Goal: Task Accomplishment & Management: Manage account settings

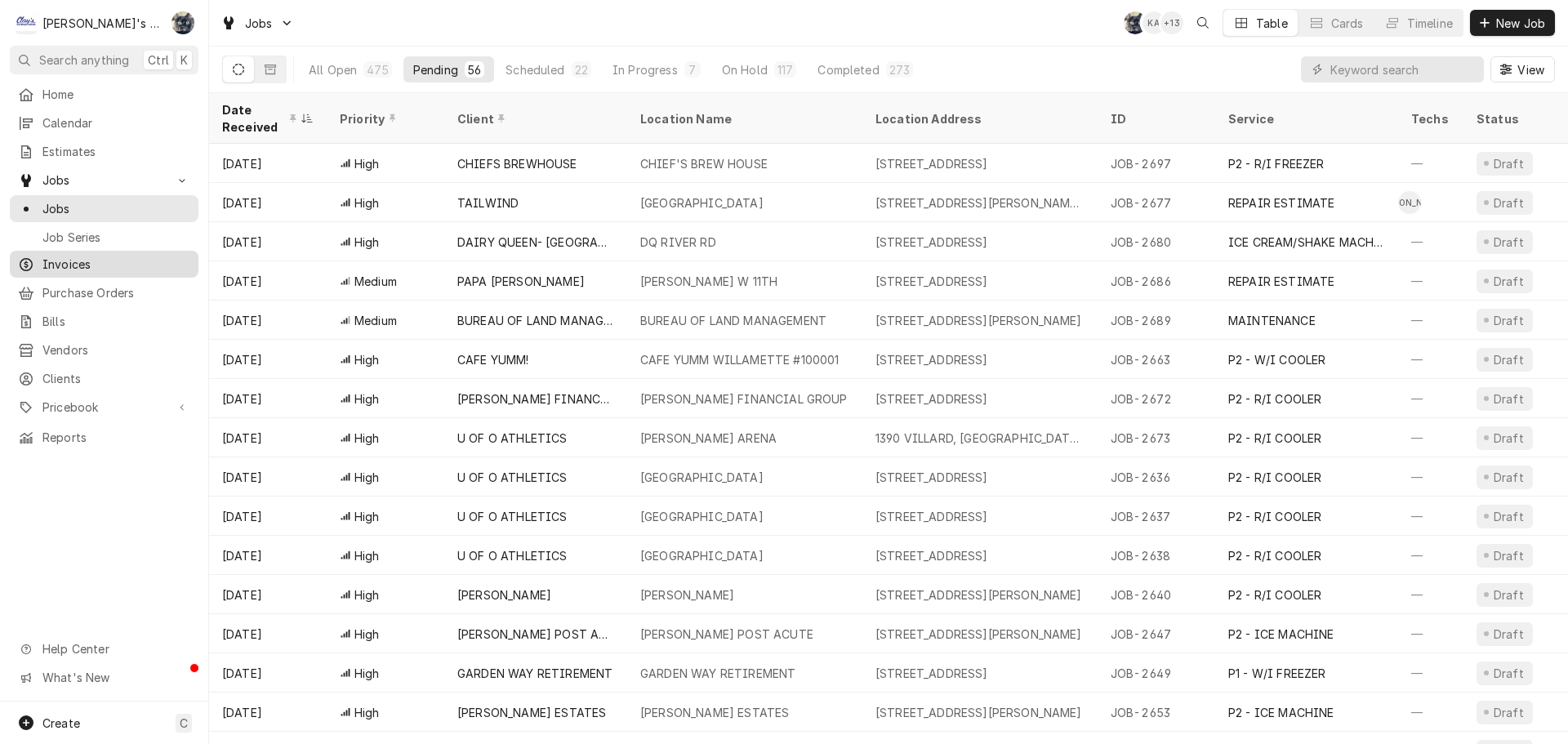
click at [59, 265] on span "Invoices" at bounding box center [116, 264] width 147 height 17
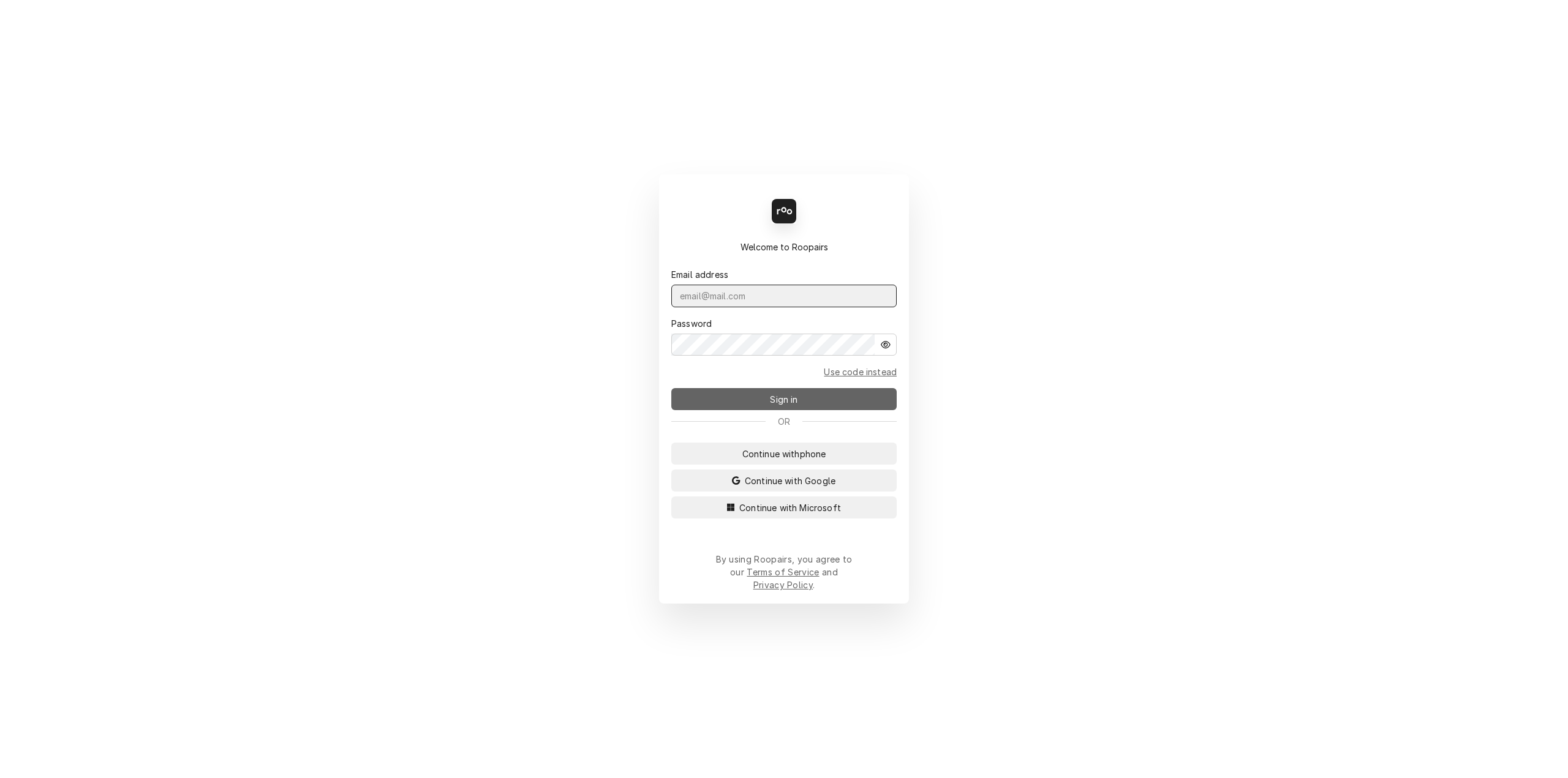
type input "[PERSON_NAME][EMAIL_ADDRESS][DOMAIN_NAME]"
click at [794, 403] on span "Sign in" at bounding box center [783, 399] width 33 height 13
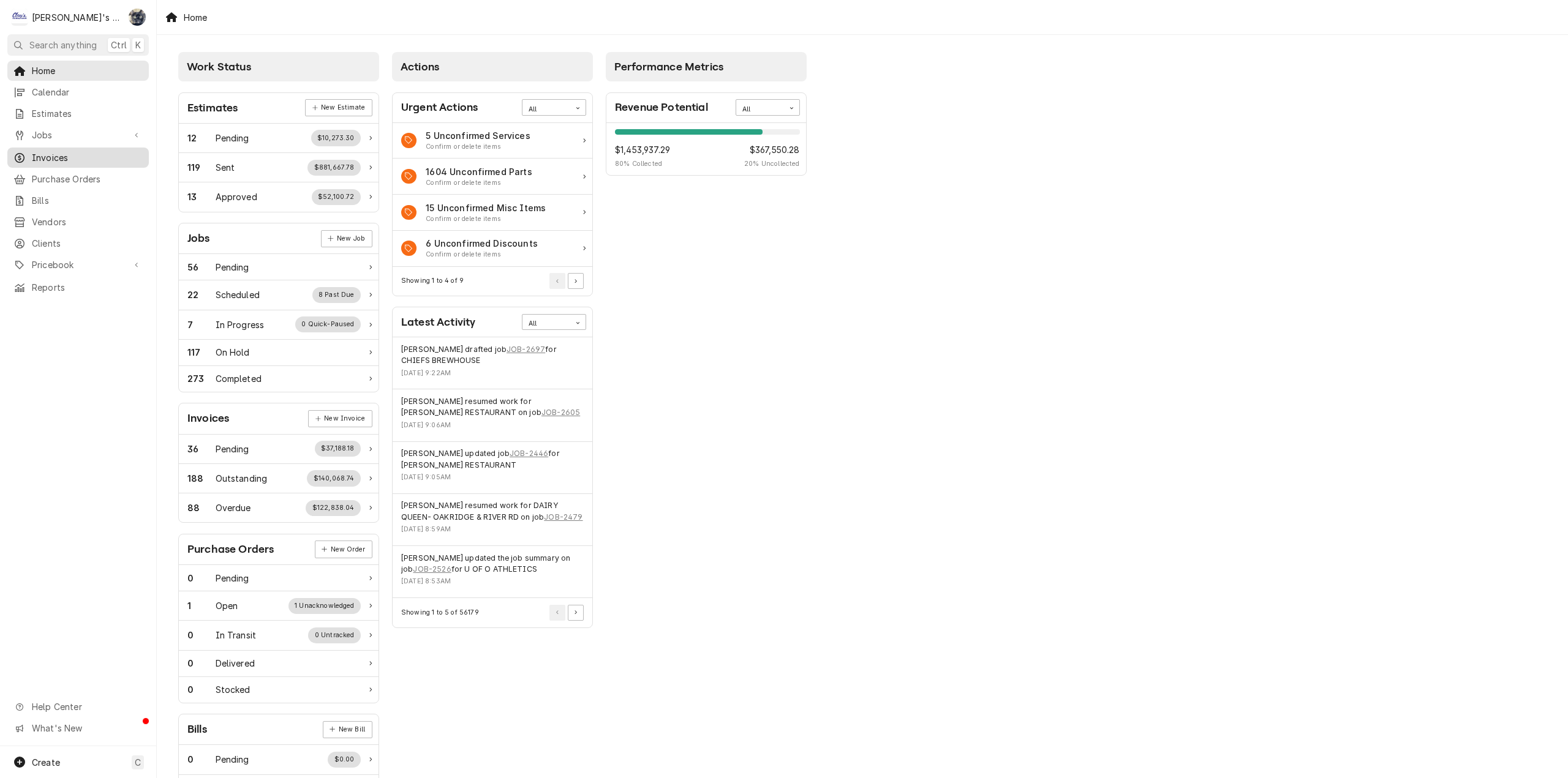
click at [54, 151] on span "Invoices" at bounding box center [87, 157] width 111 height 13
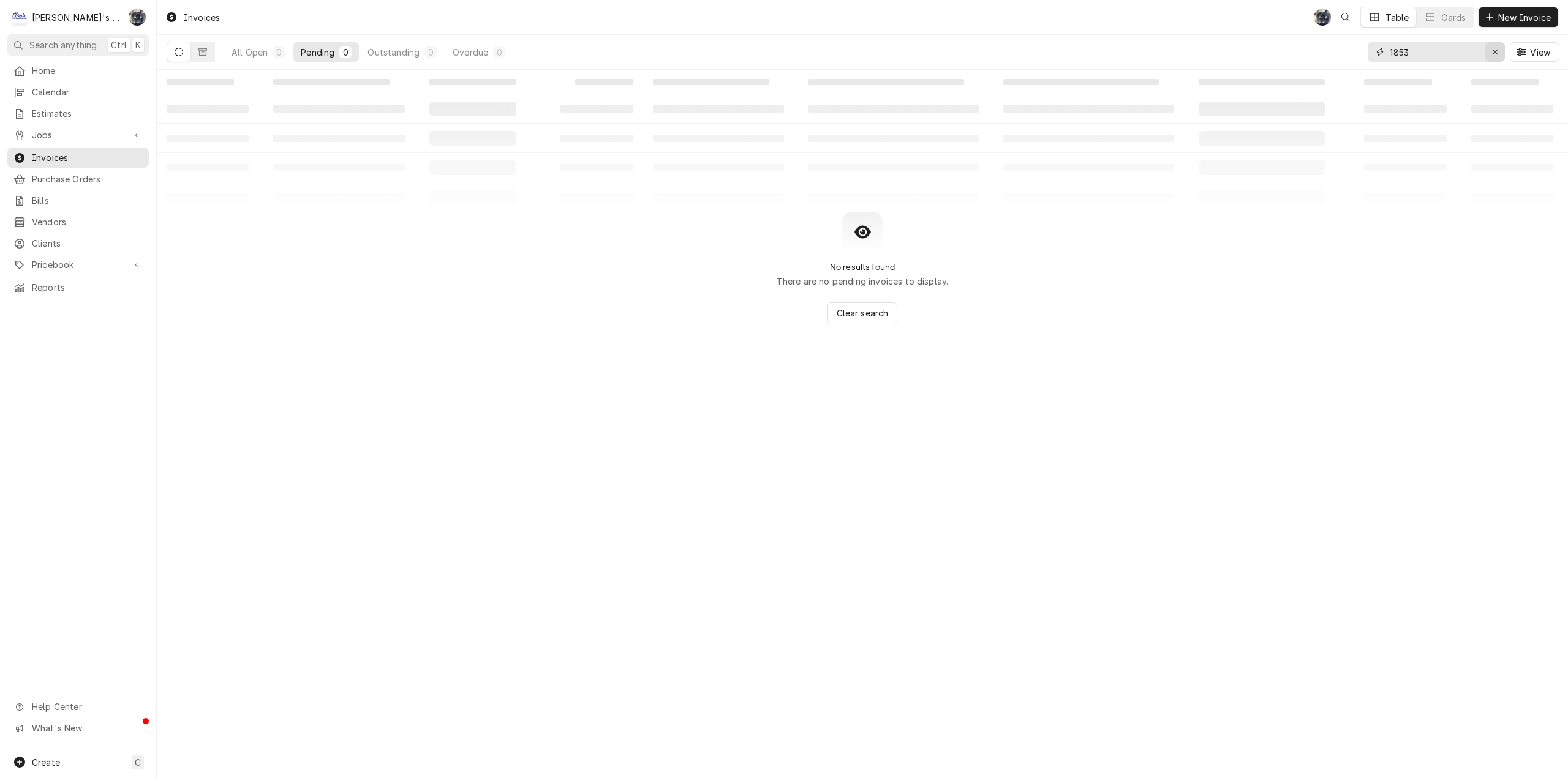
click at [1495, 54] on icon "Erase input" at bounding box center [1495, 52] width 7 height 9
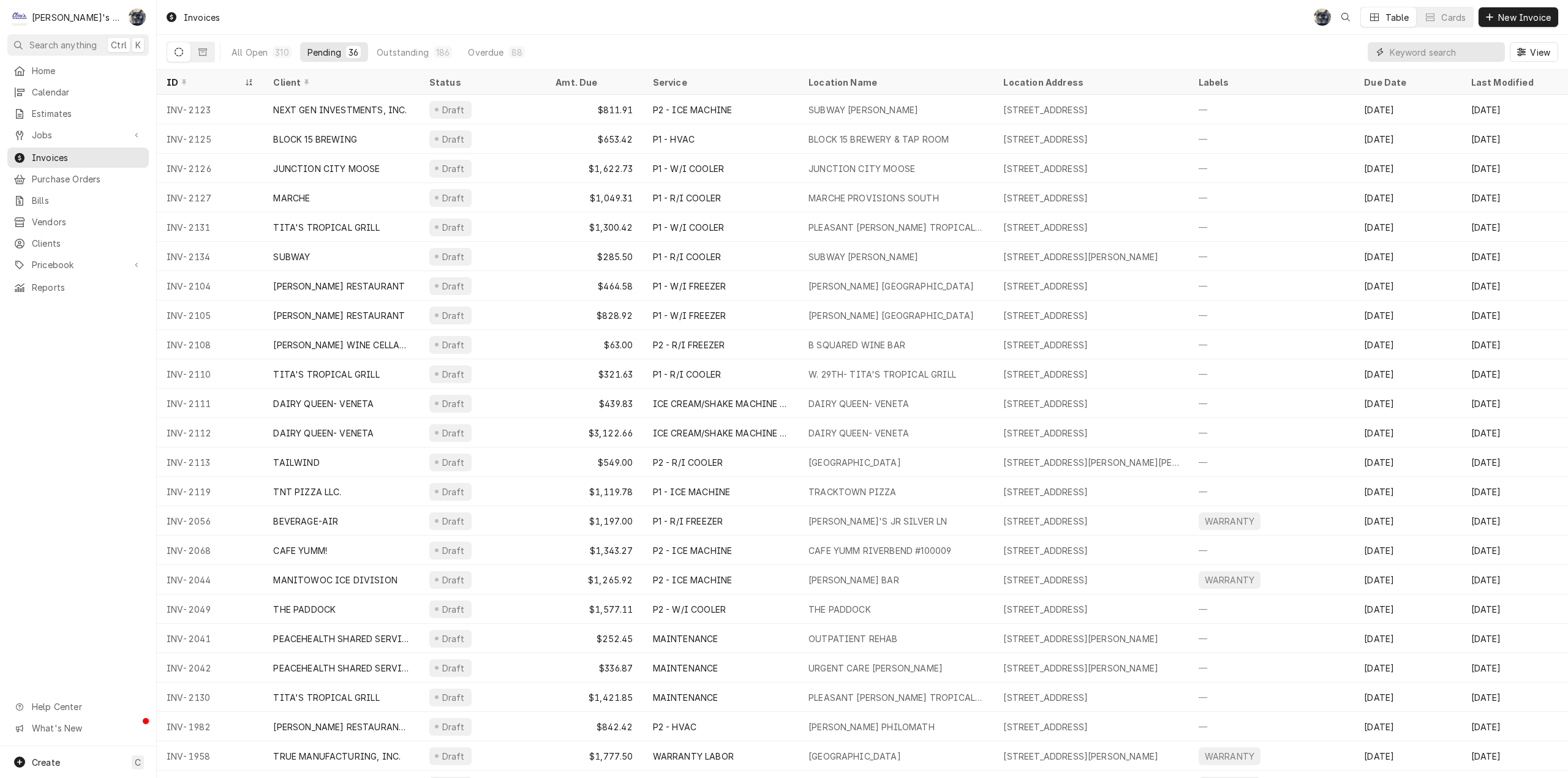
click at [1412, 52] on input "Dynamic Content Wrapper" at bounding box center [1444, 52] width 109 height 20
click at [1437, 55] on input "Dynamic Content Wrapper" at bounding box center [1444, 52] width 109 height 20
type input "2107"
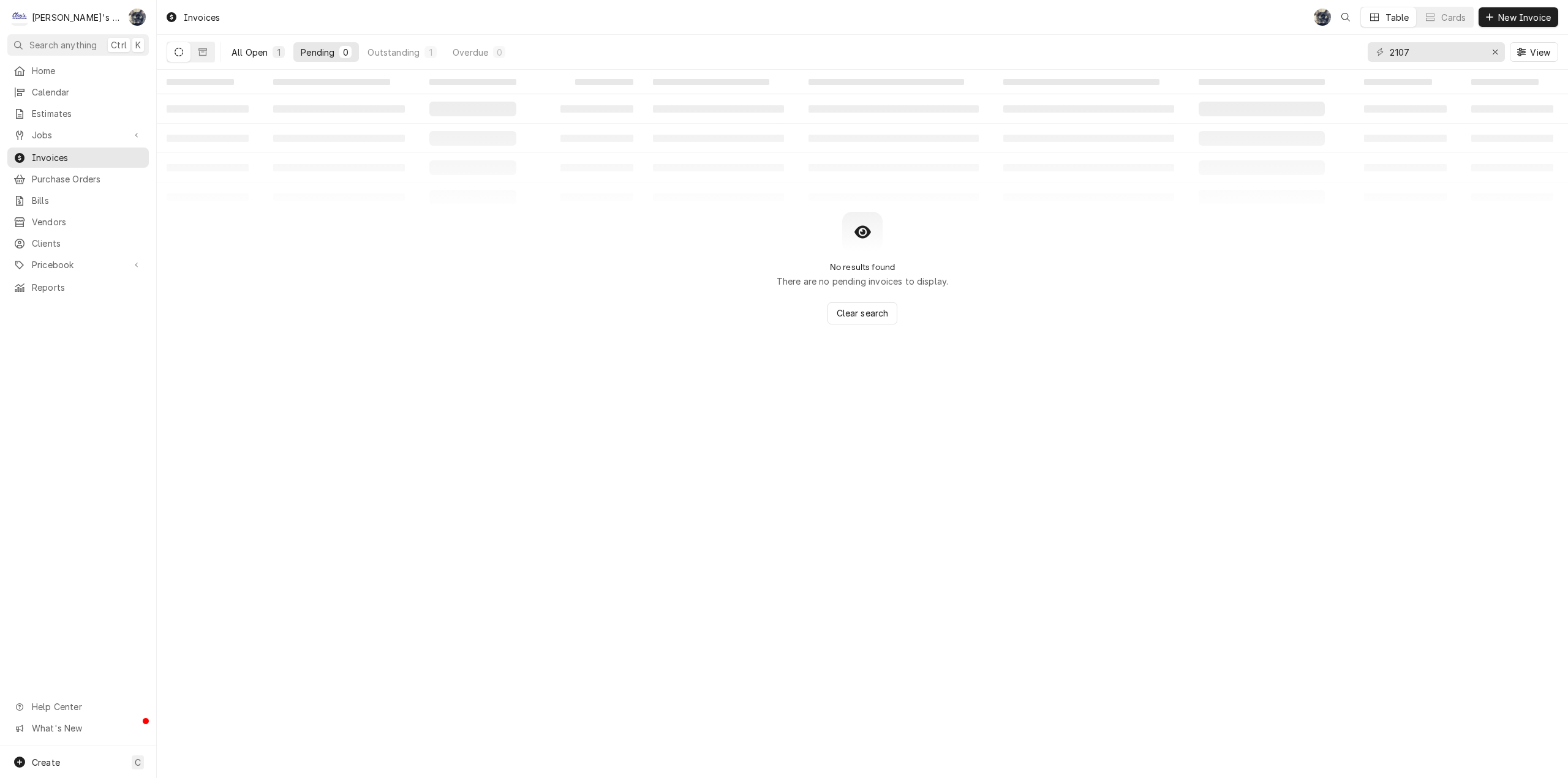
click at [259, 55] on div "All Open" at bounding box center [249, 52] width 36 height 13
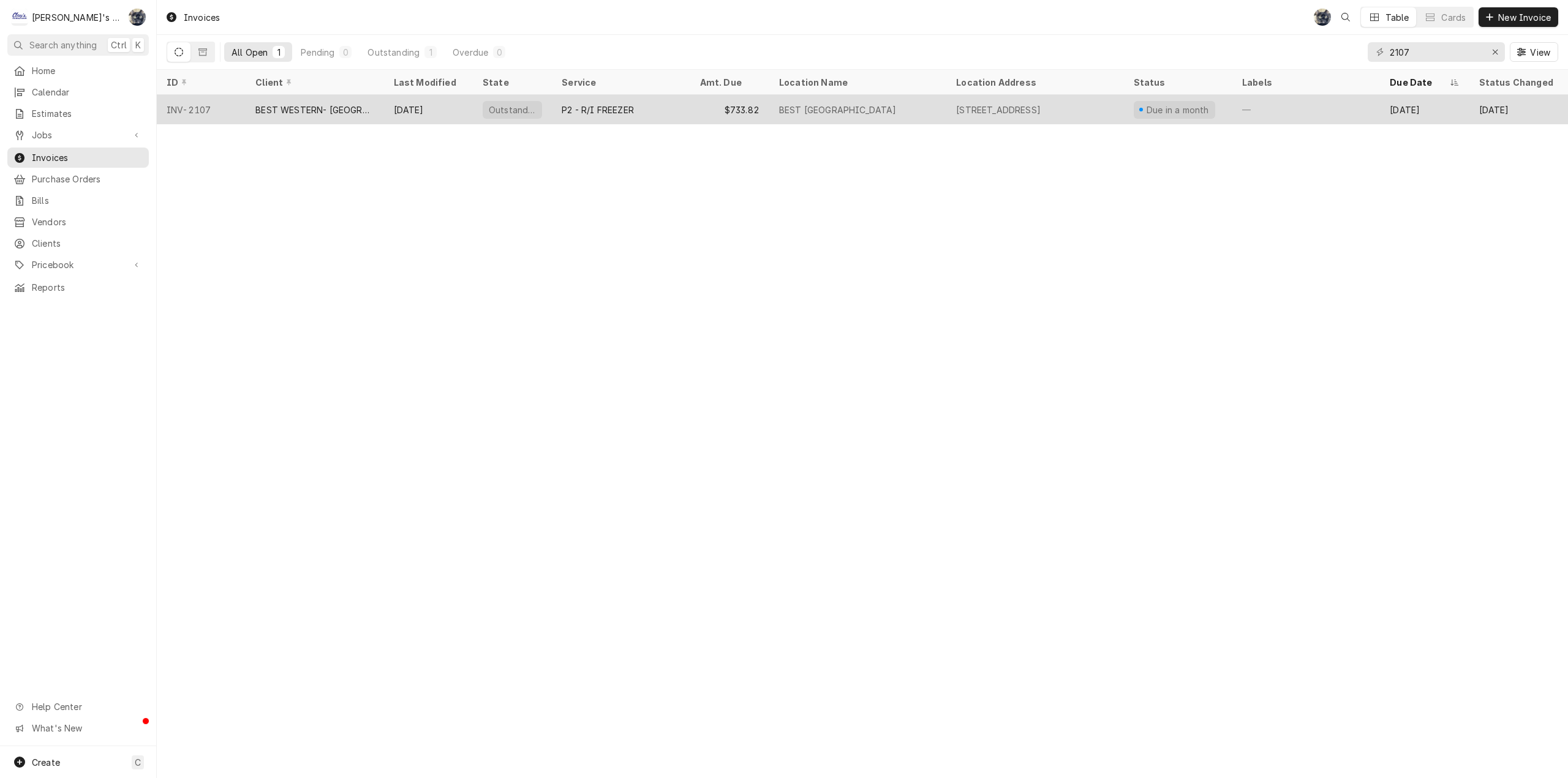
click at [382, 115] on div "BEST WESTERN- COTTAGE GROVE INN" at bounding box center [315, 110] width 138 height 29
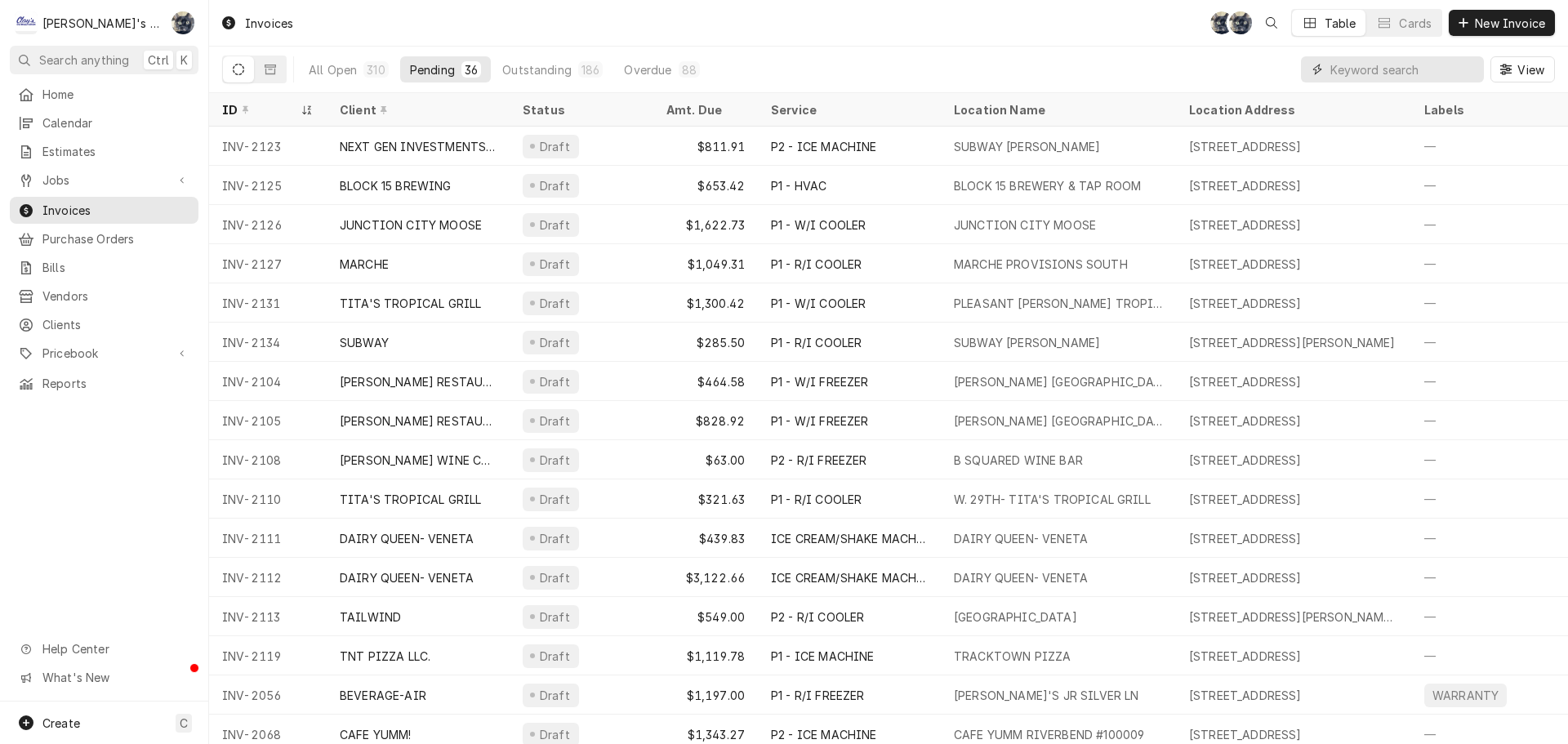
click at [1431, 71] on input "Dynamic Content Wrapper" at bounding box center [1403, 70] width 145 height 26
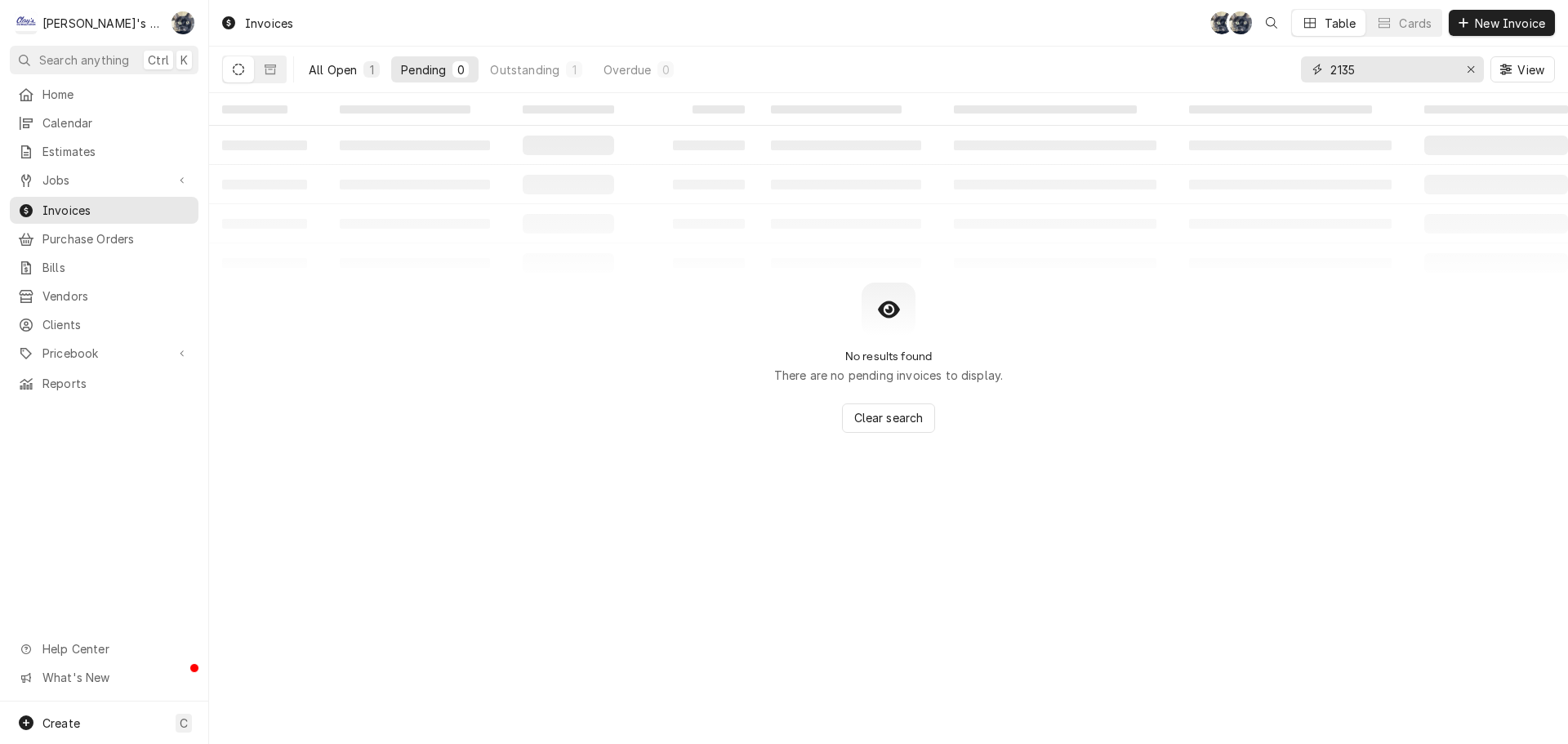
type input "2135"
click at [334, 69] on div "All Open" at bounding box center [333, 70] width 48 height 17
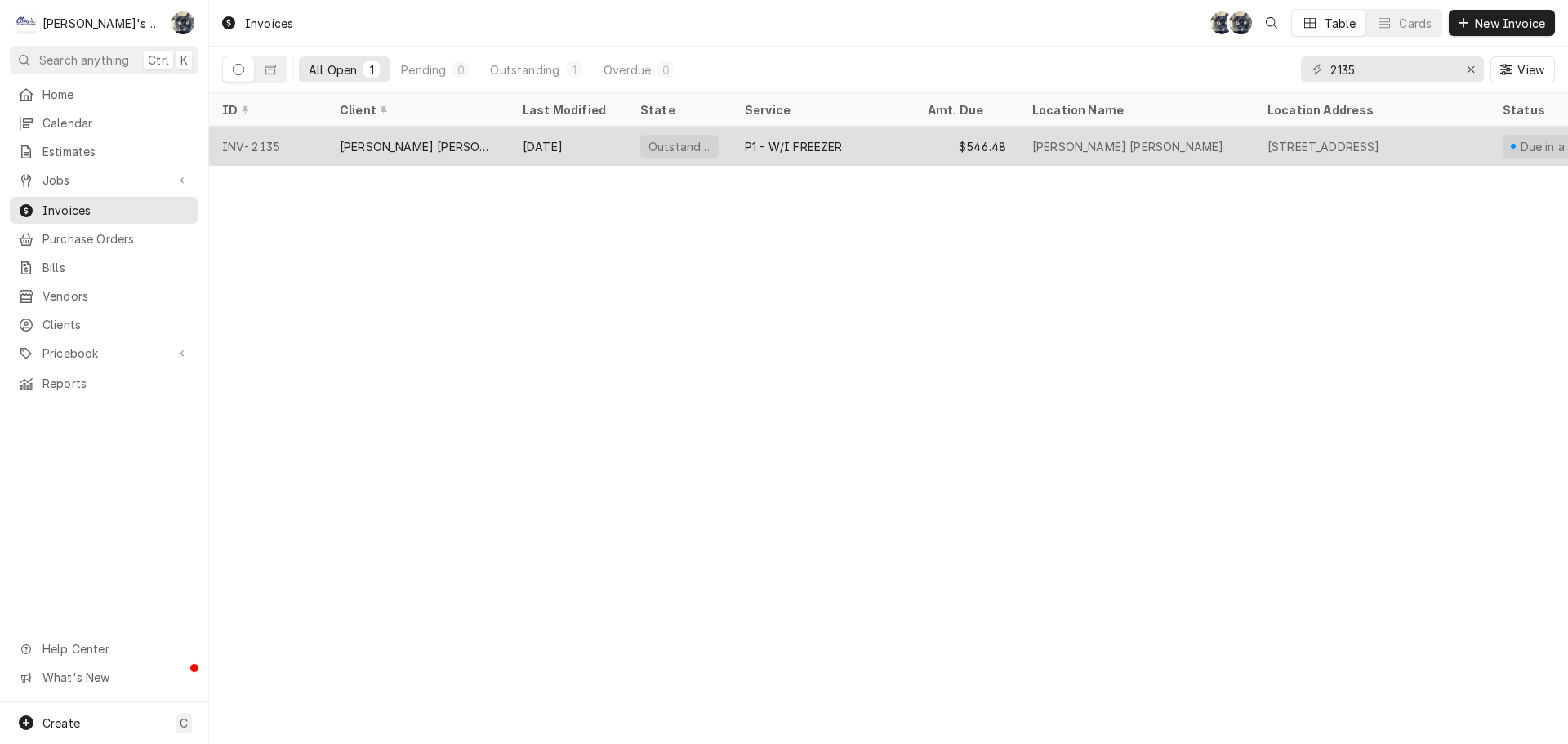
click at [419, 147] on div "BASKIN ROBBINS" at bounding box center [418, 146] width 156 height 17
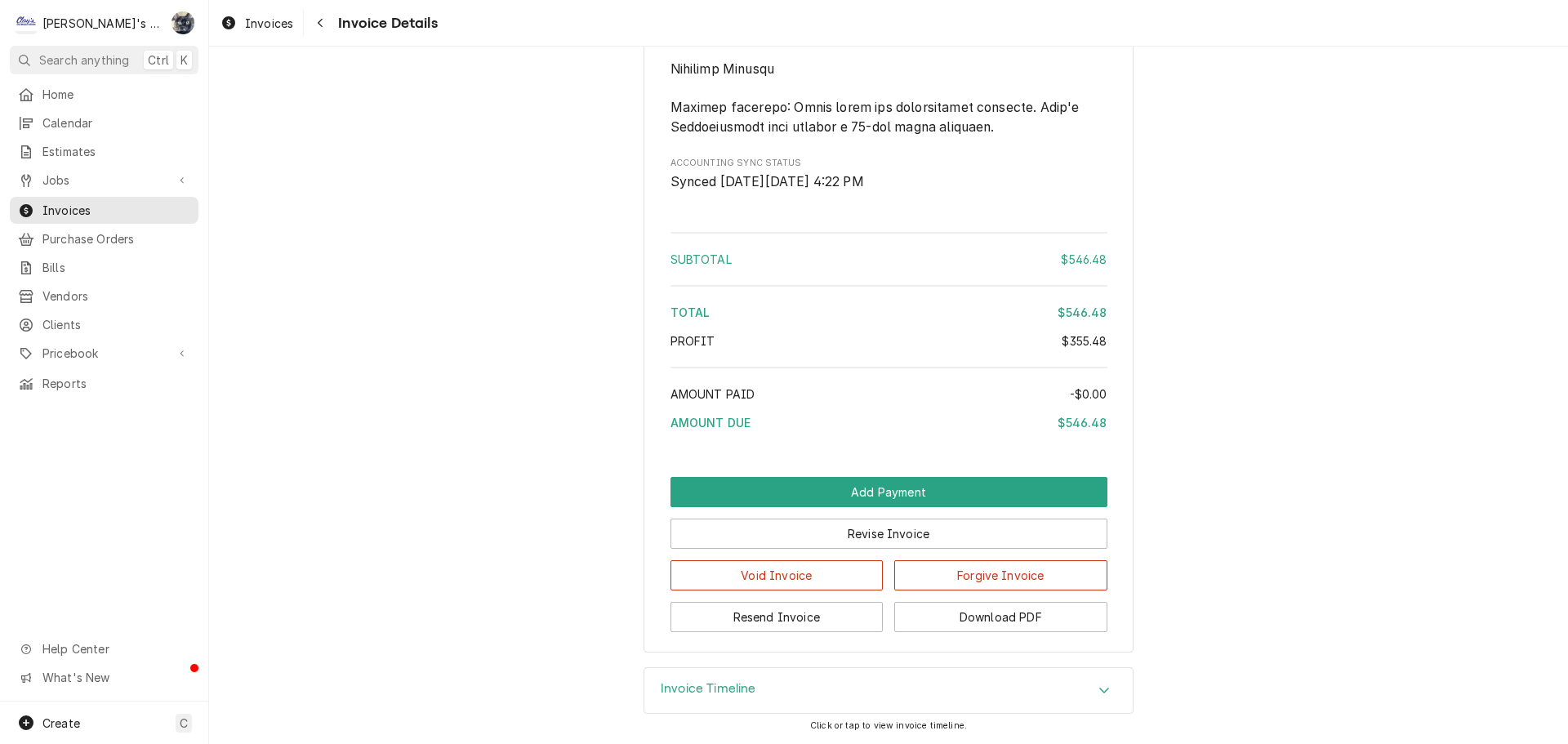
scroll to position [2520, 0]
click at [776, 619] on button "Resend Invoice" at bounding box center [777, 617] width 213 height 30
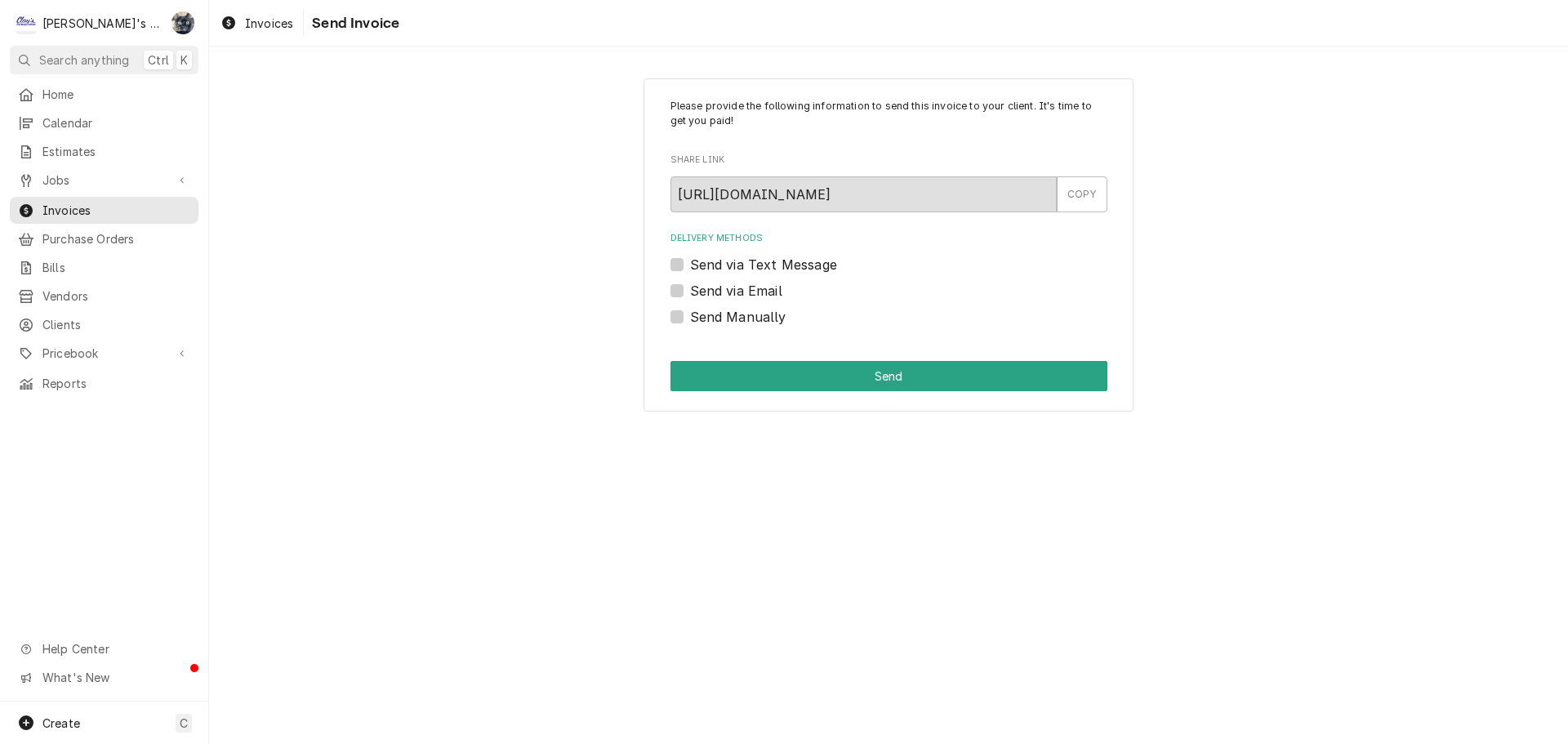
click at [690, 293] on label "Send via Email" at bounding box center [736, 291] width 93 height 20
click at [690, 293] on input "Send via Email" at bounding box center [908, 299] width 437 height 36
checkbox input "true"
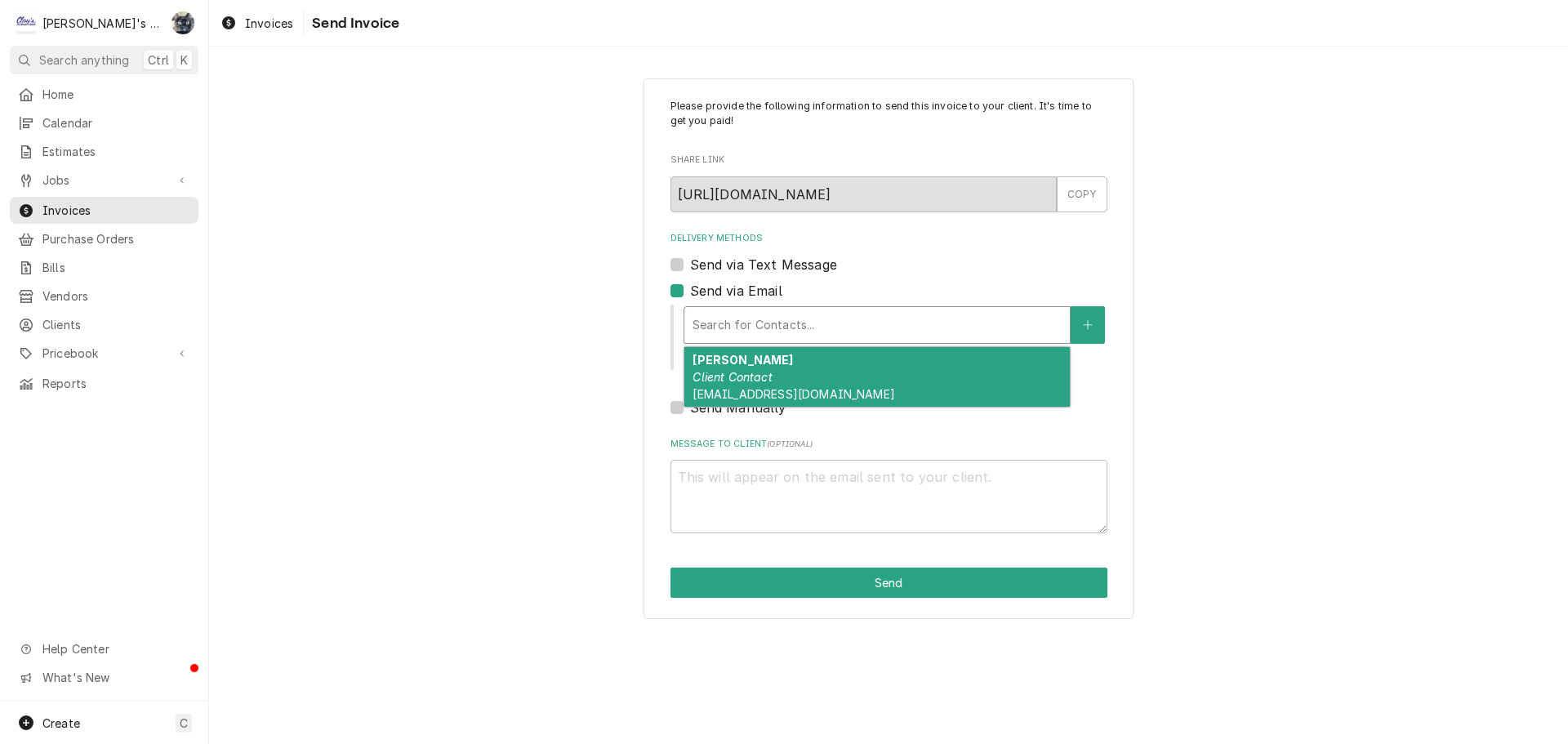
click at [705, 326] on div "Delivery Methods" at bounding box center [877, 325] width 369 height 29
click at [725, 388] on span "sherriefirman@comcast.net" at bounding box center [793, 394] width 202 height 14
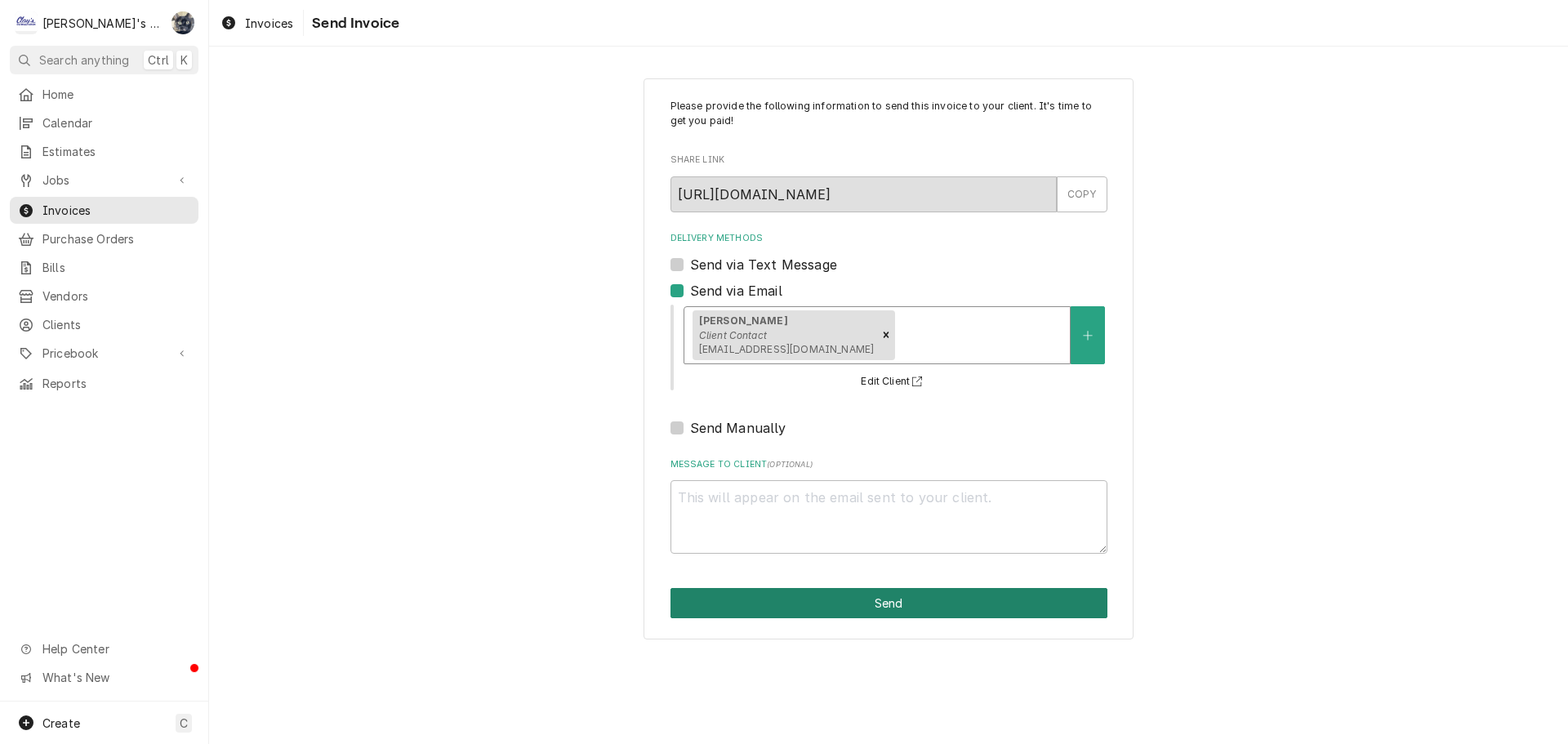
click at [767, 607] on button "Send" at bounding box center [888, 603] width 437 height 30
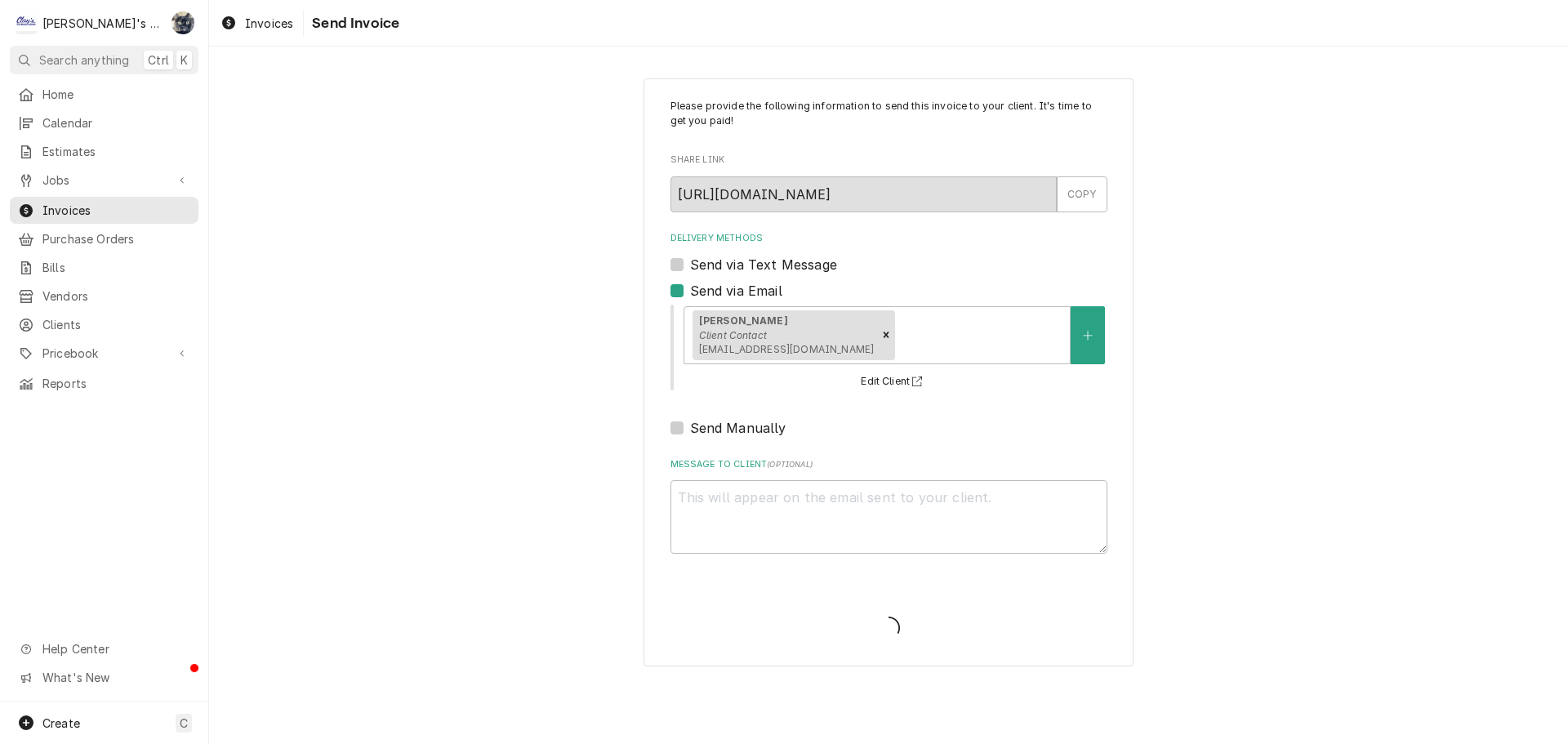
type textarea "x"
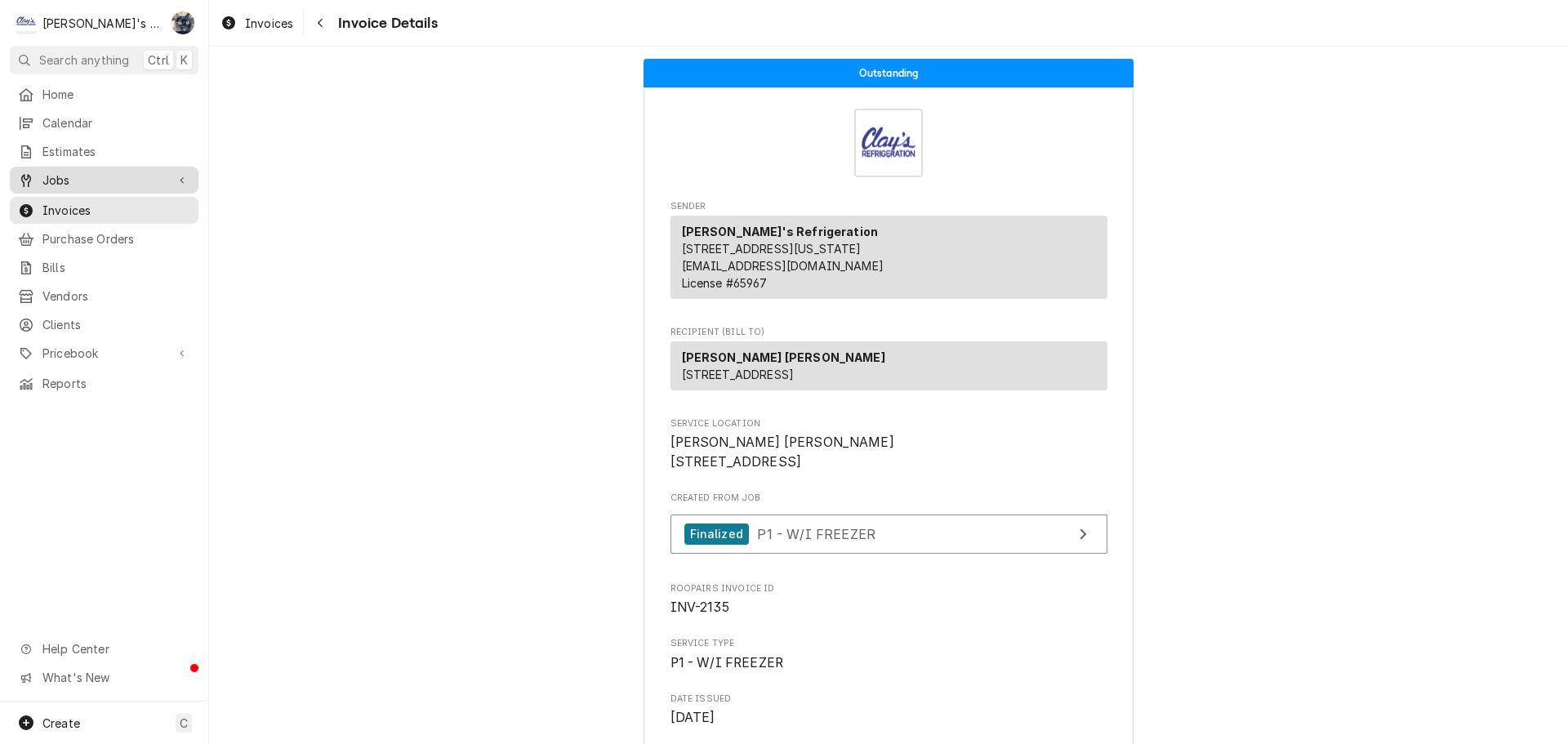
click at [59, 181] on span "Jobs" at bounding box center [104, 179] width 124 height 17
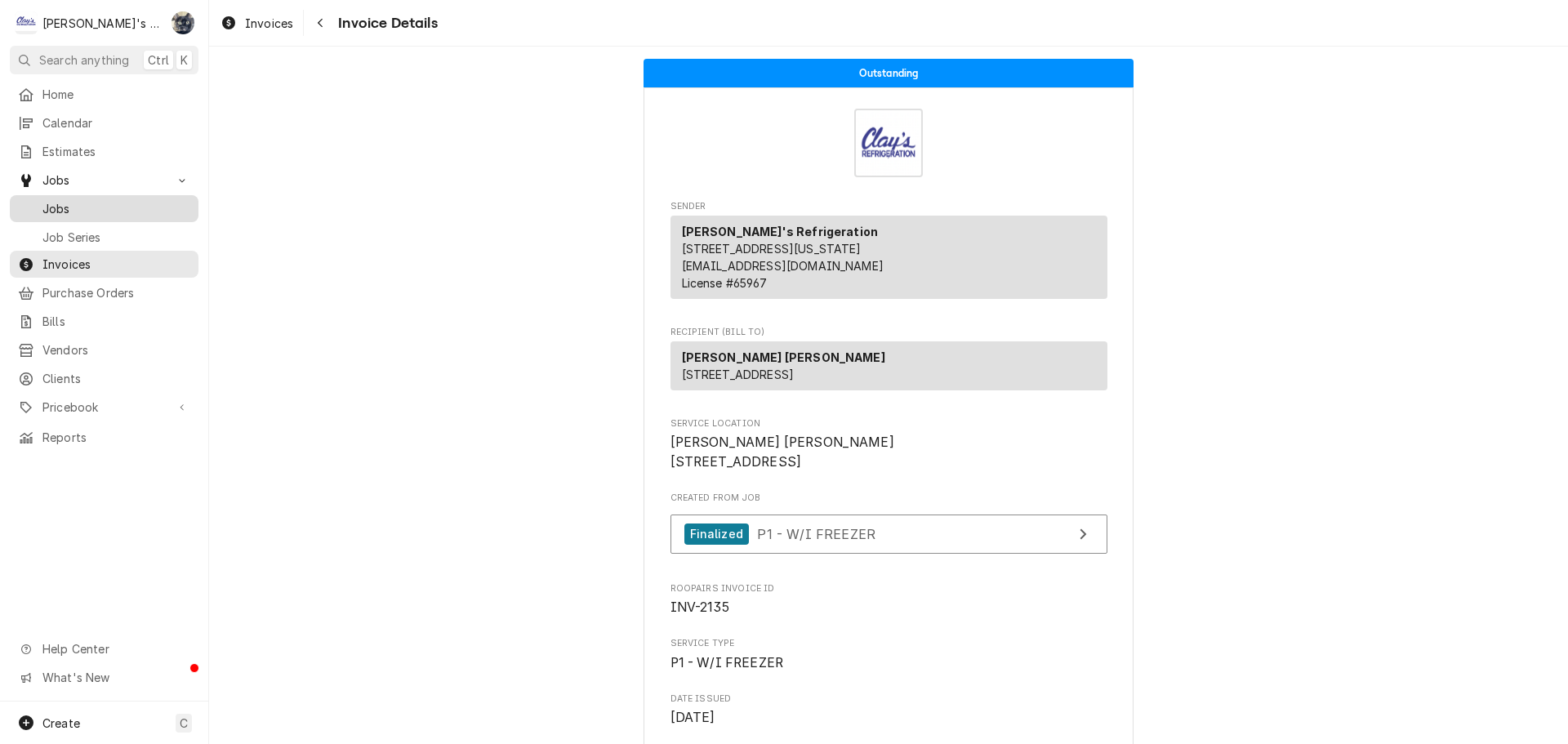
click at [63, 204] on span "Jobs" at bounding box center [116, 208] width 147 height 17
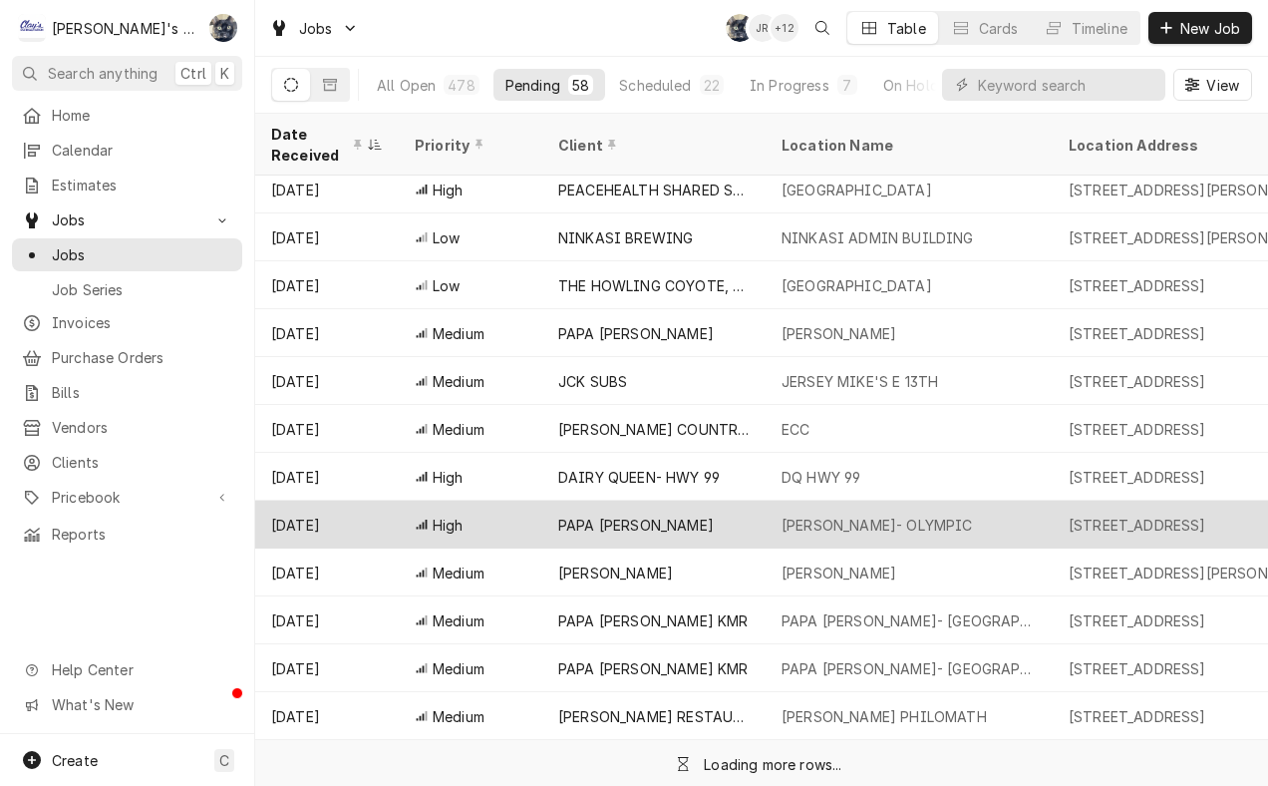
scroll to position [878, 0]
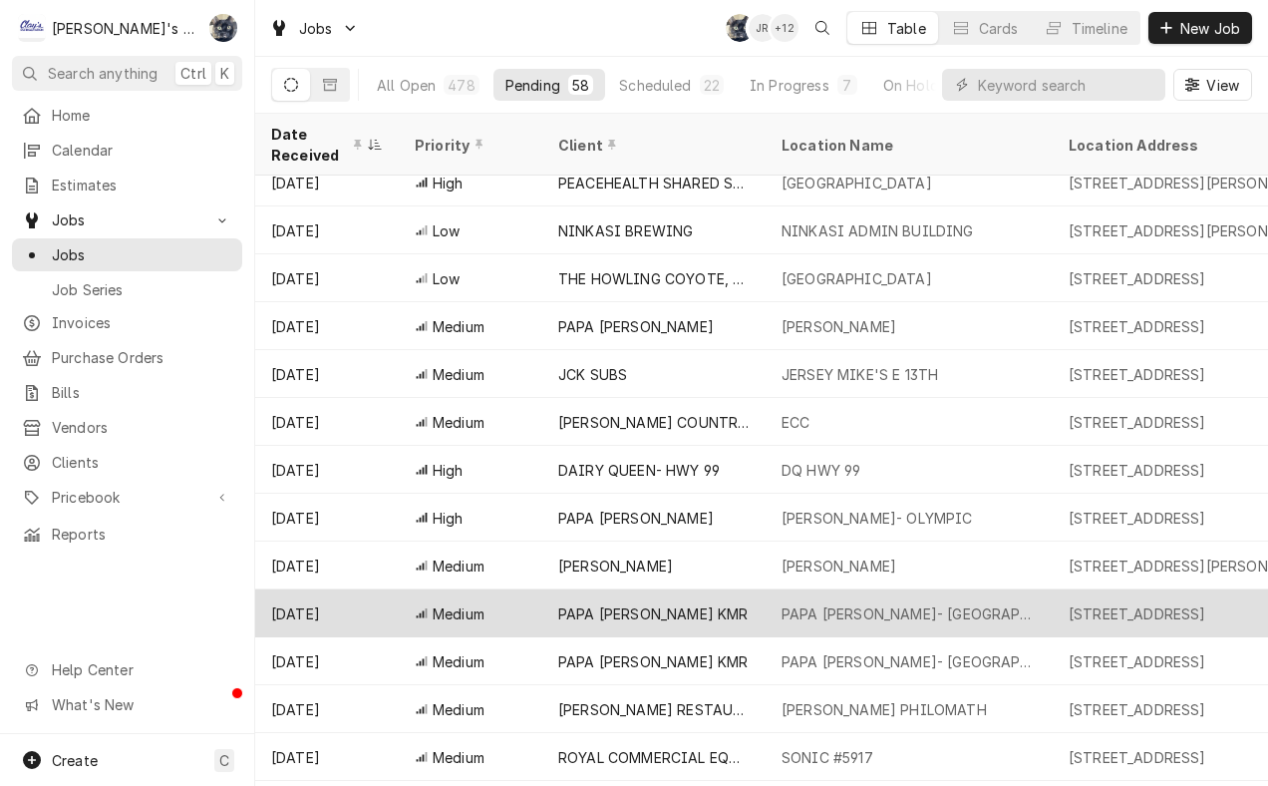
click at [741, 589] on div "PAPA MURPHY'S KMR" at bounding box center [653, 613] width 223 height 48
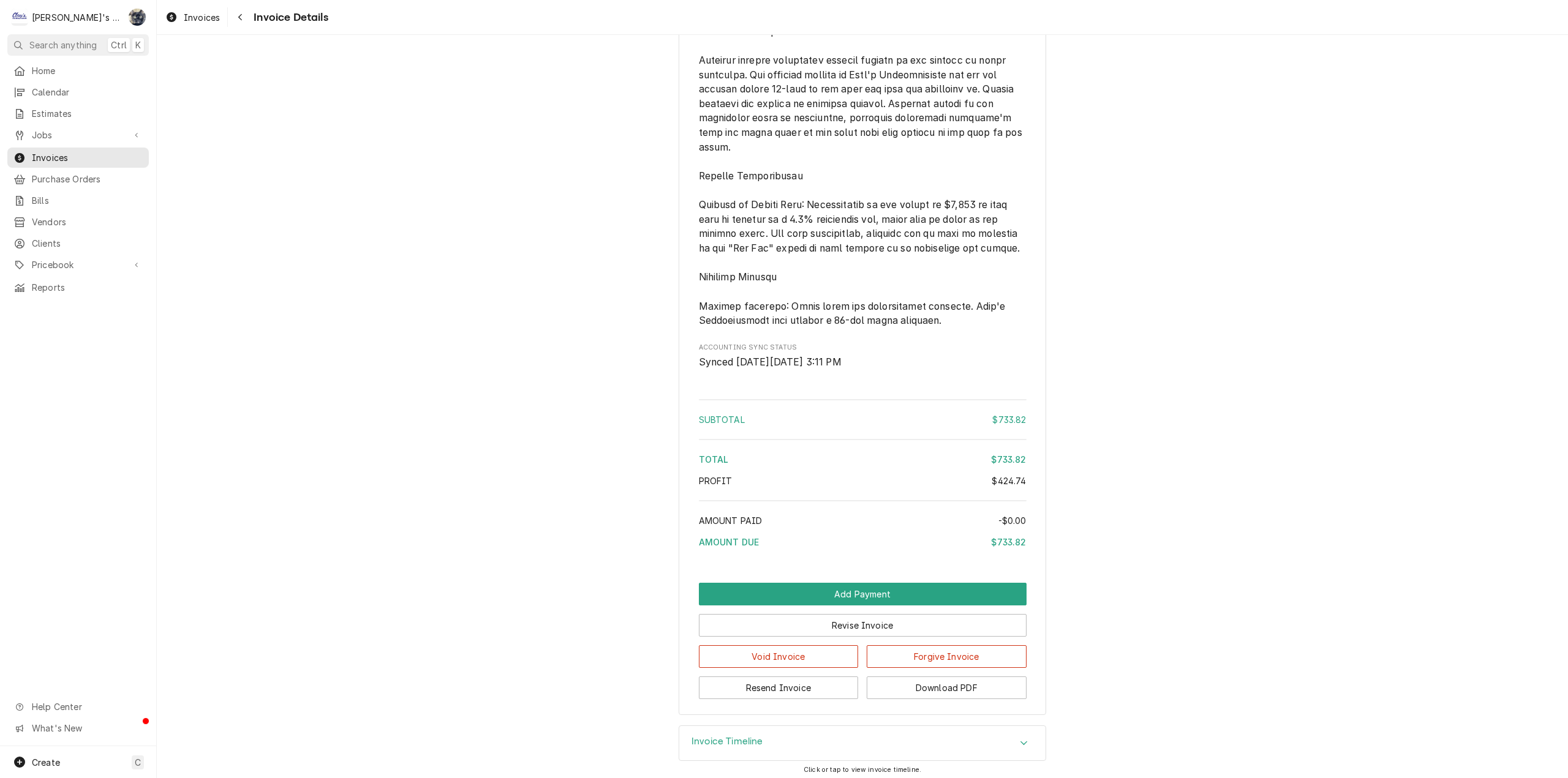
scroll to position [1897, 0]
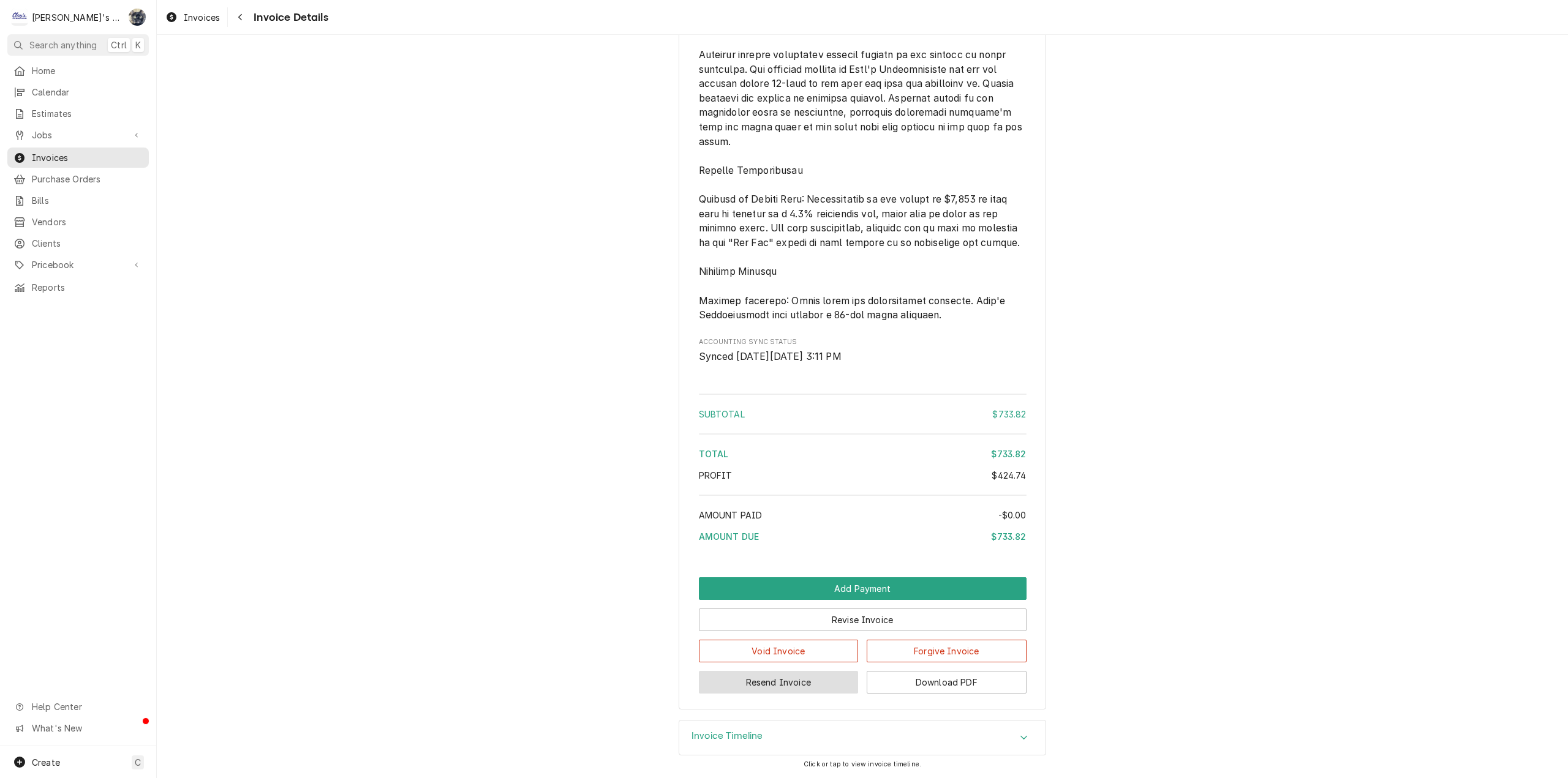
drag, startPoint x: 806, startPoint y: 735, endPoint x: 803, endPoint y: 720, distance: 15.3
click at [806, 693] on button "Resend Invoice" at bounding box center [778, 682] width 160 height 23
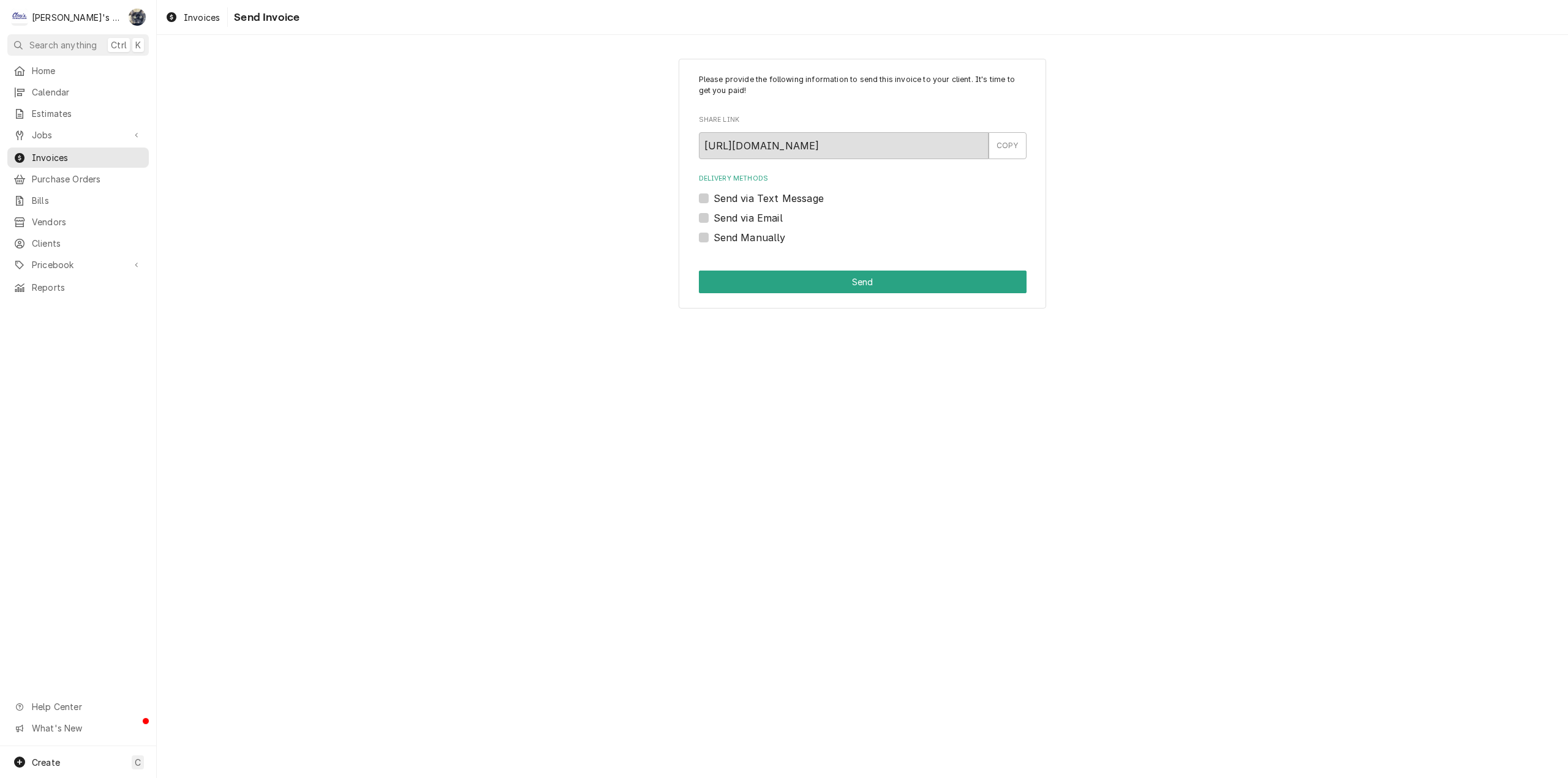
click at [713, 217] on label "Send via Email" at bounding box center [748, 218] width 69 height 15
click at [713, 217] on input "Send via Email" at bounding box center [877, 224] width 327 height 27
checkbox input "true"
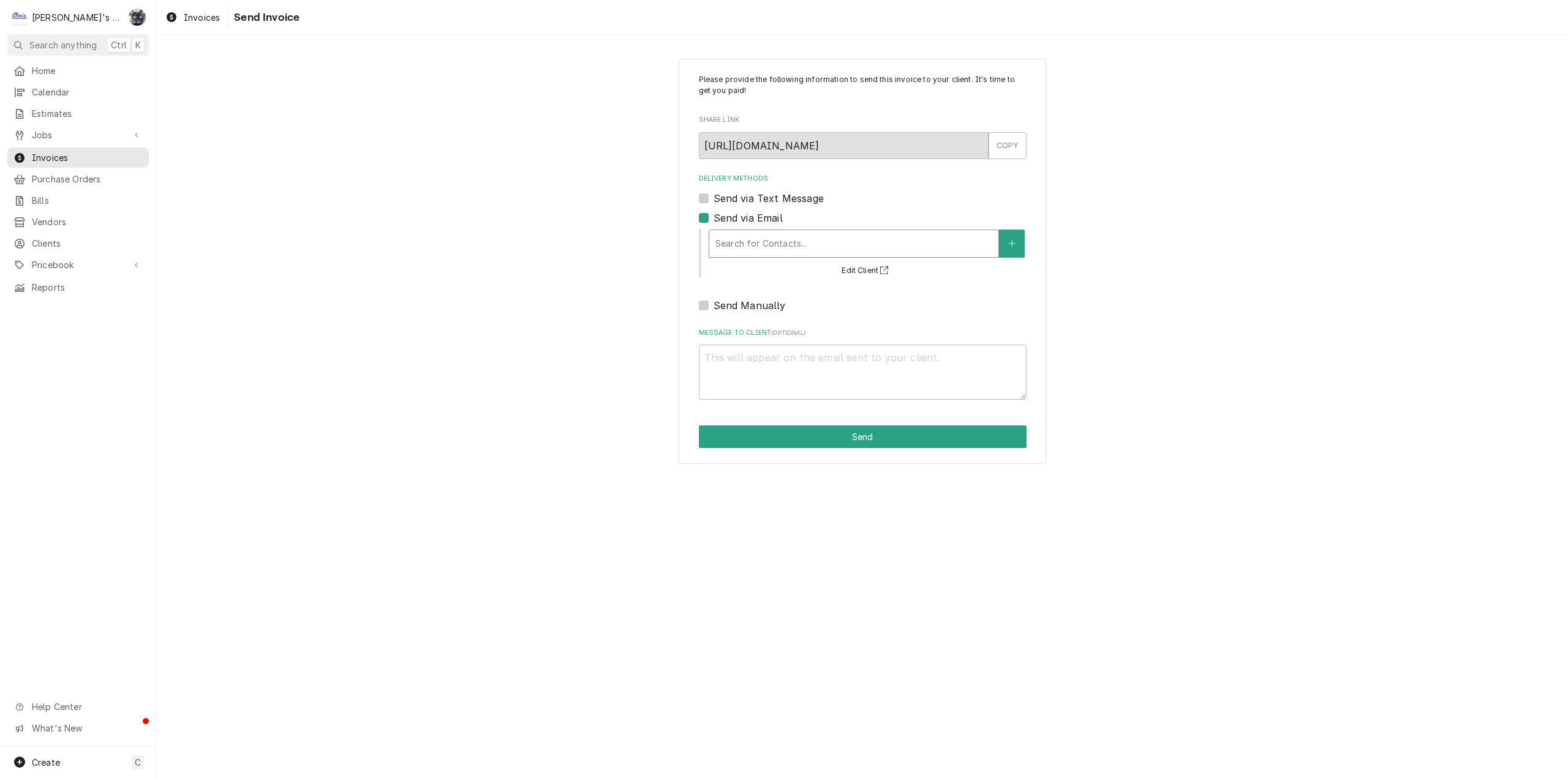
click at [734, 244] on div "Delivery Methods" at bounding box center [853, 244] width 277 height 22
click at [1005, 226] on div "Use Up and Down to choose options, press Enter to select the currently focused …" at bounding box center [862, 252] width 327 height 53
click at [209, 23] on div "Invoices" at bounding box center [192, 17] width 60 height 15
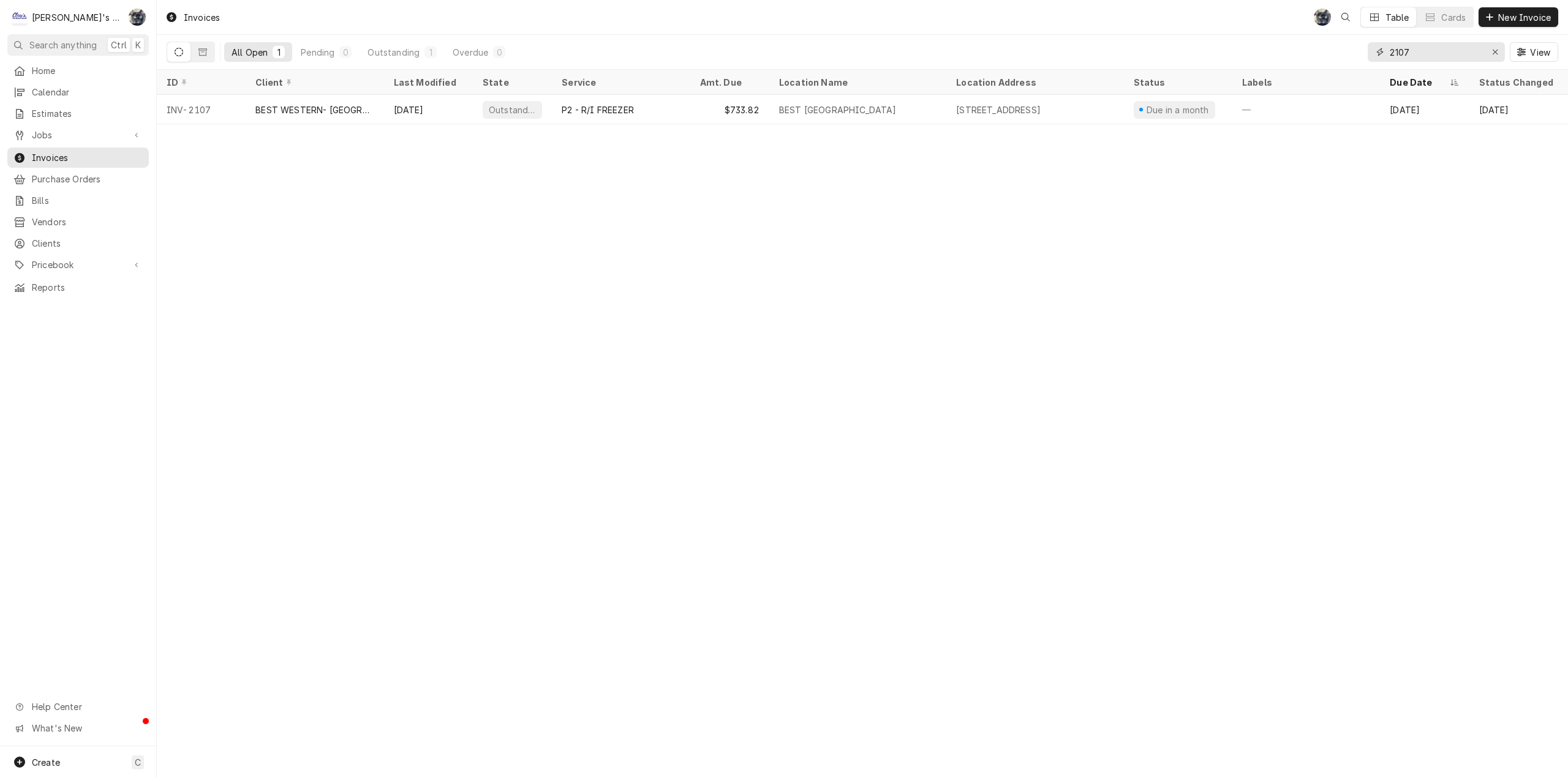
drag, startPoint x: 1427, startPoint y: 49, endPoint x: 1368, endPoint y: 52, distance: 59.1
click at [1368, 51] on div "2107" at bounding box center [1436, 52] width 137 height 20
type input "2128"
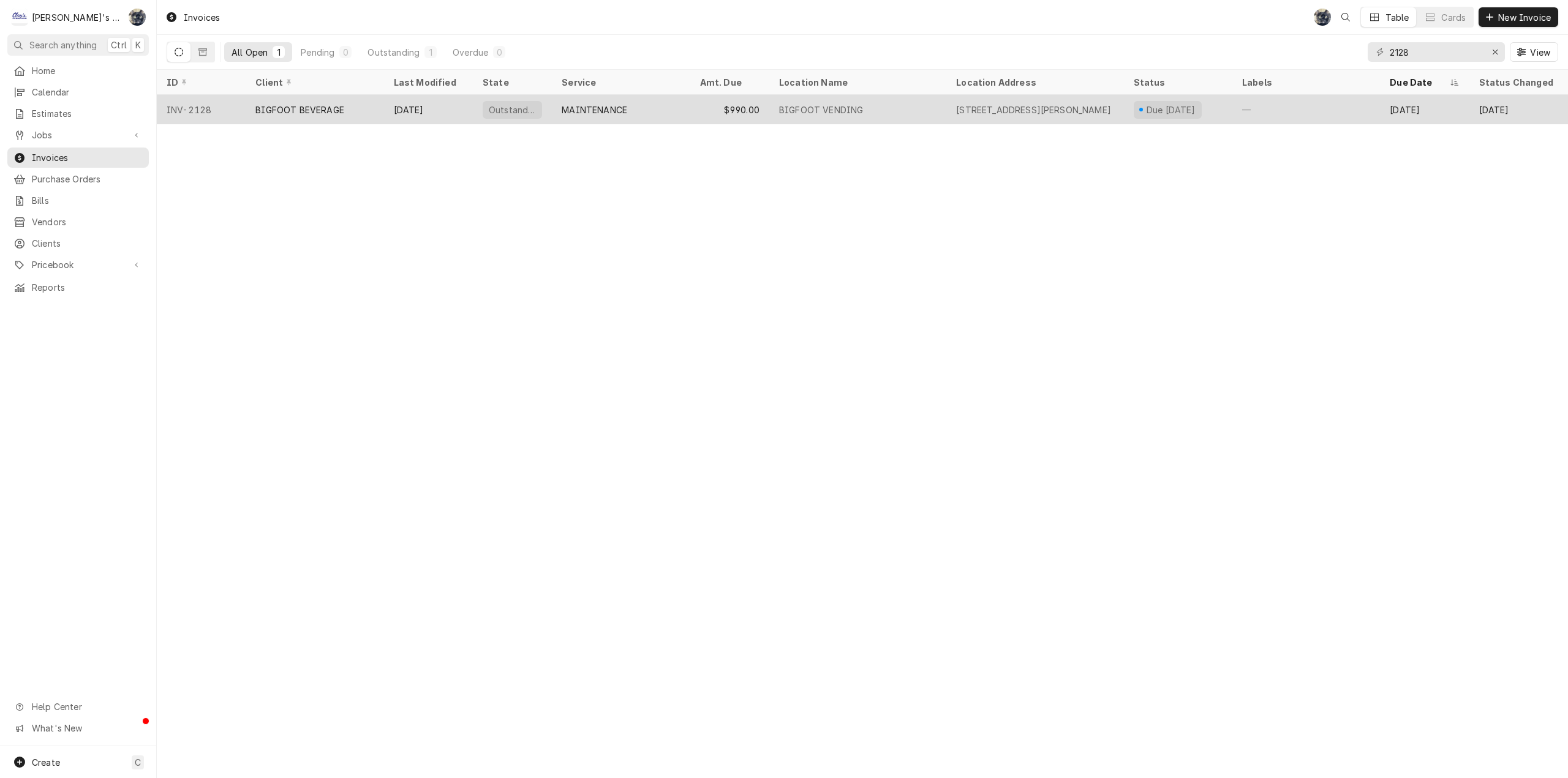
click at [380, 112] on div "BIGFOOT BEVERAGE" at bounding box center [315, 110] width 138 height 29
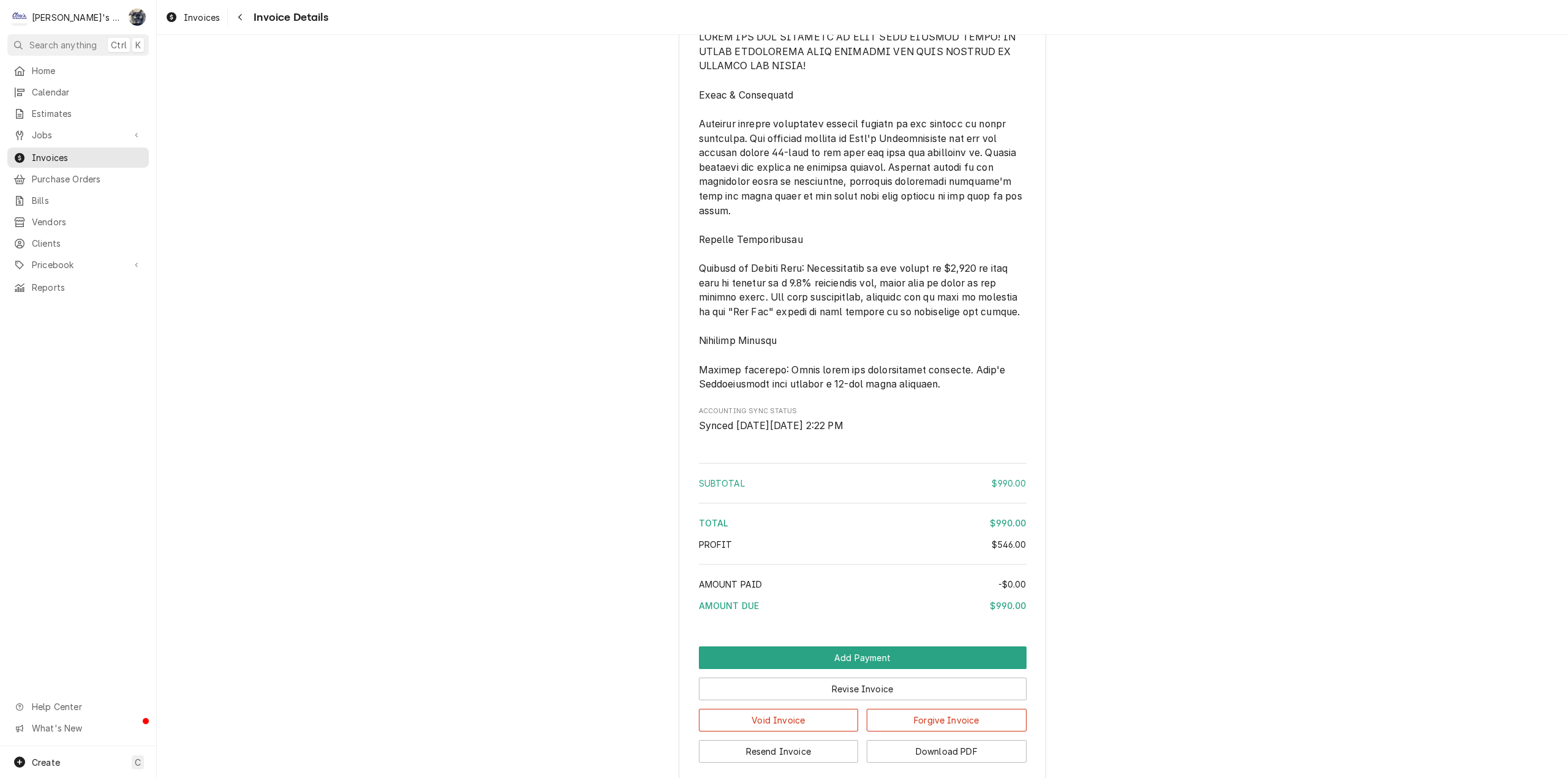
scroll to position [1636, 0]
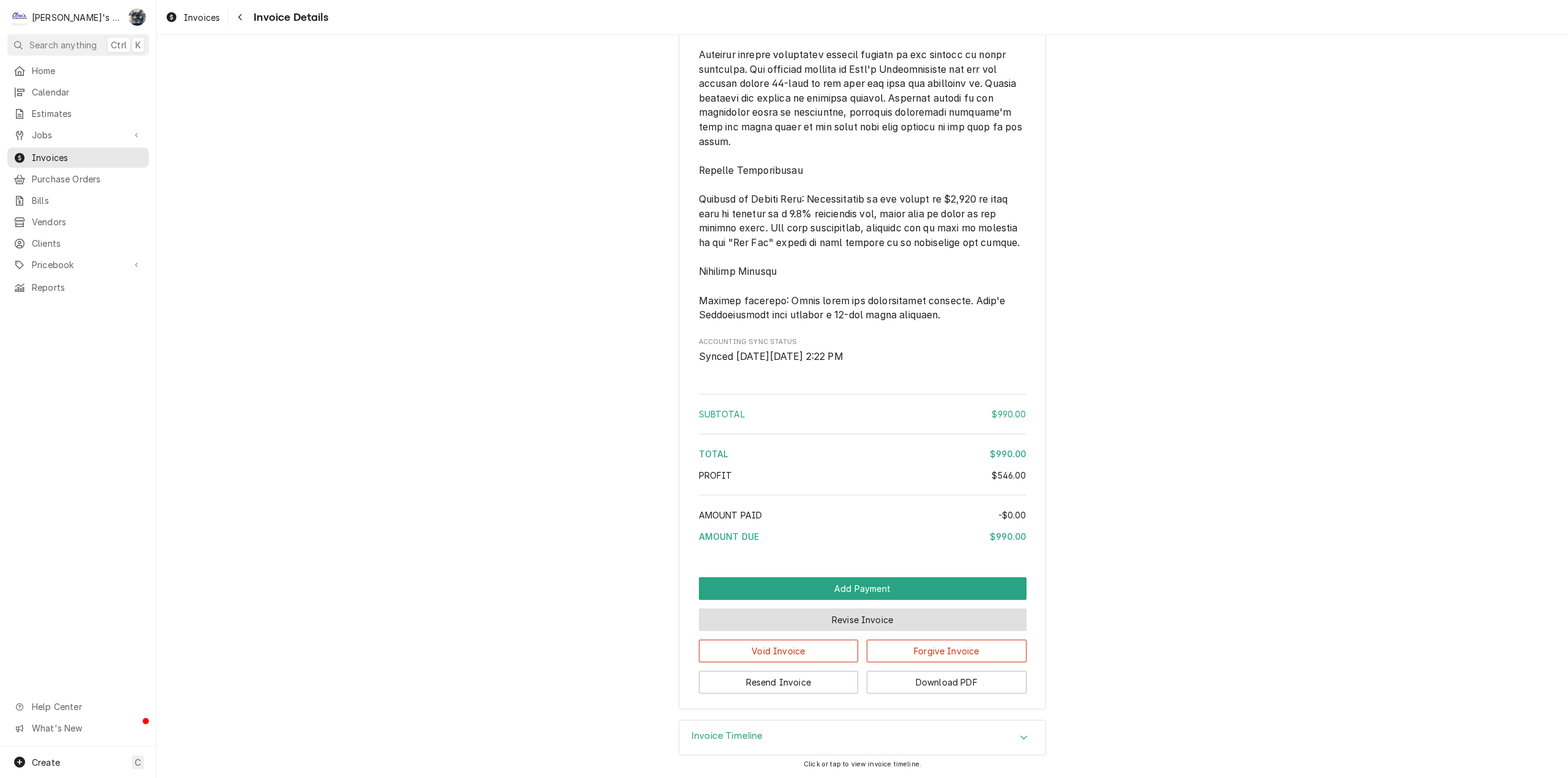
click at [842, 622] on button "Revise Invoice" at bounding box center [862, 620] width 327 height 23
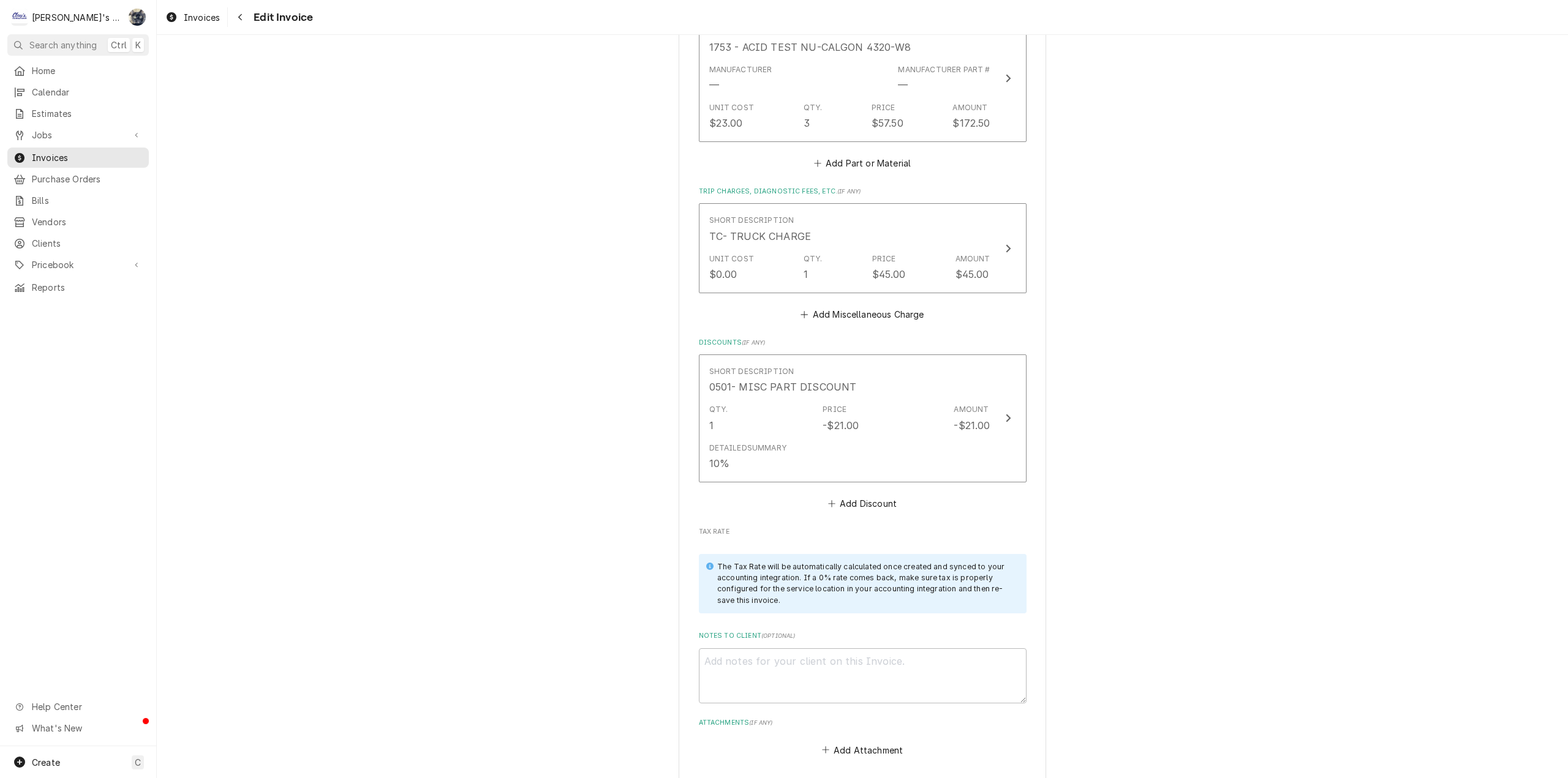
scroll to position [1775, 0]
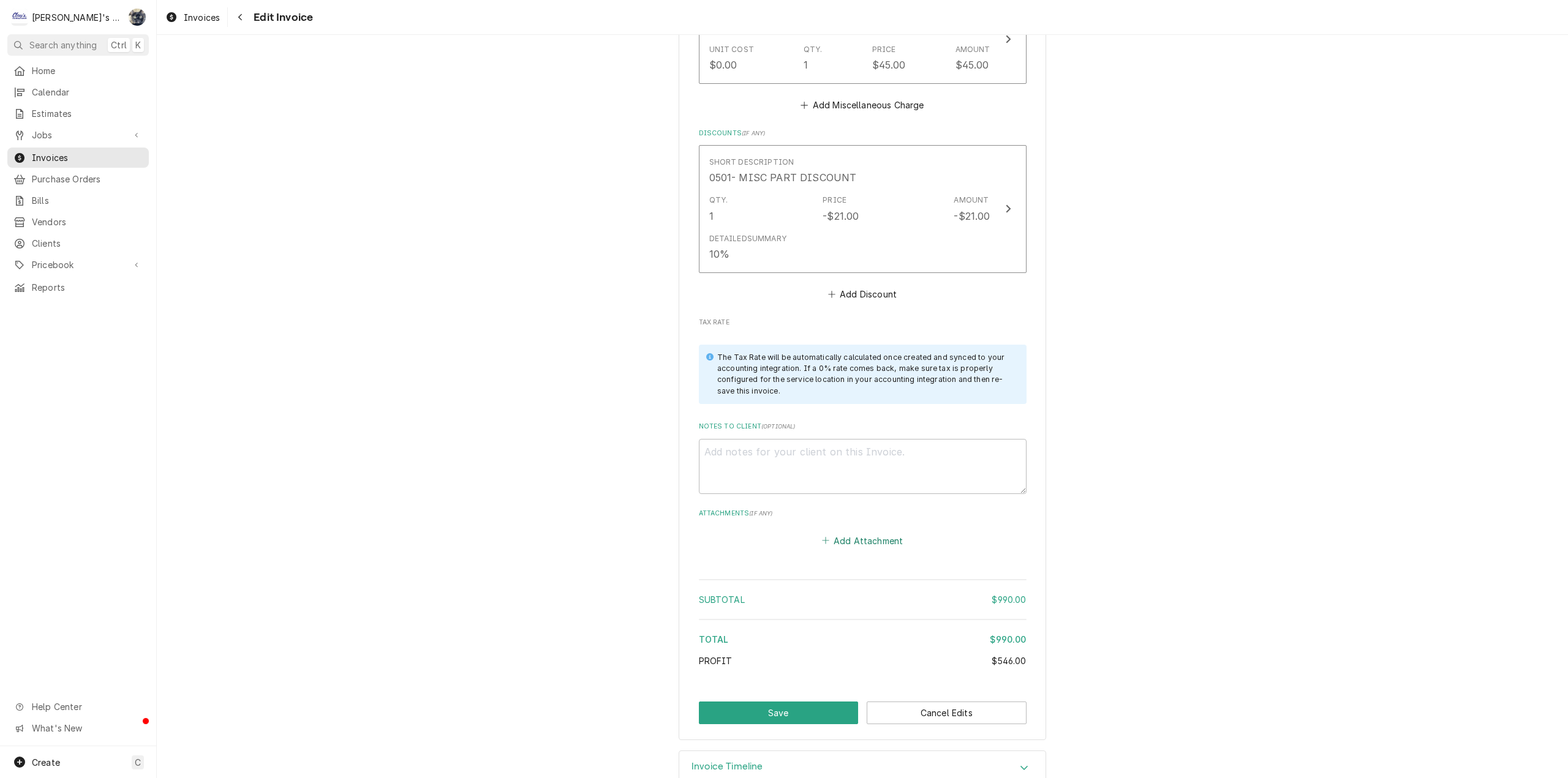
click at [882, 539] on button "Add Attachment" at bounding box center [863, 540] width 86 height 17
type textarea "x"
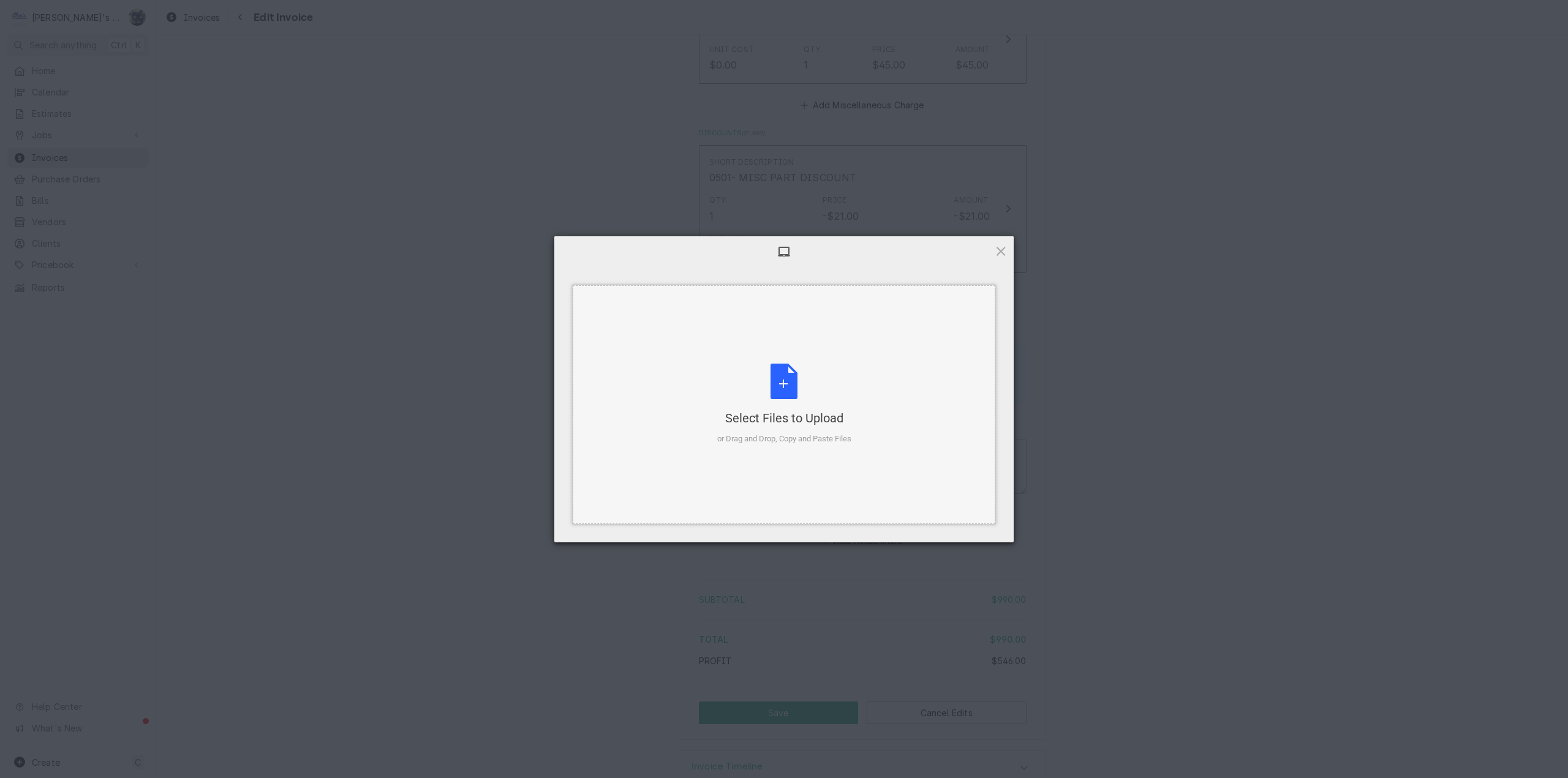
click at [791, 371] on div "Select Files to Upload or Drag and Drop, Copy and Paste Files" at bounding box center [784, 404] width 134 height 82
click at [980, 522] on span "Upload 1" at bounding box center [976, 526] width 24 height 9
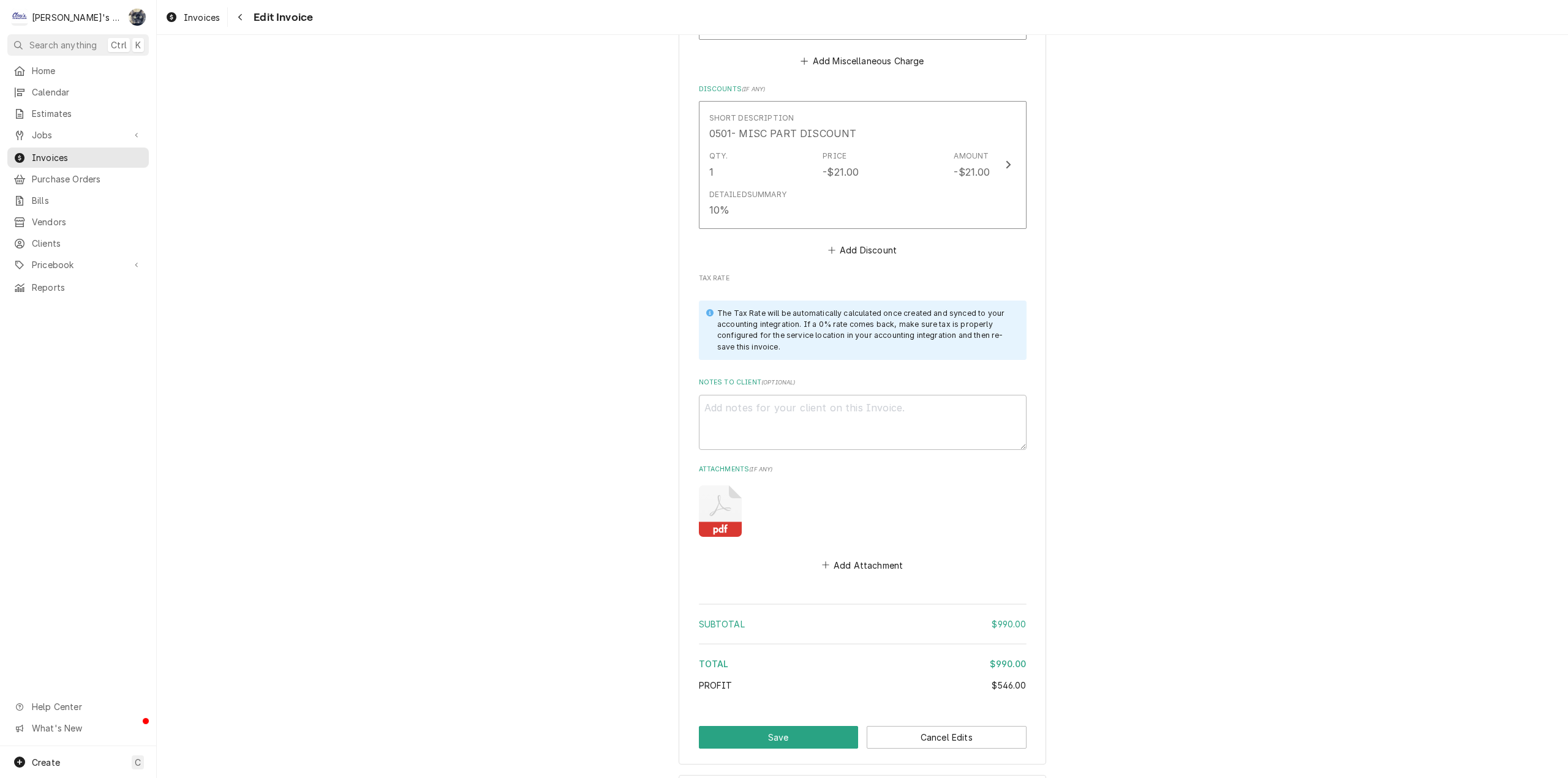
scroll to position [1874, 0]
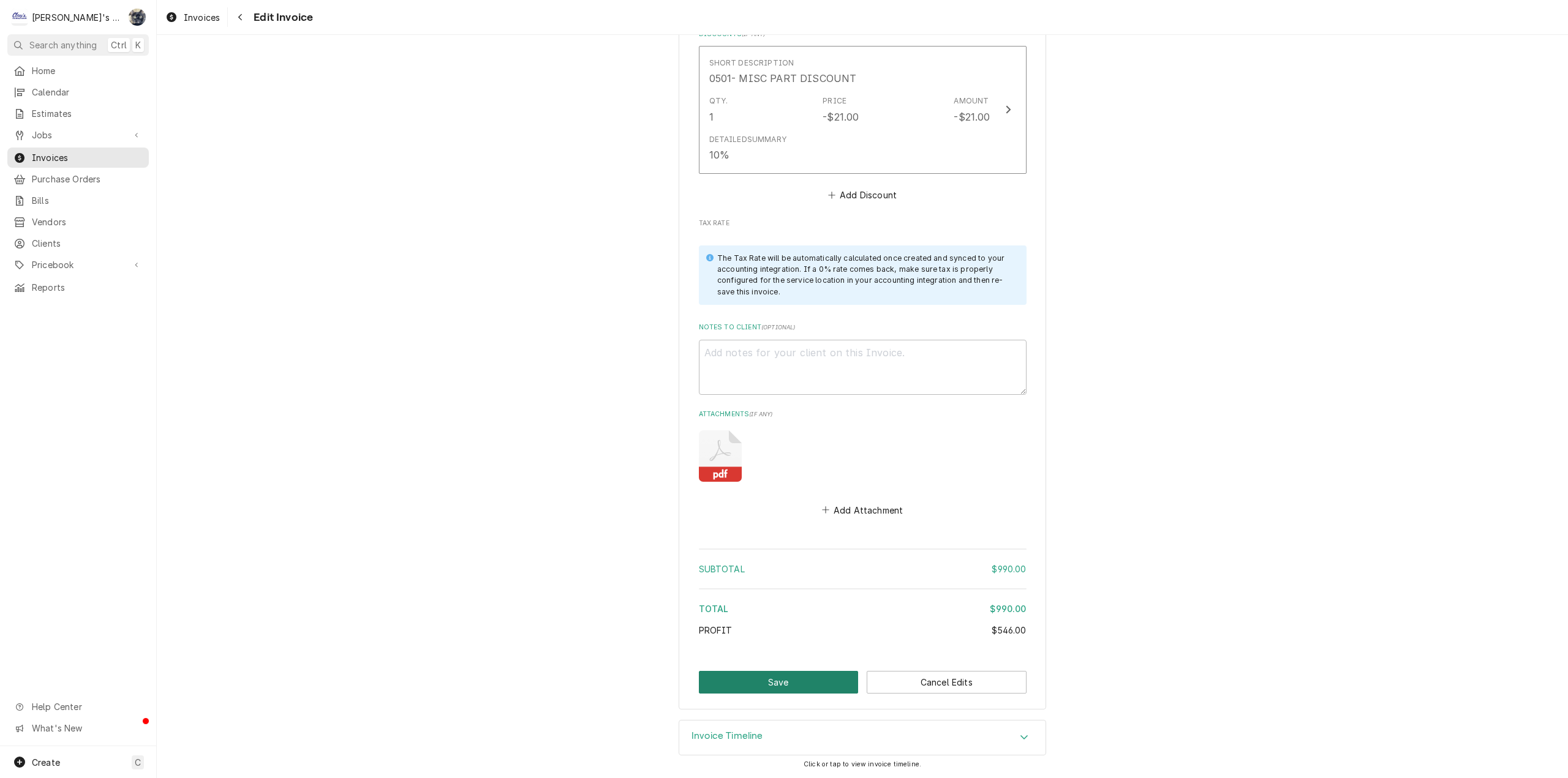
click at [813, 675] on button "Save" at bounding box center [778, 682] width 160 height 23
type textarea "x"
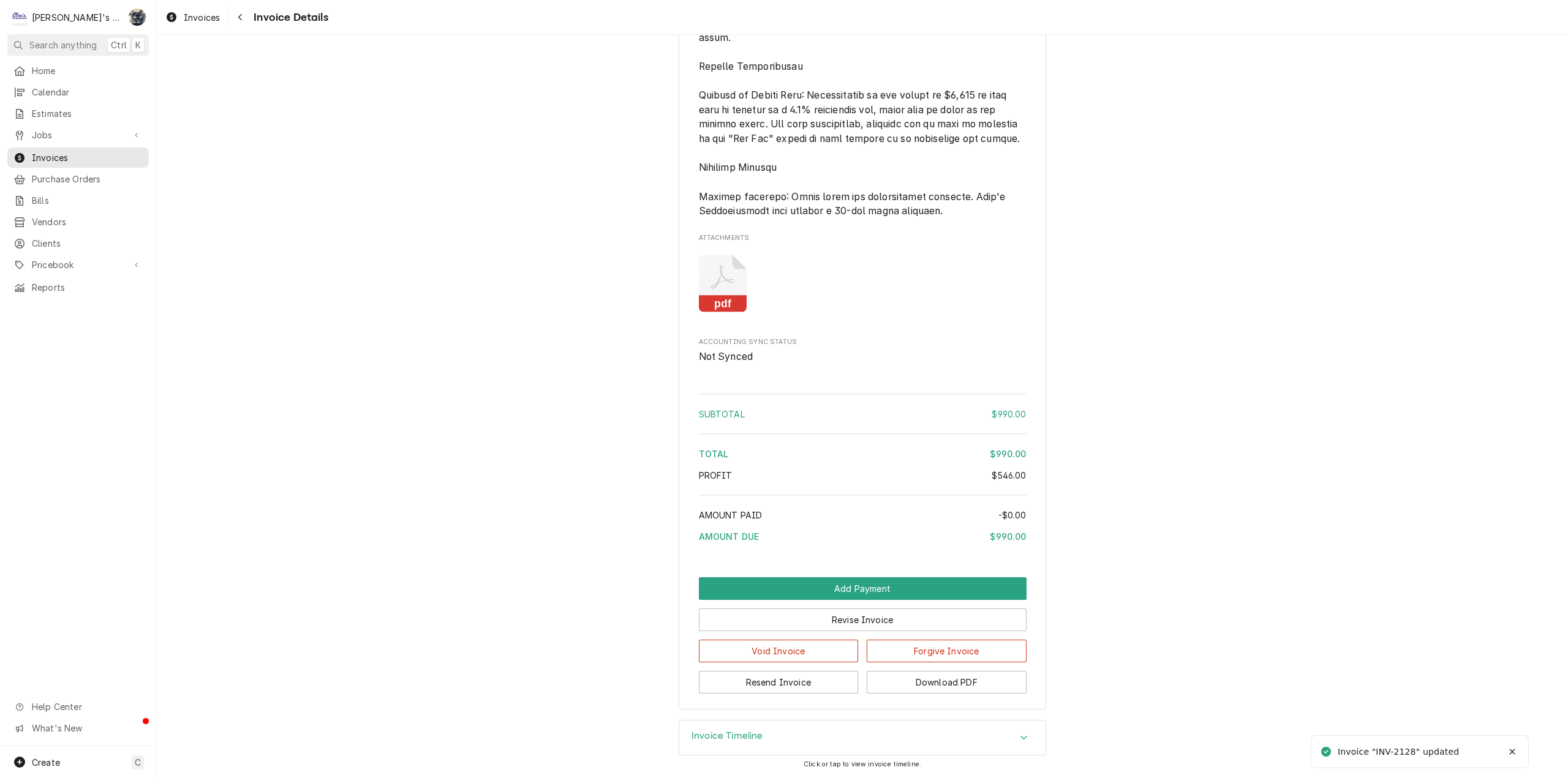
scroll to position [1740, 0]
click at [823, 679] on button "Resend Invoice" at bounding box center [778, 682] width 160 height 23
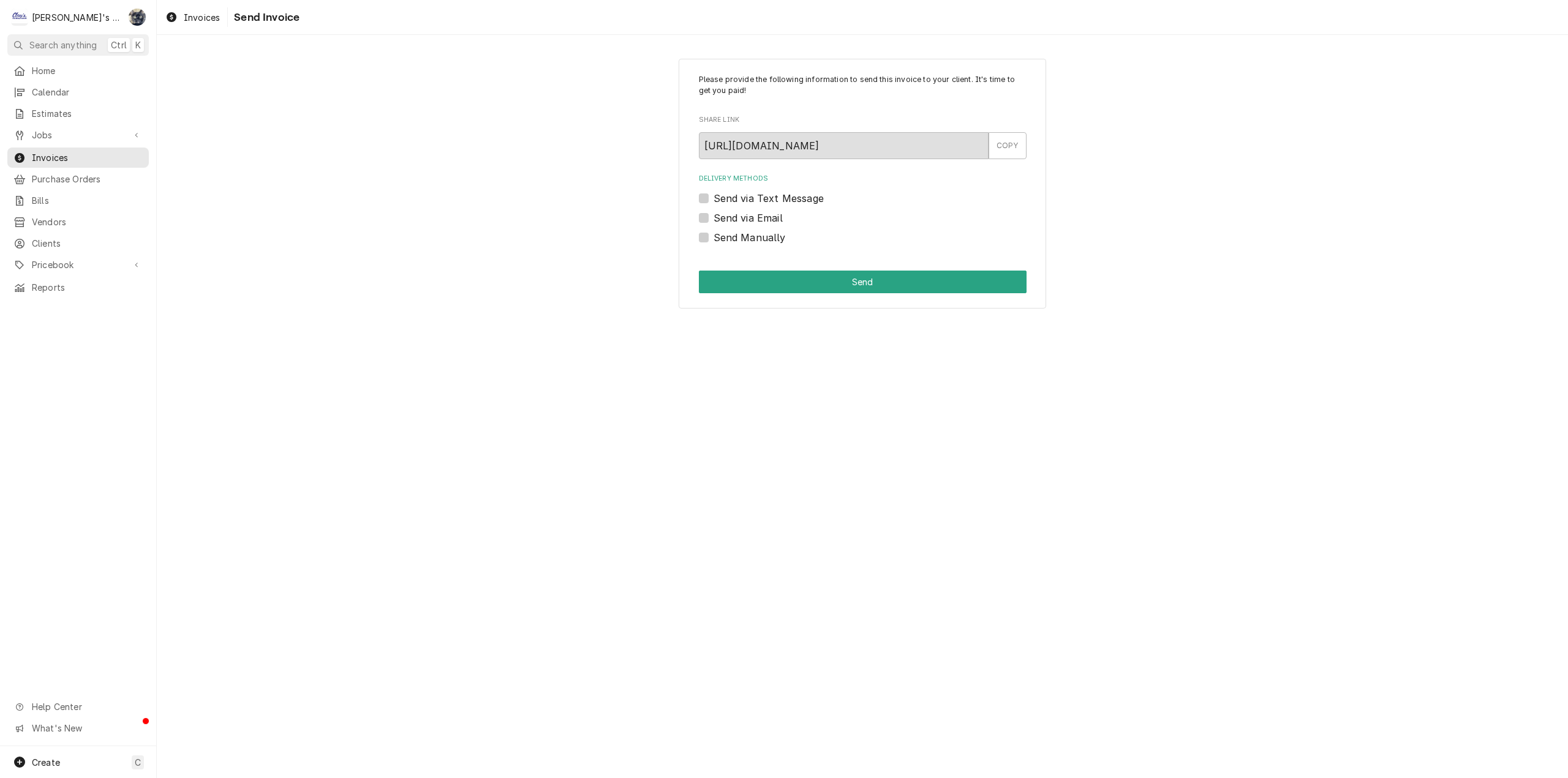
click at [713, 215] on label "Send via Email" at bounding box center [748, 218] width 69 height 15
click at [713, 215] on input "Send via Email" at bounding box center [877, 224] width 327 height 27
checkbox input "true"
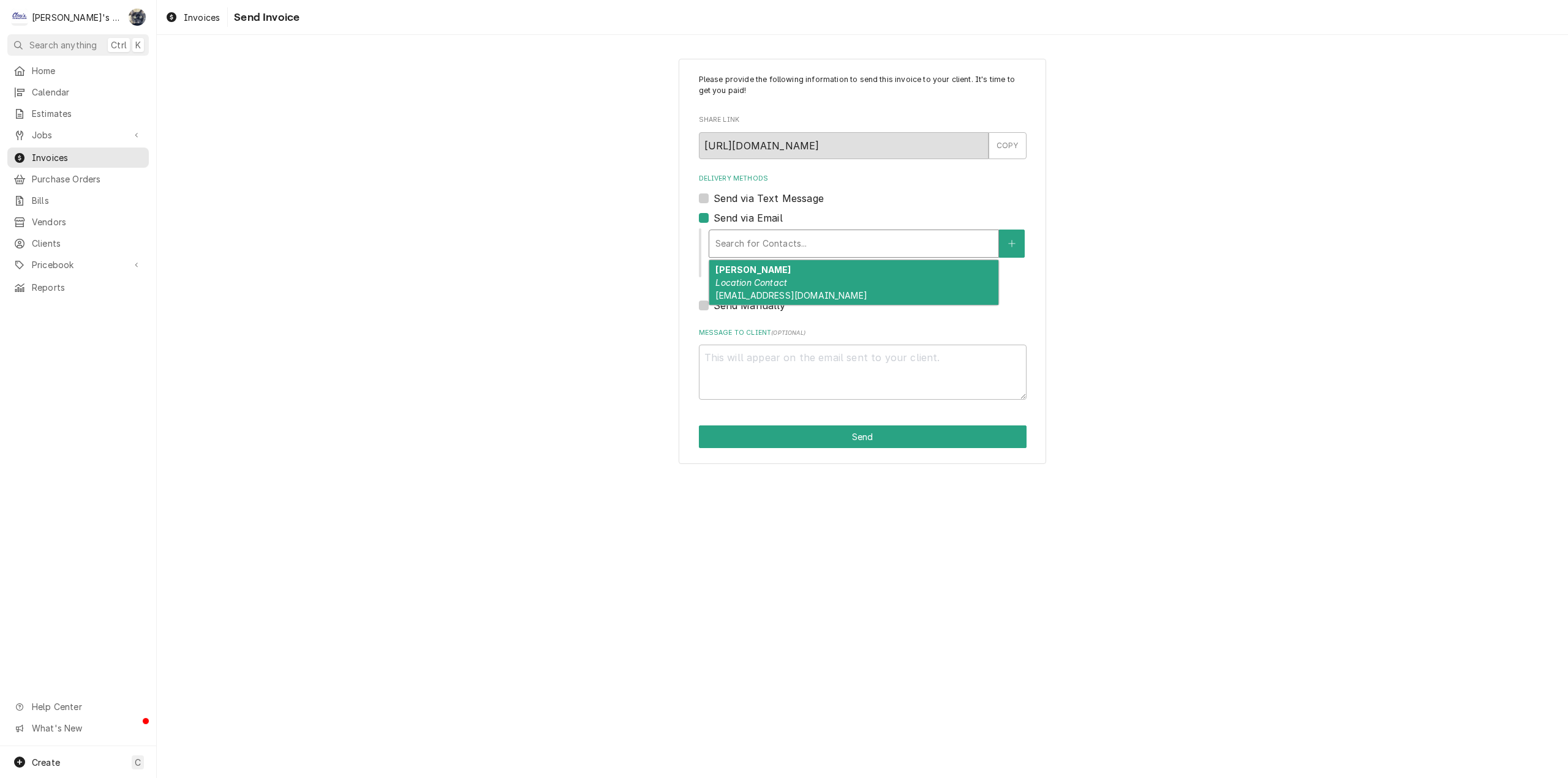
click at [794, 244] on div "Delivery Methods" at bounding box center [853, 244] width 277 height 22
click at [796, 278] on div "[PERSON_NAME] Location Contact [EMAIL_ADDRESS][DOMAIN_NAME]" at bounding box center [853, 282] width 289 height 45
type textarea "x"
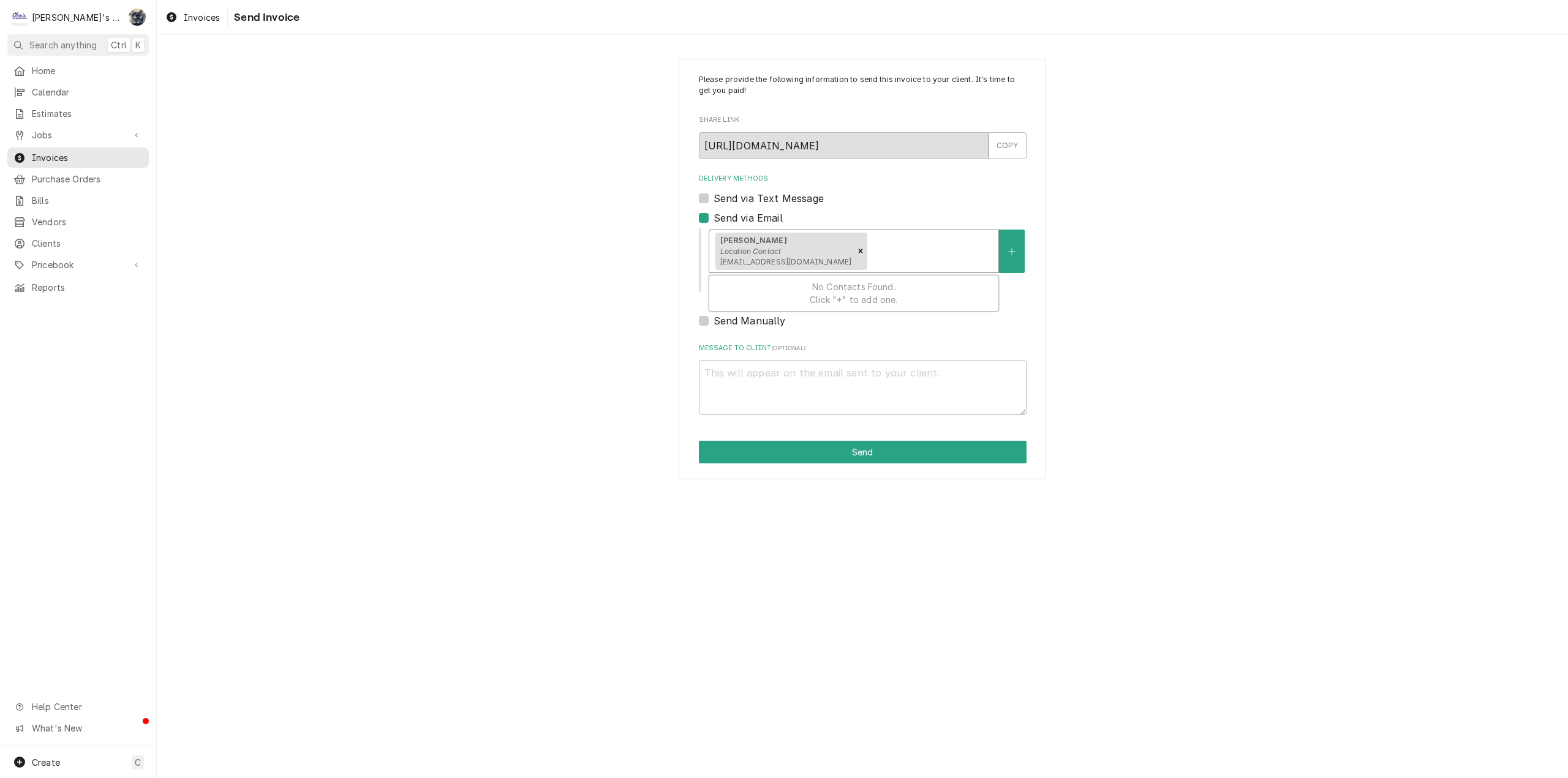
click at [898, 241] on div "Delivery Methods" at bounding box center [931, 251] width 122 height 22
click at [1009, 254] on icon "Create New Contact" at bounding box center [1012, 252] width 7 height 9
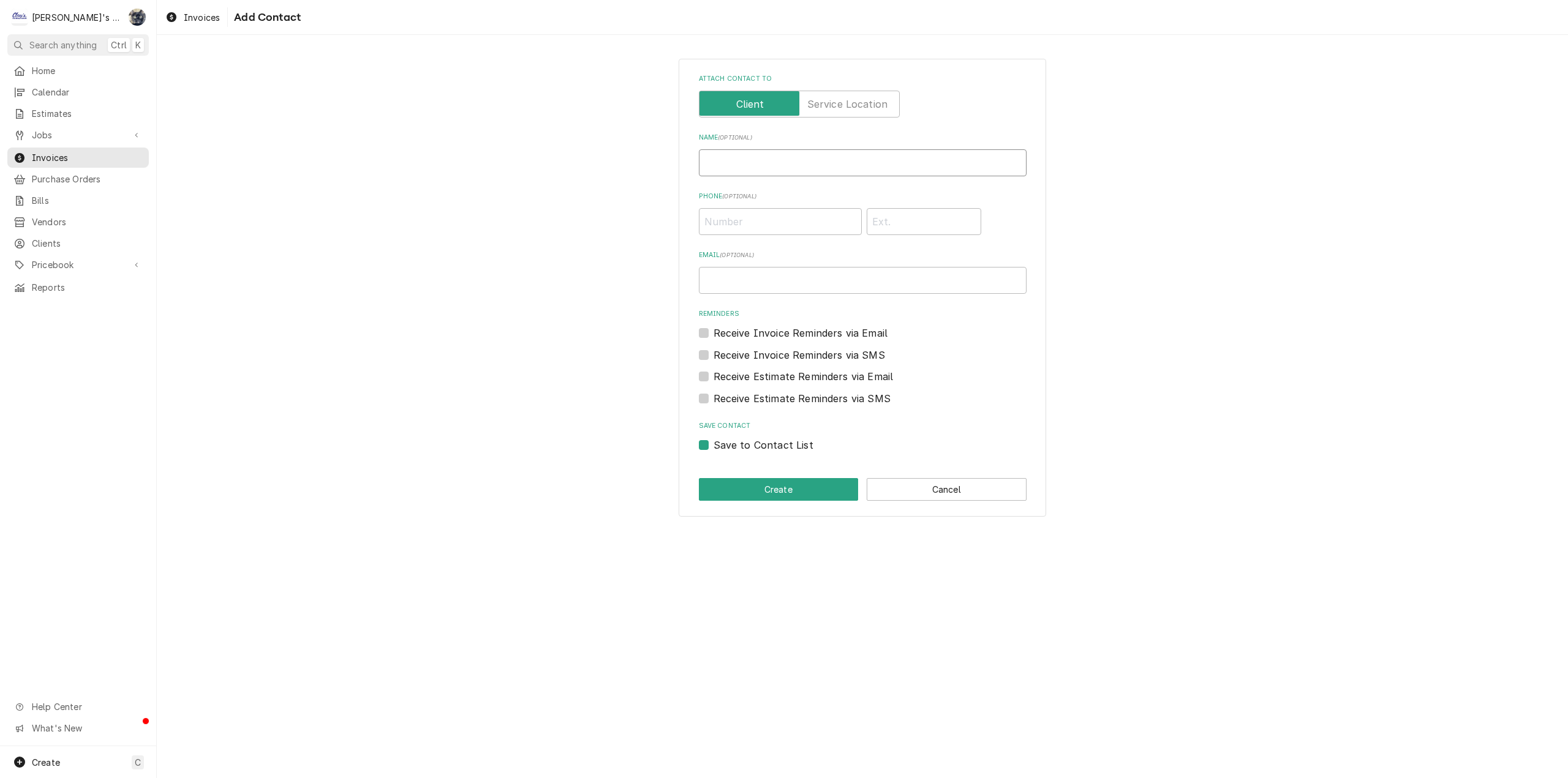
click at [782, 157] on input "Name ( optional )" at bounding box center [862, 163] width 327 height 27
click at [806, 278] on input "Email ( optional )" at bounding box center [862, 281] width 327 height 27
paste input "TEKBERG@BIGFOOTBEVERAGES.COM"
type input "TEKBERG@BIGFOOTBEVERAGES.COM"
drag, startPoint x: 784, startPoint y: 150, endPoint x: 782, endPoint y: 157, distance: 7.3
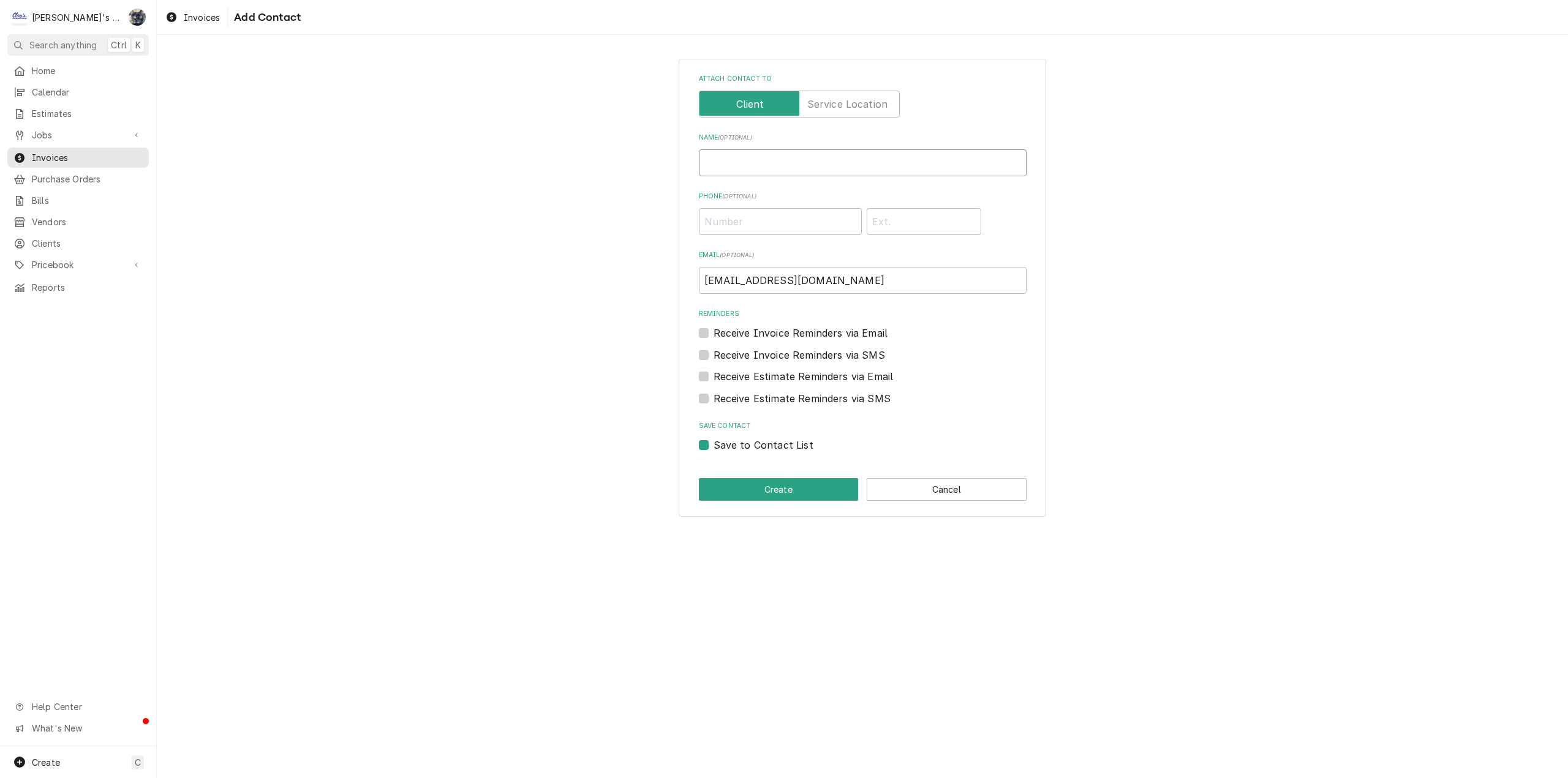
click at [782, 156] on input "Name ( optional )" at bounding box center [862, 163] width 327 height 27
type input "TERESA EKBERG"
click at [809, 487] on button "Create" at bounding box center [778, 489] width 160 height 23
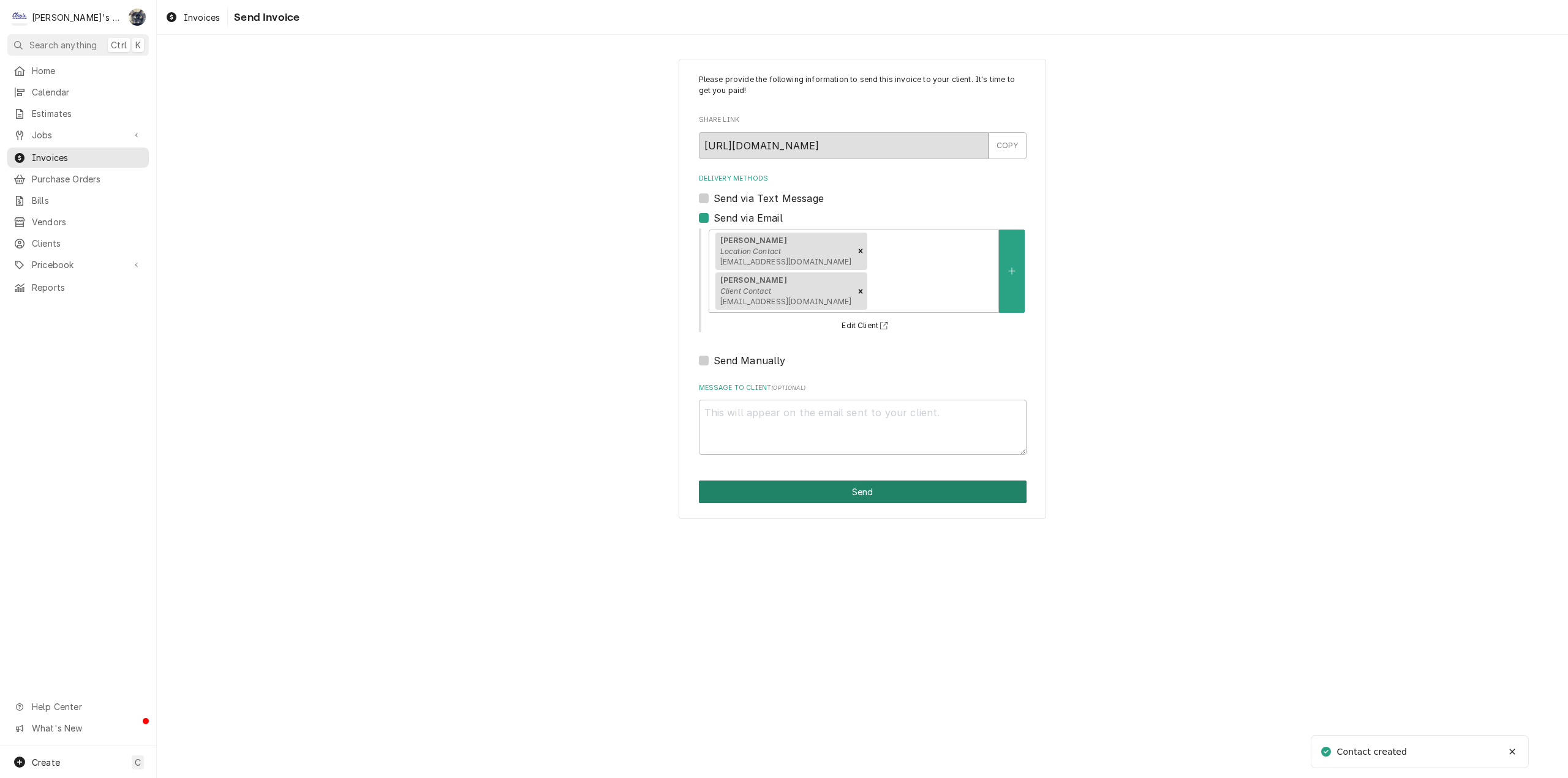
click at [823, 499] on button "Send" at bounding box center [862, 492] width 327 height 23
type textarea "x"
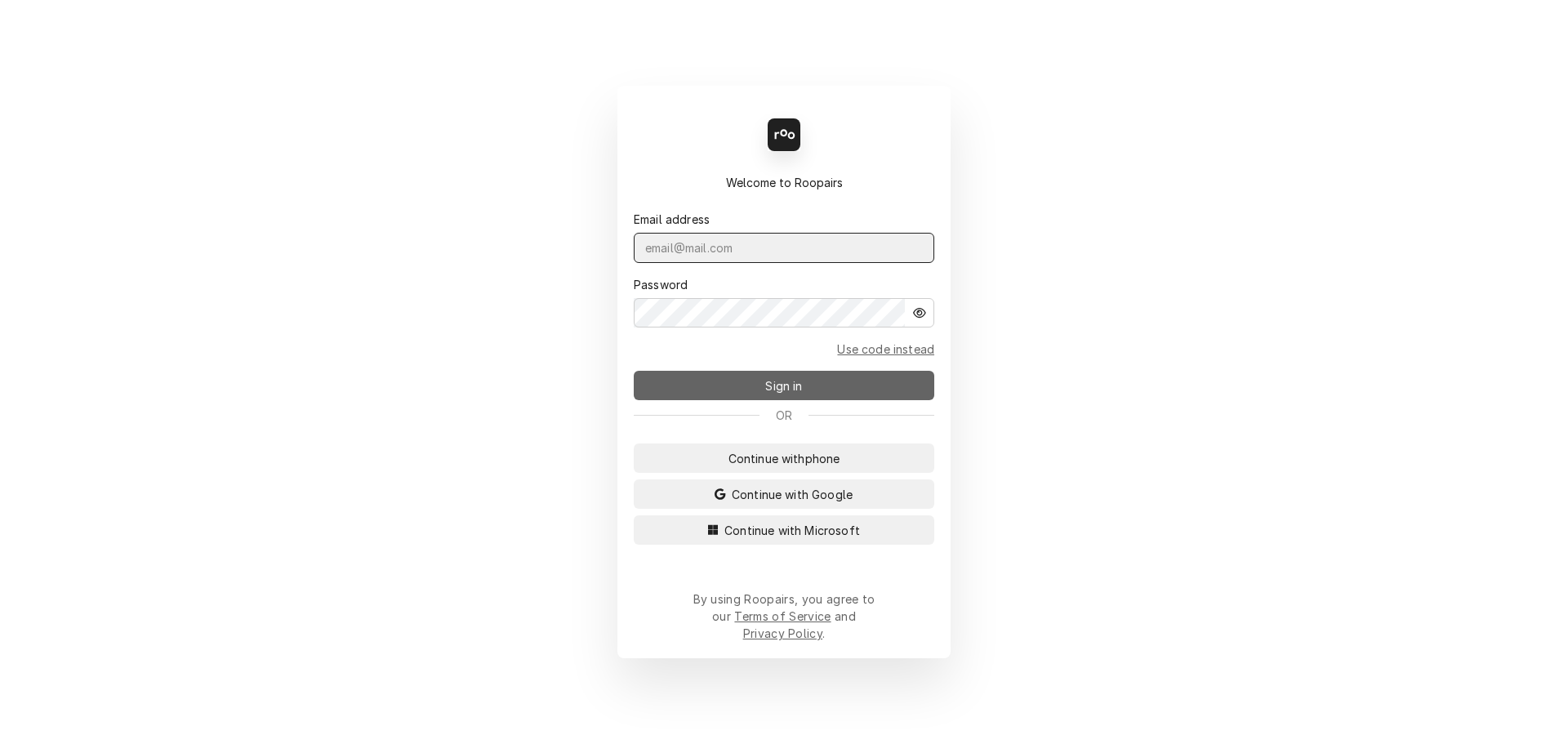
type input "[PERSON_NAME][EMAIL_ADDRESS][DOMAIN_NAME]"
click at [751, 392] on button "Sign in" at bounding box center [784, 386] width 301 height 29
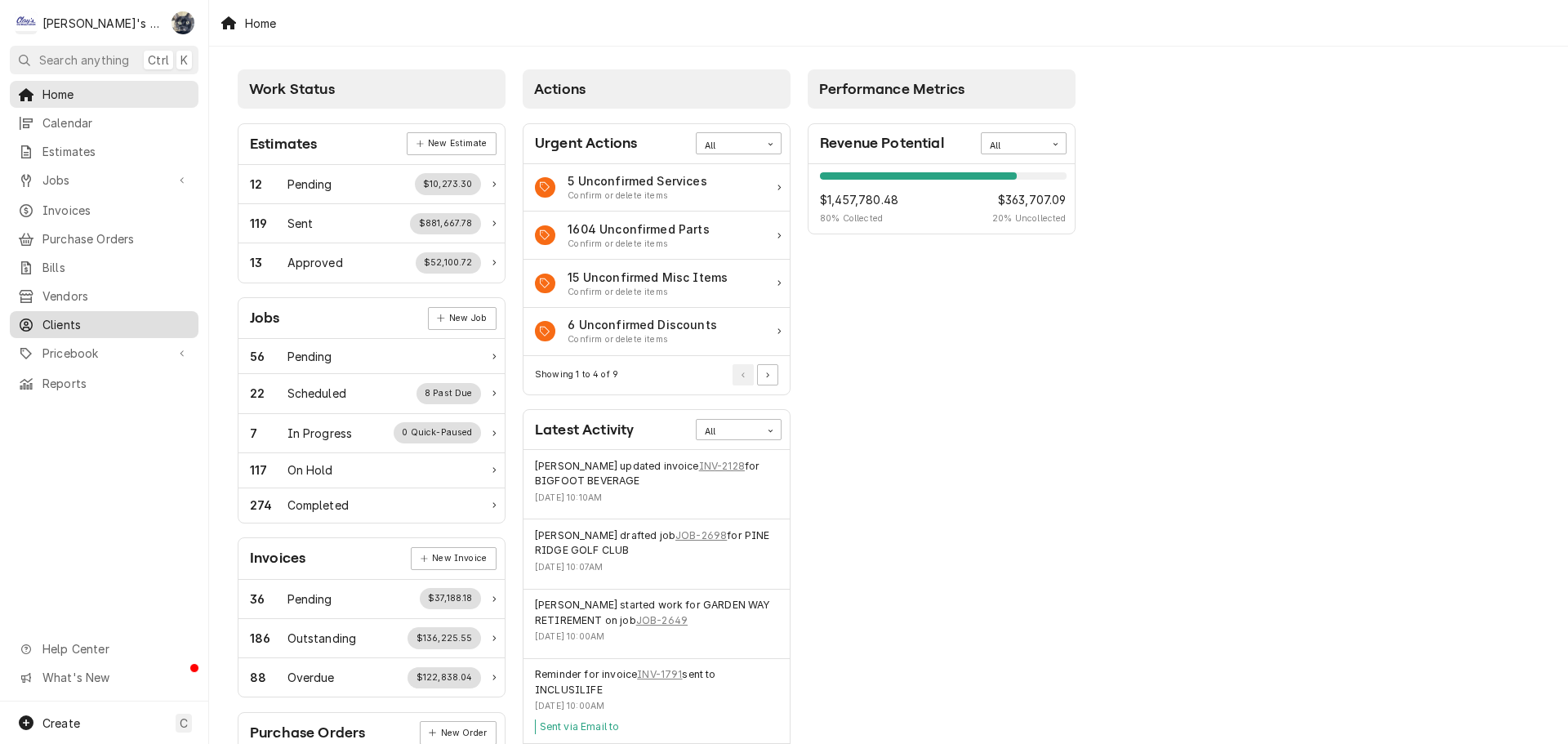
click at [58, 315] on div "Clients" at bounding box center [104, 324] width 182 height 20
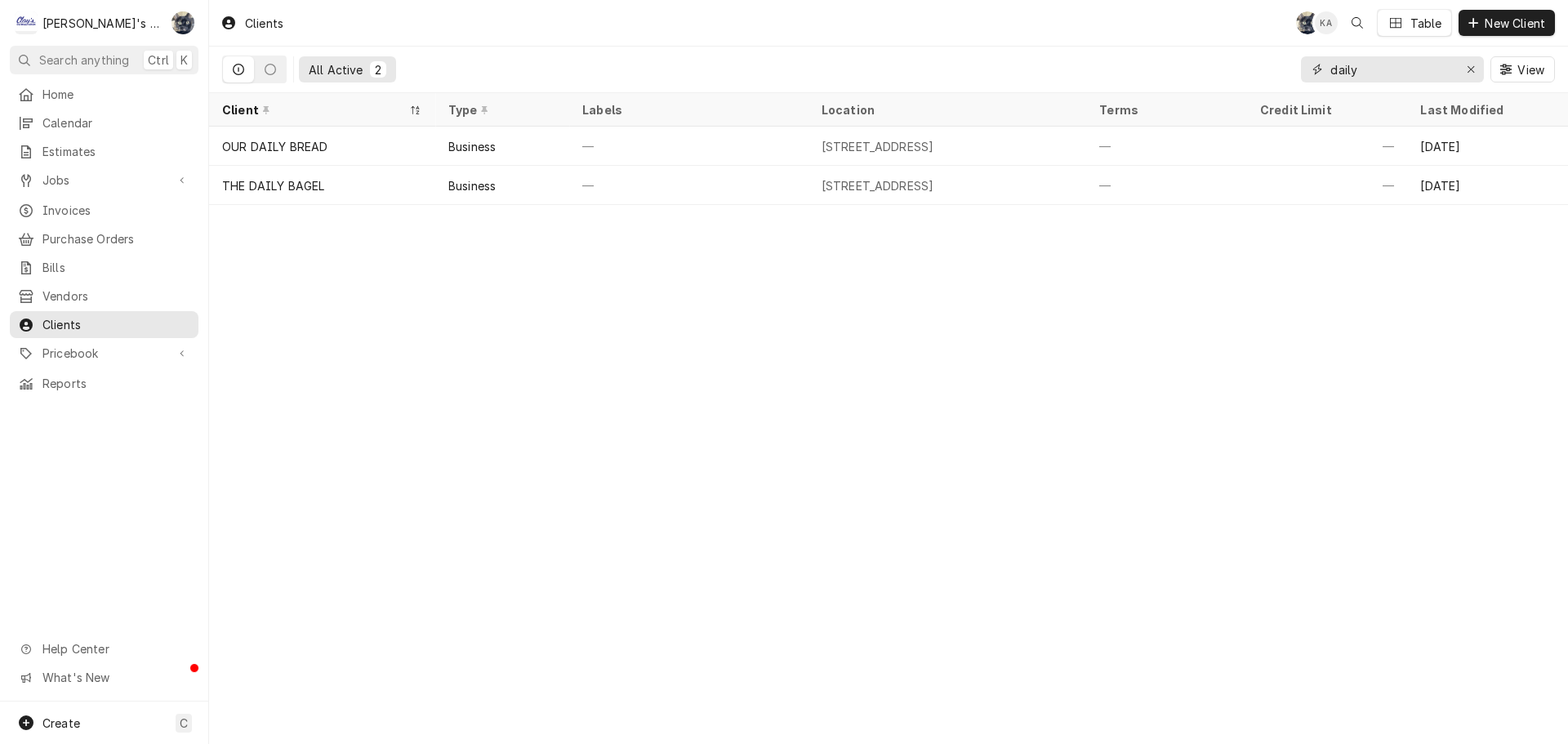
drag, startPoint x: 1262, startPoint y: 80, endPoint x: 1220, endPoint y: 84, distance: 42.2
click at [1220, 84] on div "All Active 2 daily View" at bounding box center [888, 70] width 1333 height 46
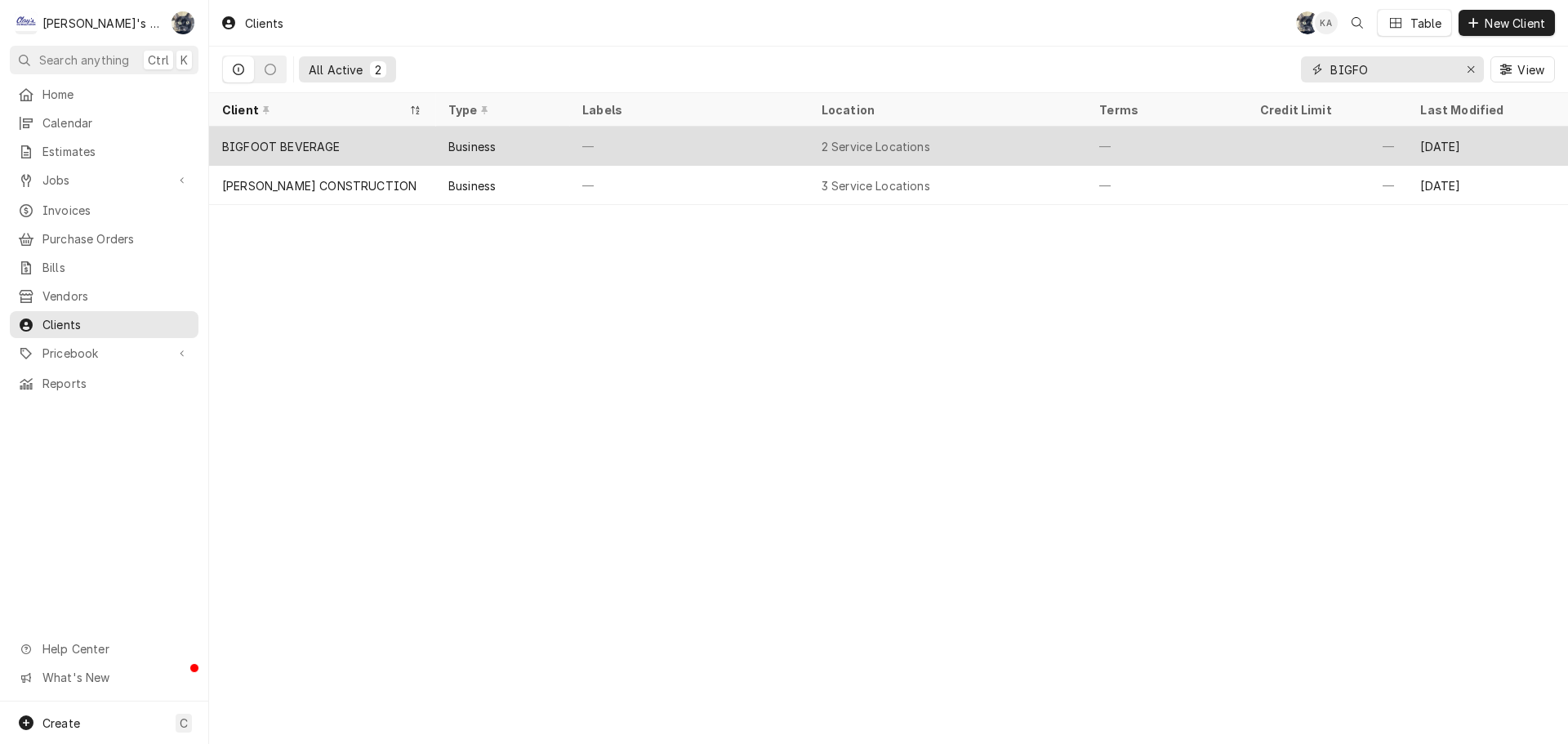
type input "BIGFO"
click at [401, 139] on div "BIGFOOT BEVERAGE" at bounding box center [322, 147] width 226 height 39
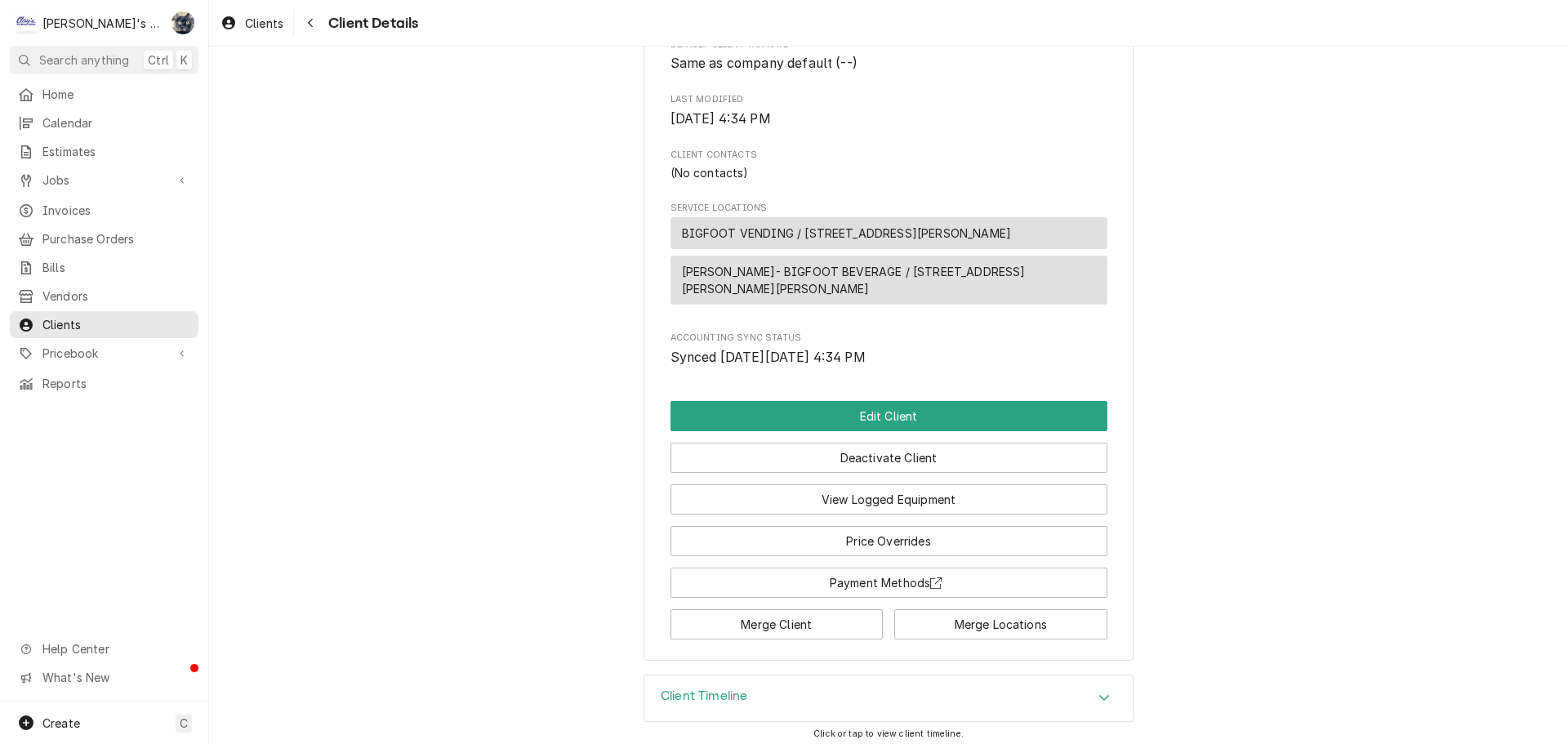
scroll to position [439, 0]
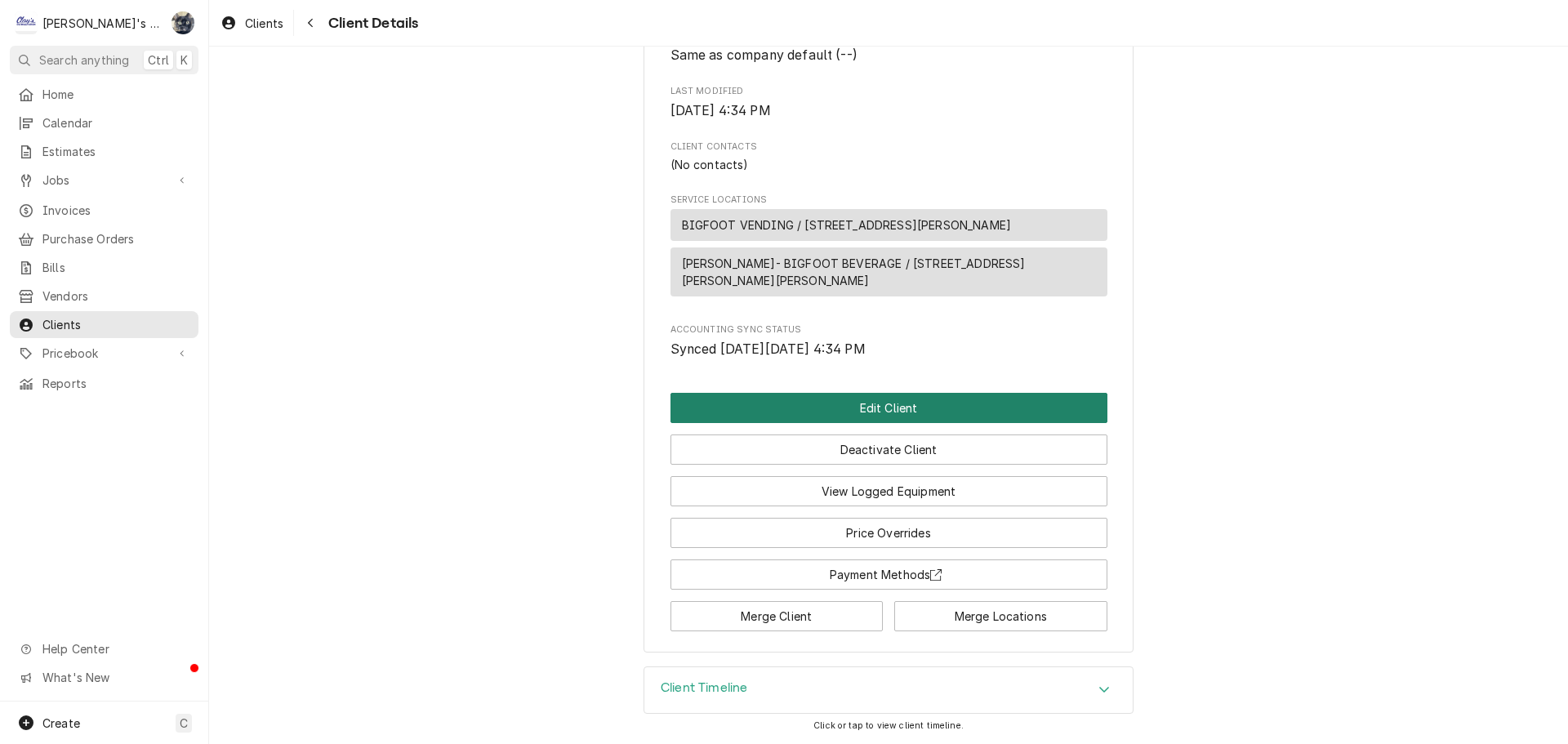
click at [872, 415] on button "Edit Client" at bounding box center [888, 407] width 437 height 30
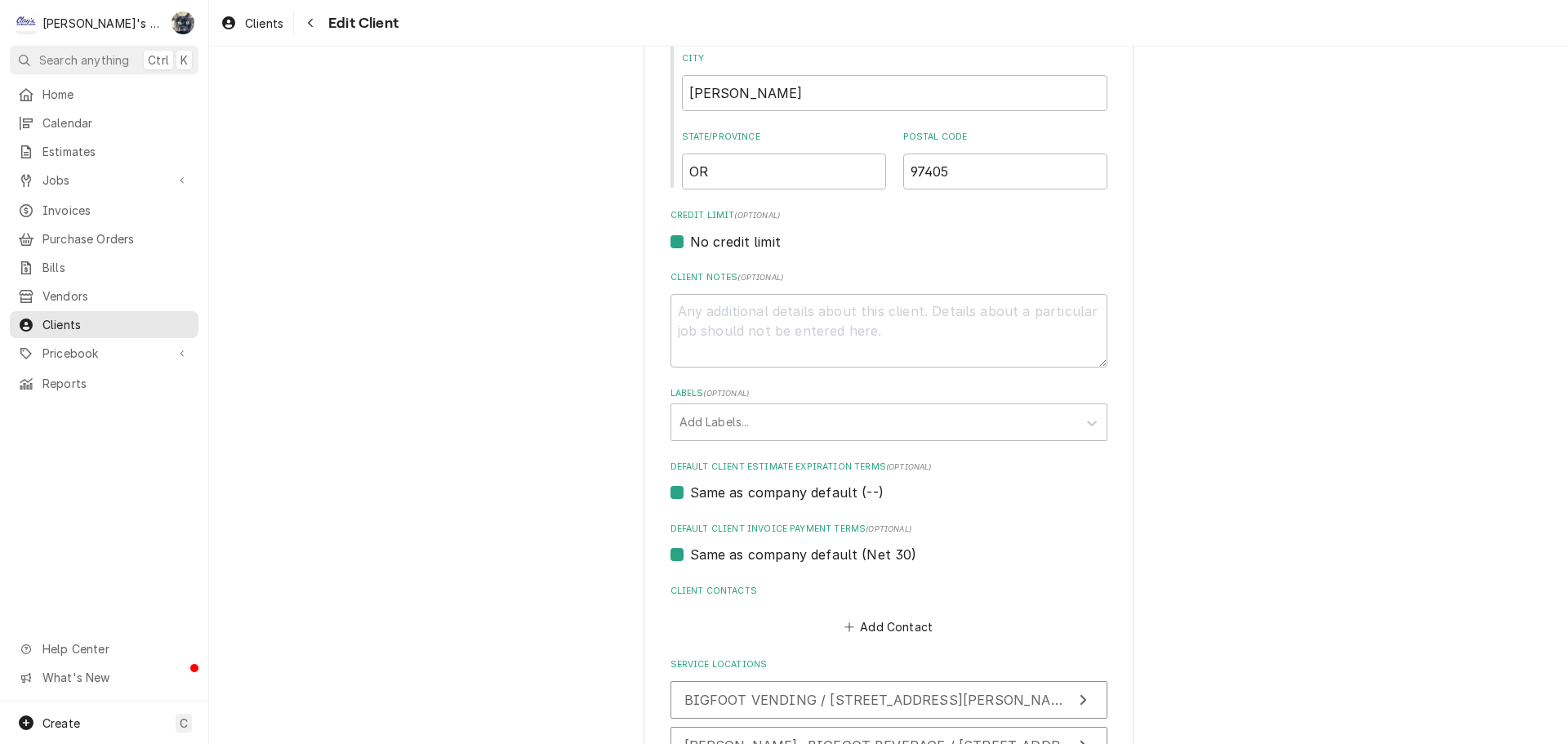
scroll to position [731, 0]
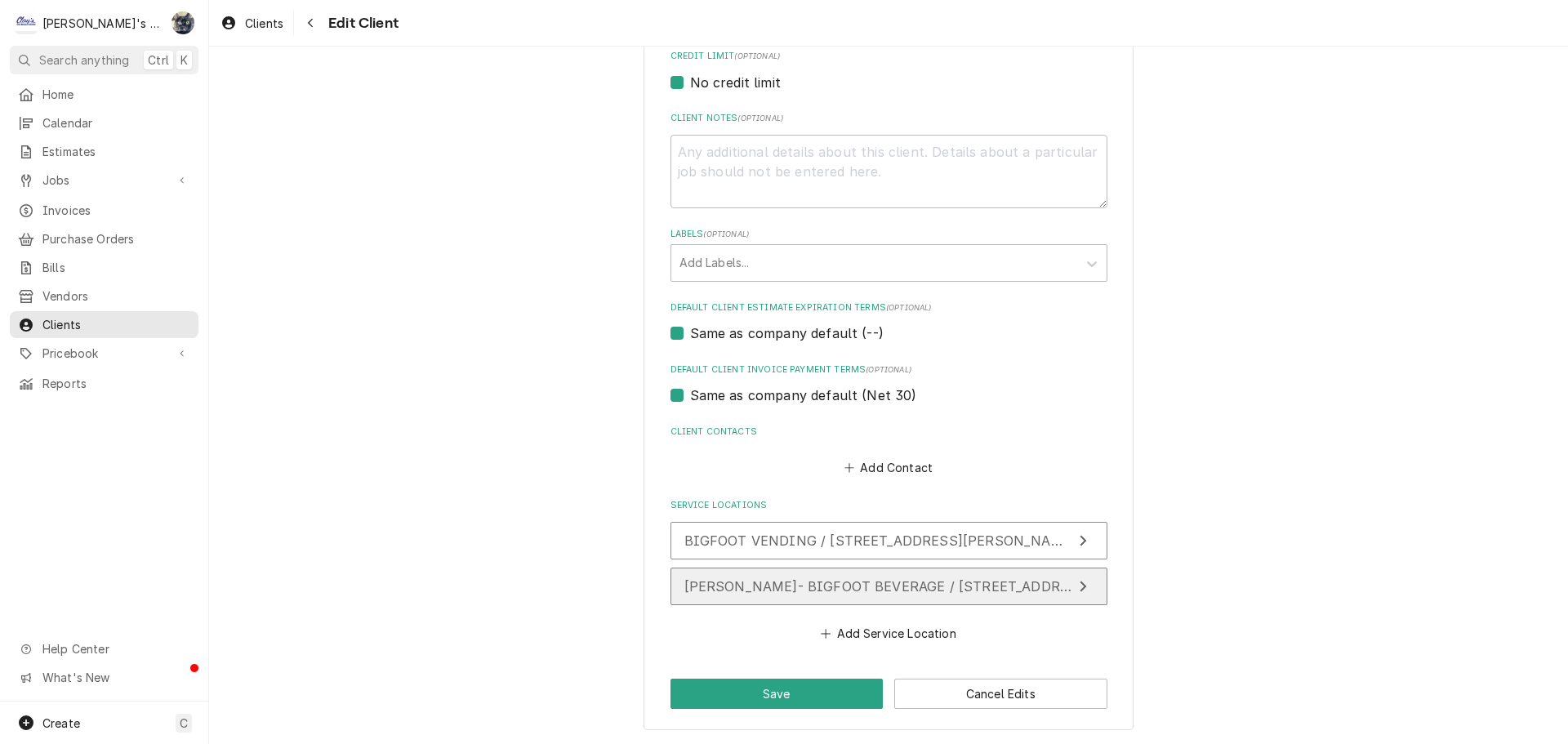
click at [856, 584] on span "MCVAY- BIGFOOT BEVERAGE / 86776 MCVAY HWY, EUGENE, OR 97405" at bounding box center [1001, 587] width 635 height 16
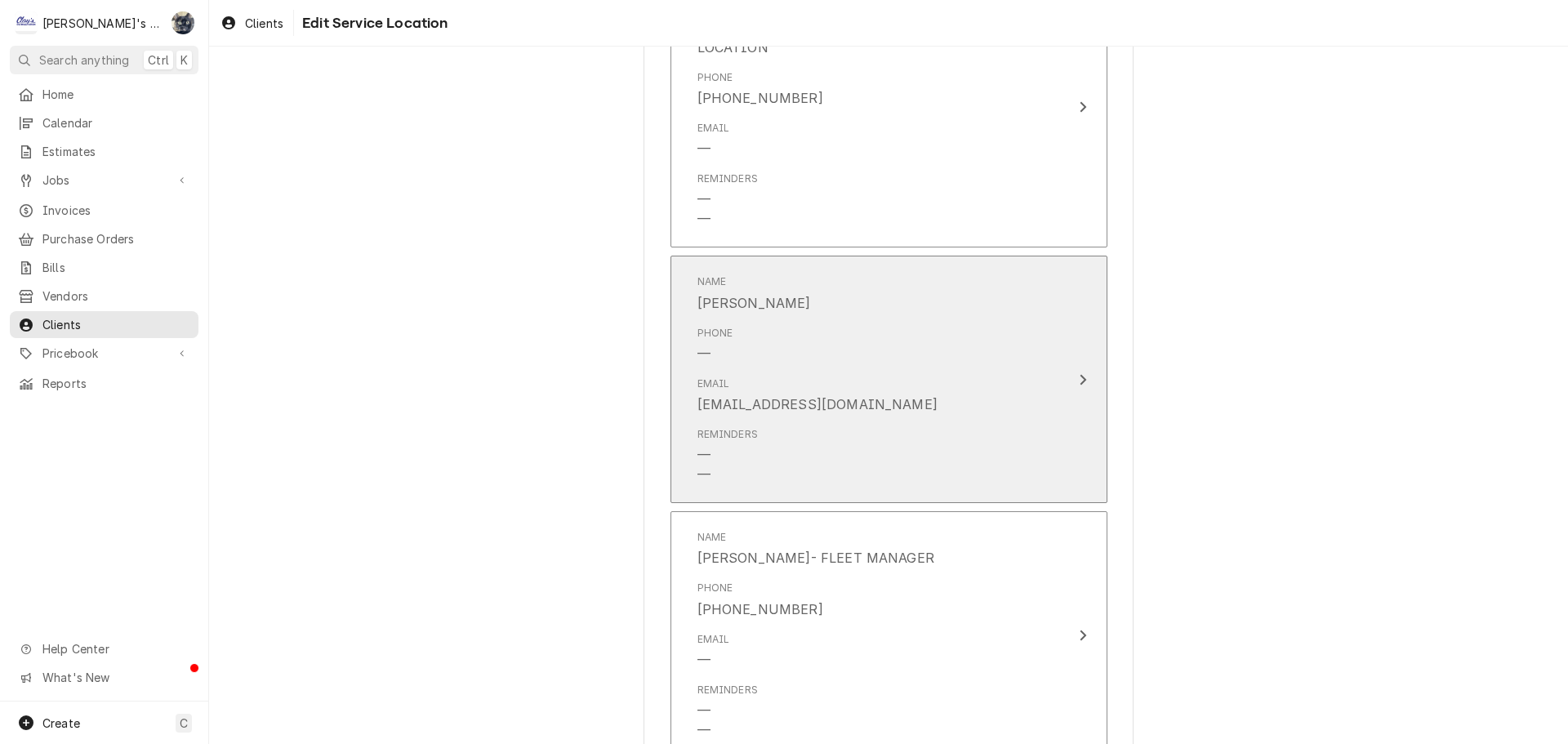
scroll to position [1961, 0]
click at [938, 393] on div "Email TEKBERG@BIGFOOTBEVERAGES.COM" at bounding box center [872, 384] width 349 height 51
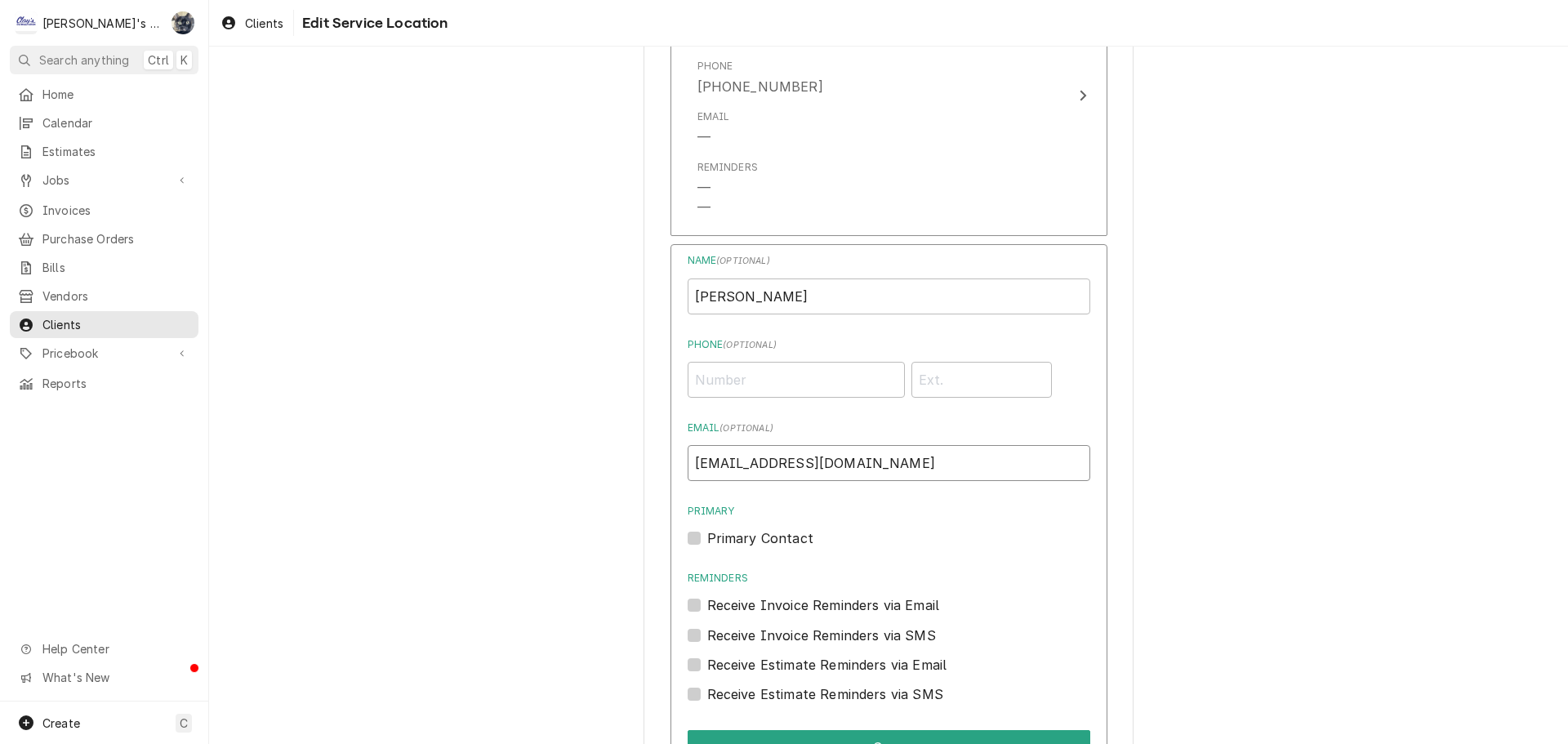
drag, startPoint x: 955, startPoint y: 458, endPoint x: 668, endPoint y: 453, distance: 287.0
type textarea "x"
click at [71, 208] on span "Invoices" at bounding box center [116, 210] width 147 height 17
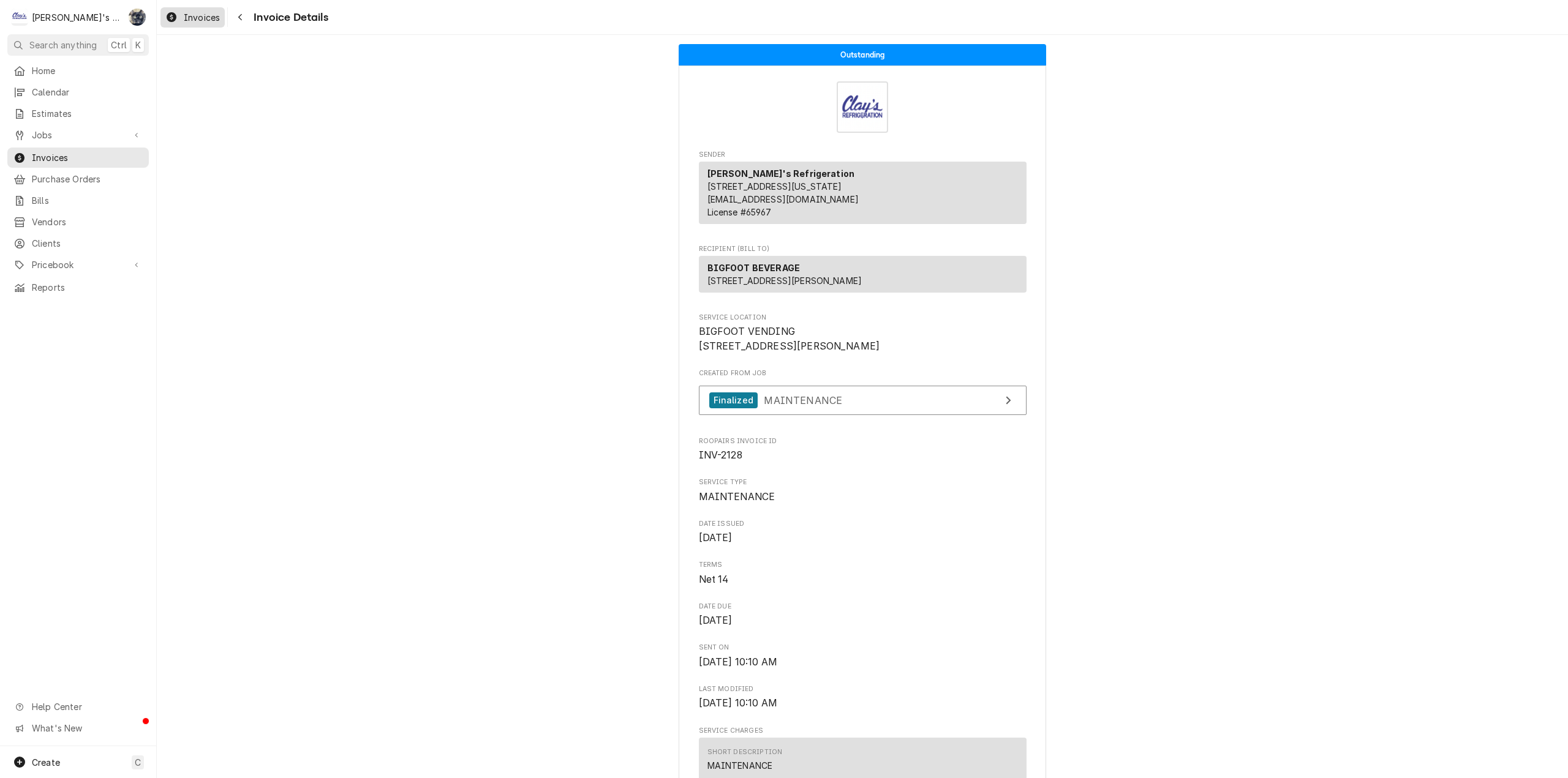
click at [211, 18] on span "Invoices" at bounding box center [202, 17] width 36 height 13
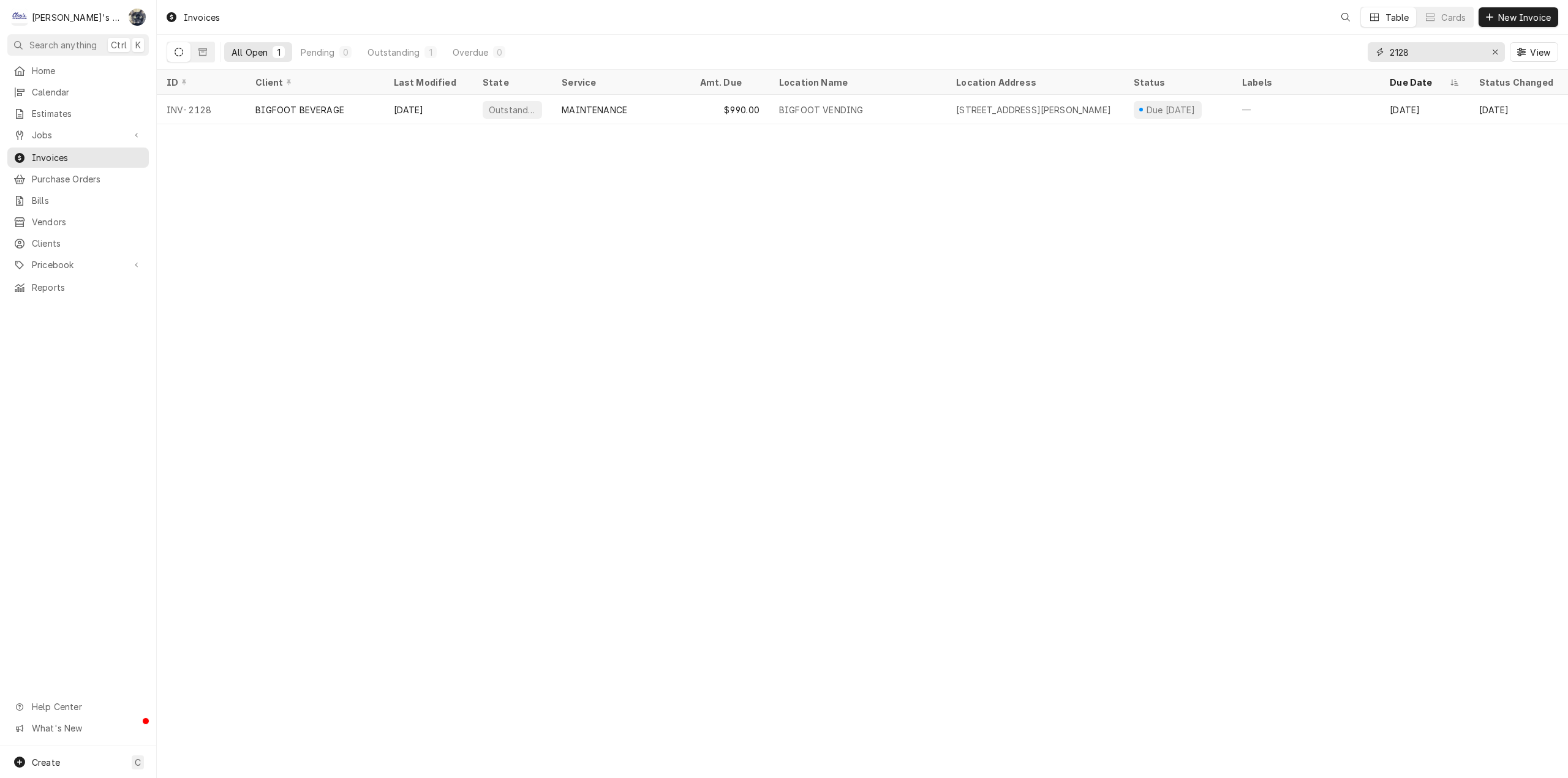
drag, startPoint x: 1411, startPoint y: 47, endPoint x: 1366, endPoint y: 49, distance: 45.0
click at [1366, 49] on div "All Open 1 Pending 0 Outstanding 1 Overdue 0 2128 View" at bounding box center [862, 52] width 1392 height 34
type input "2129"
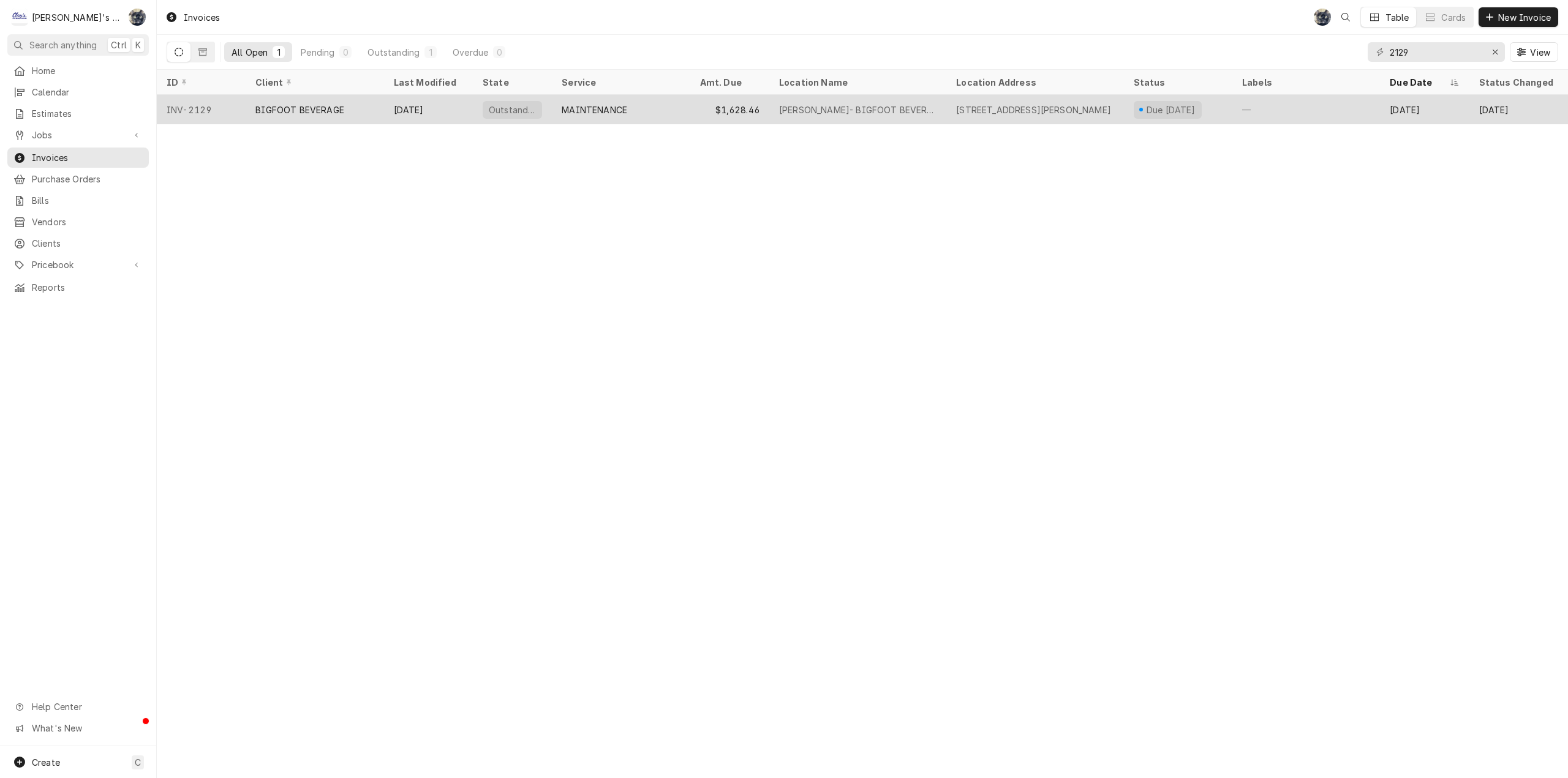
click at [560, 112] on div "MAINTENANCE" at bounding box center [621, 110] width 138 height 29
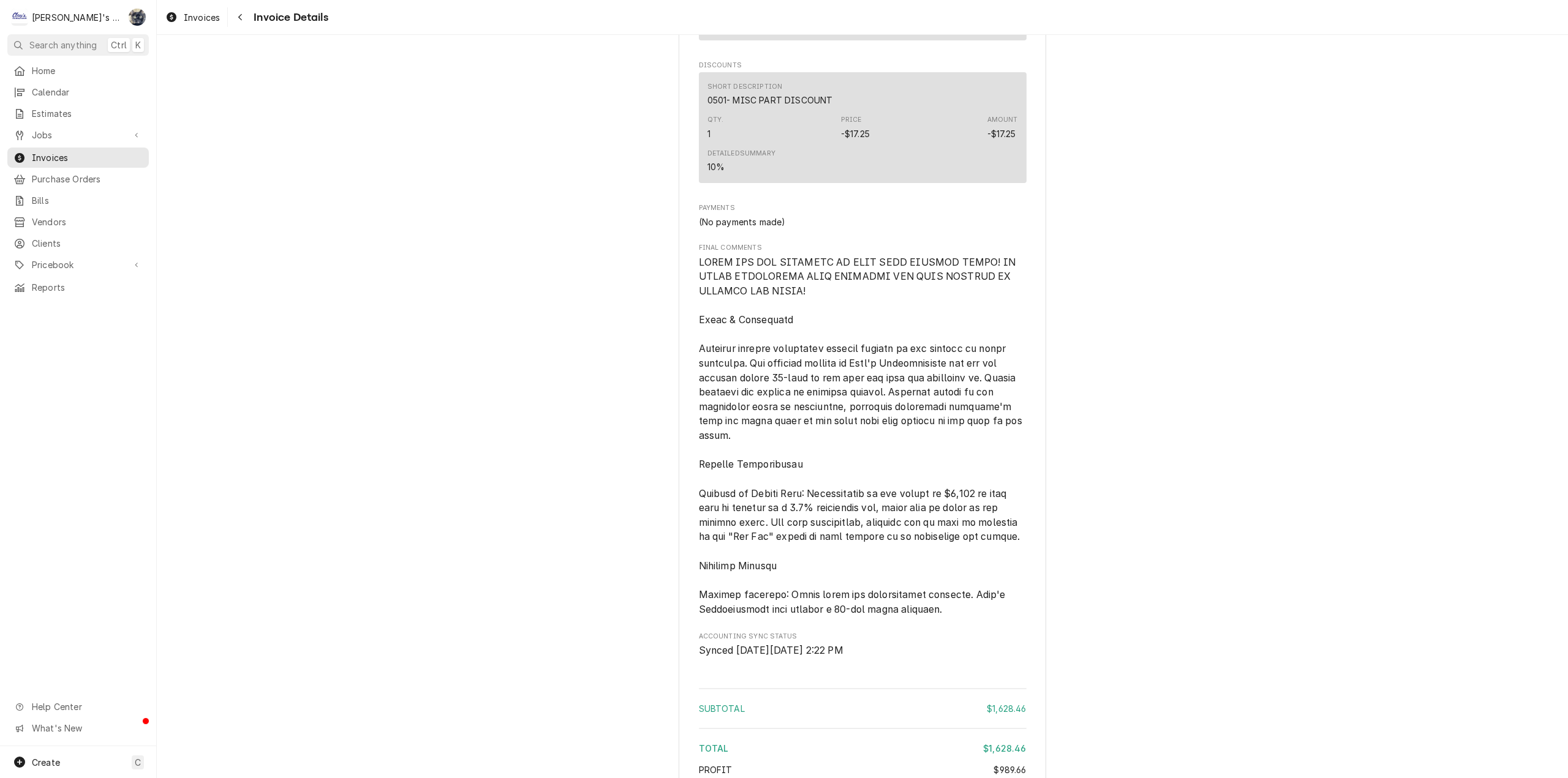
scroll to position [1733, 0]
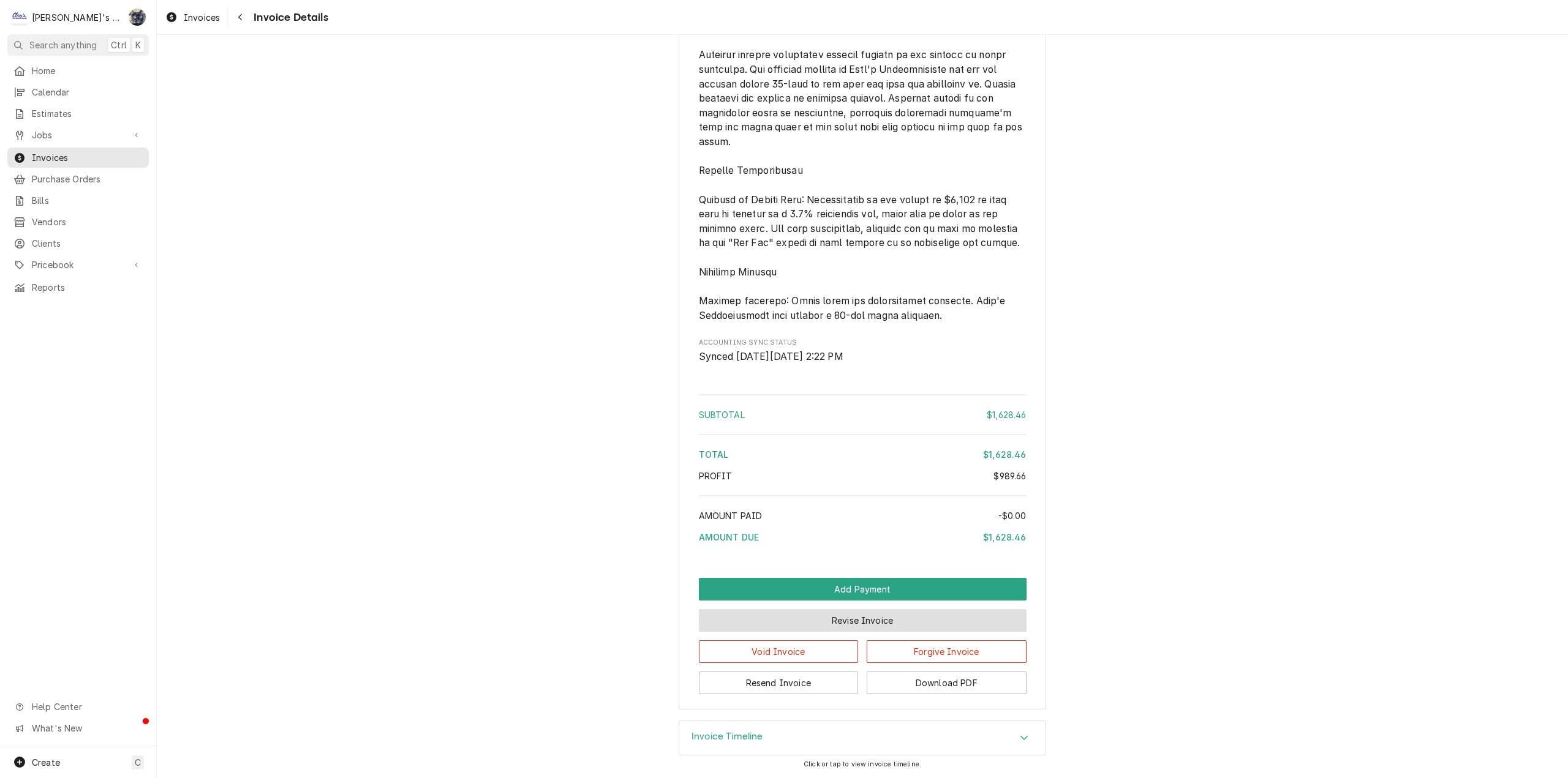
click at [849, 623] on button "Revise Invoice" at bounding box center [862, 620] width 327 height 23
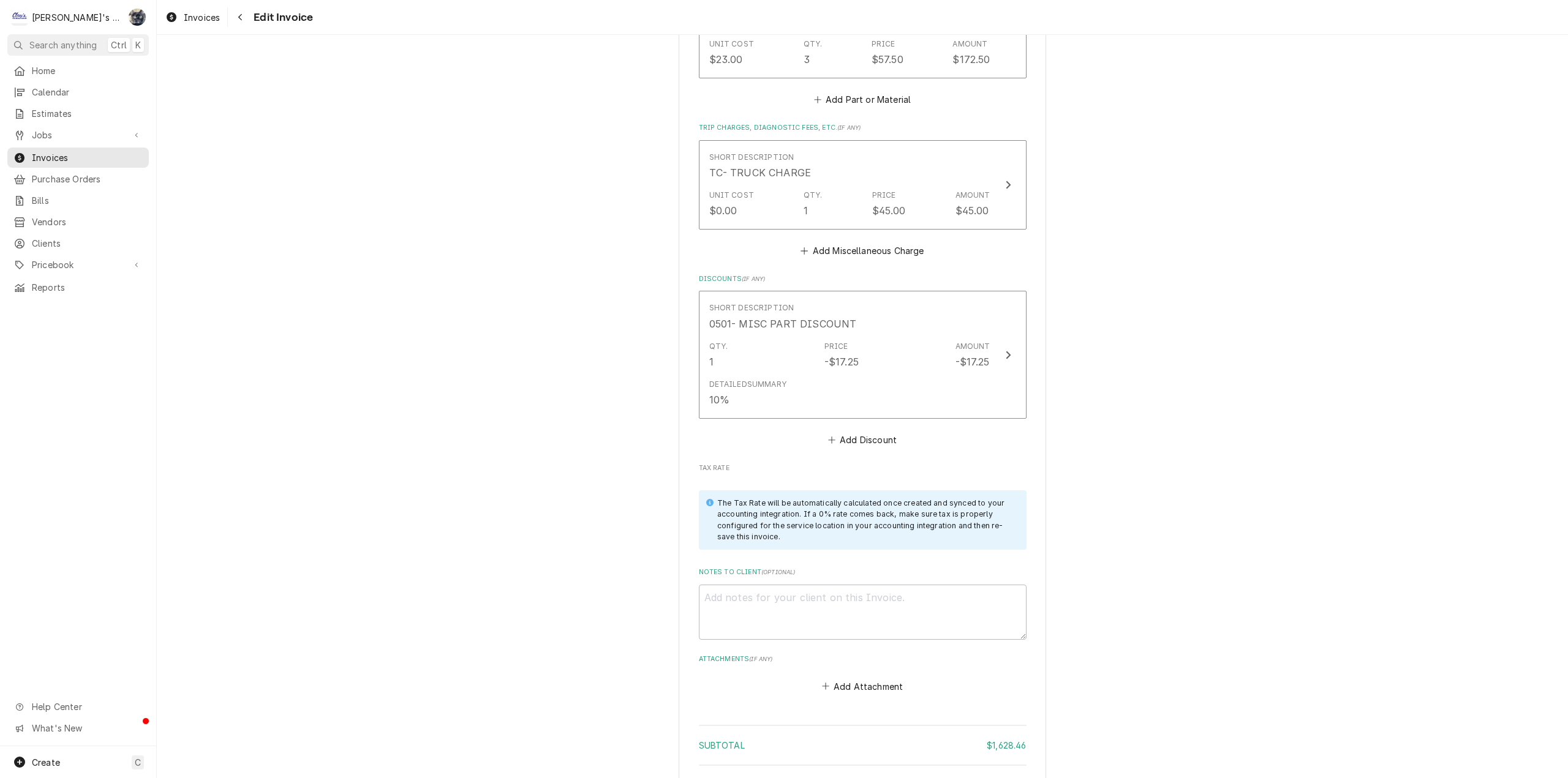
scroll to position [2091, 0]
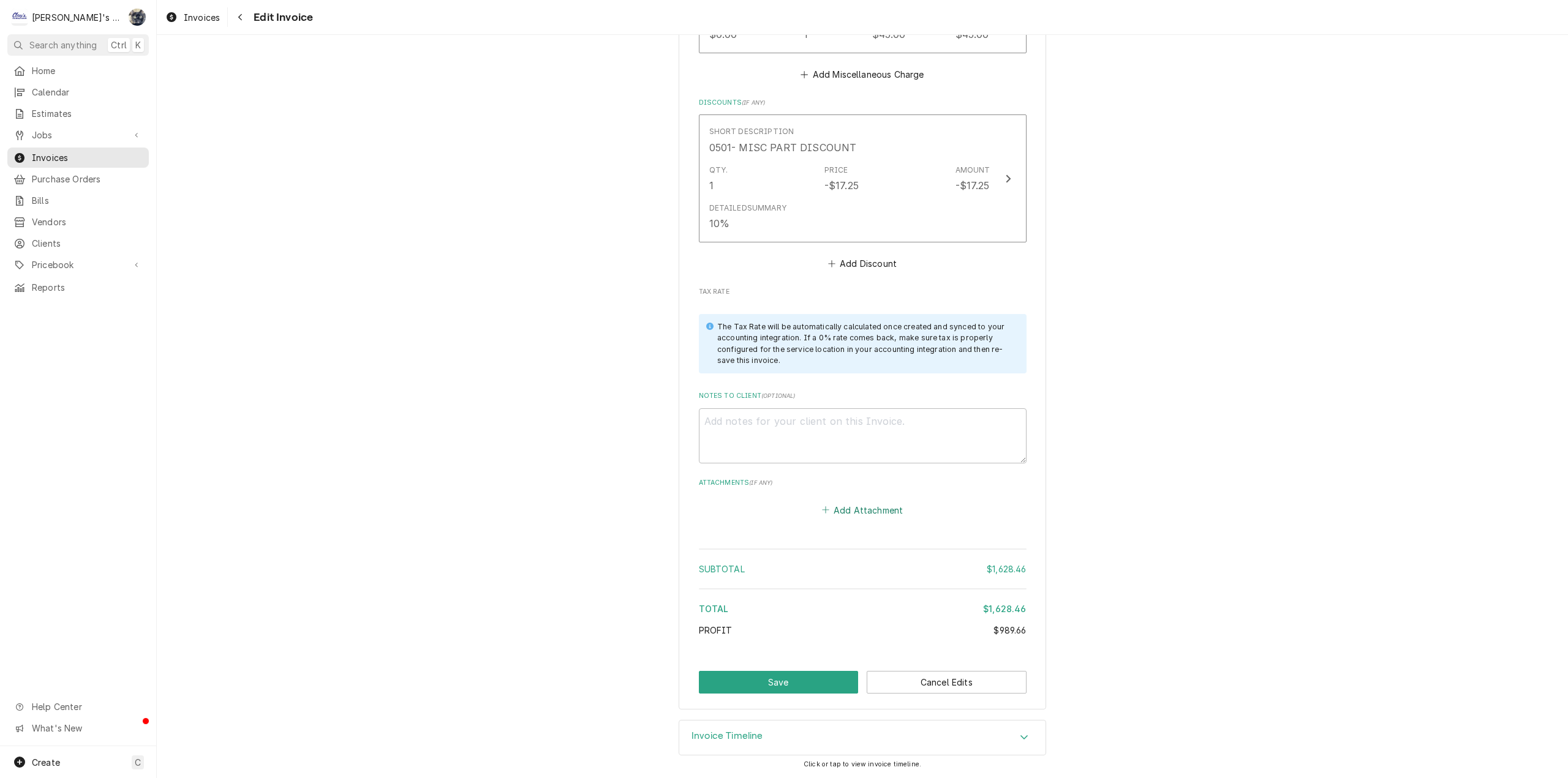
click at [864, 513] on button "Add Attachment" at bounding box center [863, 510] width 86 height 17
type textarea "x"
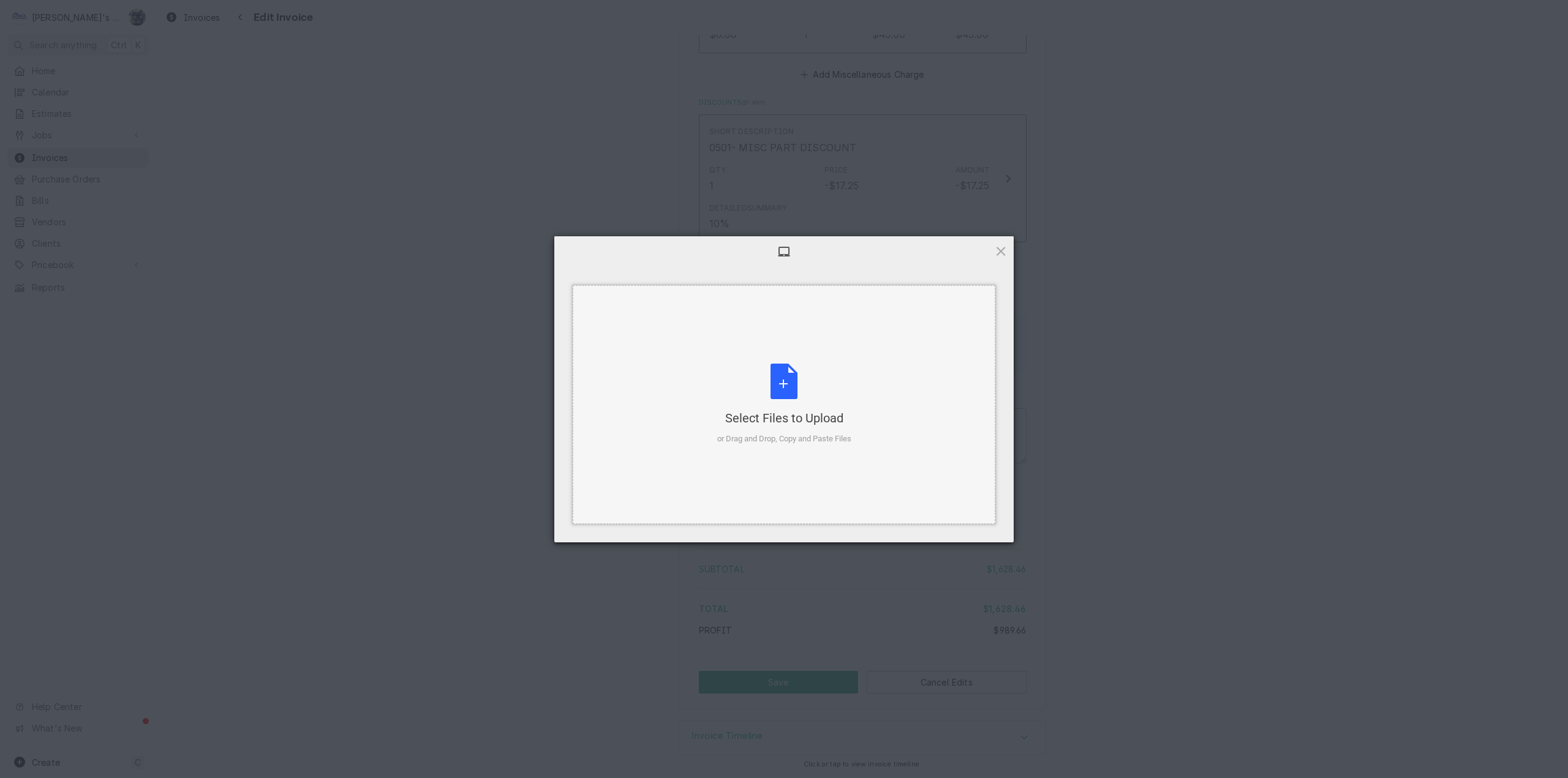
click at [785, 368] on div "Select Files to Upload or Drag and Drop, Copy and Paste Files" at bounding box center [784, 404] width 134 height 82
click at [974, 530] on span "Upload 1" at bounding box center [976, 526] width 24 height 9
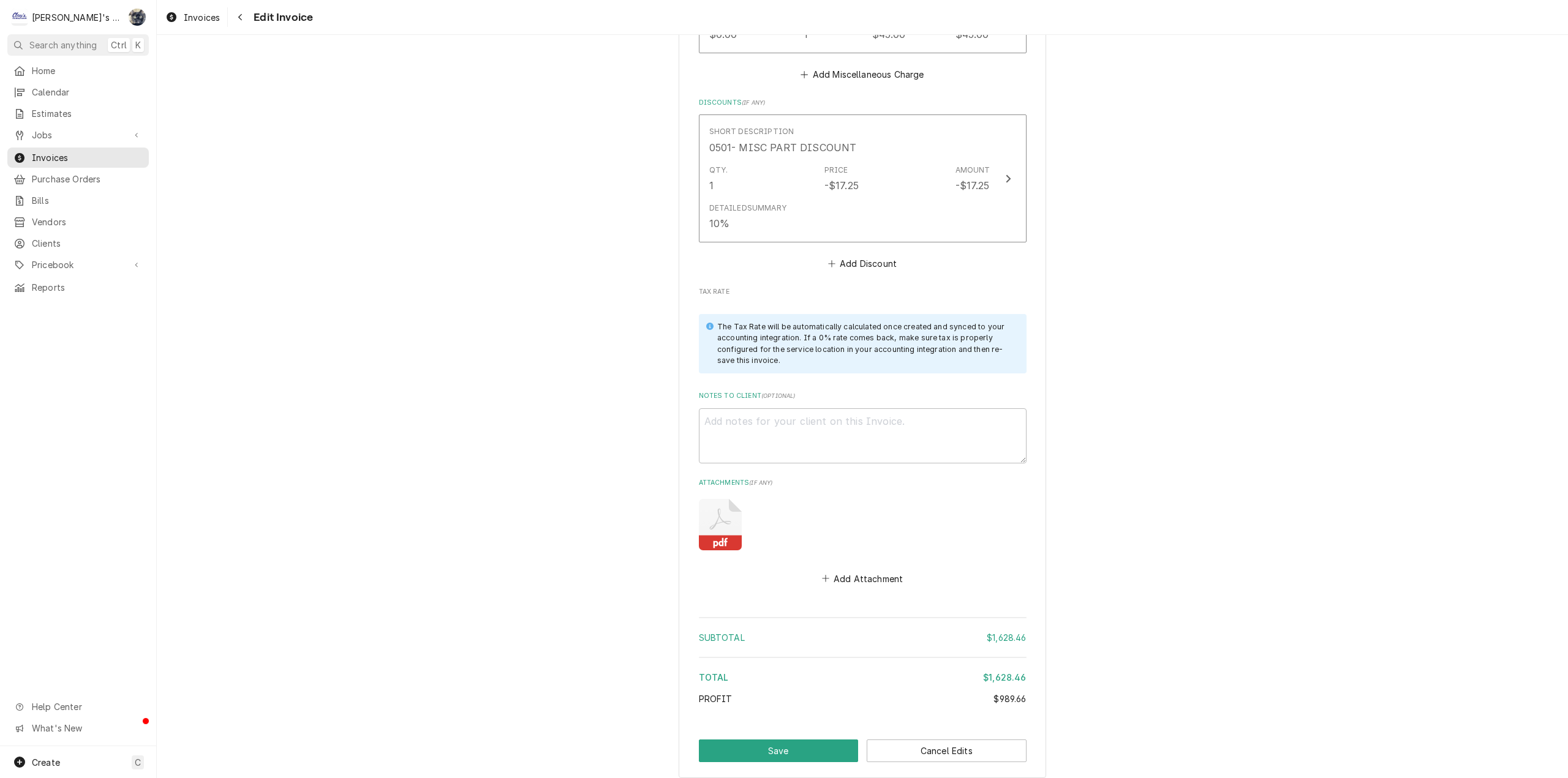
scroll to position [2160, 0]
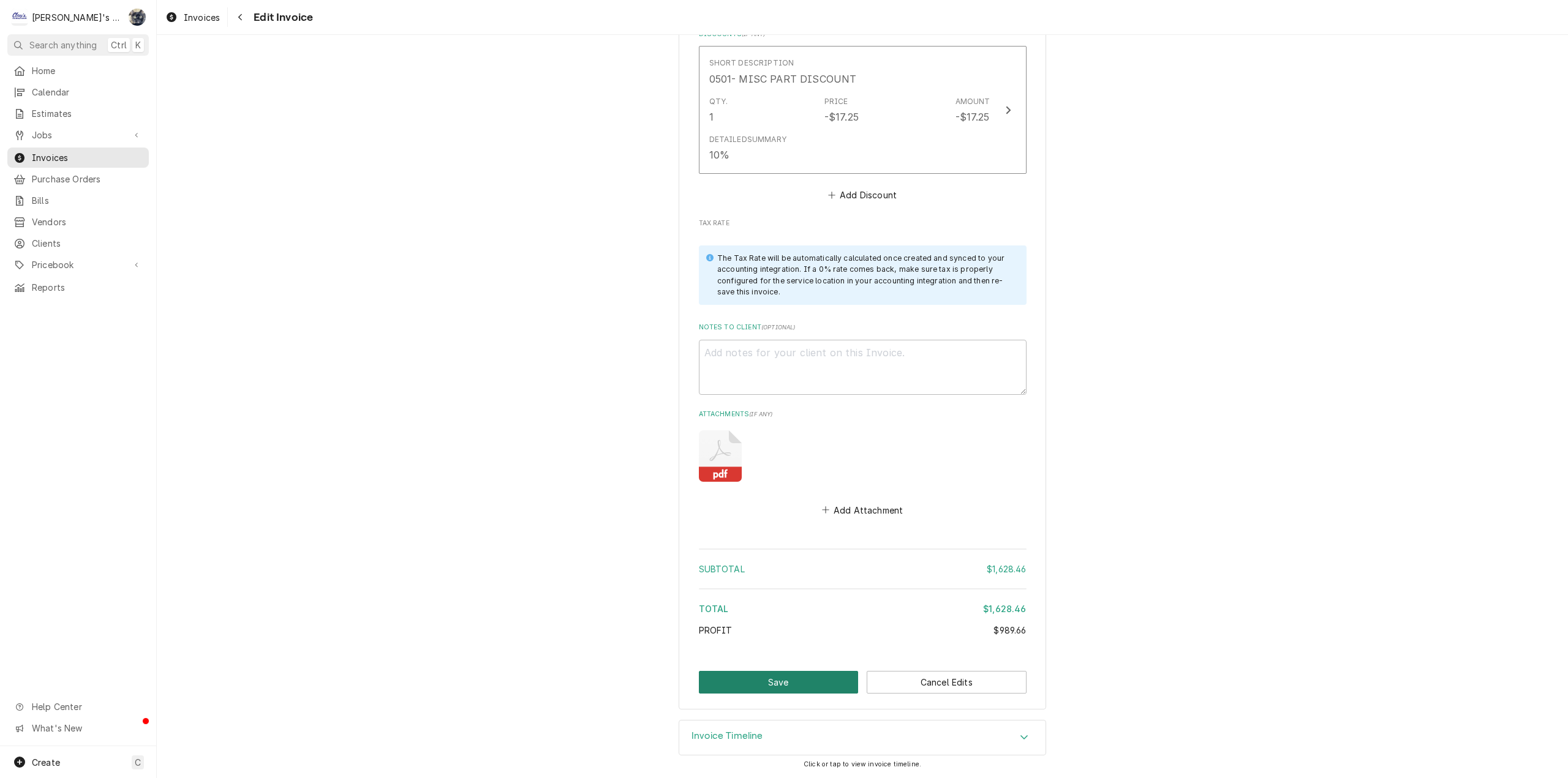
click at [842, 673] on button "Save" at bounding box center [778, 682] width 160 height 23
type textarea "x"
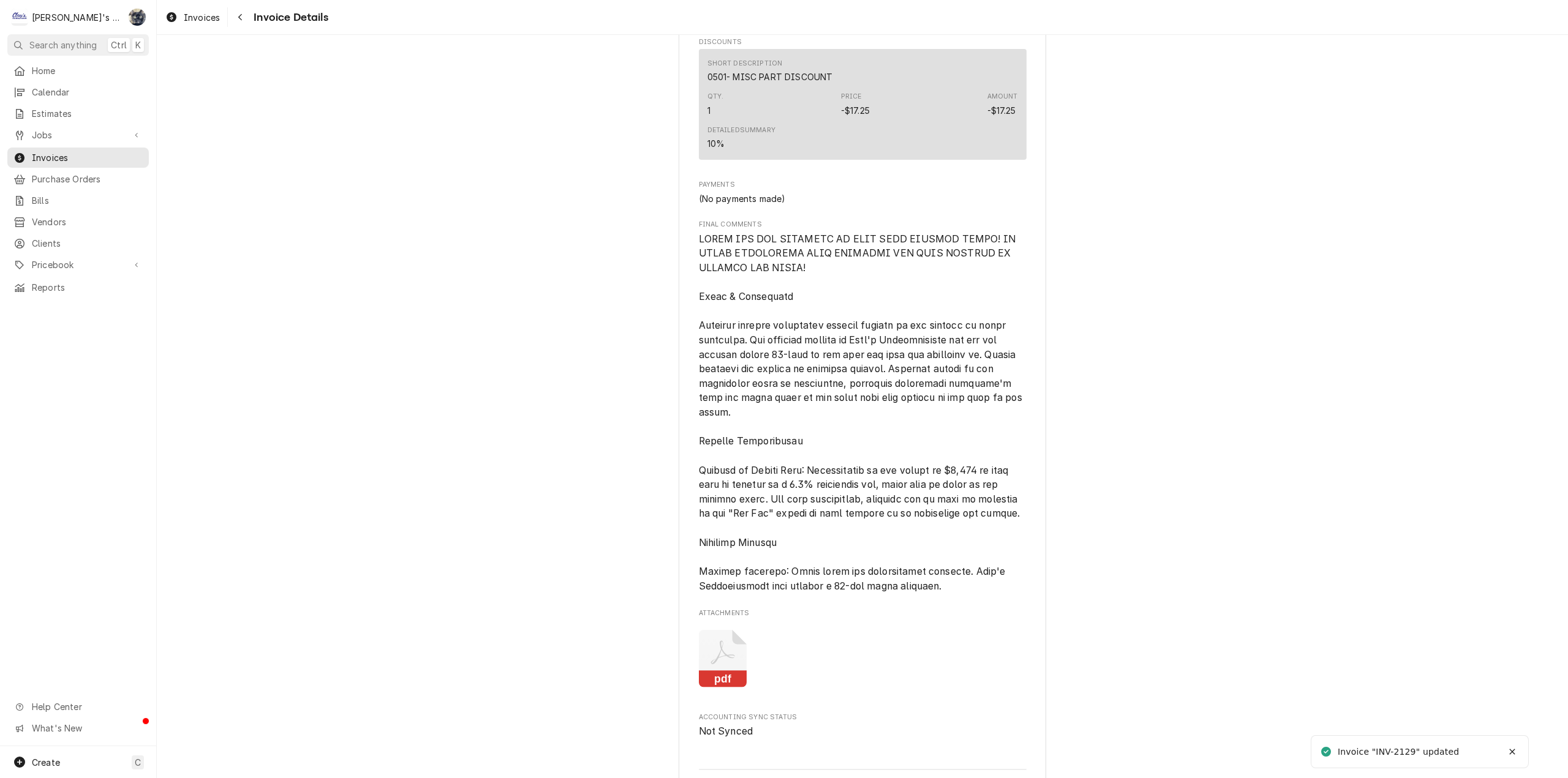
scroll to position [1837, 0]
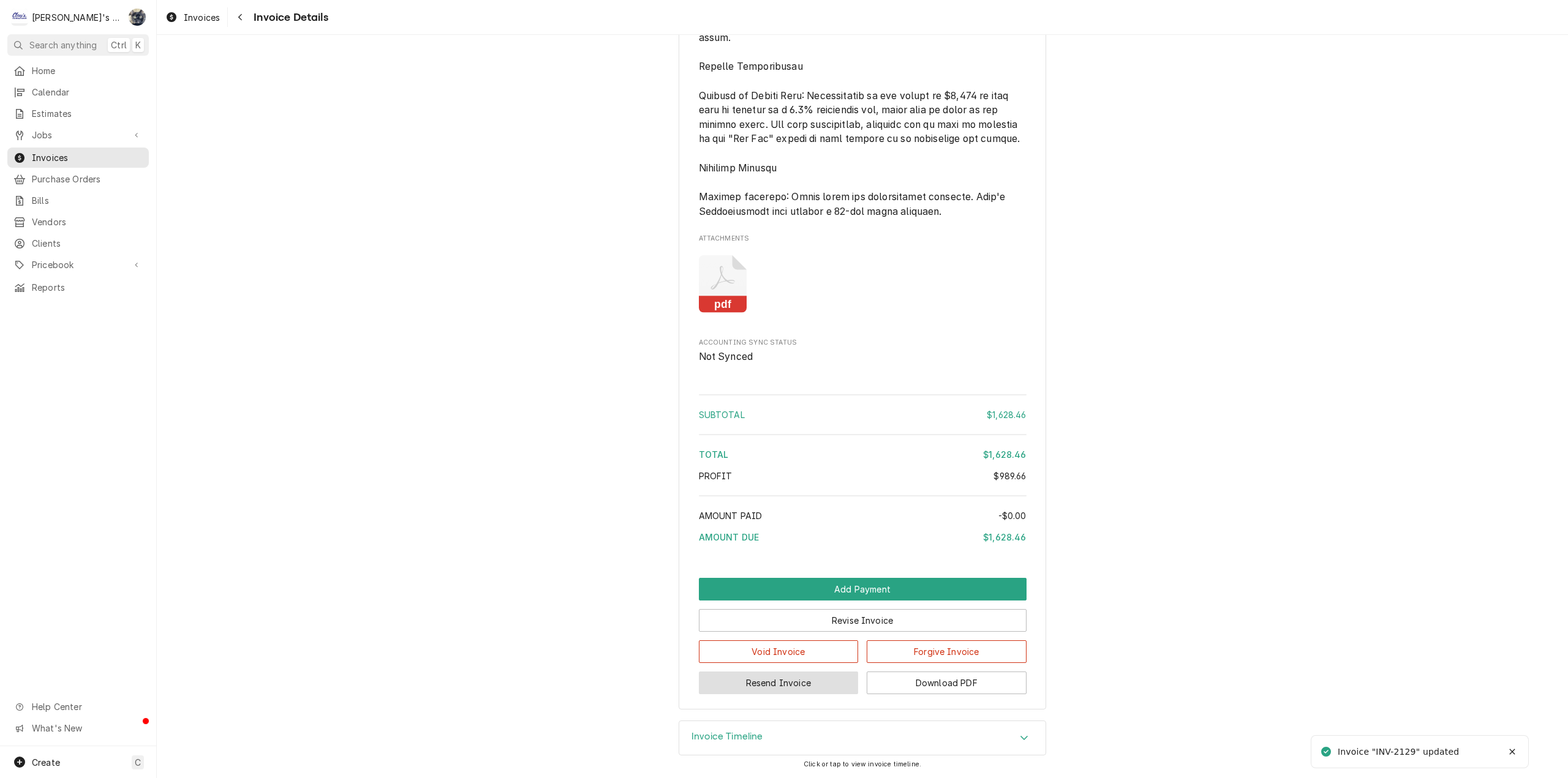
click at [819, 684] on button "Resend Invoice" at bounding box center [778, 683] width 160 height 23
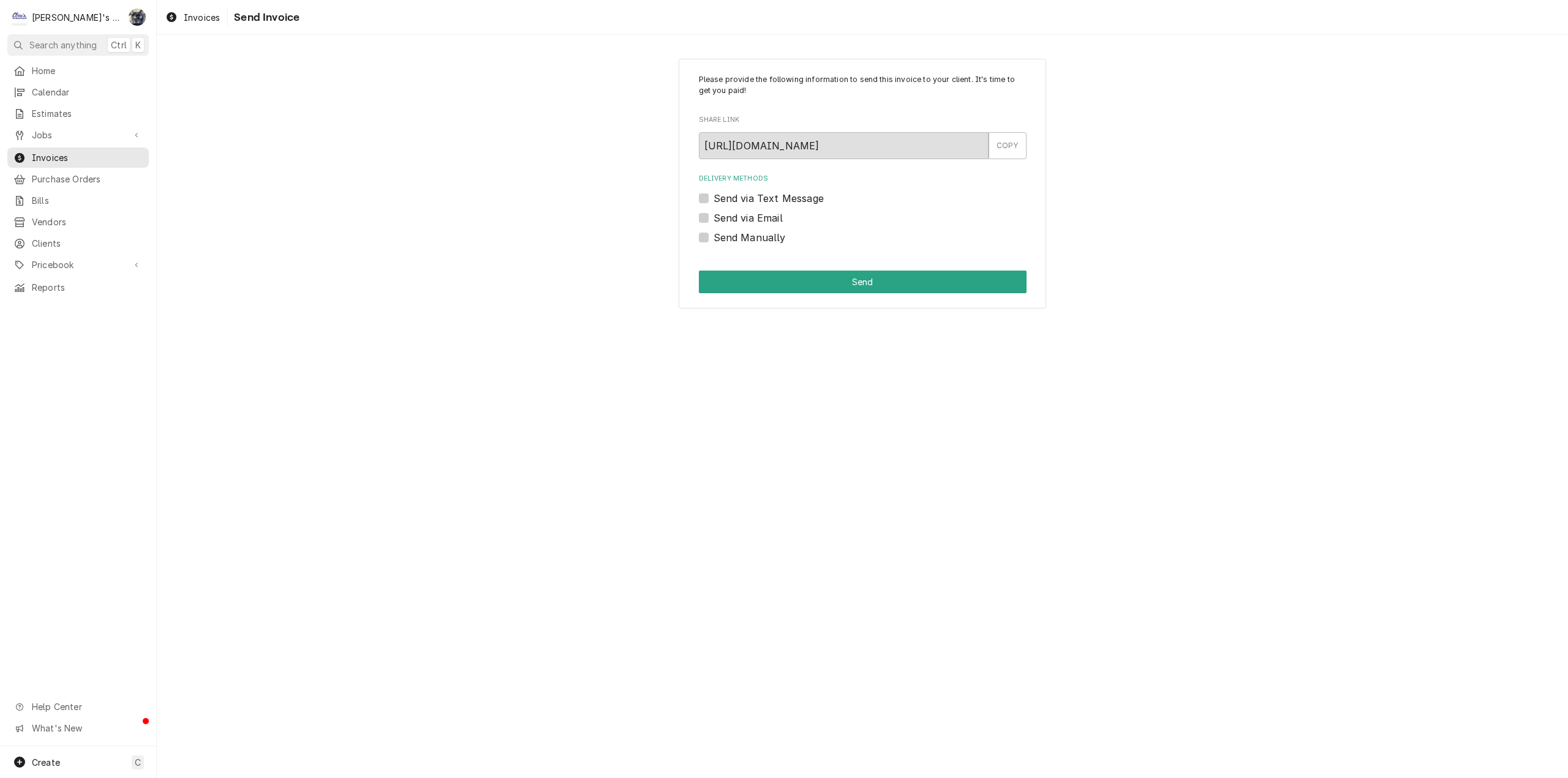
click at [713, 220] on label "Send via Email" at bounding box center [748, 218] width 69 height 15
click at [713, 220] on input "Send via Email" at bounding box center [877, 224] width 327 height 27
checkbox input "true"
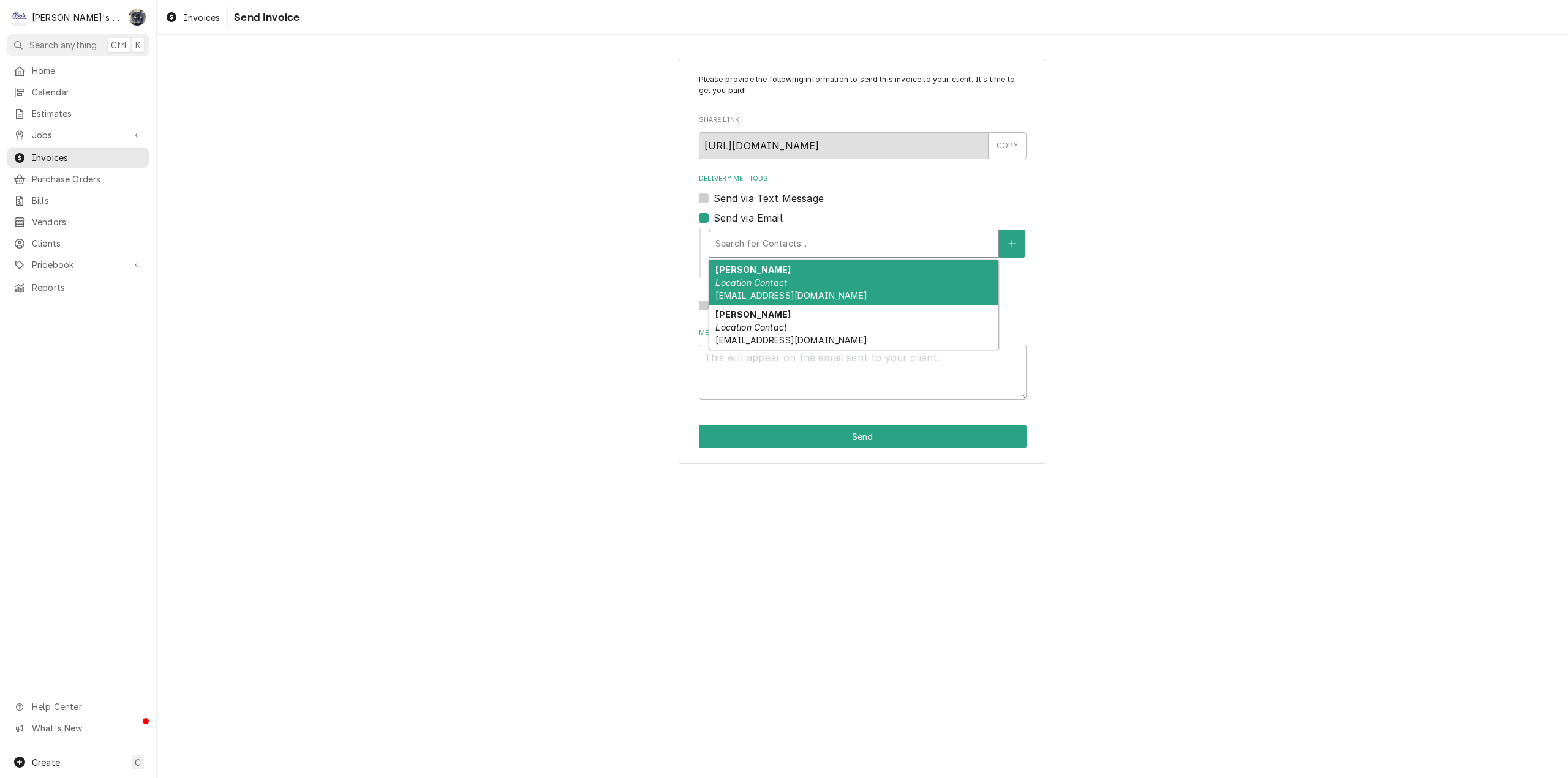
click at [719, 253] on div "Delivery Methods" at bounding box center [853, 244] width 277 height 22
click at [734, 295] on span "jwillis@bigfootbeverages.com" at bounding box center [791, 295] width 151 height 10
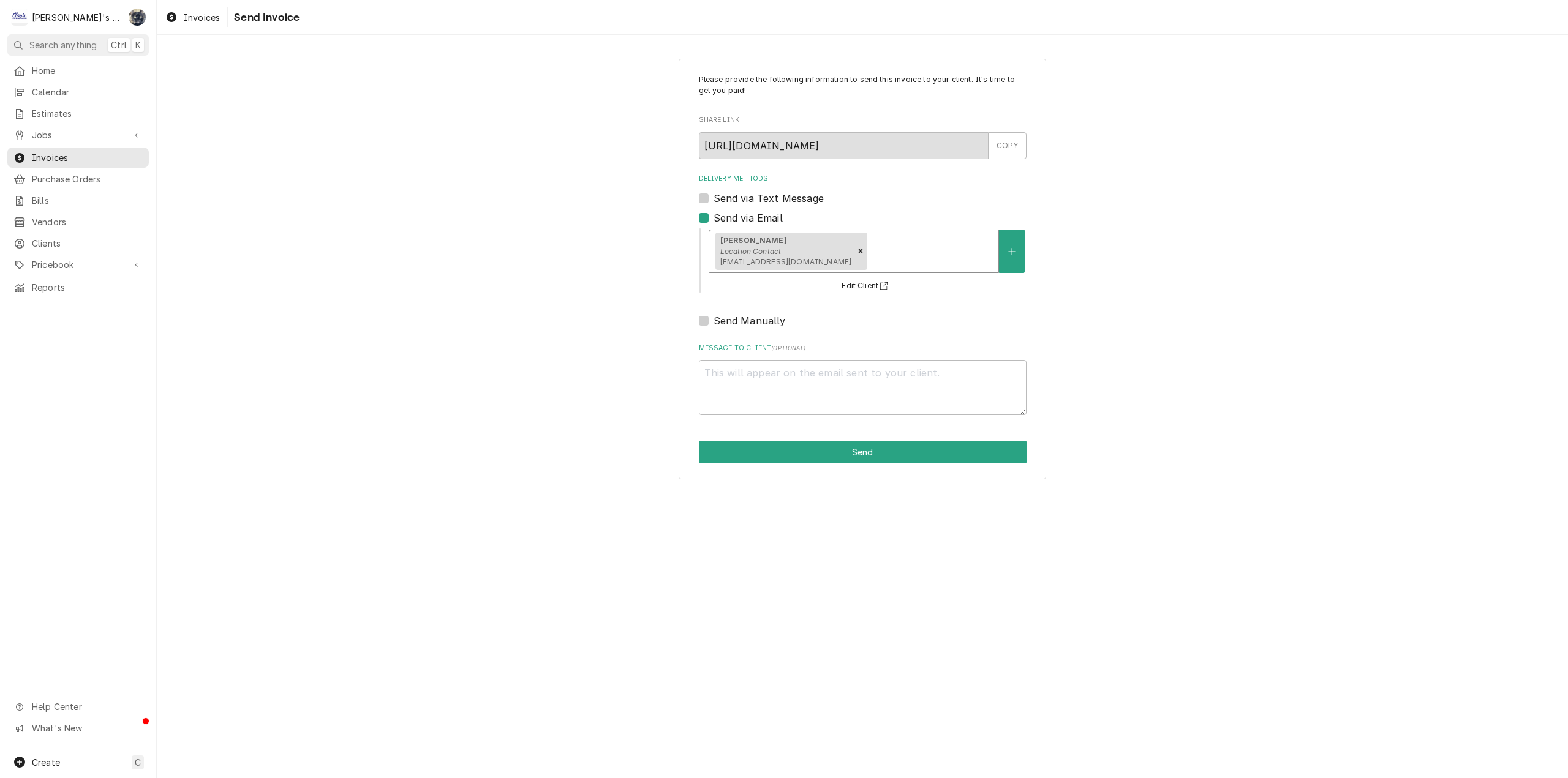
click at [882, 263] on div "JOE WILLIS Location Contact jwillis@bigfootbeverages.com" at bounding box center [853, 251] width 289 height 42
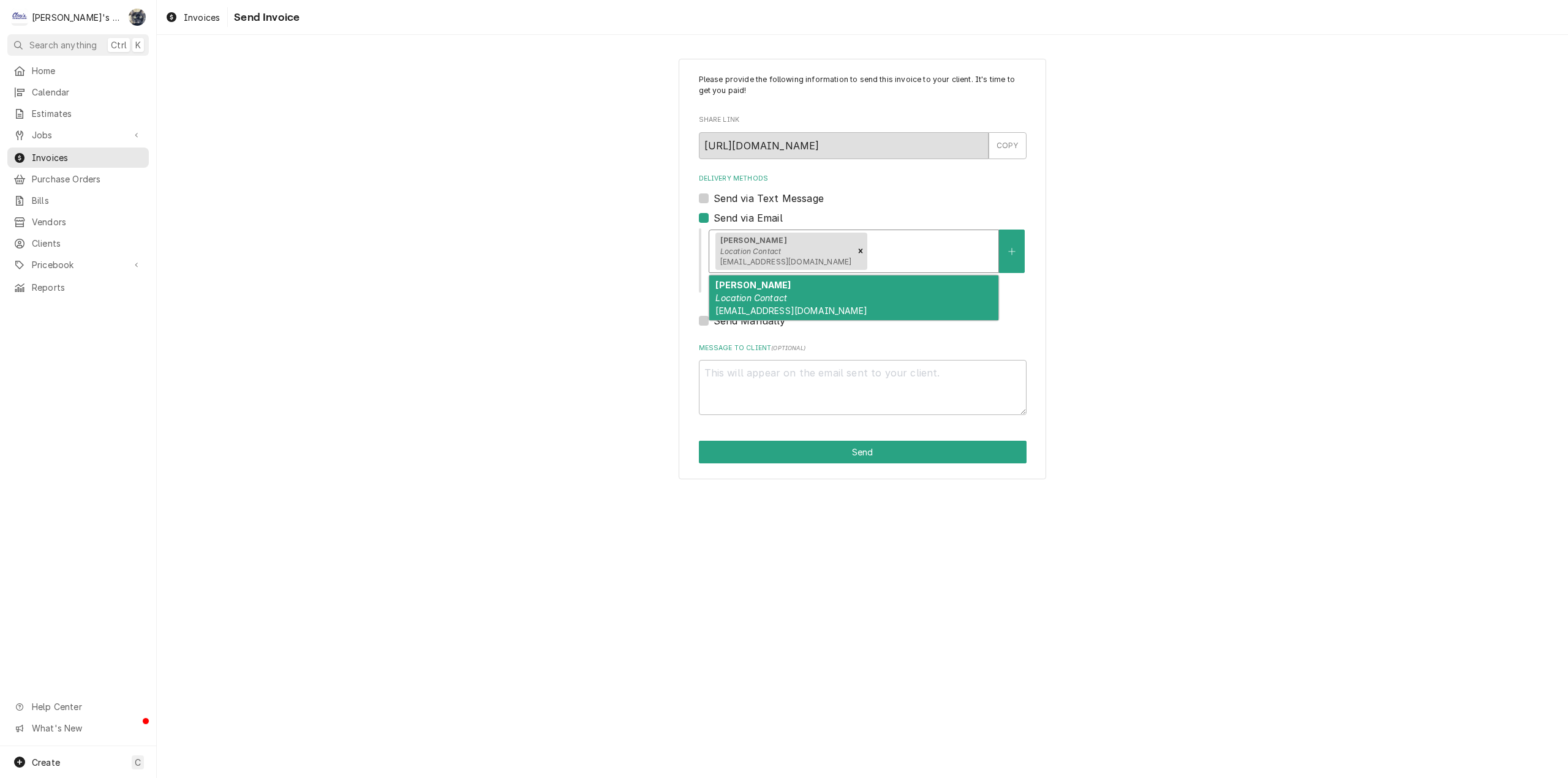
click at [851, 319] on div "TERESA EKBERG Location Contact TEKBERG@BIGFOOTBEVERAGES.COM" at bounding box center [853, 298] width 289 height 45
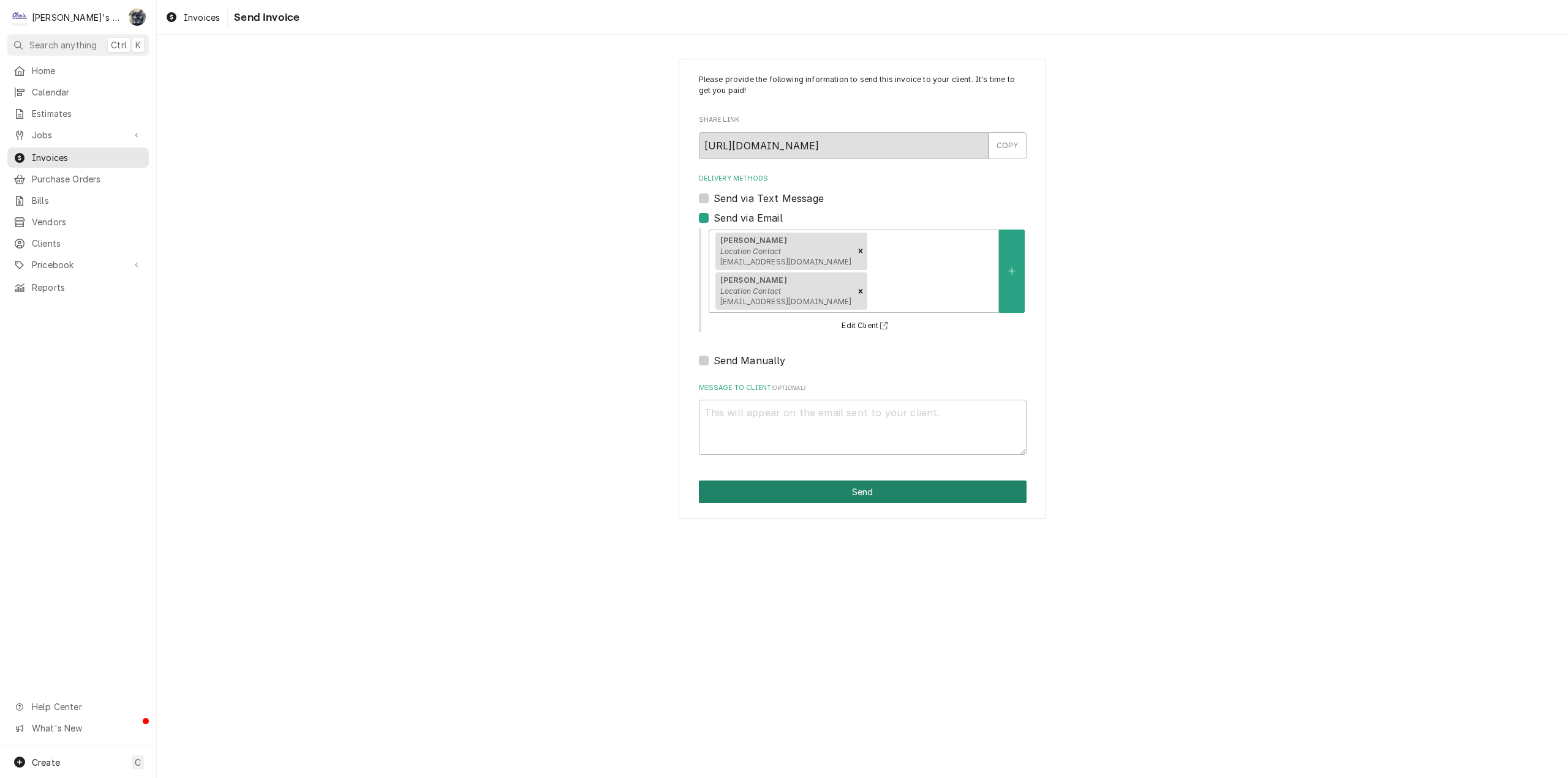
click at [866, 493] on button "Send" at bounding box center [862, 492] width 327 height 23
type textarea "x"
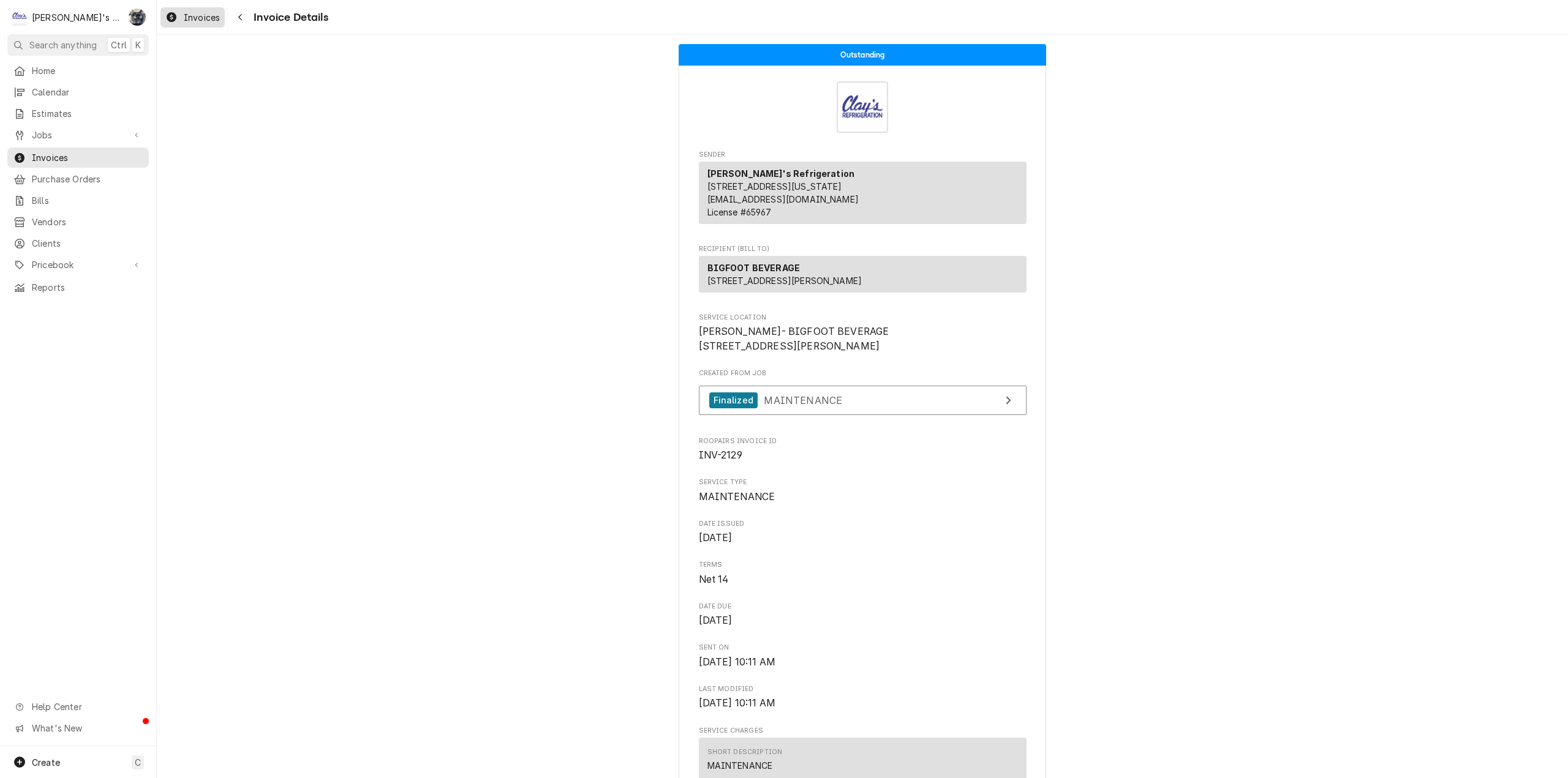
click at [171, 16] on icon "Dynamic Content Wrapper" at bounding box center [171, 17] width 10 height 10
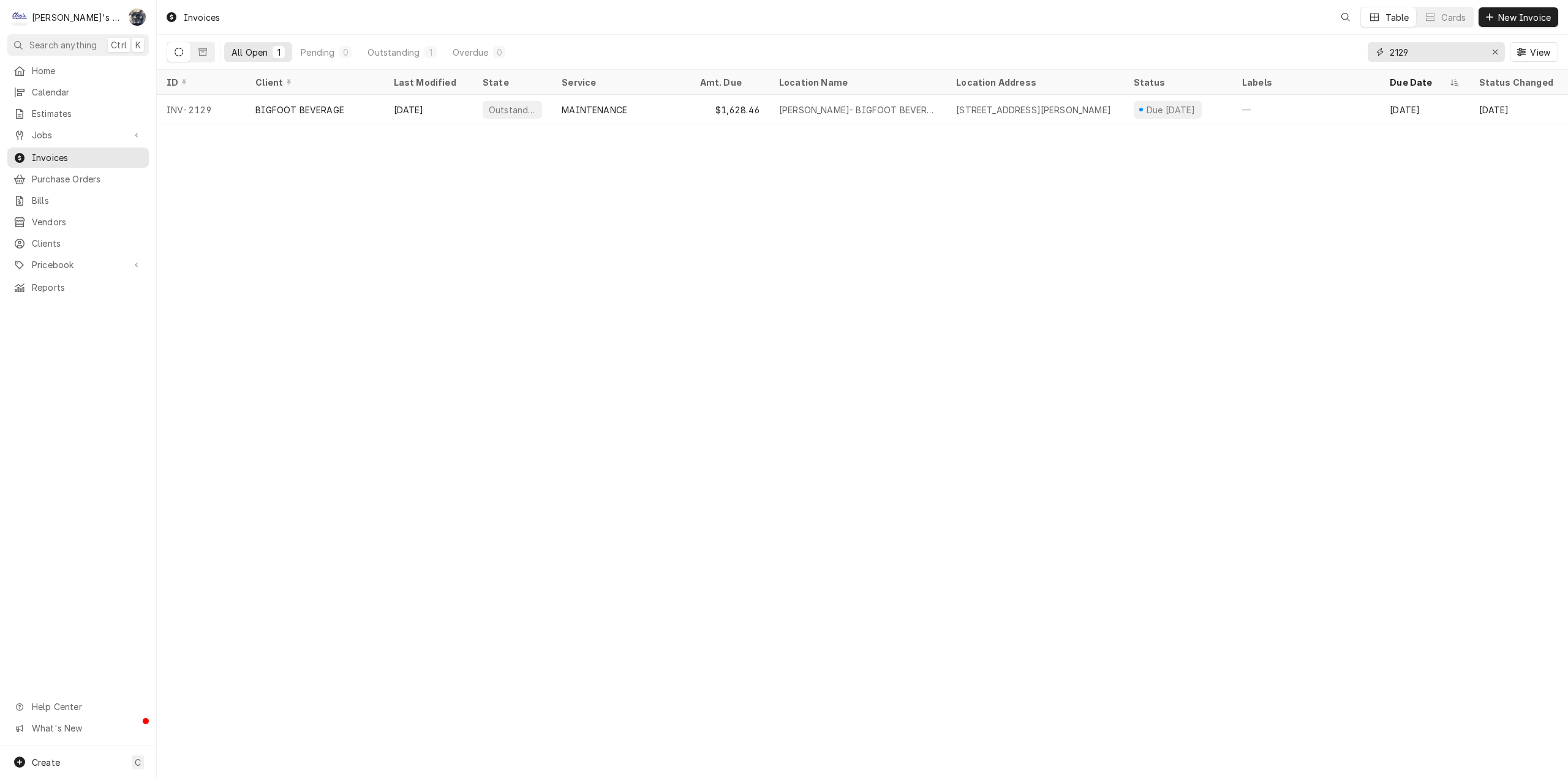
drag, startPoint x: 1416, startPoint y: 53, endPoint x: 1358, endPoint y: 66, distance: 59.4
click at [1362, 64] on div "All Open 1 Pending 0 Outstanding 1 Overdue 0 2129 View" at bounding box center [862, 52] width 1392 height 34
type input "2101"
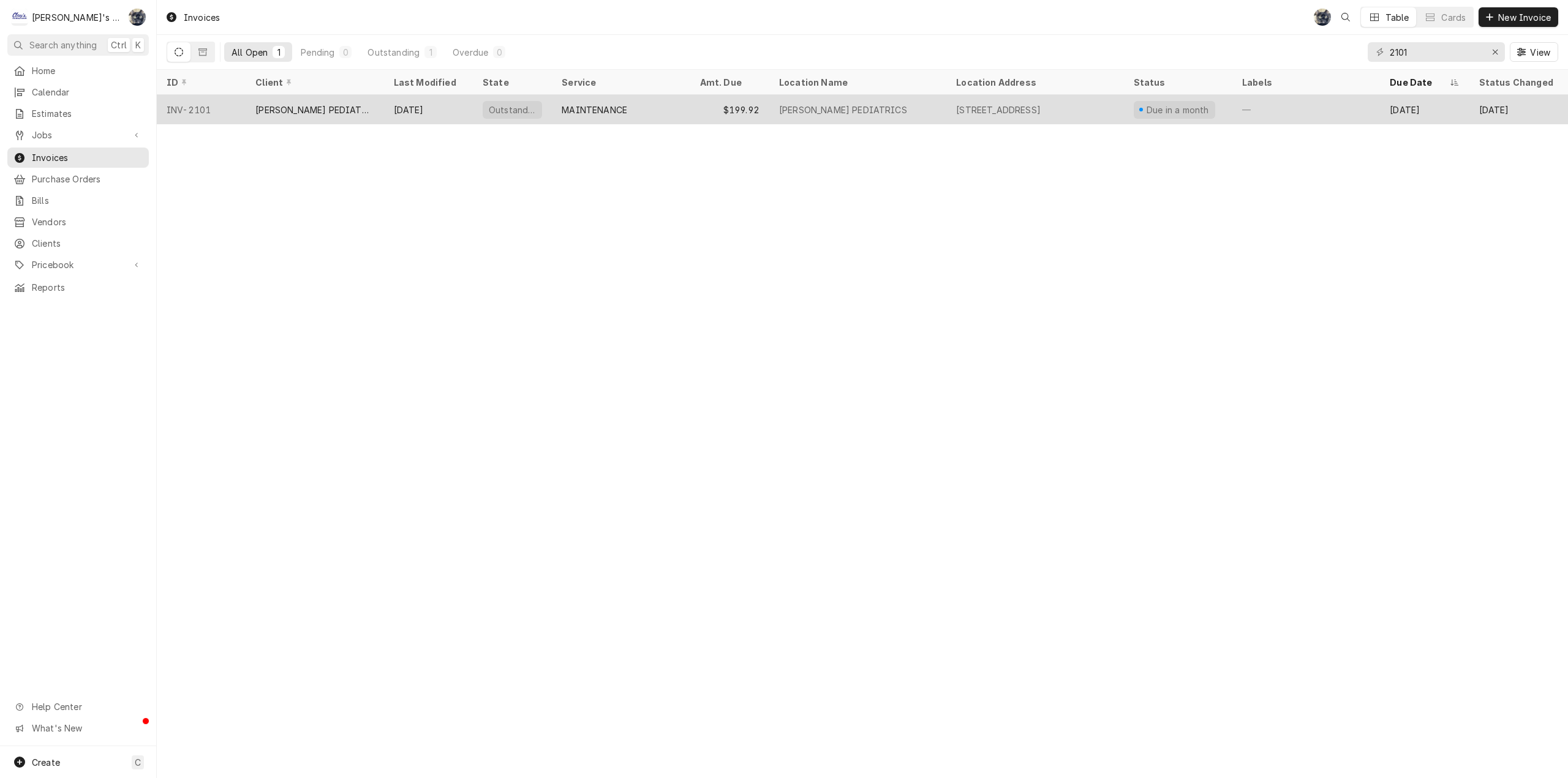
click at [880, 114] on div "MCKENZIE PEDIATRICS" at bounding box center [858, 110] width 177 height 29
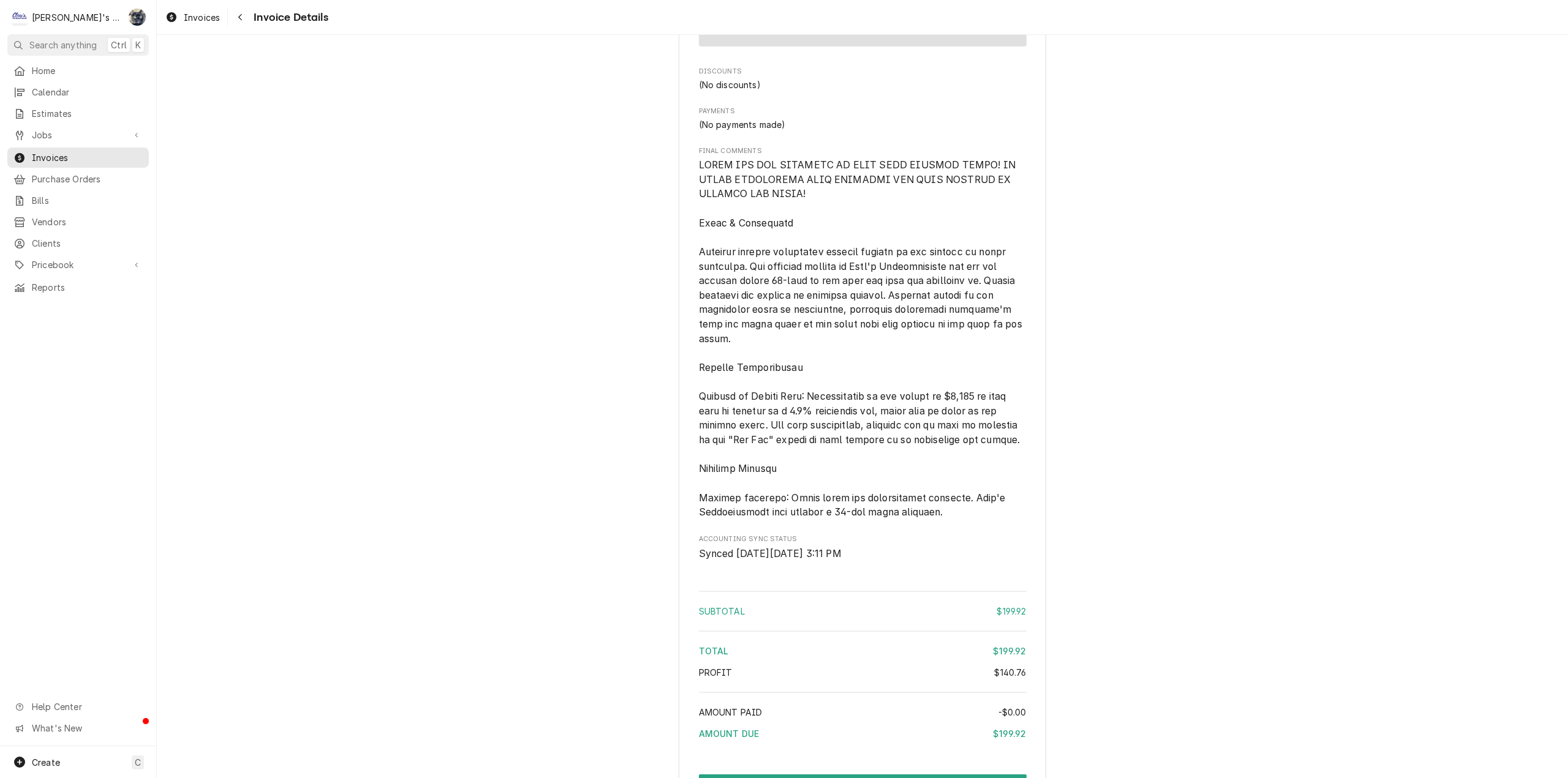
scroll to position [1378, 0]
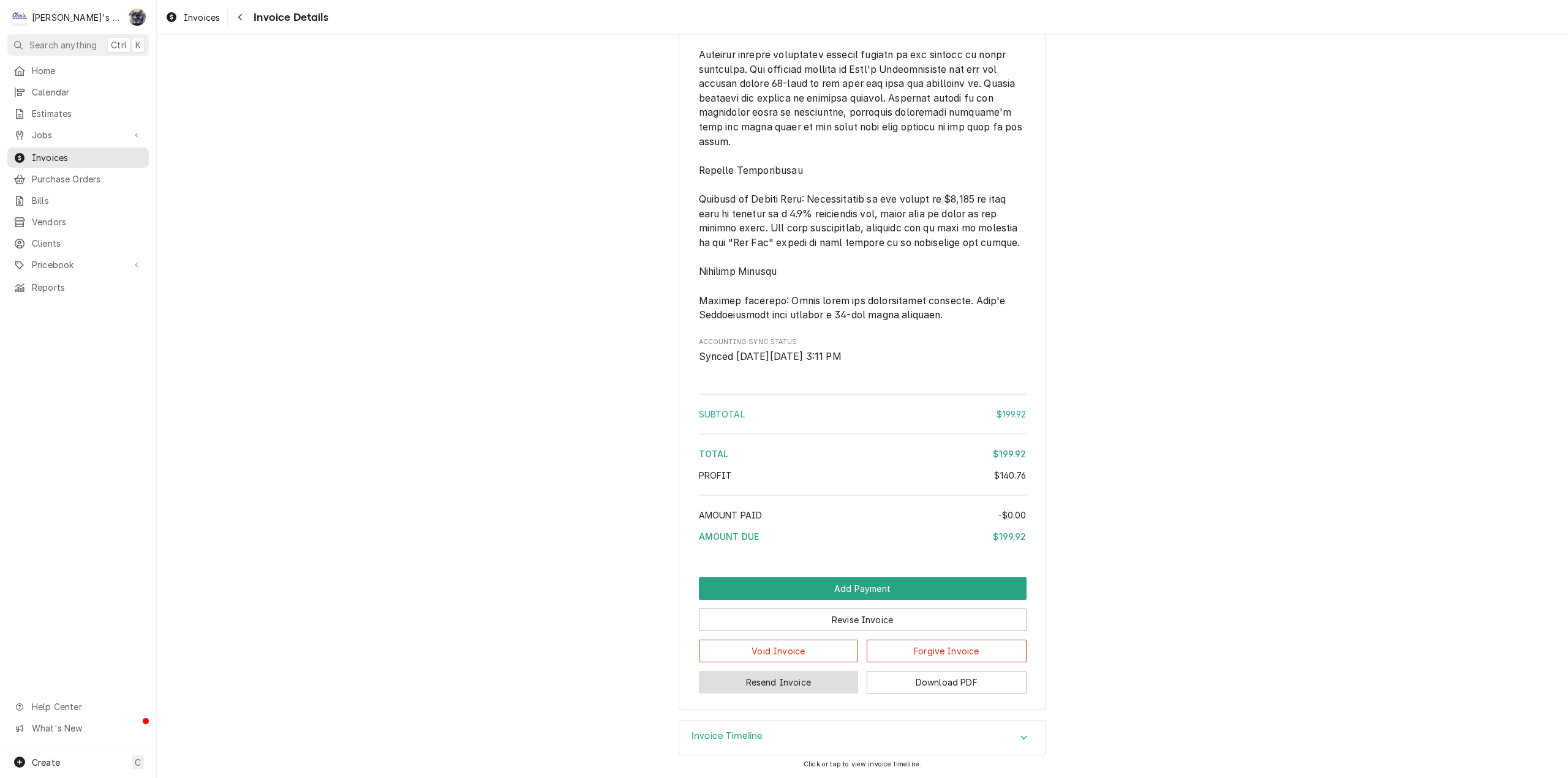
click at [829, 683] on button "Resend Invoice" at bounding box center [778, 682] width 160 height 23
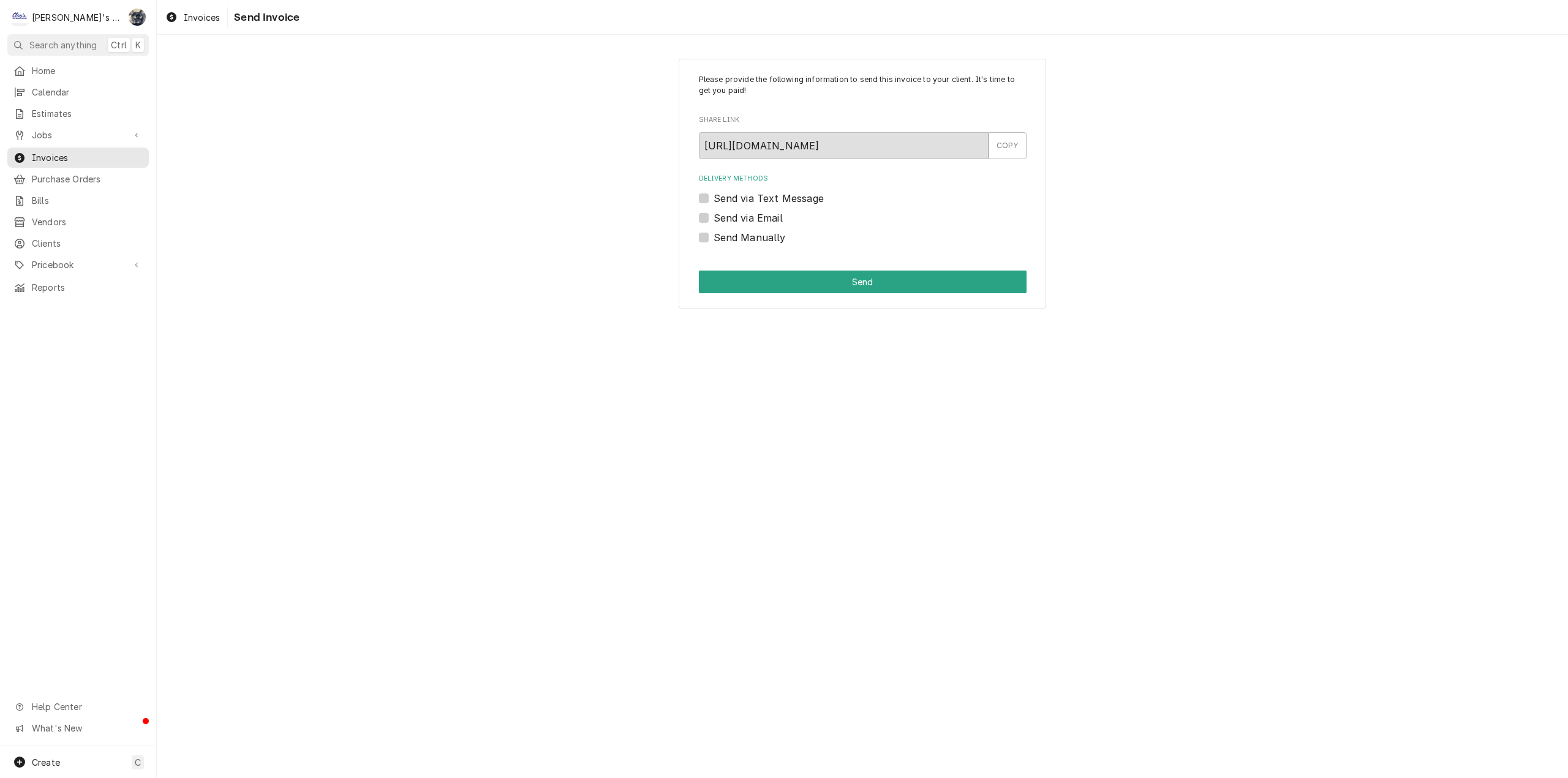
click at [713, 214] on label "Send via Email" at bounding box center [748, 218] width 69 height 15
click at [713, 214] on input "Send via Email" at bounding box center [877, 224] width 327 height 27
checkbox input "true"
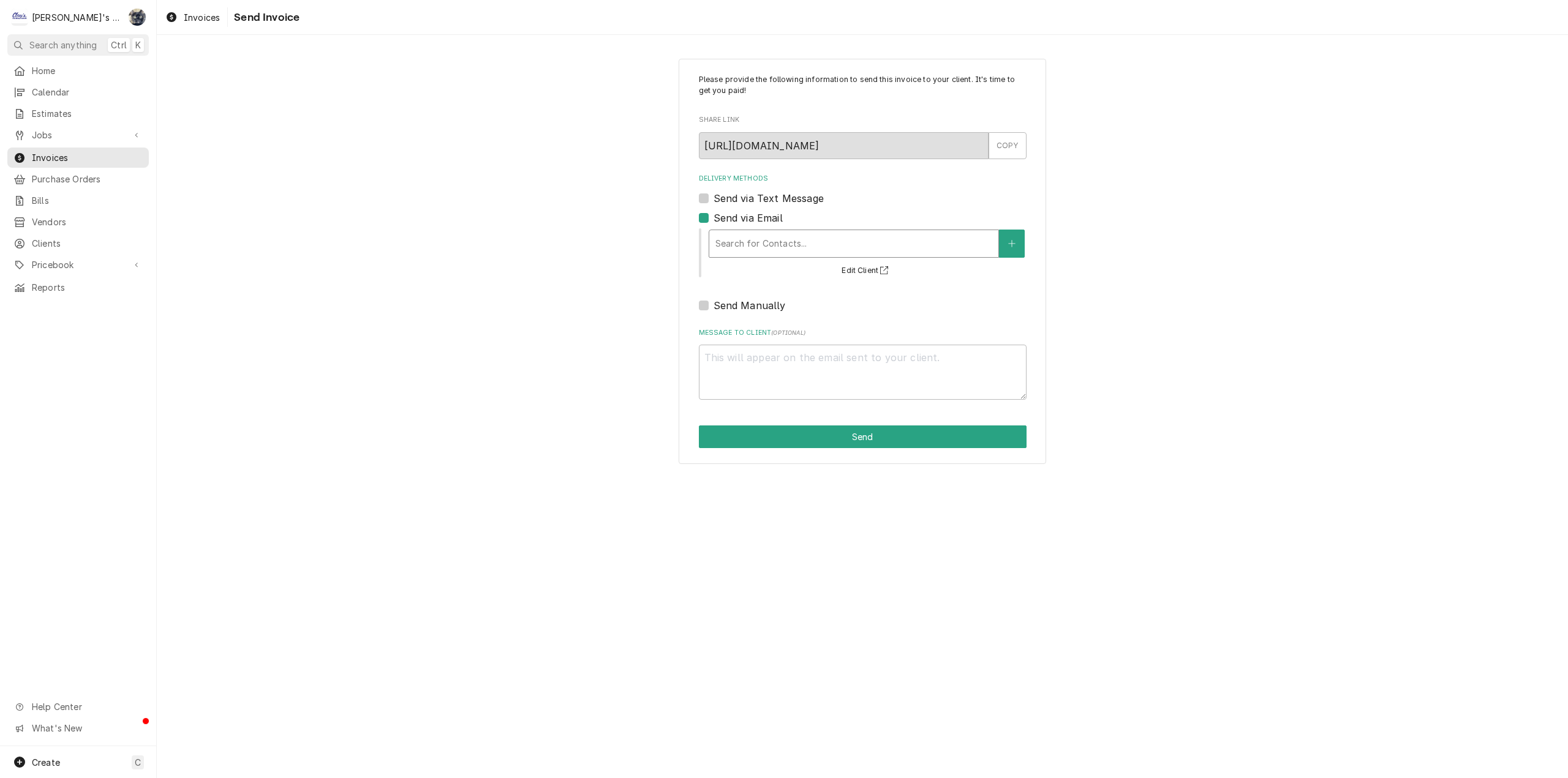
click at [729, 241] on div "Delivery Methods" at bounding box center [853, 244] width 277 height 22
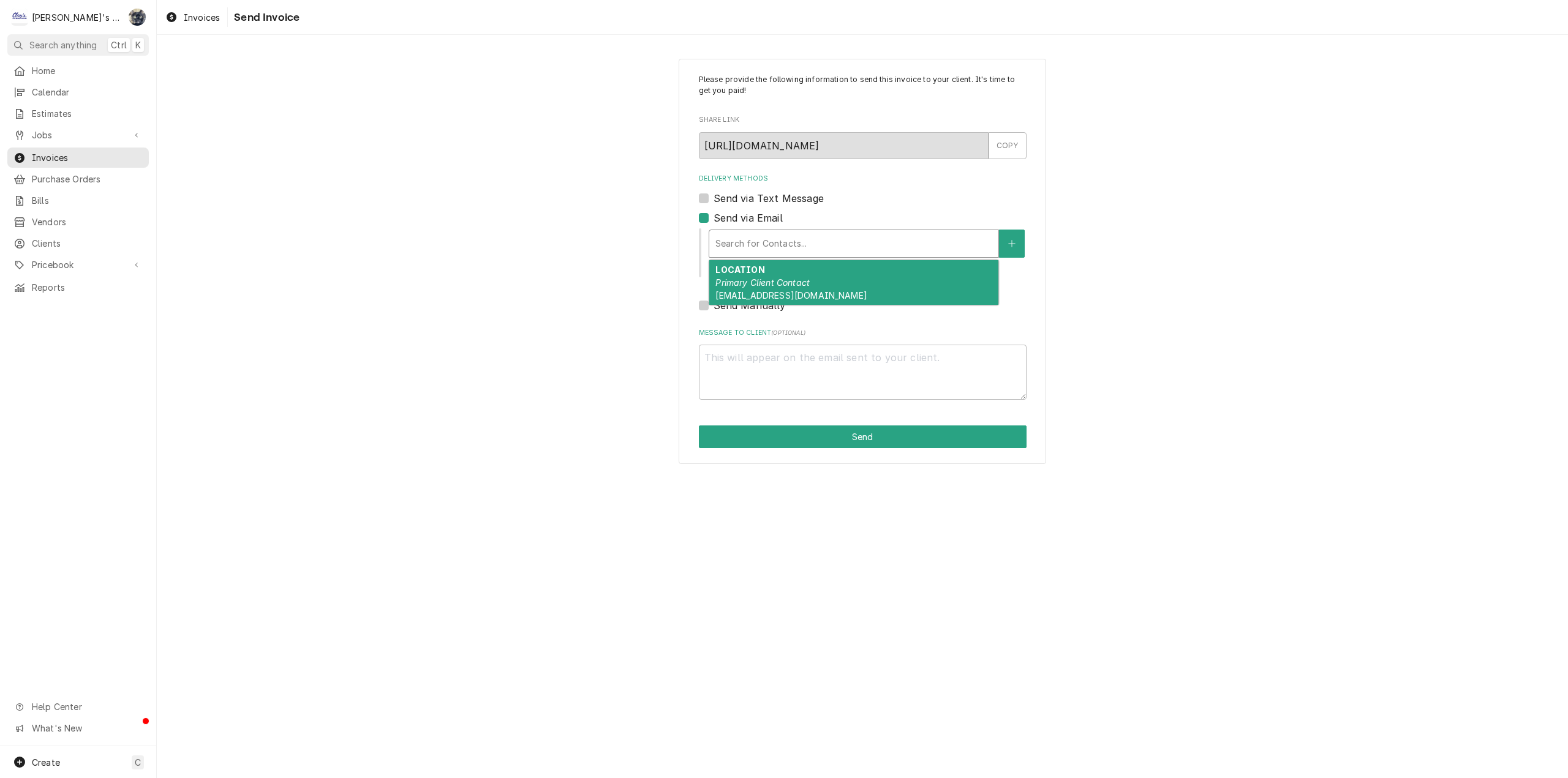
click at [746, 290] on div "LOCATION Primary Client Contact MCKENZIEPEDS@HOTMAIL.COM" at bounding box center [853, 282] width 289 height 45
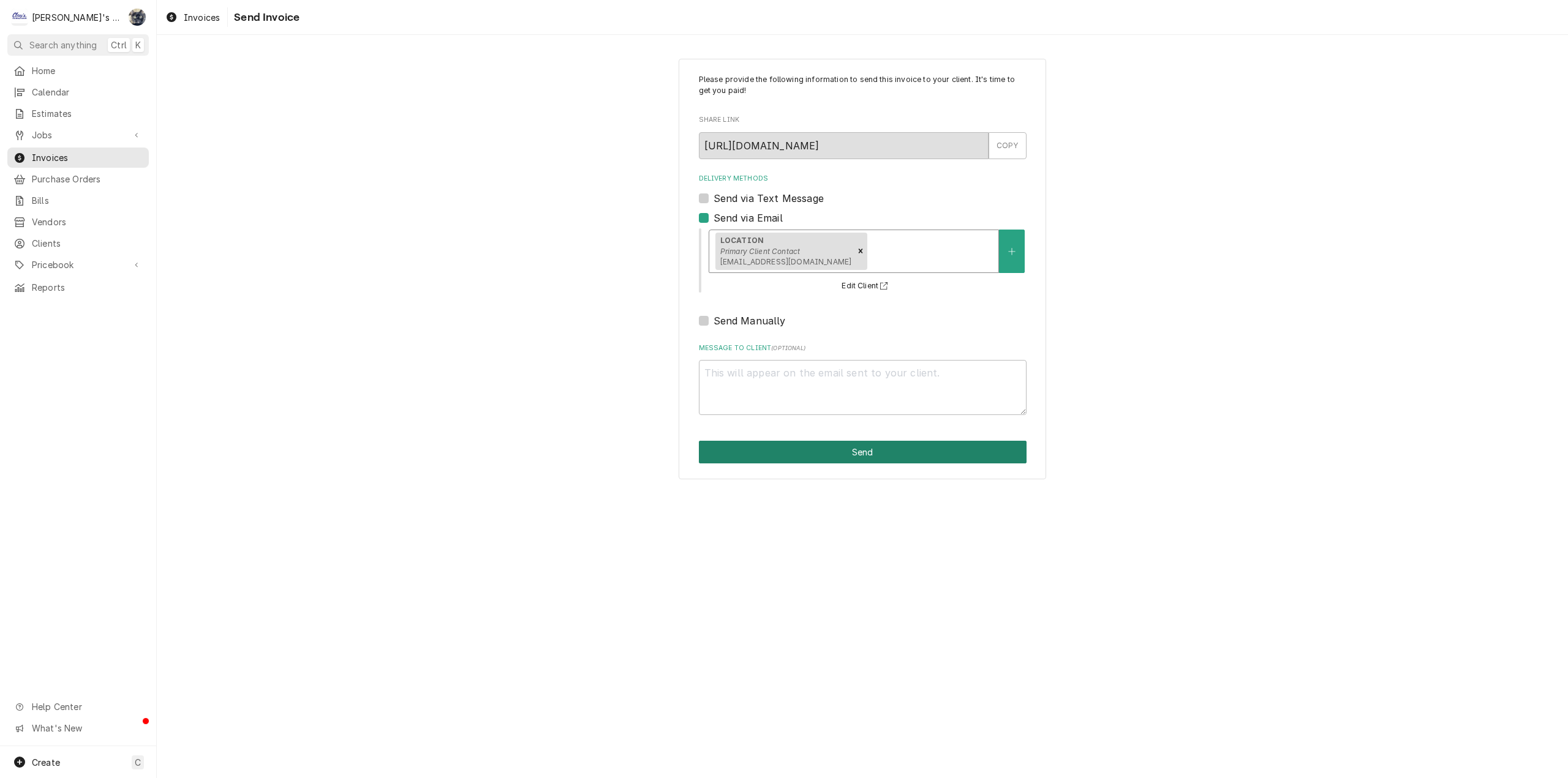
click at [807, 447] on button "Send" at bounding box center [862, 452] width 327 height 23
type textarea "x"
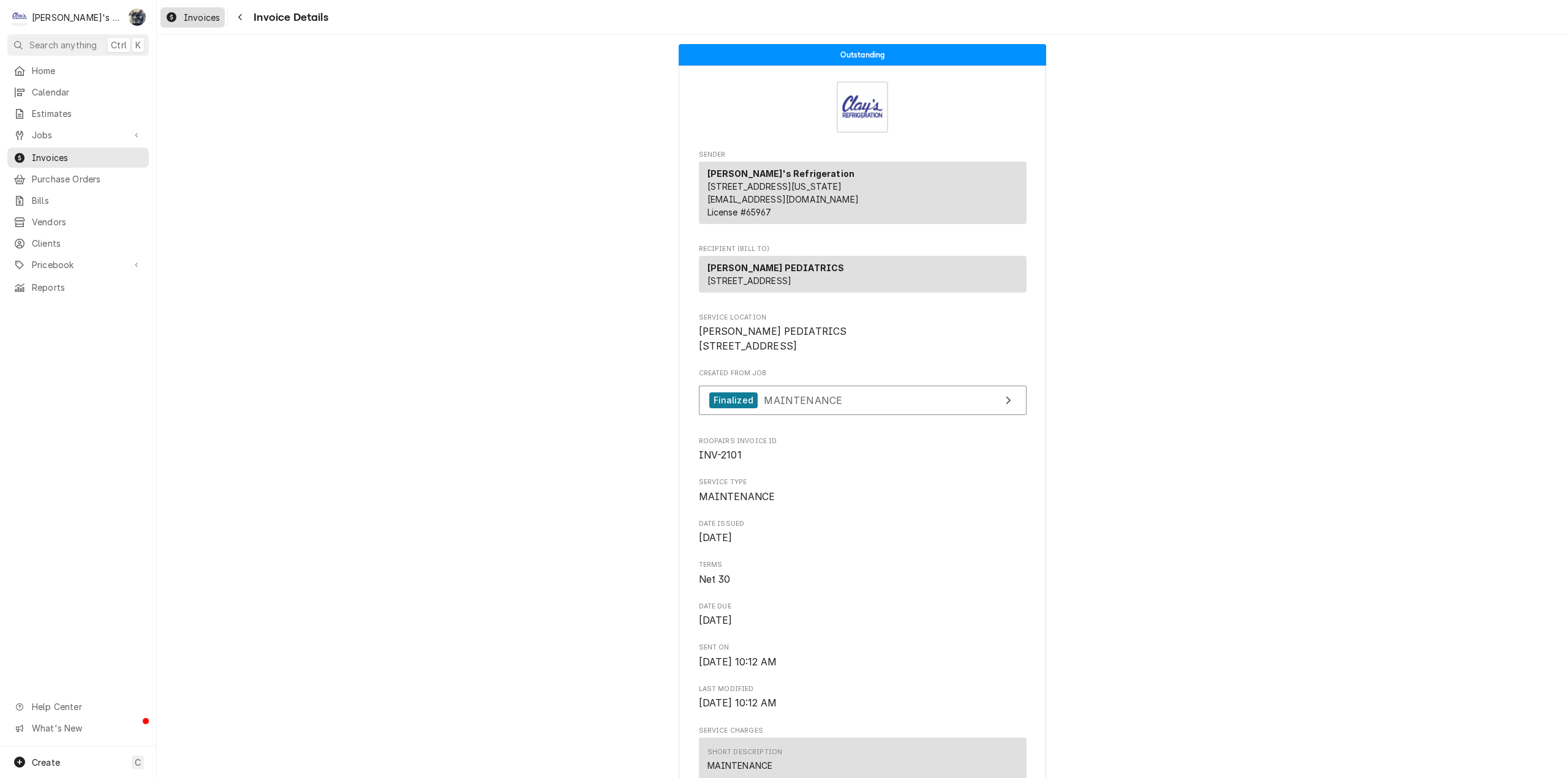
click at [187, 21] on span "Invoices" at bounding box center [202, 17] width 36 height 13
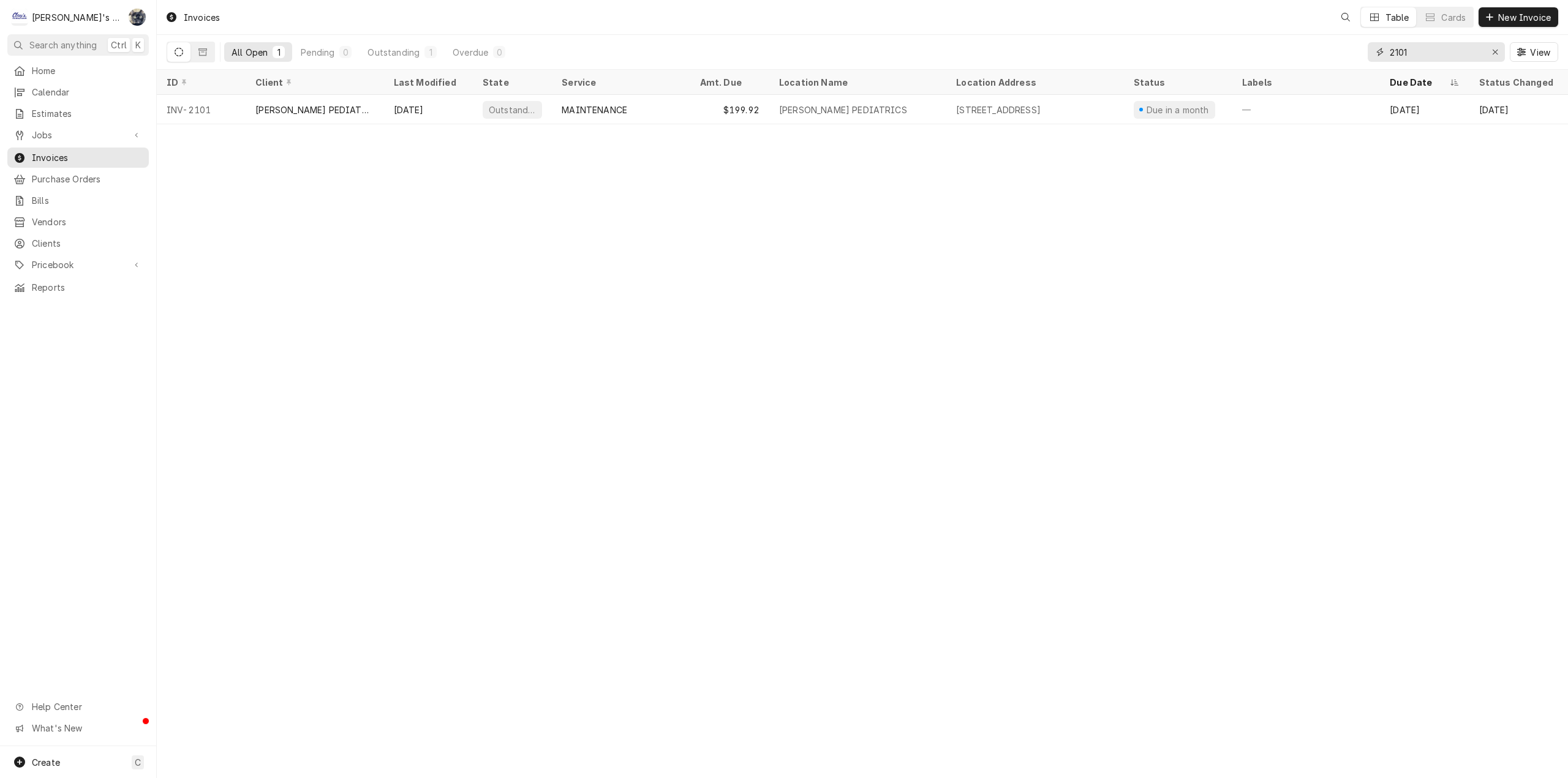
drag, startPoint x: 1417, startPoint y: 52, endPoint x: 1370, endPoint y: 51, distance: 47.0
click at [1374, 51] on div "2101" at bounding box center [1436, 52] width 137 height 20
type input "2109"
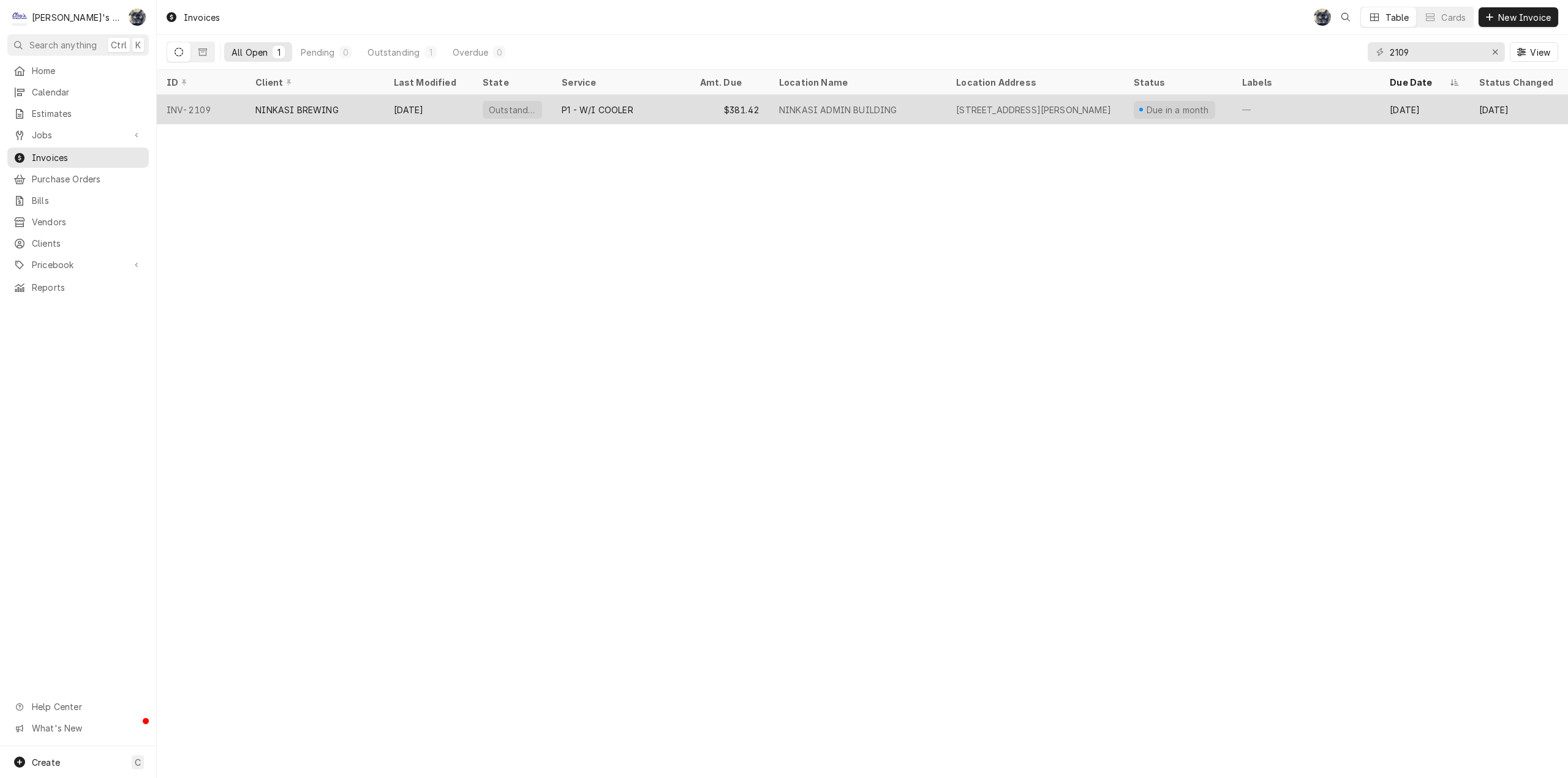
click at [526, 104] on div "Outstanding" at bounding box center [512, 109] width 50 height 13
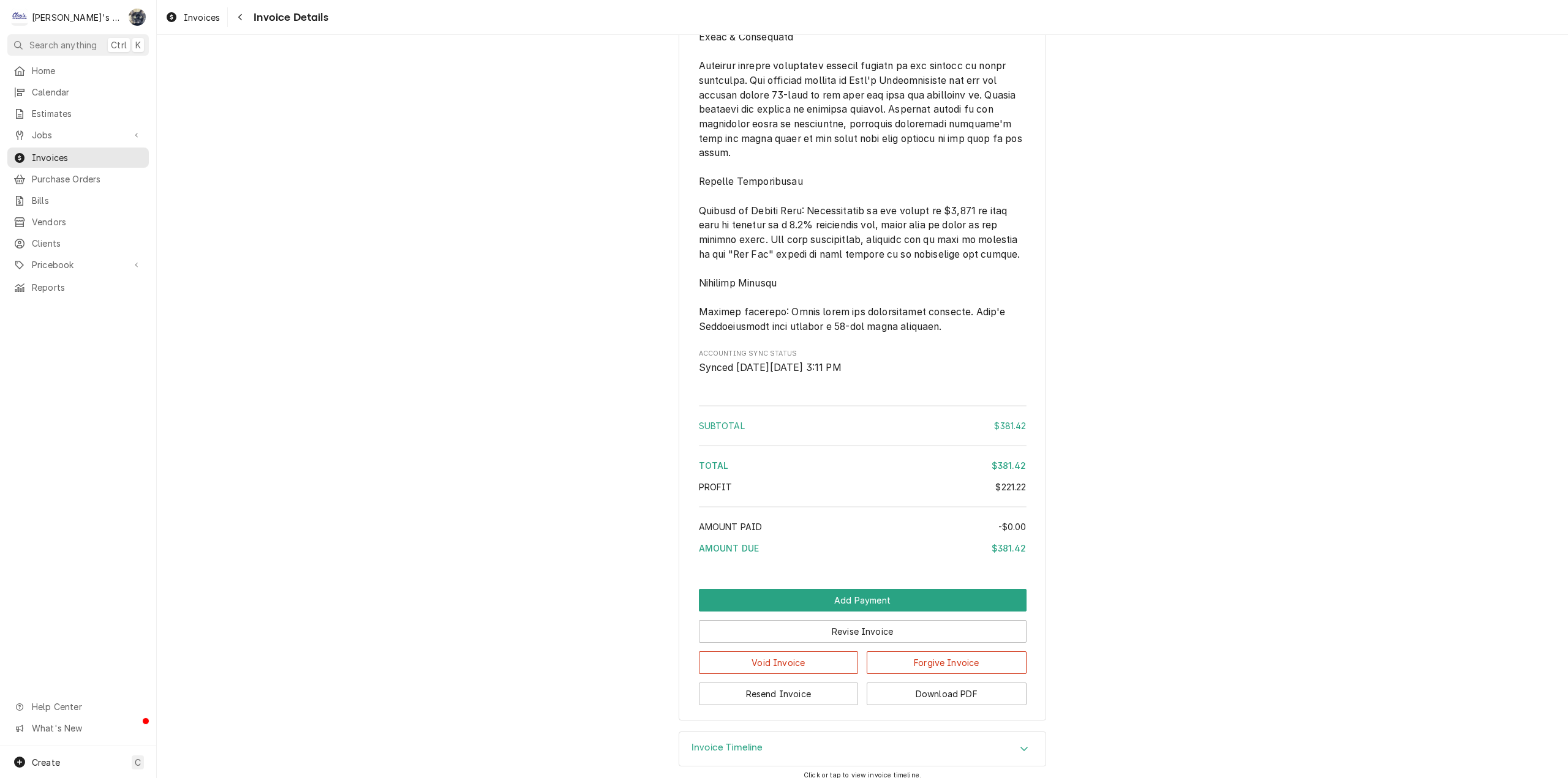
scroll to position [1377, 0]
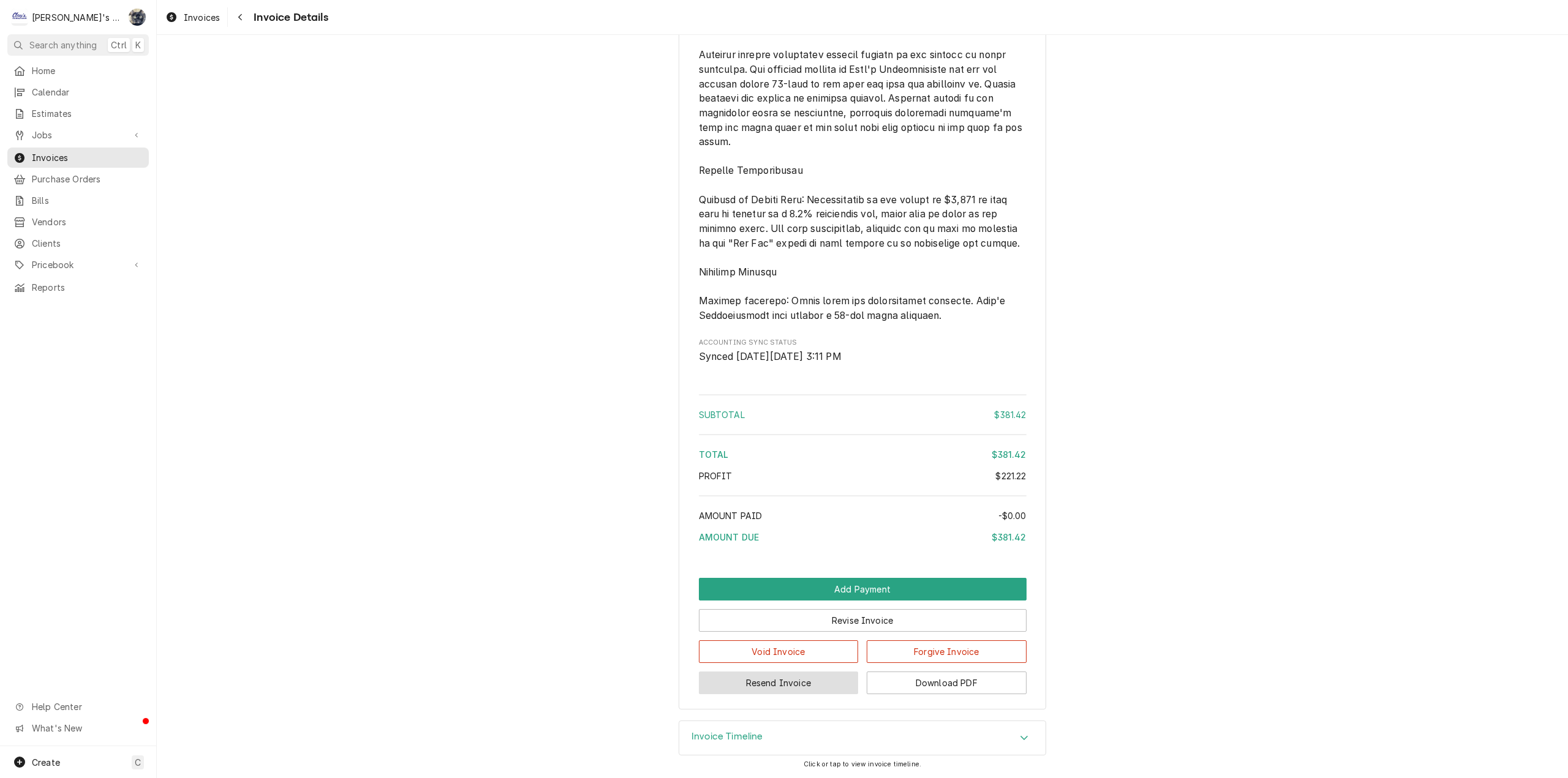
click at [780, 687] on button "Resend Invoice" at bounding box center [778, 683] width 160 height 23
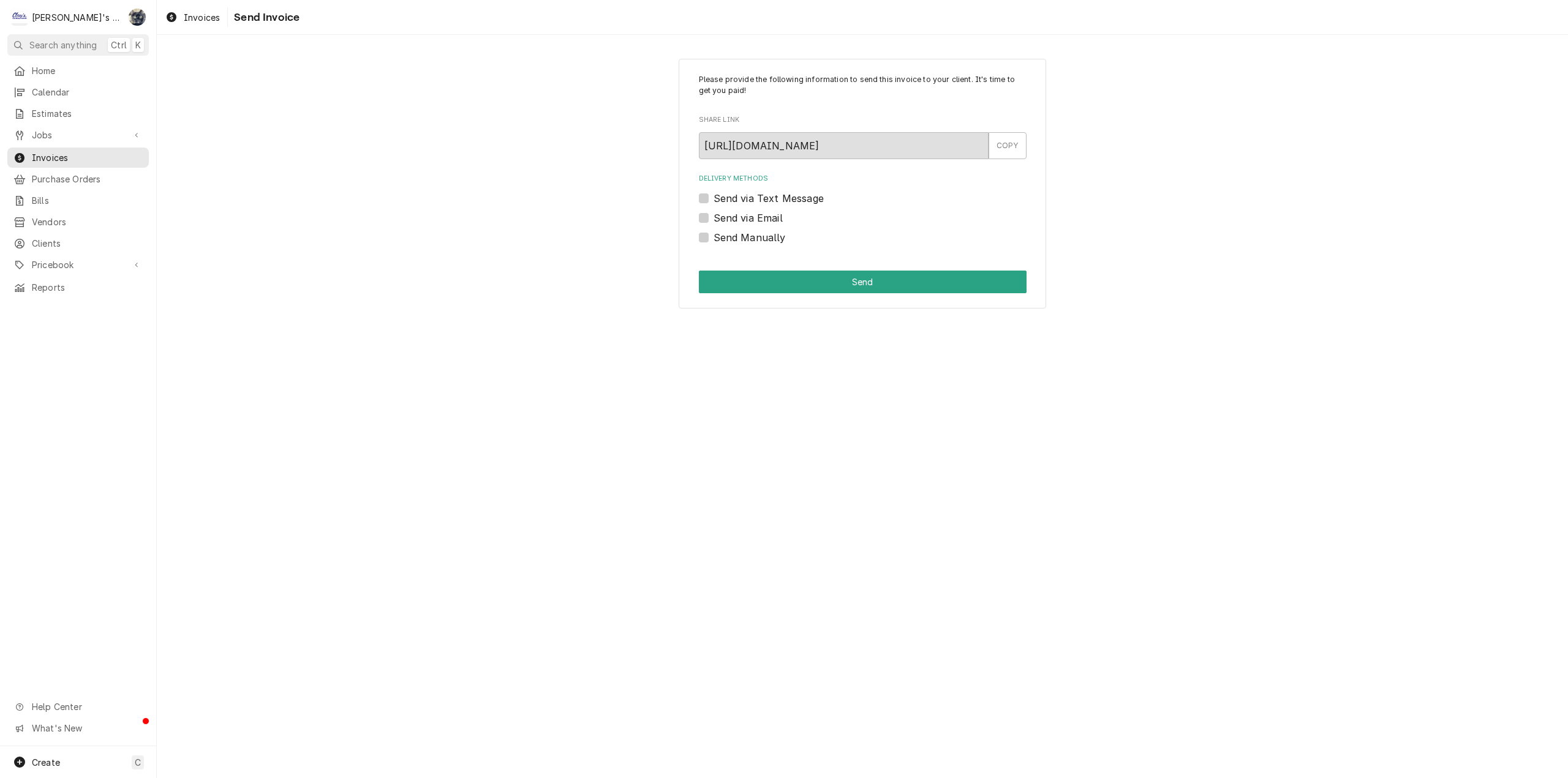
click at [713, 218] on label "Send via Email" at bounding box center [748, 218] width 69 height 15
click at [713, 218] on input "Send via Email" at bounding box center [877, 224] width 327 height 27
checkbox input "true"
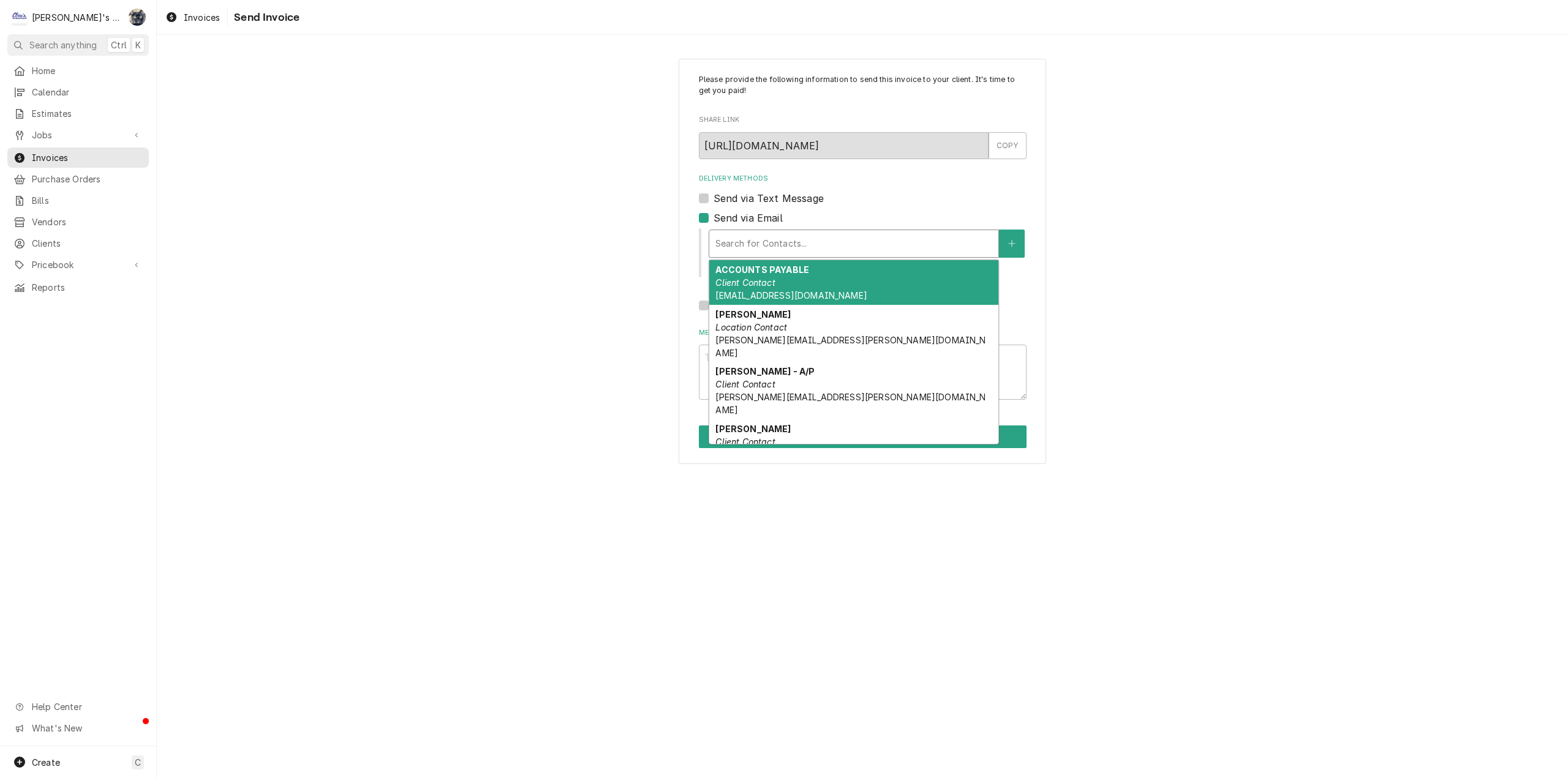
click at [744, 239] on div "Delivery Methods" at bounding box center [853, 244] width 277 height 22
click at [761, 289] on div "ACCOUNTS PAYABLE Client Contact NKB.payable@greatfrontierholdings.com" at bounding box center [853, 282] width 289 height 45
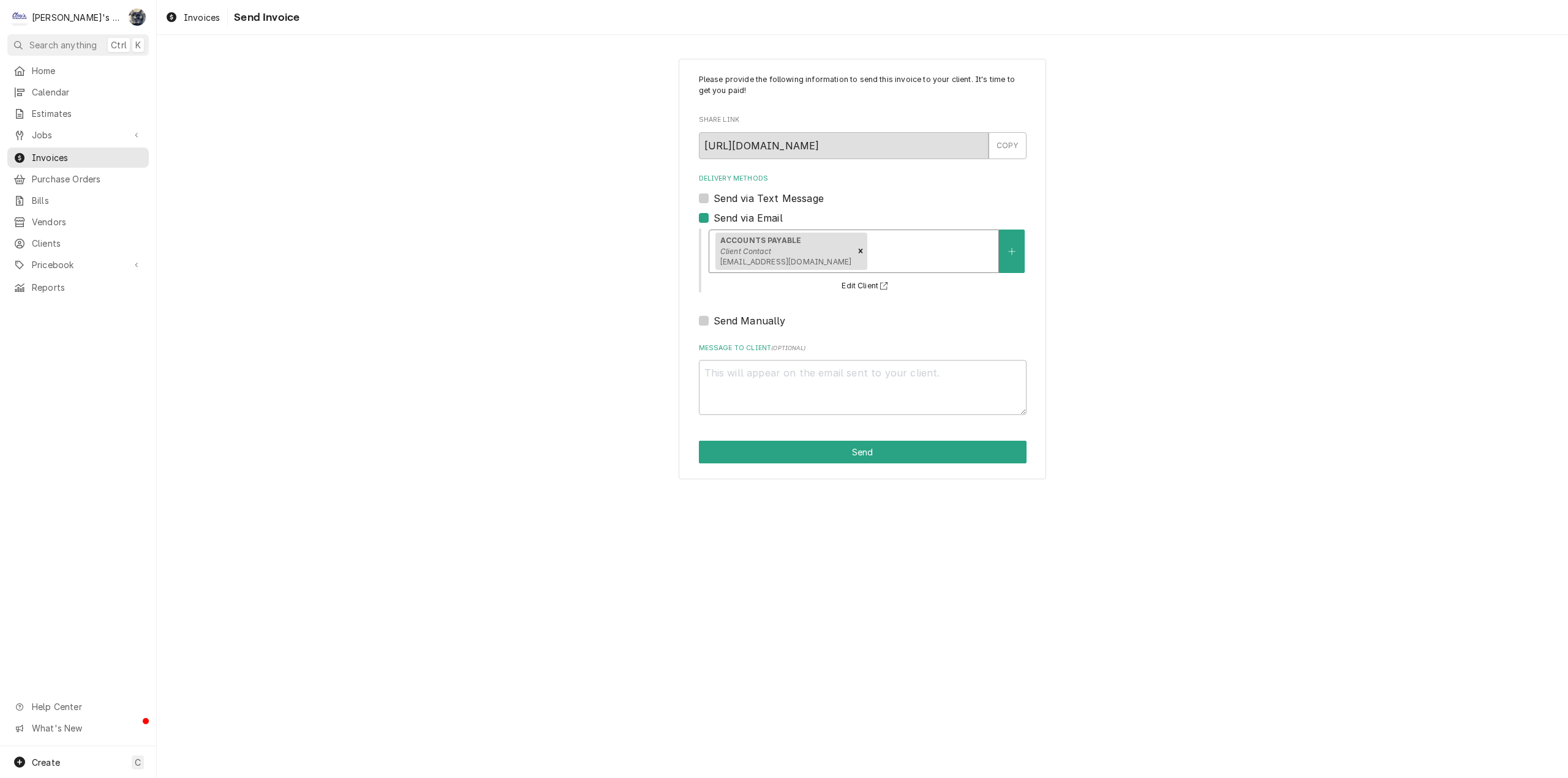
click at [905, 255] on div "Delivery Methods" at bounding box center [931, 251] width 122 height 22
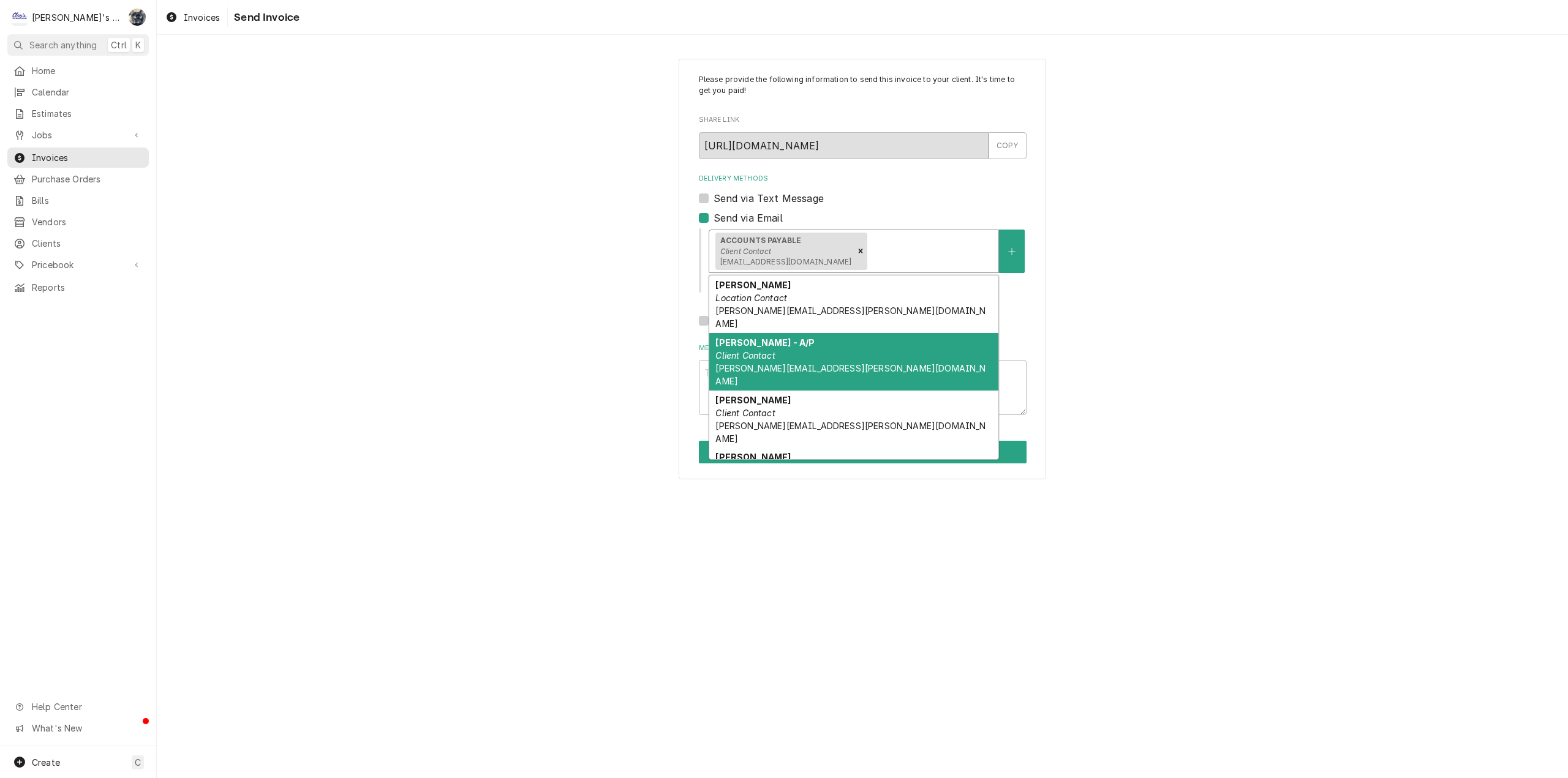
click at [854, 363] on span "donna.cirello@greatfrontierholdings.com" at bounding box center [850, 375] width 270 height 23
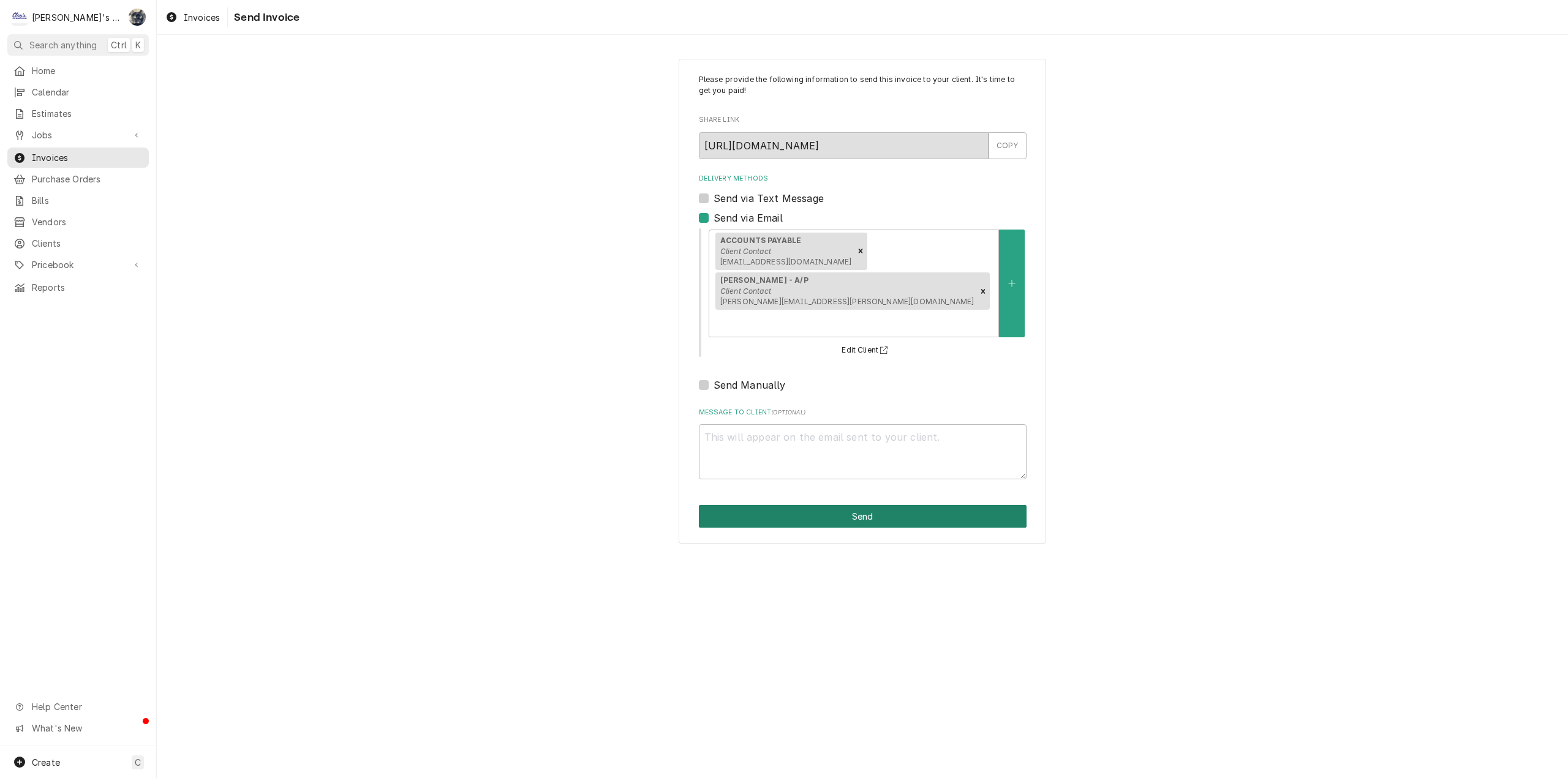
click at [839, 505] on button "Send" at bounding box center [862, 516] width 327 height 23
type textarea "x"
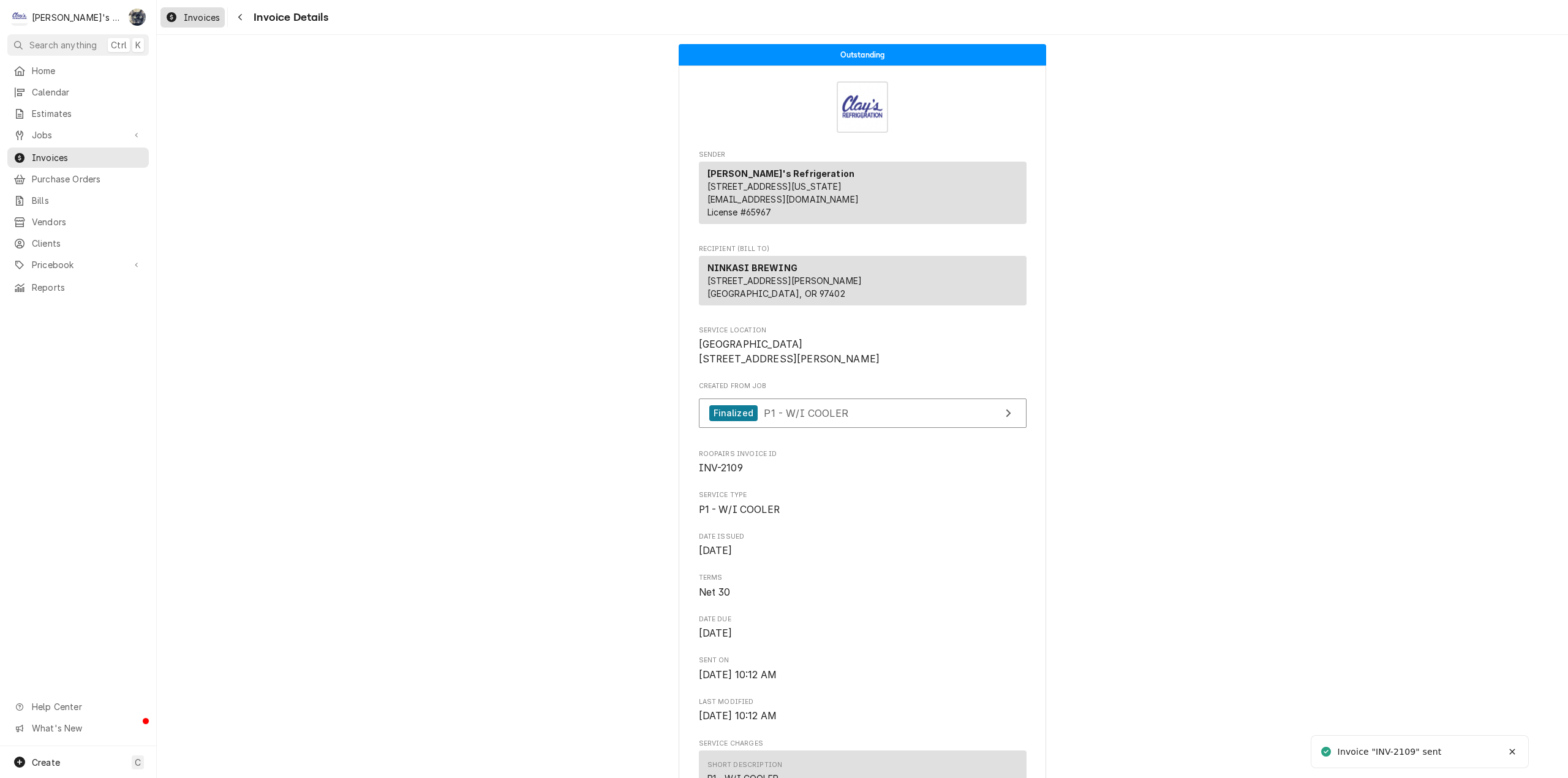
click at [198, 17] on span "Invoices" at bounding box center [202, 17] width 36 height 13
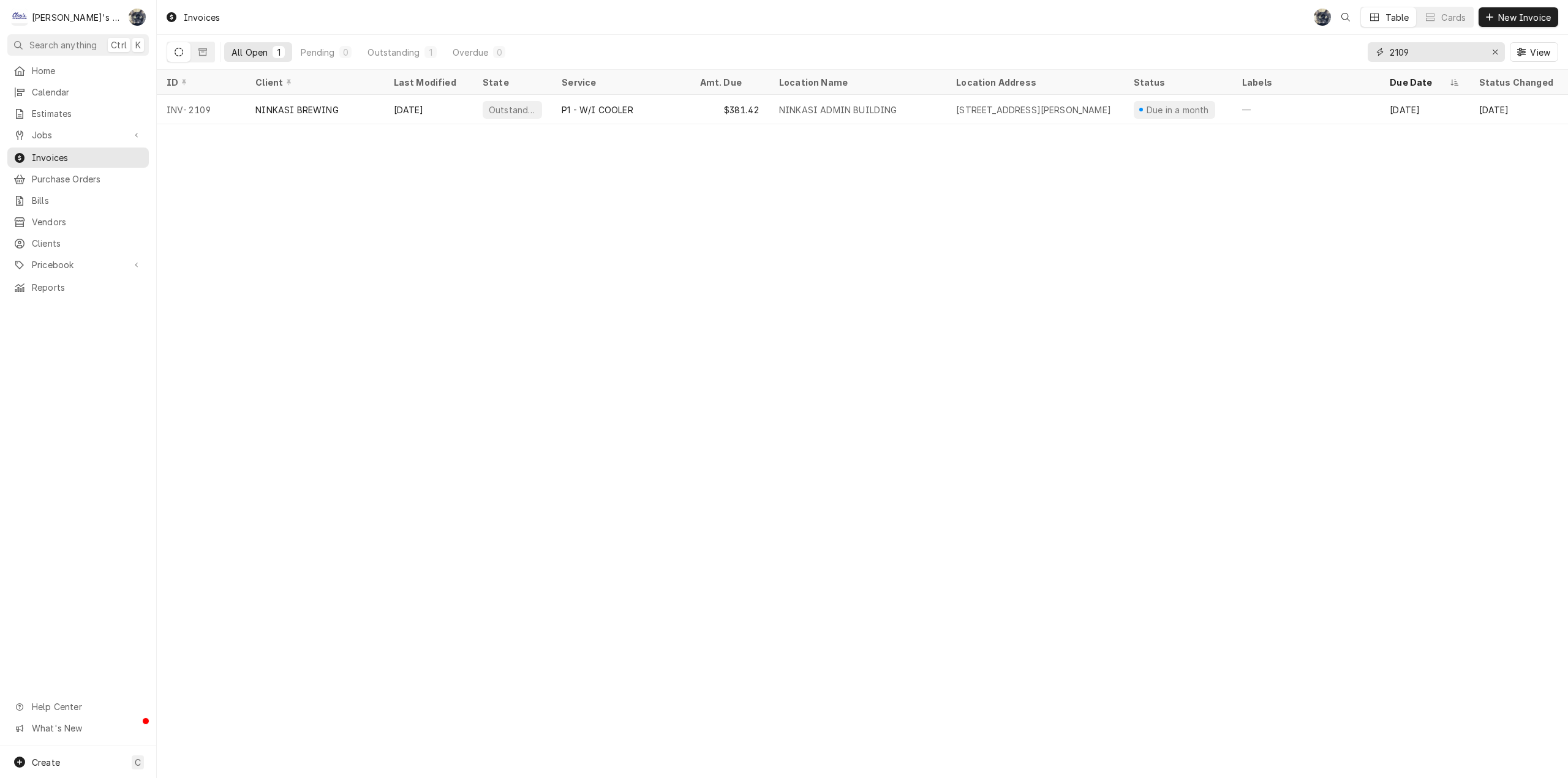
drag, startPoint x: 1389, startPoint y: 60, endPoint x: 1373, endPoint y: 63, distance: 16.3
click at [1373, 63] on div "2109 View" at bounding box center [1463, 52] width 190 height 34
type input "2118"
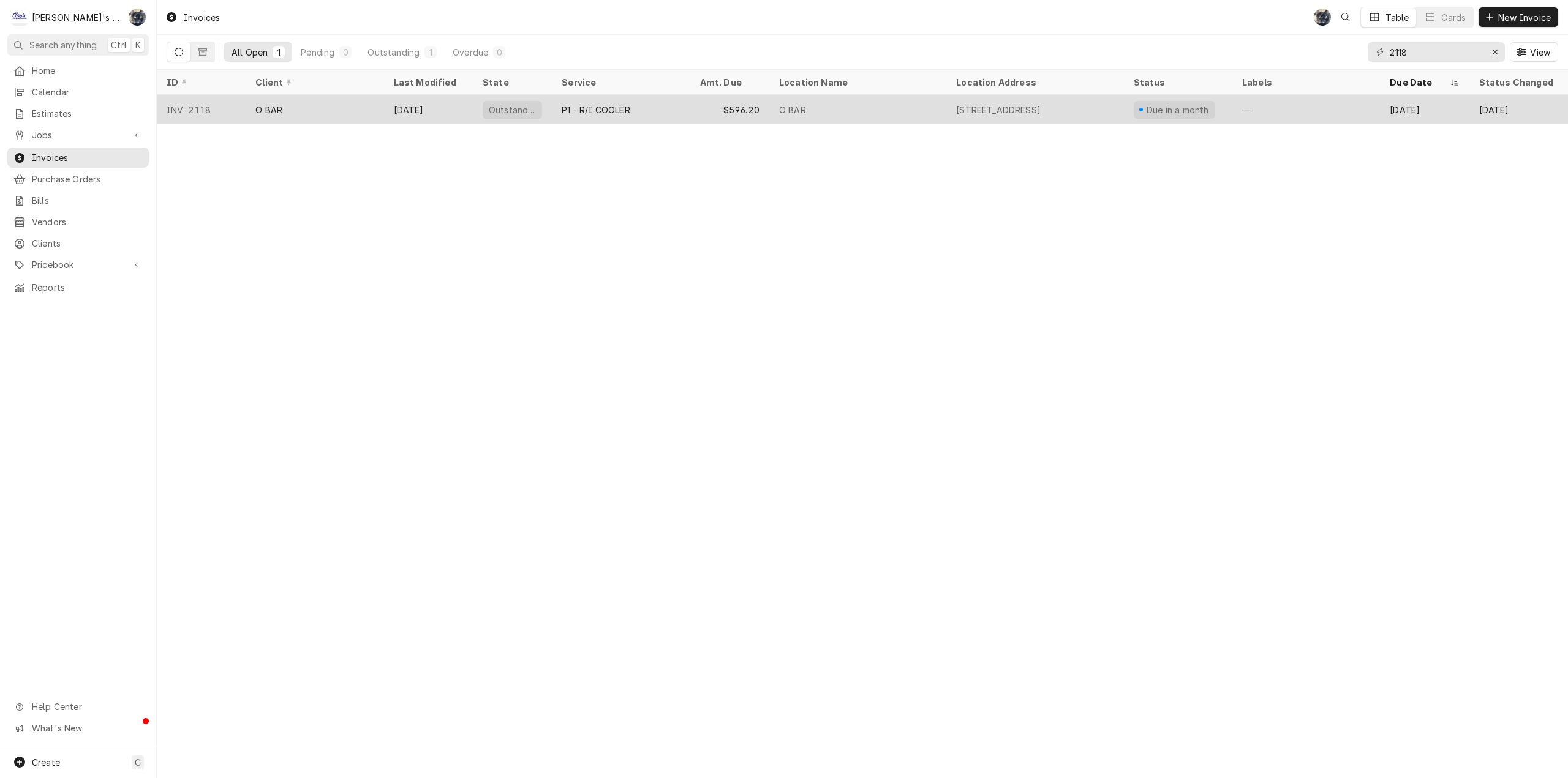
click at [666, 119] on div "P1 - R/I COOLER" at bounding box center [621, 110] width 138 height 29
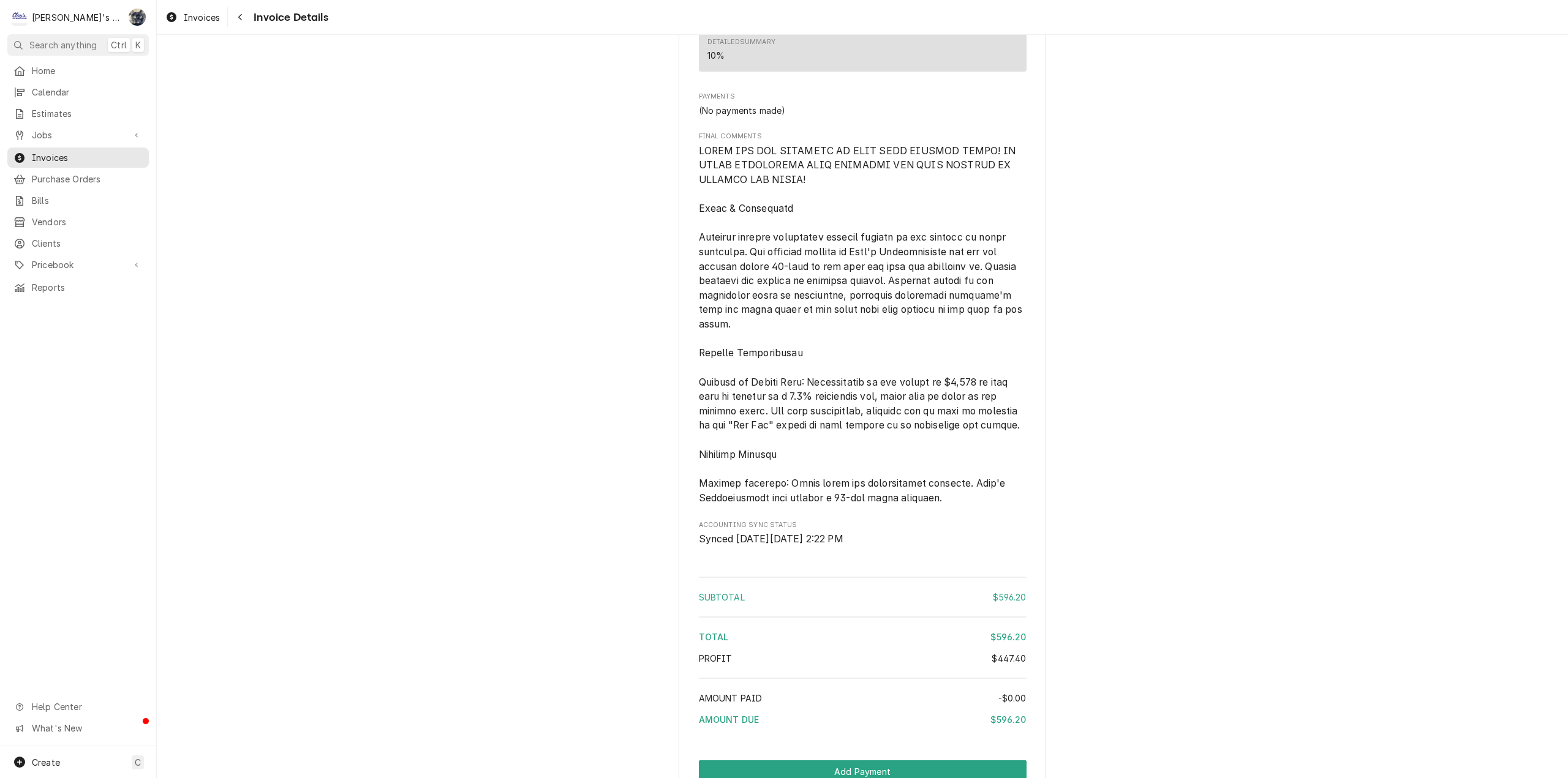
scroll to position [1857, 0]
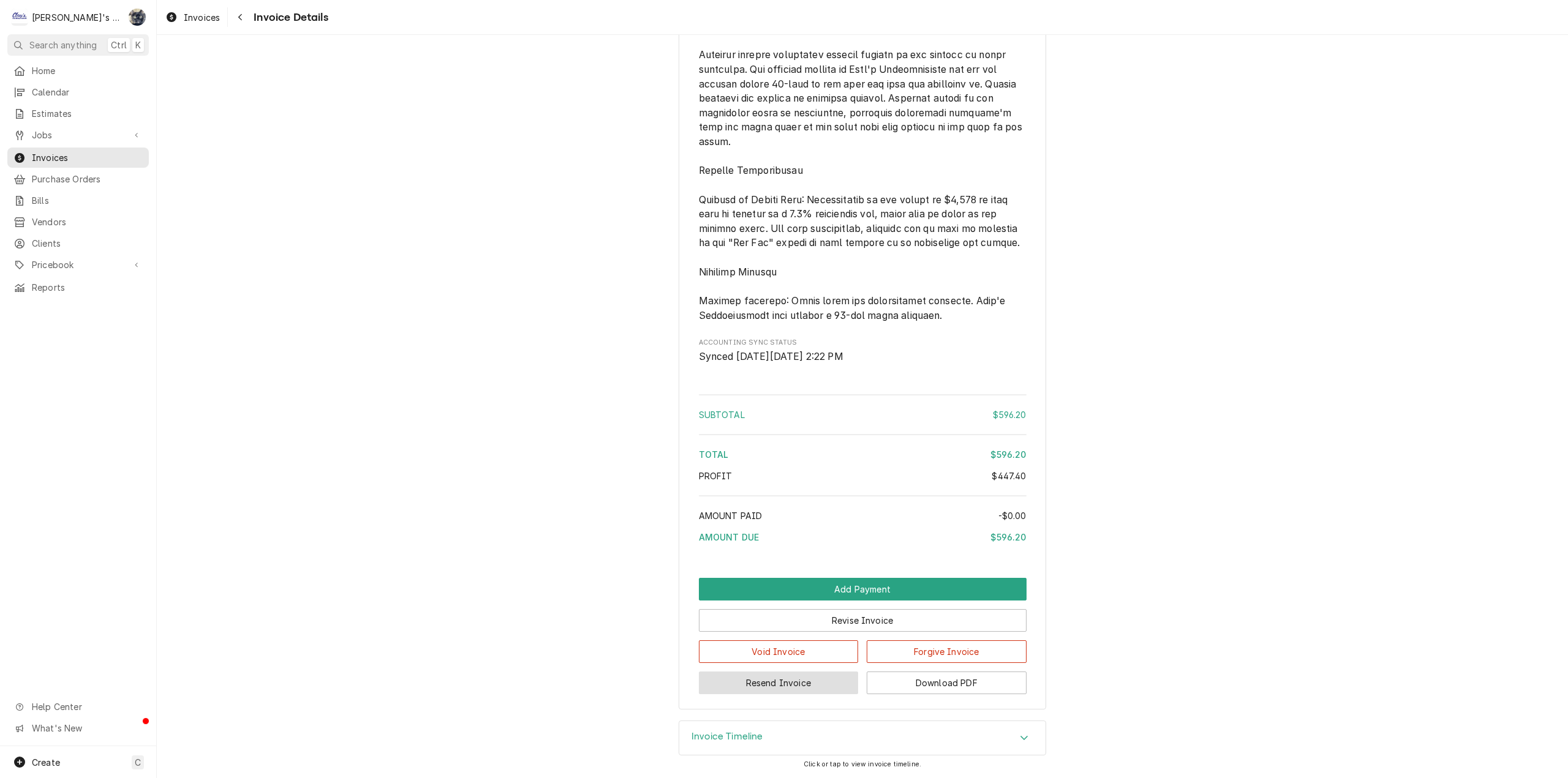
click at [786, 684] on button "Resend Invoice" at bounding box center [778, 683] width 160 height 23
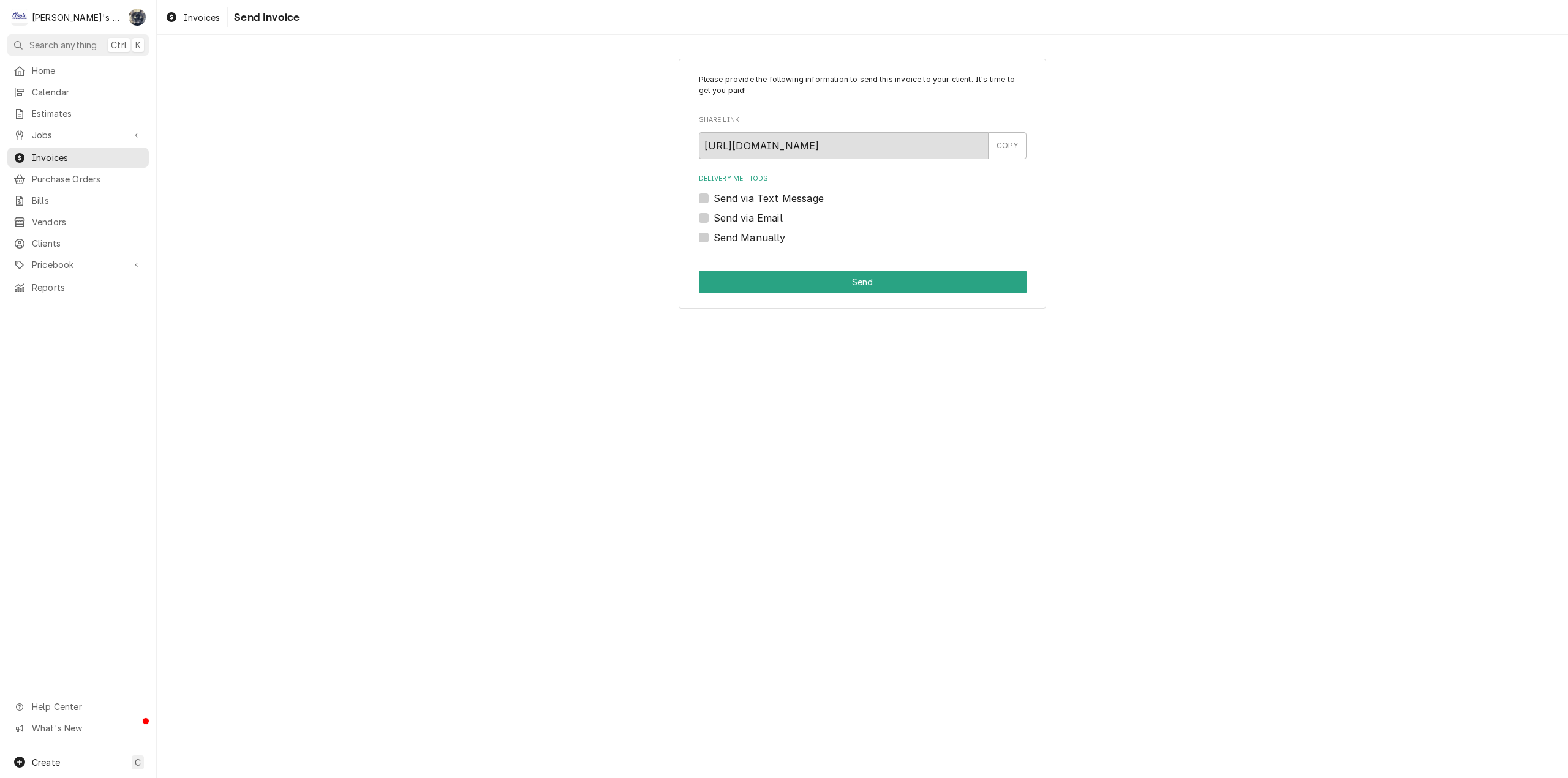
click at [713, 217] on label "Send via Email" at bounding box center [748, 218] width 69 height 15
click at [713, 217] on input "Send via Email" at bounding box center [877, 224] width 327 height 27
checkbox input "true"
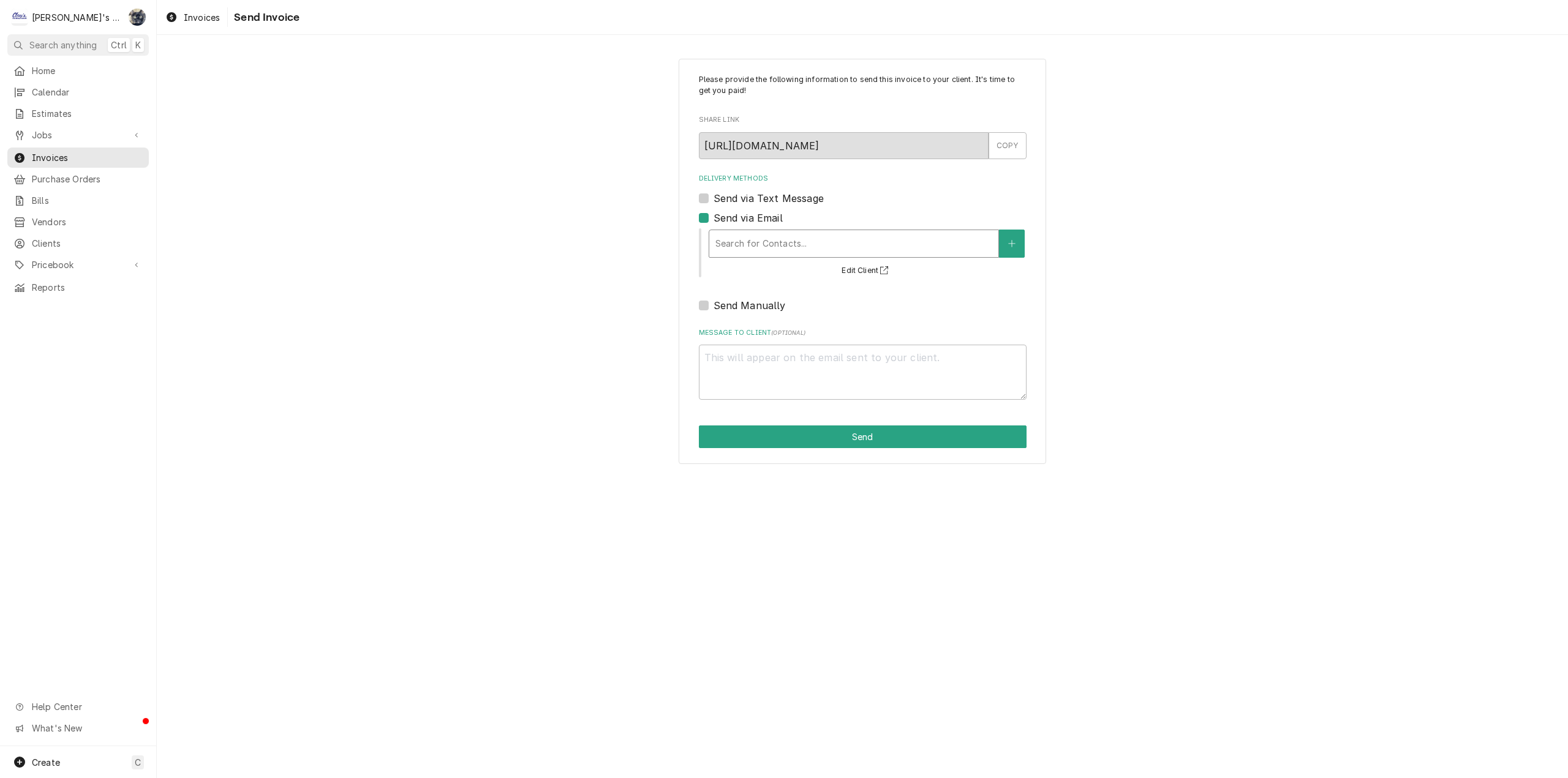
click at [731, 254] on div "Delivery Methods" at bounding box center [853, 244] width 277 height 22
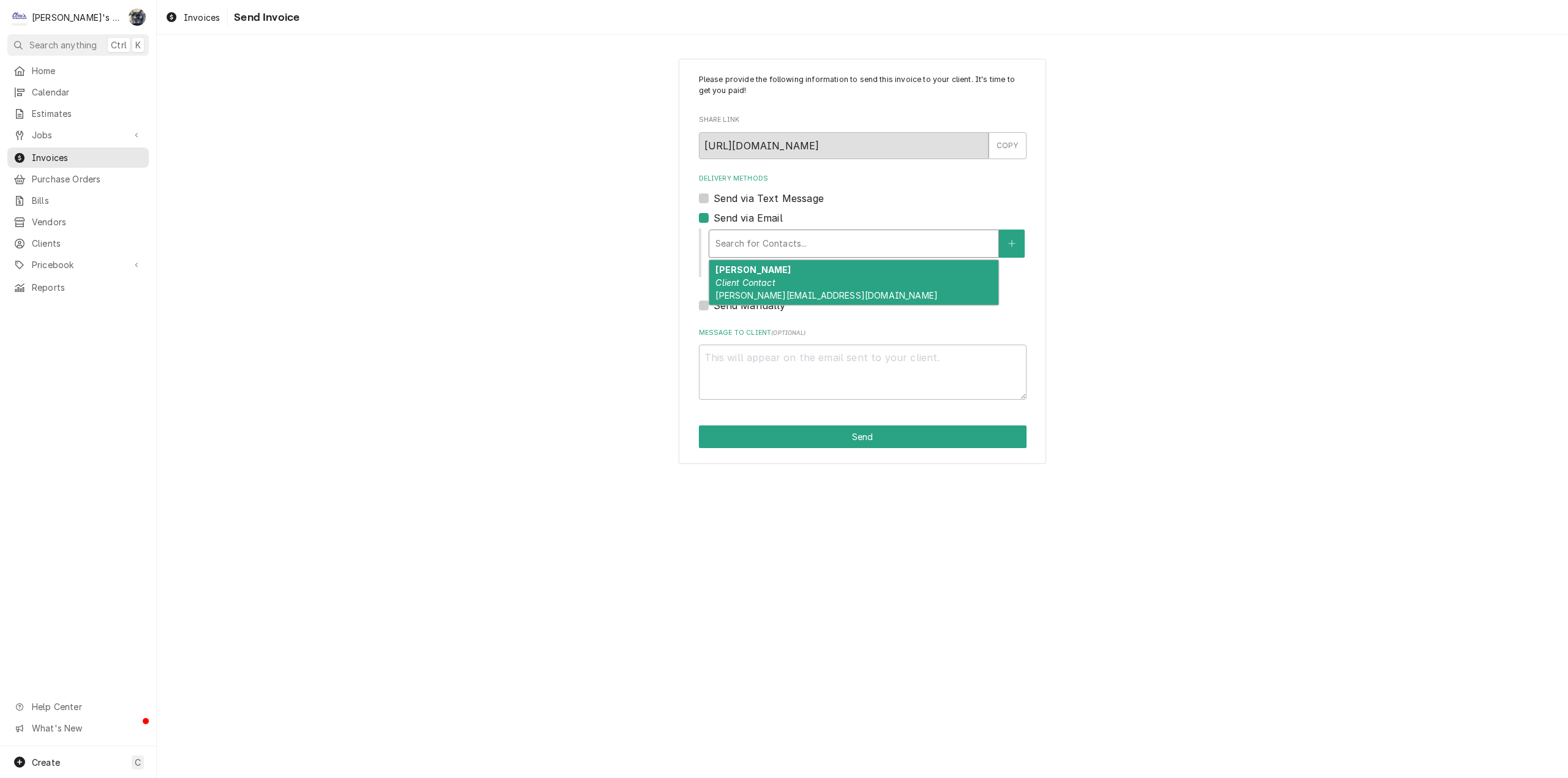
click at [734, 282] on em "Client Contact" at bounding box center [745, 282] width 60 height 10
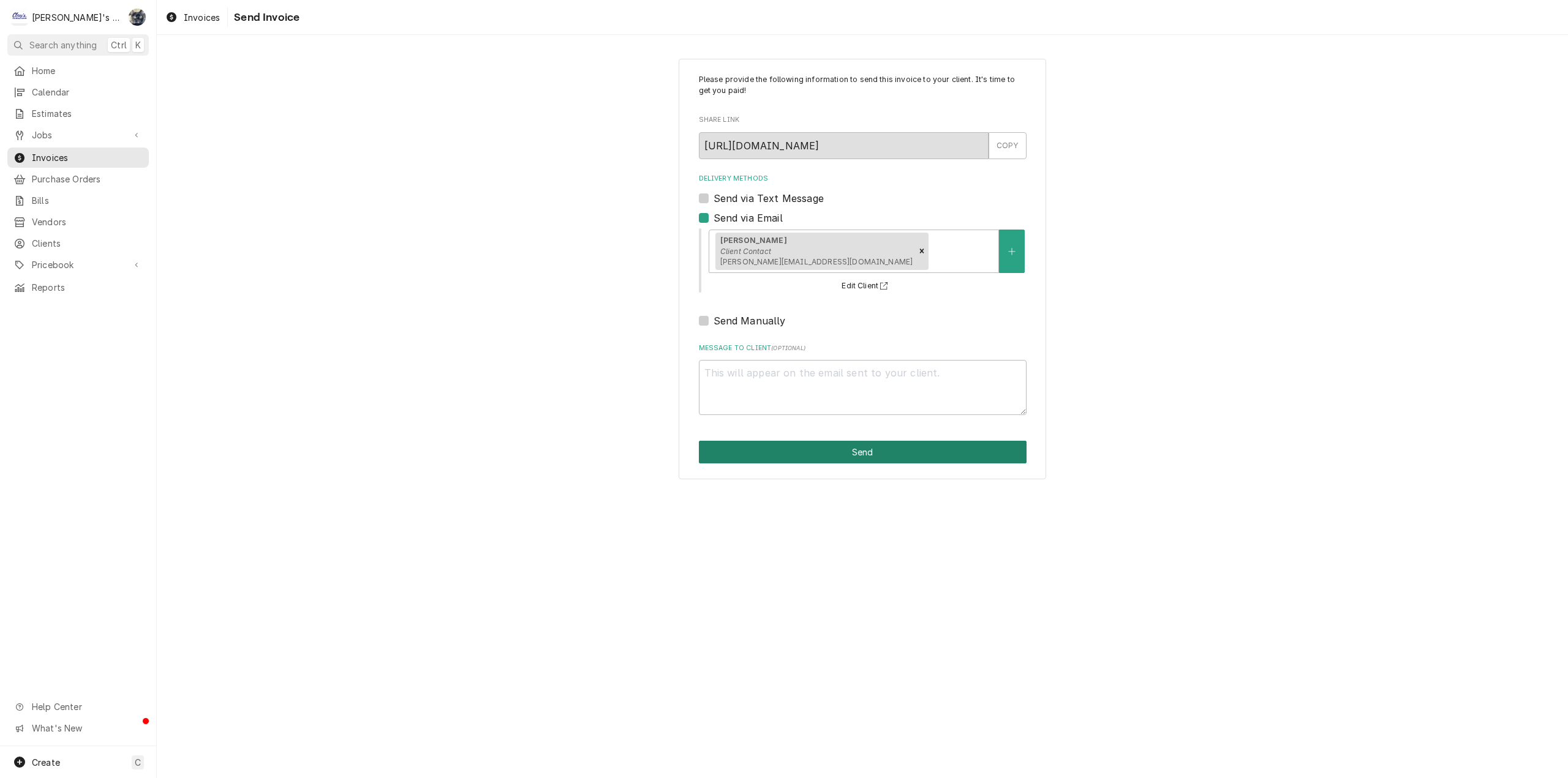
click at [774, 455] on button "Send" at bounding box center [862, 452] width 327 height 23
type textarea "x"
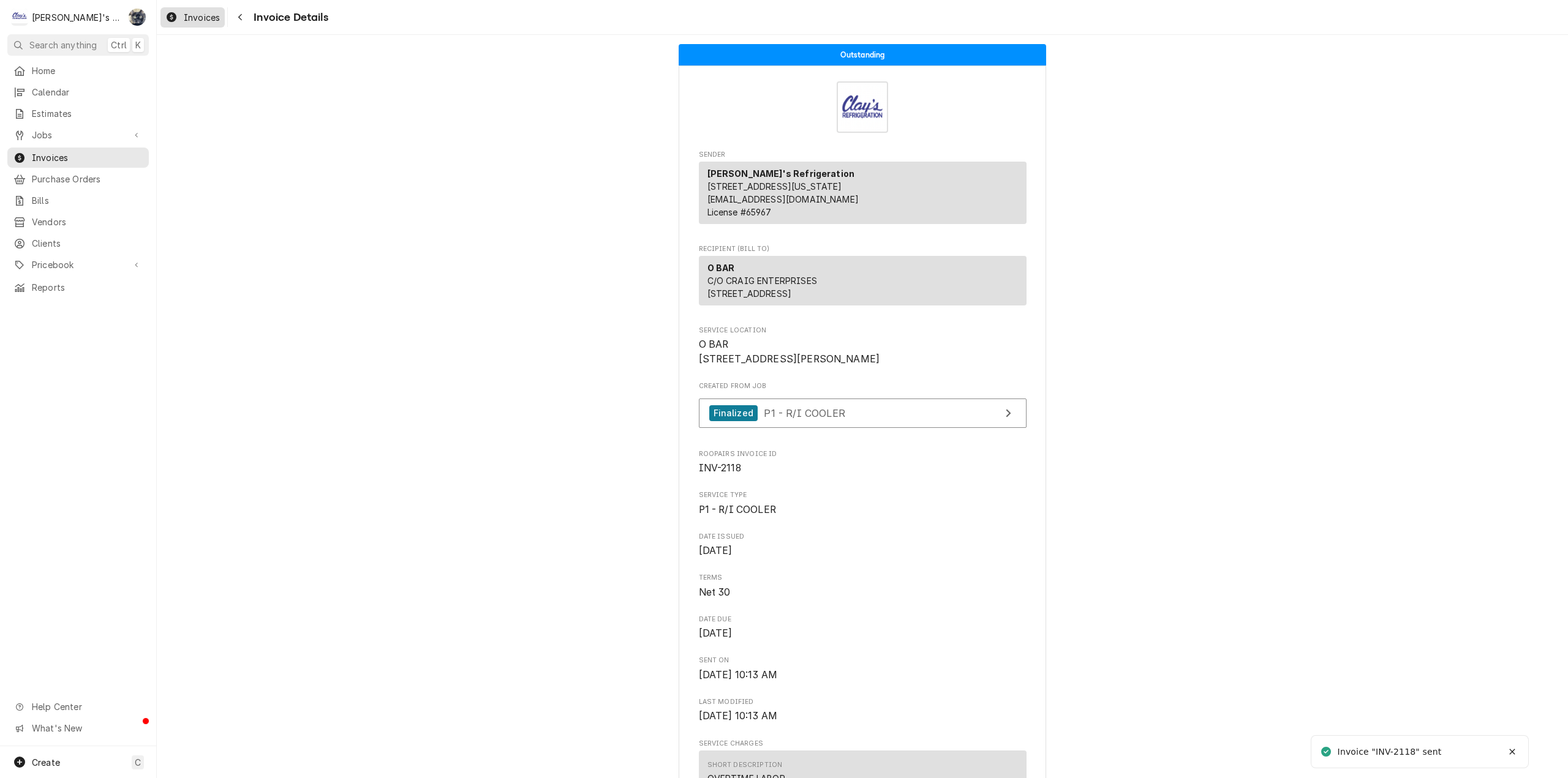
click at [195, 23] on div "Invoices" at bounding box center [192, 17] width 60 height 15
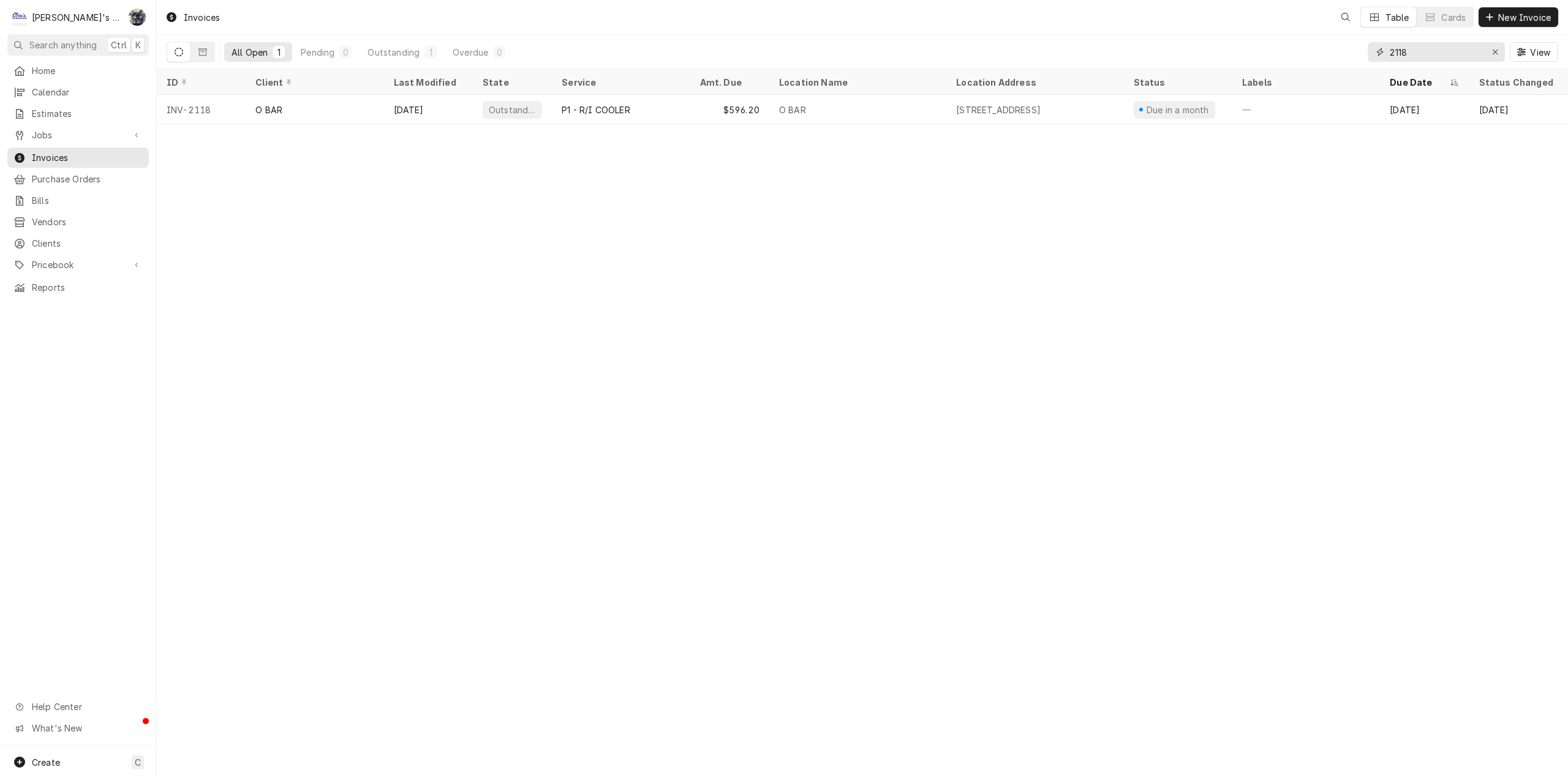
drag, startPoint x: 1421, startPoint y: 55, endPoint x: 1368, endPoint y: 53, distance: 53.0
click at [1370, 53] on div "2118" at bounding box center [1436, 52] width 137 height 20
type input "2121"
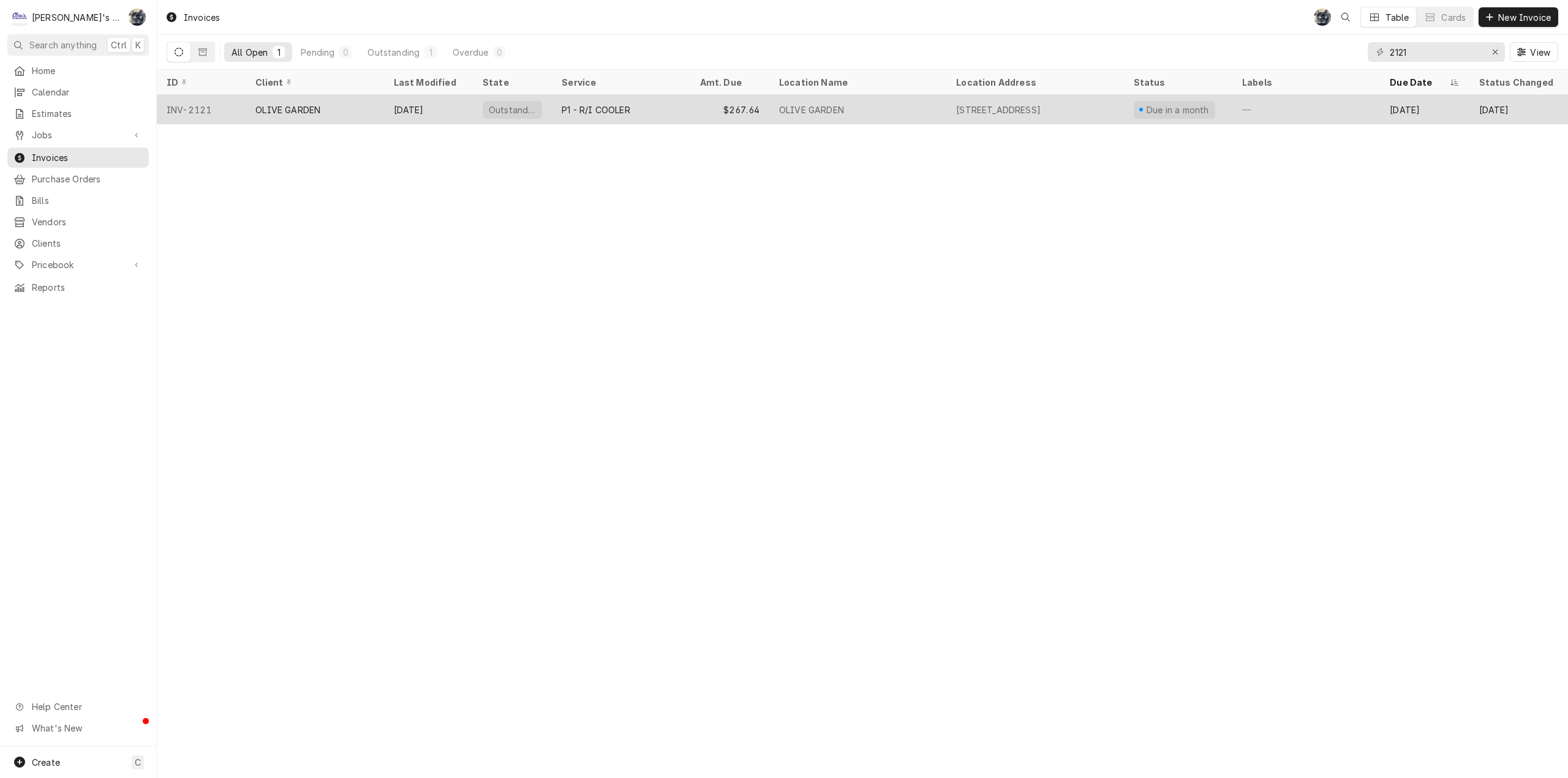
click at [925, 112] on div "OLIVE GARDEN" at bounding box center [858, 110] width 177 height 29
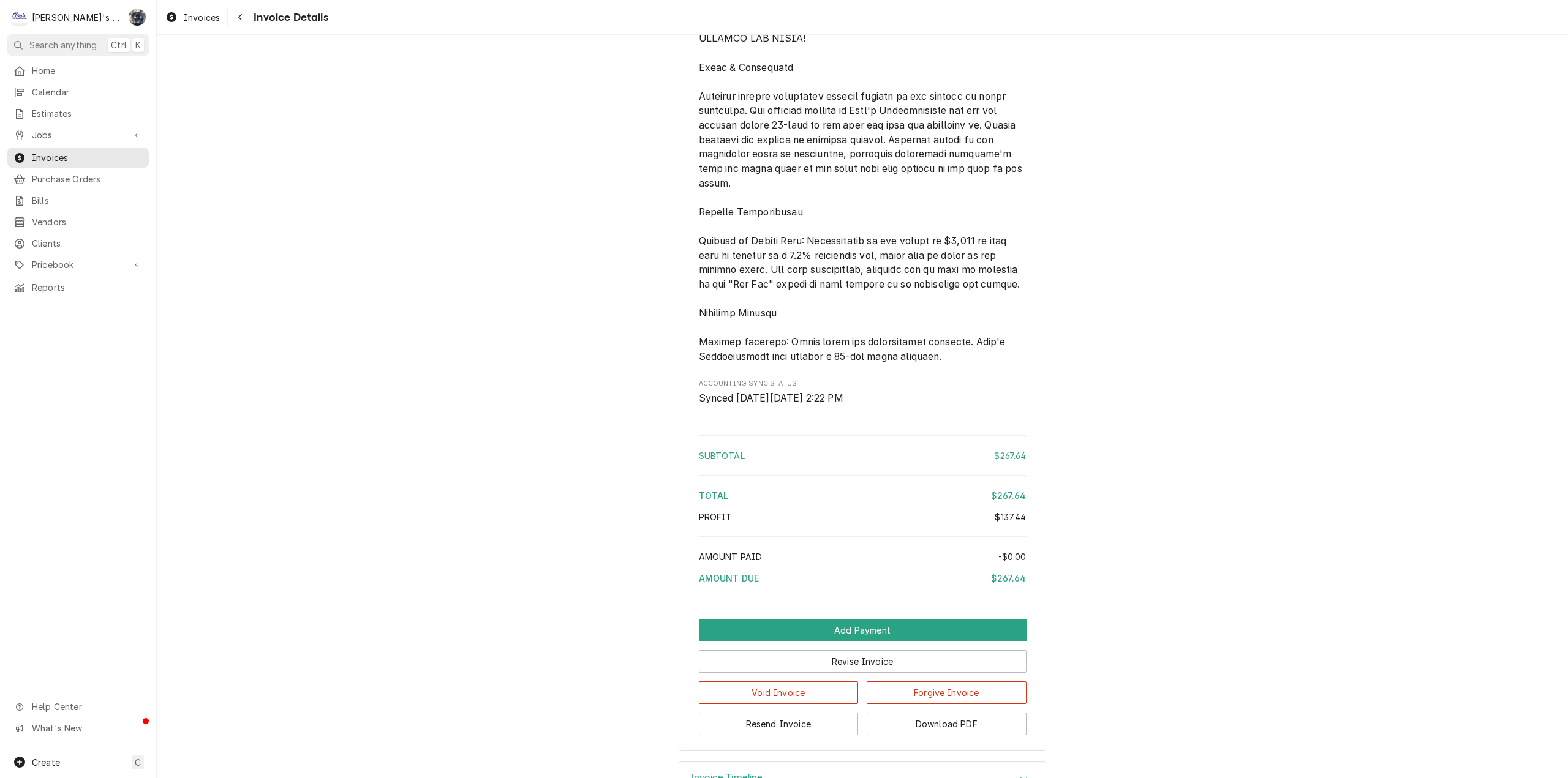
scroll to position [1371, 0]
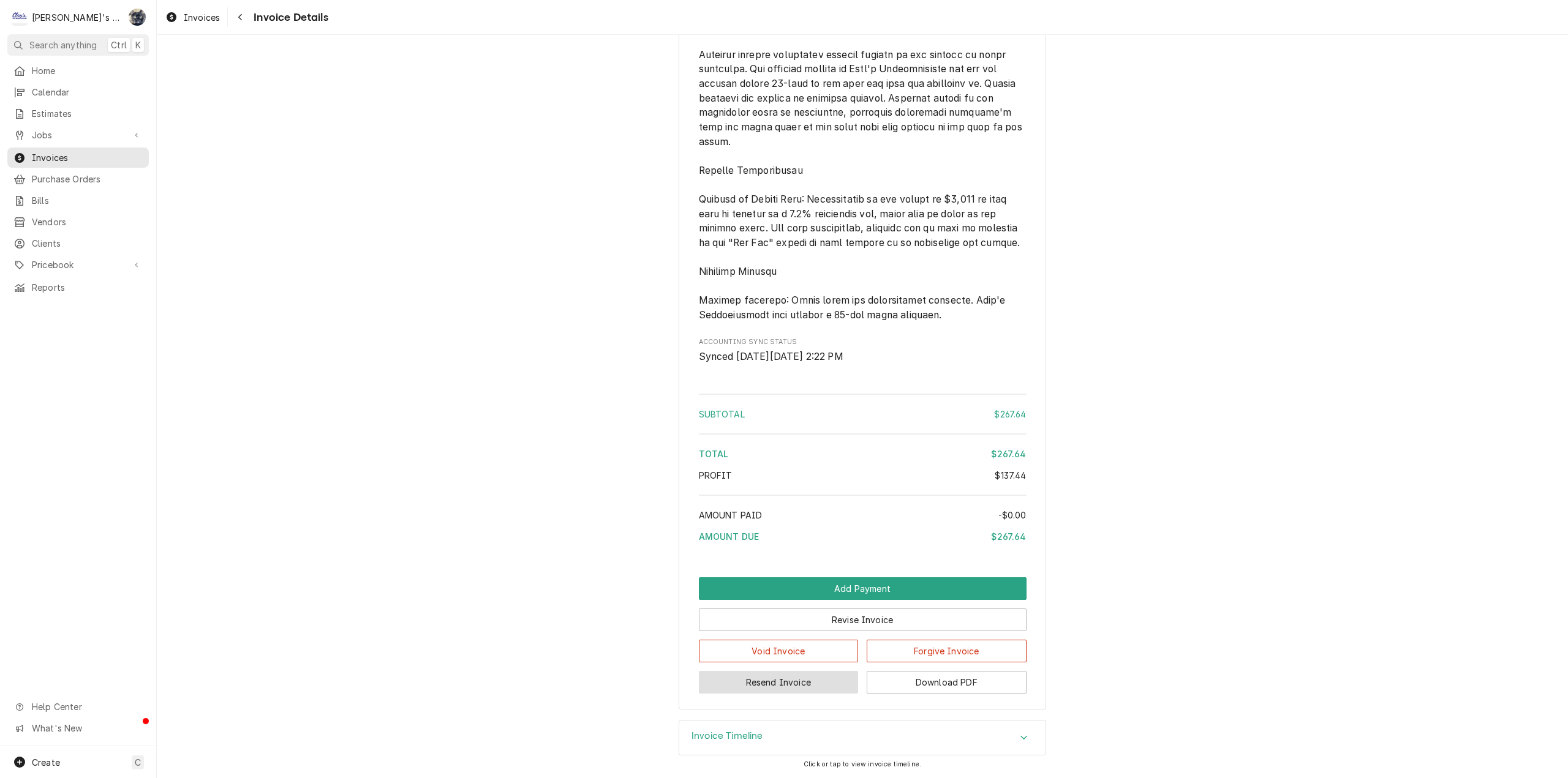
click at [780, 677] on button "Resend Invoice" at bounding box center [778, 682] width 160 height 23
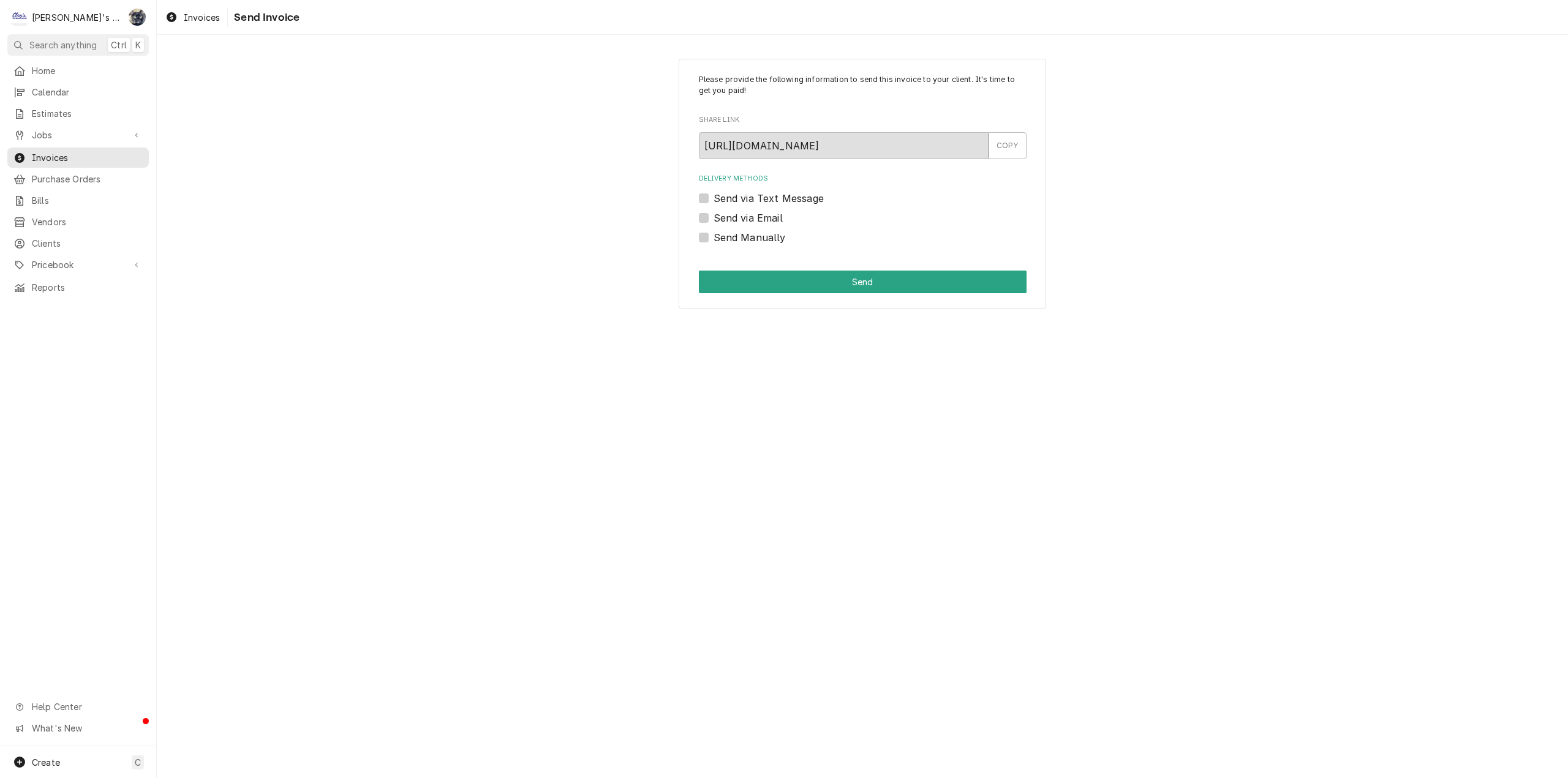
click at [713, 218] on label "Send via Email" at bounding box center [748, 218] width 69 height 15
click at [713, 218] on input "Send via Email" at bounding box center [877, 224] width 327 height 27
checkbox input "true"
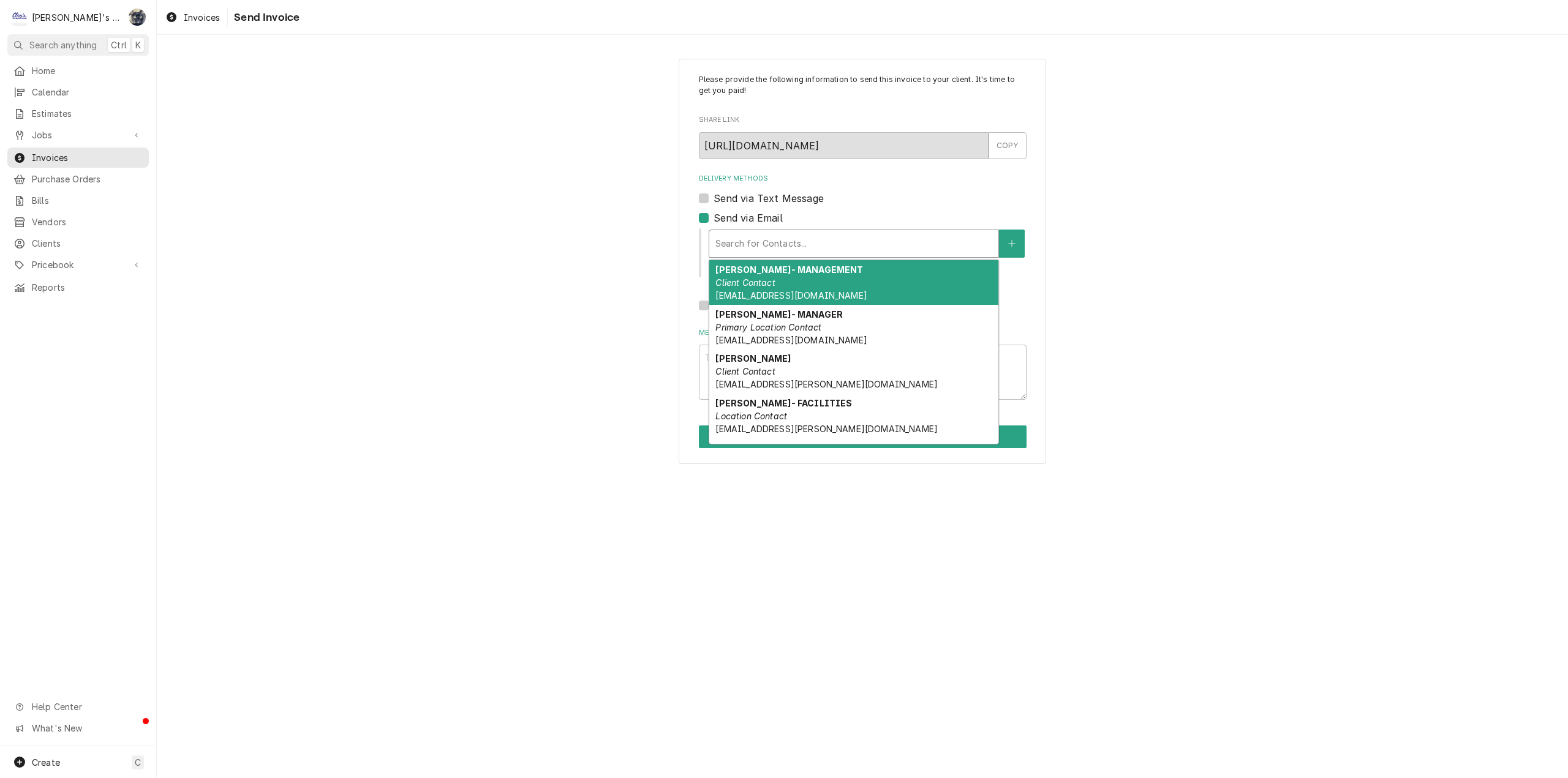
click at [718, 241] on div "Delivery Methods" at bounding box center [853, 244] width 277 height 22
click at [732, 285] on em "Client Contact" at bounding box center [745, 282] width 60 height 10
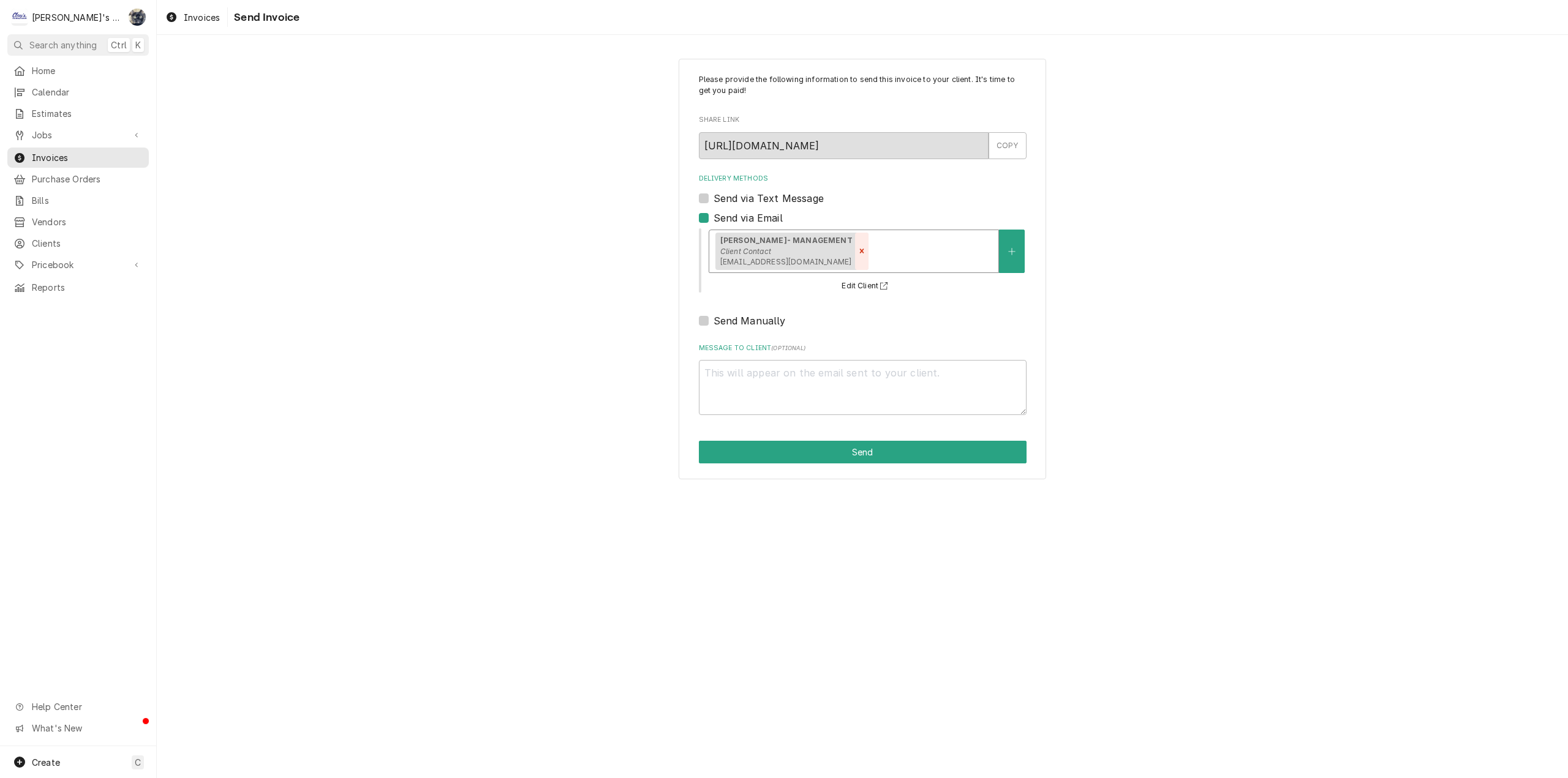
click at [860, 249] on icon "Remove [object Object]" at bounding box center [861, 251] width 4 height 4
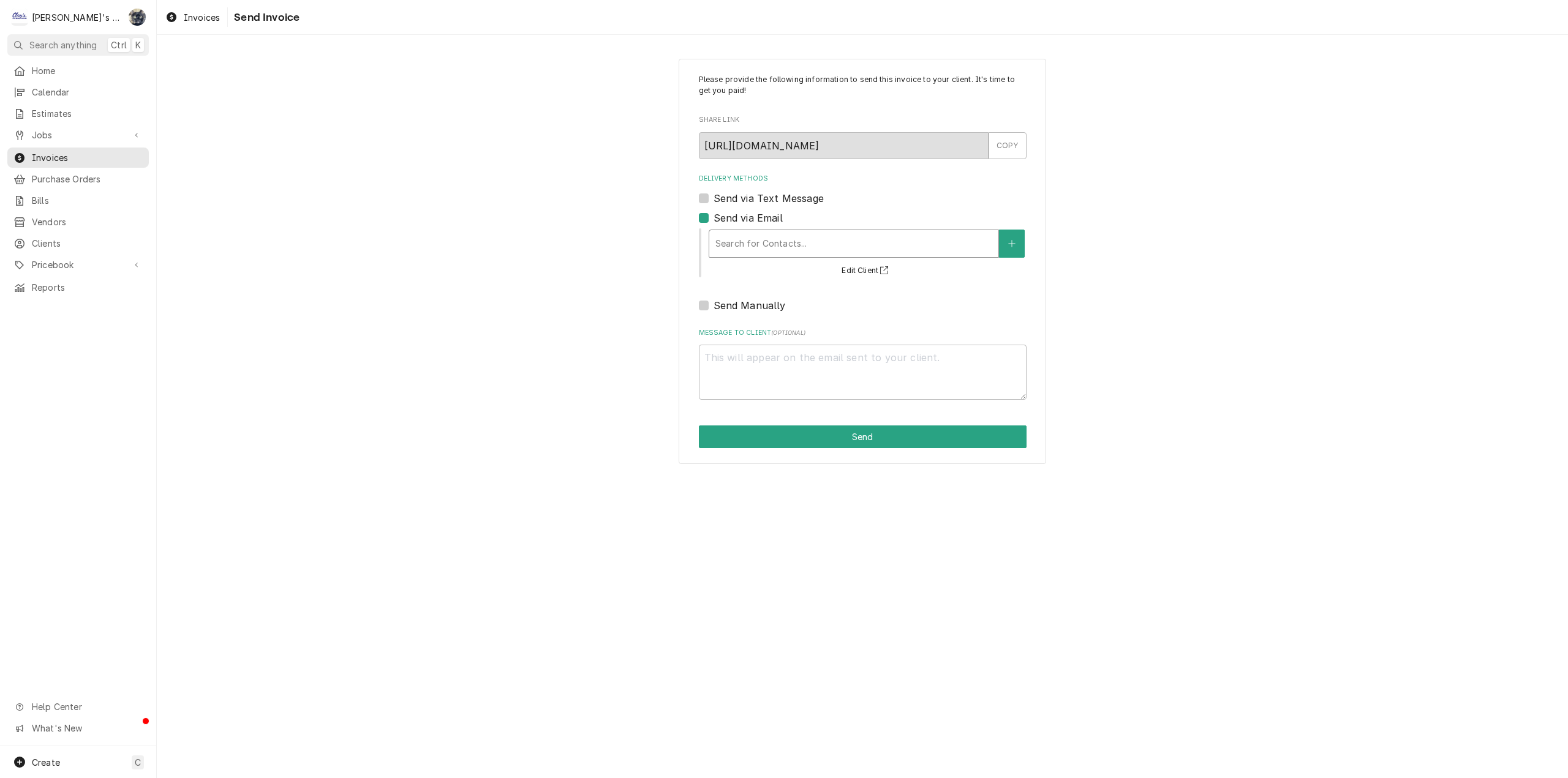
click at [813, 251] on div "Delivery Methods" at bounding box center [853, 244] width 277 height 22
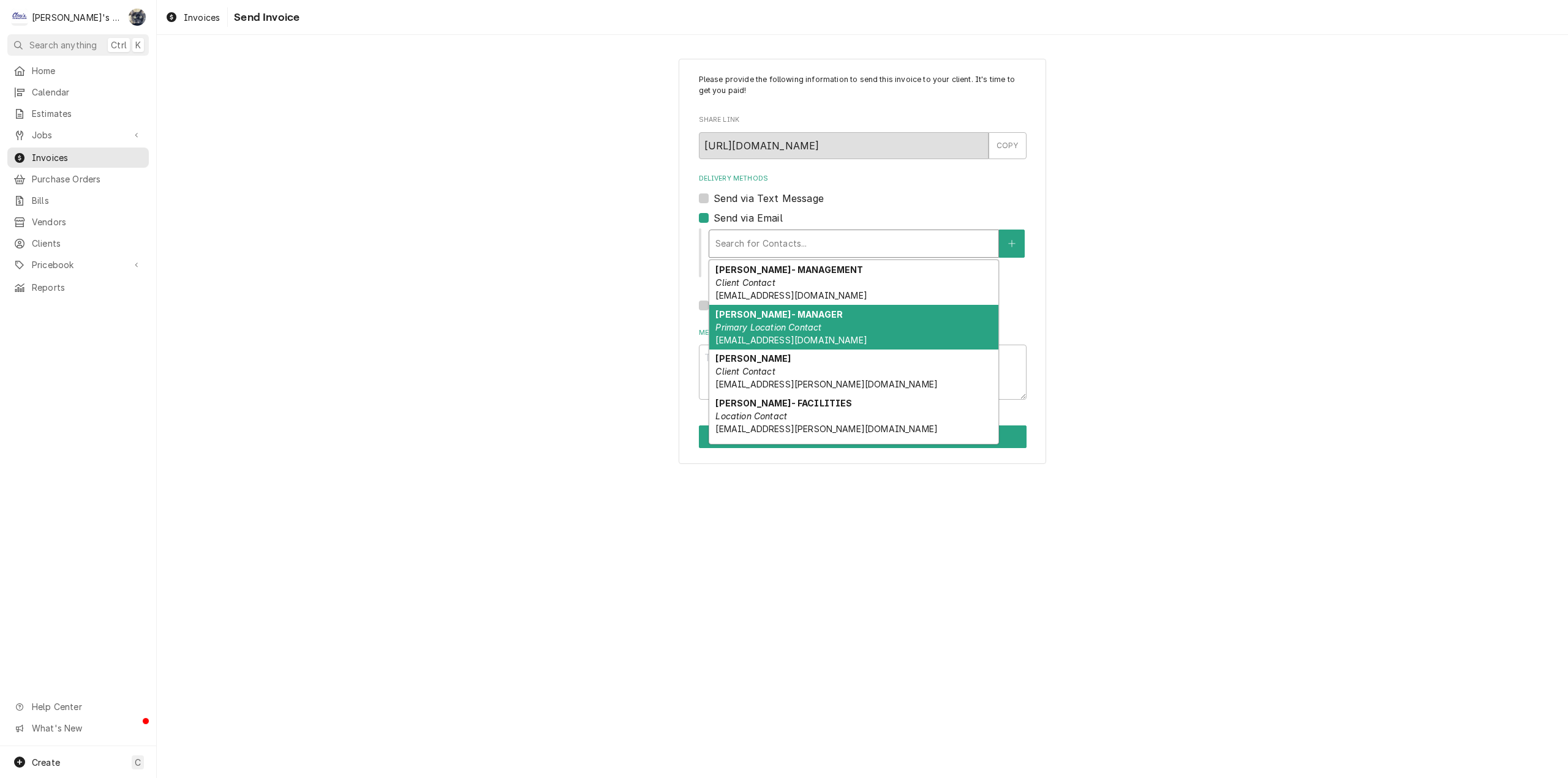
click at [807, 340] on span "CKOSTER@OLIVEGARDEN.COM" at bounding box center [791, 340] width 151 height 10
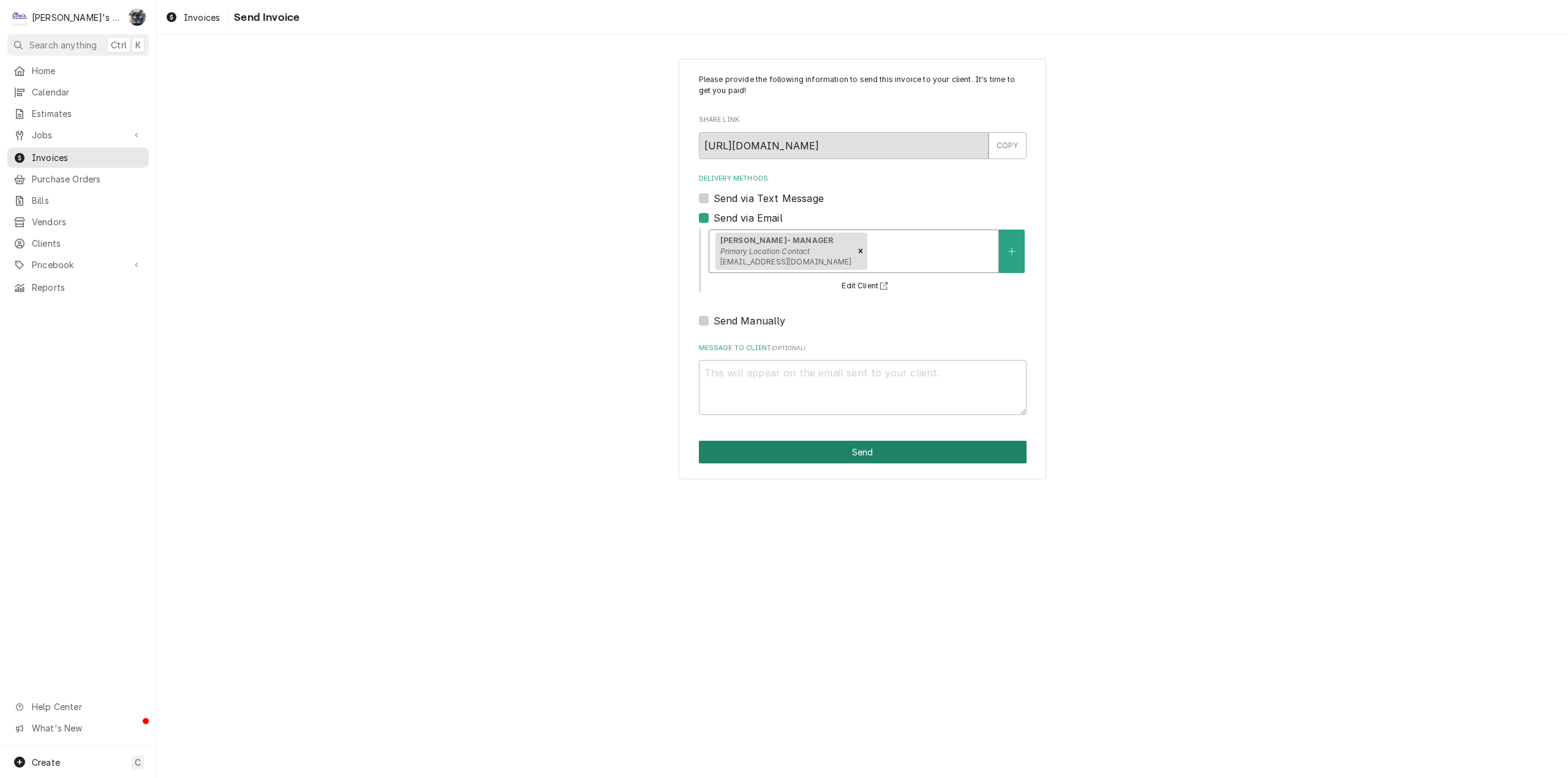
click at [865, 448] on button "Send" at bounding box center [862, 452] width 327 height 23
type textarea "x"
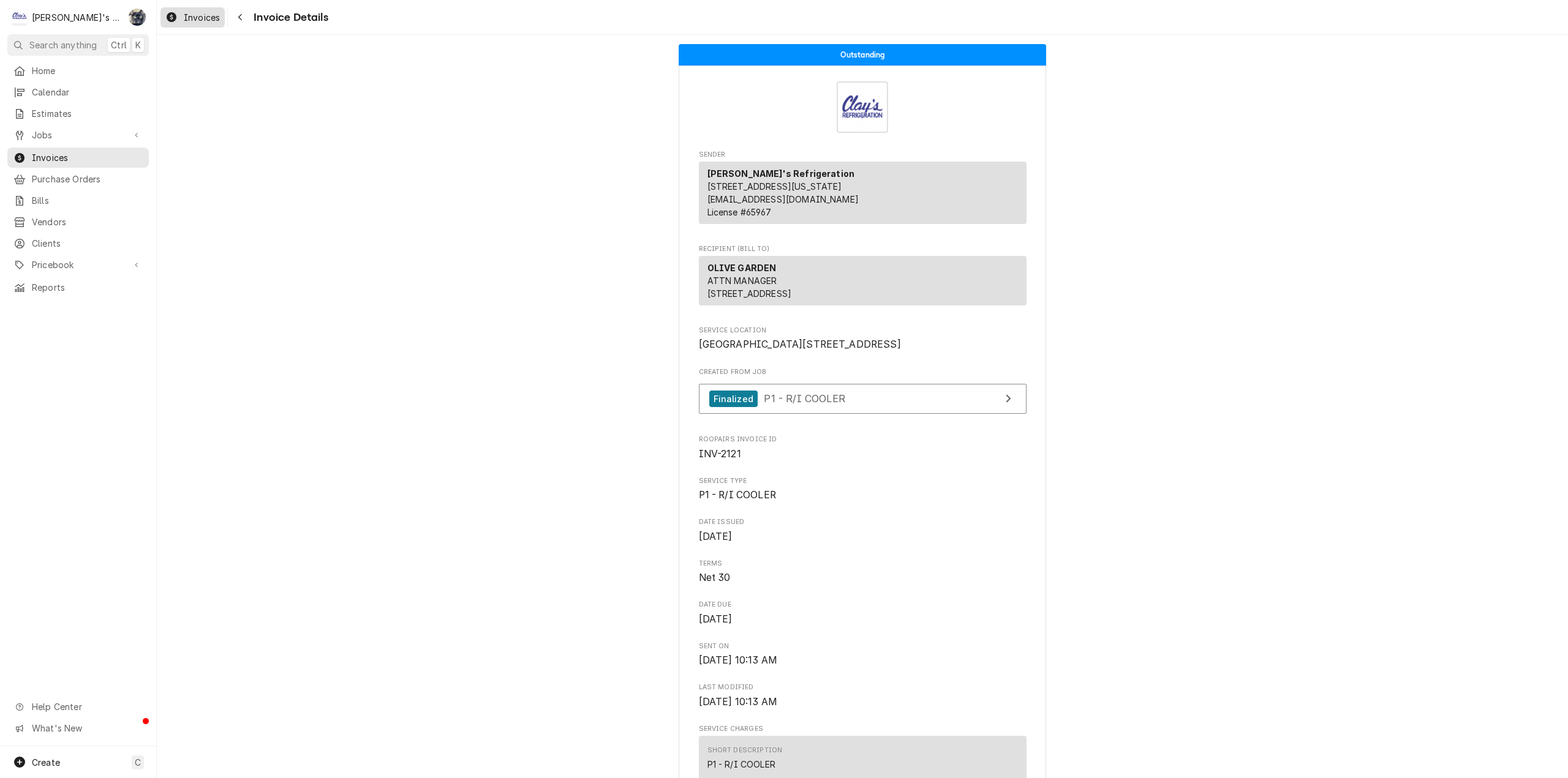
click at [201, 15] on span "Invoices" at bounding box center [202, 17] width 36 height 13
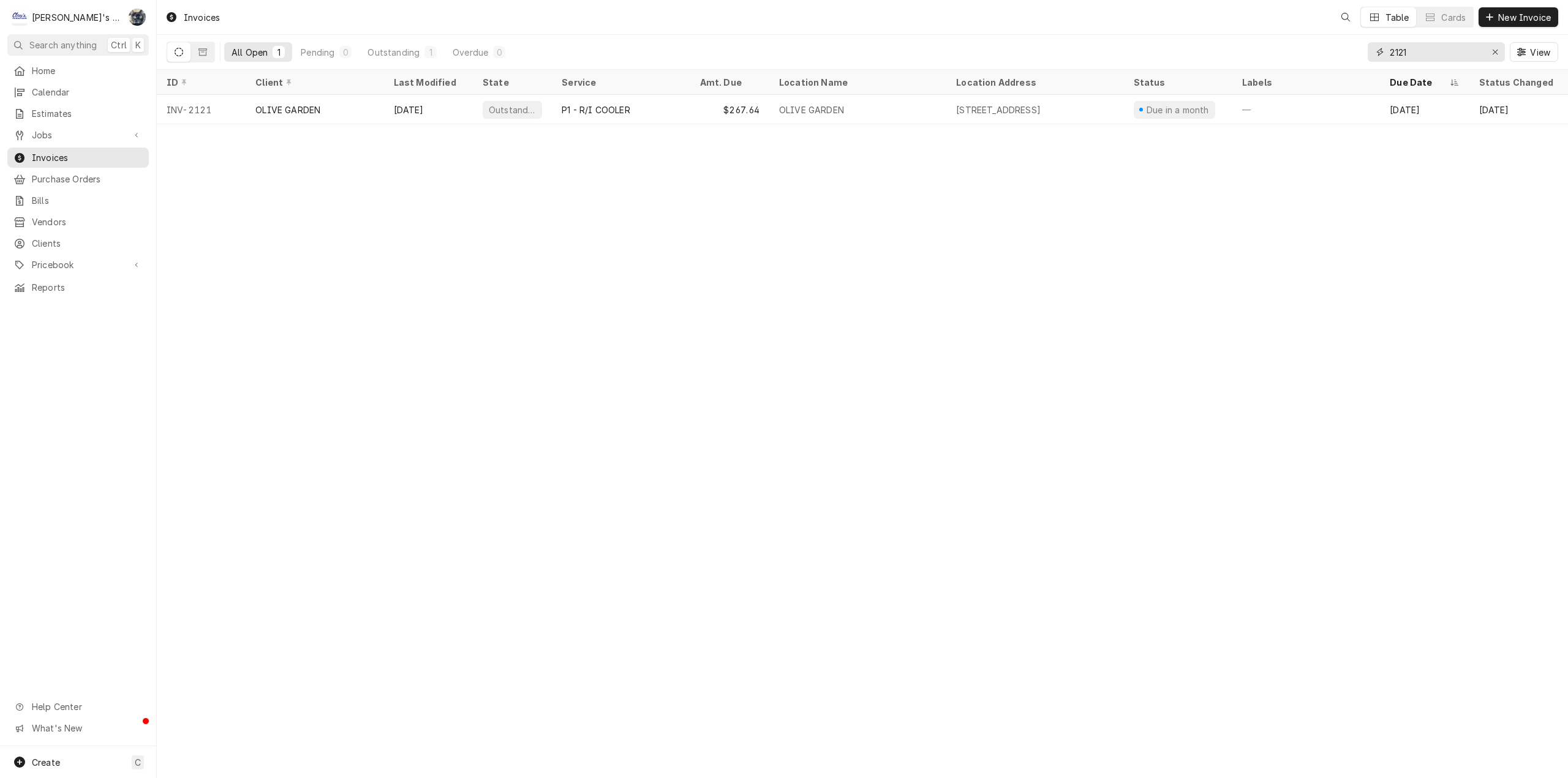
click at [1363, 55] on div "All Open 1 Pending 0 Outstanding 1 Overdue 0 2121 View" at bounding box center [862, 52] width 1392 height 34
type input "2122"
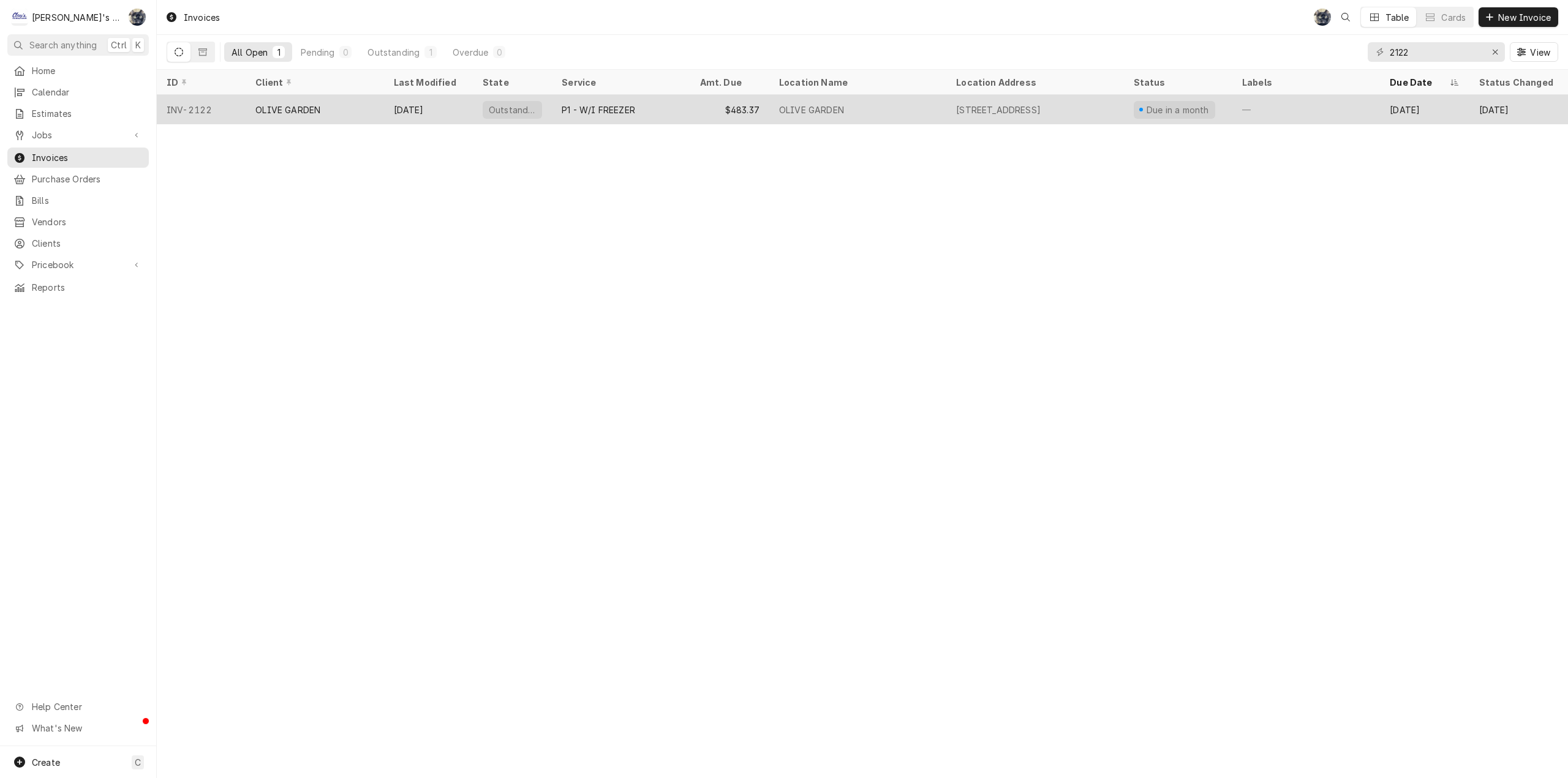
click at [888, 105] on div "OLIVE GARDEN" at bounding box center [858, 110] width 177 height 29
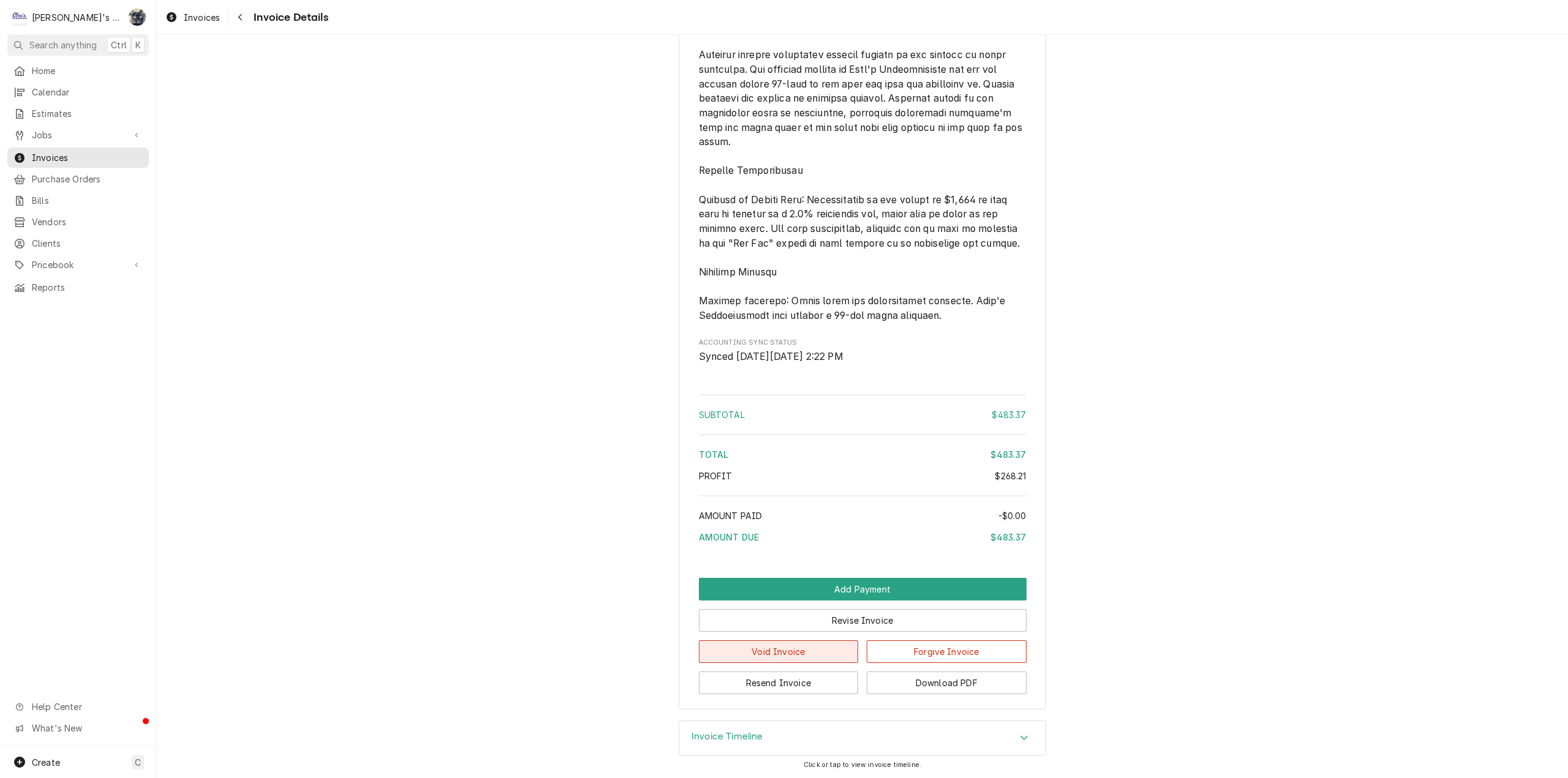
scroll to position [1646, 0]
click at [801, 683] on button "Resend Invoice" at bounding box center [778, 683] width 160 height 23
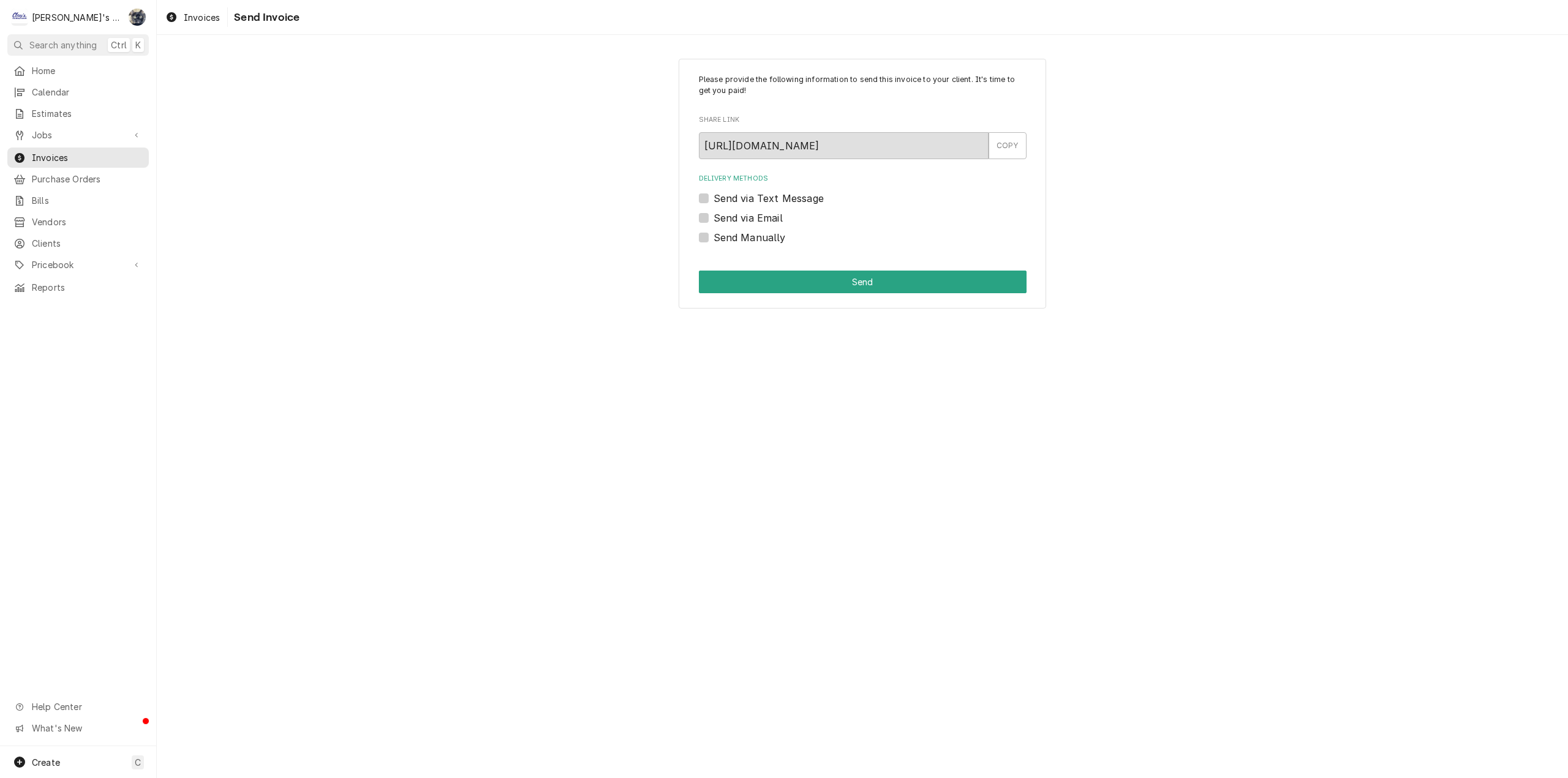
click at [713, 217] on label "Send via Email" at bounding box center [748, 218] width 69 height 15
click at [713, 217] on input "Send via Email" at bounding box center [877, 224] width 327 height 27
checkbox input "true"
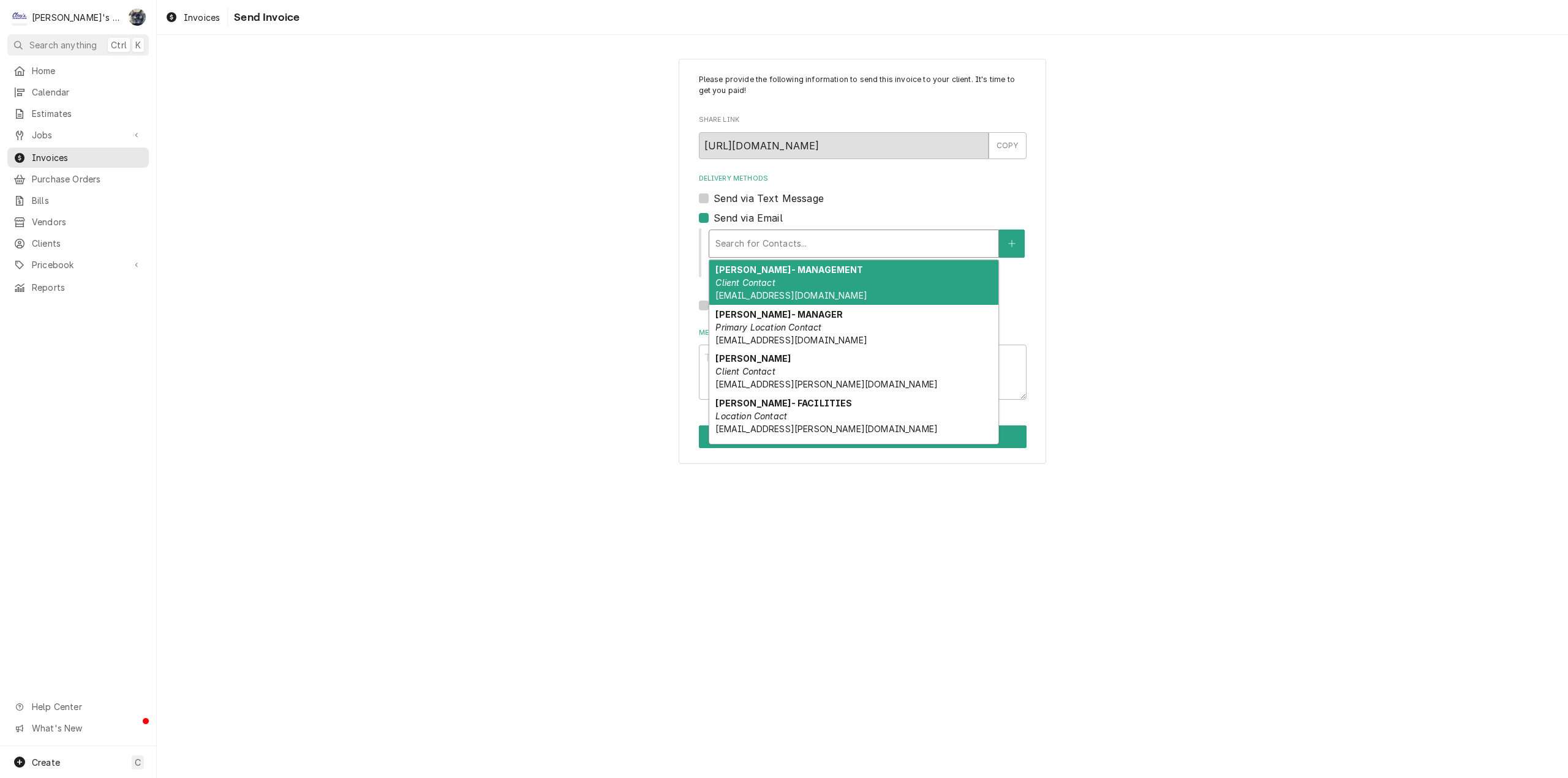
click at [713, 245] on div "Search for Contacts..." at bounding box center [853, 244] width 289 height 27
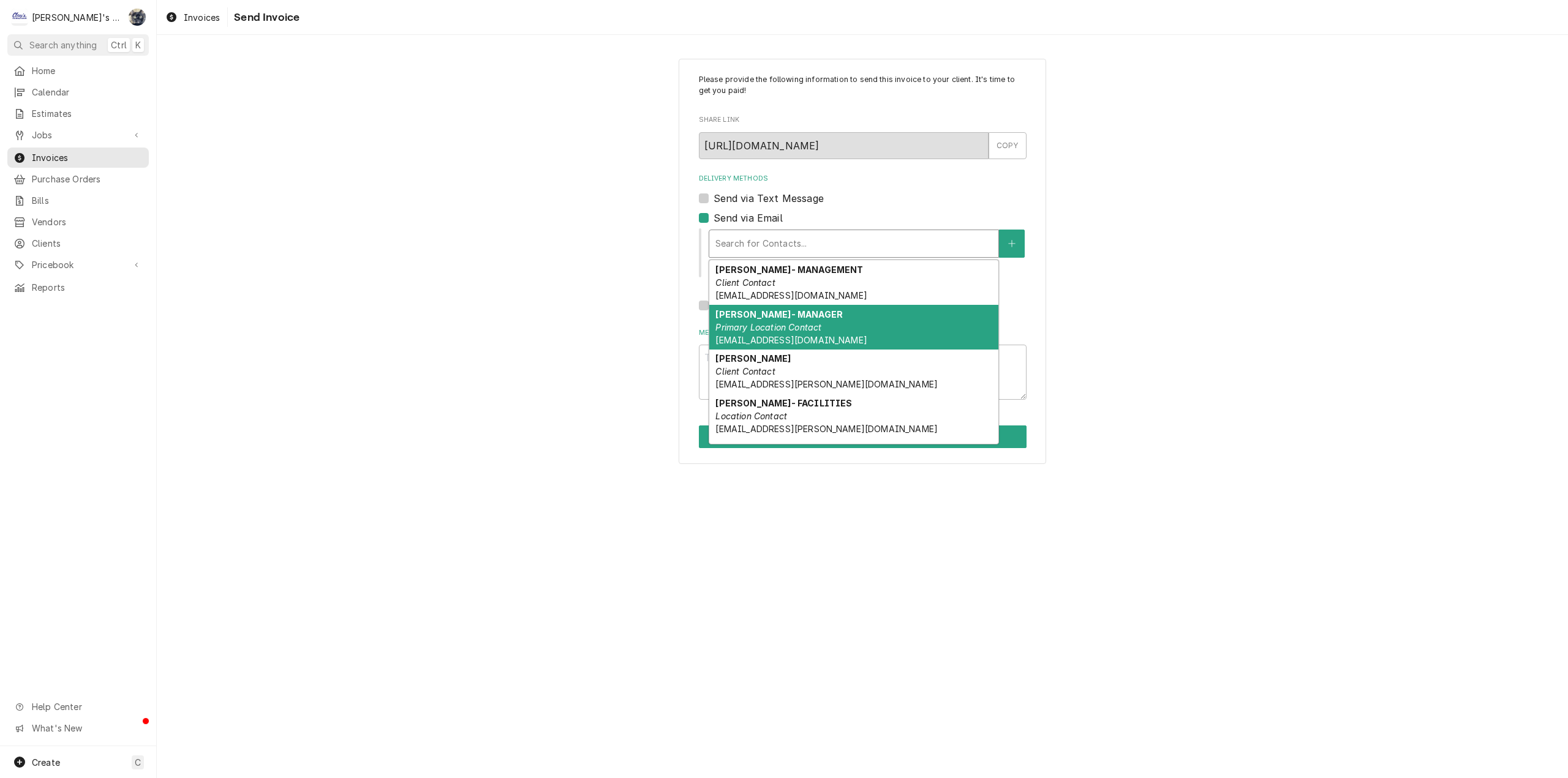
click at [733, 327] on em "Primary Location Contact" at bounding box center [768, 327] width 106 height 10
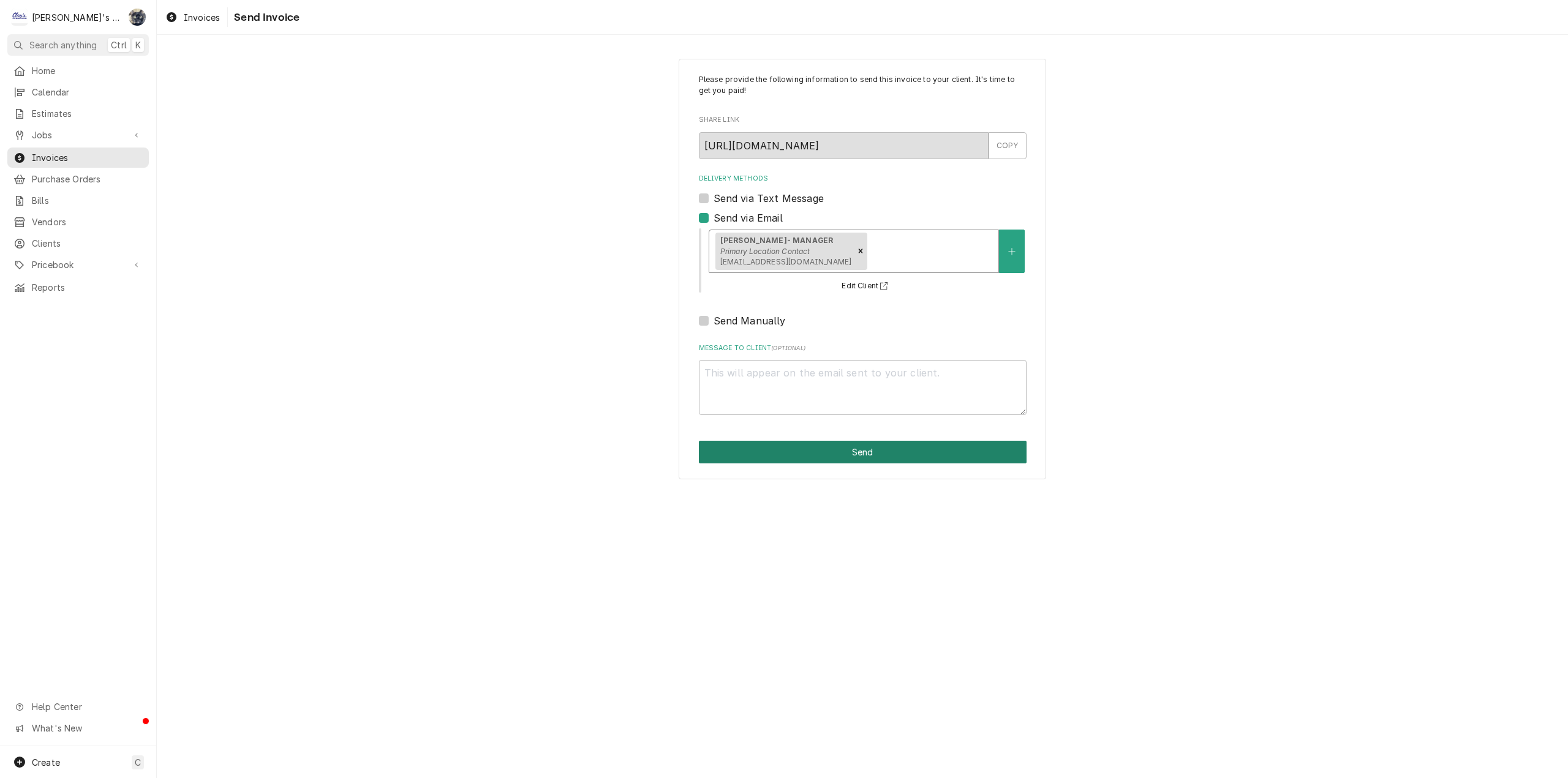
click at [760, 451] on button "Send" at bounding box center [862, 452] width 327 height 23
type textarea "x"
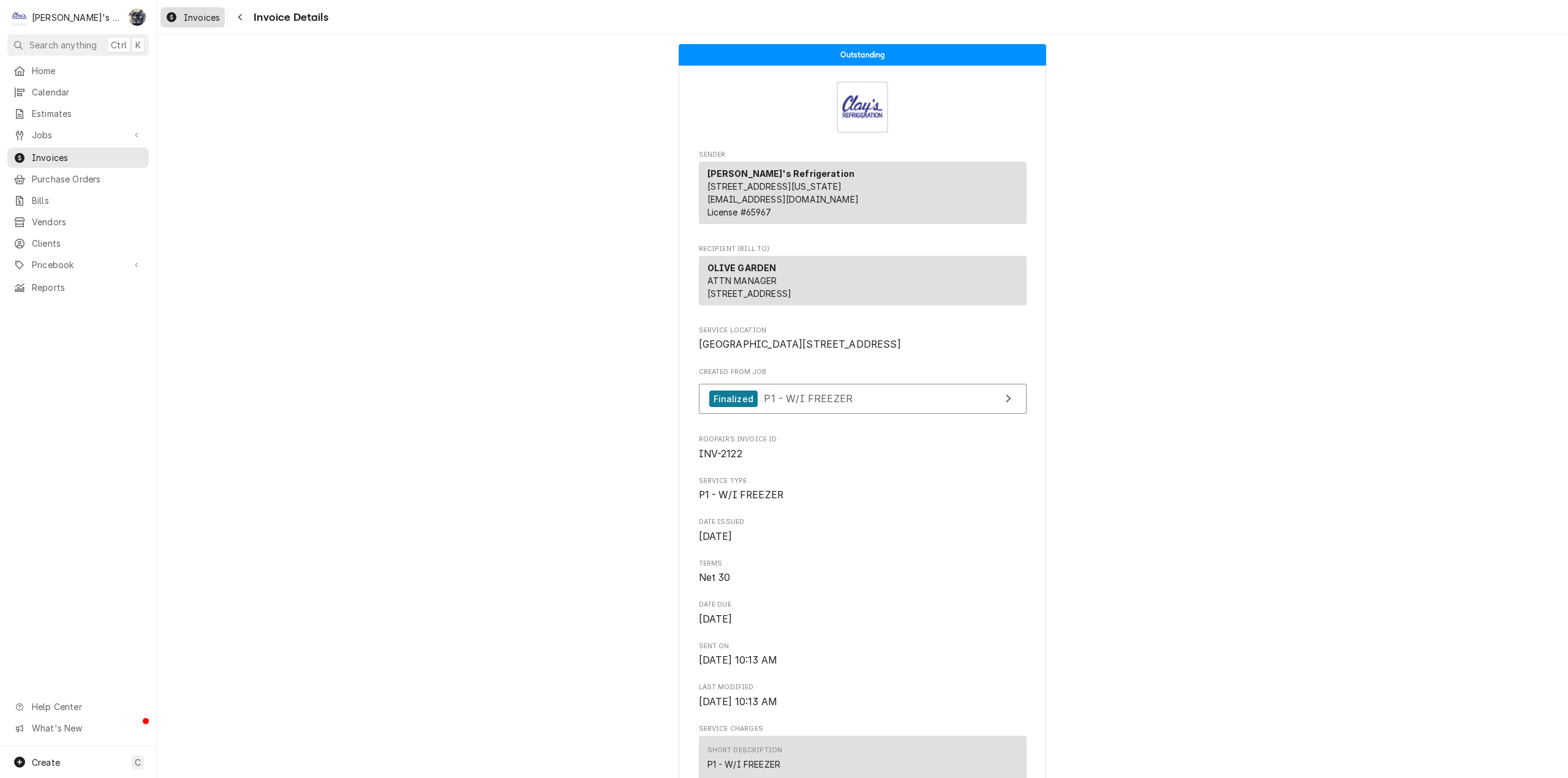
click at [174, 20] on icon "Dynamic Content Wrapper" at bounding box center [171, 17] width 10 height 10
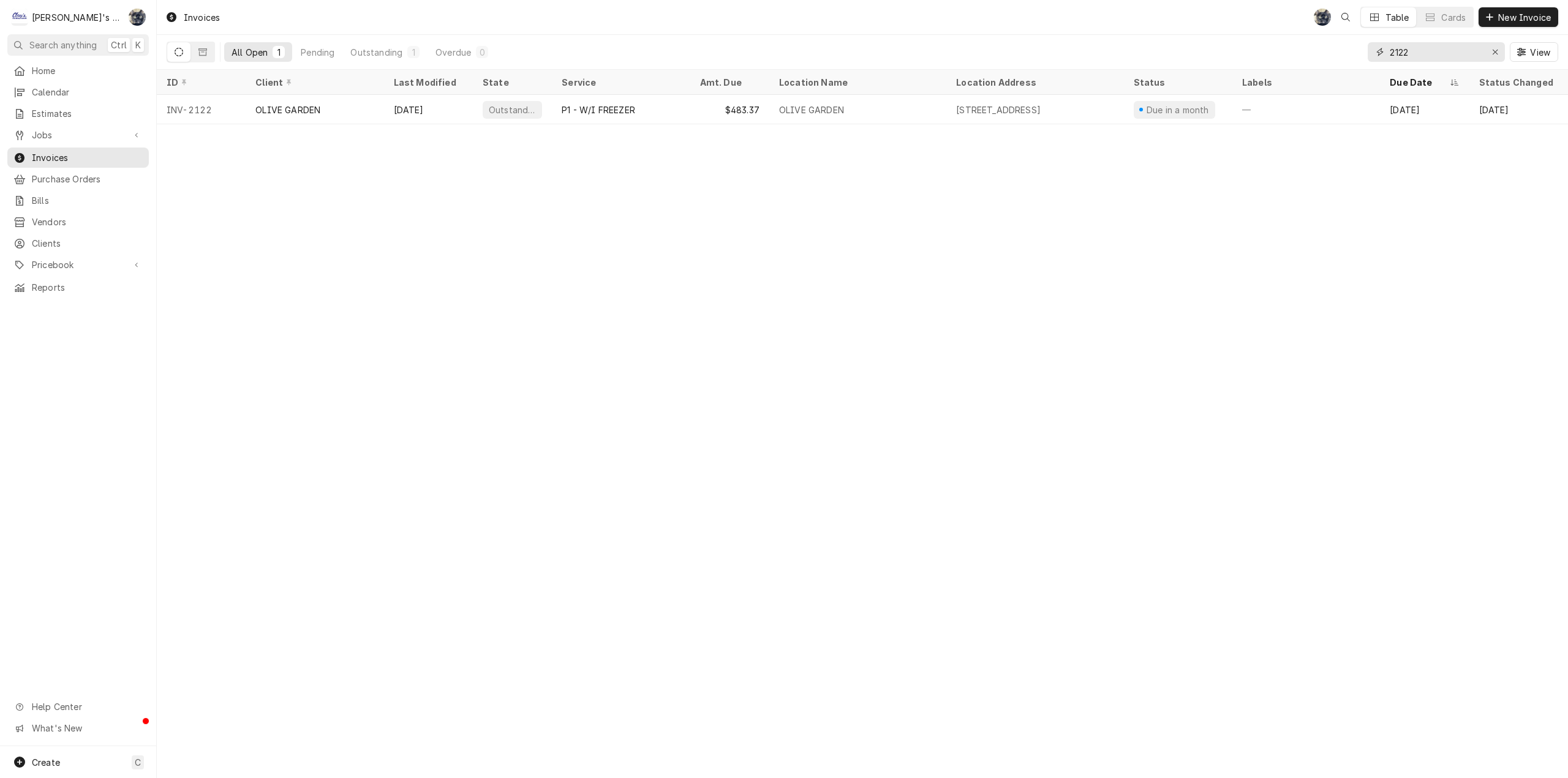
drag, startPoint x: 1417, startPoint y: 48, endPoint x: 1382, endPoint y: 52, distance: 35.2
click at [1382, 52] on div "2122" at bounding box center [1436, 52] width 137 height 20
drag, startPoint x: 1405, startPoint y: 58, endPoint x: 1352, endPoint y: 62, distance: 53.2
click at [1352, 62] on div "All Open 1 Pending 0 Outstanding 1 Overdue 0 2122 View" at bounding box center [862, 52] width 1392 height 34
drag, startPoint x: 1437, startPoint y: 54, endPoint x: 1344, endPoint y: 60, distance: 93.2
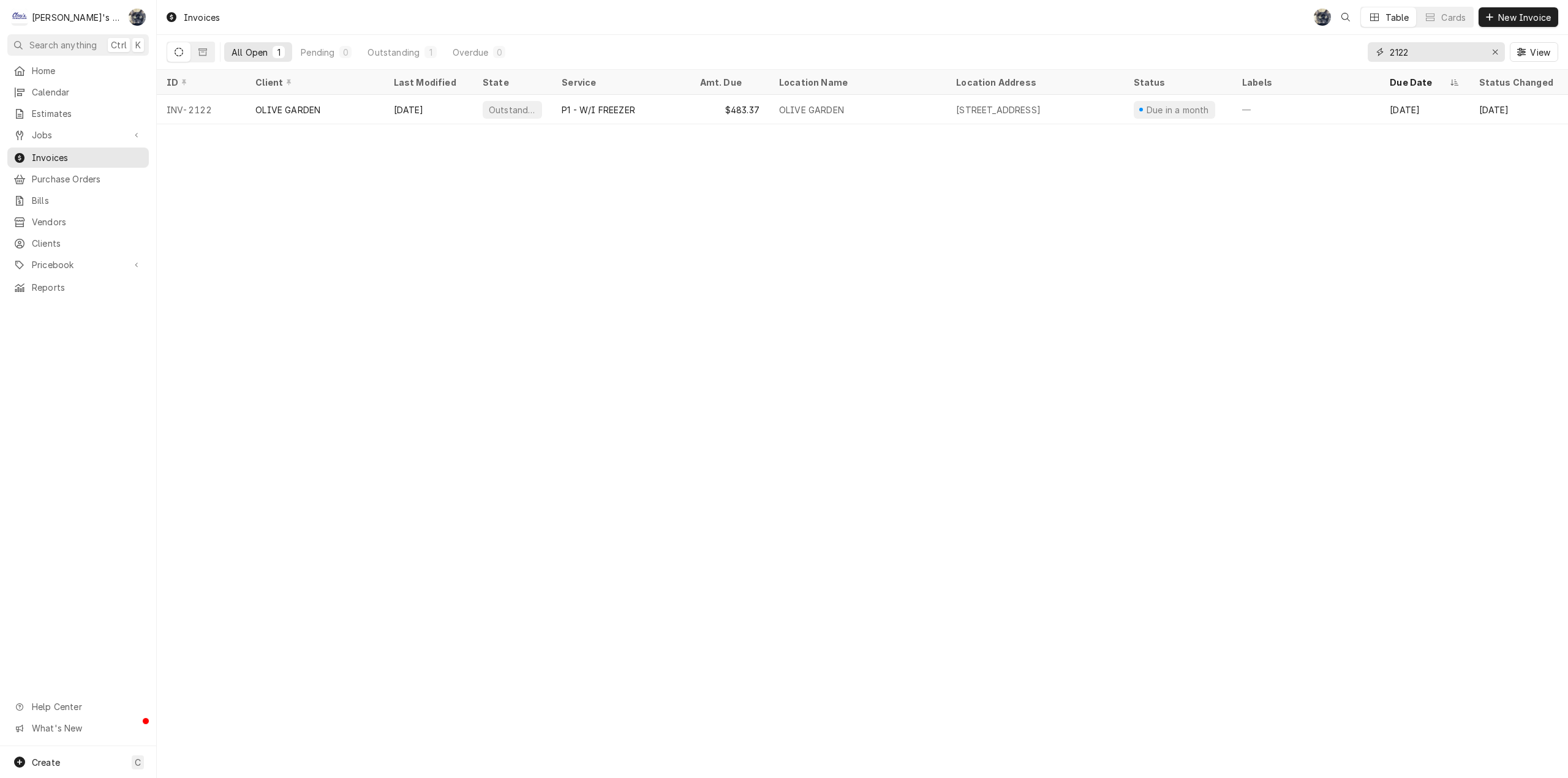
click at [1346, 58] on div "All Open 1 Pending 0 Outstanding 1 Overdue 0 2122 View" at bounding box center [862, 52] width 1392 height 34
type input "2100"
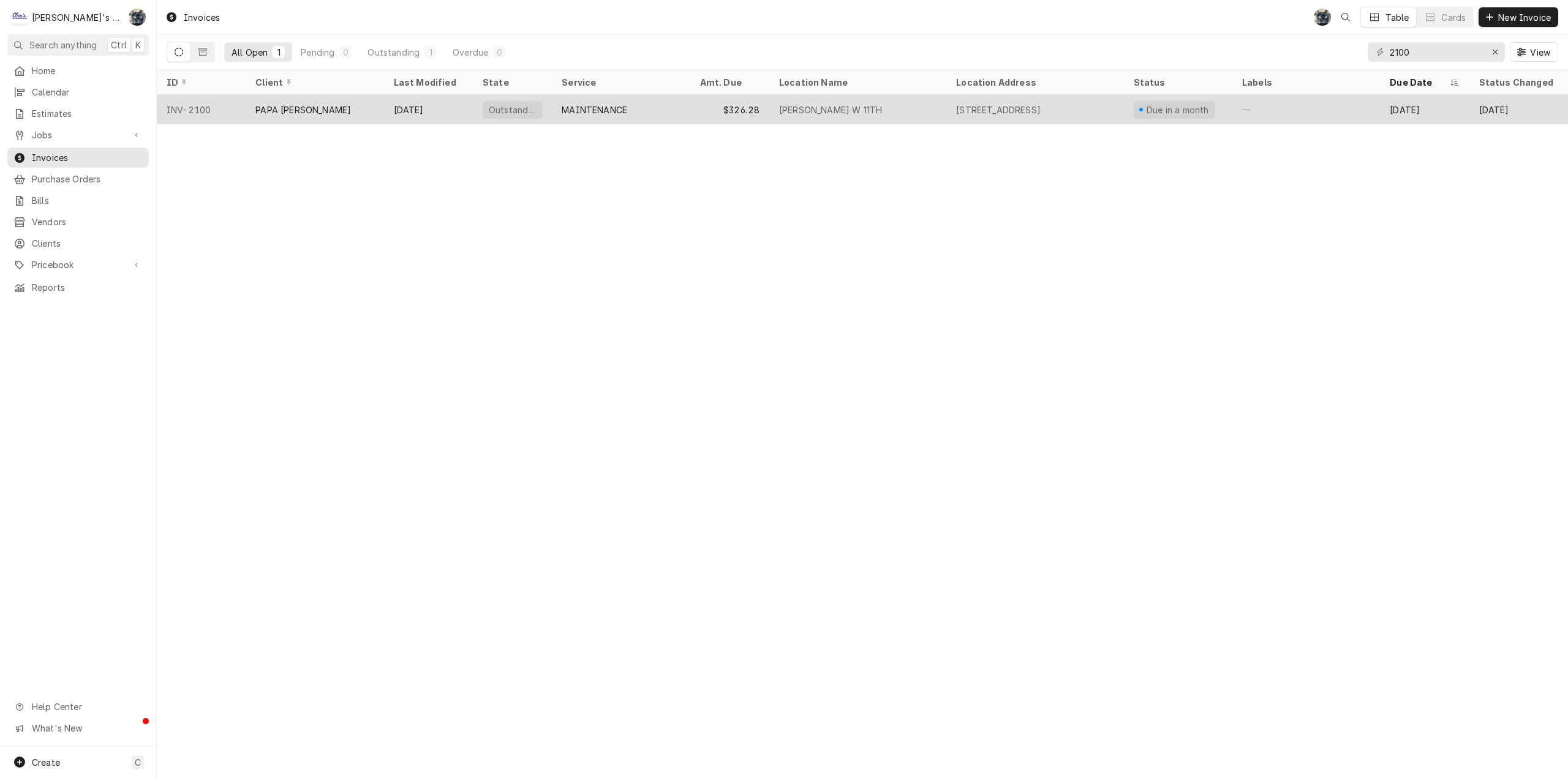
click at [658, 114] on div "MAINTENANCE" at bounding box center [621, 110] width 138 height 29
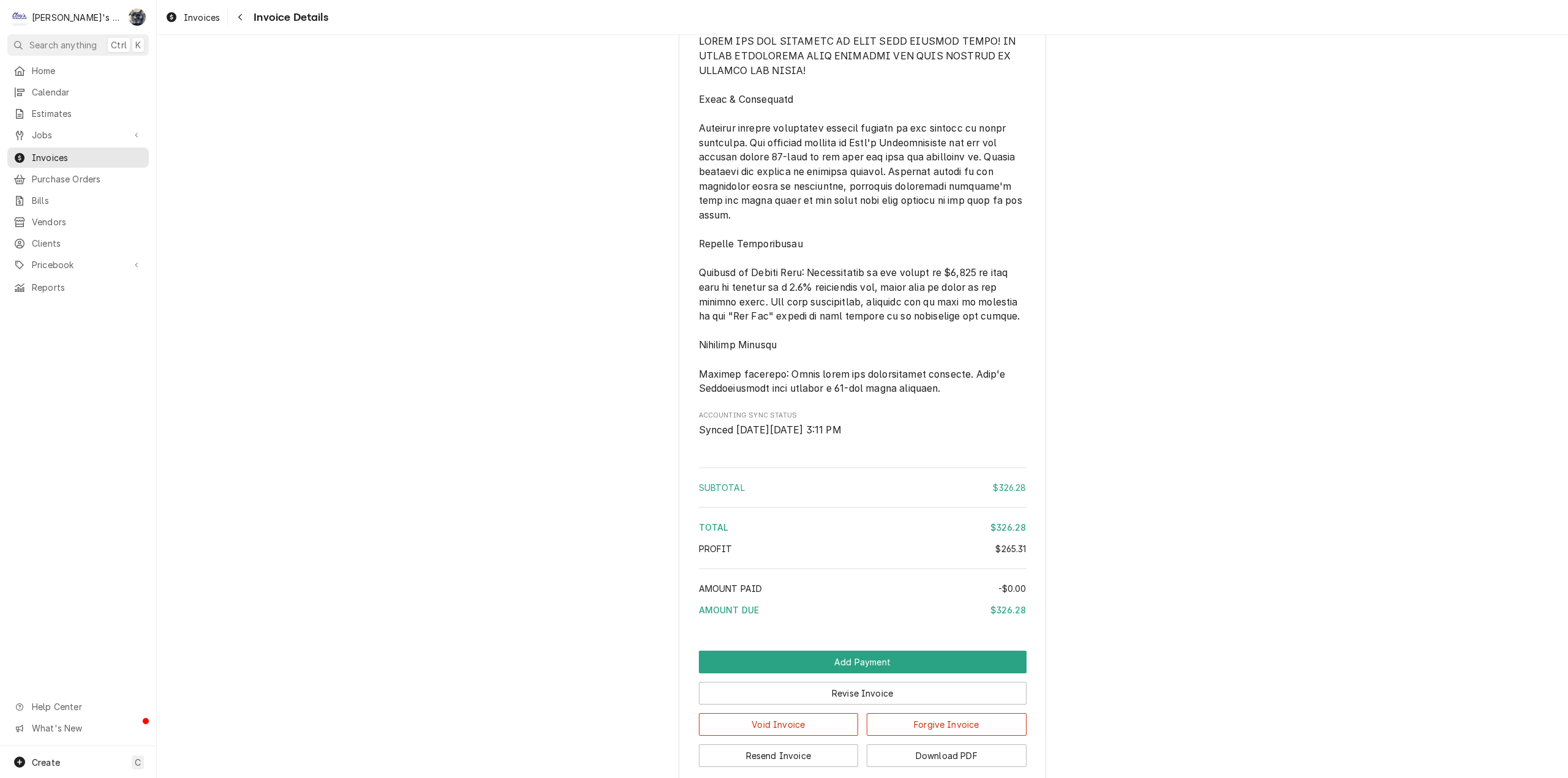
scroll to position [1924, 0]
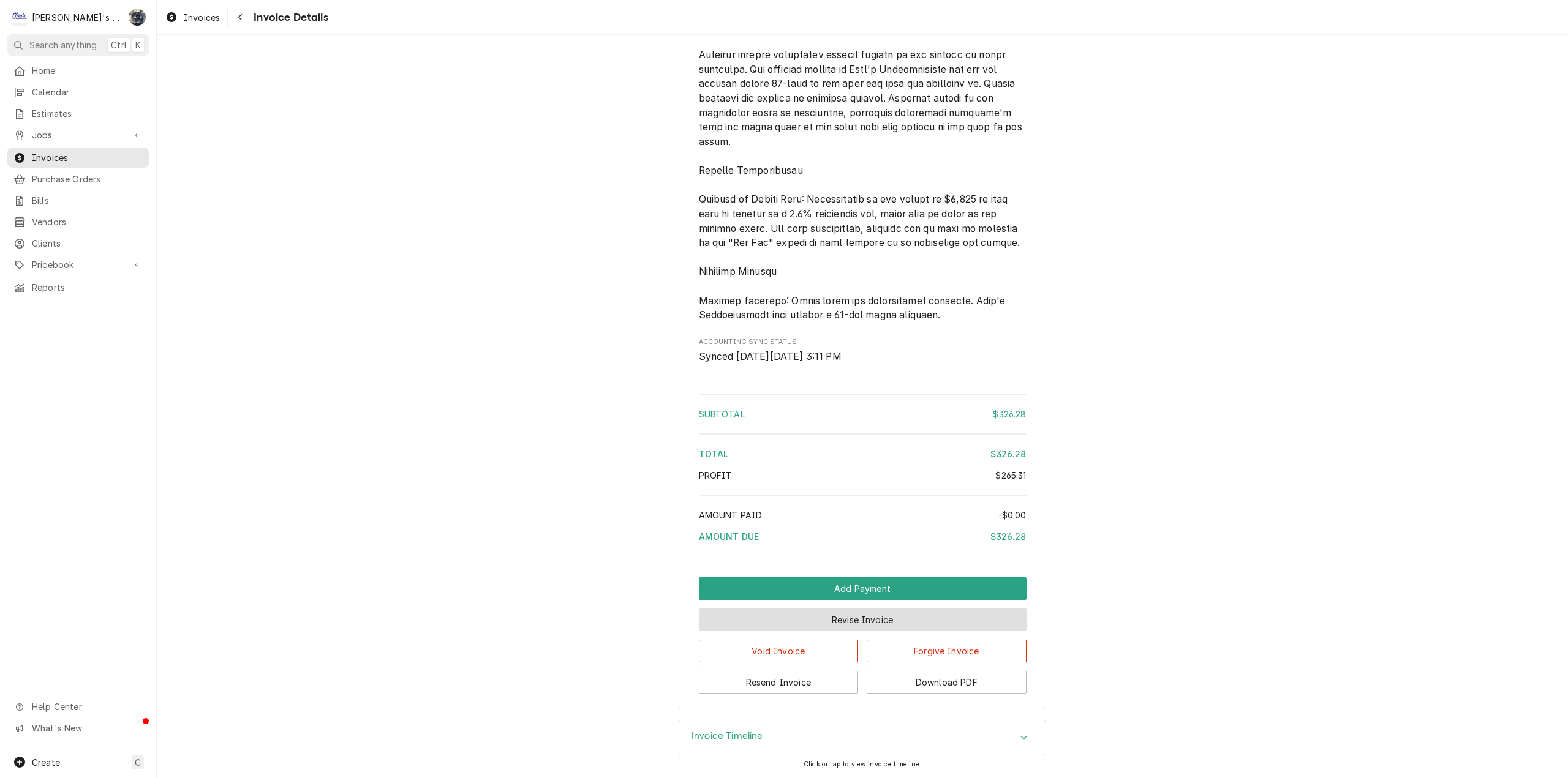
click at [806, 621] on button "Revise Invoice" at bounding box center [862, 620] width 327 height 23
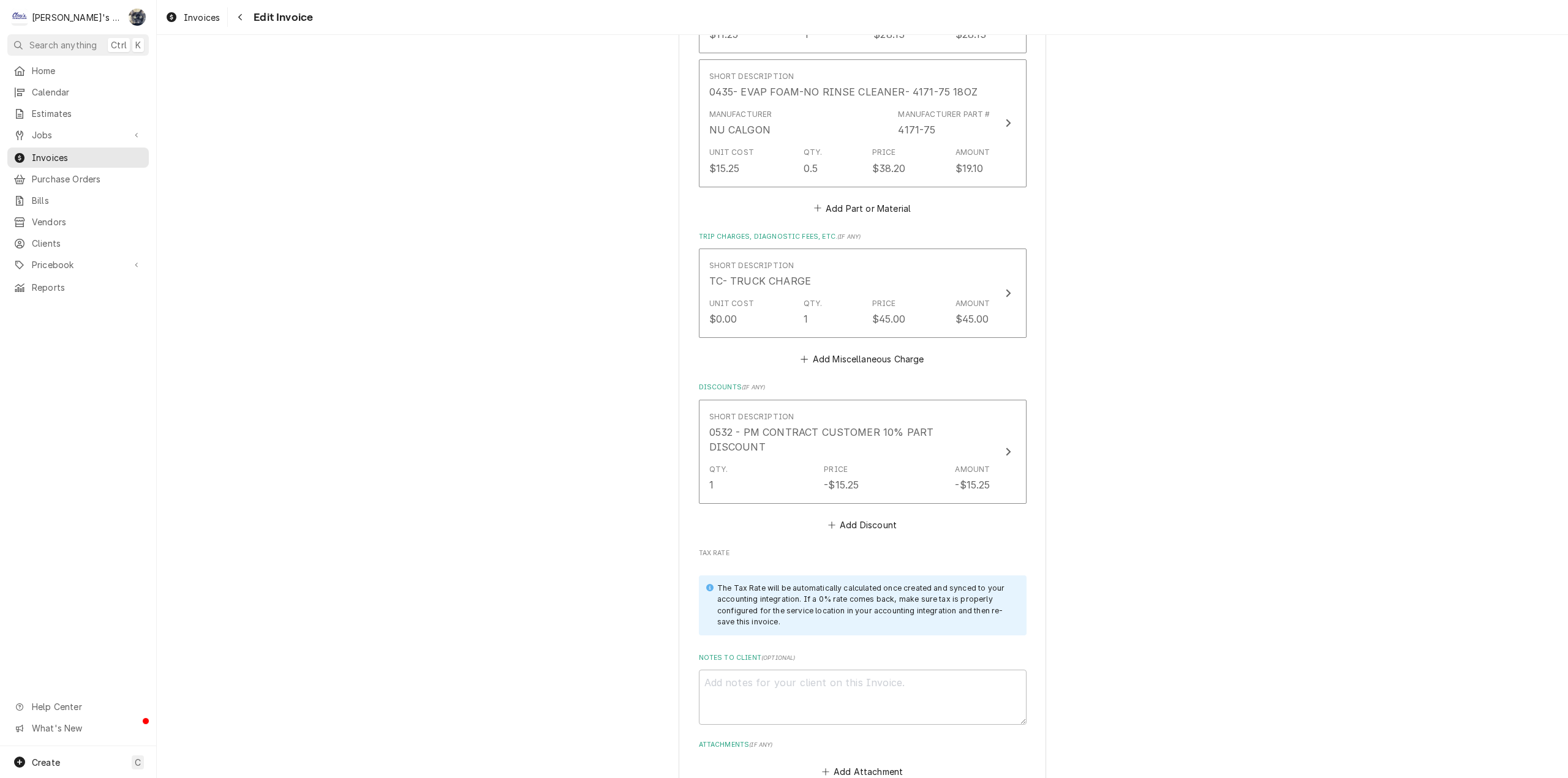
scroll to position [2296, 0]
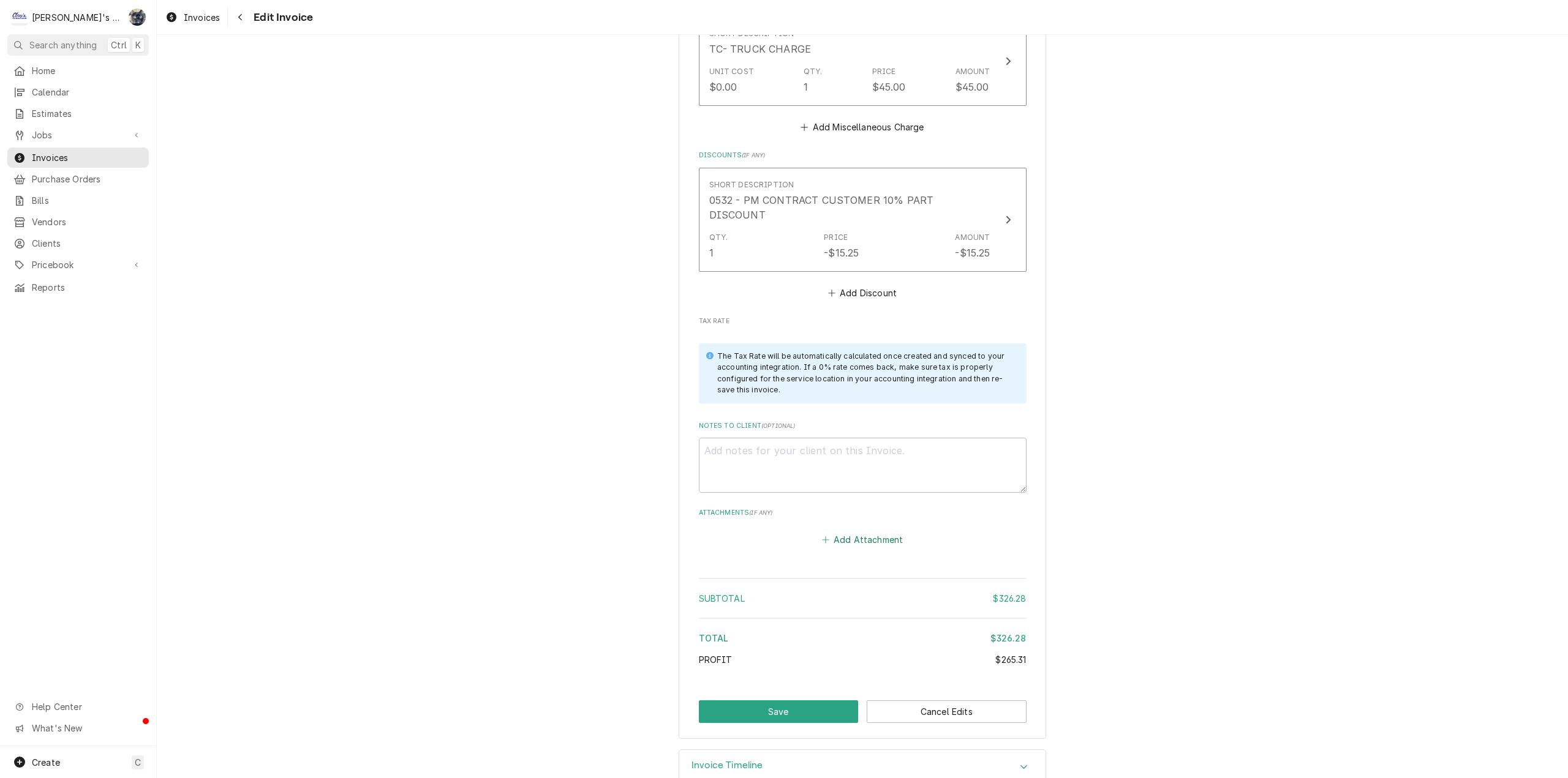
click at [841, 531] on button "Add Attachment" at bounding box center [863, 539] width 86 height 17
type textarea "x"
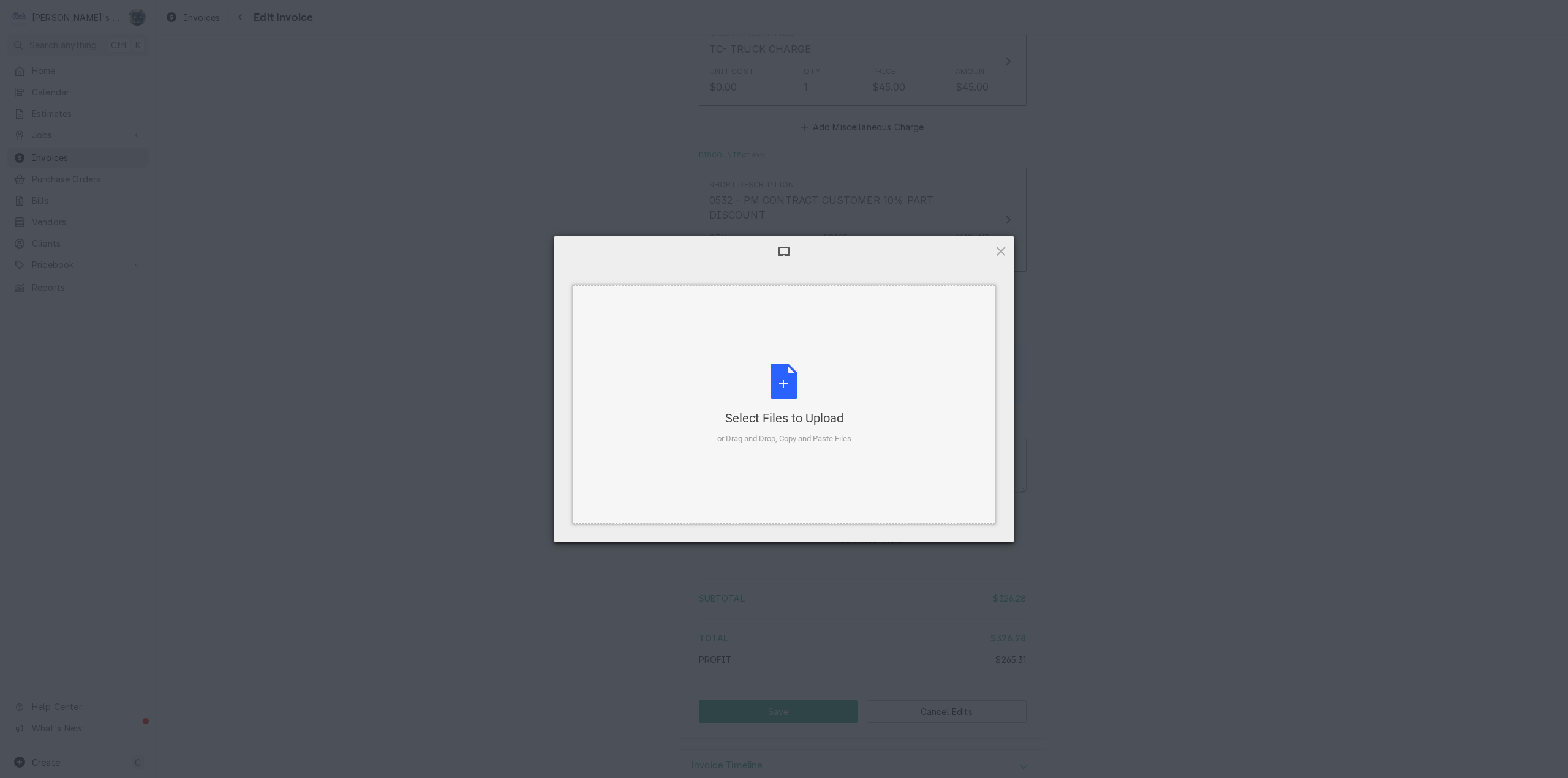
click at [799, 383] on div "Select Files to Upload or Drag and Drop, Copy and Paste Files" at bounding box center [784, 404] width 134 height 82
click at [994, 527] on span "Upload 1" at bounding box center [976, 526] width 62 height 23
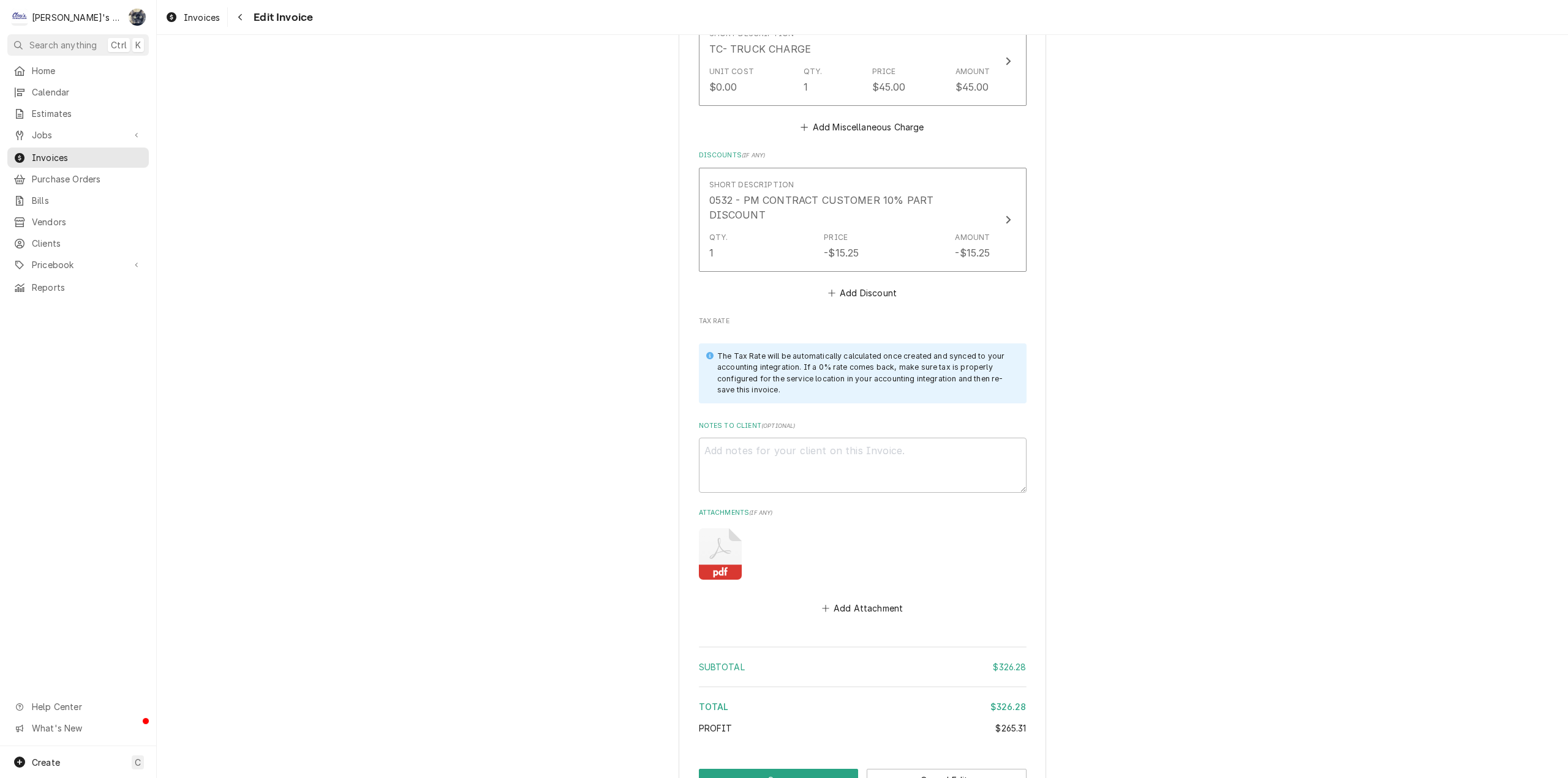
click at [705, 528] on icon "Attachments" at bounding box center [720, 554] width 43 height 52
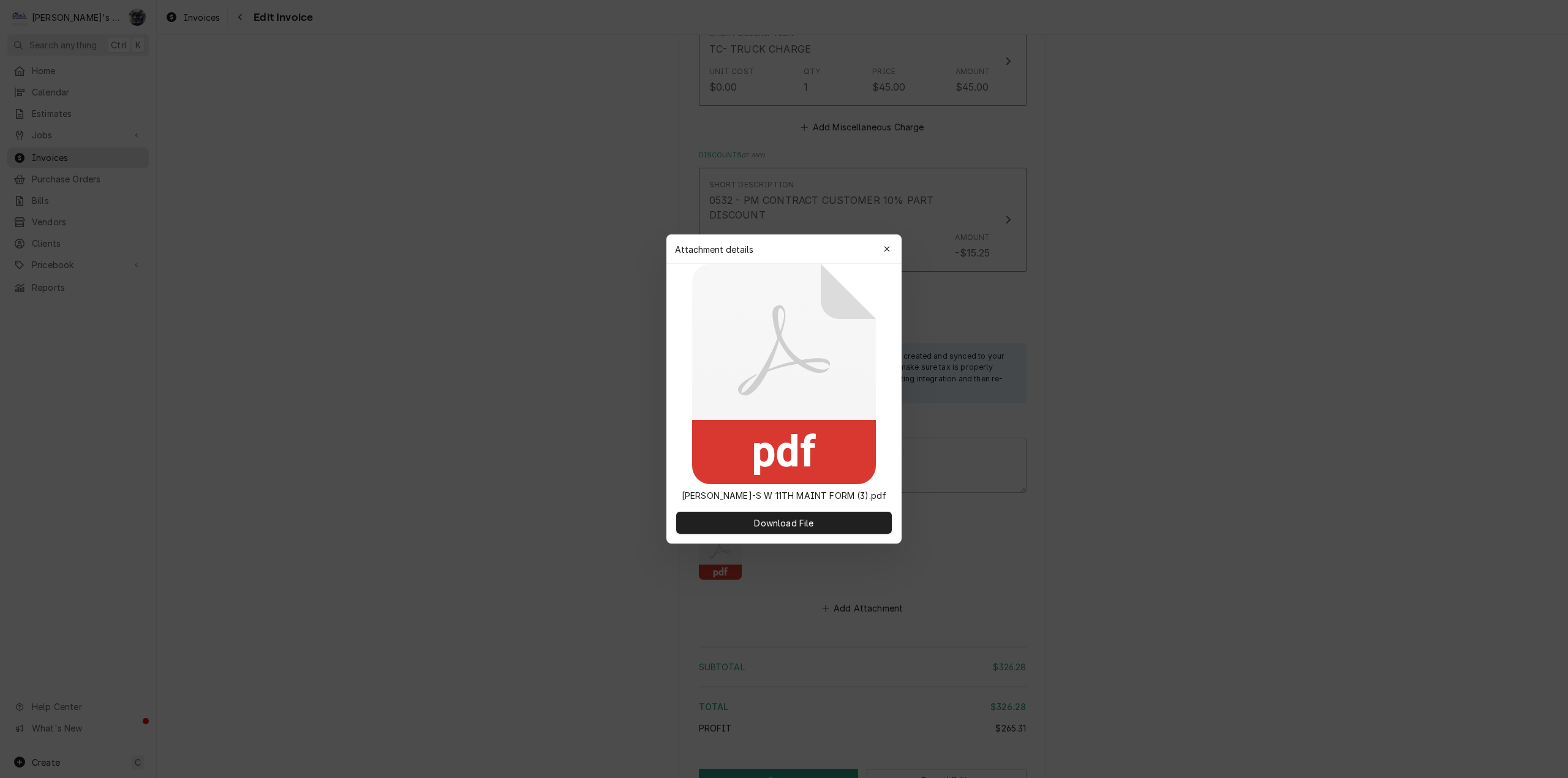
click at [705, 524] on button "Download File" at bounding box center [784, 523] width 216 height 22
click at [888, 250] on icon "button" at bounding box center [887, 249] width 7 height 9
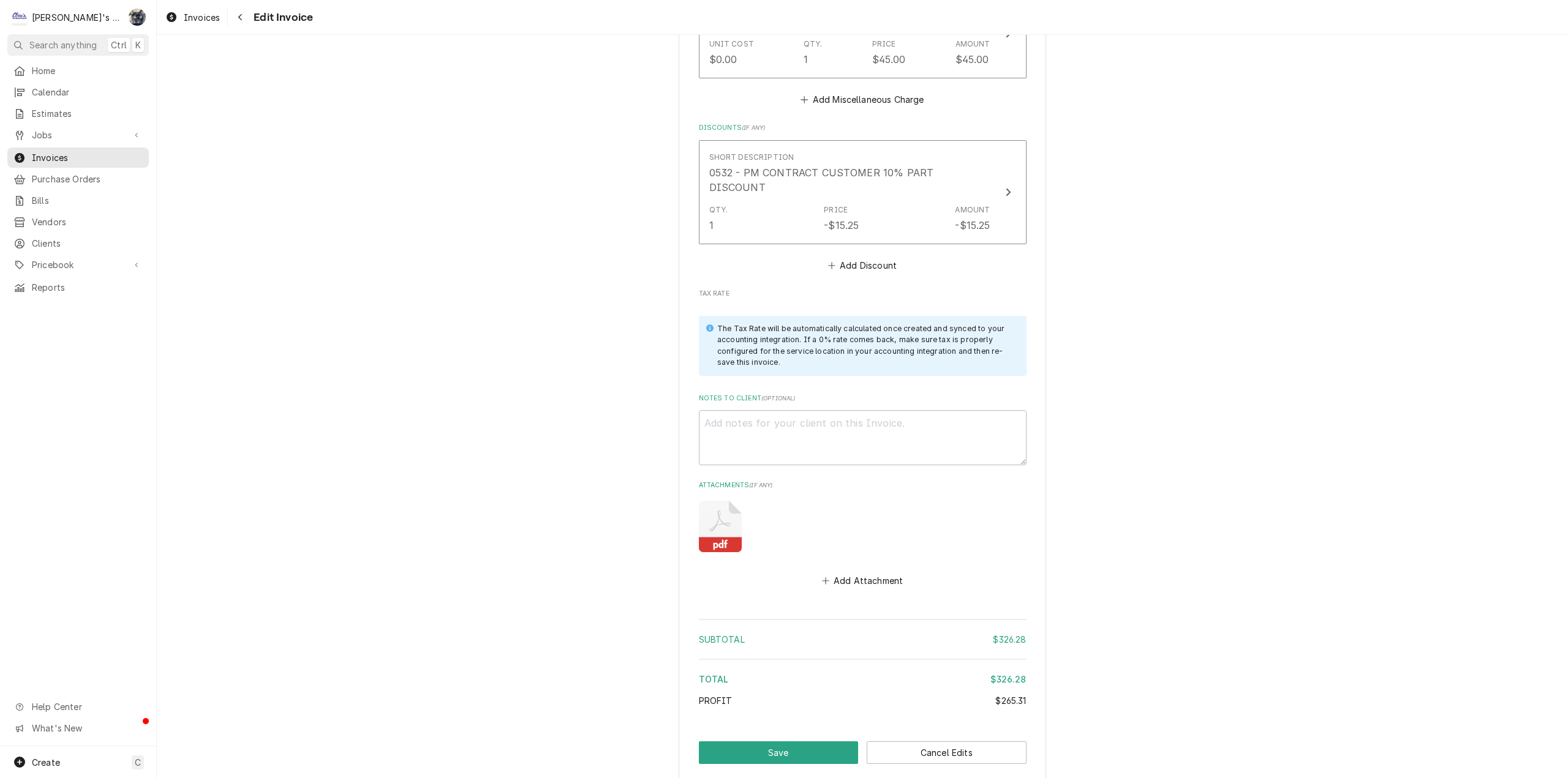
scroll to position [2365, 0]
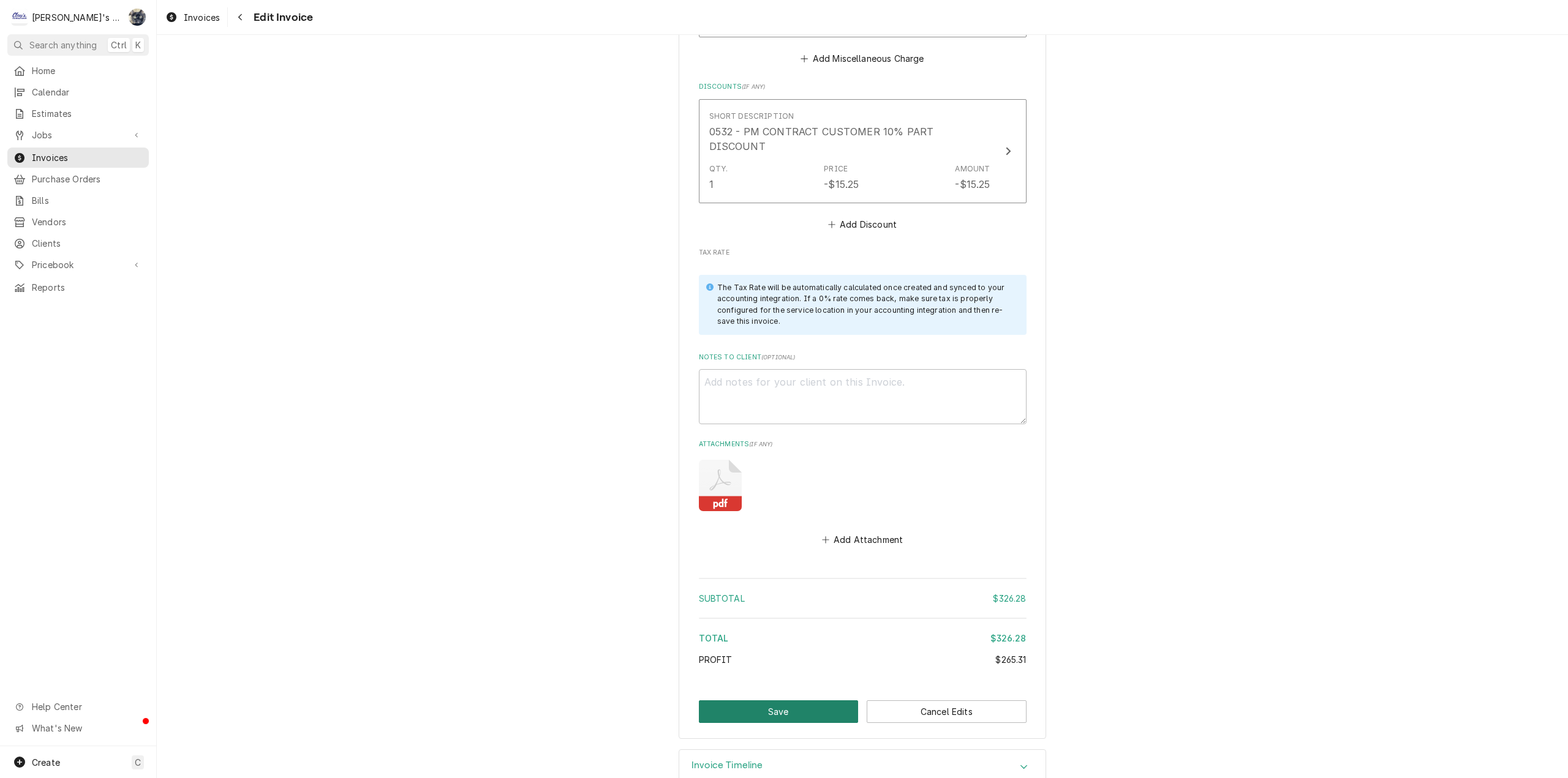
click at [812, 700] on button "Save" at bounding box center [778, 711] width 160 height 23
type textarea "x"
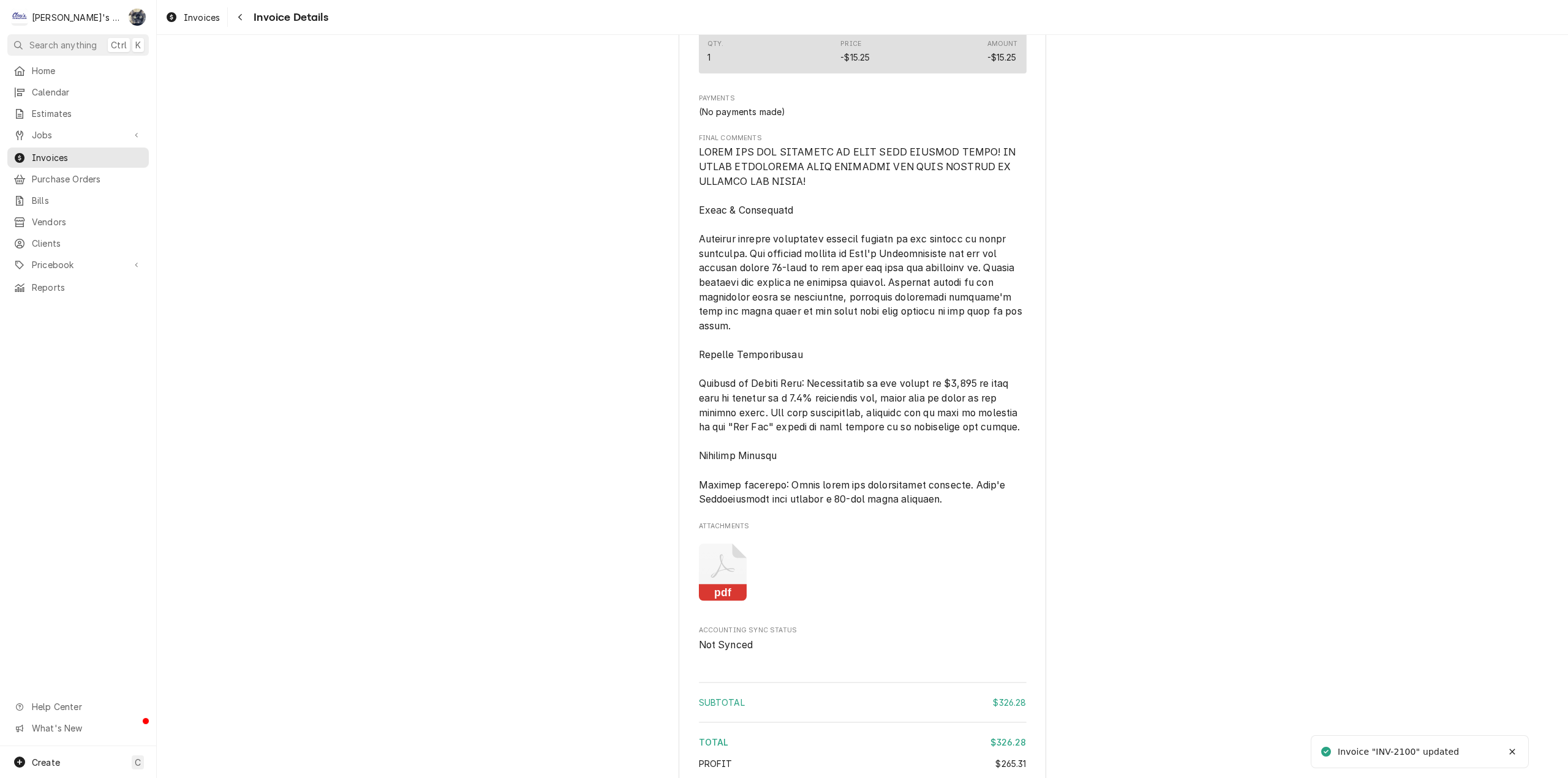
scroll to position [2029, 0]
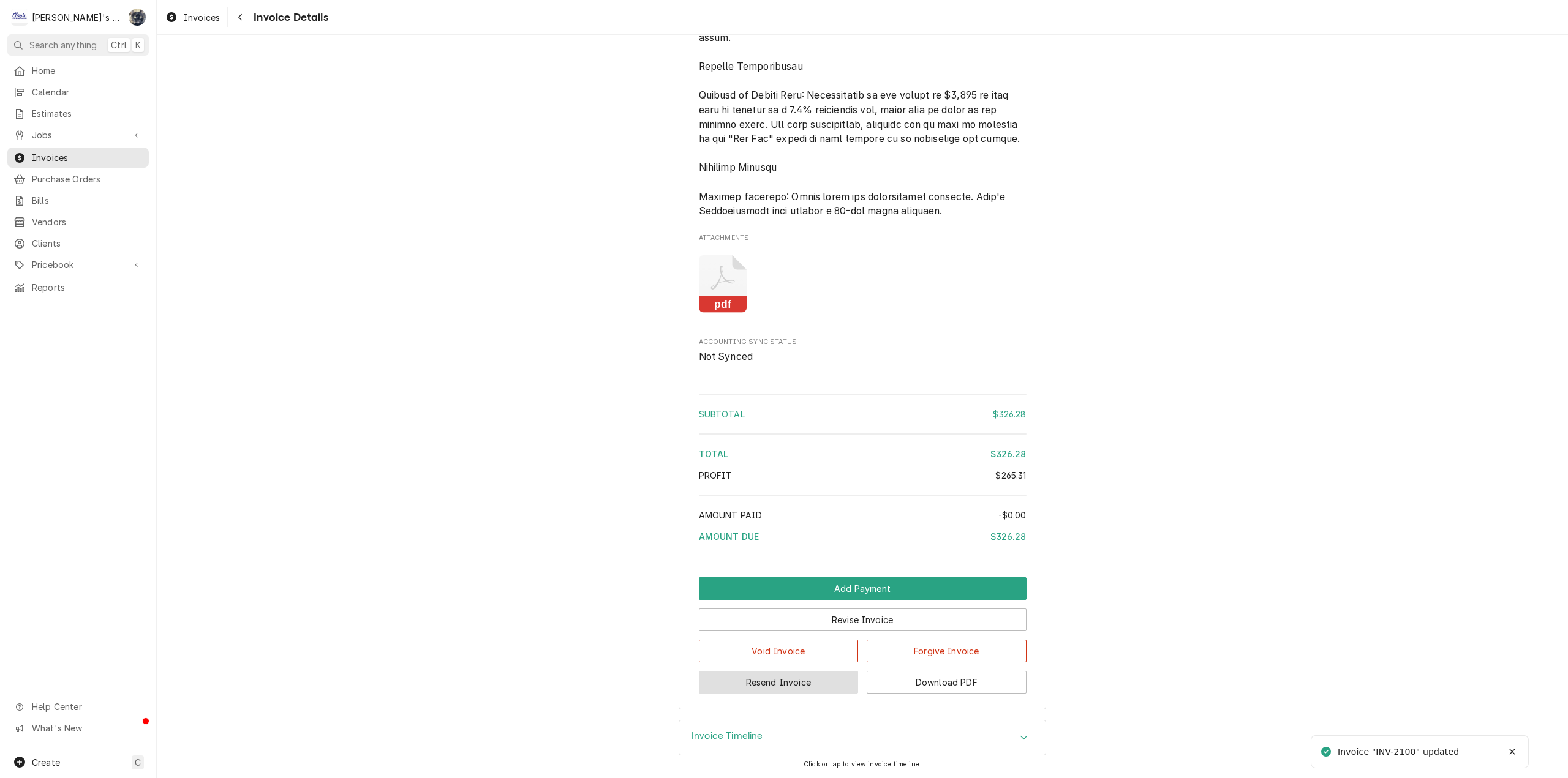
click at [824, 677] on button "Resend Invoice" at bounding box center [778, 682] width 160 height 23
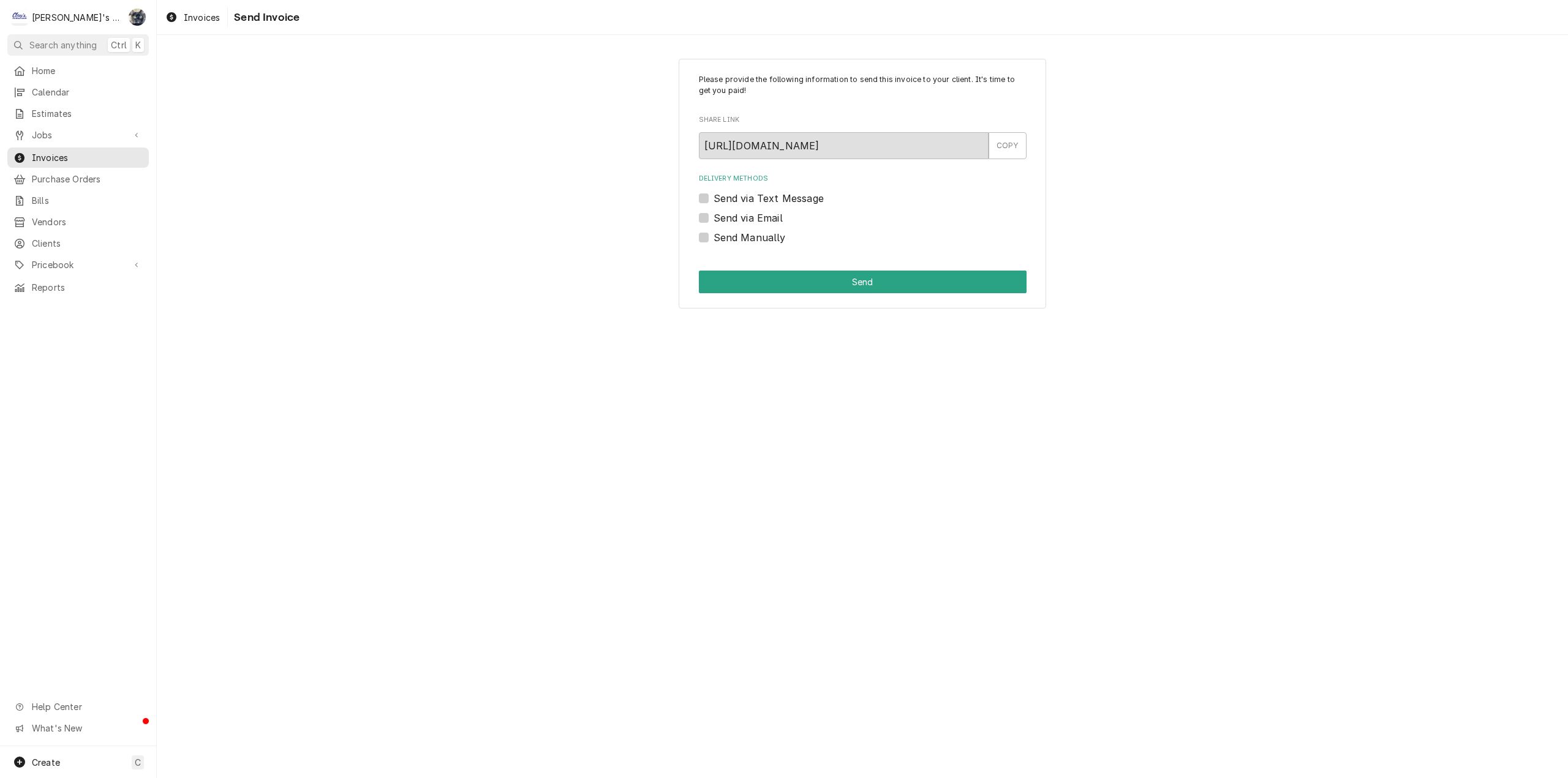
click at [713, 219] on label "Send via Email" at bounding box center [748, 218] width 69 height 15
click at [713, 219] on input "Send via Email" at bounding box center [877, 224] width 327 height 27
checkbox input "true"
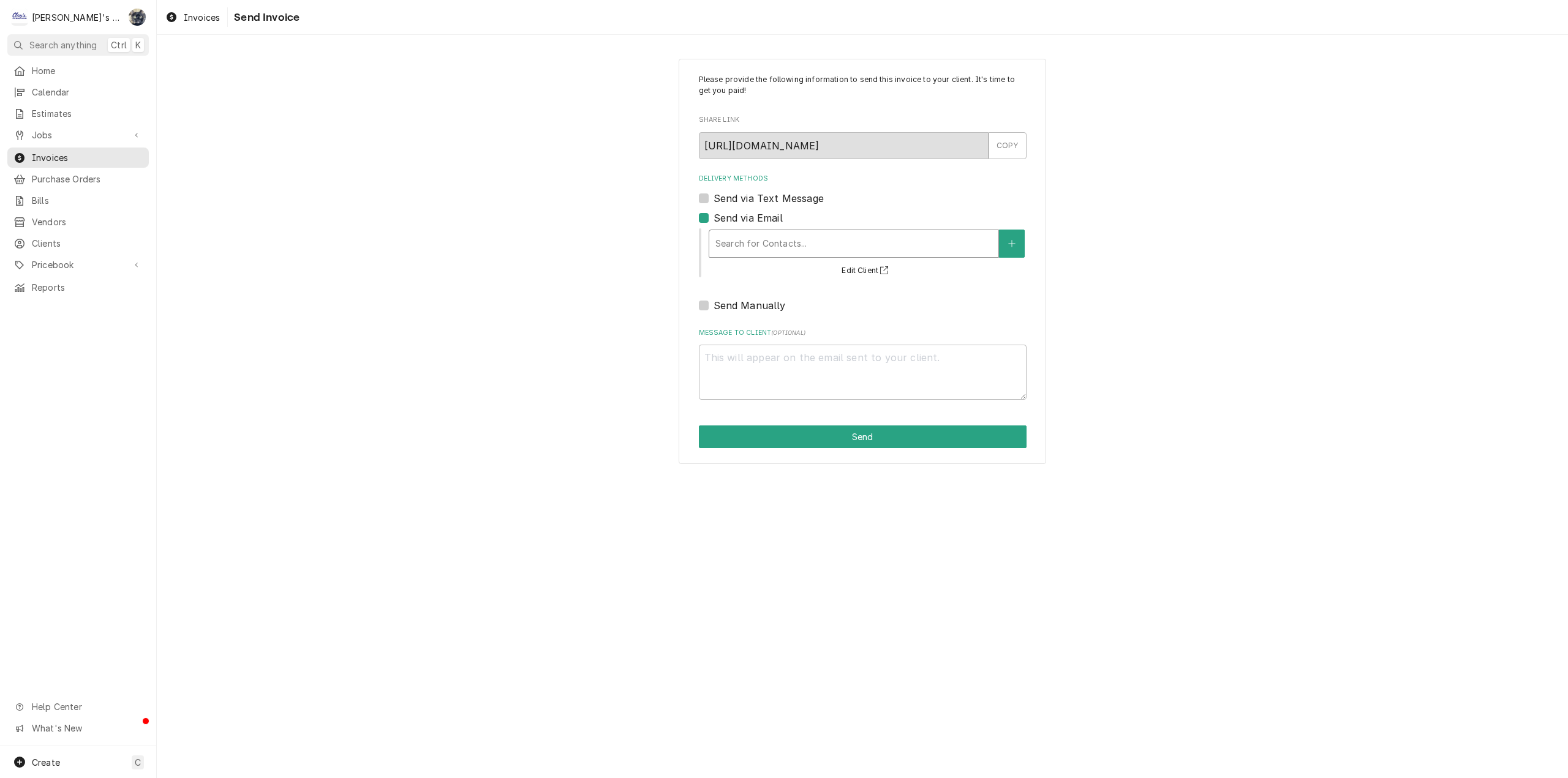
click at [725, 243] on div "Delivery Methods" at bounding box center [853, 244] width 277 height 22
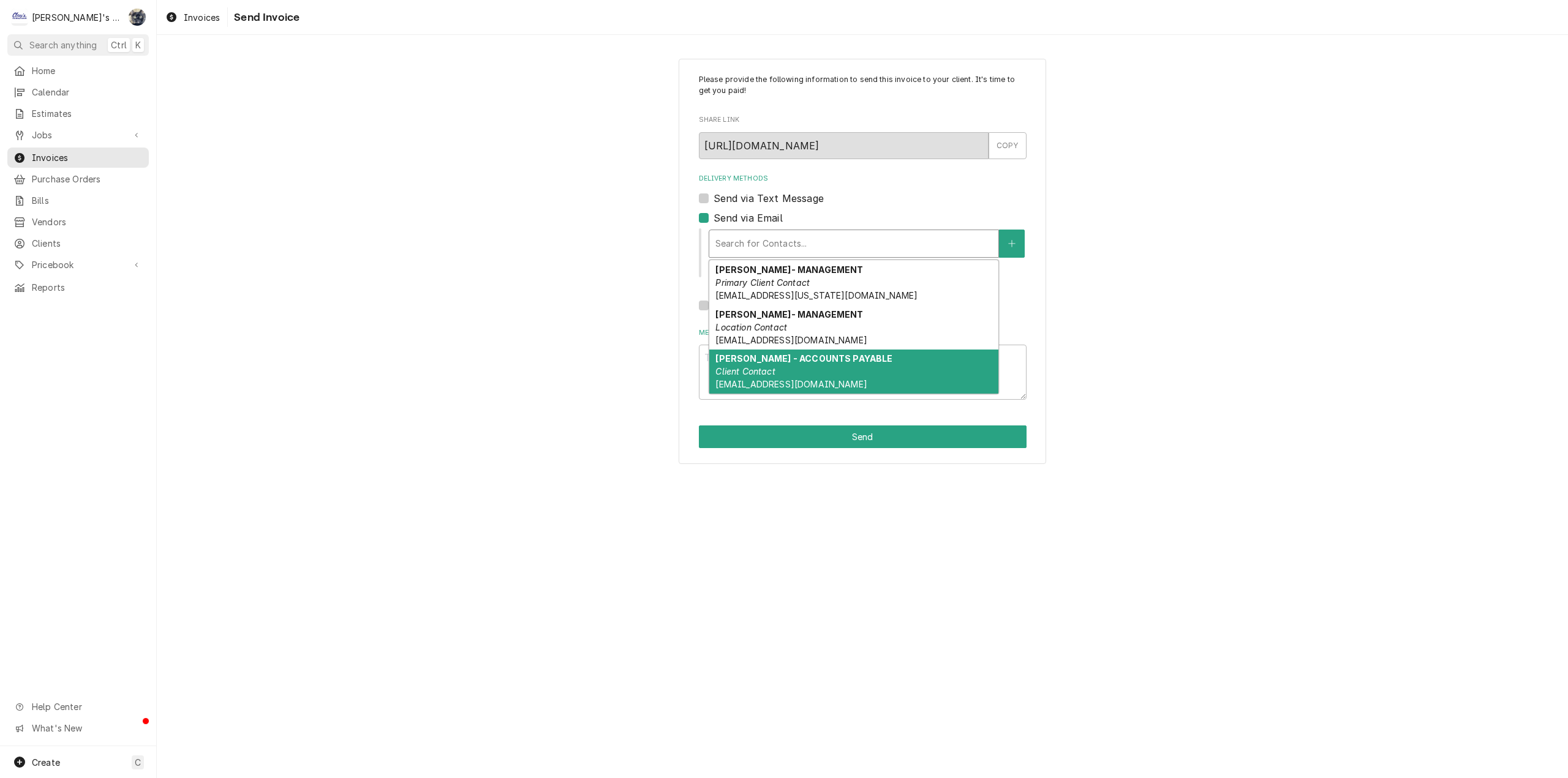
click at [743, 365] on div "LISA - ACCOUNTS PAYABLE Client Contact ap@brencam.com" at bounding box center [853, 371] width 289 height 45
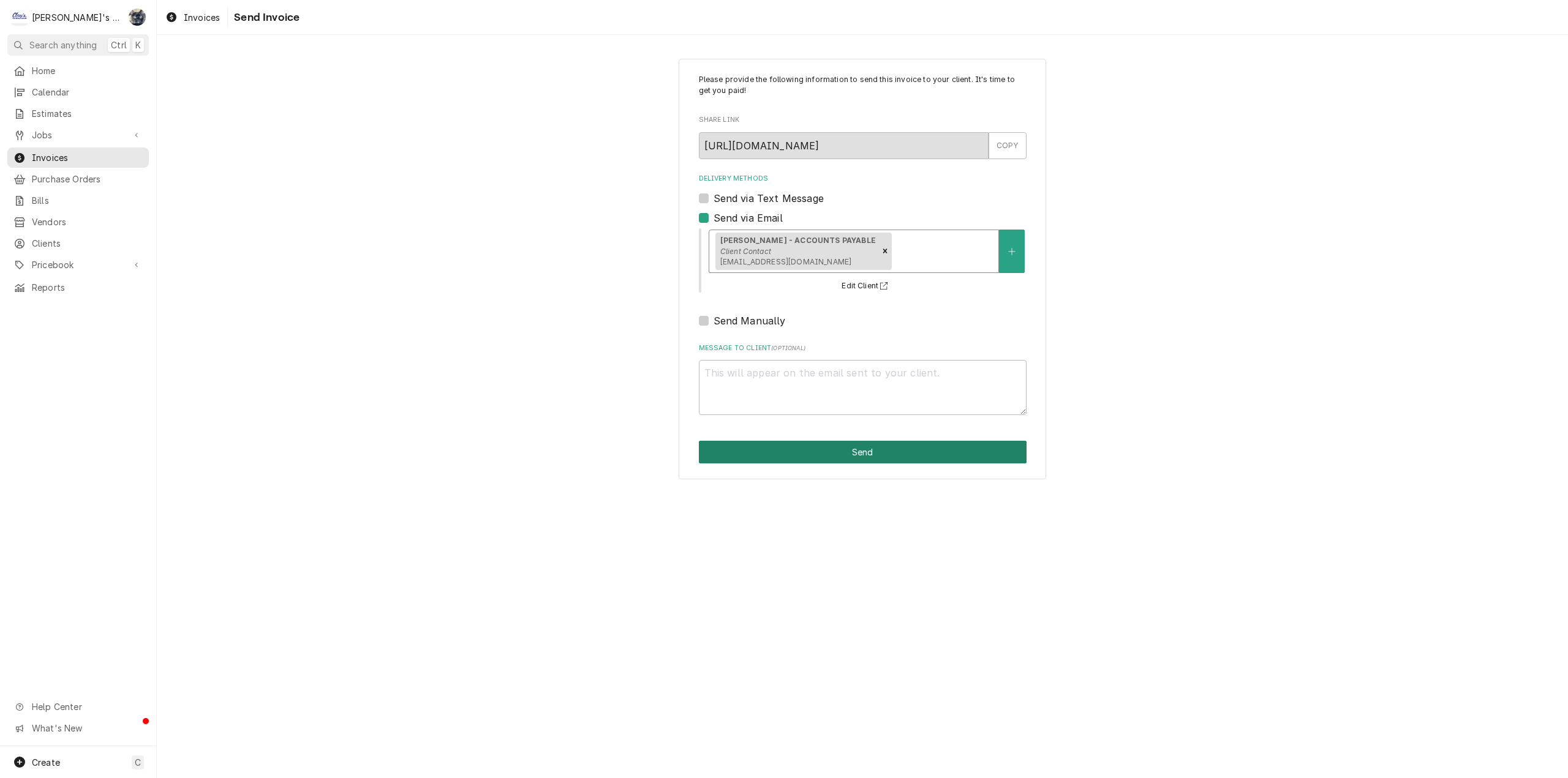
click at [762, 454] on button "Send" at bounding box center [862, 452] width 327 height 23
type textarea "x"
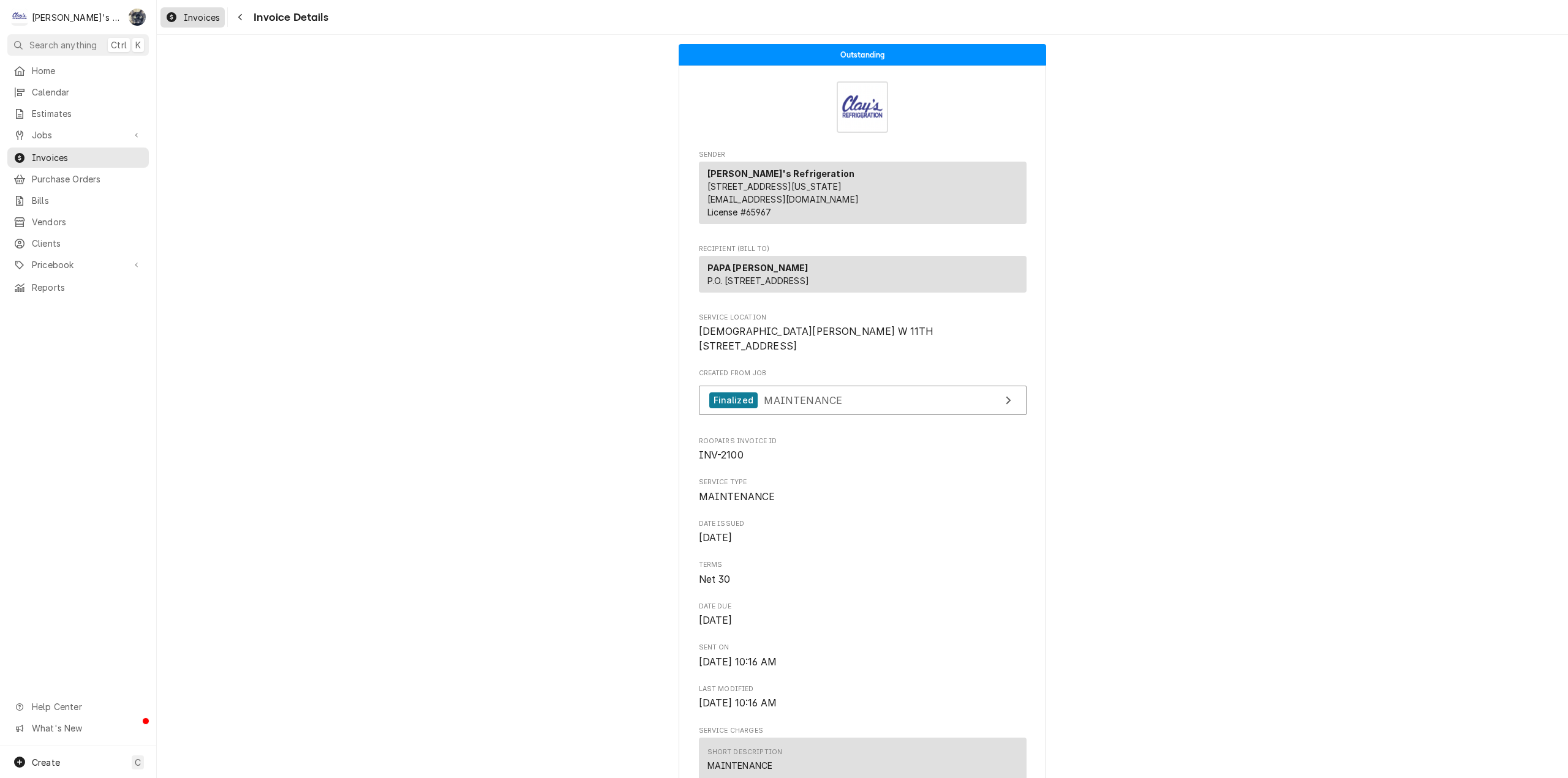
click at [204, 26] on link "Invoices" at bounding box center [192, 17] width 65 height 20
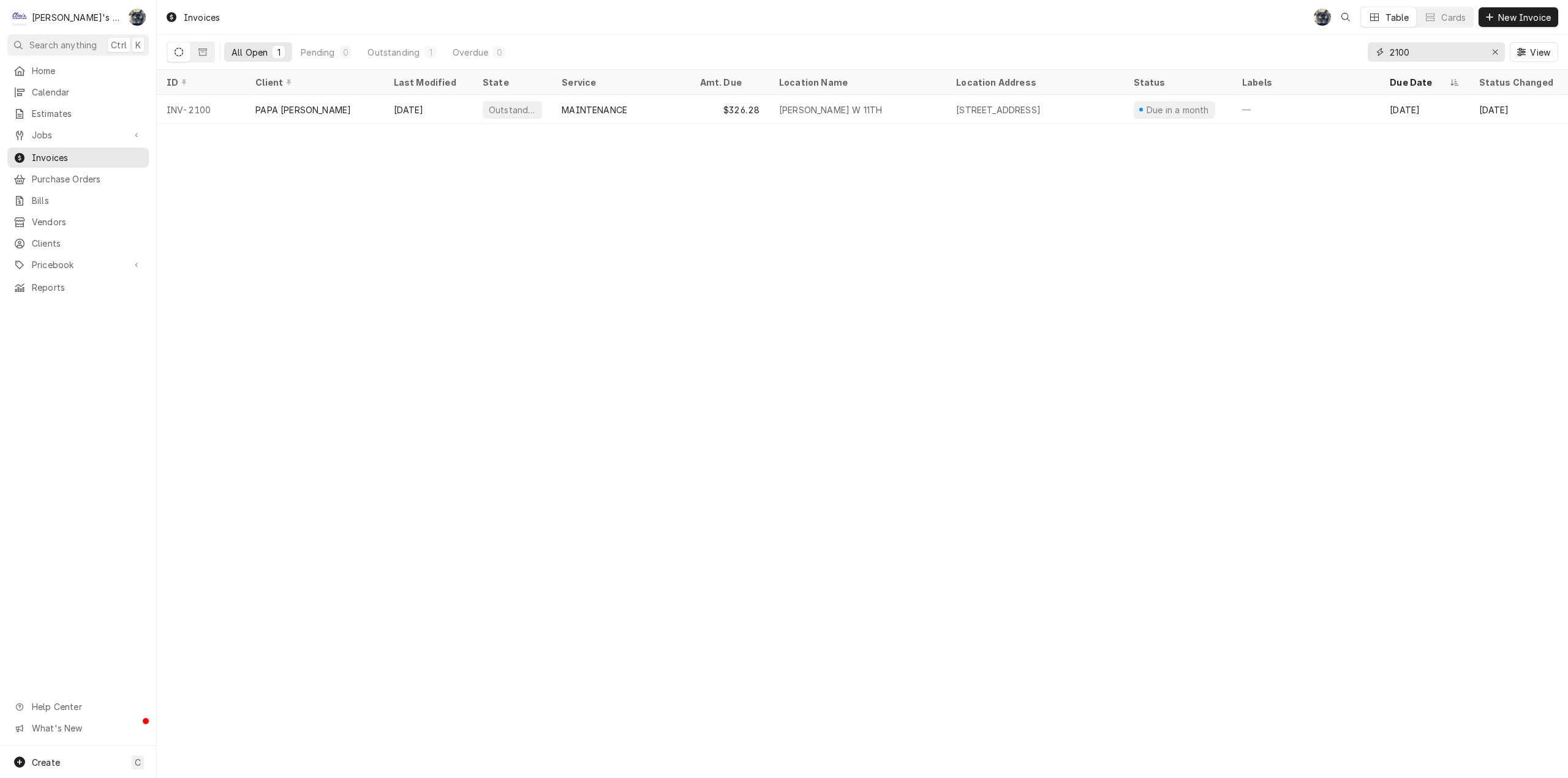
drag, startPoint x: 1371, startPoint y: 58, endPoint x: 1362, endPoint y: 58, distance: 9.0
click at [1362, 58] on div "All Open 1 Pending 0 Outstanding 1 Overdue 0 2100 View" at bounding box center [862, 52] width 1392 height 34
type input "2106"
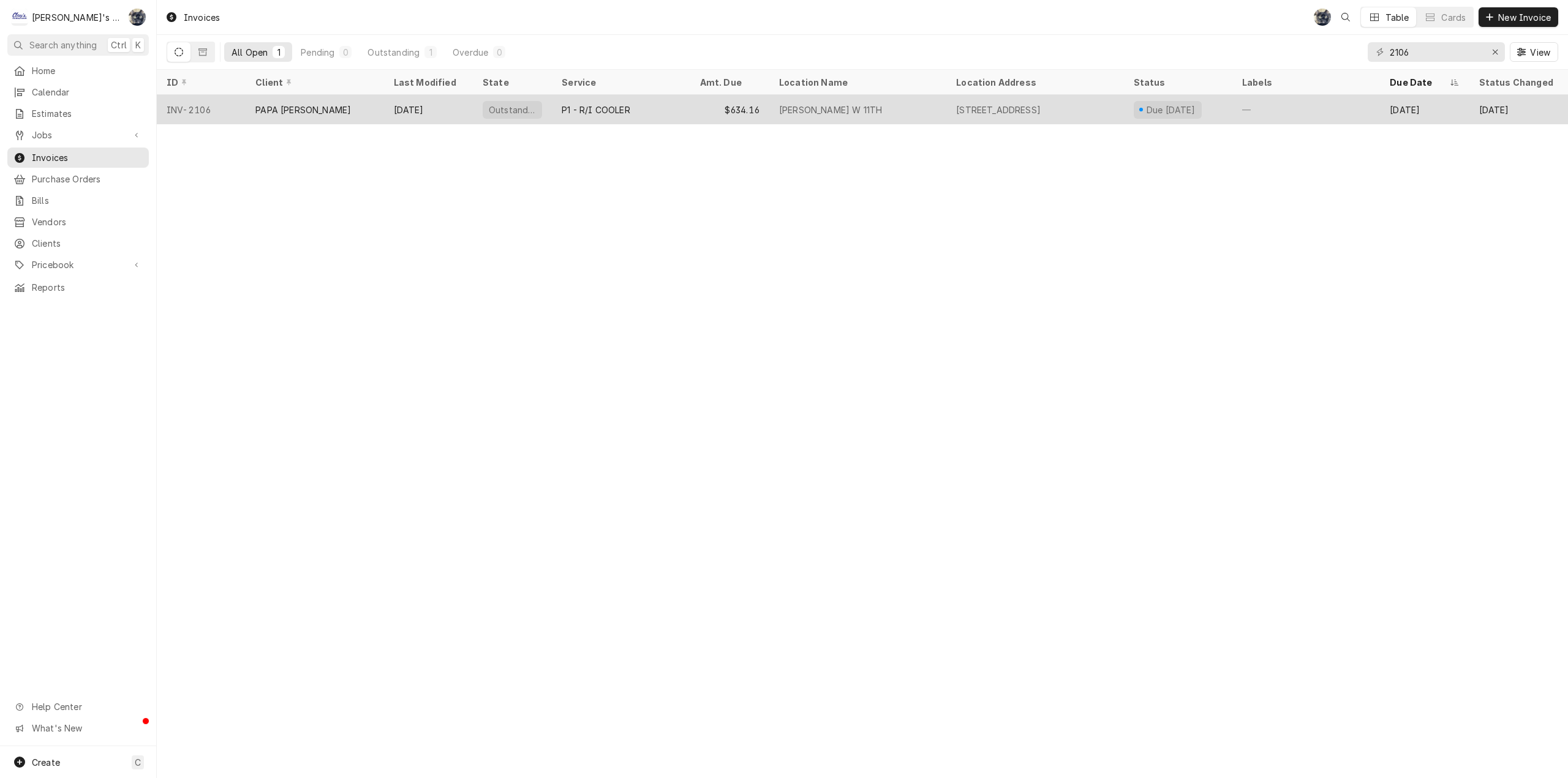
click at [664, 108] on div "P1 - R/I COOLER" at bounding box center [621, 110] width 138 height 29
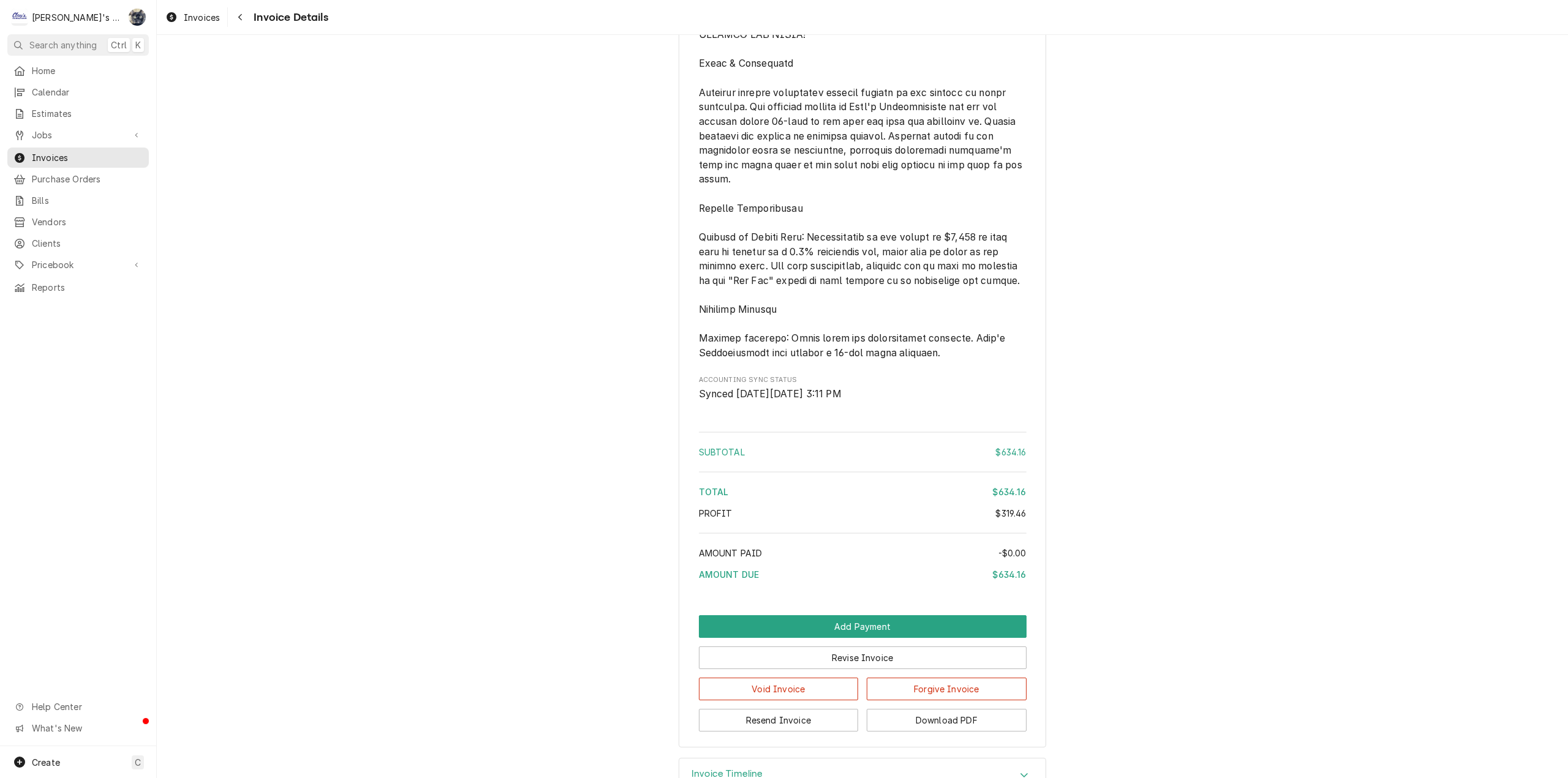
scroll to position [2174, 0]
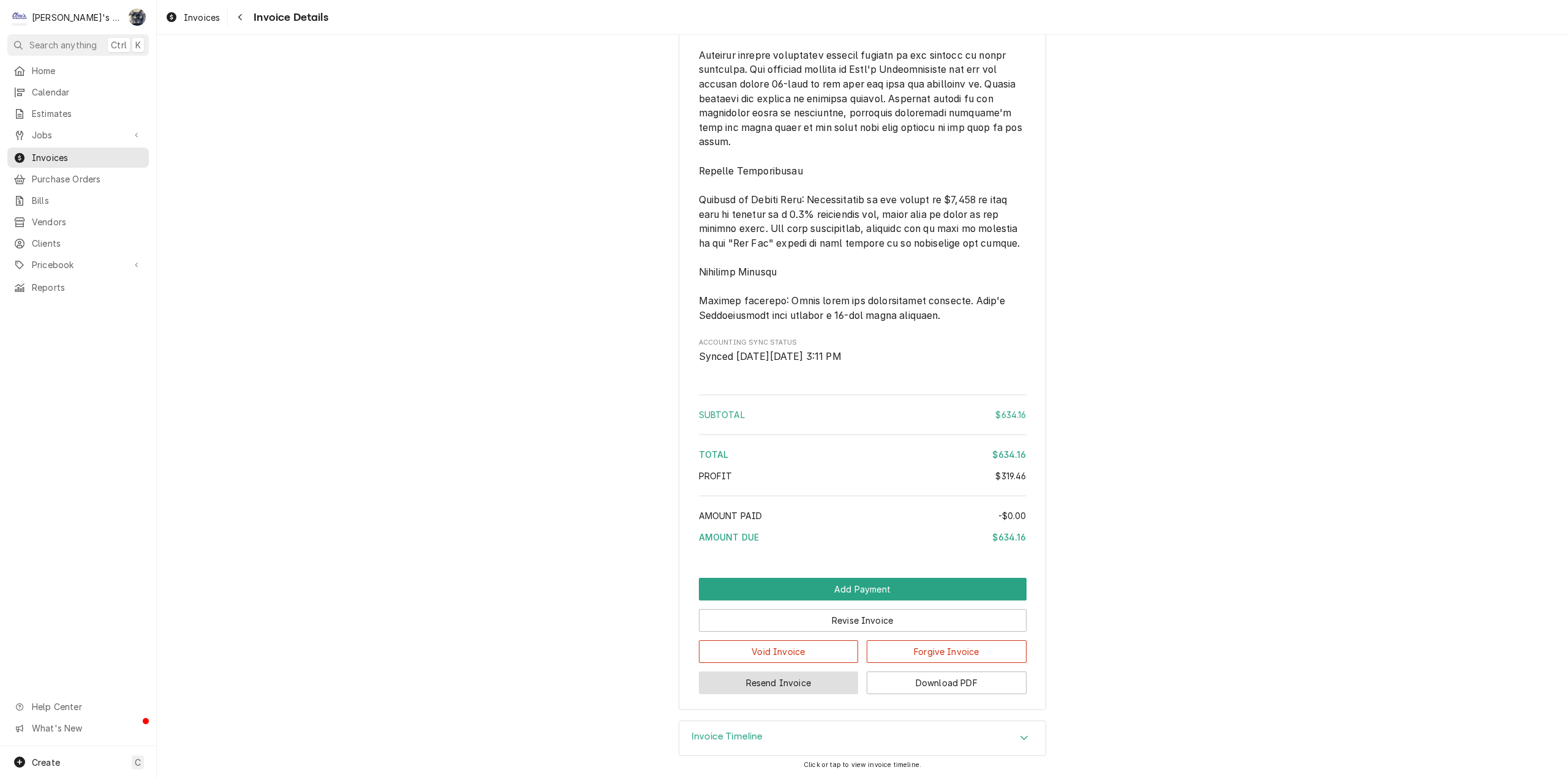
click at [779, 680] on button "Resend Invoice" at bounding box center [778, 683] width 160 height 23
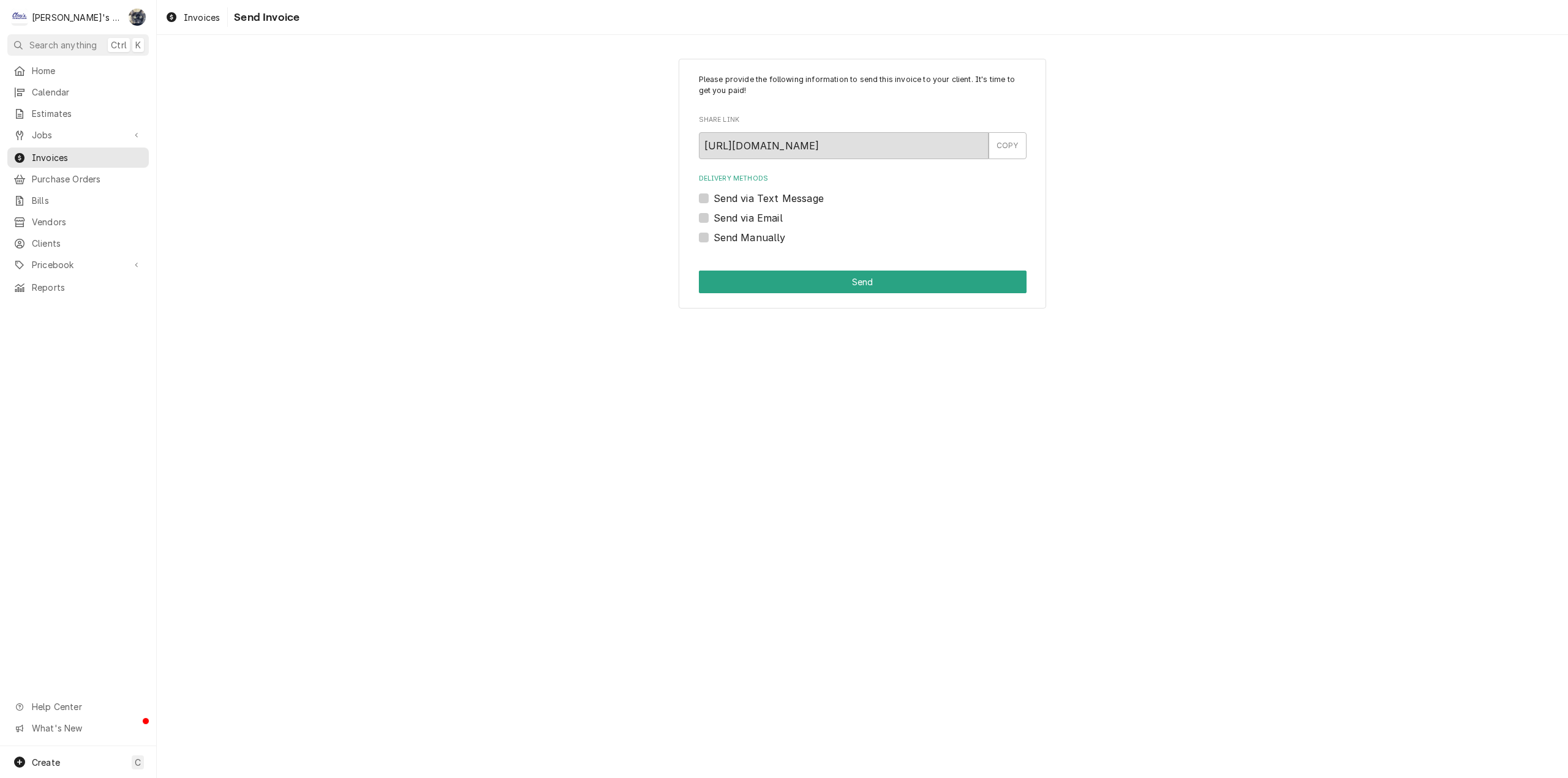
click at [697, 217] on div "Please provide the following information to send this invoice to your client. I…" at bounding box center [863, 184] width 367 height 251
click at [713, 218] on label "Send via Email" at bounding box center [748, 218] width 69 height 15
click at [713, 218] on input "Send via Email" at bounding box center [877, 224] width 327 height 27
checkbox input "true"
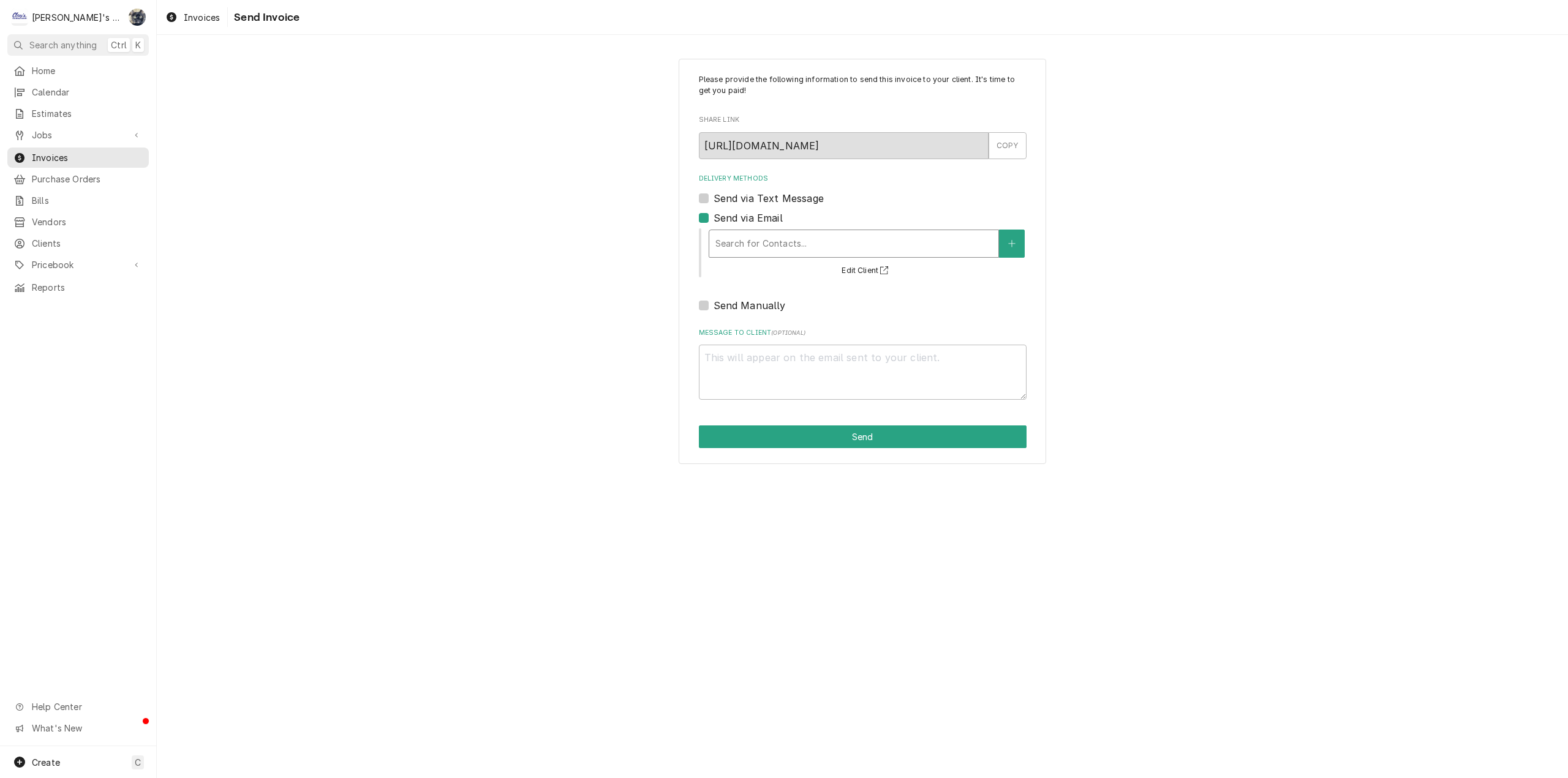
click at [722, 250] on div "Delivery Methods" at bounding box center [853, 244] width 277 height 22
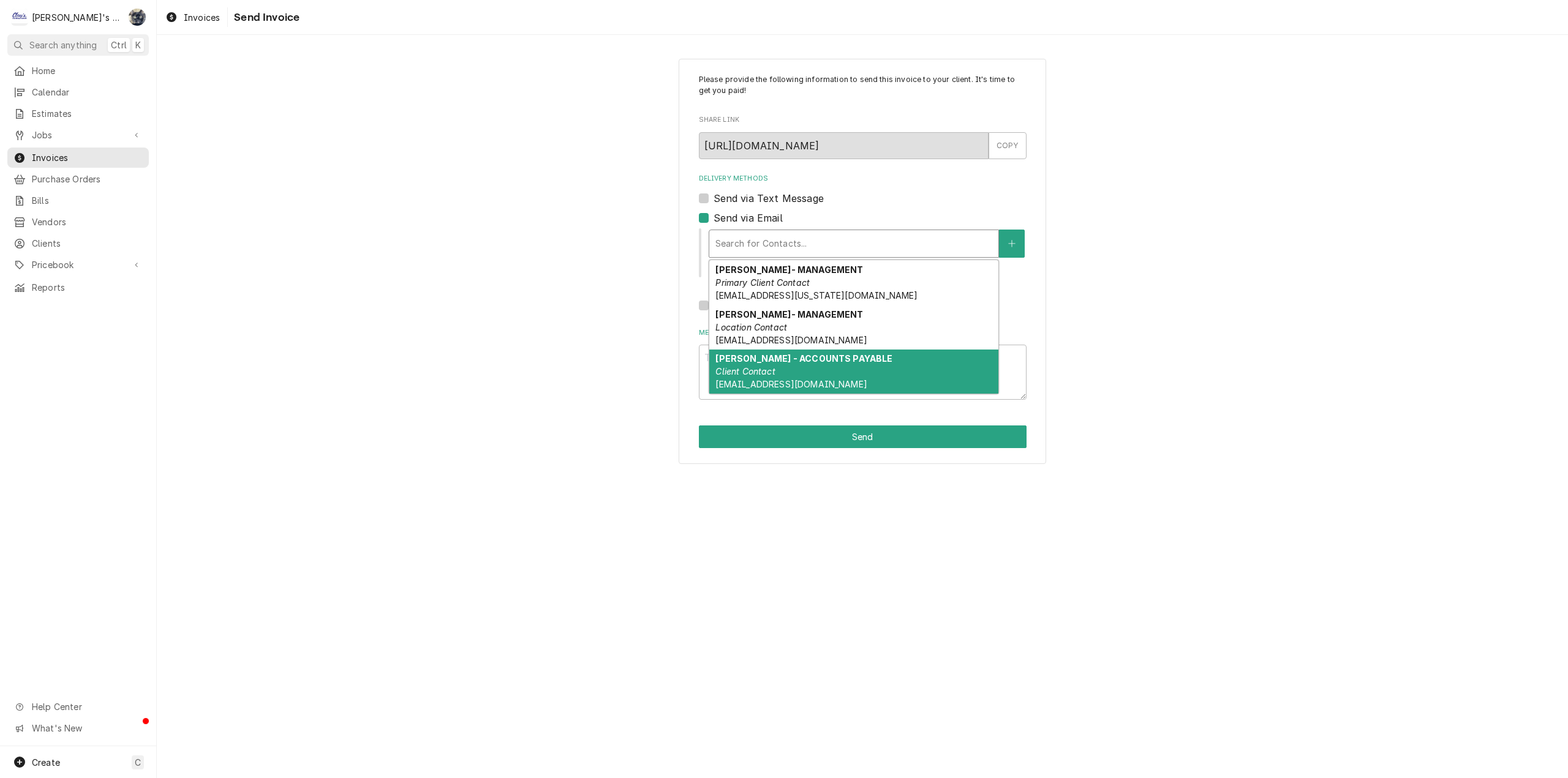
click at [742, 366] on em "Client Contact" at bounding box center [745, 371] width 60 height 10
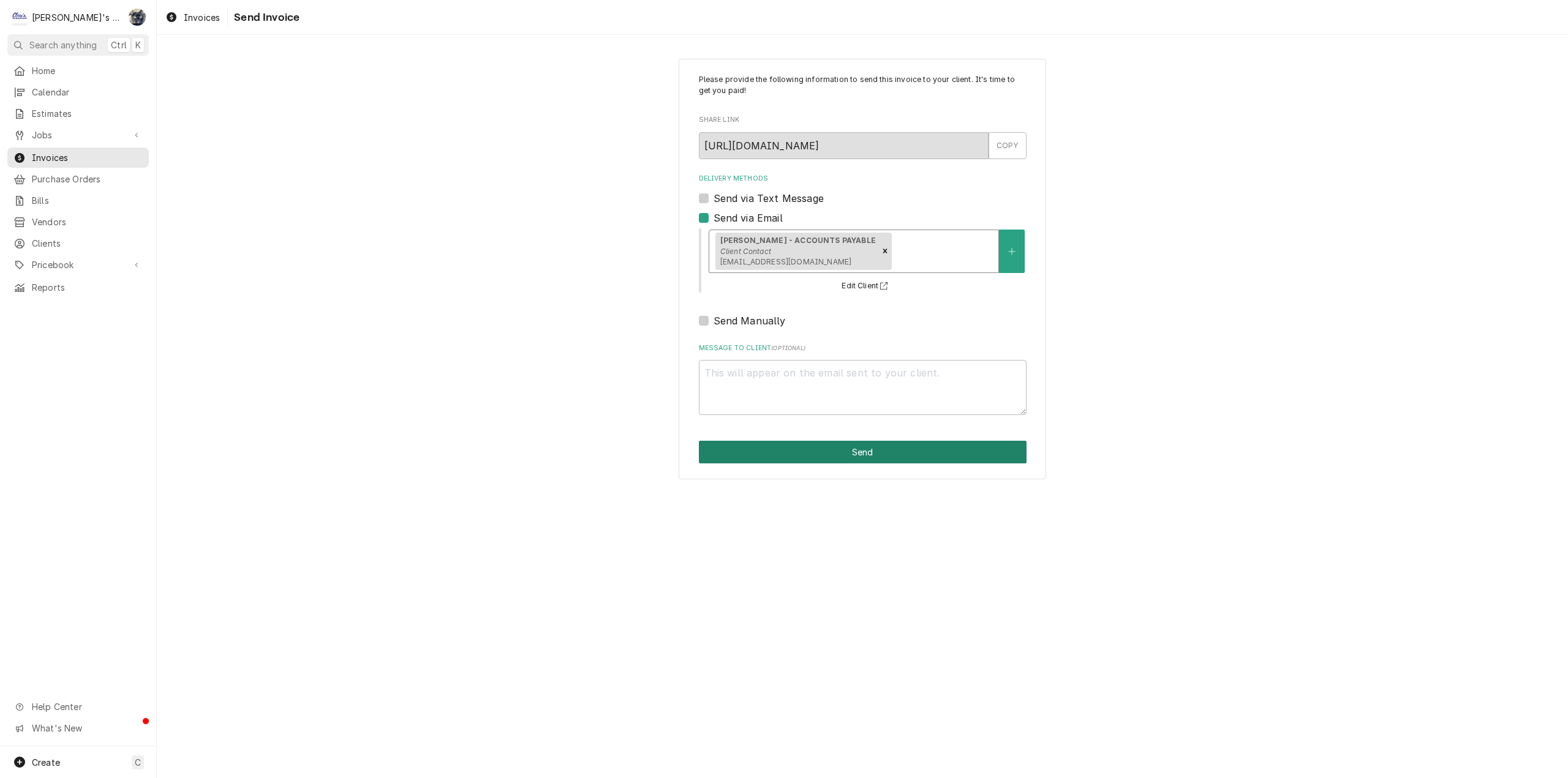
click at [873, 446] on button "Send" at bounding box center [862, 452] width 327 height 23
type textarea "x"
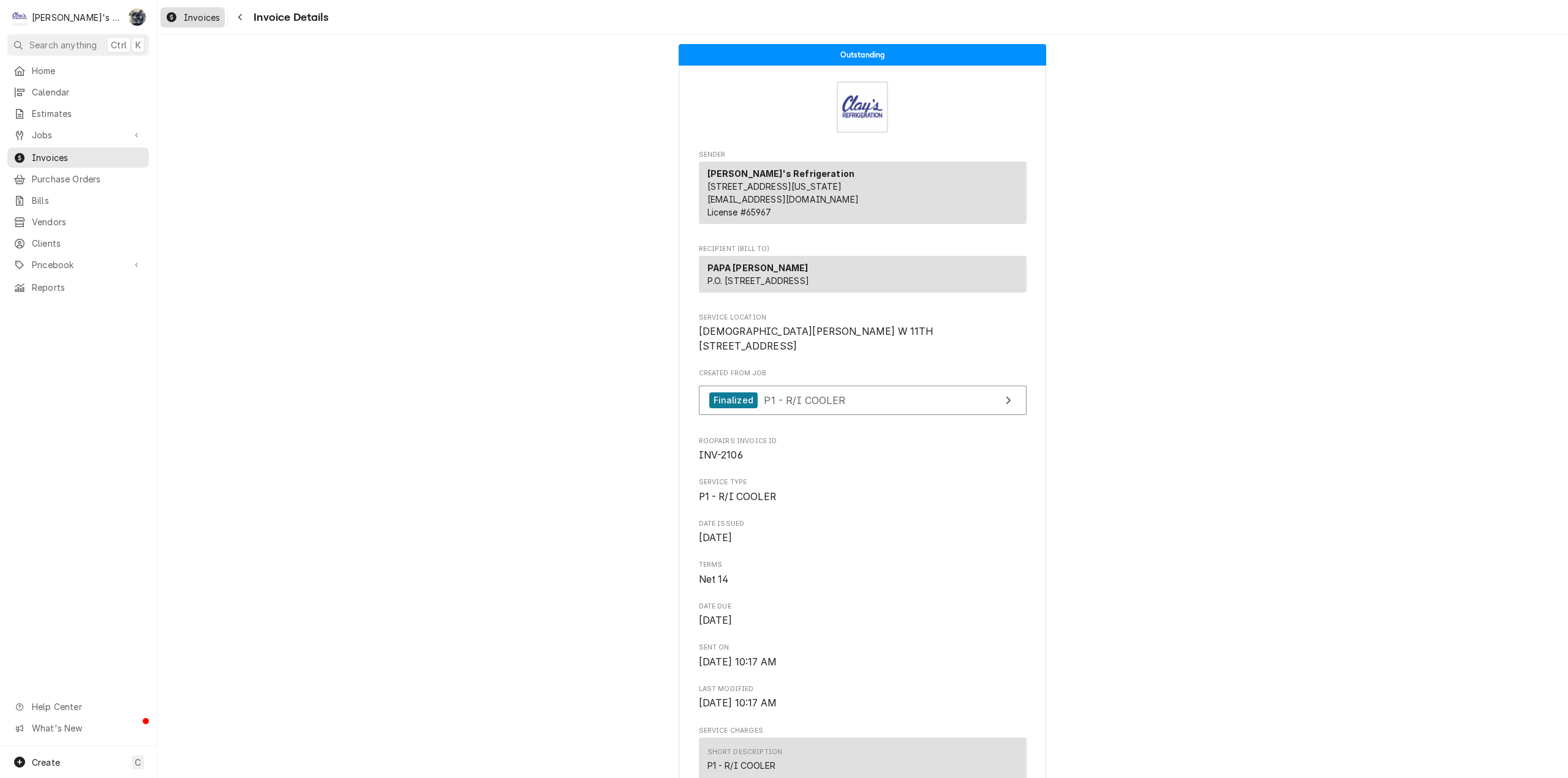
click at [190, 24] on div "Invoices" at bounding box center [192, 17] width 60 height 15
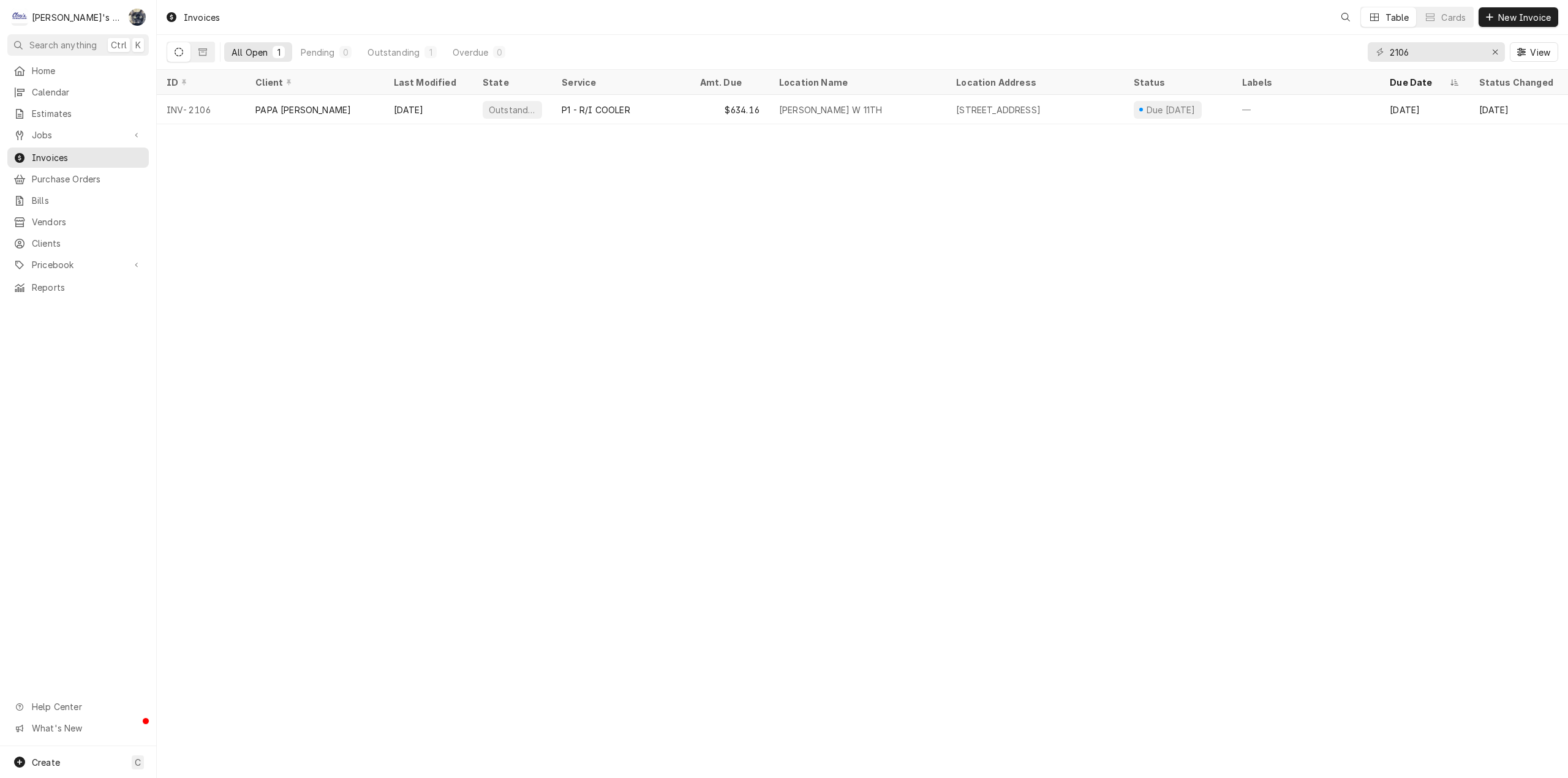
drag, startPoint x: 1443, startPoint y: 38, endPoint x: 1364, endPoint y: 46, distance: 79.4
click at [1366, 46] on div "All Open 1 Pending 0 Outstanding 1 Overdue 0 2106 View" at bounding box center [862, 52] width 1392 height 34
click at [1419, 58] on input "2106" at bounding box center [1436, 52] width 92 height 20
type input "2"
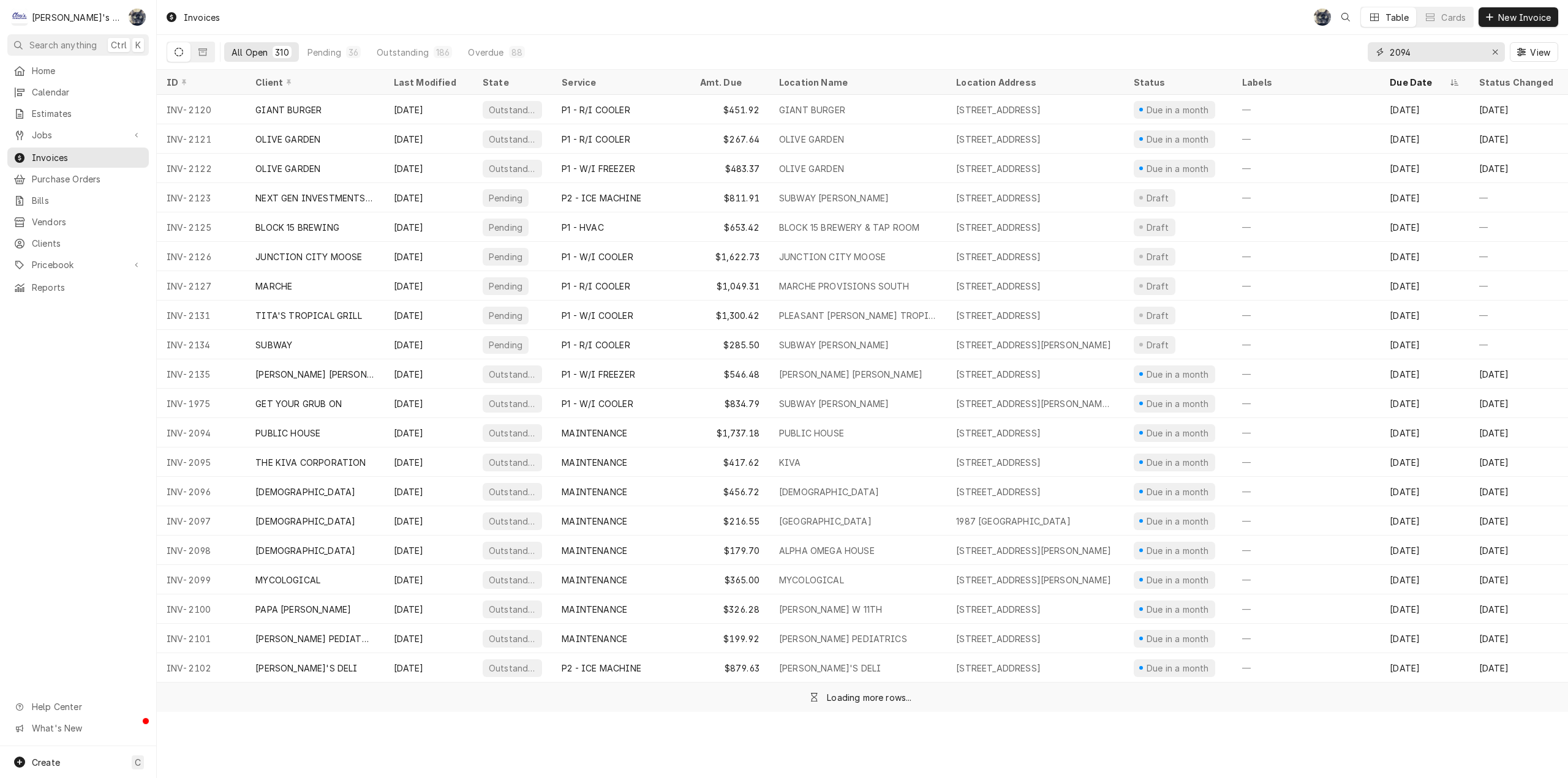
type input "2094"
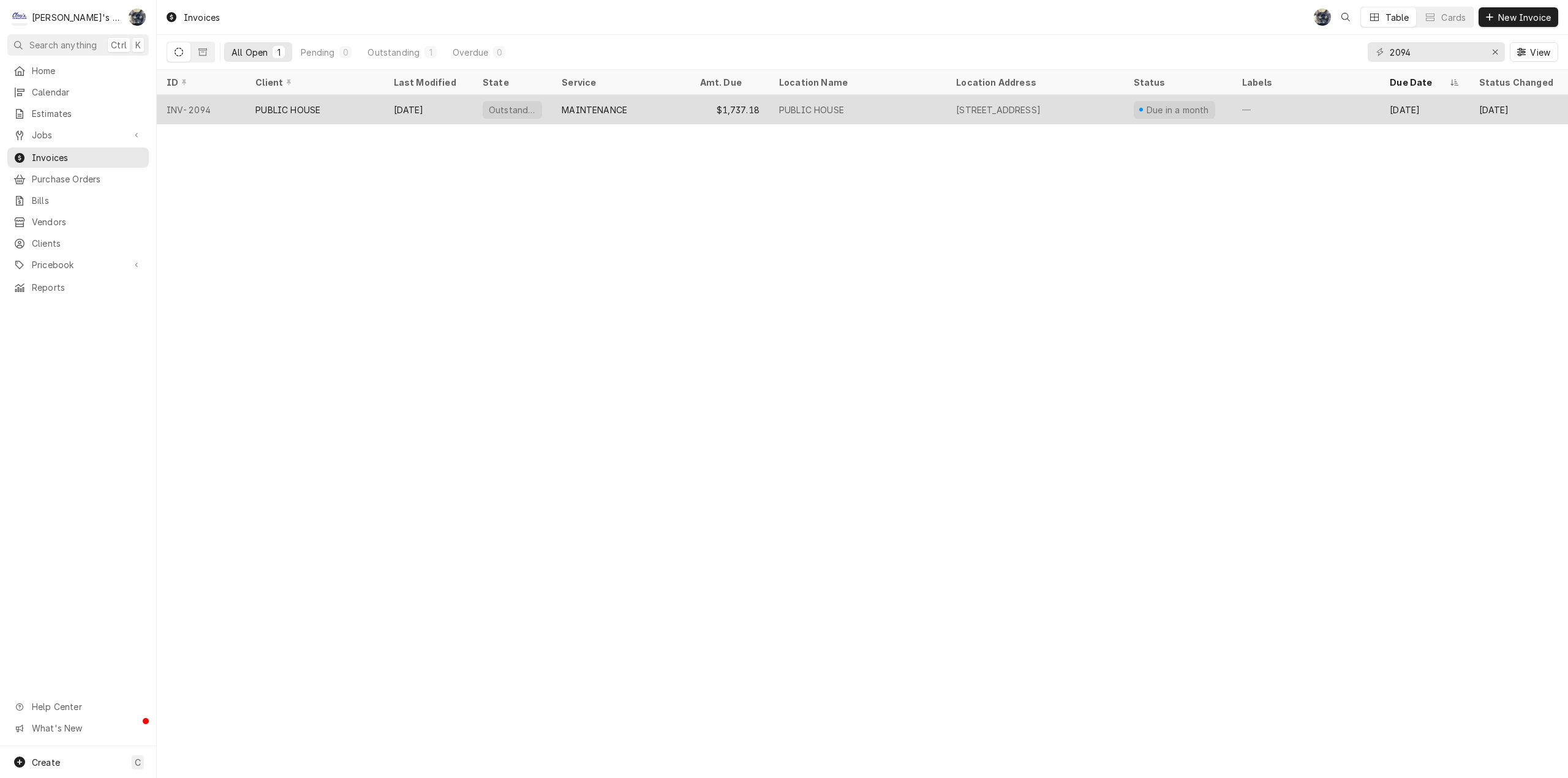
click at [735, 107] on div "$1,737.18" at bounding box center [729, 110] width 79 height 29
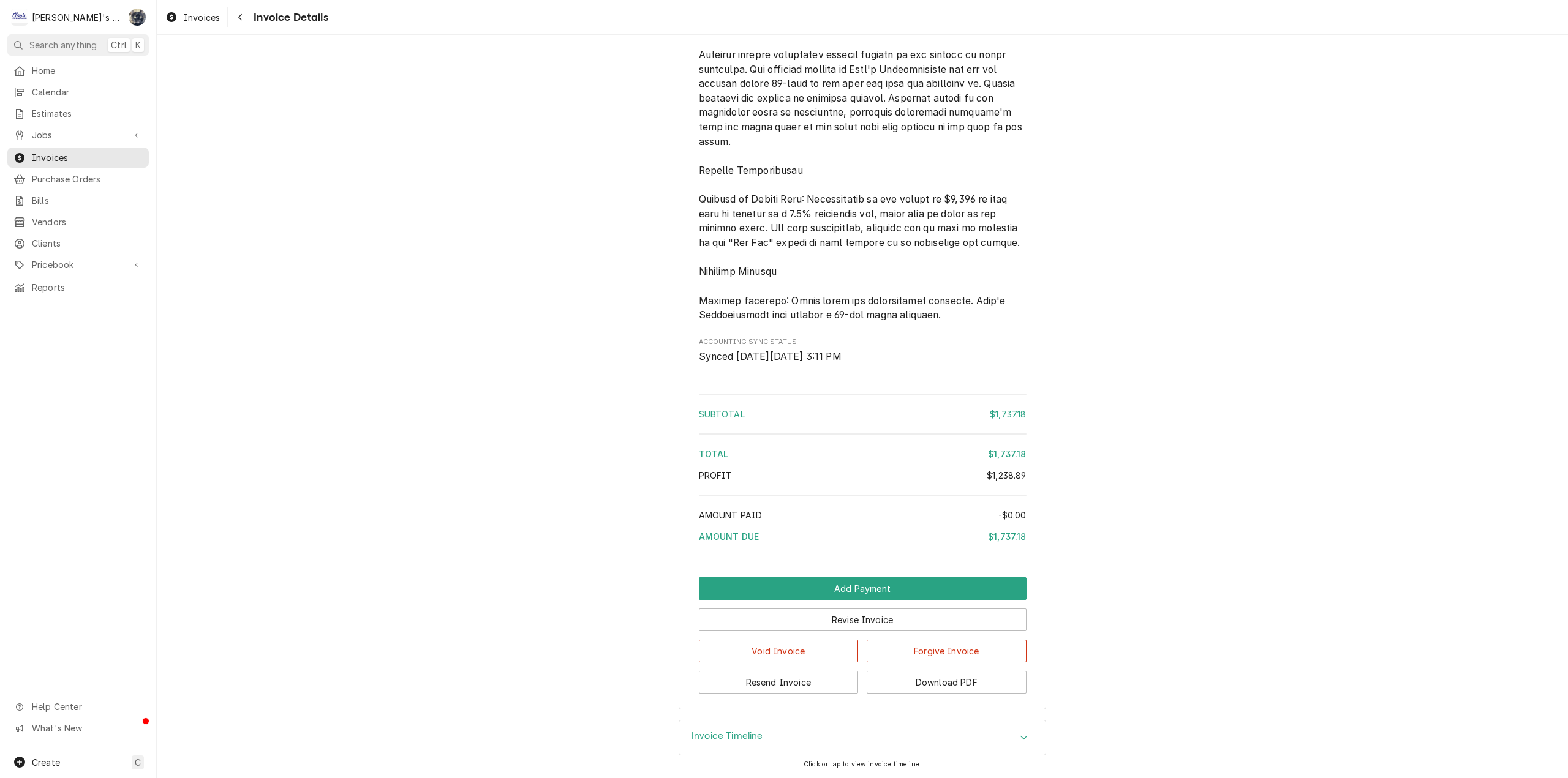
scroll to position [2779, 0]
click at [777, 685] on button "Resend Invoice" at bounding box center [778, 682] width 160 height 23
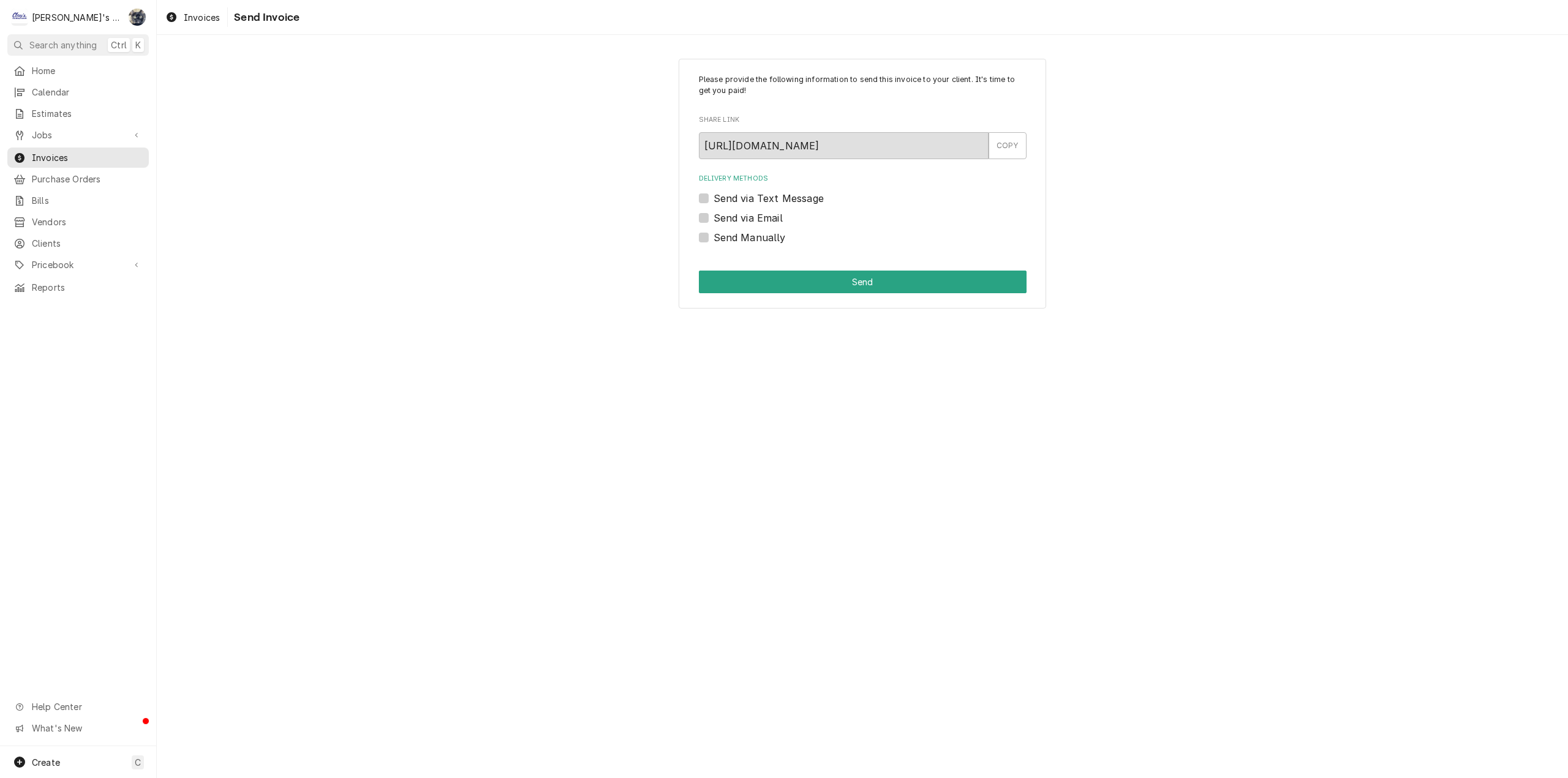
click at [713, 216] on label "Send via Email" at bounding box center [748, 218] width 69 height 15
click at [713, 216] on input "Send via Email" at bounding box center [877, 224] width 327 height 27
checkbox input "true"
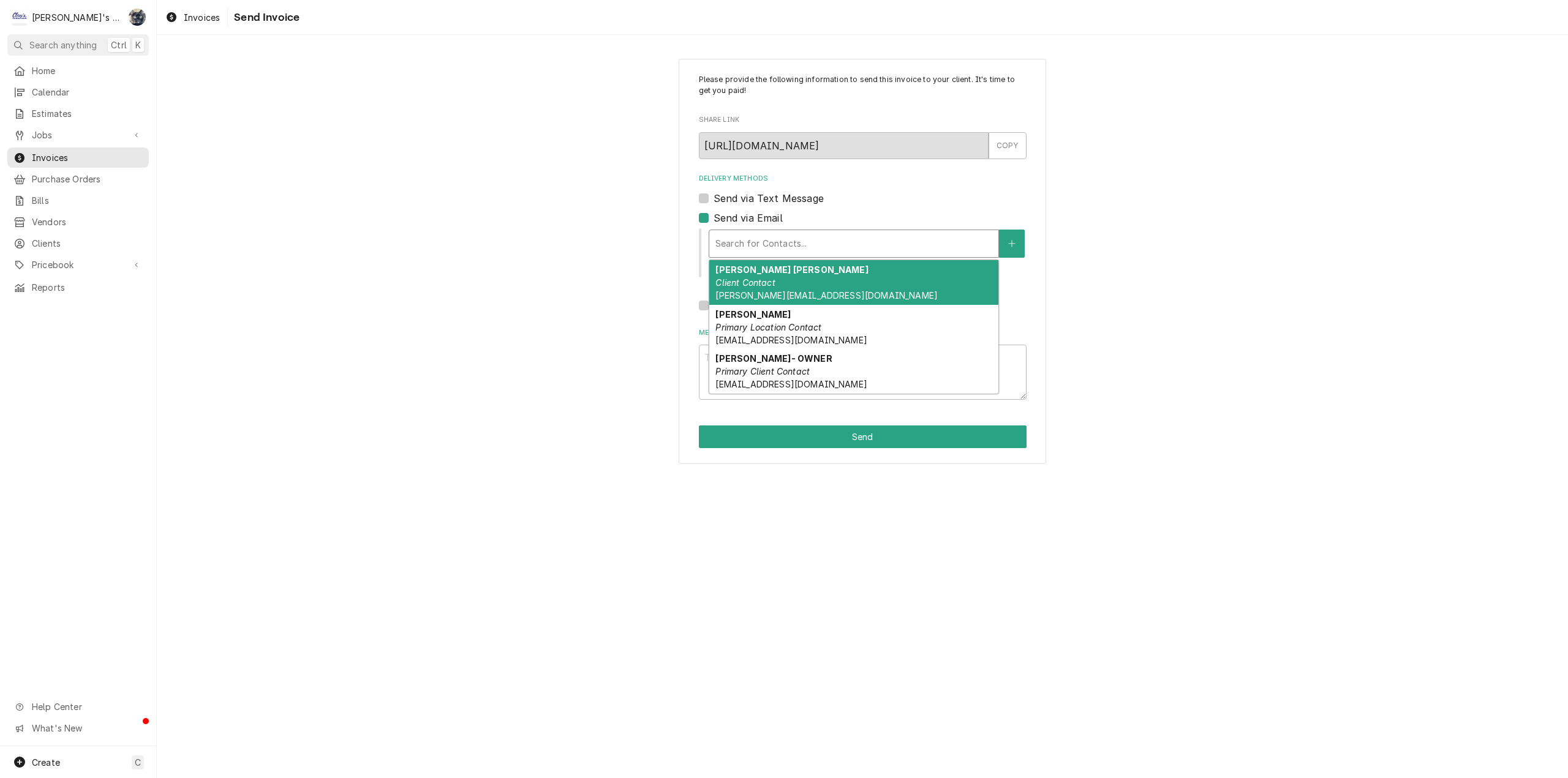
click at [737, 257] on div "Search for Contacts..." at bounding box center [853, 244] width 291 height 28
click at [740, 281] on em "Client Contact" at bounding box center [745, 282] width 60 height 10
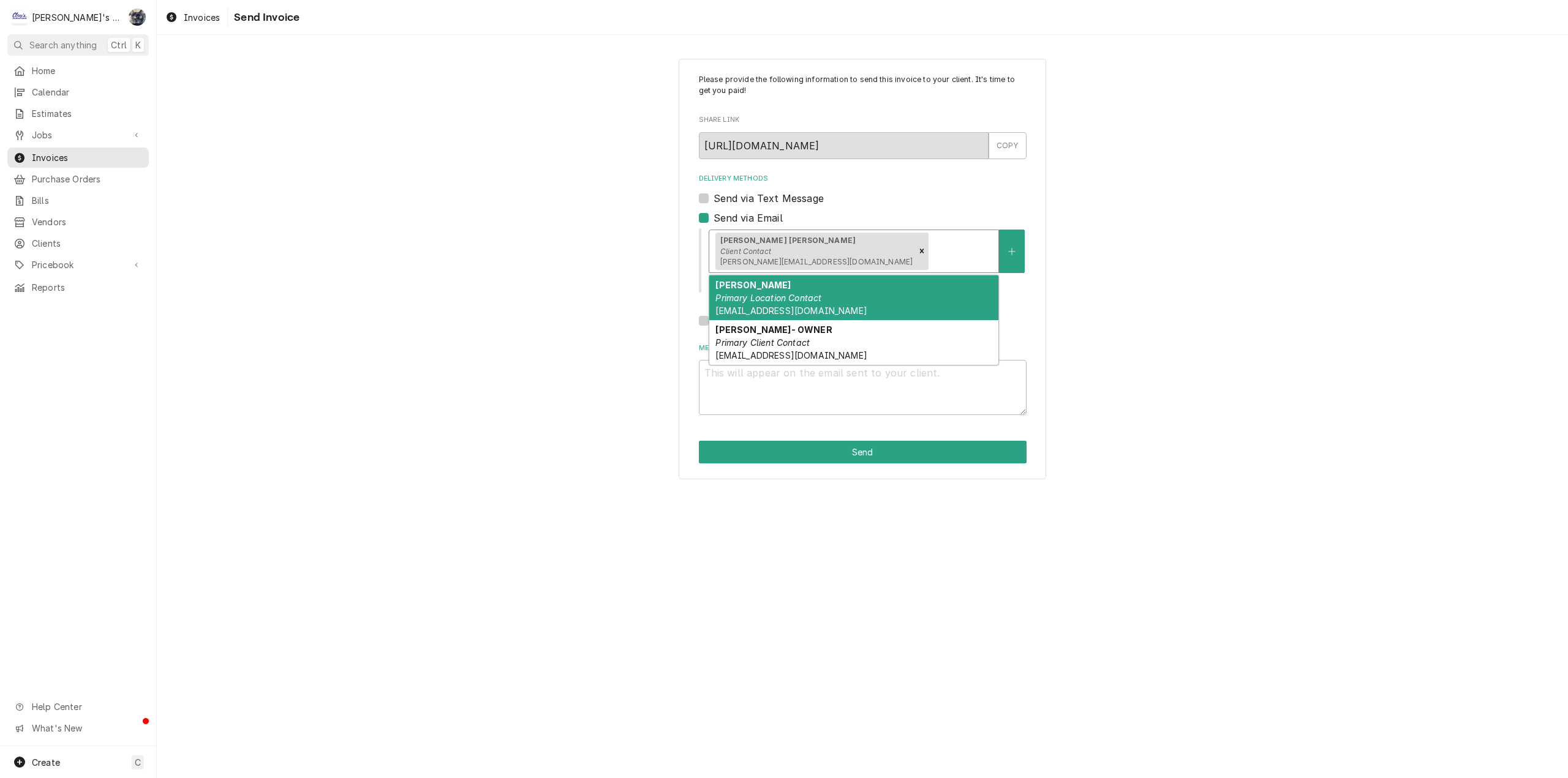
click at [931, 250] on div "Delivery Methods" at bounding box center [962, 251] width 61 height 22
click at [855, 311] on div "COLBY PHILIPS Primary Location Contact colby@porterpubs.com" at bounding box center [853, 298] width 289 height 45
type textarea "x"
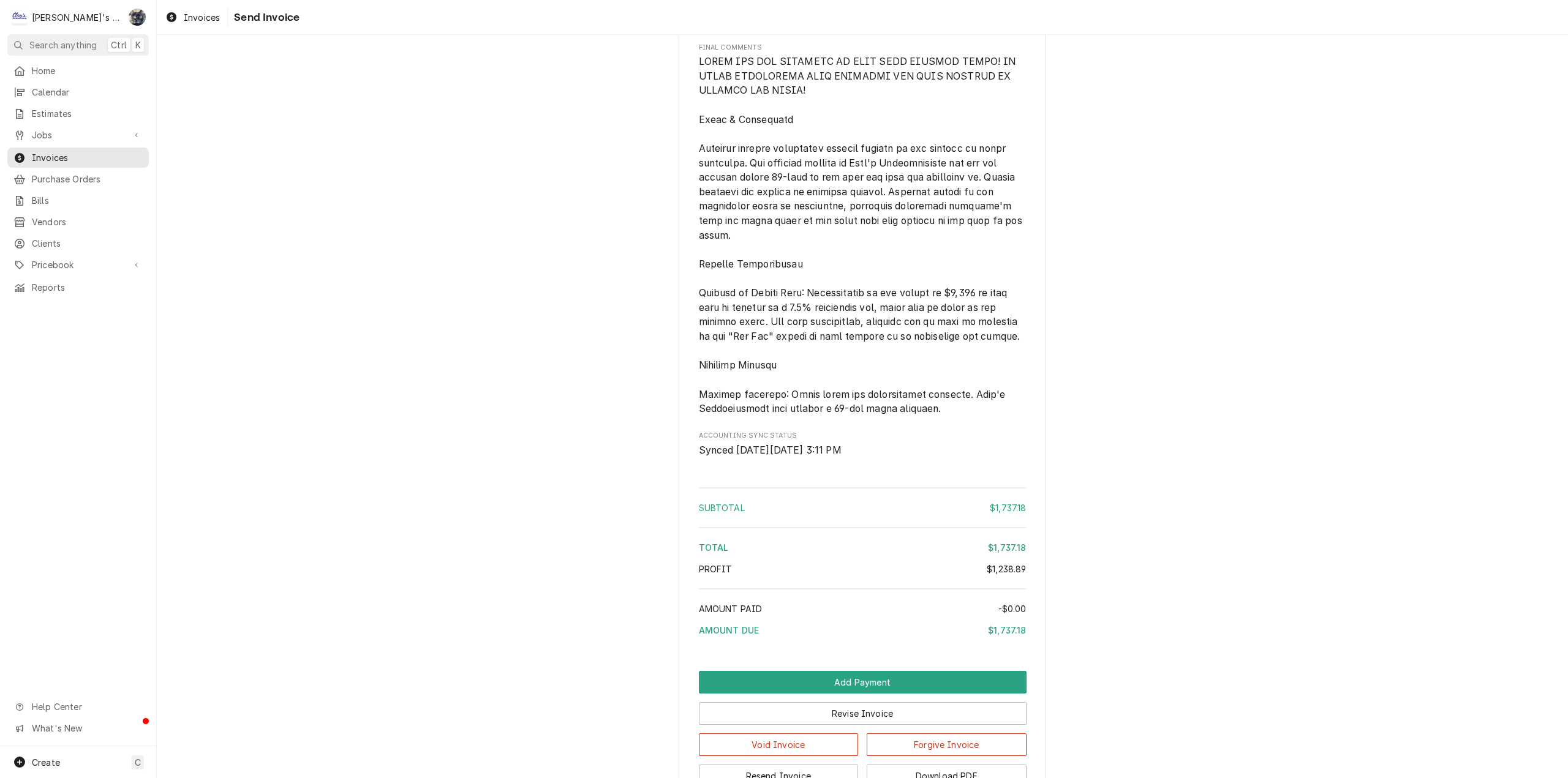
scroll to position [2779, 0]
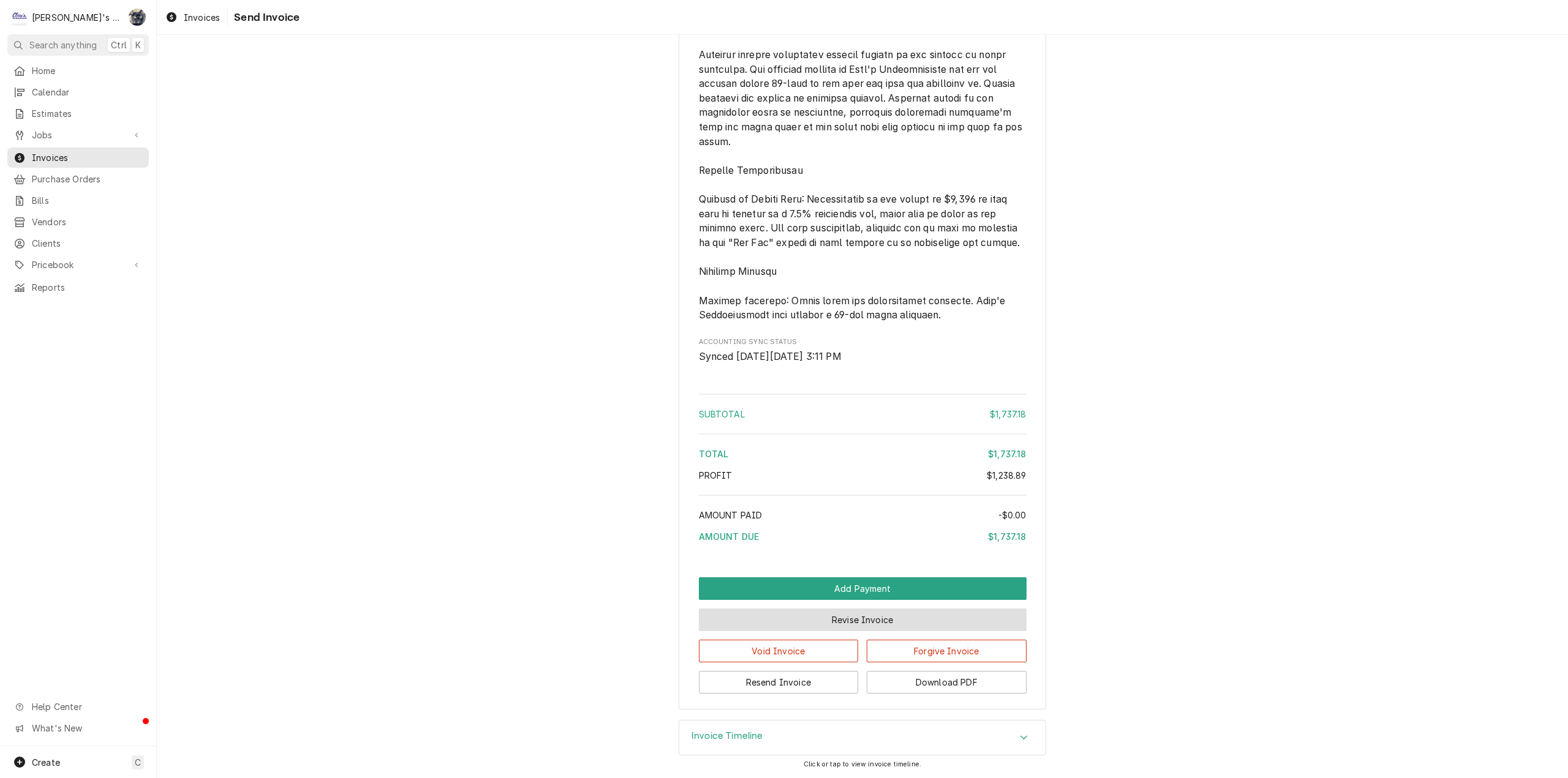
click at [817, 617] on button "Revise Invoice" at bounding box center [862, 620] width 327 height 23
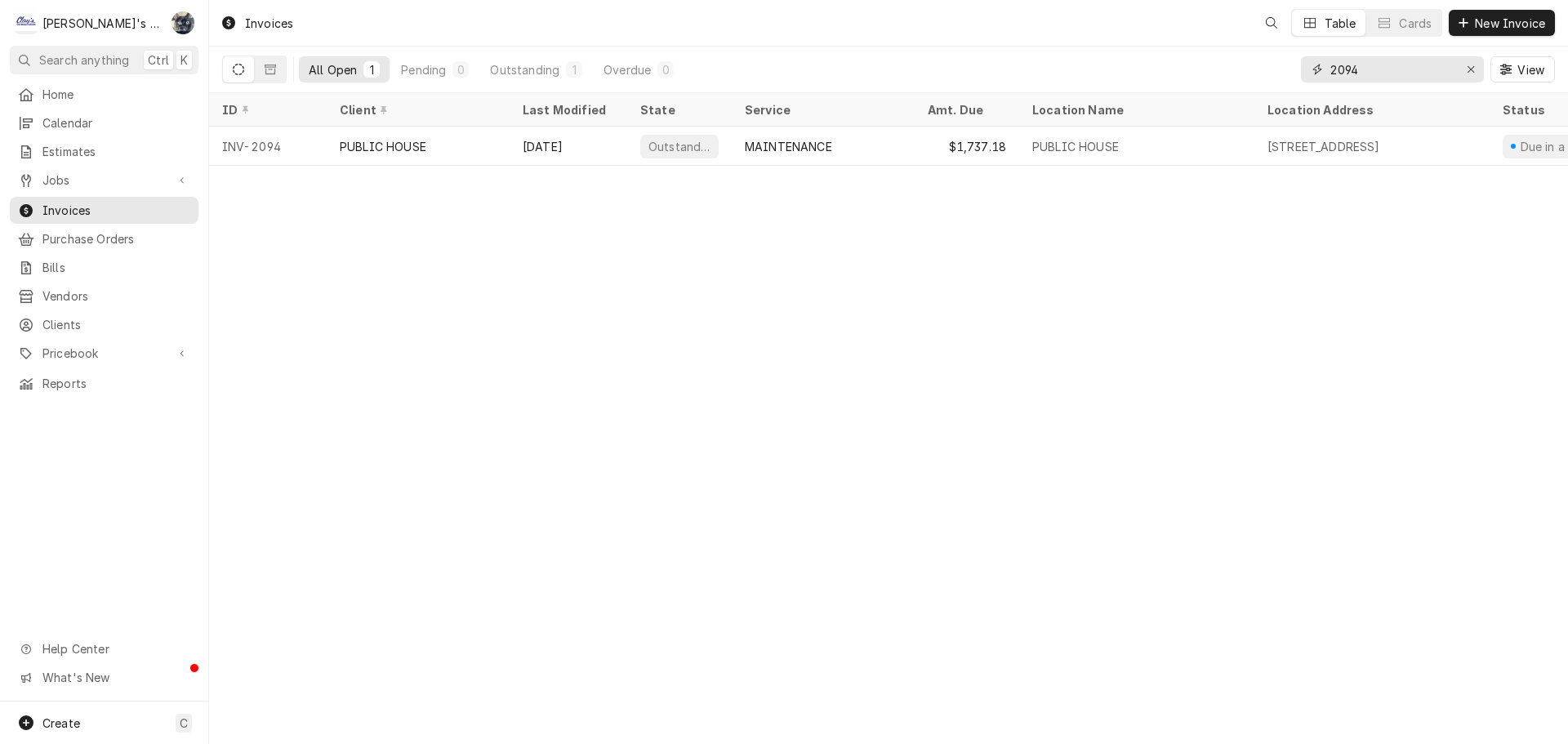
drag, startPoint x: 1384, startPoint y: 69, endPoint x: 1301, endPoint y: 70, distance: 83.0
click at [1301, 70] on div "2094" at bounding box center [1392, 70] width 183 height 26
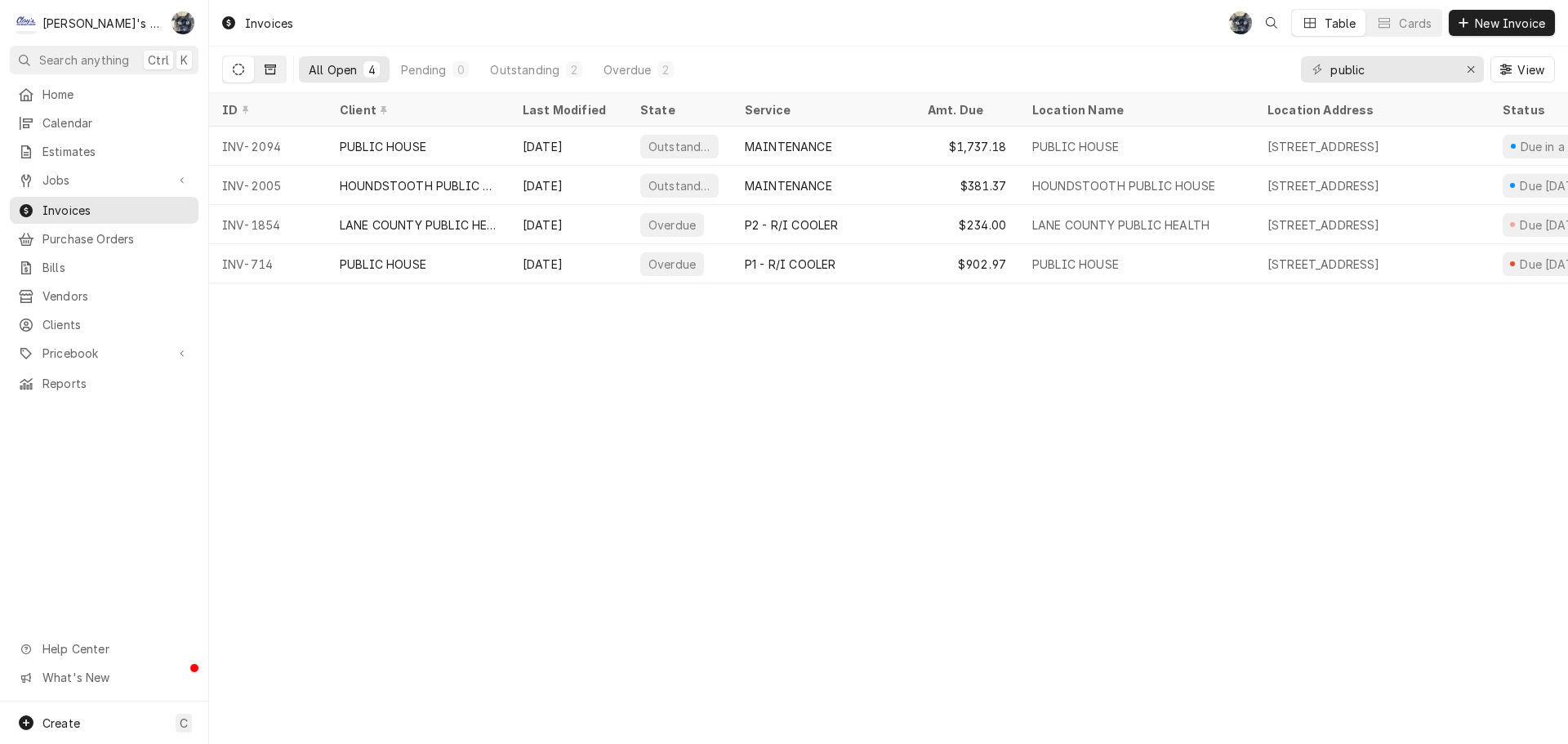
click at [264, 74] on button "Dynamic Content Wrapper" at bounding box center [270, 70] width 31 height 26
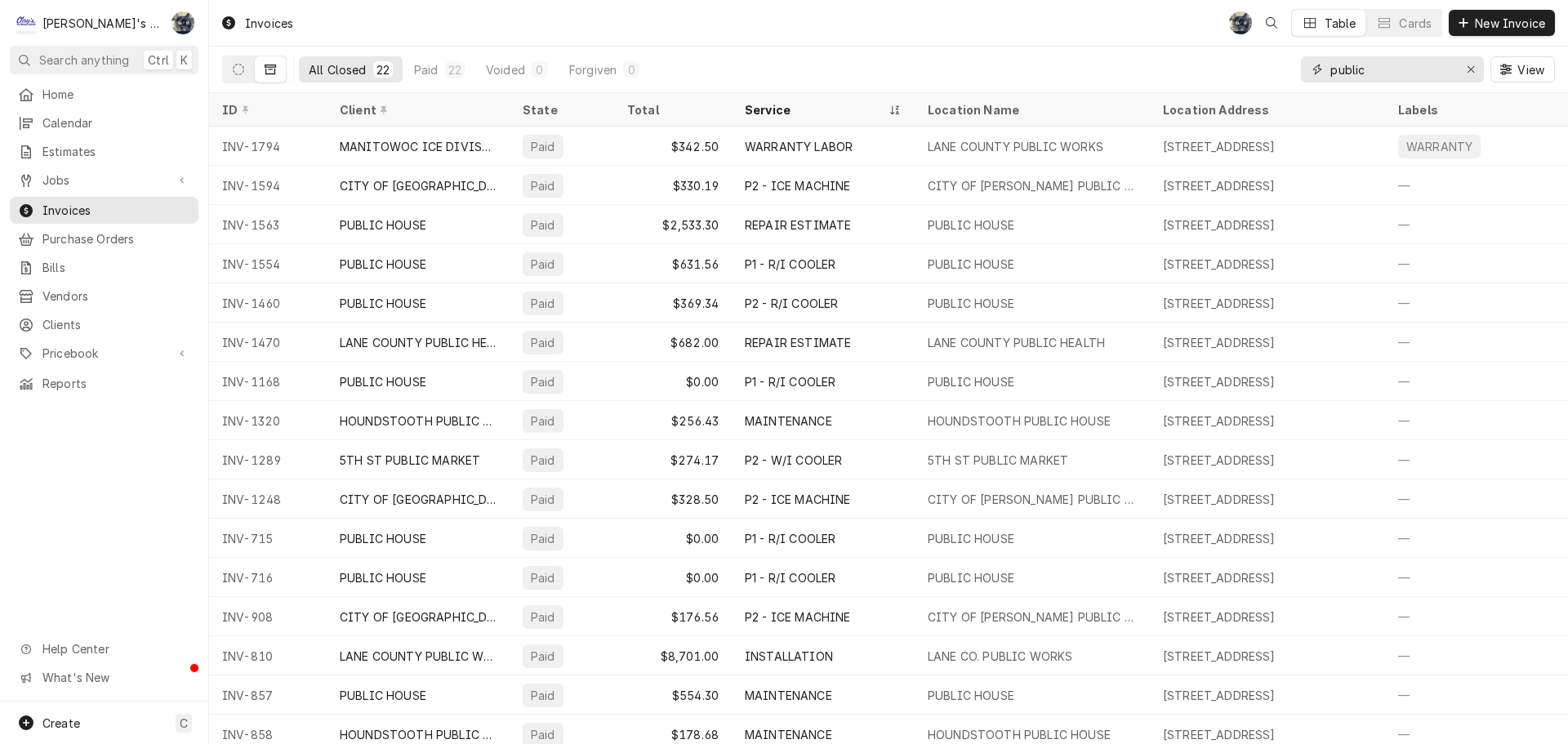
click at [1392, 70] on input "public" at bounding box center [1392, 70] width 123 height 26
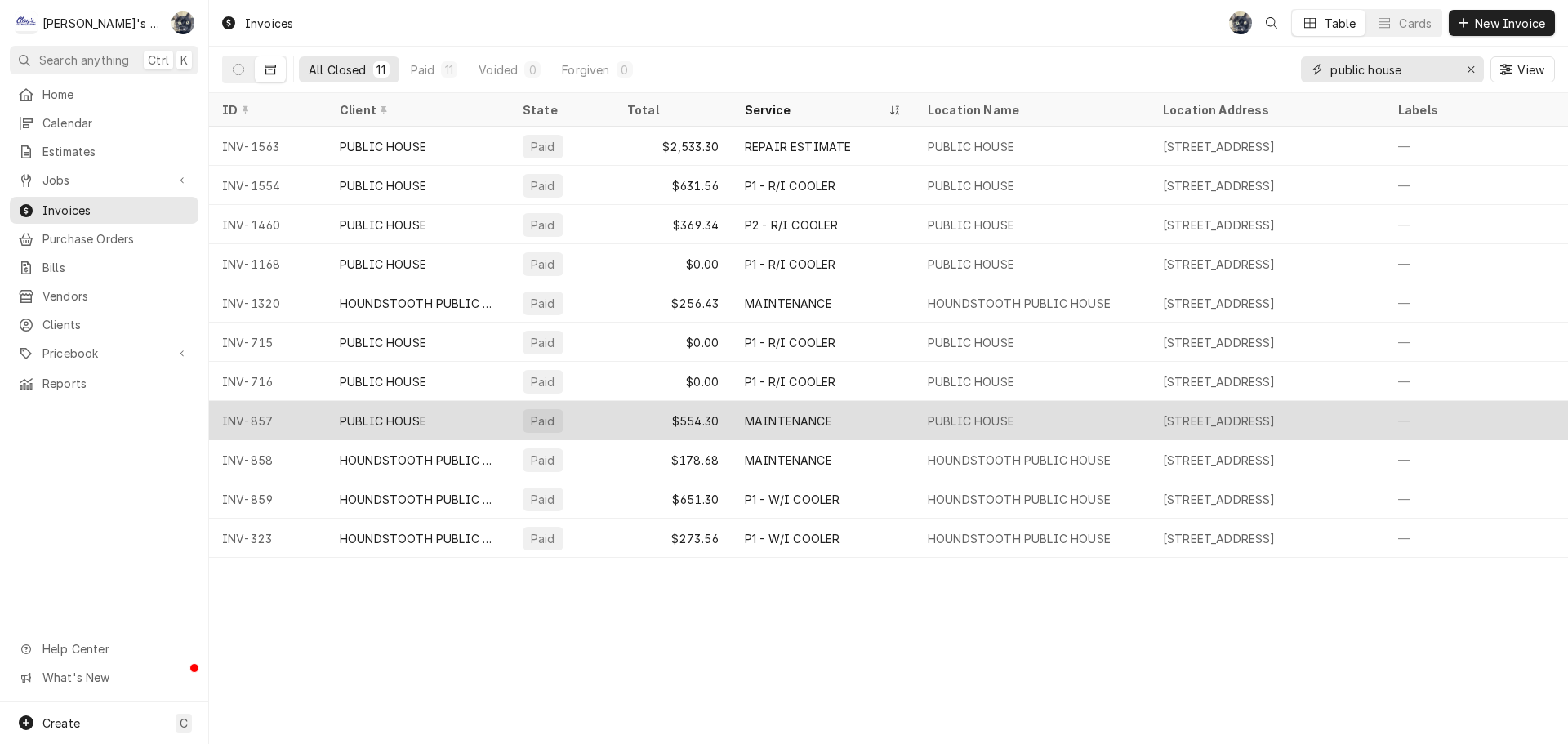
type input "public house"
click at [1023, 422] on div "PUBLIC HOUSE" at bounding box center [1032, 420] width 235 height 39
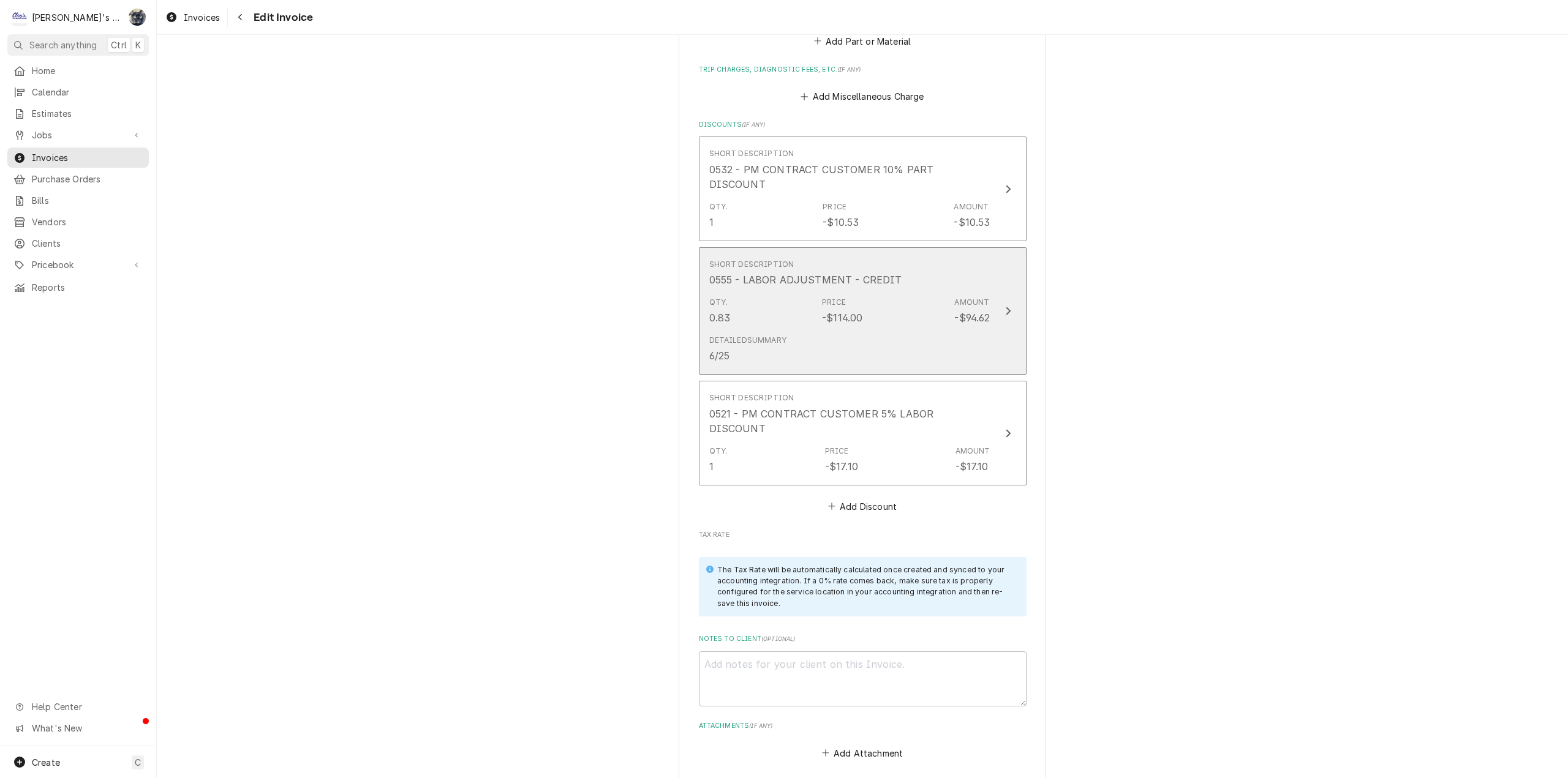
scroll to position [3580, 0]
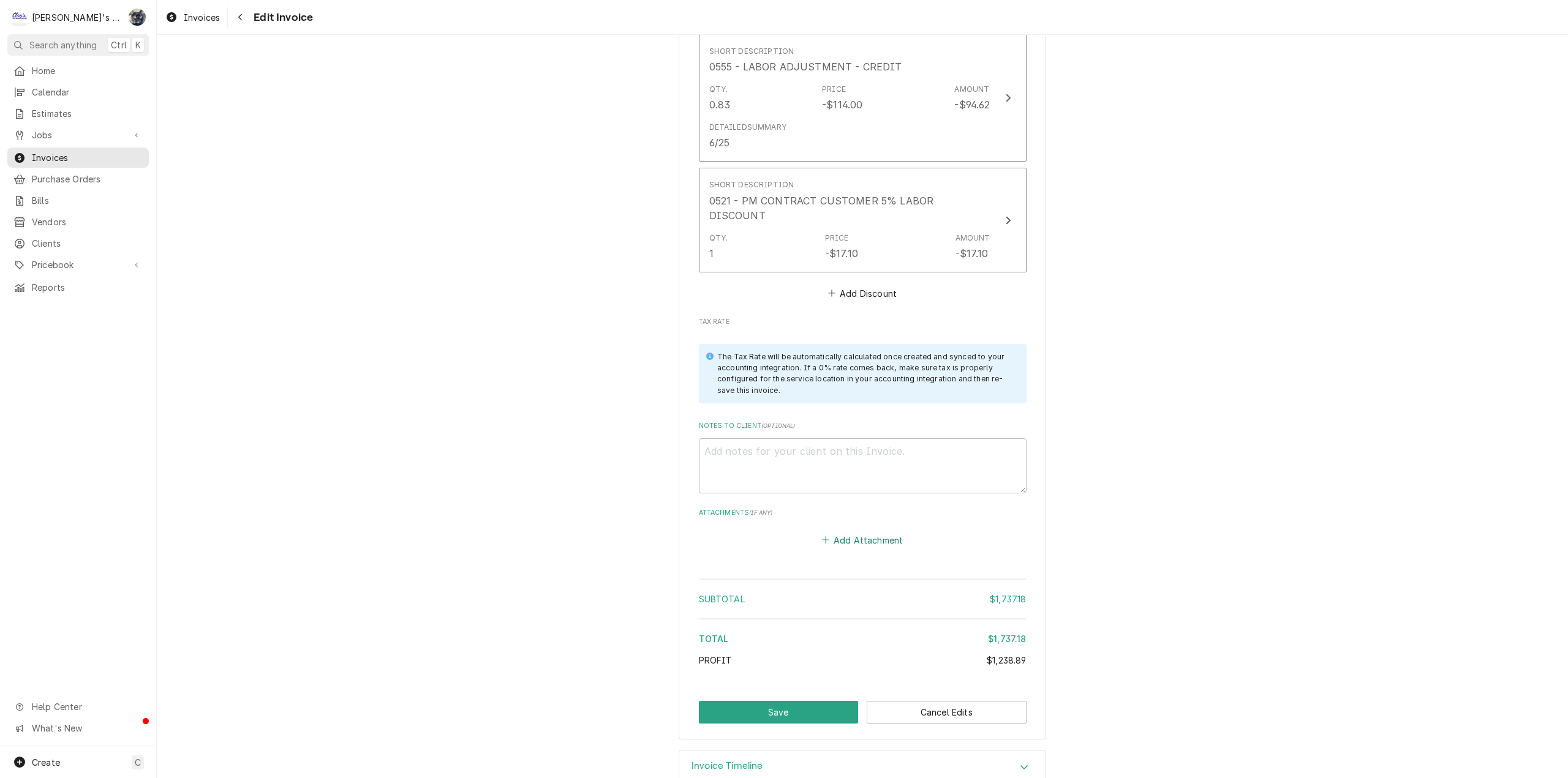
click at [846, 531] on button "Add Attachment" at bounding box center [863, 540] width 86 height 17
type textarea "x"
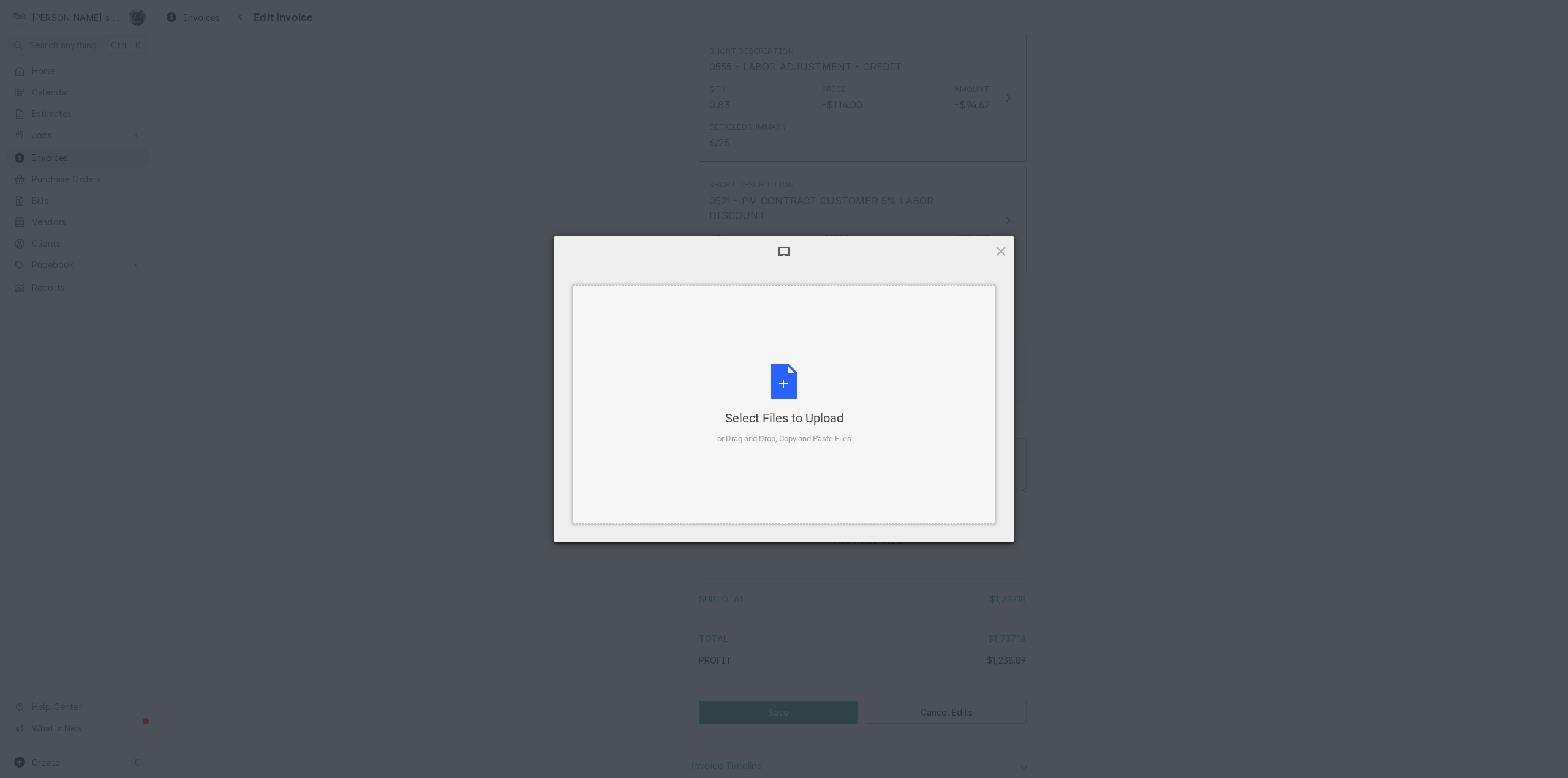
click at [774, 379] on div "Select Files to Upload or Drag and Drop, Copy and Paste Files" at bounding box center [784, 404] width 134 height 82
click at [990, 527] on span "Upload 1" at bounding box center [976, 526] width 62 height 23
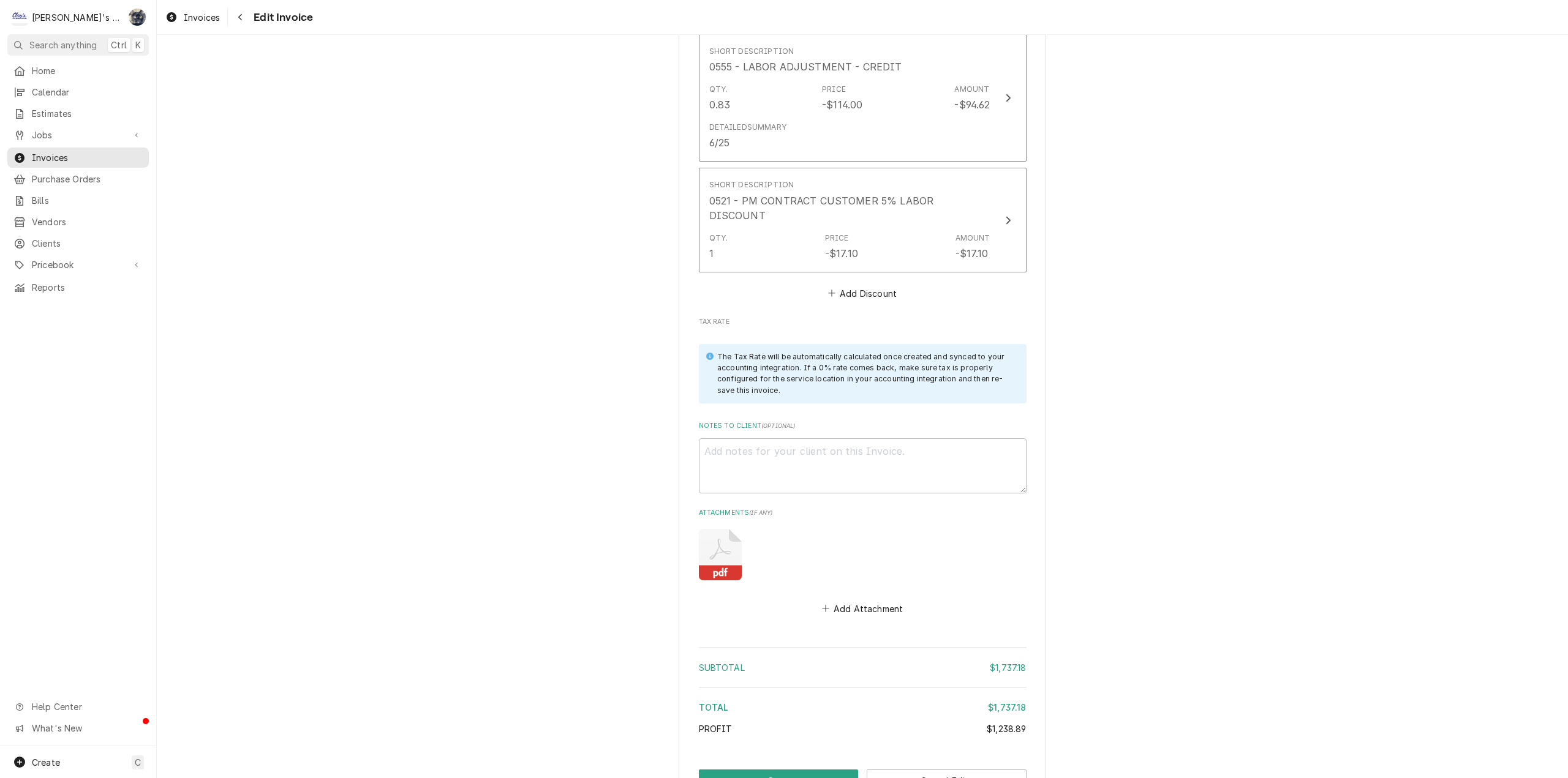
click at [712, 529] on icon "Attachments" at bounding box center [720, 554] width 43 height 52
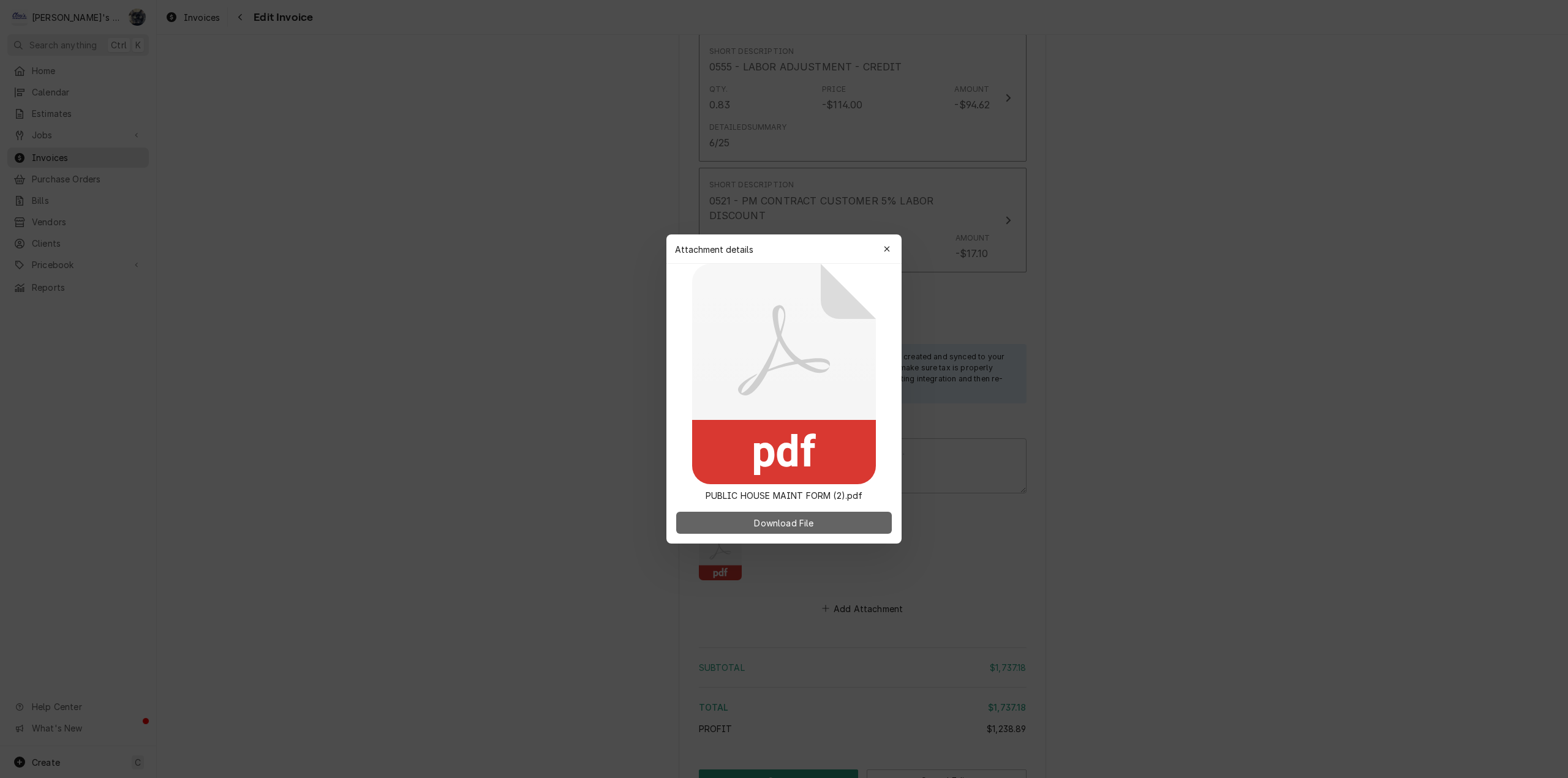
click at [777, 521] on span "Download File" at bounding box center [783, 523] width 65 height 13
click at [886, 247] on icon "button" at bounding box center [887, 249] width 7 height 9
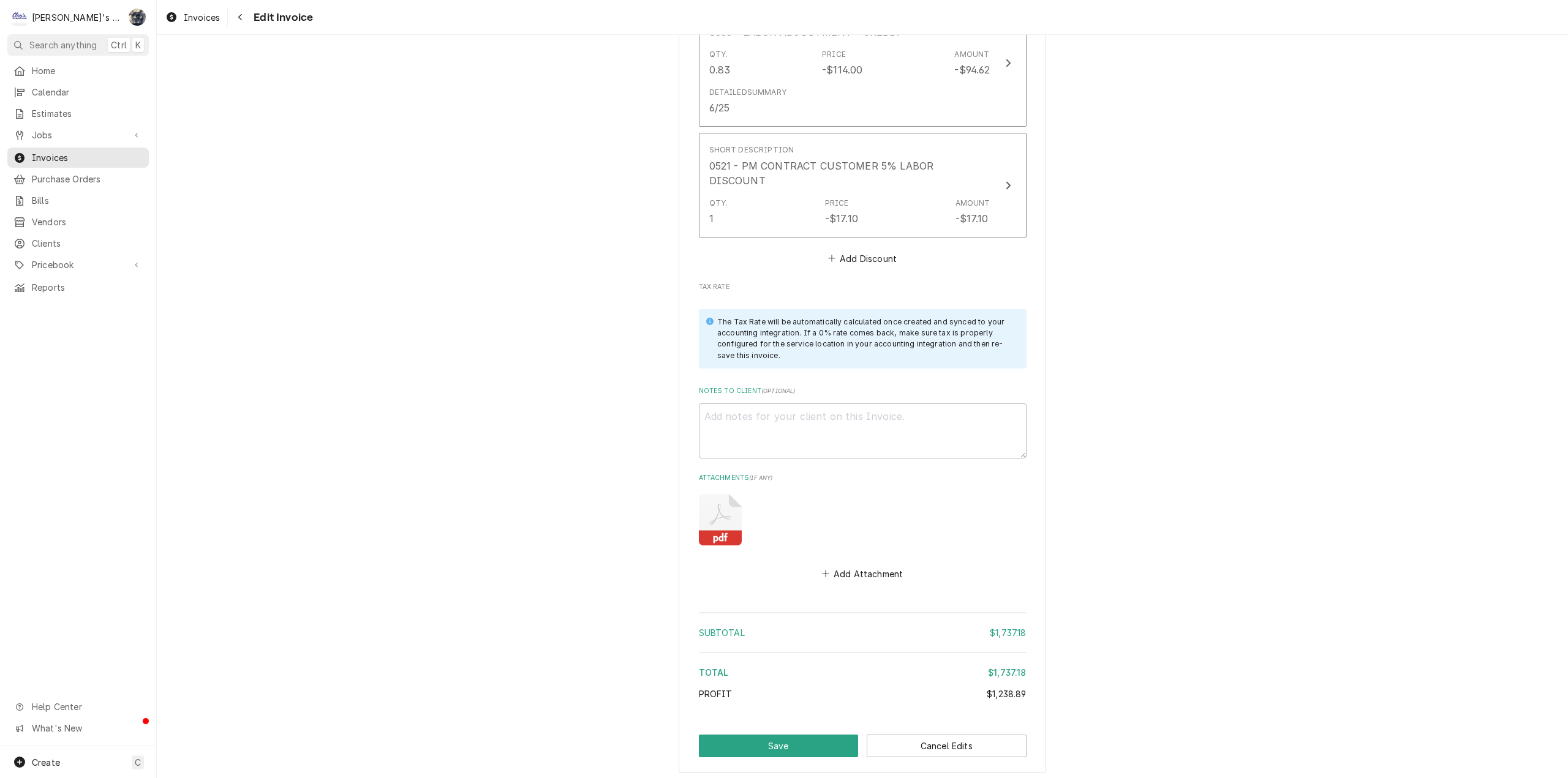
scroll to position [3648, 0]
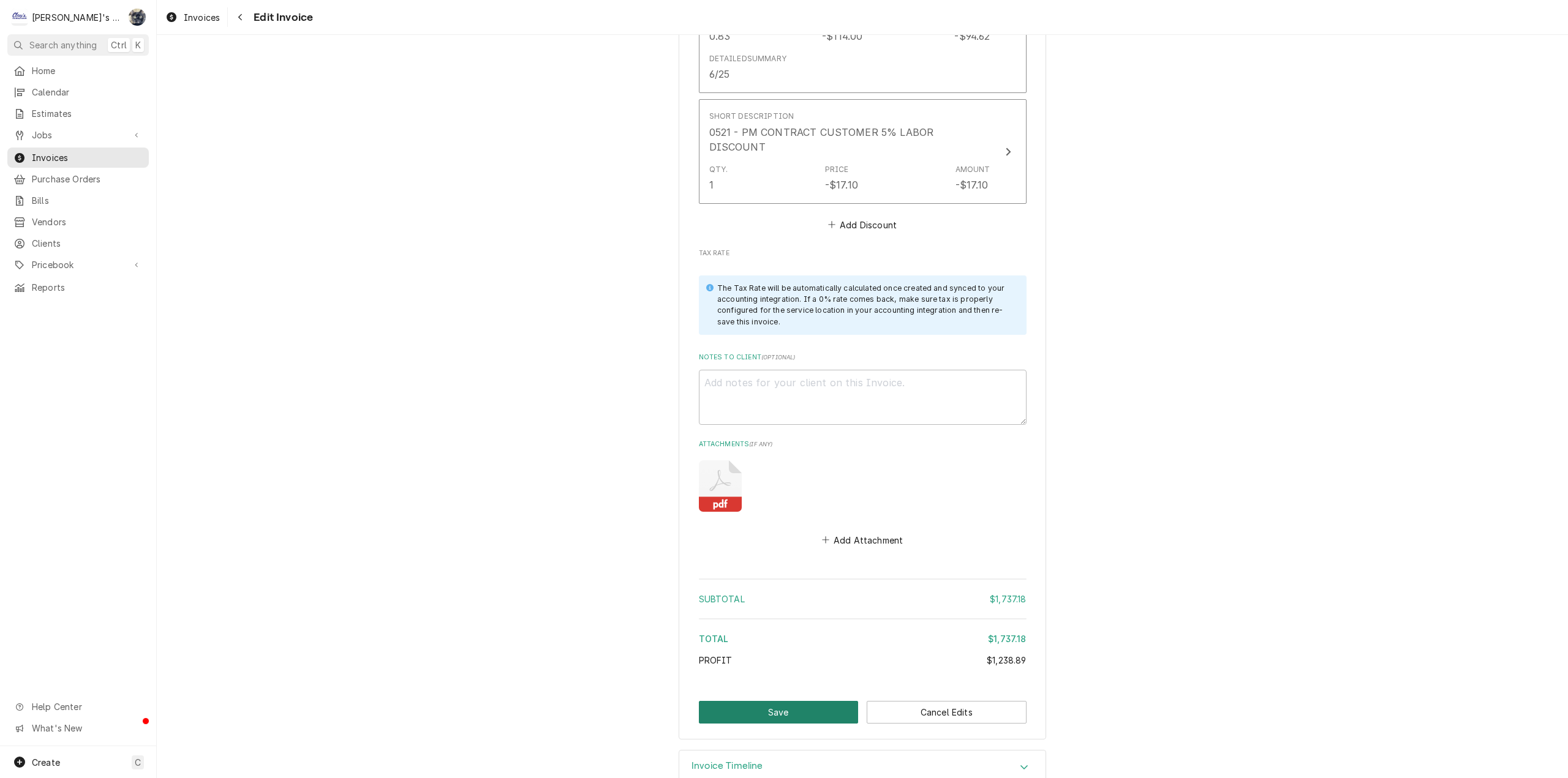
click at [828, 701] on button "Save" at bounding box center [778, 712] width 160 height 23
type textarea "x"
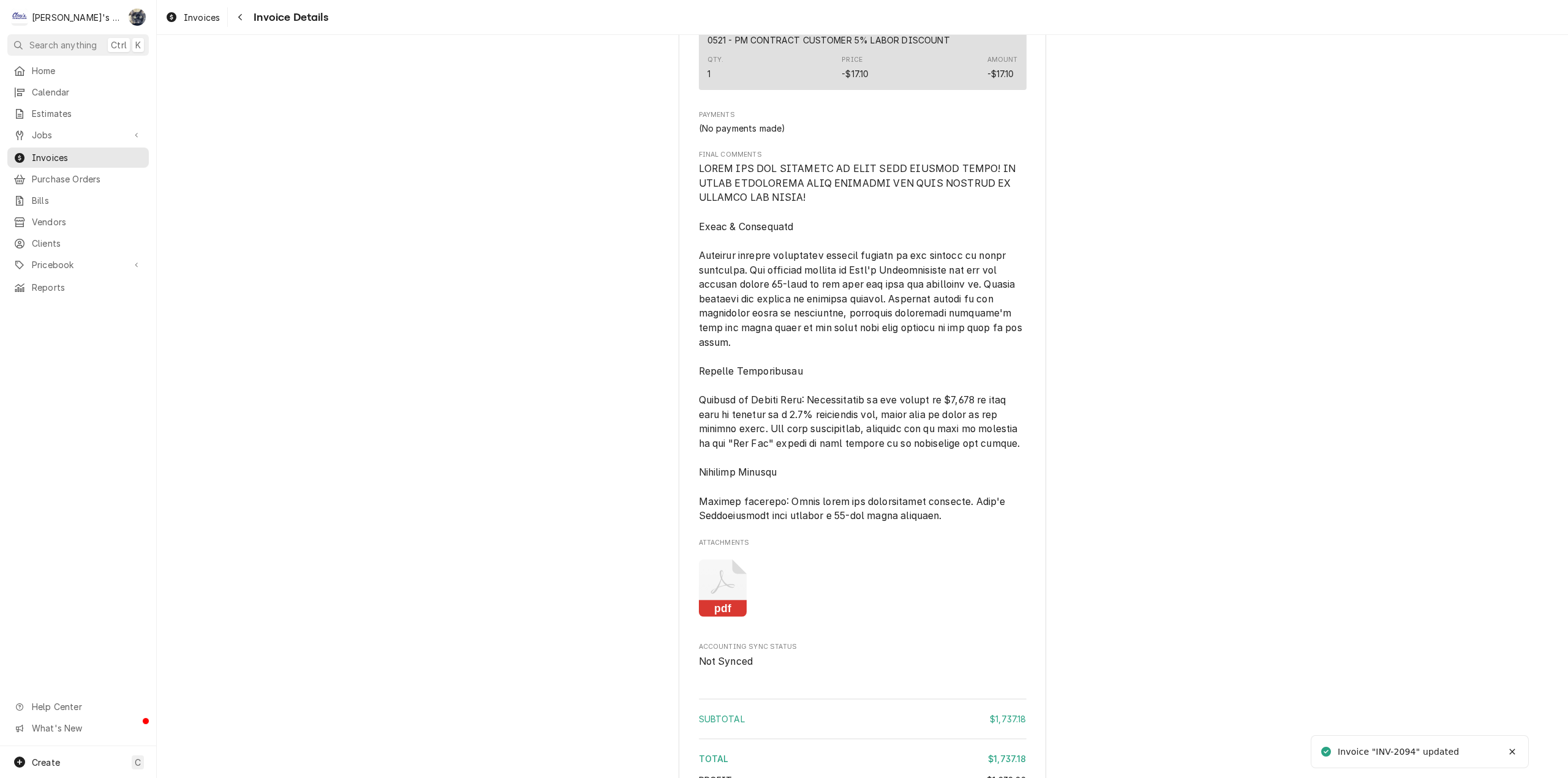
scroll to position [2883, 0]
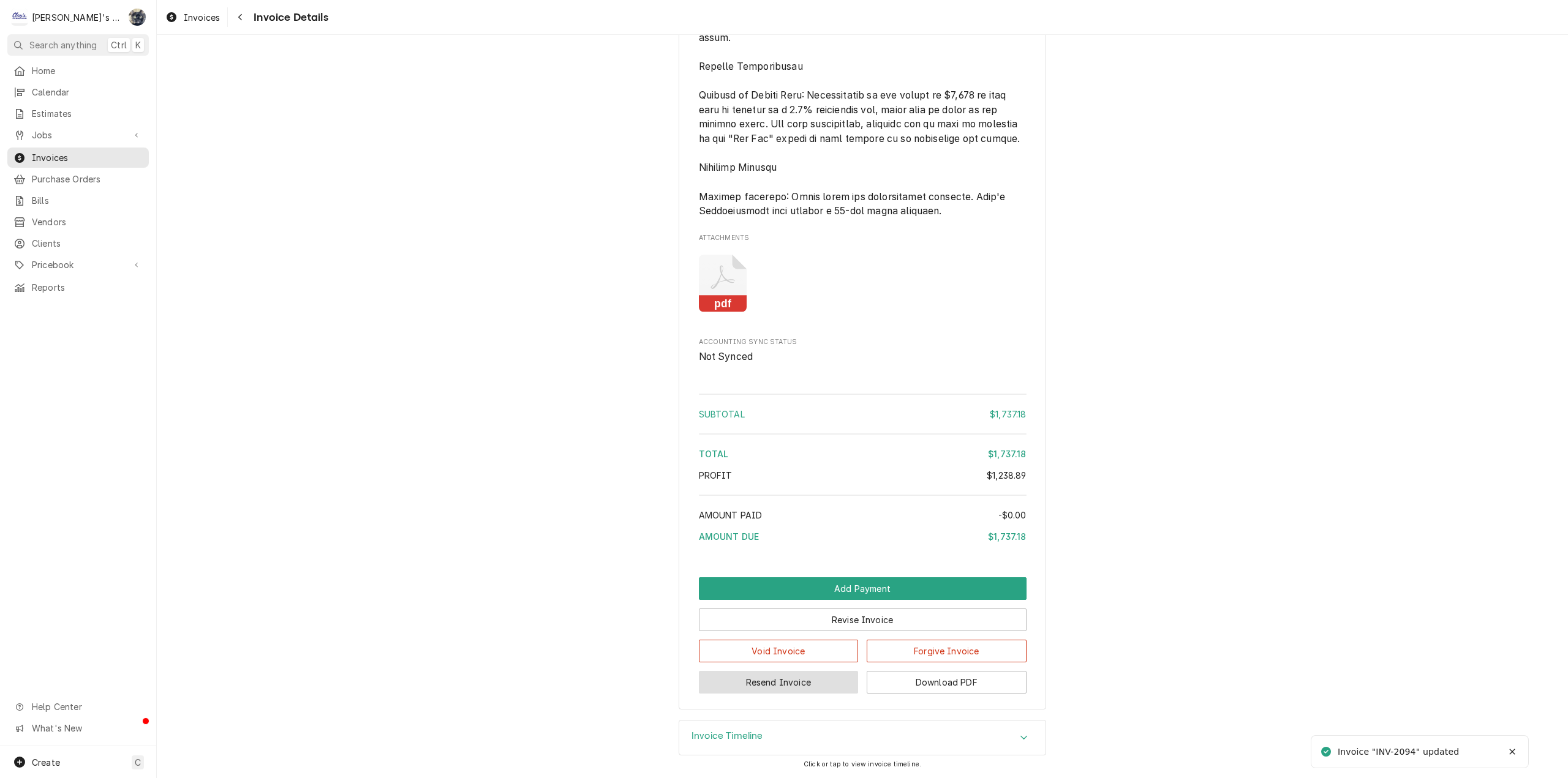
click at [838, 690] on button "Resend Invoice" at bounding box center [778, 682] width 160 height 23
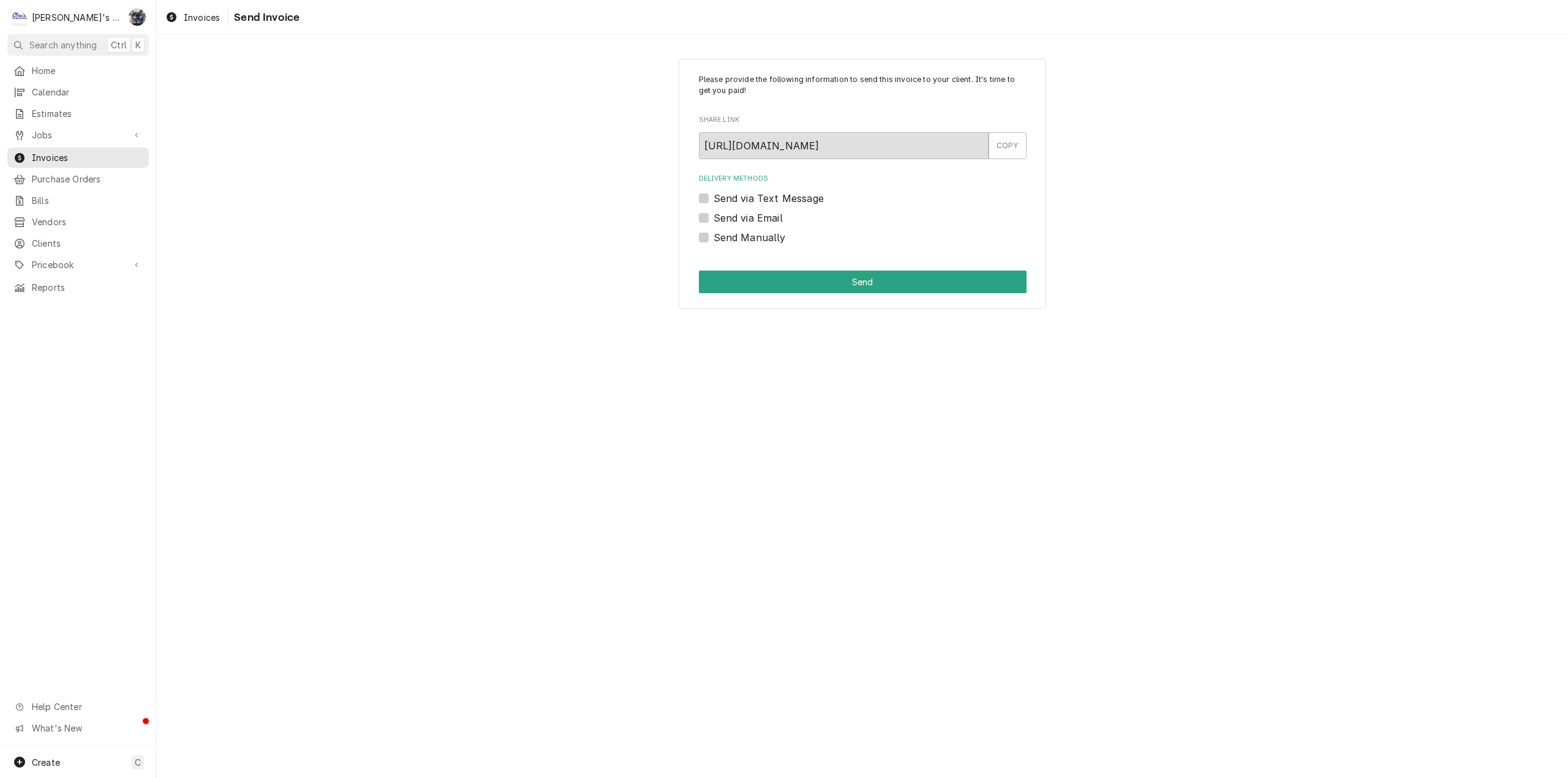
click at [713, 217] on label "Send via Email" at bounding box center [748, 218] width 69 height 15
click at [713, 217] on input "Send via Email" at bounding box center [877, 224] width 327 height 27
checkbox input "true"
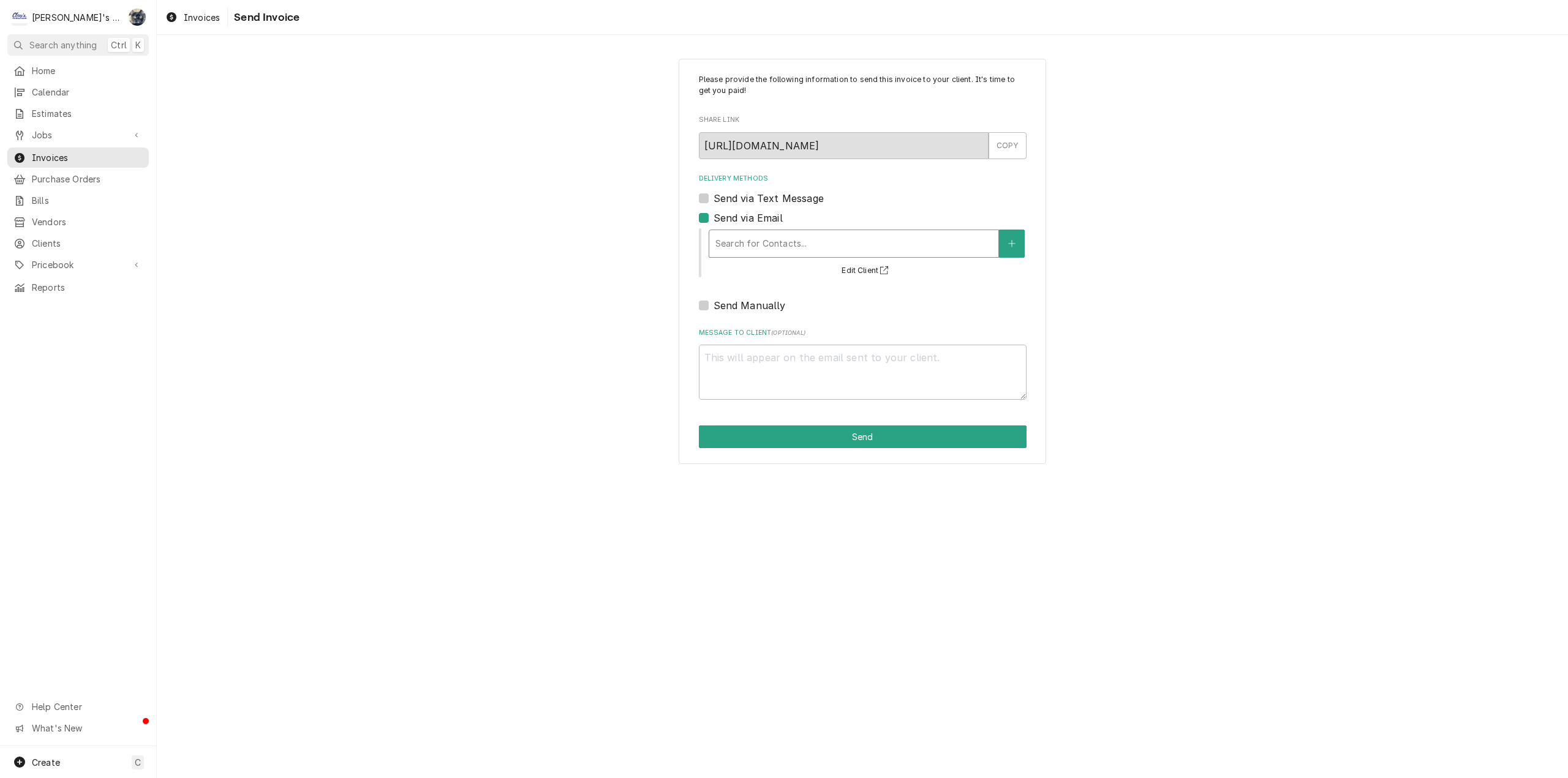
click at [778, 234] on div "Delivery Methods" at bounding box center [853, 244] width 277 height 22
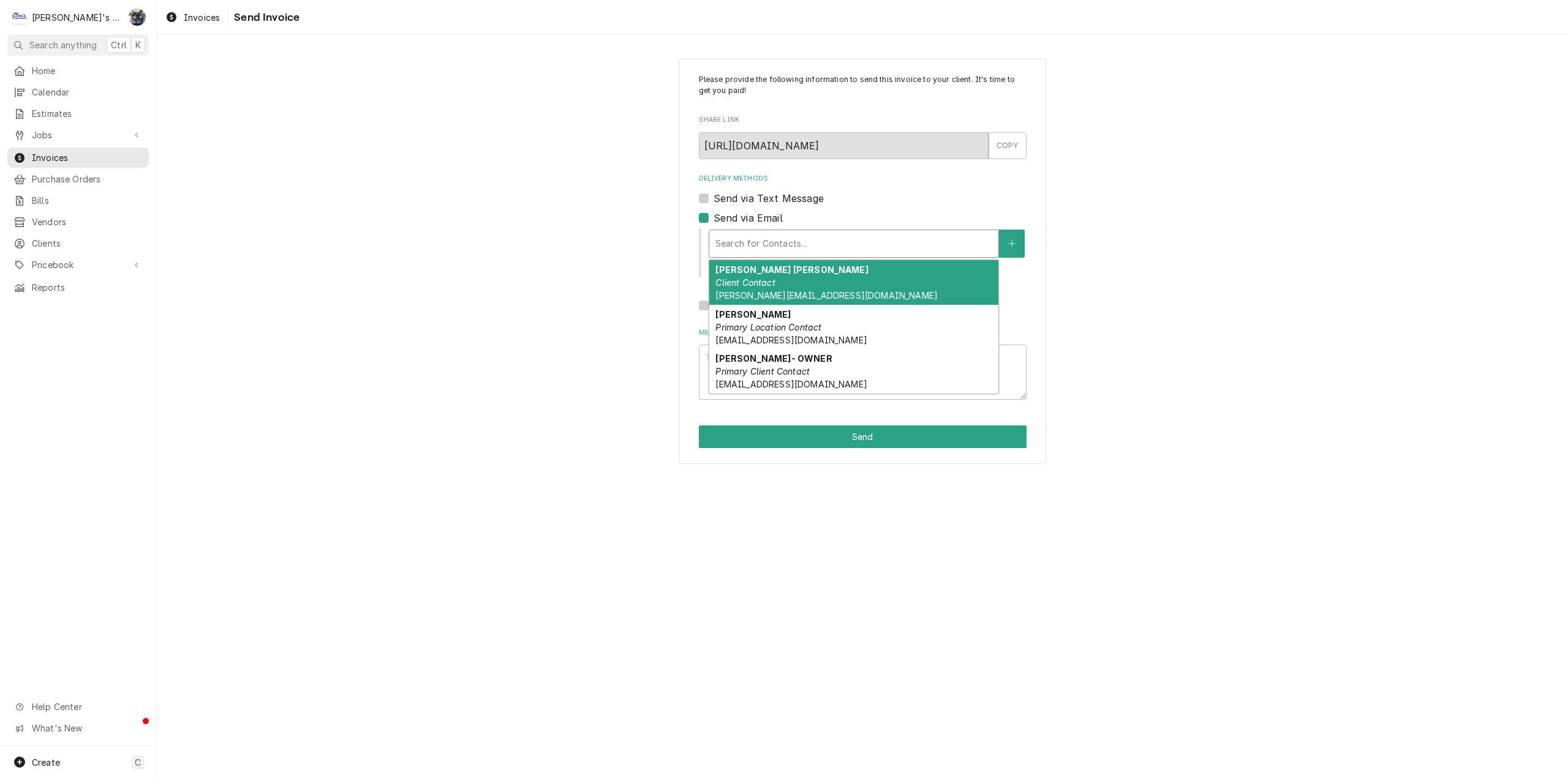
click at [784, 286] on div "CHRISTINE ANN- FINANACIAL Client Contact CHRISTINE@PORTERPUBS.COM" at bounding box center [853, 282] width 289 height 45
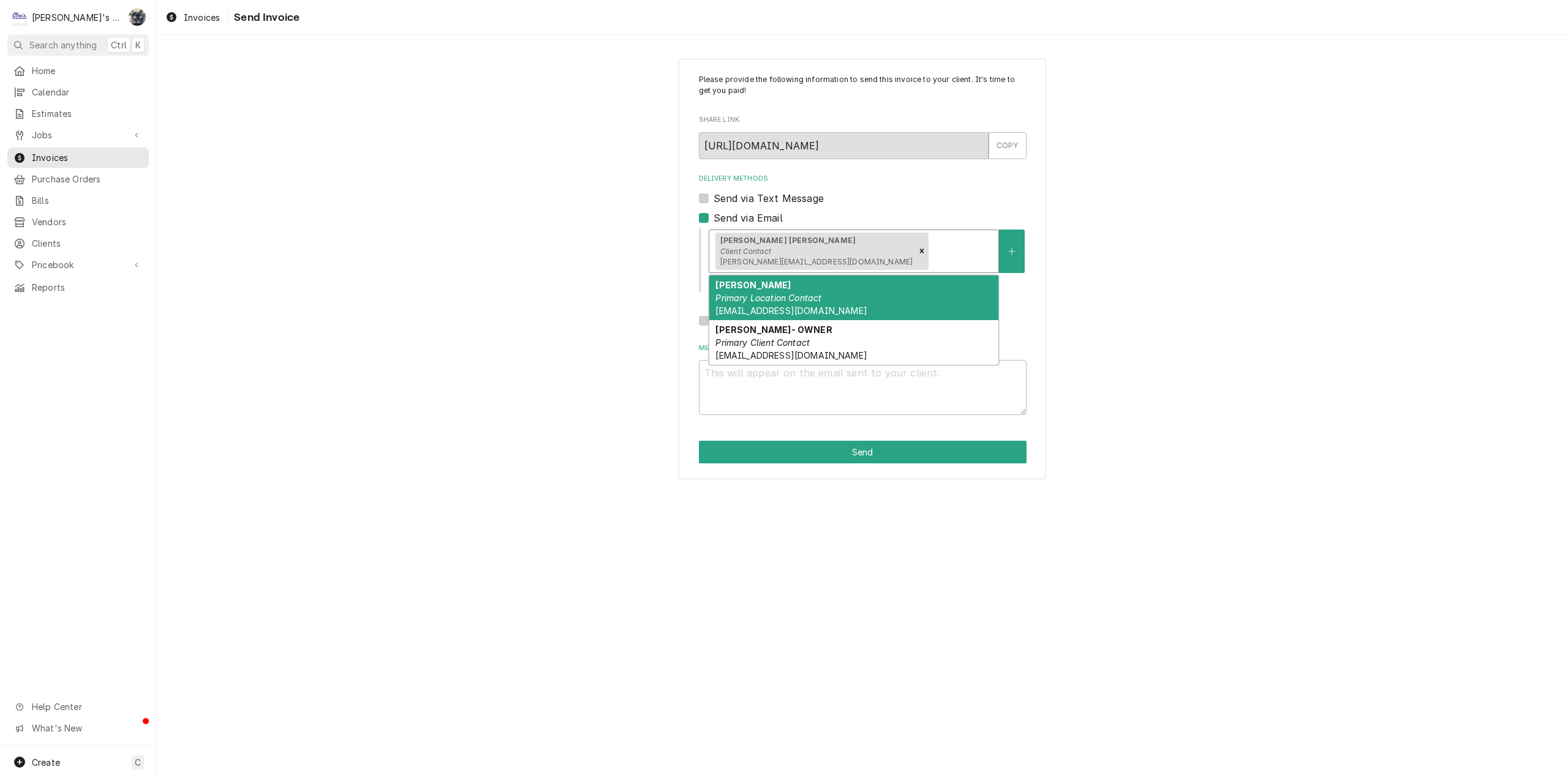
click at [931, 257] on div "Delivery Methods" at bounding box center [962, 251] width 61 height 22
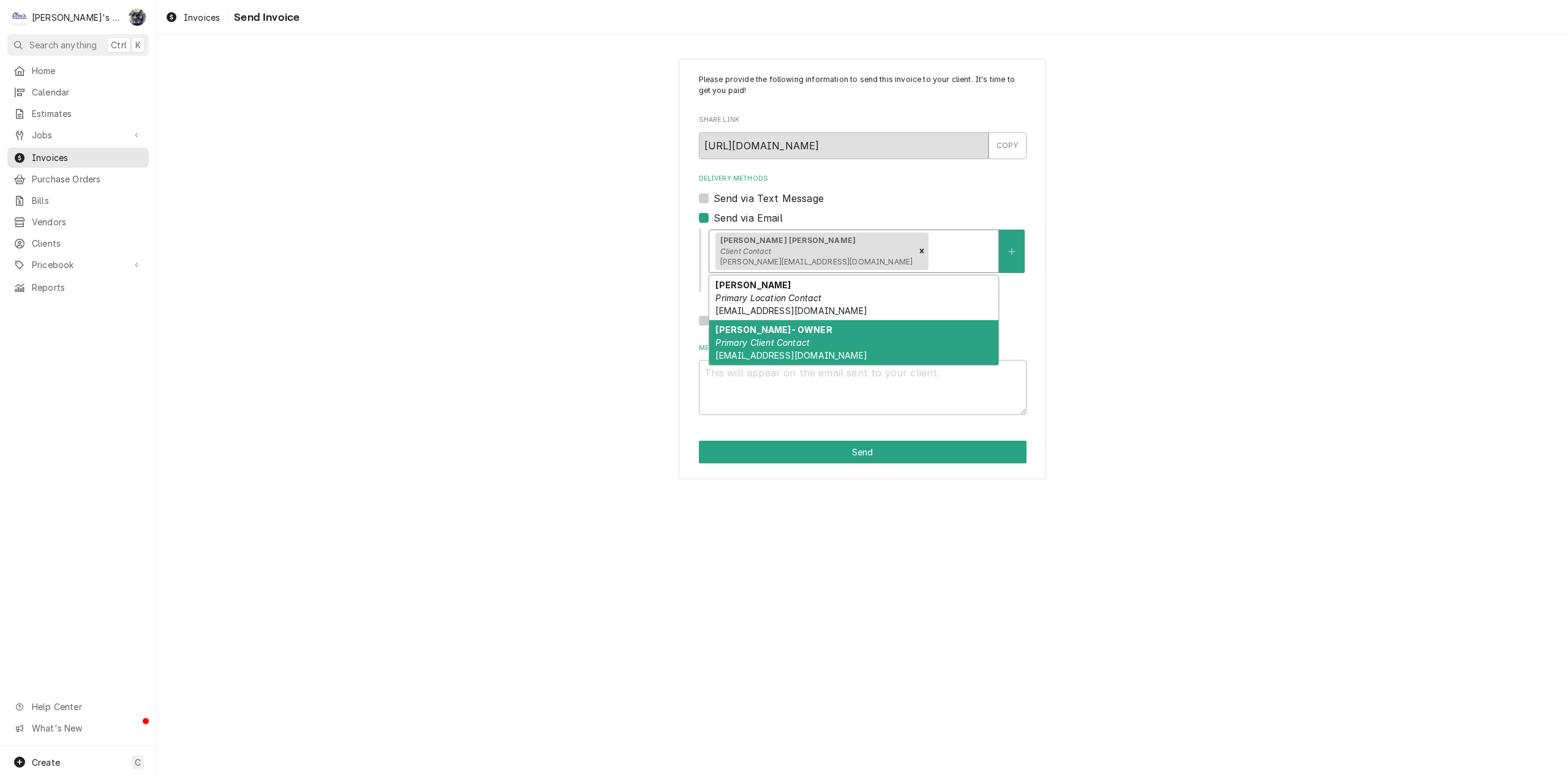
click at [853, 338] on div "COLBY PHILIPS- OWNER Primary Client Contact COLBY@PORTERPUBS.COM" at bounding box center [853, 342] width 289 height 45
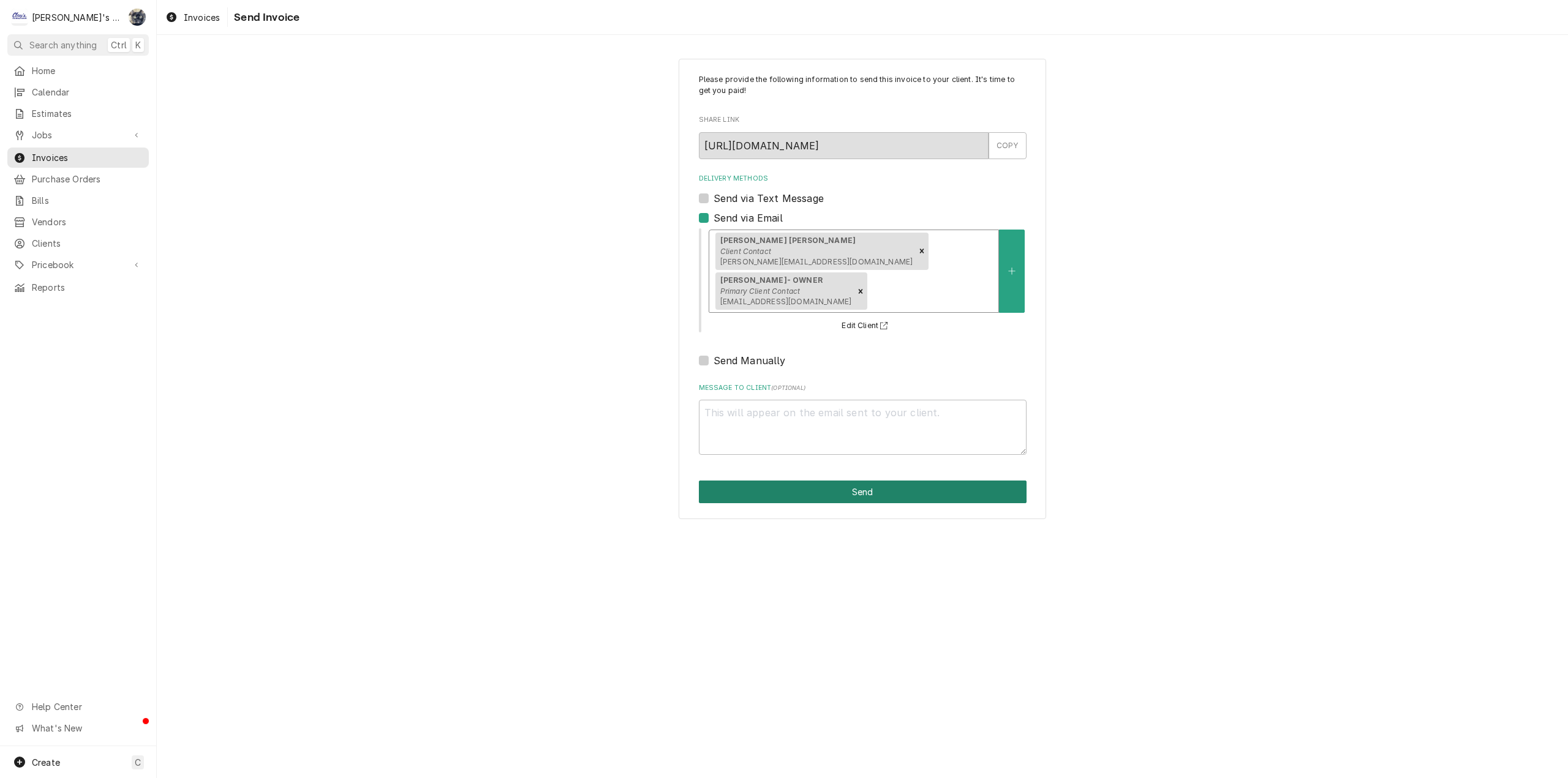
click at [849, 481] on button "Send" at bounding box center [862, 492] width 327 height 23
type textarea "x"
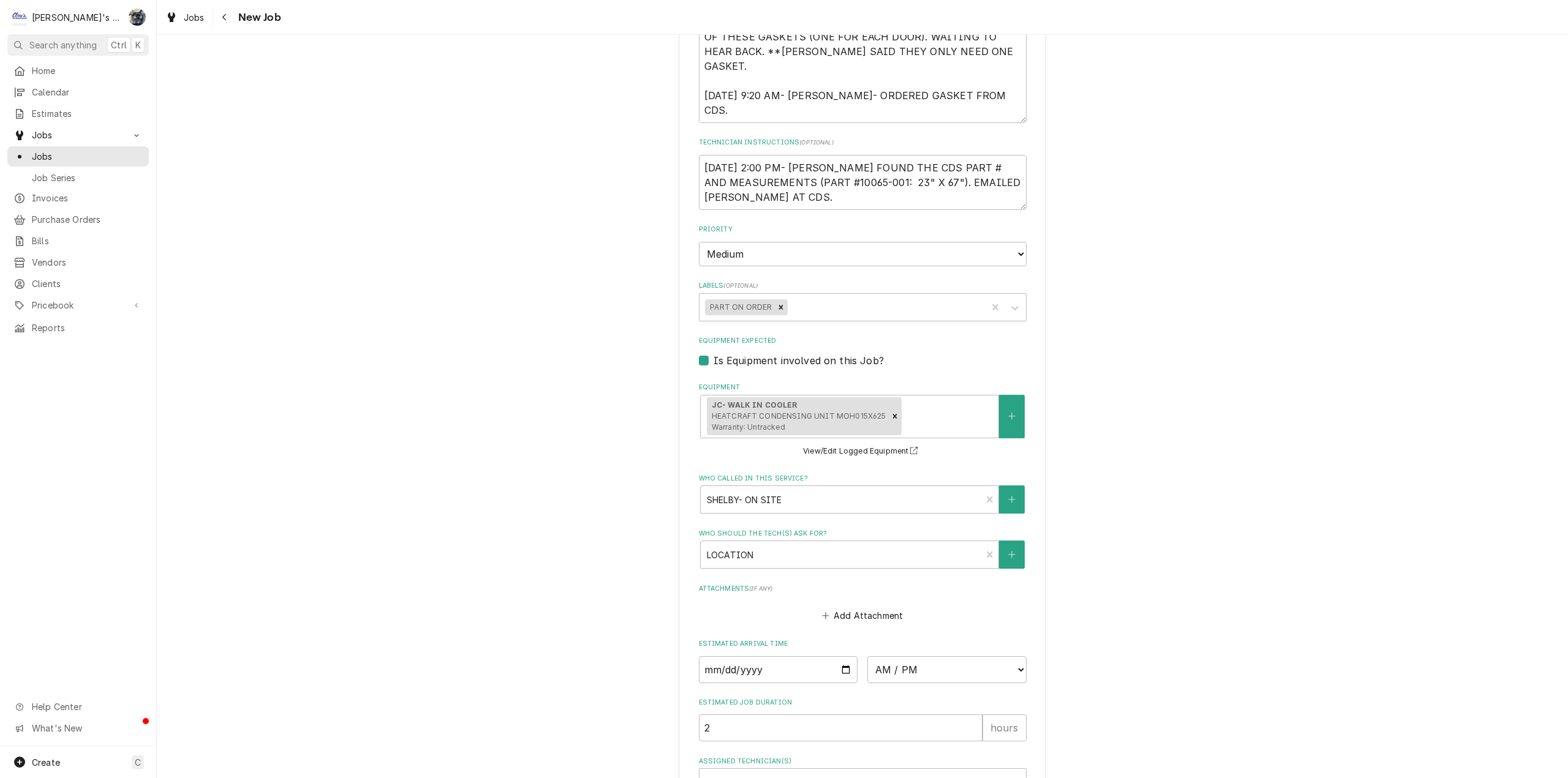
scroll to position [734, 0]
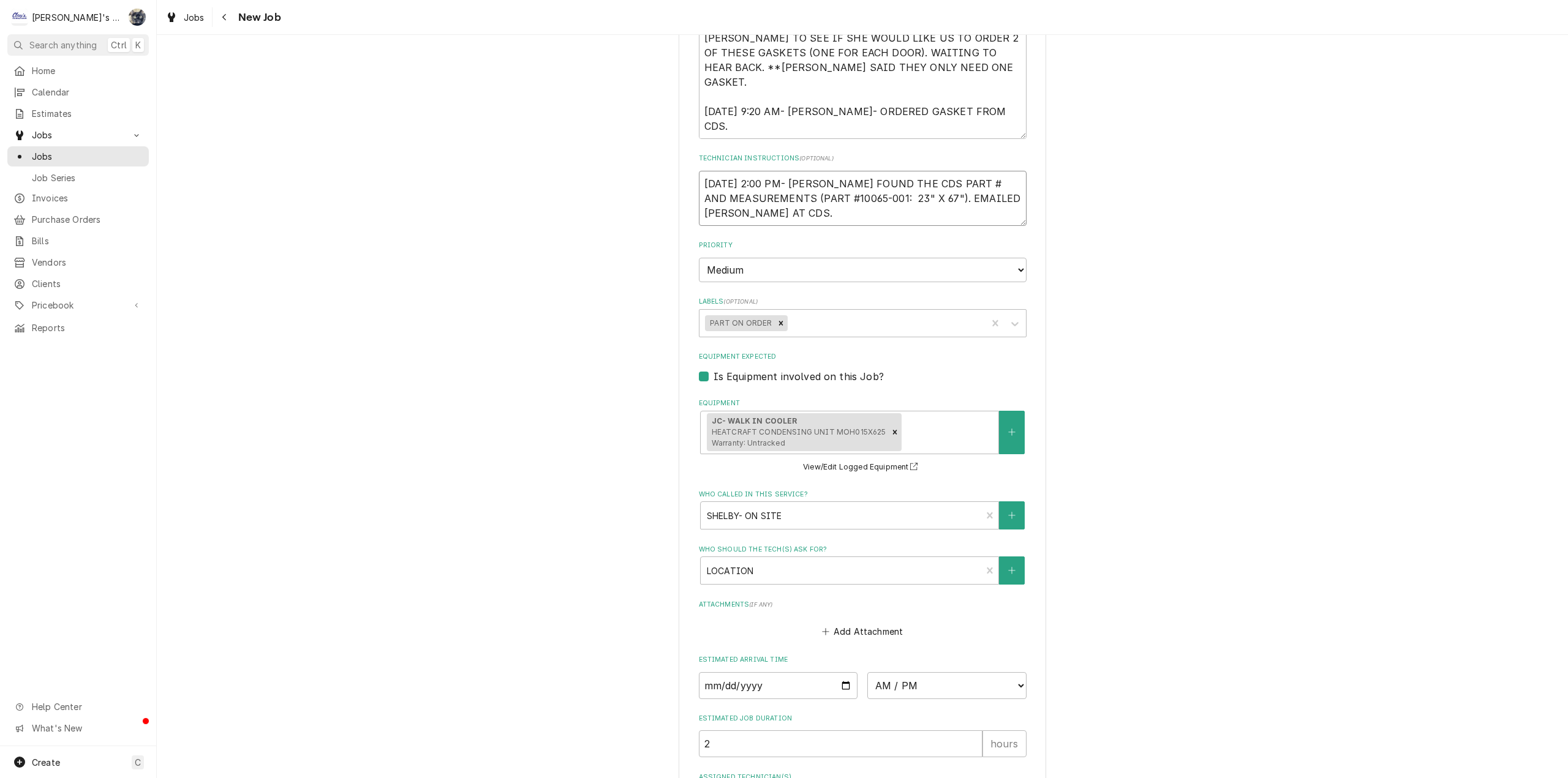
click at [778, 213] on textarea "[DATE] 2:00 PM- [PERSON_NAME] FOUND THE CDS PART # AND MEASUREMENTS (PART #1006…" at bounding box center [862, 198] width 327 height 55
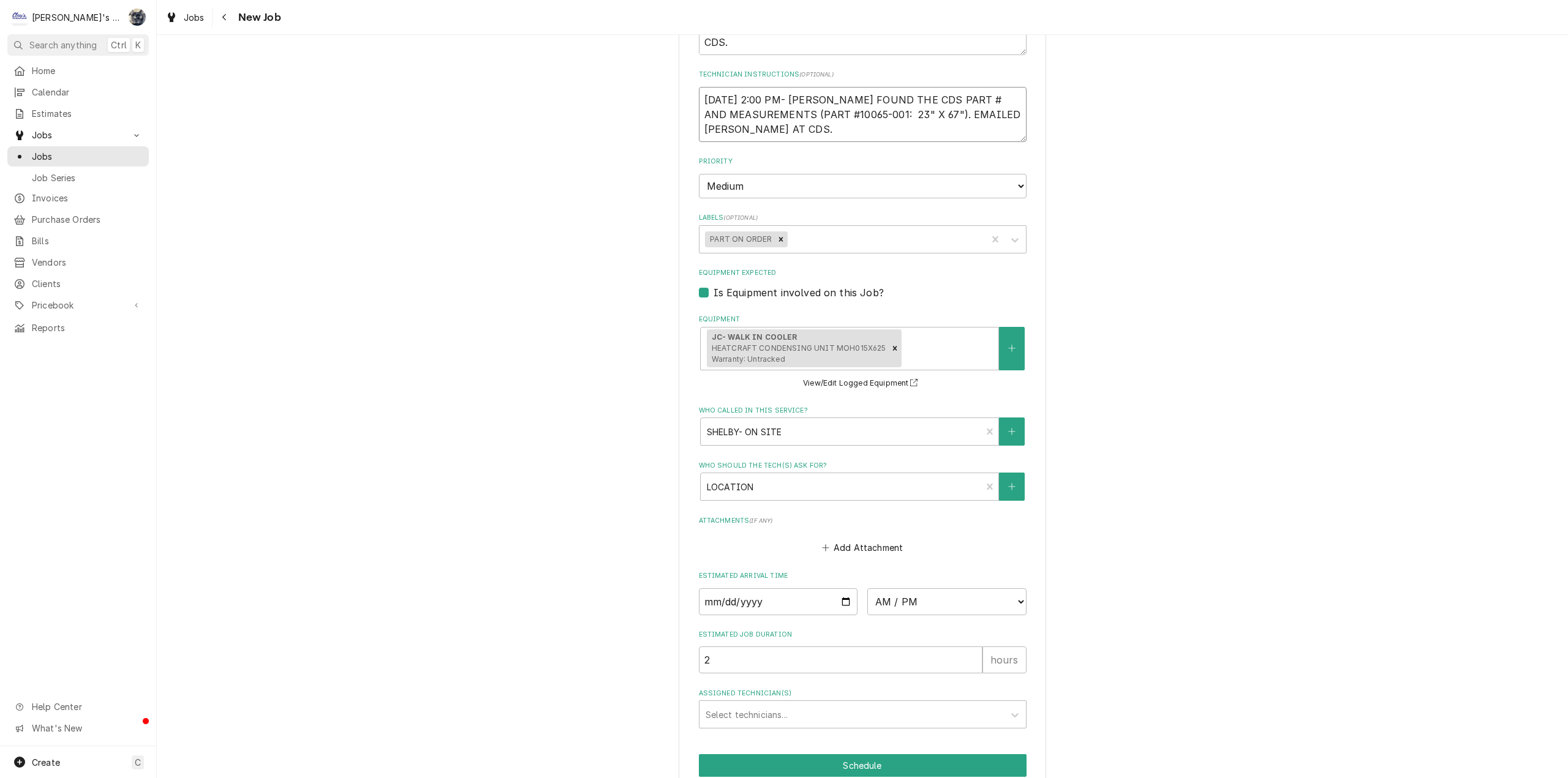
scroll to position [906, 0]
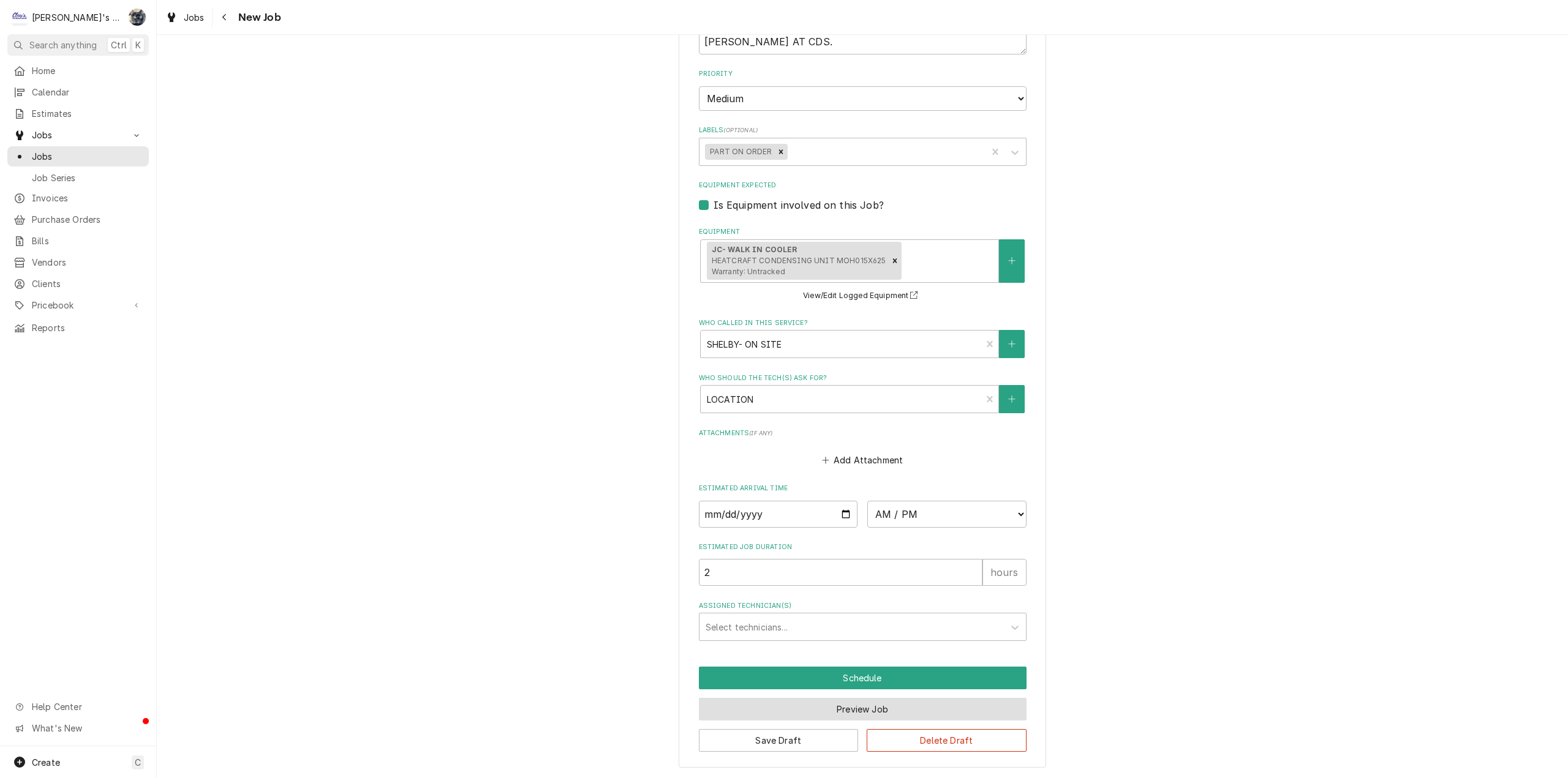
click at [778, 482] on button "Preview Job" at bounding box center [862, 709] width 327 height 23
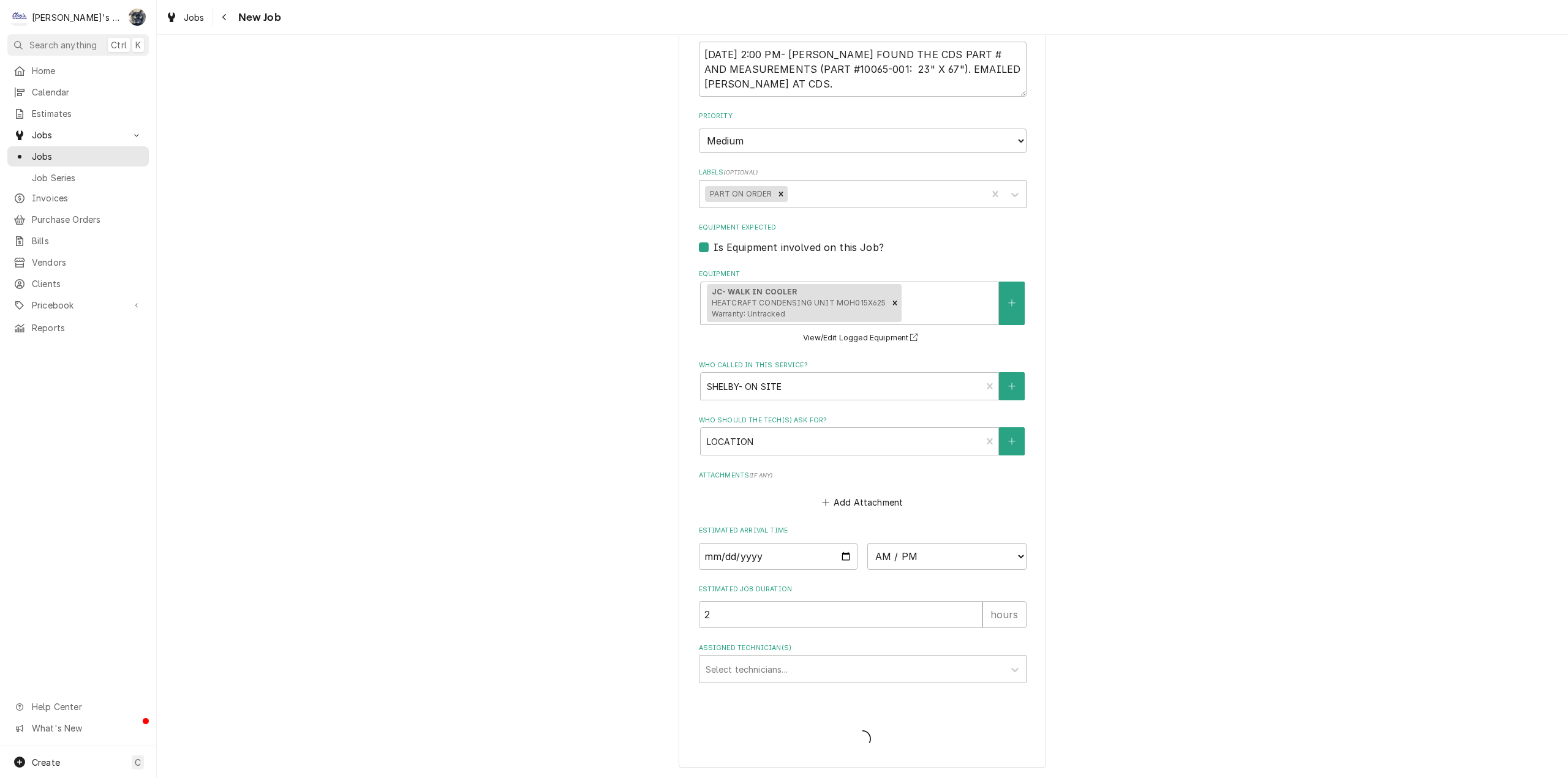
type textarea "x"
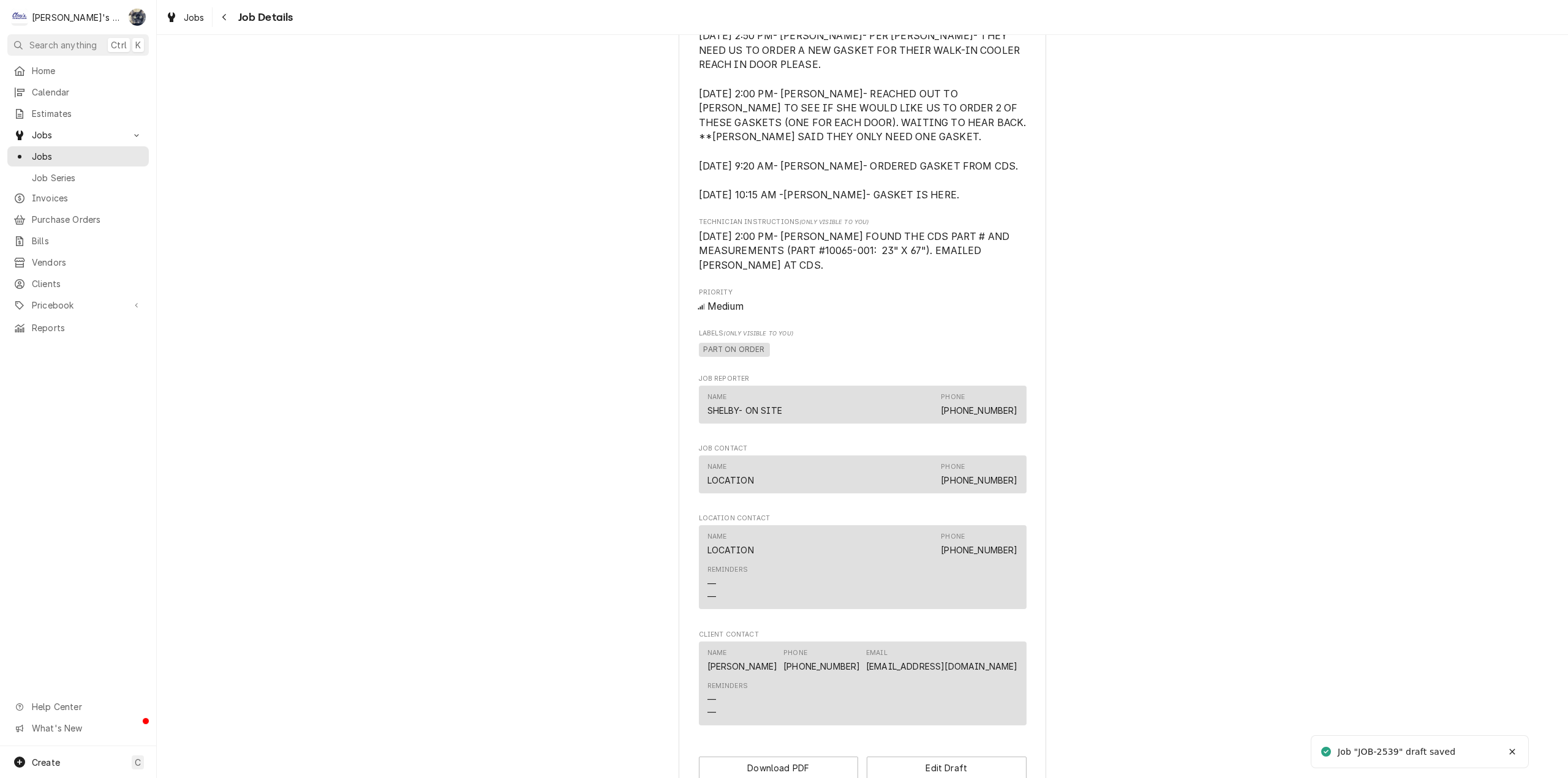
scroll to position [766, 0]
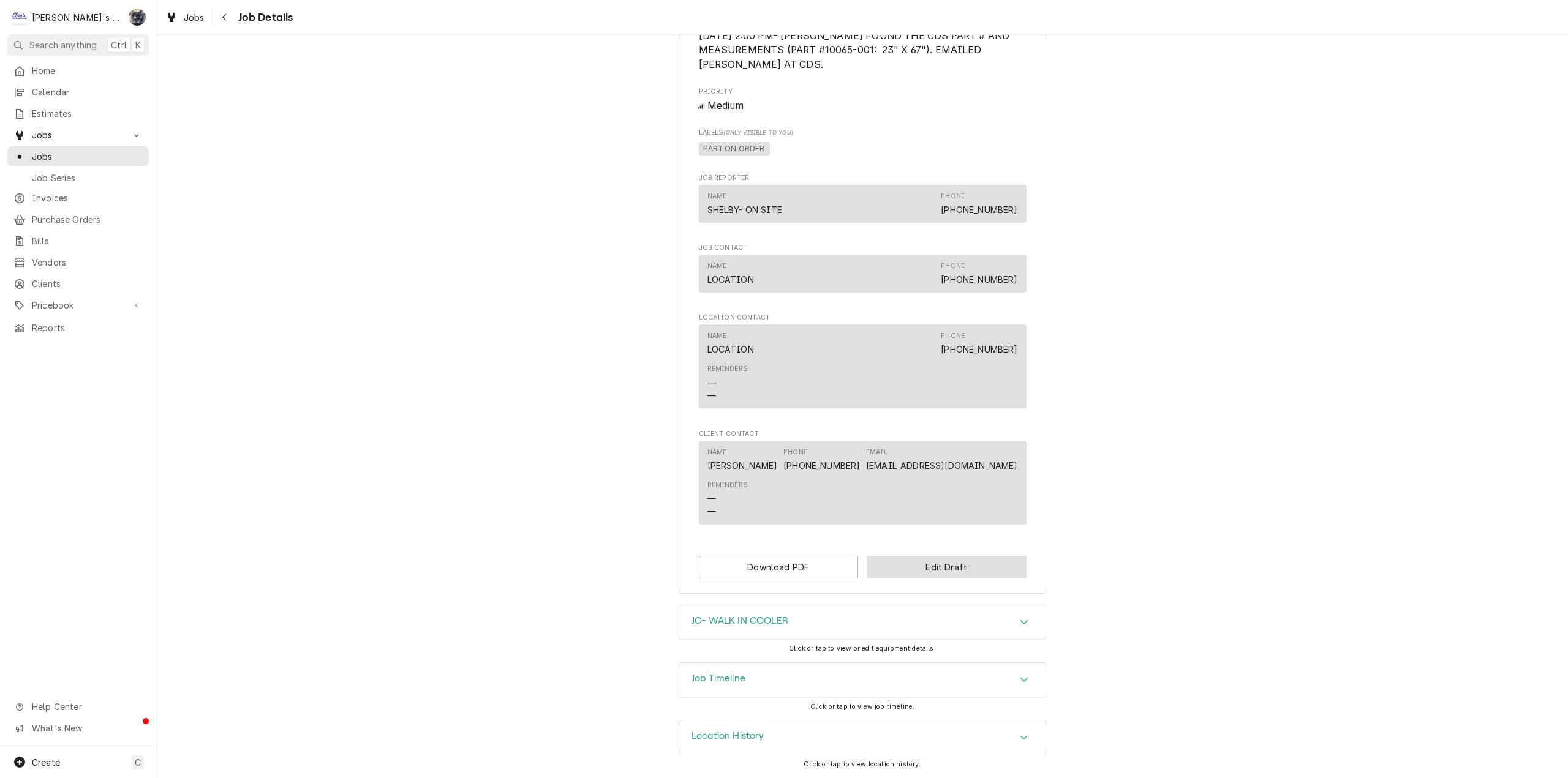
click at [905, 572] on button "Edit Draft" at bounding box center [947, 567] width 160 height 23
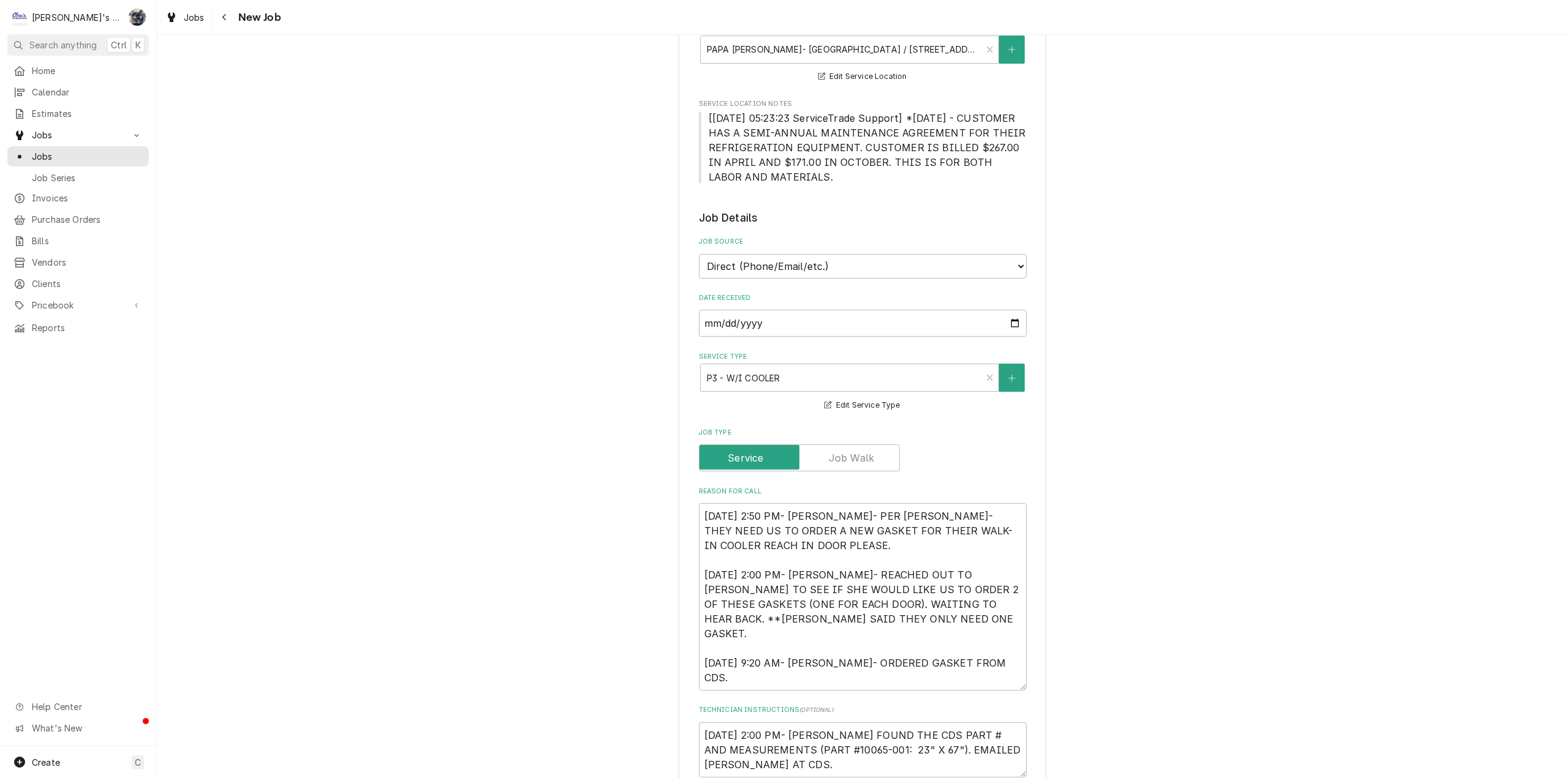
scroll to position [551, 0]
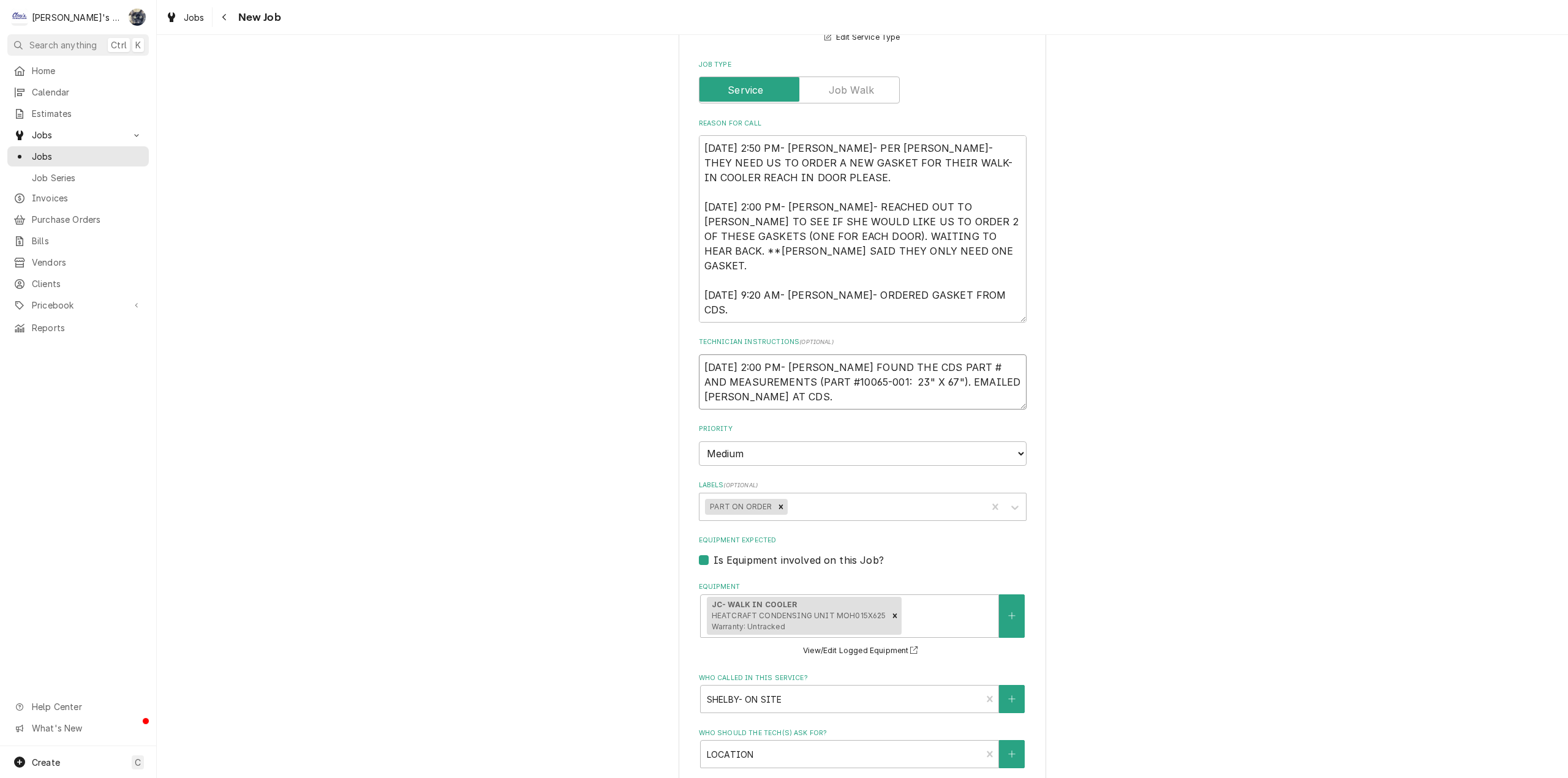
click at [878, 395] on textarea "[DATE] 2:00 PM- [PERSON_NAME] FOUND THE CDS PART # AND MEASUREMENTS (PART #1006…" at bounding box center [862, 382] width 327 height 55
type textarea "x"
type textarea "[DATE] 2:00 PM- [PERSON_NAME] FOUND THE CDS PART # AND MEASUREMENTS (PART #1006…"
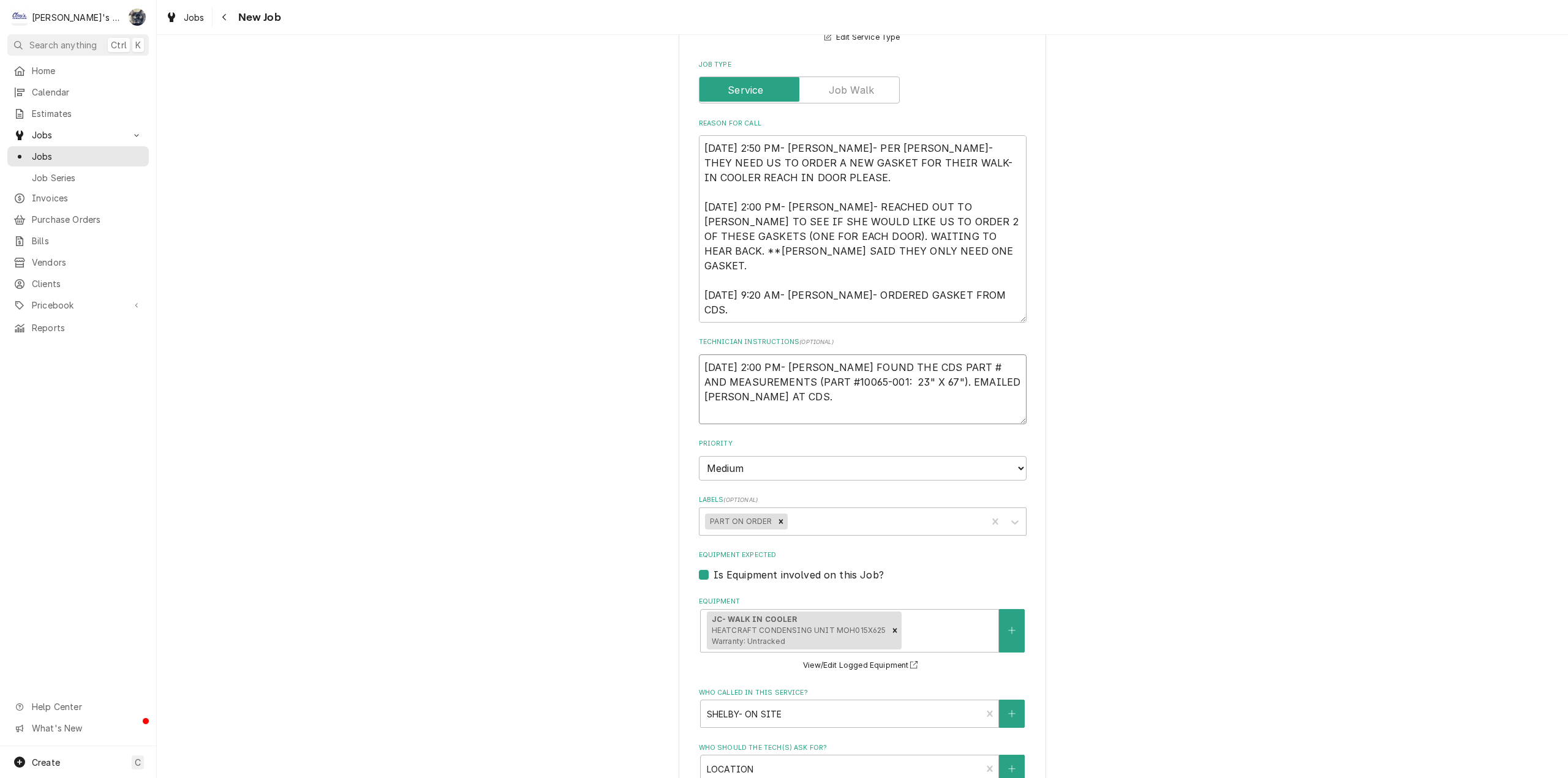
type textarea "x"
type textarea "[DATE] 2:00 PM- [PERSON_NAME] FOUND THE CDS PART # AND MEASUREMENTS (PART #1006…"
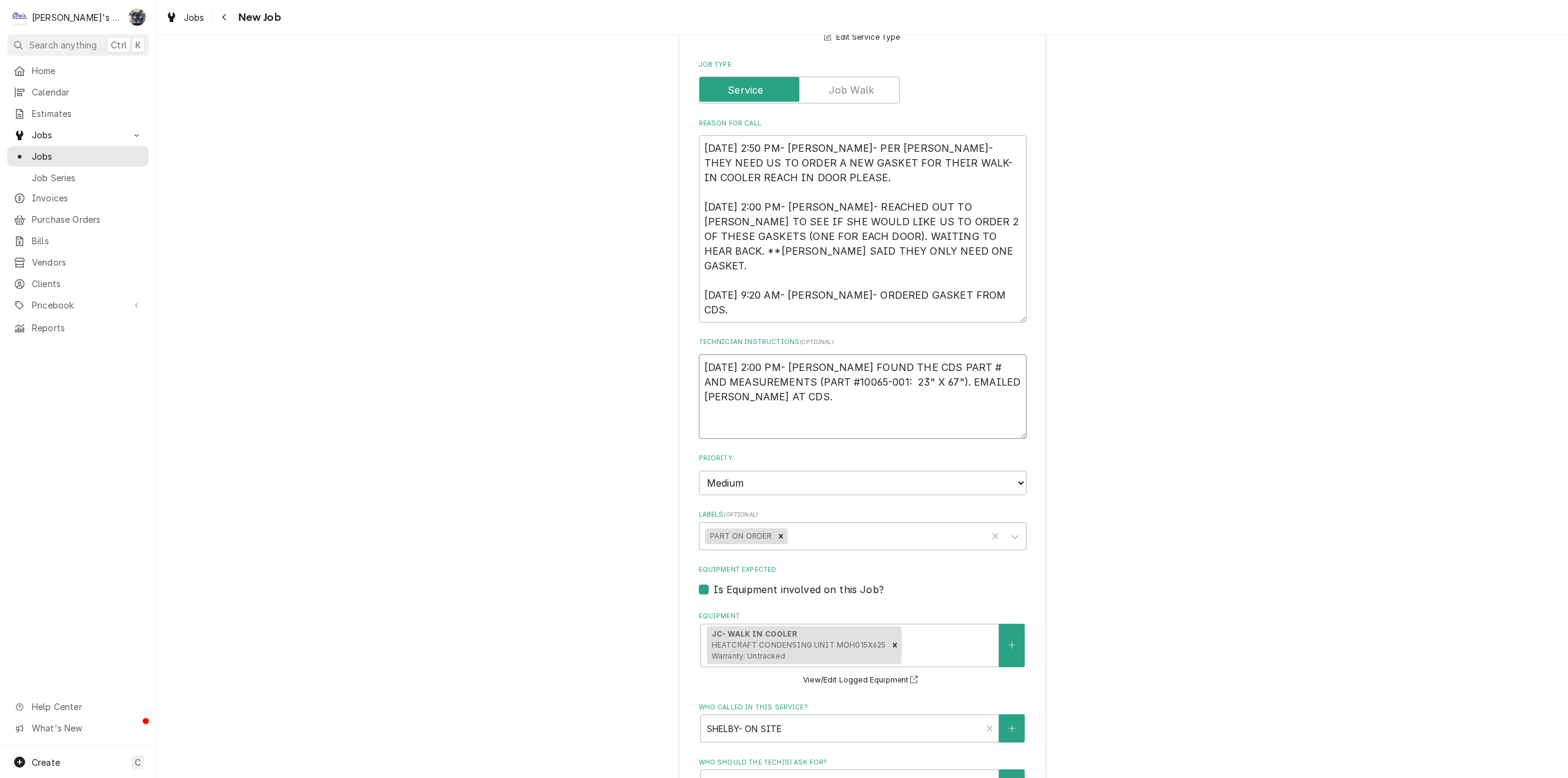
type textarea "x"
type textarea "[DATE] 2:00 PM- [PERSON_NAME] FOUND THE CDS PART # AND MEASUREMENTS (PART #1006…"
type textarea "x"
type textarea "[DATE] 2:00 PM- [PERSON_NAME] FOUND THE CDS PART # AND MEASUREMENTS (PART #1006…"
type textarea "x"
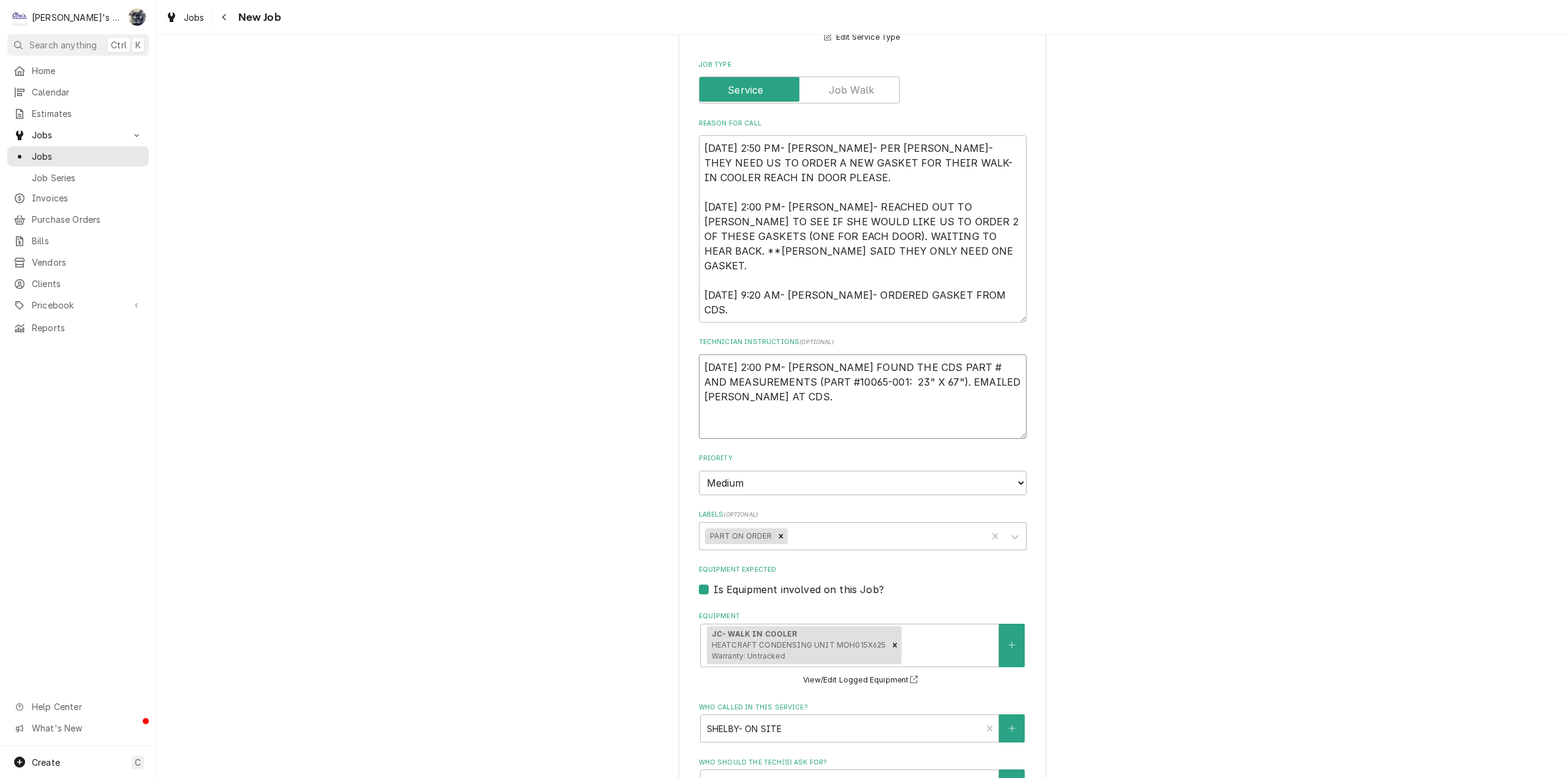
type textarea "[DATE] 2:00 PM- [PERSON_NAME] FOUND THE CDS PART # AND MEASUREMENTS (PART #1006…"
type textarea "x"
type textarea "[DATE] 2:00 PM- [PERSON_NAME] FOUND THE CDS PART # AND MEASUREMENTS (PART #1006…"
type textarea "x"
type textarea "[DATE] 2:00 PM- [PERSON_NAME] FOUND THE CDS PART # AND MEASUREMENTS (PART #1006…"
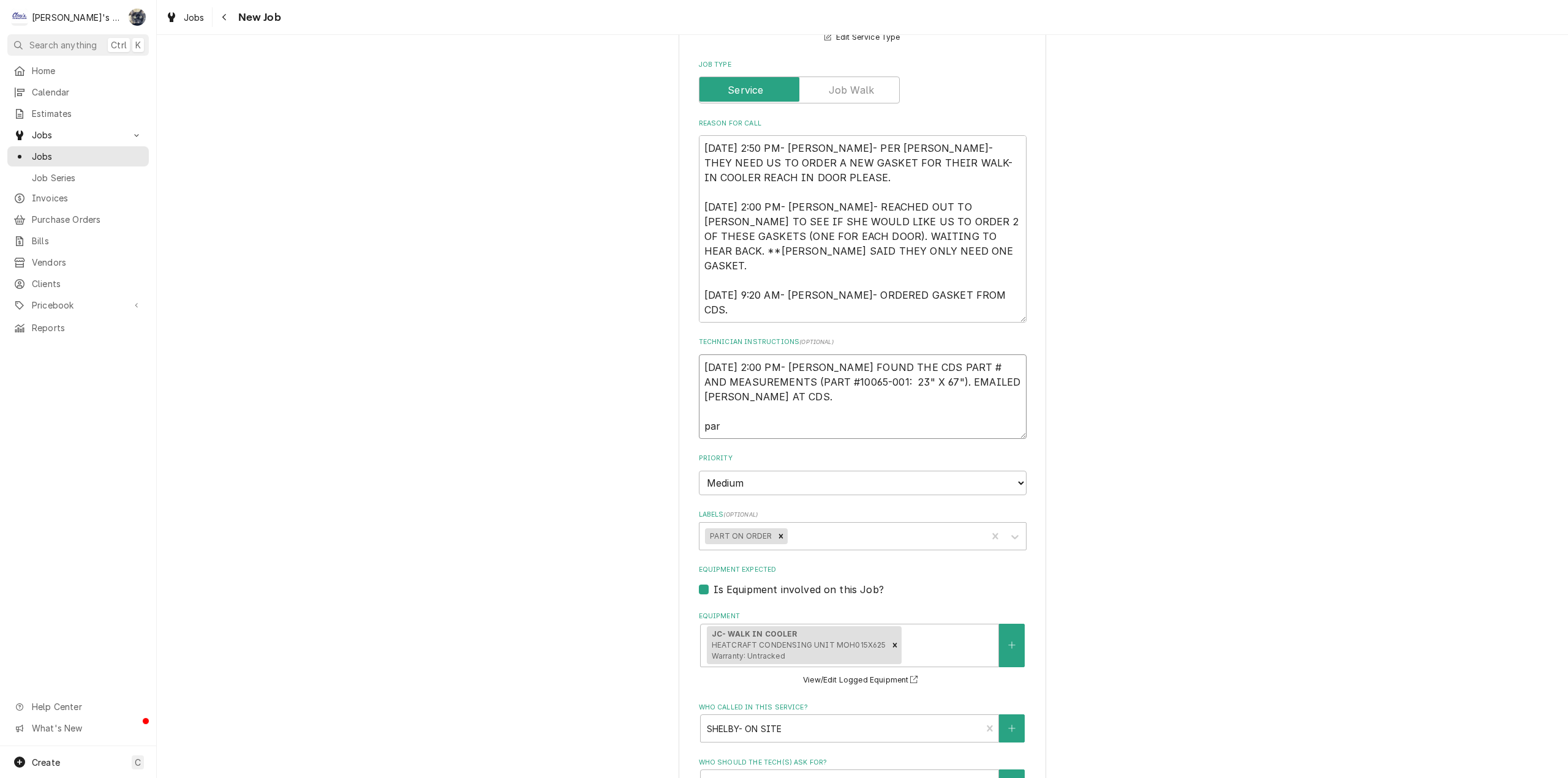
type textarea "x"
type textarea "[DATE] 2:00 PM- [PERSON_NAME] FOUND THE CDS PART # AND MEASUREMENTS (PART #1006…"
type textarea "x"
type textarea "[DATE] 2:00 PM- [PERSON_NAME] FOUND THE CDS PART # AND MEASUREMENTS (PART #1006…"
type textarea "x"
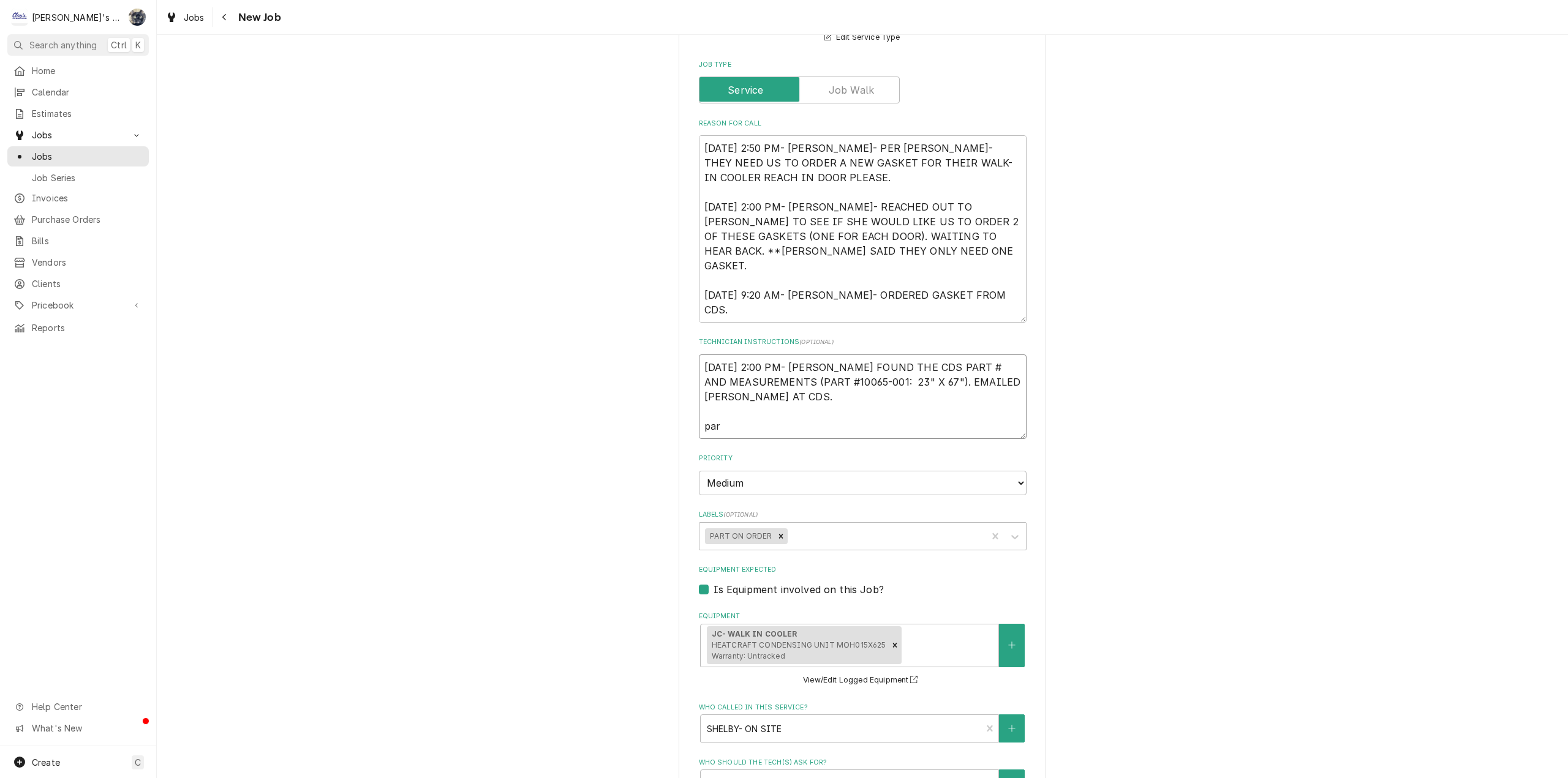
type textarea "[DATE] 2:00 PM- [PERSON_NAME] FOUND THE CDS PART # AND MEASUREMENTS (PART #1006…"
type textarea "x"
type textarea "[DATE] 2:00 PM- [PERSON_NAME] FOUND THE CDS PART # AND MEASUREMENTS (PART #1006…"
type textarea "x"
type textarea "[DATE] 2:00 PM- [PERSON_NAME] FOUND THE CDS PART # AND MEASUREMENTS (PART #1006…"
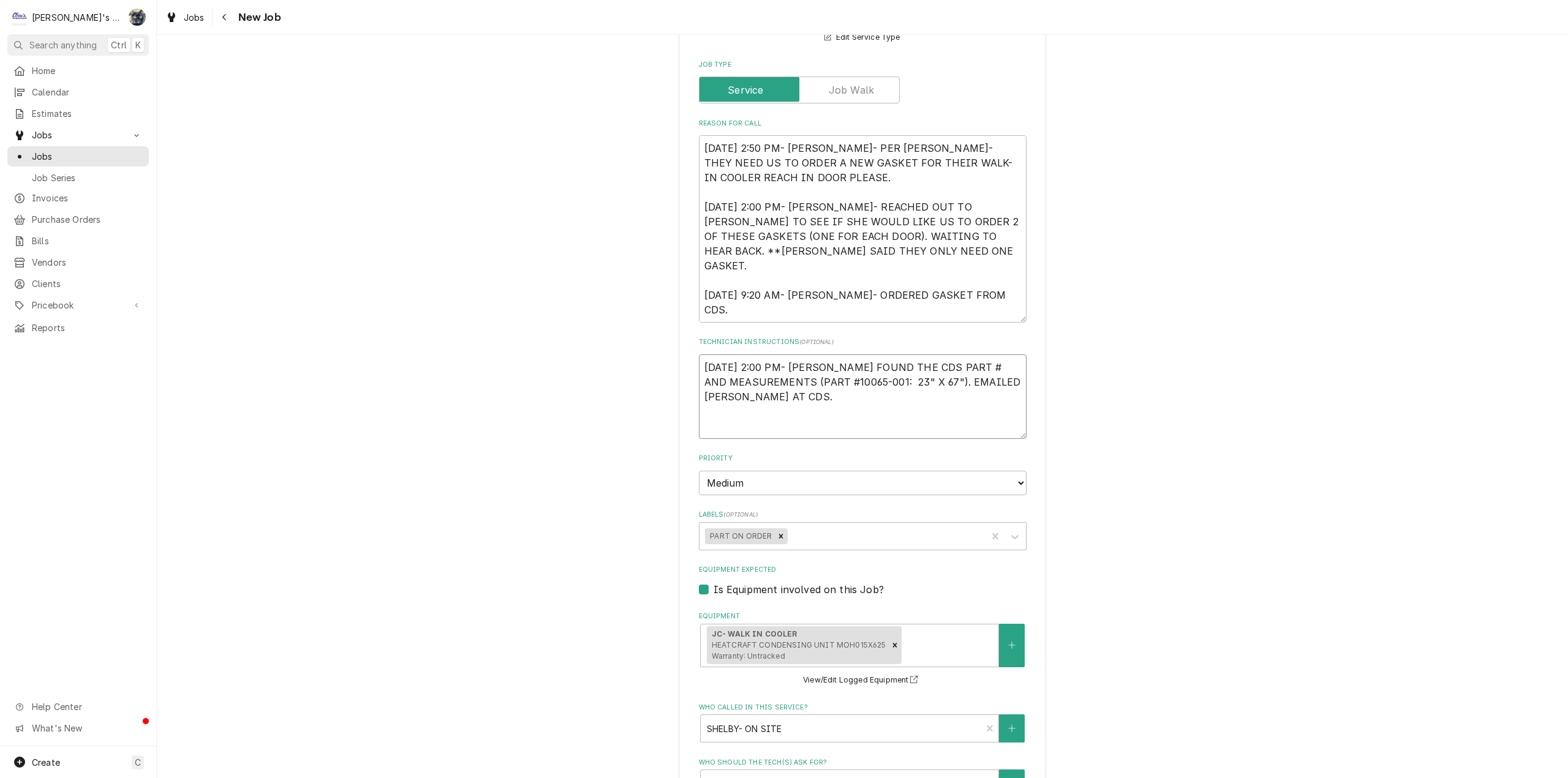
type textarea "x"
type textarea "[DATE] 2:00 PM- [PERSON_NAME] FOUND THE CDS PART # AND MEASUREMENTS (PART #1006…"
type textarea "x"
type textarea "[DATE] 2:00 PM- [PERSON_NAME] FOUND THE CDS PART # AND MEASUREMENTS (PART #1006…"
type textarea "x"
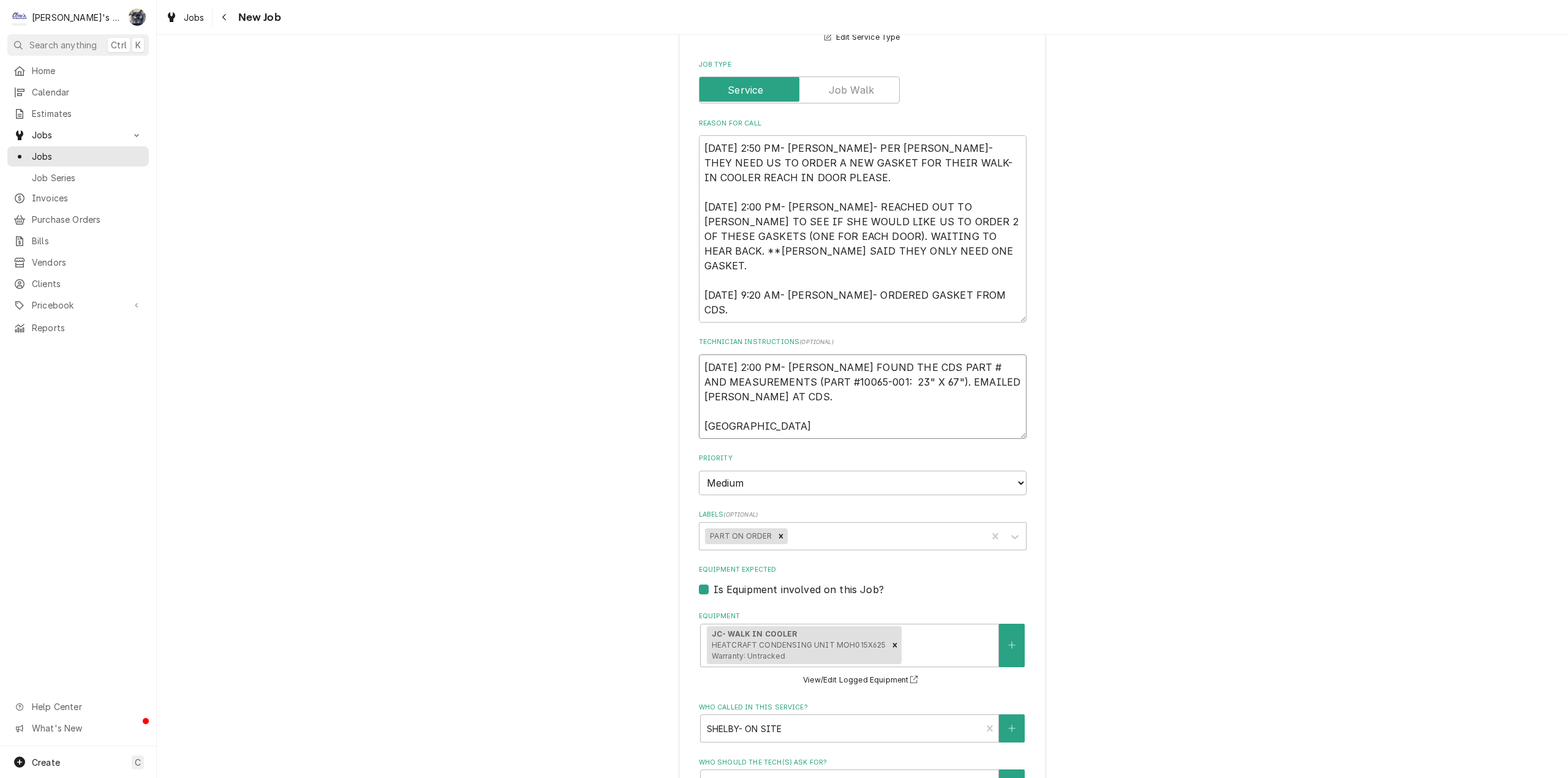
type textarea "[DATE] 2:00 PM- [PERSON_NAME] FOUND THE CDS PART # AND MEASUREMENTS (PART #1006…"
type textarea "x"
type textarea "8/7/2025 2:00 PM- SARAH- I FOUND THE CDS PART # AND MEASUREMENTS (PART #10065-0…"
type textarea "x"
type textarea "8/7/2025 2:00 PM- SARAH- I FOUND THE CDS PART # AND MEASUREMENTS (PART #10065-0…"
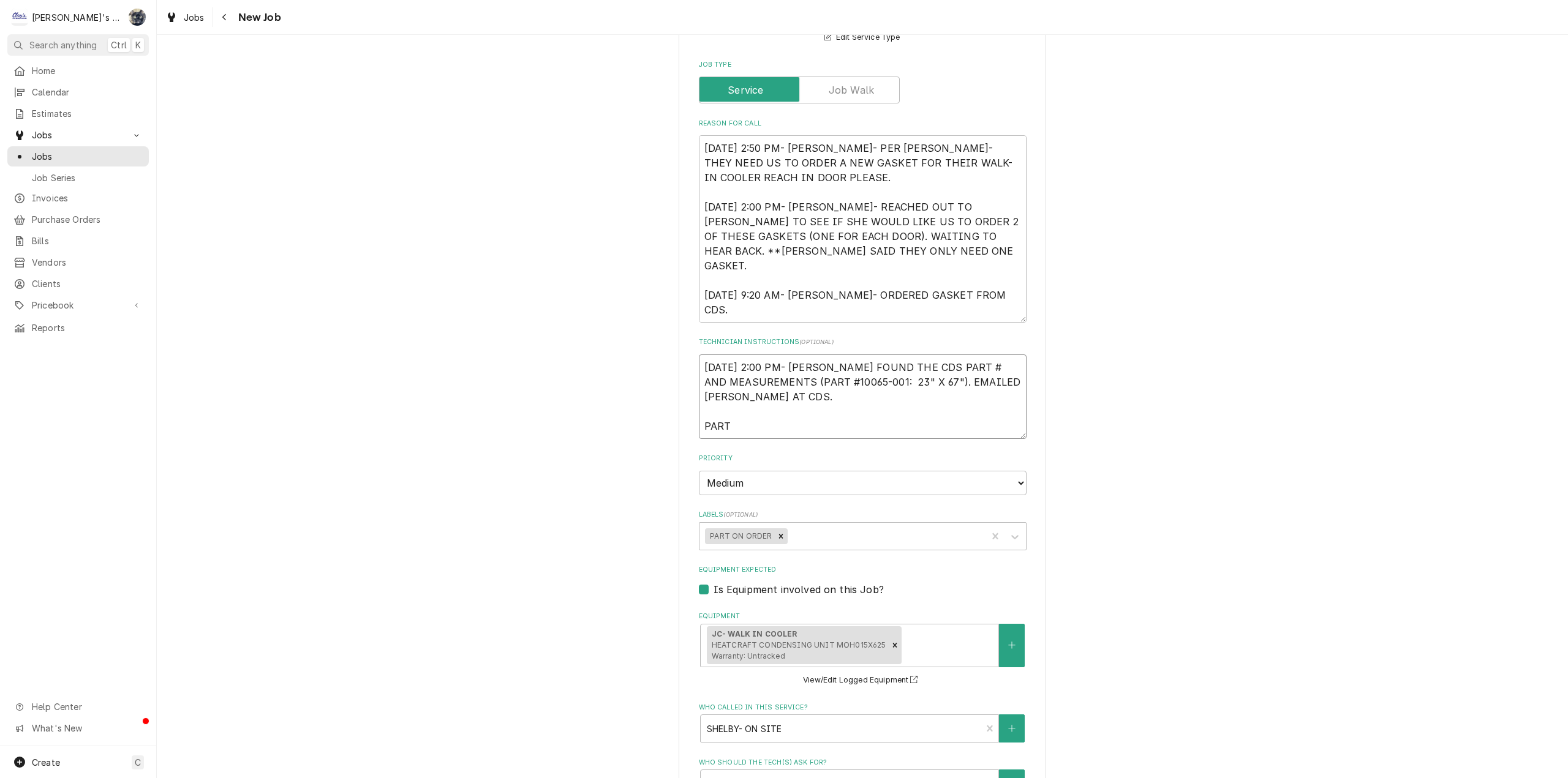
type textarea "x"
type textarea "8/7/2025 2:00 PM- SARAH- I FOUND THE CDS PART # AND MEASUREMENTS (PART #10065-0…"
type textarea "x"
type textarea "8/7/2025 2:00 PM- SARAH- I FOUND THE CDS PART # AND MEASUREMENTS (PART #10065-0…"
type textarea "x"
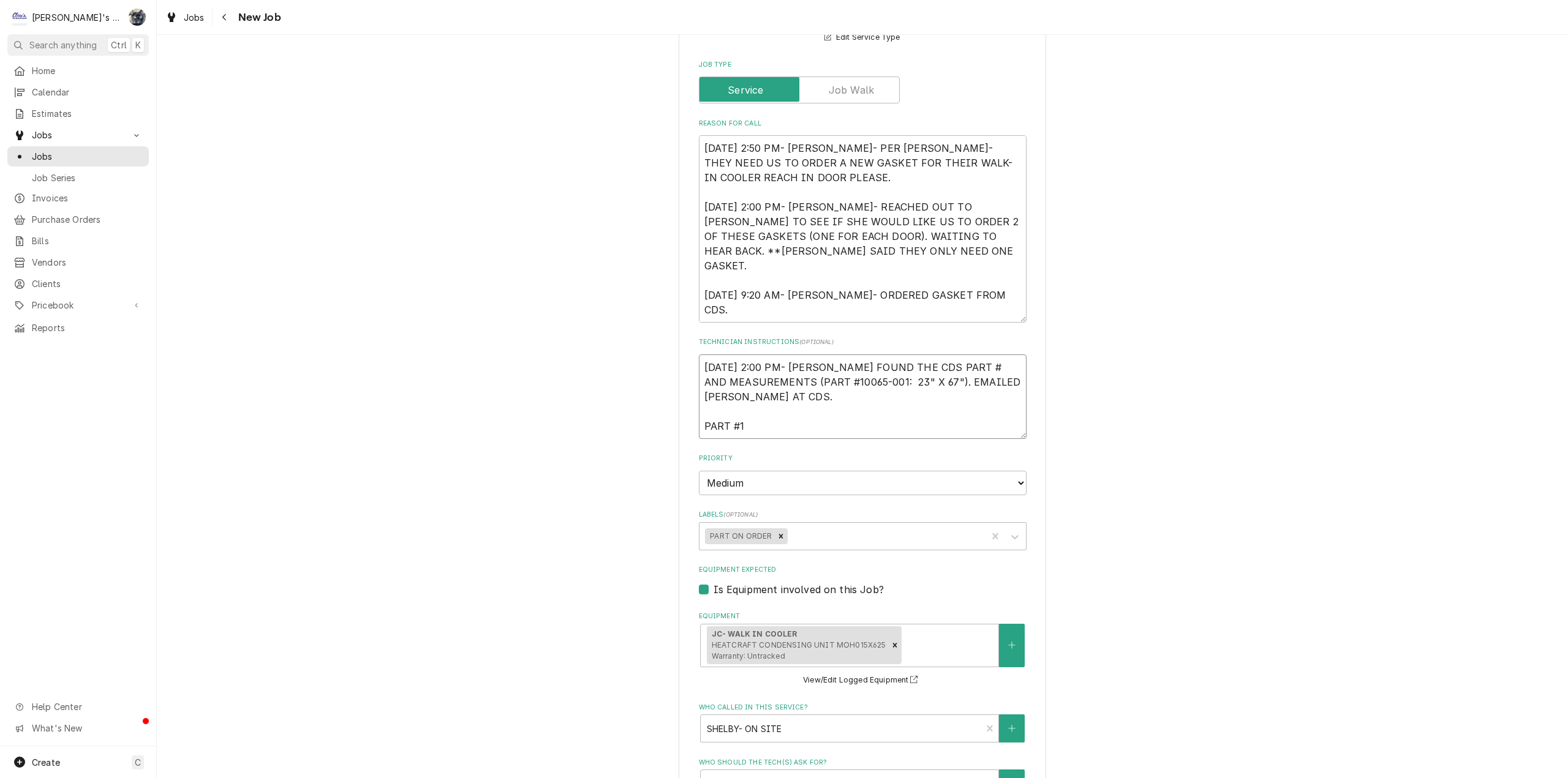
type textarea "8/7/2025 2:00 PM- SARAH- I FOUND THE CDS PART # AND MEASUREMENTS (PART #10065-0…"
type textarea "x"
type textarea "8/7/2025 2:00 PM- SARAH- I FOUND THE CDS PART # AND MEASUREMENTS (PART #10065-0…"
type textarea "x"
type textarea "8/7/2025 2:00 PM- SARAH- I FOUND THE CDS PART # AND MEASUREMENTS (PART #10065-0…"
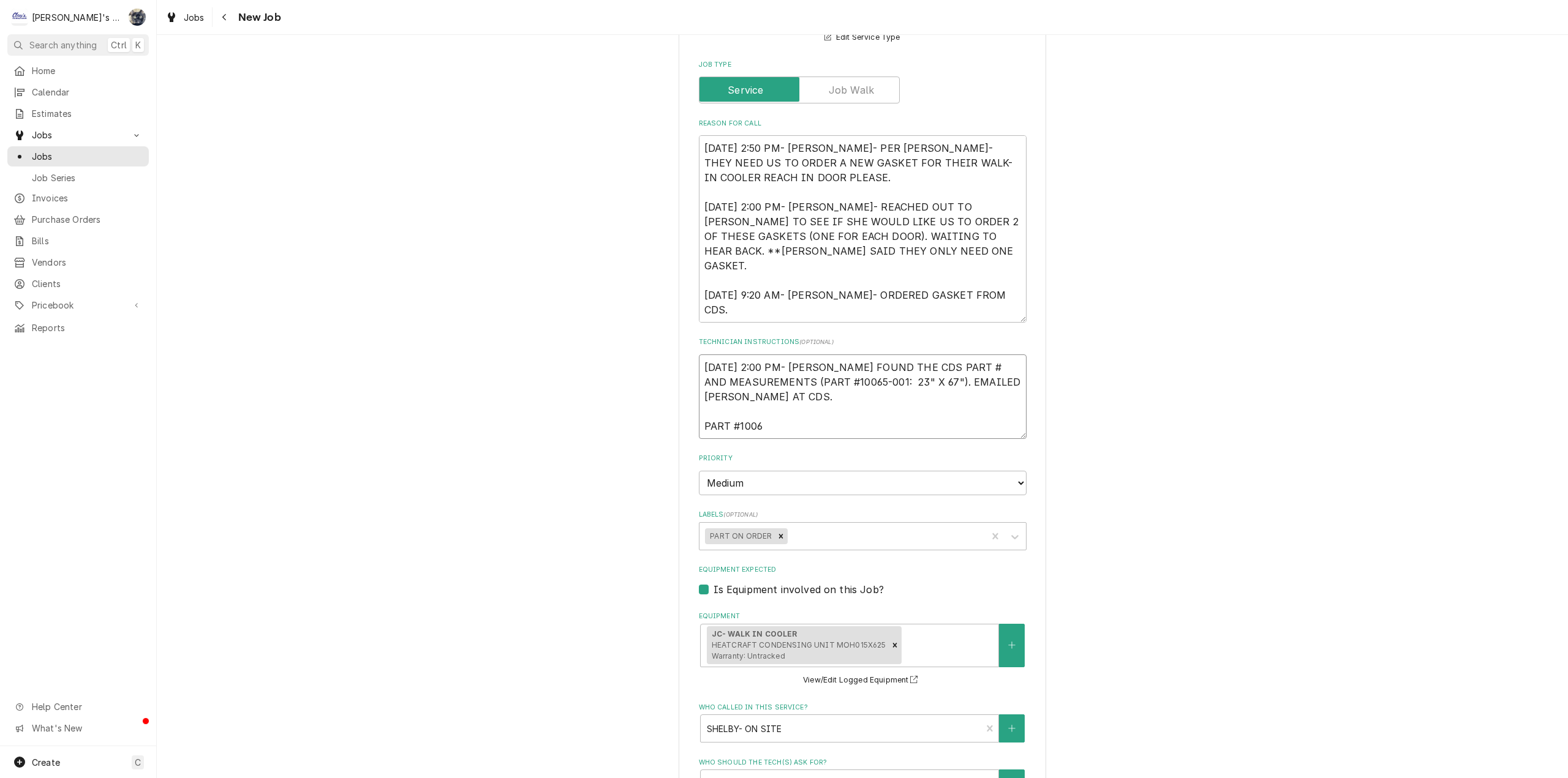
type textarea "x"
type textarea "8/7/2025 2:00 PM- SARAH- I FOUND THE CDS PART # AND MEASUREMENTS (PART #10065-0…"
type textarea "x"
type textarea "8/7/2025 2:00 PM- SARAH- I FOUND THE CDS PART # AND MEASUREMENTS (PART #10065-0…"
type textarea "x"
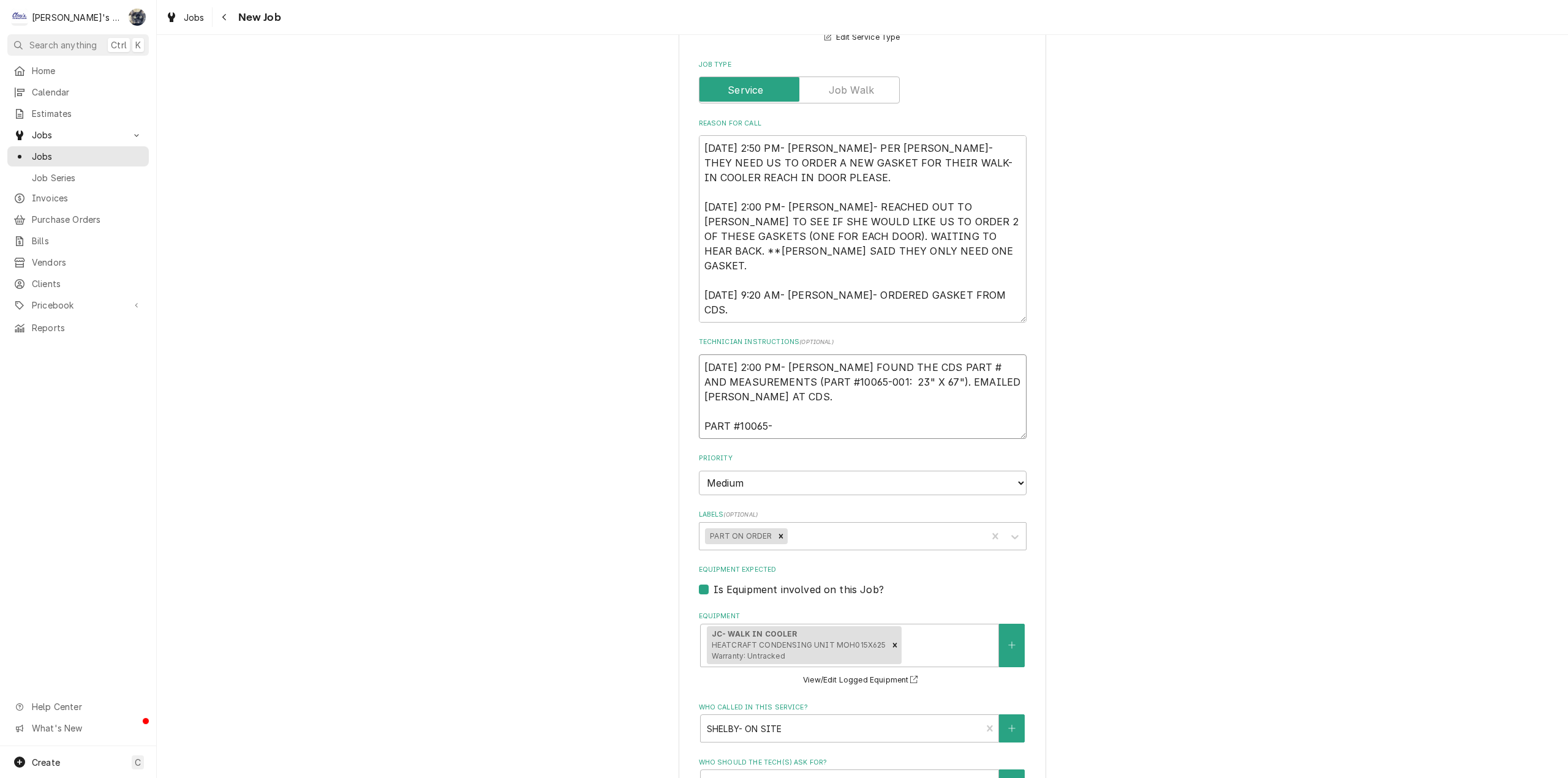
type textarea "8/7/2025 2:00 PM- SARAH- I FOUND THE CDS PART # AND MEASUREMENTS (PART #10065-0…"
type textarea "x"
type textarea "8/7/2025 2:00 PM- SARAH- I FOUND THE CDS PART # AND MEASUREMENTS (PART #10065-0…"
type textarea "x"
type textarea "8/7/2025 2:00 PM- SARAH- I FOUND THE CDS PART # AND MEASUREMENTS (PART #10065-0…"
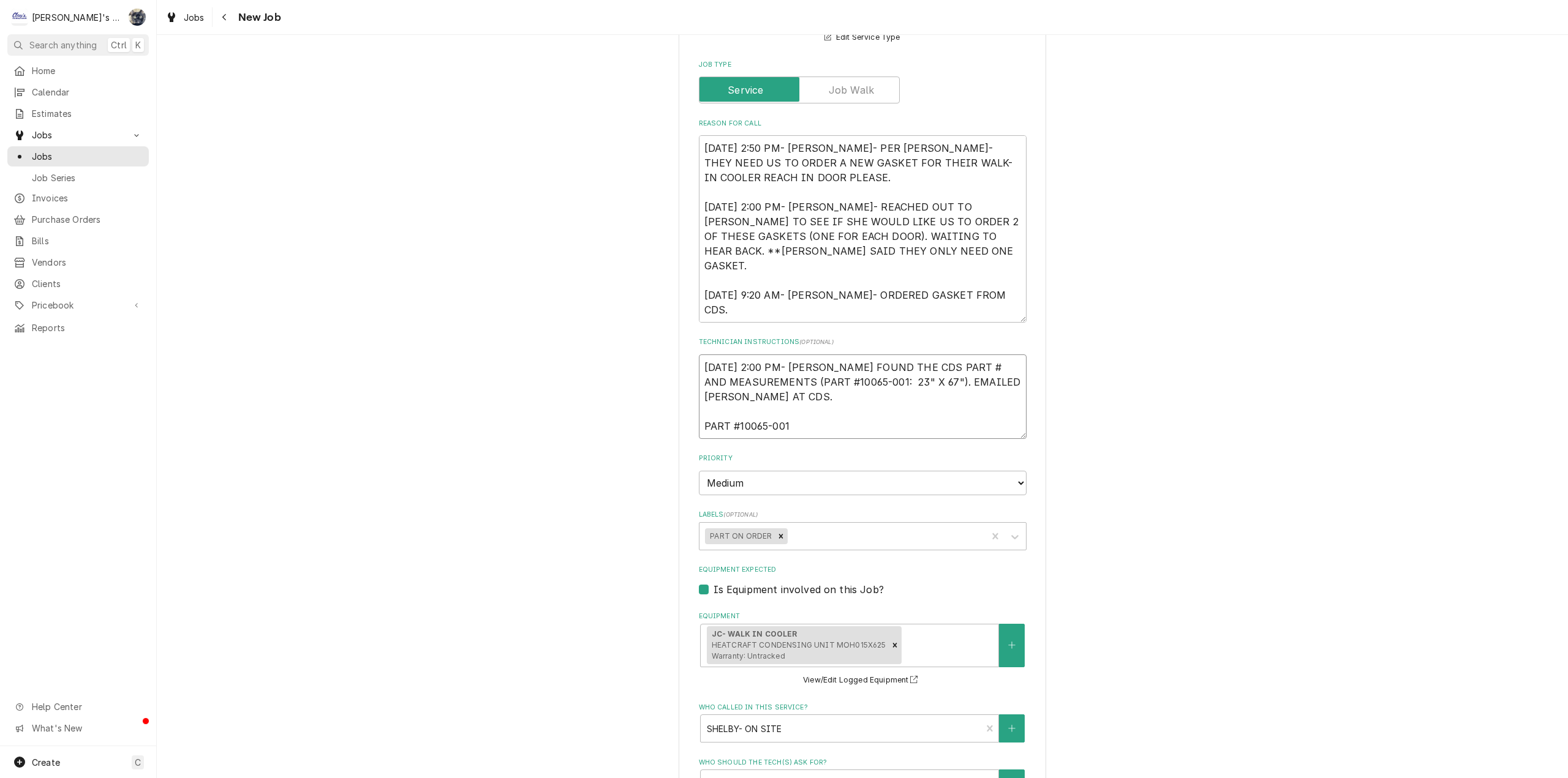
type textarea "x"
type textarea "8/7/2025 2:00 PM- SARAH- I FOUND THE CDS PART # AND MEASUREMENTS (PART #10065-0…"
type textarea "x"
type textarea "8/7/2025 2:00 PM- SARAH- I FOUND THE CDS PART # AND MEASUREMENTS (PART #10065-0…"
type textarea "x"
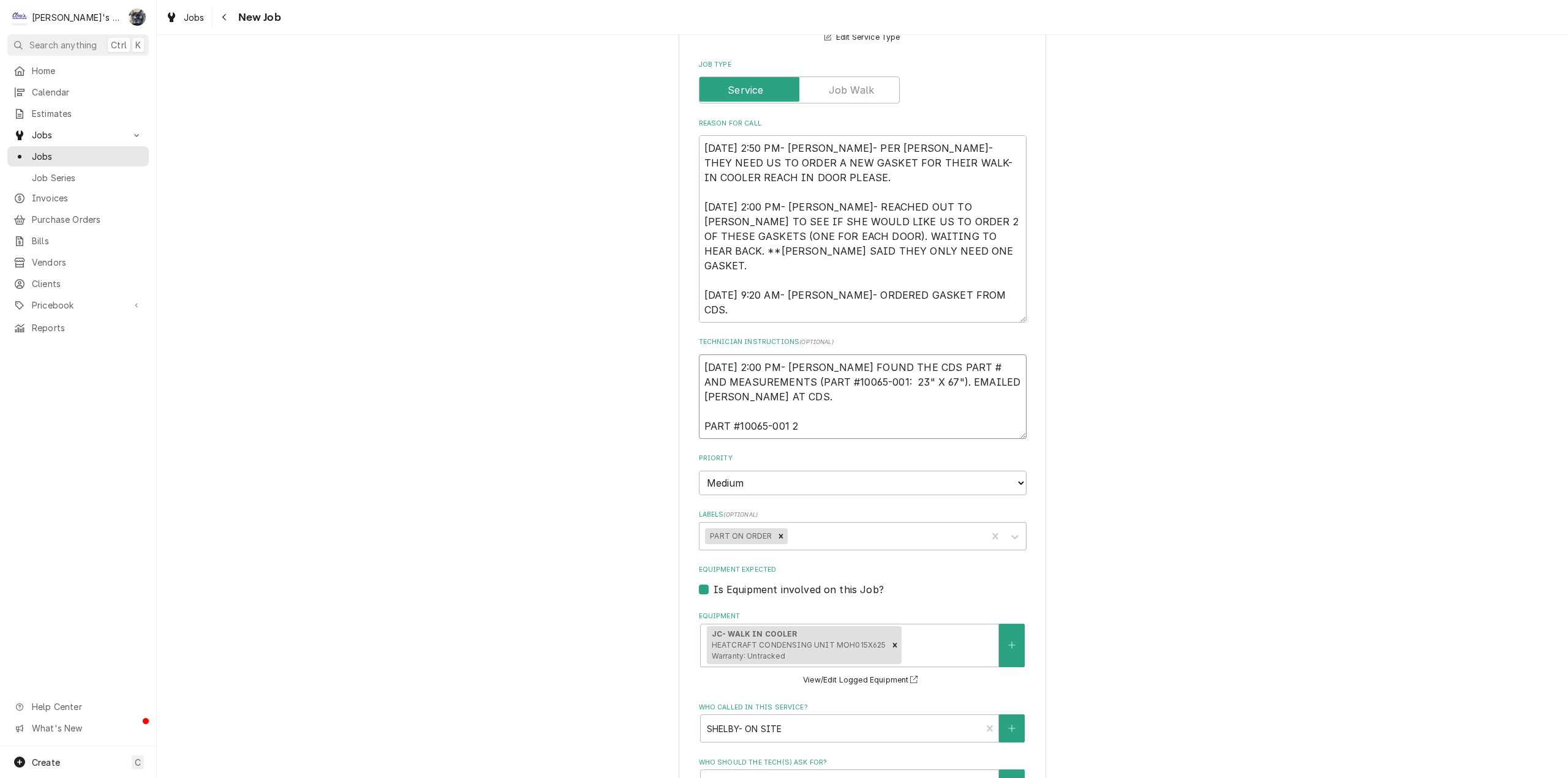
type textarea "8/7/2025 2:00 PM- SARAH- I FOUND THE CDS PART # AND MEASUREMENTS (PART #10065-0…"
type textarea "x"
type textarea "8/7/2025 2:00 PM- SARAH- I FOUND THE CDS PART # AND MEASUREMENTS (PART #10065-0…"
type textarea "x"
type textarea "8/7/2025 2:00 PM- SARAH- I FOUND THE CDS PART # AND MEASUREMENTS (PART #10065-0…"
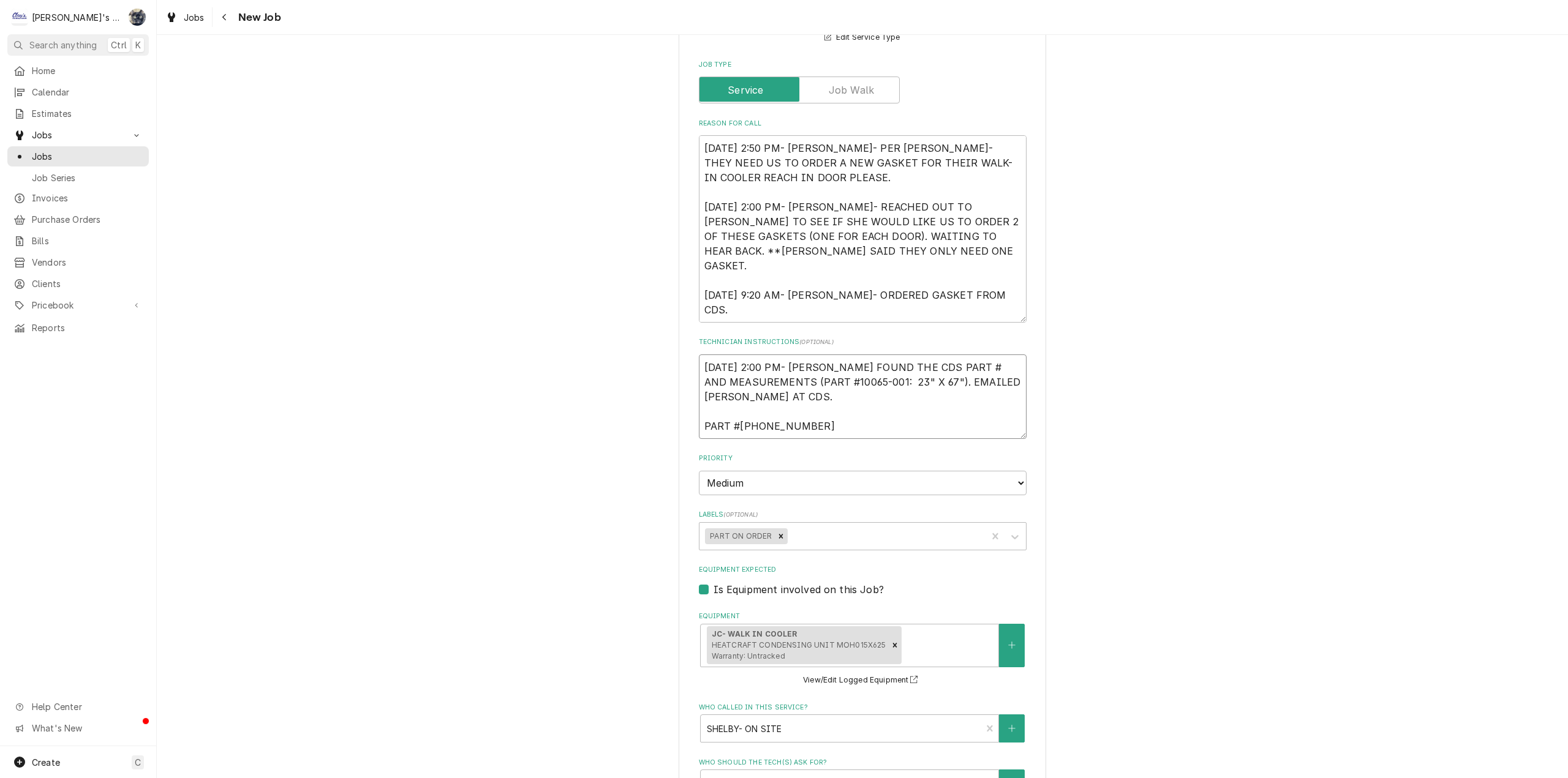
type textarea "x"
type textarea "8/7/2025 2:00 PM- SARAH- I FOUND THE CDS PART # AND MEASUREMENTS (PART #10065-0…"
type textarea "x"
type textarea "8/7/2025 2:00 PM- SARAH- I FOUND THE CDS PART # AND MEASUREMENTS (PART #10065-0…"
type textarea "x"
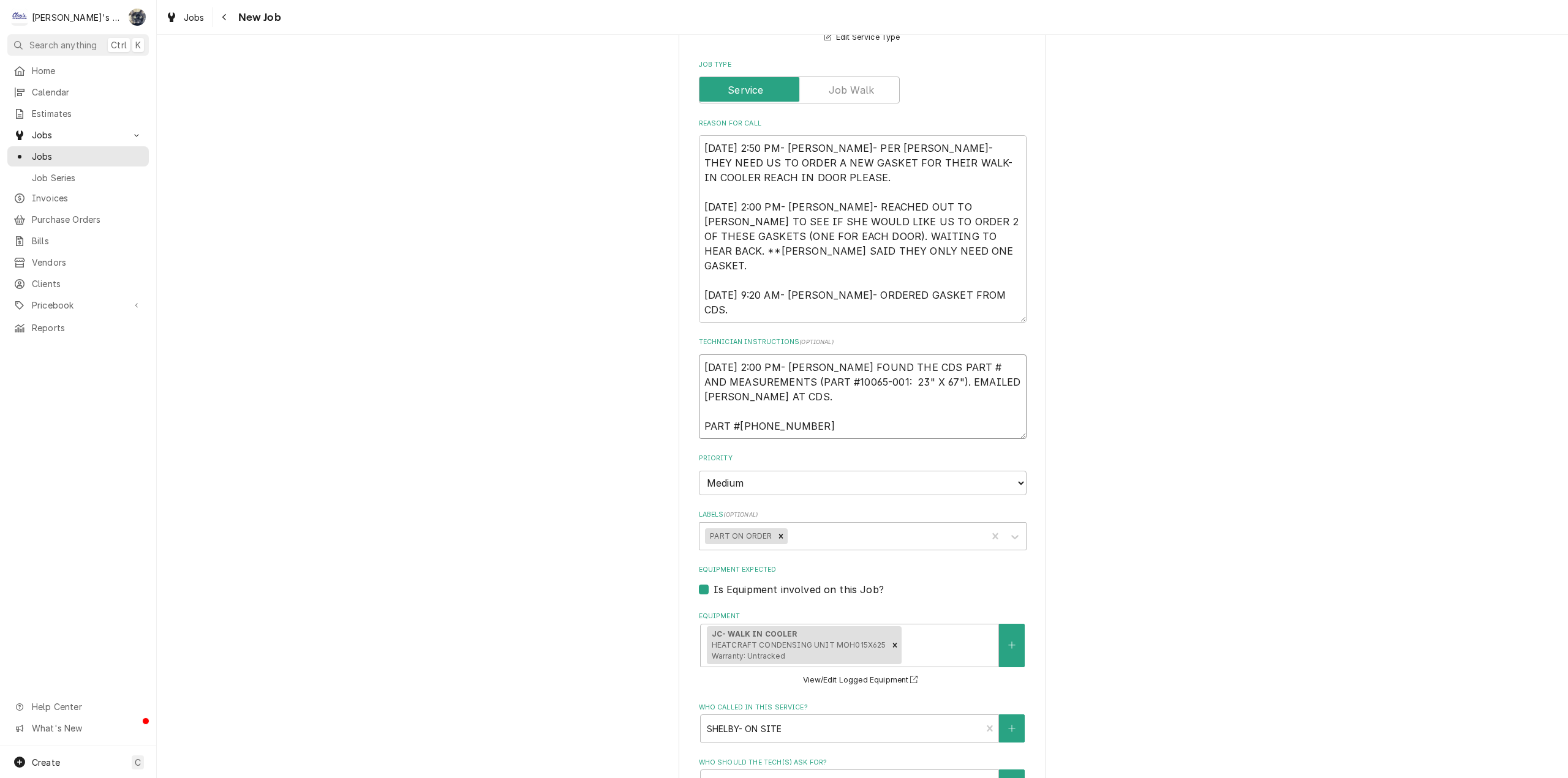
type textarea "8/7/2025 2:00 PM- SARAH- I FOUND THE CDS PART # AND MEASUREMENTS (PART #10065-0…"
type textarea "x"
type textarea "8/7/2025 2:00 PM- SARAH- I FOUND THE CDS PART # AND MEASUREMENTS (PART #10065-0…"
type textarea "x"
type textarea "8/7/2025 2:00 PM- SARAH- I FOUND THE CDS PART # AND MEASUREMENTS (PART #10065-0…"
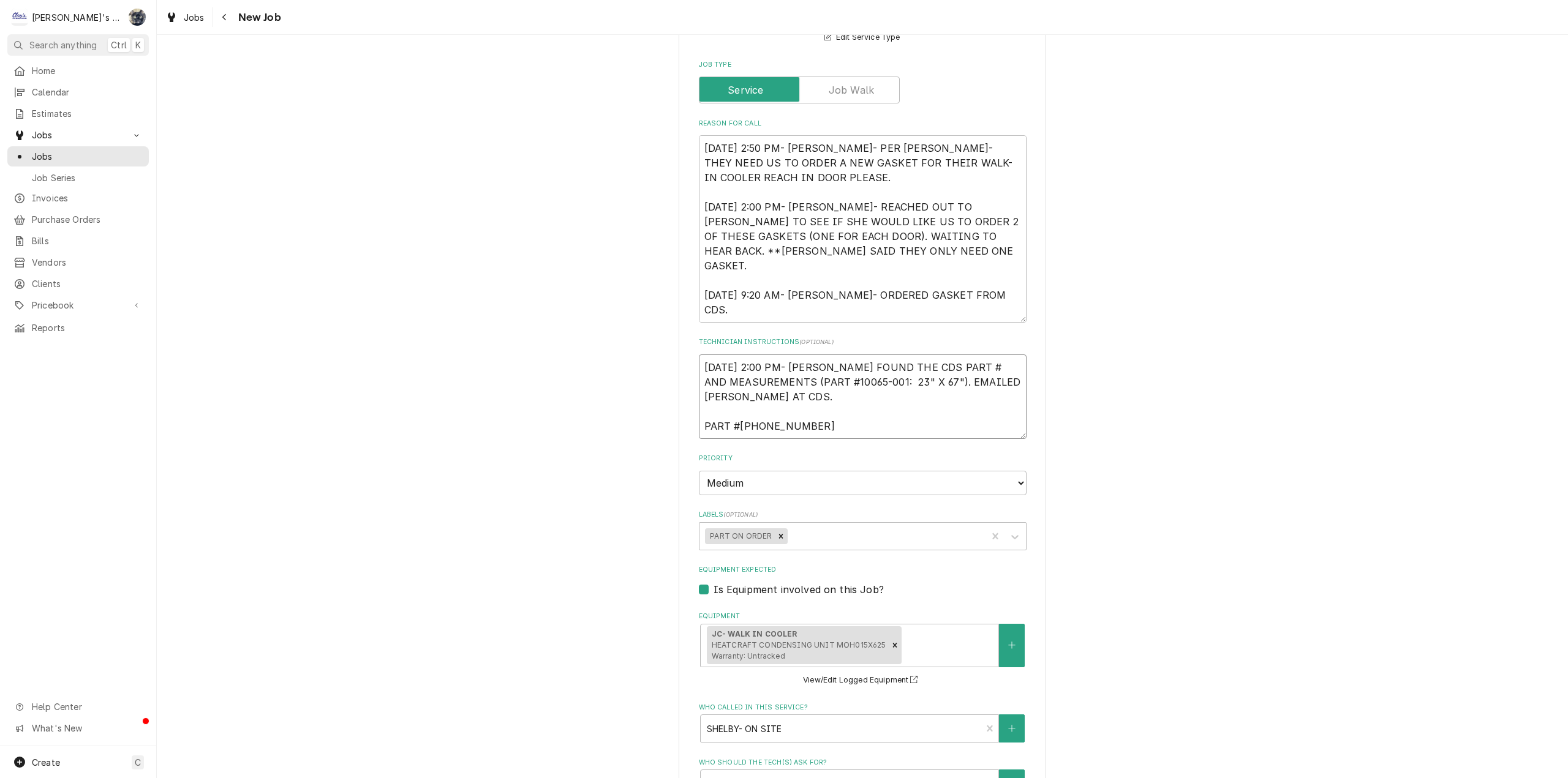
click at [799, 424] on textarea "8/7/2025 2:00 PM- SARAH- I FOUND THE CDS PART # AND MEASUREMENTS (PART #10065-0…" at bounding box center [862, 397] width 327 height 85
click at [889, 428] on textarea "8/7/2025 2:00 PM- SARAH- I FOUND THE CDS PART # AND MEASUREMENTS (PART #10065-0…" at bounding box center [862, 397] width 327 height 85
type textarea "x"
type textarea "8/7/2025 2:00 PM- SARAH- I FOUND THE CDS PART # AND MEASUREMENTS (PART #10065-0…"
type textarea "x"
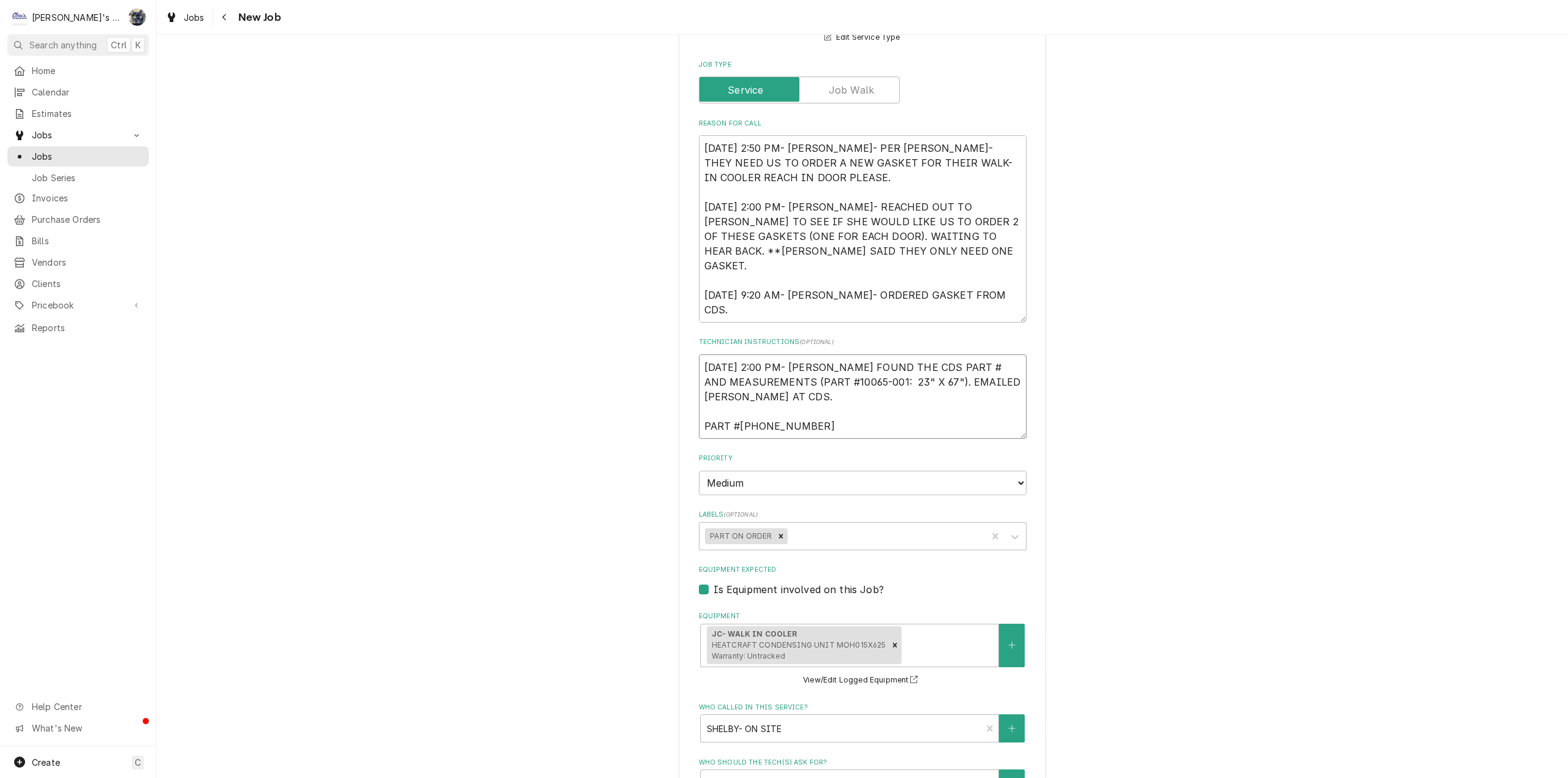
type textarea "8/7/2025 2:00 PM- SARAH- I FOUND THE CDS PART # AND MEASUREMENTS (PART #10065-0…"
type textarea "x"
type textarea "8/7/2025 2:00 PM- SARAH- I FOUND THE CDS PART # AND MEASUREMENTS (PART #10065-0…"
type textarea "x"
type textarea "8/7/2025 2:00 PM- SARAH- I FOUND THE CDS PART # AND MEASUREMENTS (PART #10065-0…"
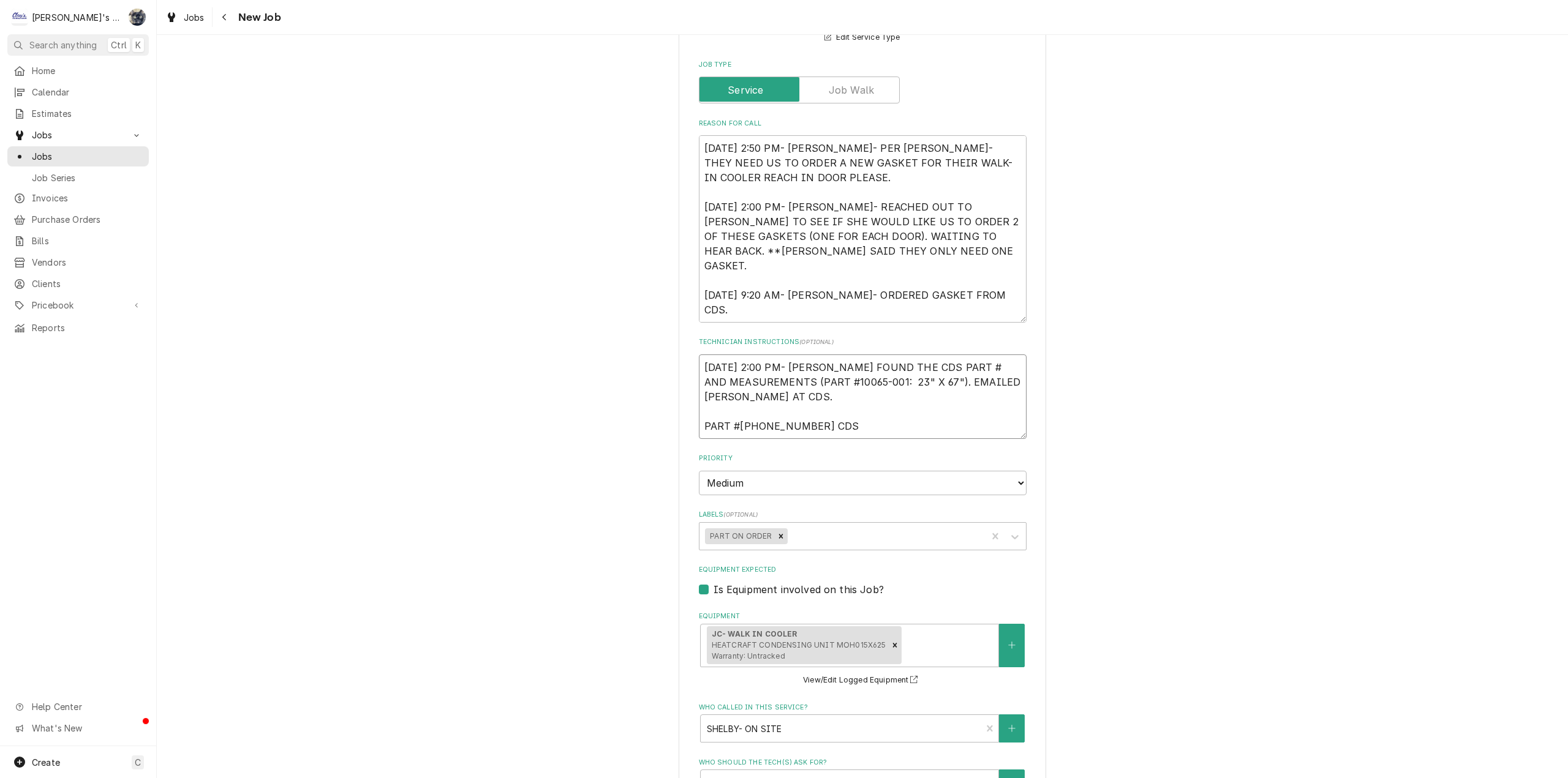
type textarea "x"
type textarea "8/7/2025 2:00 PM- SARAH- I FOUND THE CDS PART # AND MEASUREMENTS (PART #10065-0…"
type textarea "x"
type textarea "8/7/2025 2:00 PM- SARAH- I FOUND THE CDS PART # AND MEASUREMENTS (PART #10065-0…"
type textarea "x"
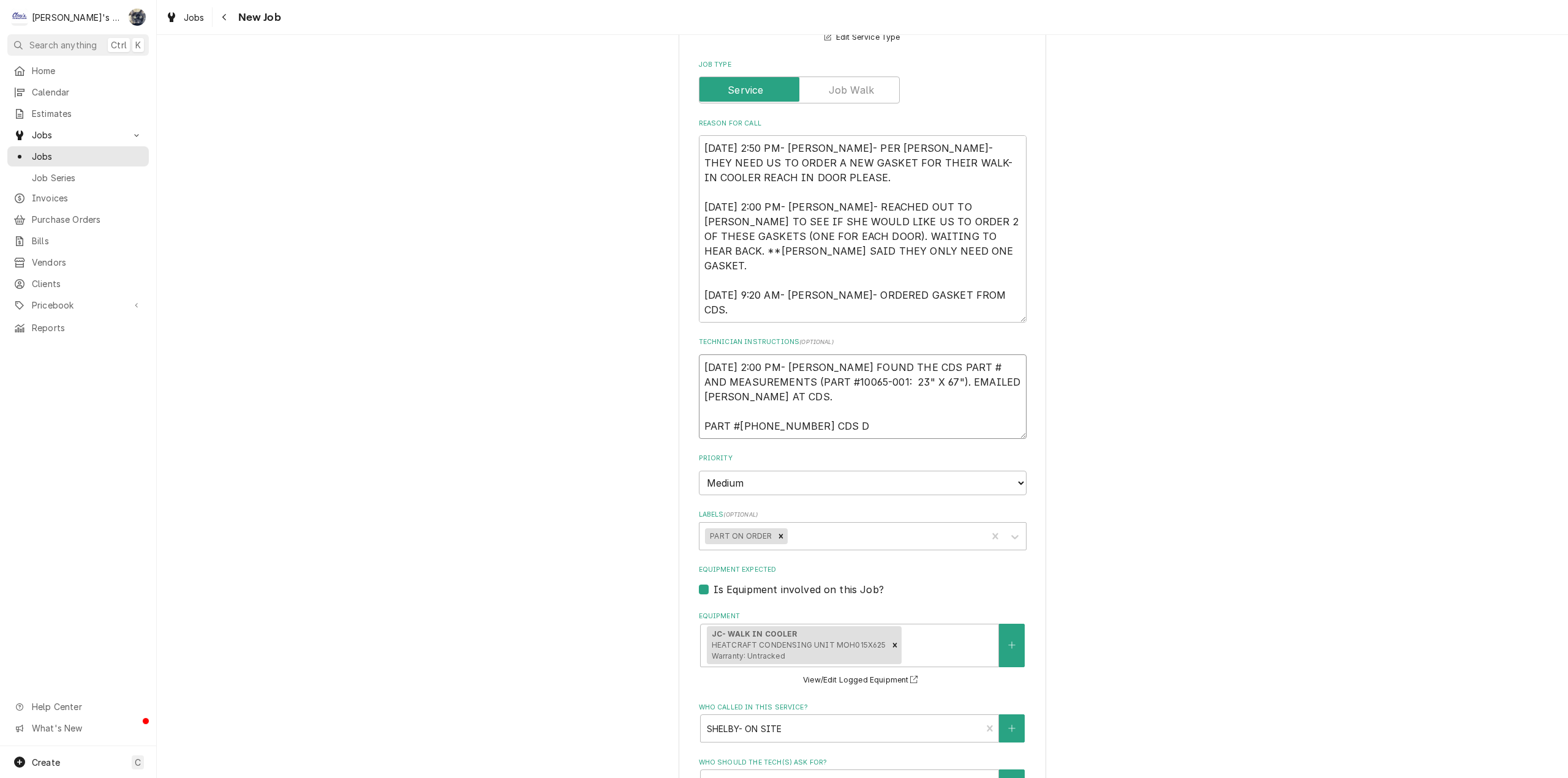
type textarea "8/7/2025 2:00 PM- SARAH- I FOUND THE CDS PART # AND MEASUREMENTS (PART #10065-0…"
type textarea "x"
type textarea "8/7/2025 2:00 PM- SARAH- I FOUND THE CDS PART # AND MEASUREMENTS (PART #10065-0…"
type textarea "x"
type textarea "8/7/2025 2:00 PM- SARAH- I FOUND THE CDS PART # AND MEASUREMENTS (PART #10065-0…"
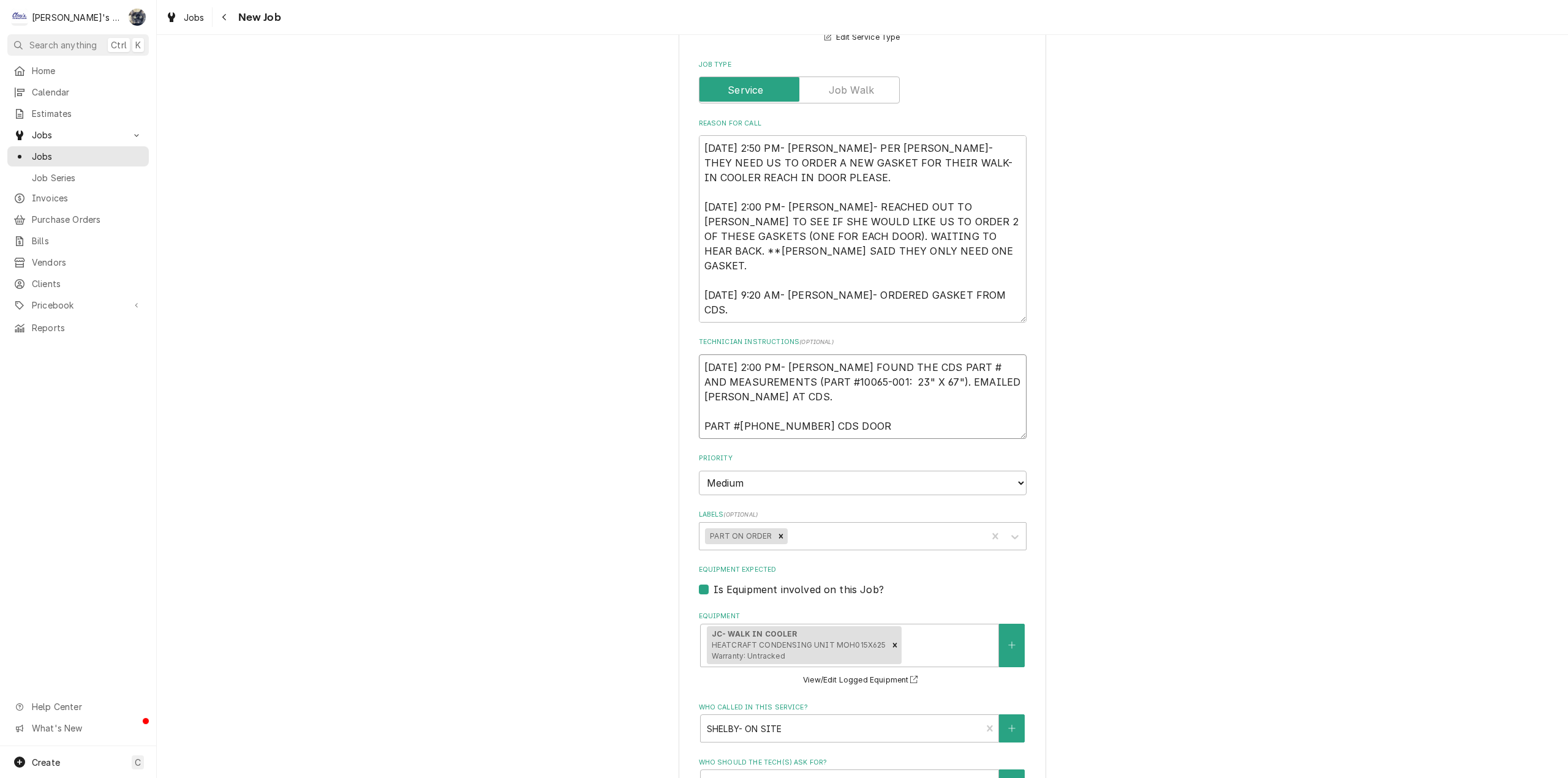
type textarea "x"
type textarea "8/7/2025 2:00 PM- SARAH- I FOUND THE CDS PART # AND MEASUREMENTS (PART #10065-0…"
type textarea "x"
type textarea "8/7/2025 2:00 PM- SARAH- I FOUND THE CDS PART # AND MEASUREMENTS (PART #10065-0…"
type textarea "x"
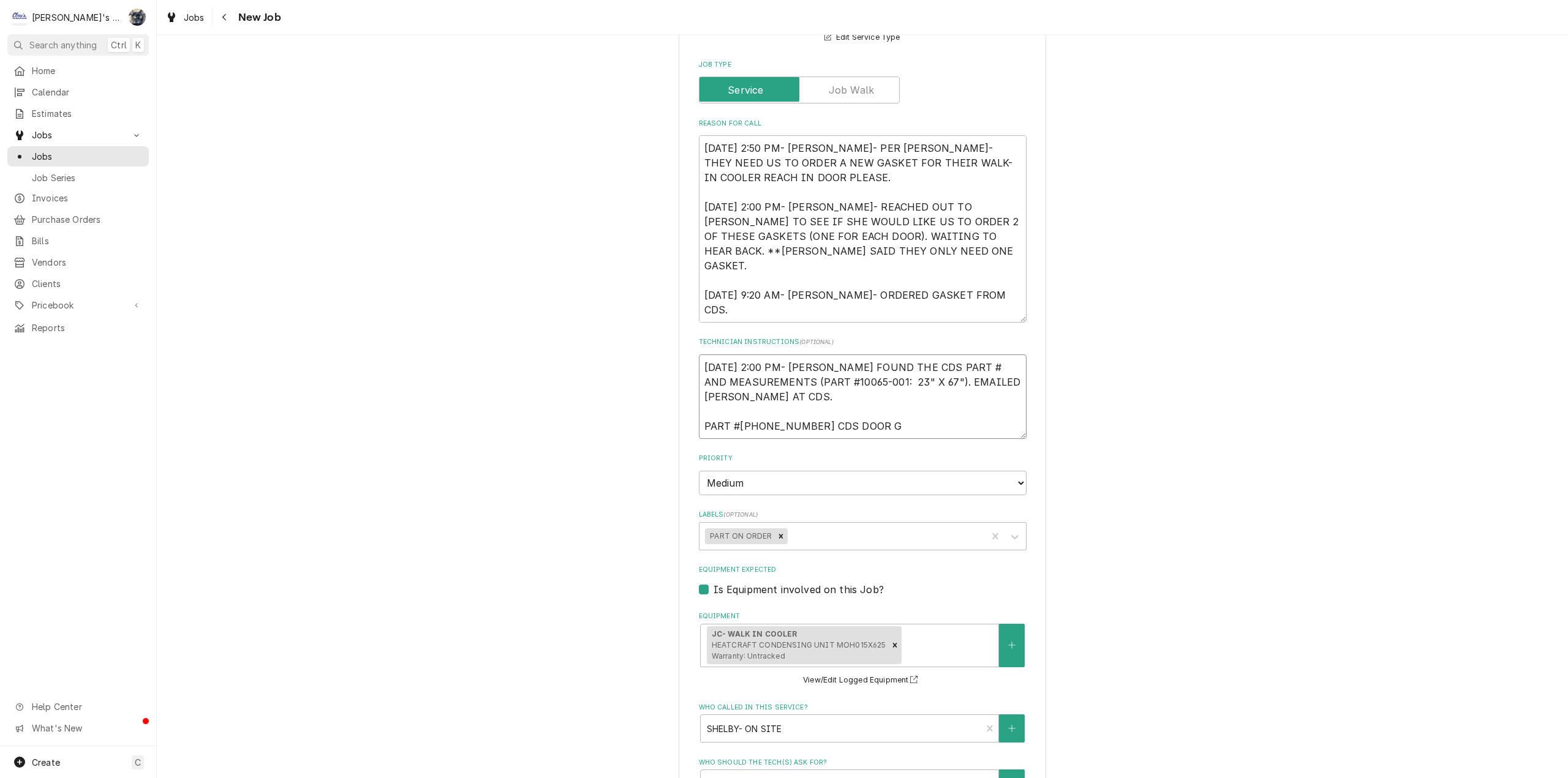
type textarea "8/7/2025 2:00 PM- SARAH- I FOUND THE CDS PART # AND MEASUREMENTS (PART #10065-0…"
type textarea "x"
type textarea "8/7/2025 2:00 PM- SARAH- I FOUND THE CDS PART # AND MEASUREMENTS (PART #10065-0…"
type textarea "x"
type textarea "8/7/2025 2:00 PM- SARAH- I FOUND THE CDS PART # AND MEASUREMENTS (PART #10065-0…"
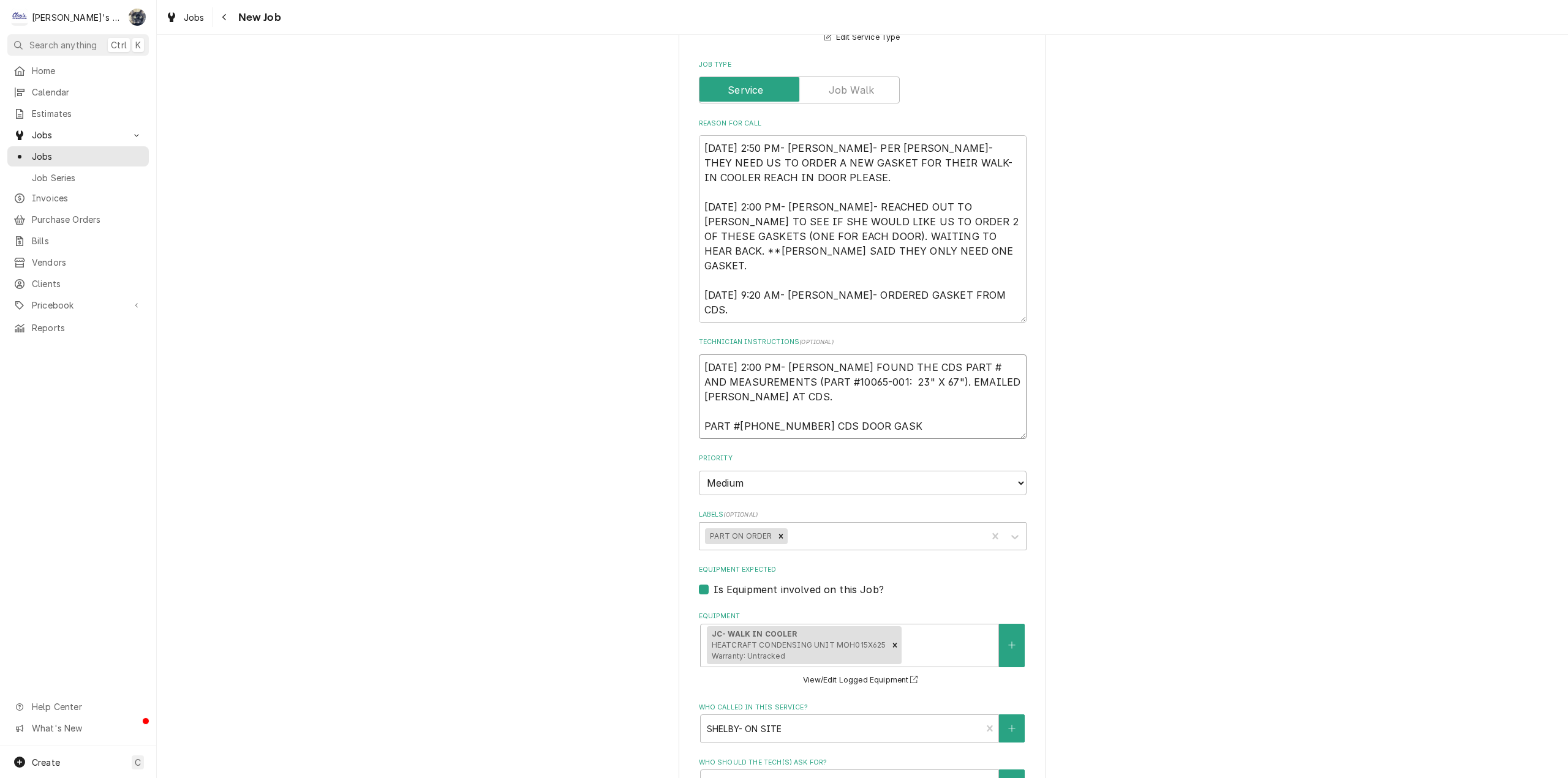
type textarea "x"
type textarea "8/7/2025 2:00 PM- SARAH- I FOUND THE CDS PART # AND MEASUREMENTS (PART #10065-0…"
type textarea "x"
type textarea "8/7/2025 2:00 PM- SARAH- I FOUND THE CDS PART # AND MEASUREMENTS (PART #10065-0…"
type textarea "x"
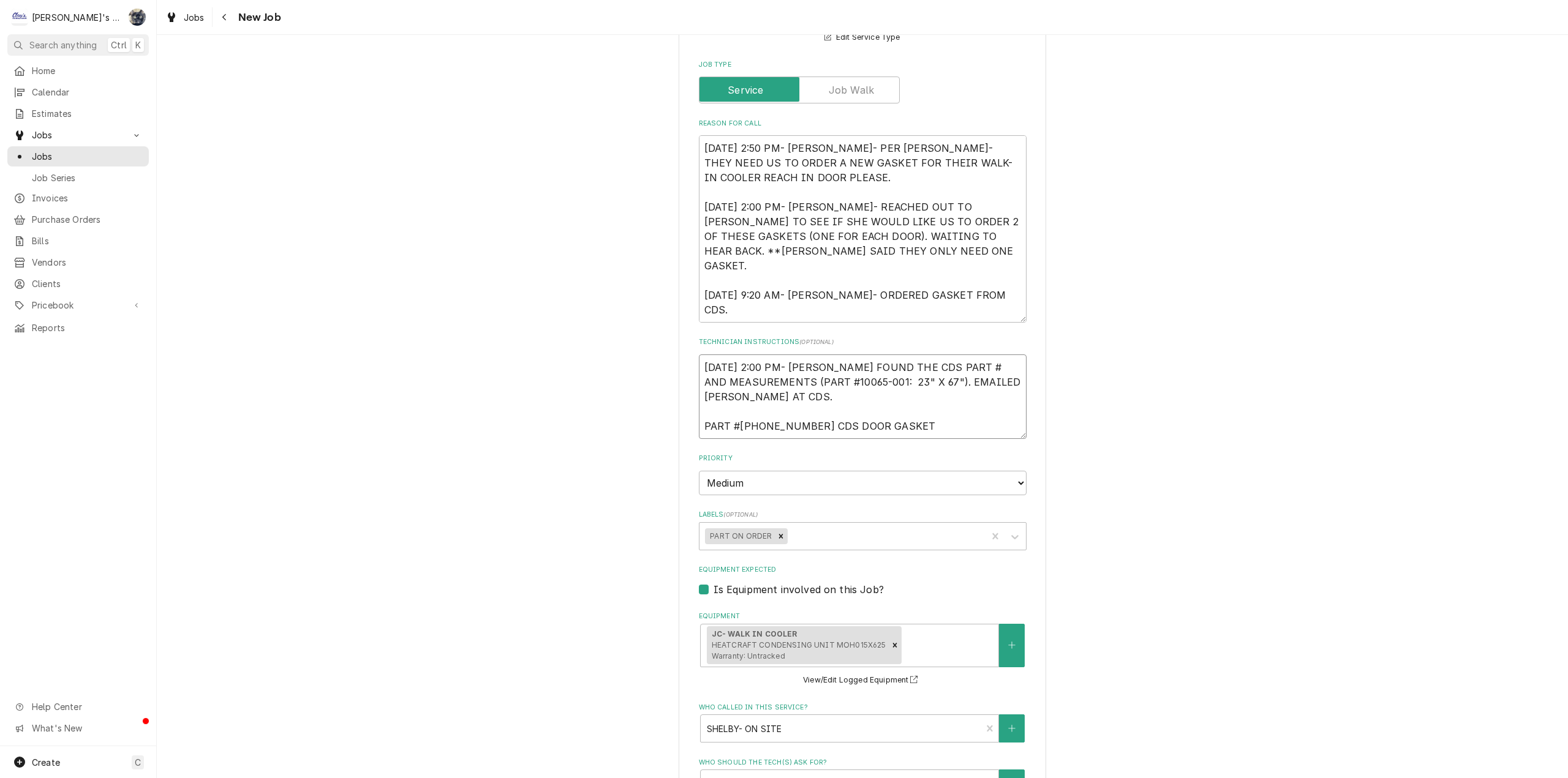
type textarea "8/7/2025 2:00 PM- SARAH- I FOUND THE CDS PART # AND MEASUREMENTS (PART #10065-0…"
type textarea "x"
type textarea "8/7/2025 2:00 PM- SARAH- I FOUND THE CDS PART # AND MEASUREMENTS (PART #10065-0…"
type textarea "x"
type textarea "8/7/2025 2:00 PM- SARAH- I FOUND THE CDS PART # AND MEASUREMENTS (PART #10065-0…"
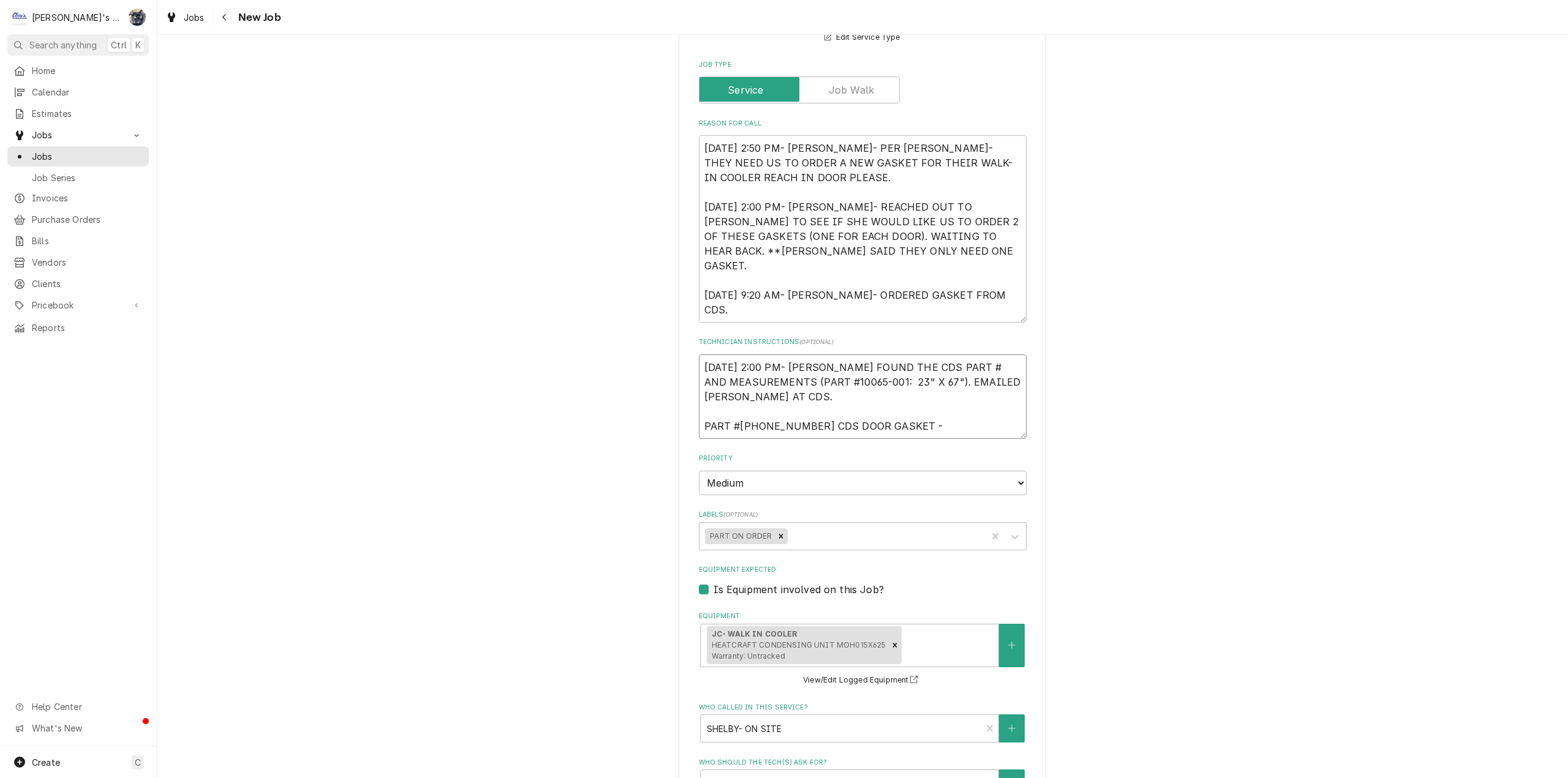
type textarea "x"
type textarea "8/7/2025 2:00 PM- SARAH- I FOUND THE CDS PART # AND MEASUREMENTS (PART #10065-0…"
type textarea "x"
type textarea "8/7/2025 2:00 PM- SARAH- I FOUND THE CDS PART # AND MEASUREMENTS (PART #10065-0…"
type textarea "x"
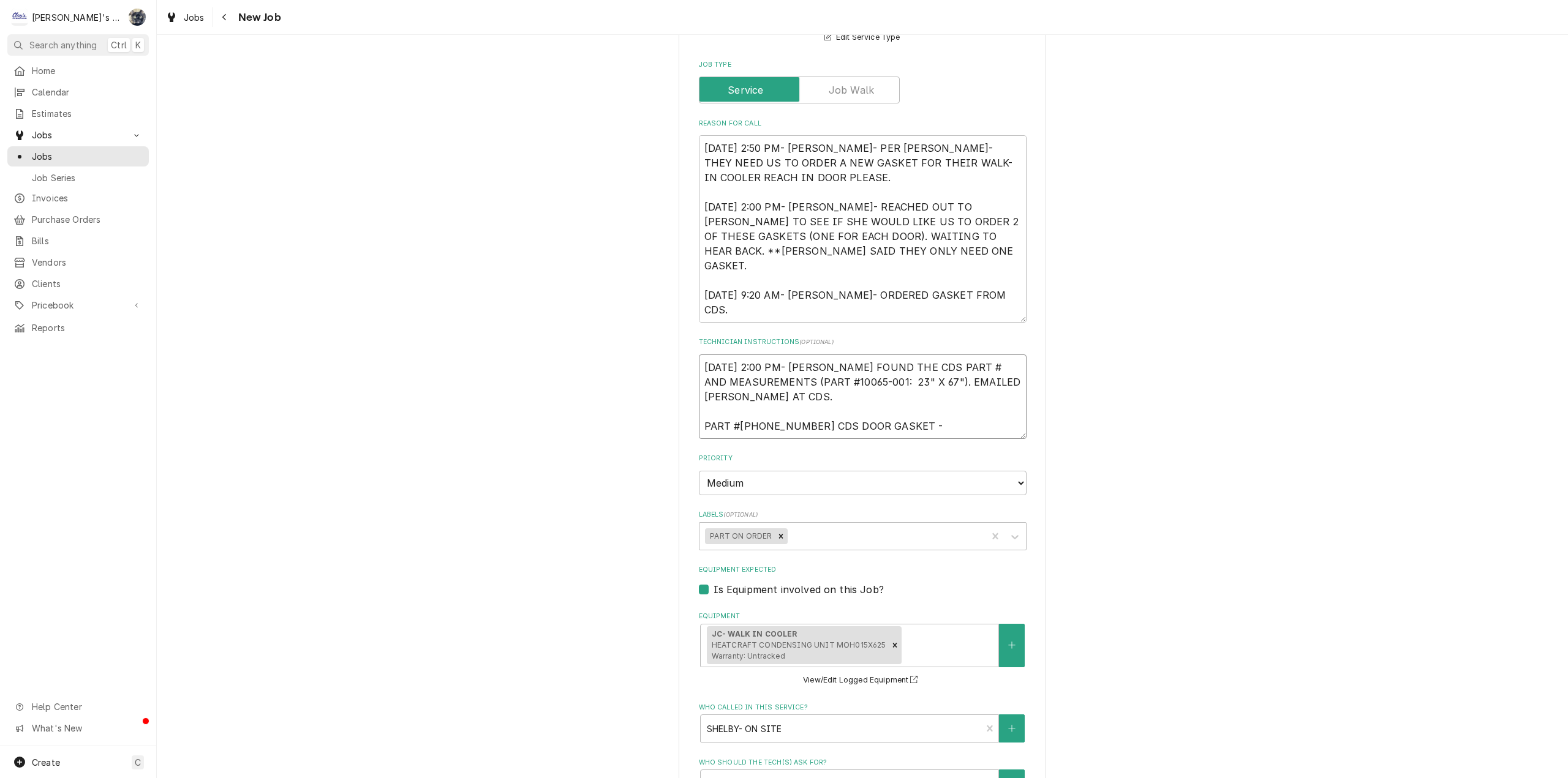
type textarea "8/7/2025 2:00 PM- SARAH- I FOUND THE CDS PART # AND MEASUREMENTS (PART #10065-0…"
type textarea "x"
type textarea "8/7/2025 2:00 PM- SARAH- I FOUND THE CDS PART # AND MEASUREMENTS (PART #10065-0…"
type textarea "x"
type textarea "8/7/2025 2:00 PM- SARAH- I FOUND THE CDS PART # AND MEASUREMENTS (PART #10065-0…"
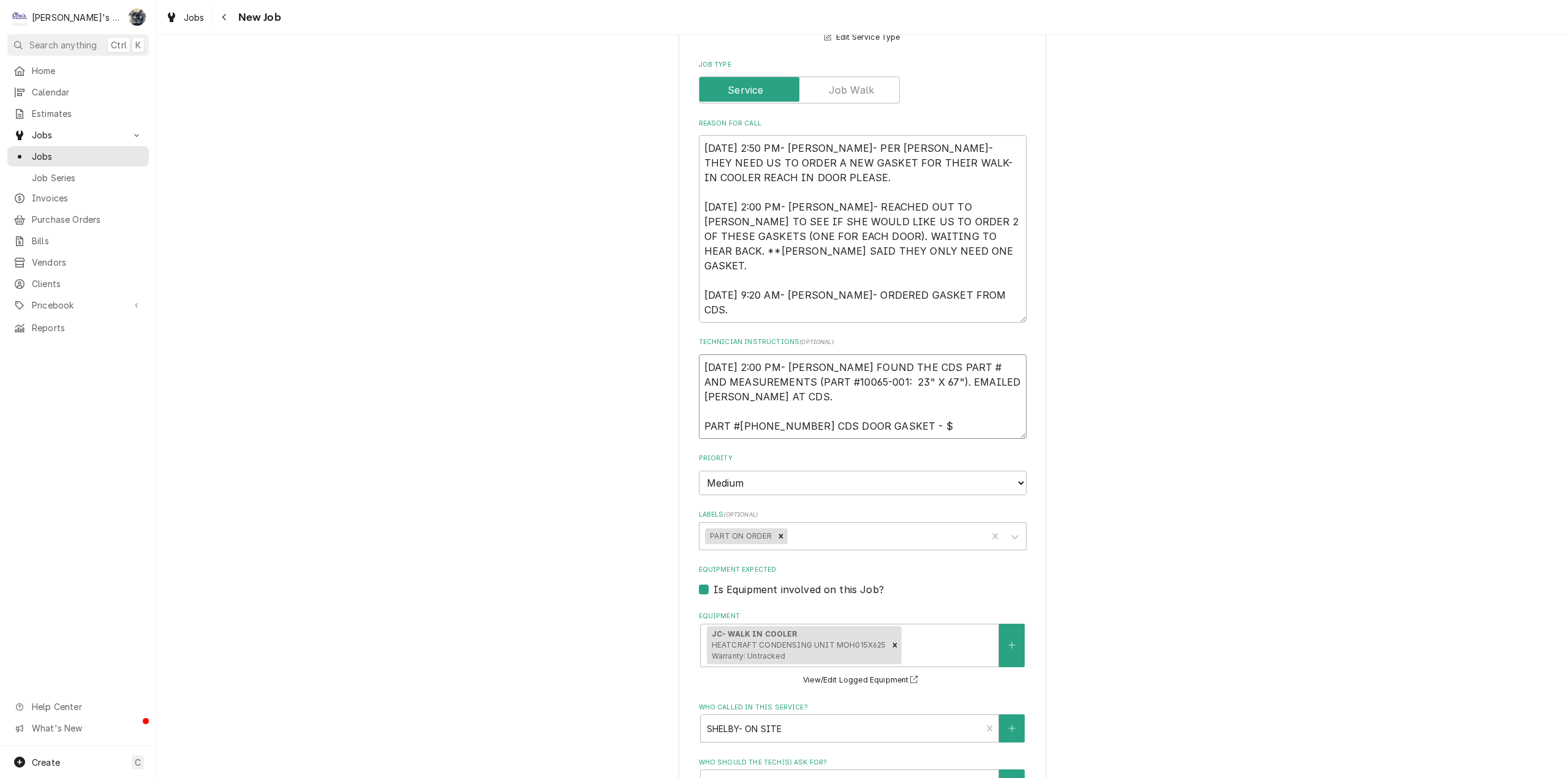
type textarea "x"
type textarea "8/7/2025 2:00 PM- SARAH- I FOUND THE CDS PART # AND MEASUREMENTS (PART #10065-0…"
type textarea "x"
type textarea "8/7/2025 2:00 PM- SARAH- I FOUND THE CDS PART # AND MEASUREMENTS (PART #10065-0…"
type textarea "x"
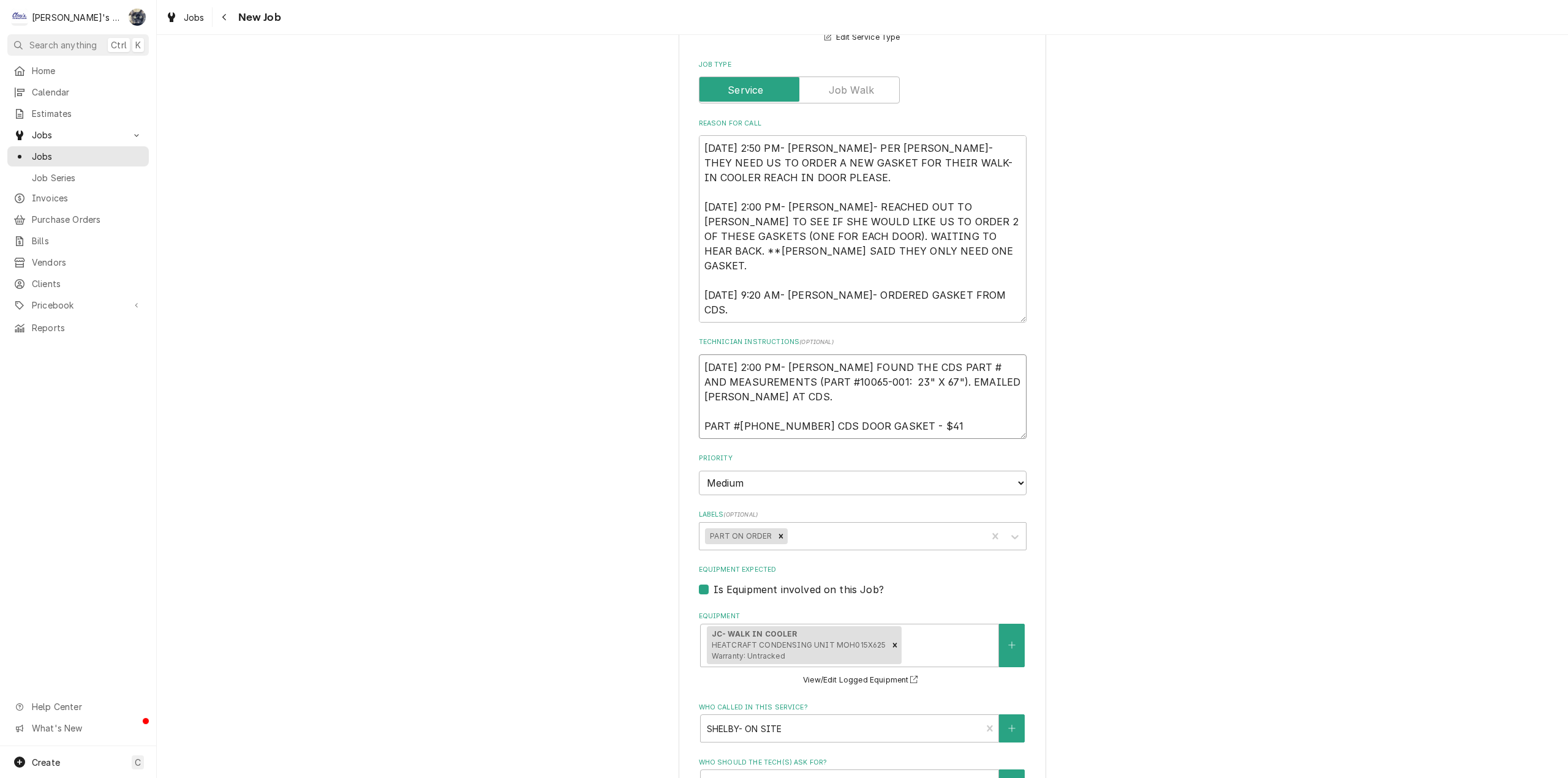
type textarea "8/7/2025 2:00 PM- SARAH- I FOUND THE CDS PART # AND MEASUREMENTS (PART #10065-0…"
type textarea "x"
type textarea "8/7/2025 2:00 PM- SARAH- I FOUND THE CDS PART # AND MEASUREMENTS (PART #10065-0…"
type textarea "x"
type textarea "8/7/2025 2:00 PM- SARAH- I FOUND THE CDS PART # AND MEASUREMENTS (PART #10065-0…"
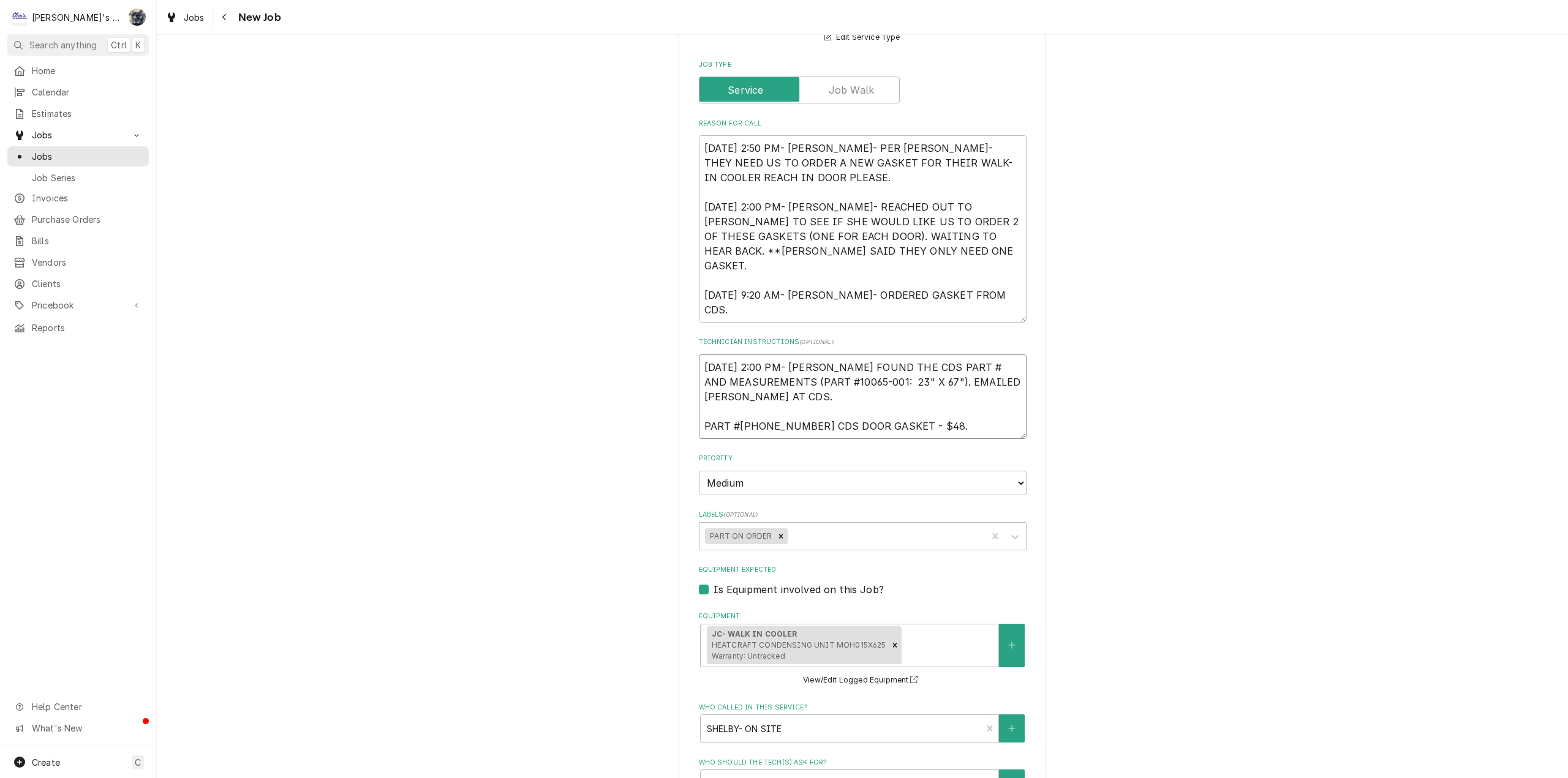
type textarea "x"
type textarea "8/7/2025 2:00 PM- SARAH- I FOUND THE CDS PART # AND MEASUREMENTS (PART #10065-0…"
type textarea "x"
type textarea "8/7/2025 2:00 PM- SARAH- I FOUND THE CDS PART # AND MEASUREMENTS (PART #10065-0…"
type textarea "x"
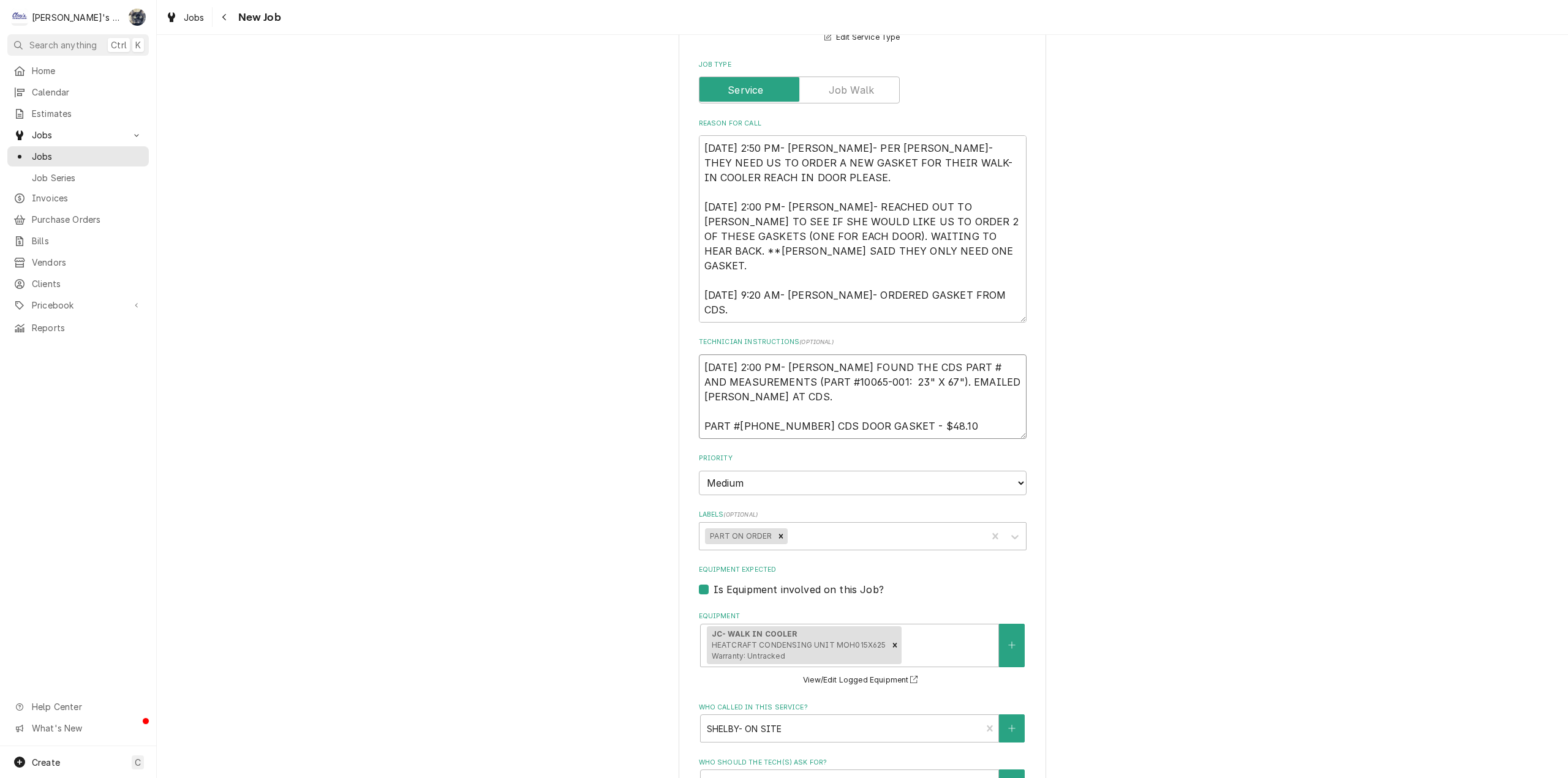
type textarea "8/7/2025 2:00 PM- SARAH- I FOUND THE CDS PART # AND MEASUREMENTS (PART #10065-0…"
type textarea "x"
type textarea "8/7/2025 2:00 PM- SARAH- I FOUND THE CDS PART # AND MEASUREMENTS (PART #10065-0…"
type textarea "x"
type textarea "8/7/2025 2:00 PM- SARAH- I FOUND THE CDS PART # AND MEASUREMENTS (PART #10065-0…"
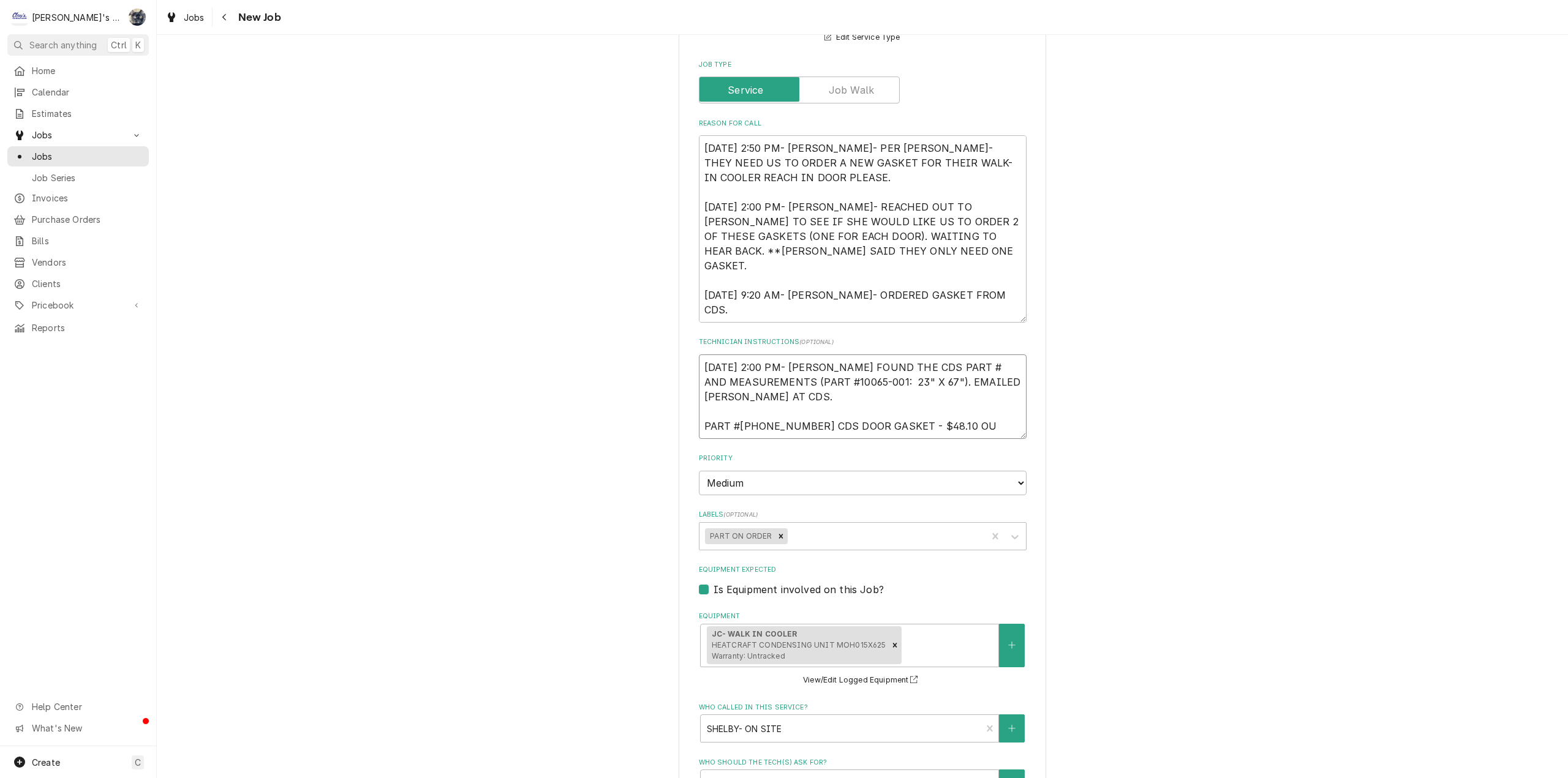
type textarea "x"
type textarea "8/7/2025 2:00 PM- SARAH- I FOUND THE CDS PART # AND MEASUREMENTS (PART #10065-0…"
type textarea "x"
type textarea "8/7/2025 2:00 PM- SARAH- I FOUND THE CDS PART # AND MEASUREMENTS (PART #10065-0…"
type textarea "x"
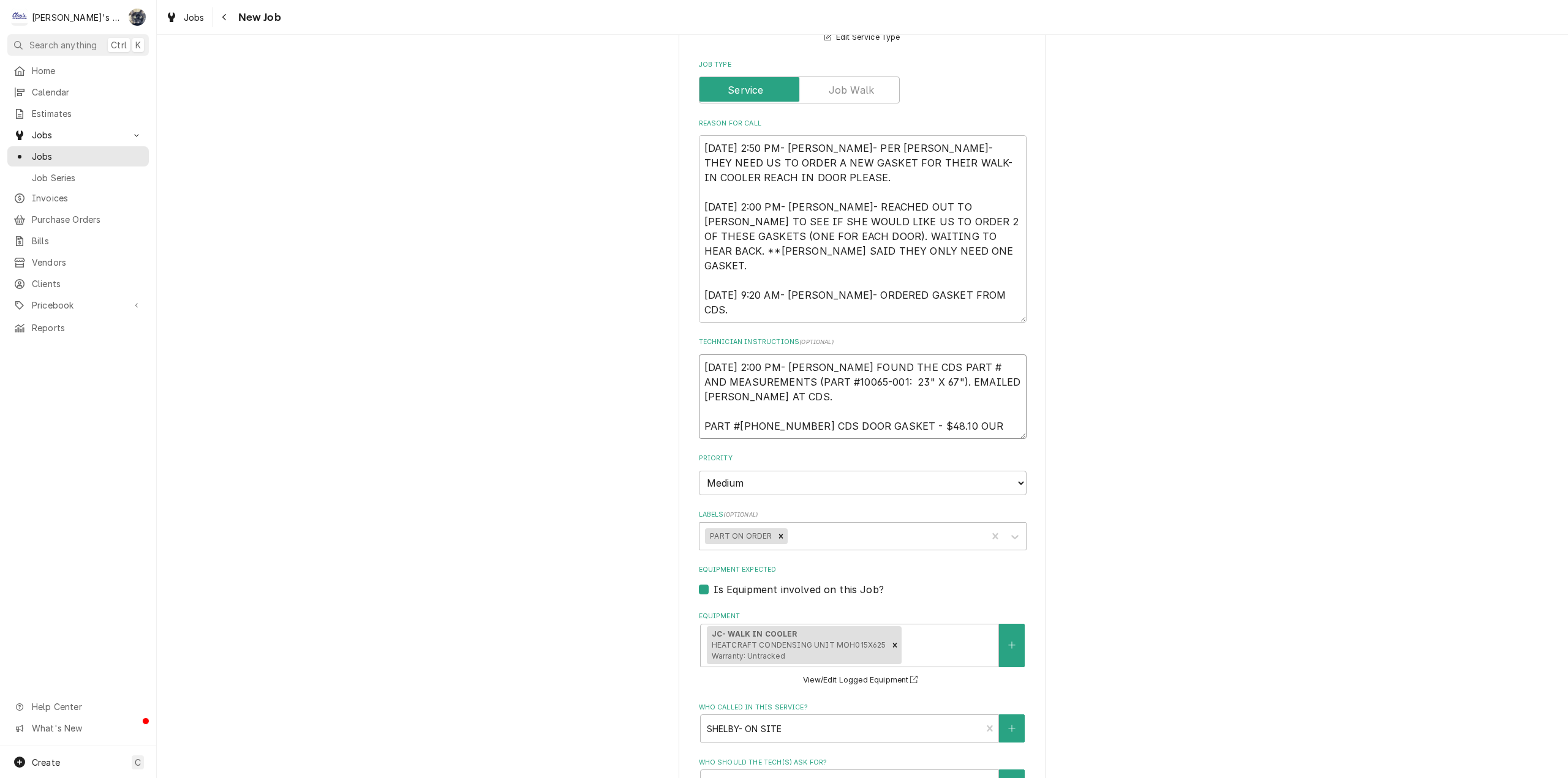
type textarea "8/7/2025 2:00 PM- SARAH- I FOUND THE CDS PART # AND MEASUREMENTS (PART #10065-0…"
type textarea "x"
type textarea "8/7/2025 2:00 PM- SARAH- I FOUND THE CDS PART # AND MEASUREMENTS (PART #10065-0…"
type textarea "x"
type textarea "8/7/2025 2:00 PM- SARAH- I FOUND THE CDS PART # AND MEASUREMENTS (PART #10065-0…"
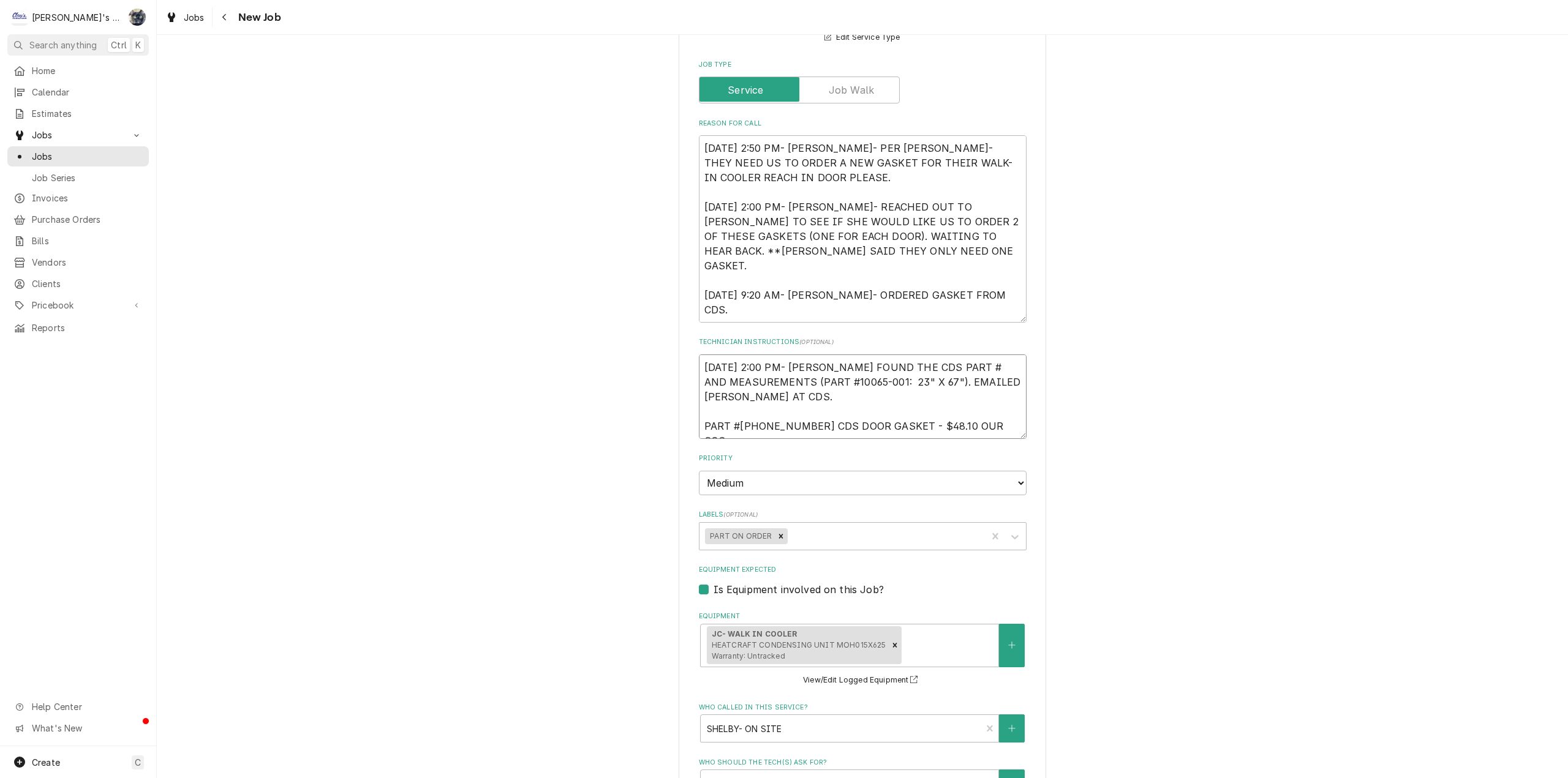
type textarea "x"
type textarea "8/7/2025 2:00 PM- SARAH- I FOUND THE CDS PART # AND MEASUREMENTS (PART #10065-0…"
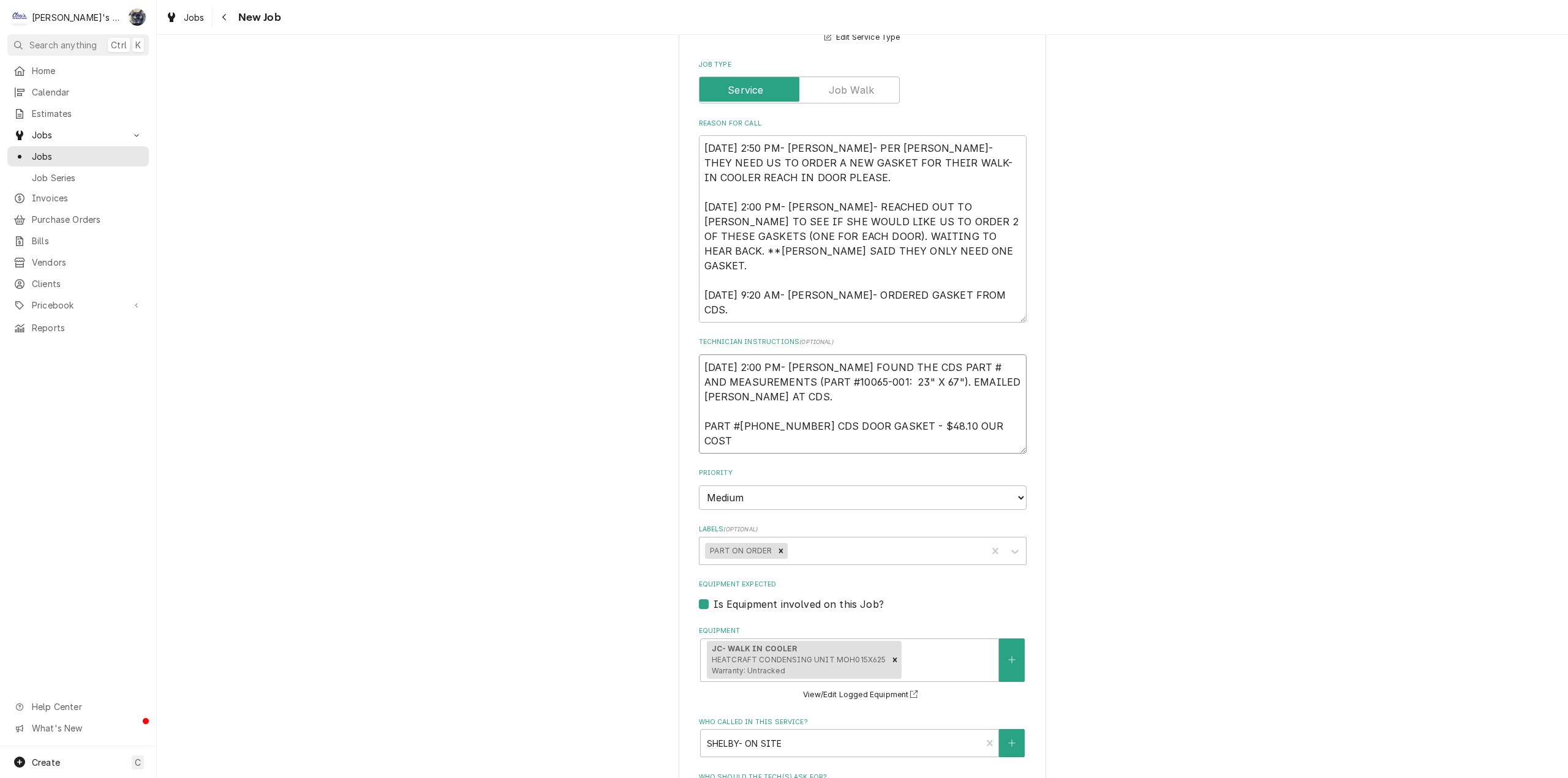
type textarea "x"
type textarea "8/7/2025 2:00 PM- SARAH- I FOUND THE CDS PART # AND MEASUREMENTS (PART #10065-0…"
type textarea "x"
type textarea "8/7/2025 2:00 PM- SARAH- I FOUND THE CDS PART # AND MEASUREMENTS (PART #10065-0…"
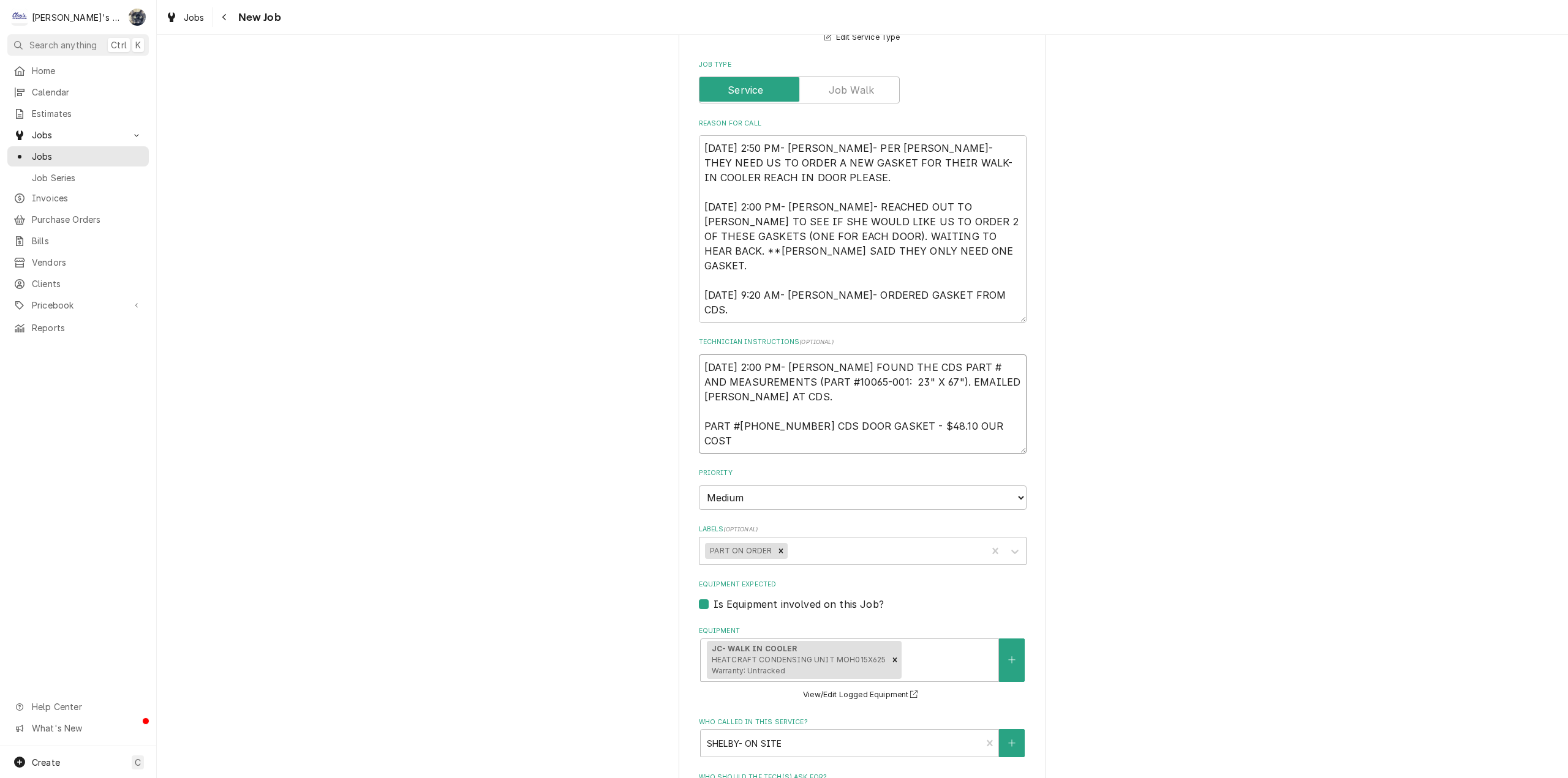
scroll to position [0, 0]
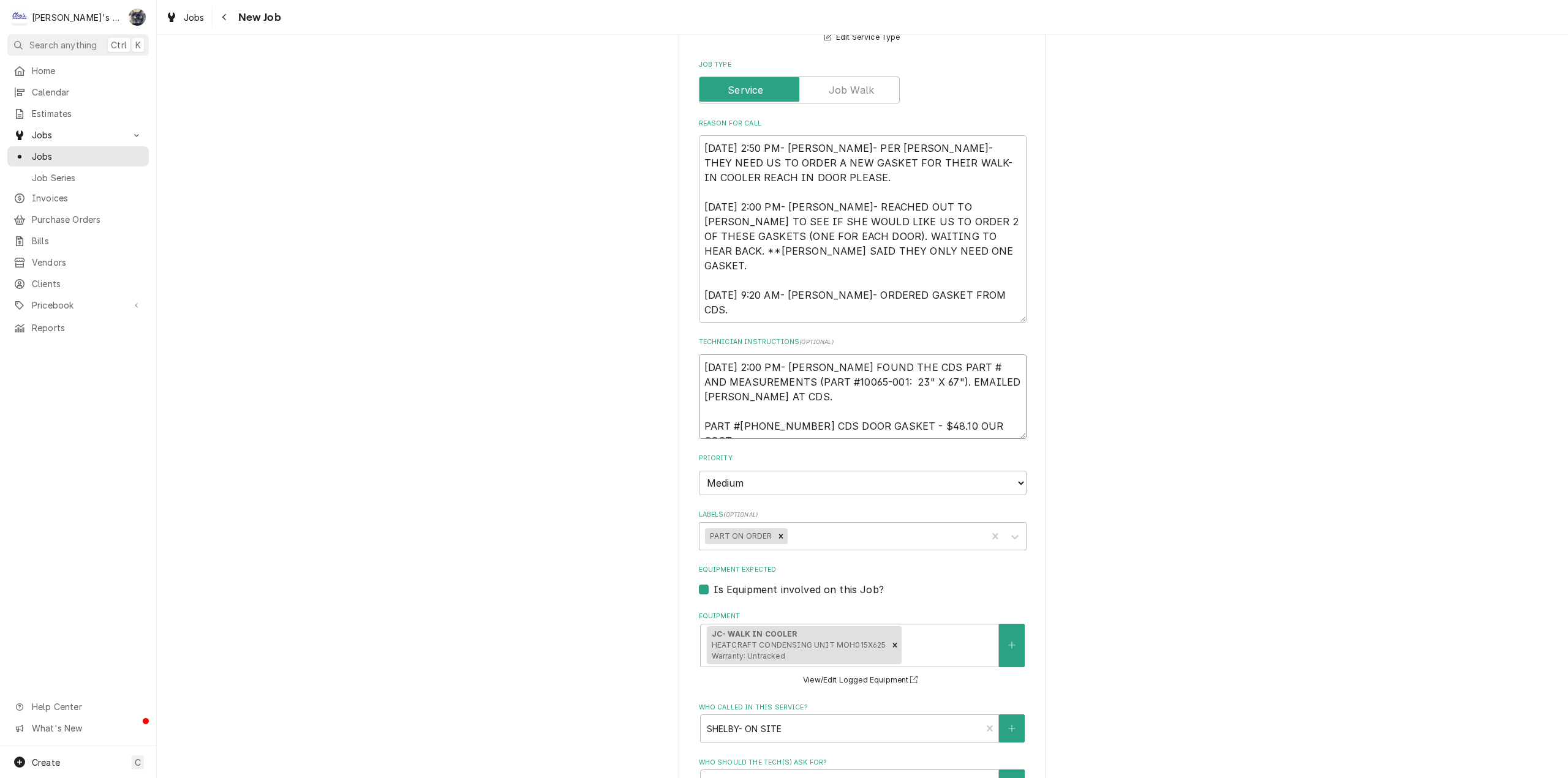
type textarea "x"
type textarea "8/7/2025 2:00 PM- SARAH- I FOUND THE CDS PART # AND MEASUREMENTS (PART #10065-0…"
type textarea "x"
type textarea "8/7/2025 2:00 PM- SARAH- I FOUND THE CDS PART # AND MEASUREMENTS (PART #10065-0…"
type textarea "x"
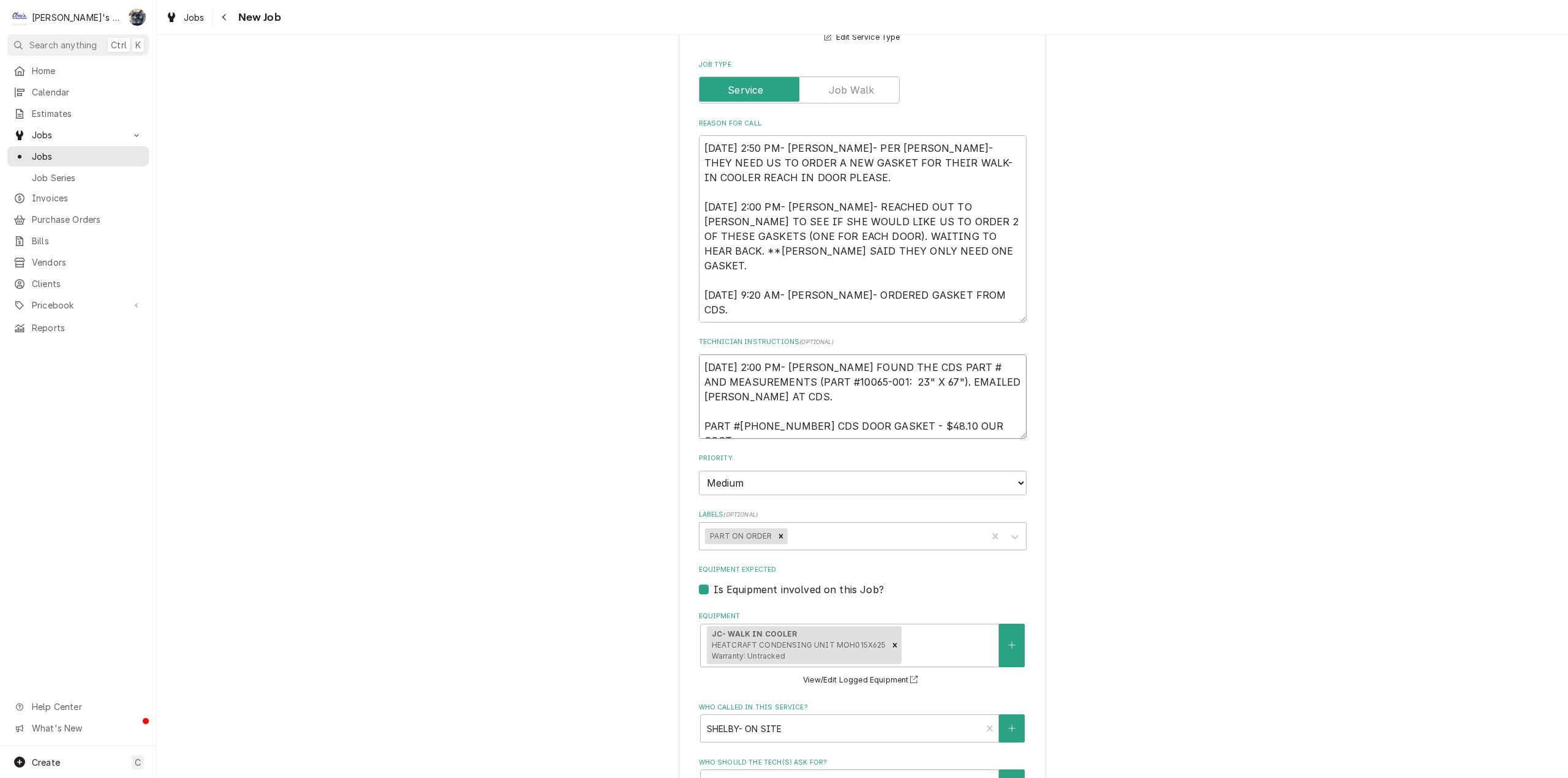
type textarea "8/7/2025 2:00 PM- SARAH- I FOUND THE CDS PART # AND MEASUREMENTS (PART #10065-0…"
type textarea "x"
type textarea "8/7/2025 2:00 PM- SARAH- I FOUND THE CDS PART # AND MEASUREMENTS (PART #10065-0…"
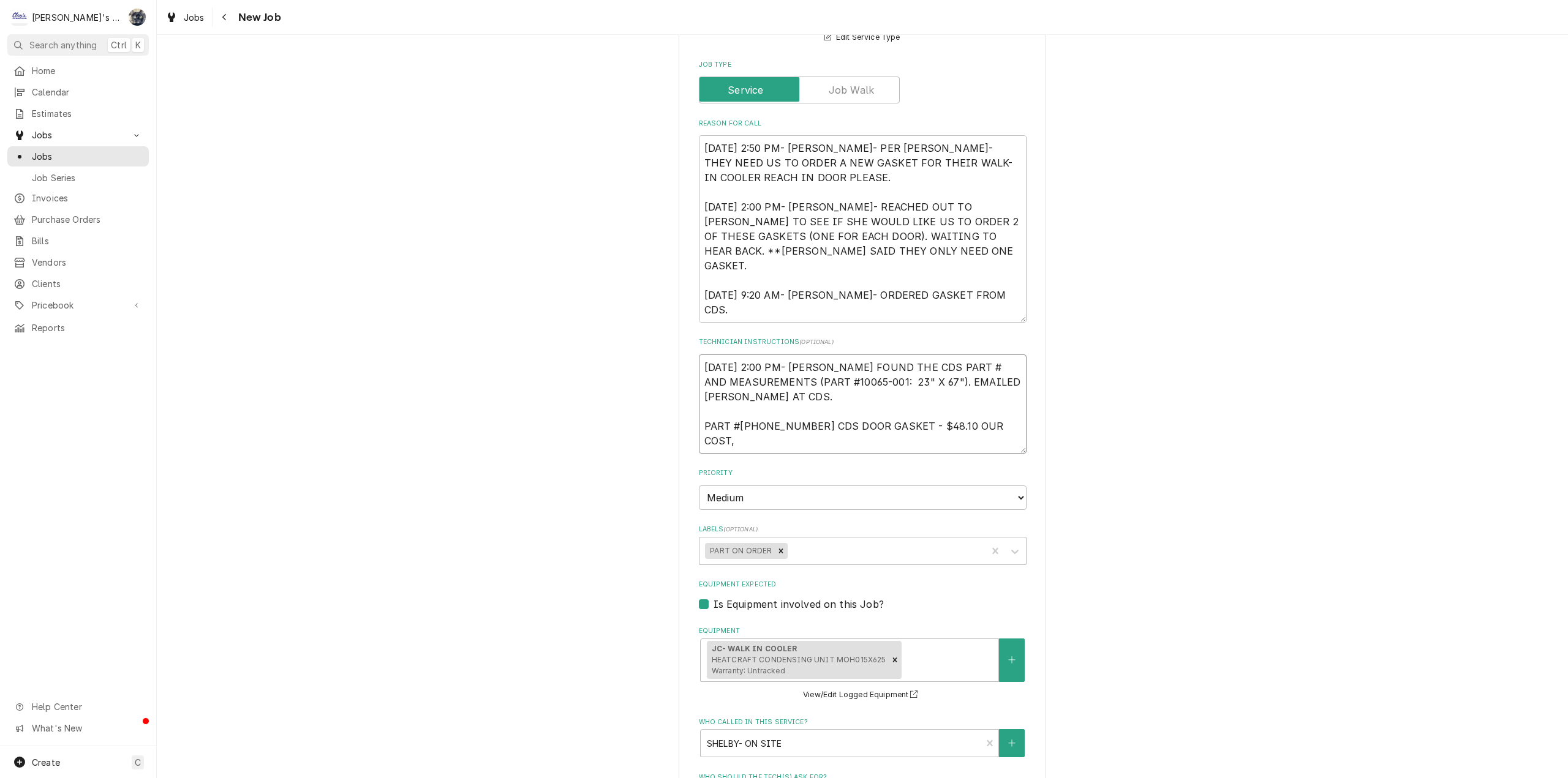
type textarea "x"
type textarea "8/7/2025 2:00 PM- SARAH- I FOUND THE CDS PART # AND MEASUREMENTS (PART #10065-0…"
type textarea "x"
type textarea "8/7/2025 2:00 PM- SARAH- I FOUND THE CDS PART # AND MEASUREMENTS (PART #10065-0…"
type textarea "x"
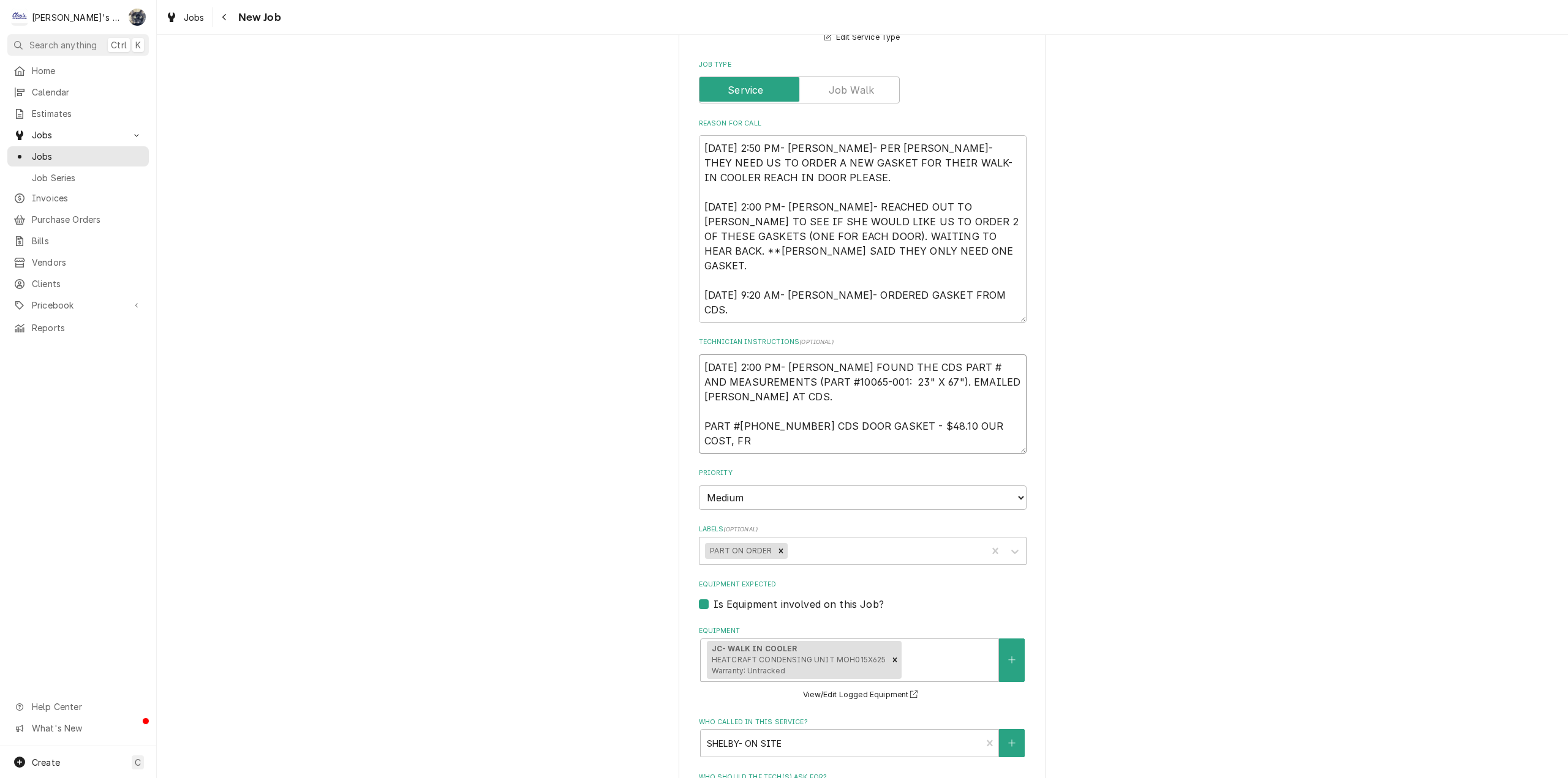
type textarea "8/7/2025 2:00 PM- SARAH- I FOUND THE CDS PART # AND MEASUREMENTS (PART #10065-0…"
type textarea "x"
type textarea "8/7/2025 2:00 PM- SARAH- I FOUND THE CDS PART # AND MEASUREMENTS (PART #10065-0…"
type textarea "x"
type textarea "8/7/2025 2:00 PM- SARAH- I FOUND THE CDS PART # AND MEASUREMENTS (PART #10065-0…"
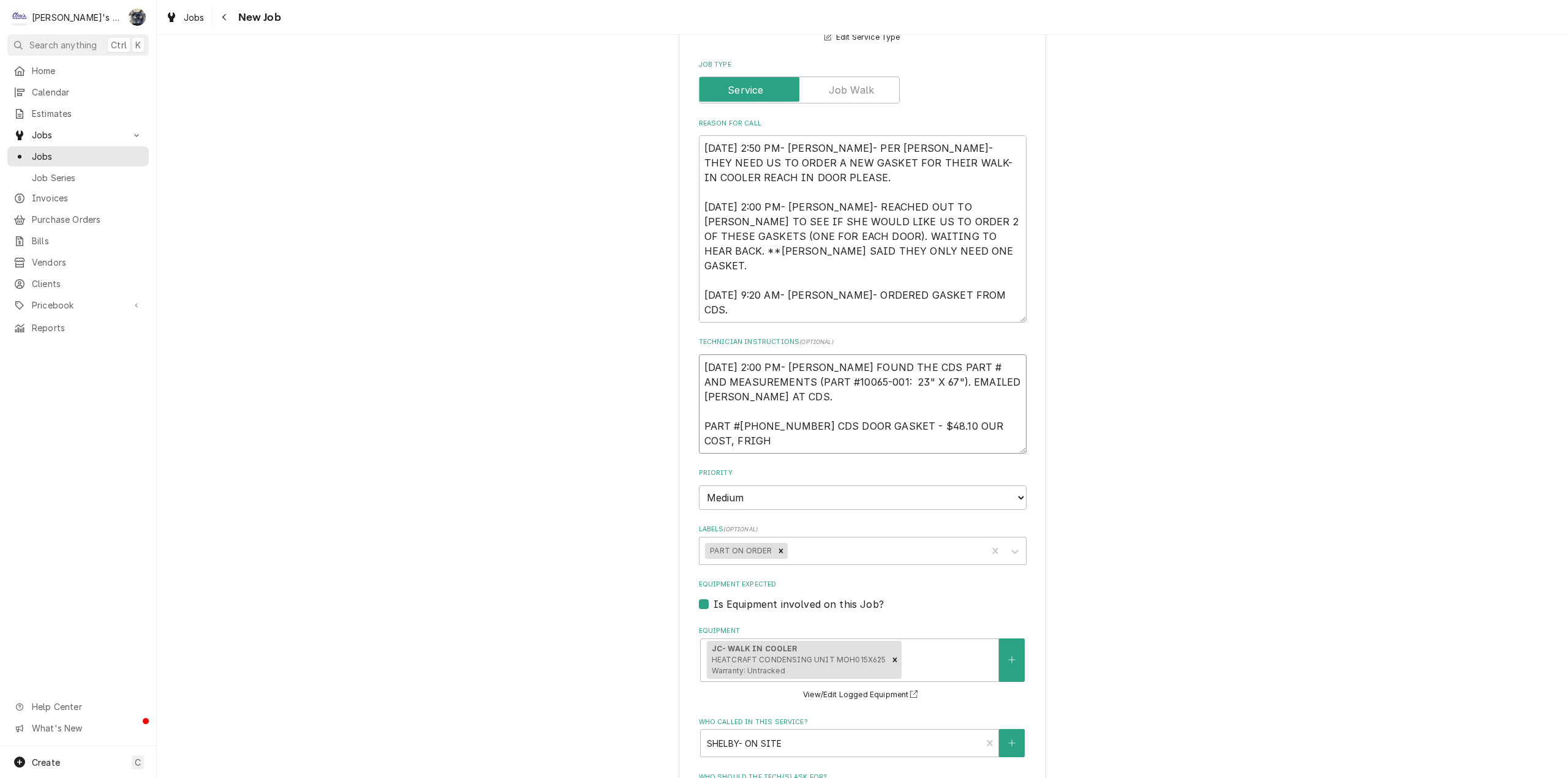
type textarea "x"
type textarea "8/7/2025 2:00 PM- SARAH- I FOUND THE CDS PART # AND MEASUREMENTS (PART #10065-0…"
type textarea "x"
type textarea "8/7/2025 2:00 PM- SARAH- I FOUND THE CDS PART # AND MEASUREMENTS (PART #10065-0…"
type textarea "x"
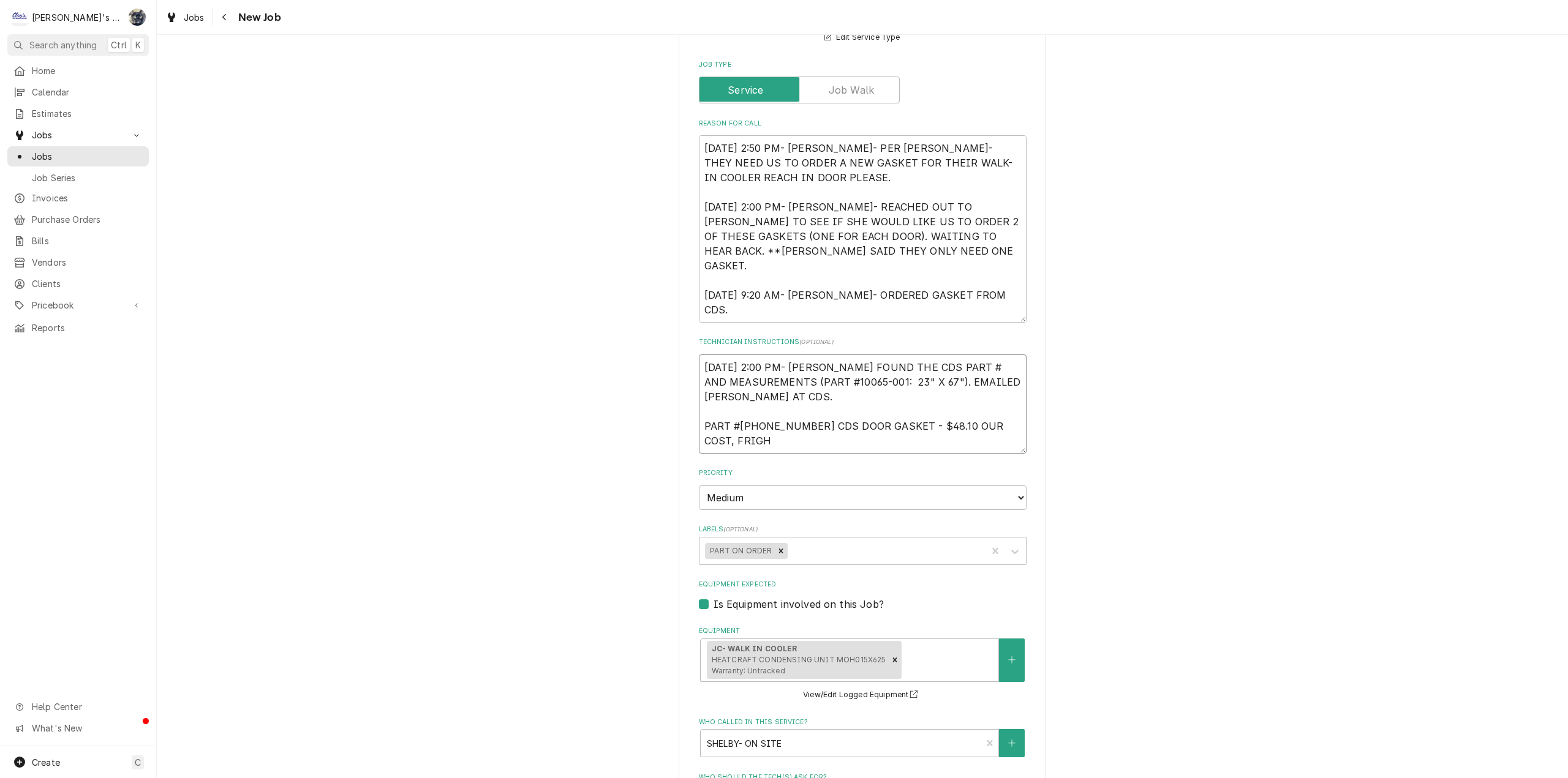
type textarea "8/7/2025 2:00 PM- SARAH- I FOUND THE CDS PART # AND MEASUREMENTS (PART #10065-0…"
type textarea "x"
type textarea "8/7/2025 2:00 PM- SARAH- I FOUND THE CDS PART # AND MEASUREMENTS (PART #10065-0…"
type textarea "x"
type textarea "8/7/2025 2:00 PM- SARAH- I FOUND THE CDS PART # AND MEASUREMENTS (PART #10065-0…"
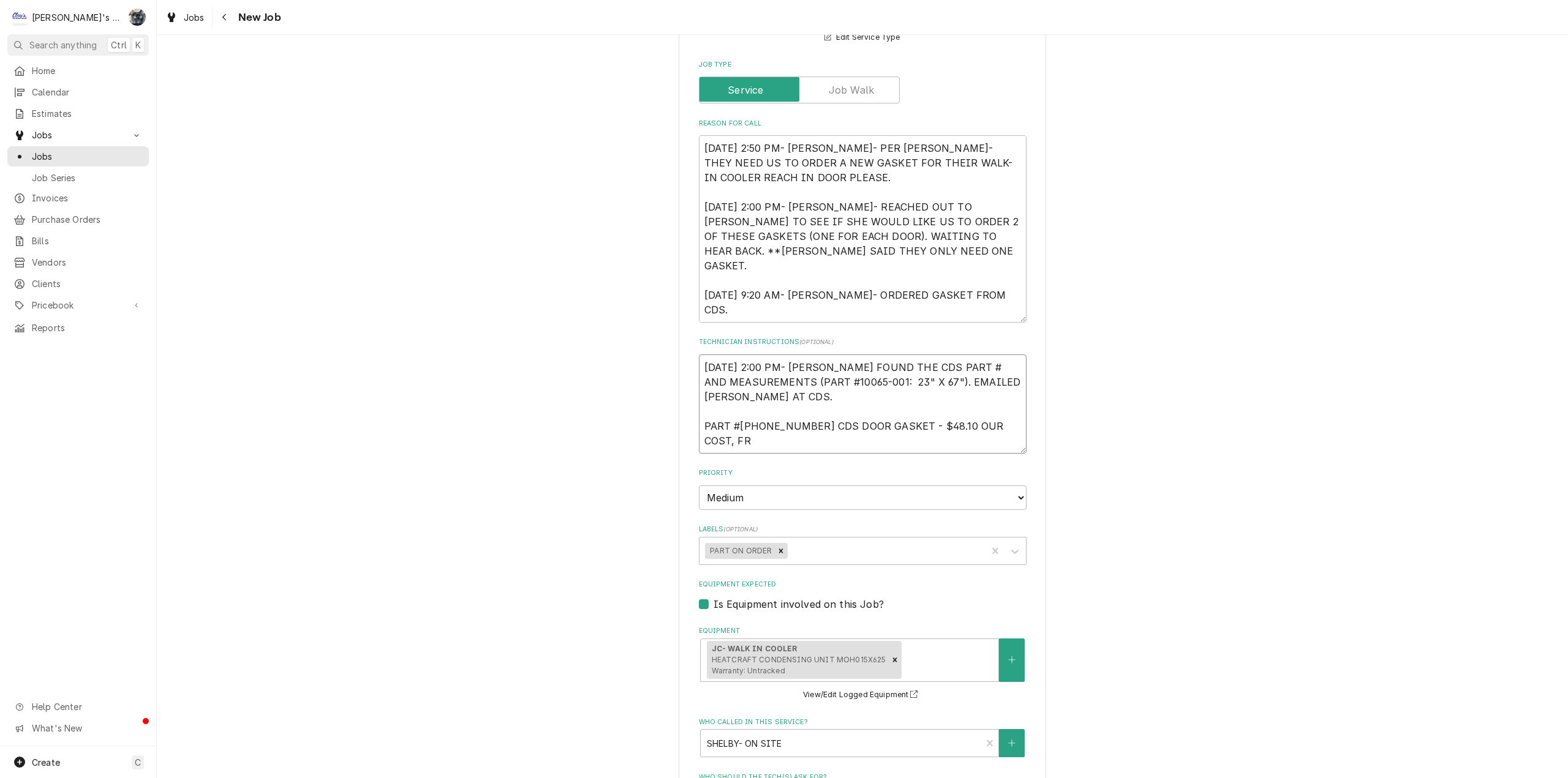
type textarea "x"
type textarea "8/7/2025 2:00 PM- SARAH- I FOUND THE CDS PART # AND MEASUREMENTS (PART #10065-0…"
type textarea "x"
type textarea "8/7/2025 2:00 PM- SARAH- I FOUND THE CDS PART # AND MEASUREMENTS (PART #10065-0…"
type textarea "x"
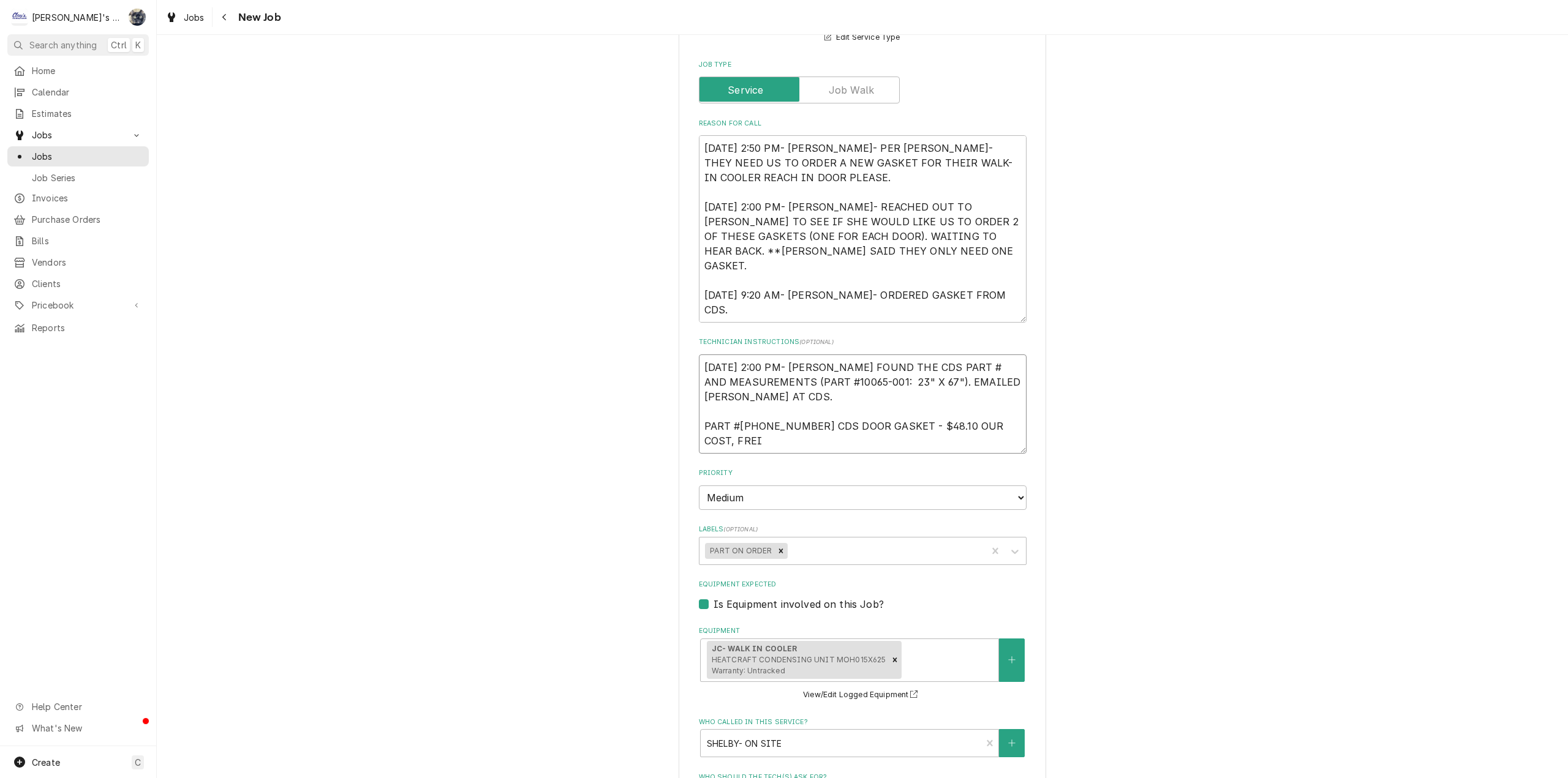
type textarea "8/7/2025 2:00 PM- SARAH- I FOUND THE CDS PART # AND MEASUREMENTS (PART #10065-0…"
type textarea "x"
type textarea "8/7/2025 2:00 PM- SARAH- I FOUND THE CDS PART # AND MEASUREMENTS (PART #10065-0…"
type textarea "x"
type textarea "8/7/2025 2:00 PM- SARAH- I FOUND THE CDS PART # AND MEASUREMENTS (PART #10065-0…"
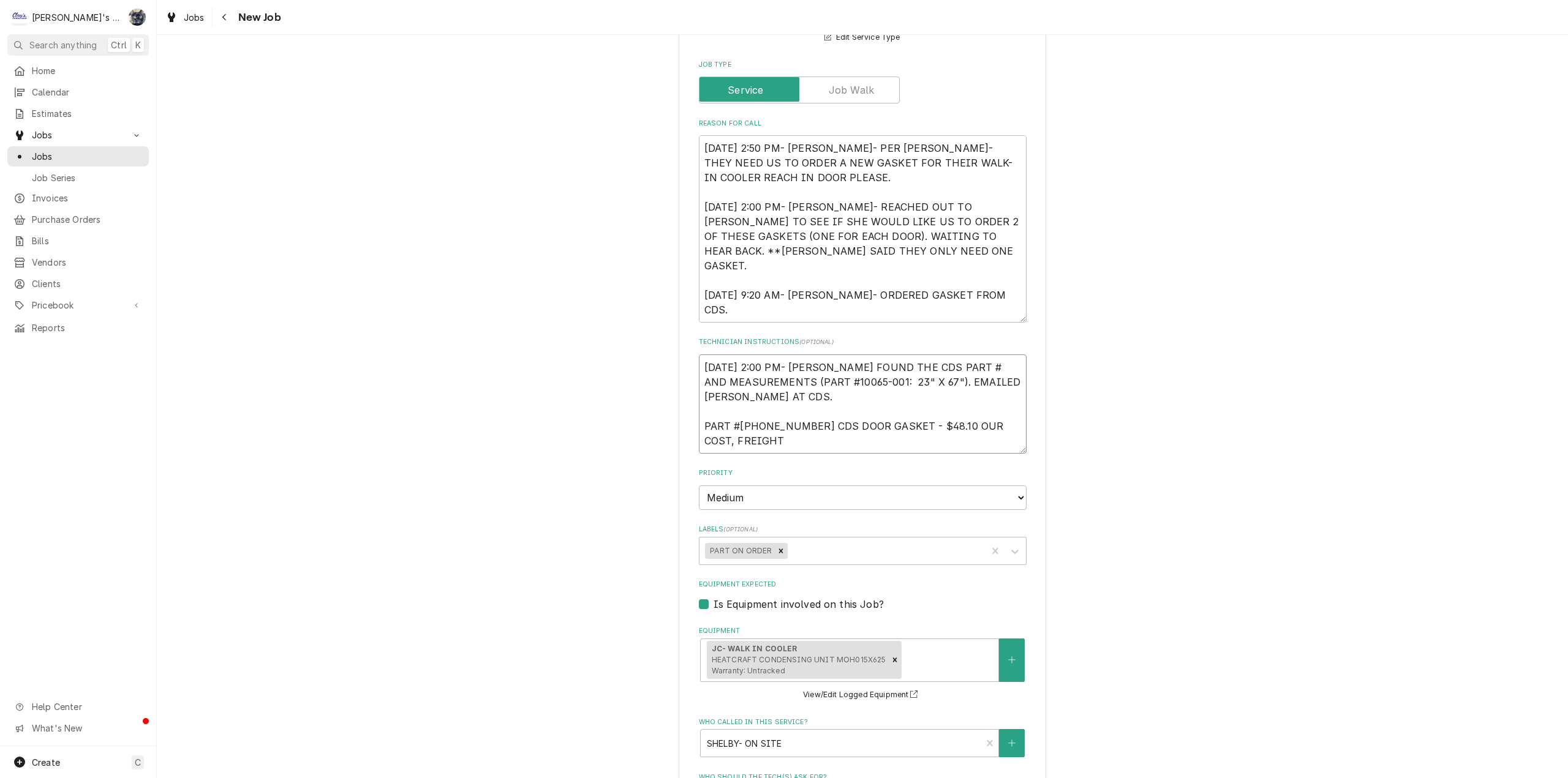
type textarea "x"
type textarea "8/7/2025 2:00 PM- SARAH- I FOUND THE CDS PART # AND MEASUREMENTS (PART #10065-0…"
type textarea "x"
type textarea "8/7/2025 2:00 PM- SARAH- I FOUND THE CDS PART # AND MEASUREMENTS (PART #10065-0…"
click at [699, 422] on textarea "8/7/2025 2:00 PM- SARAH- I FOUND THE CDS PART # AND MEASUREMENTS (PART #10065-0…" at bounding box center [862, 403] width 327 height 99
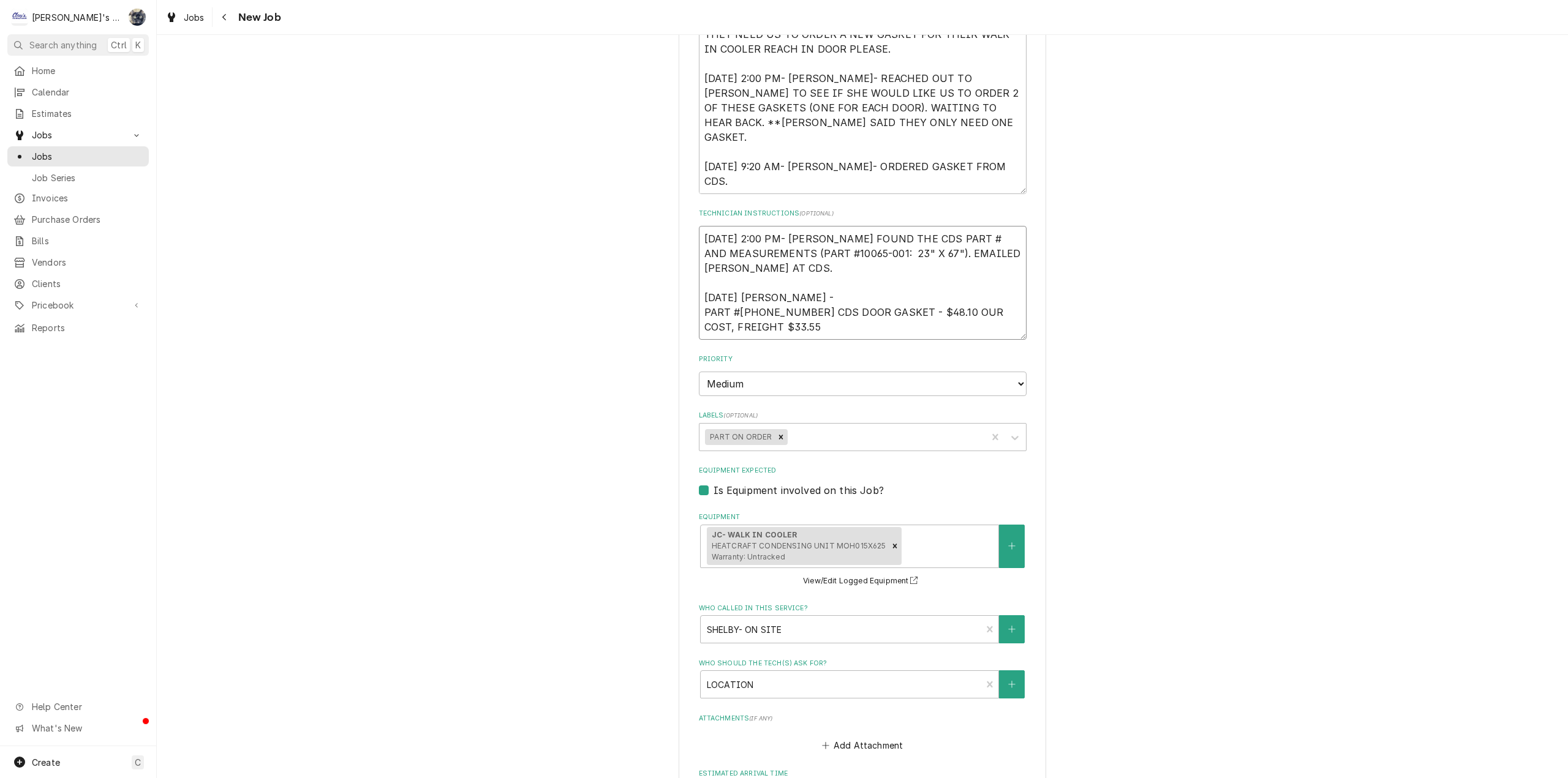
scroll to position [965, 0]
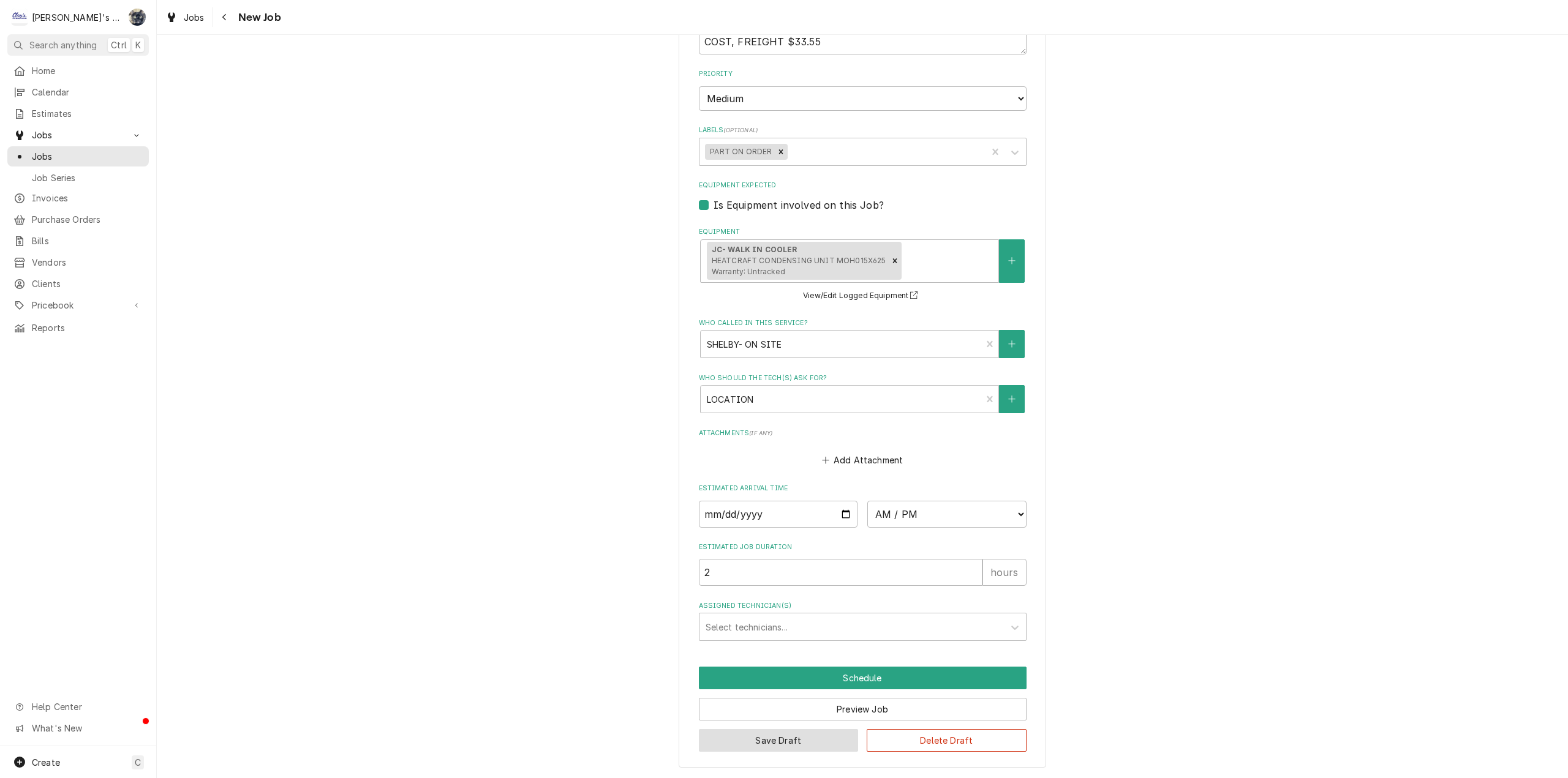
click at [808, 744] on button "Save Draft" at bounding box center [778, 740] width 160 height 23
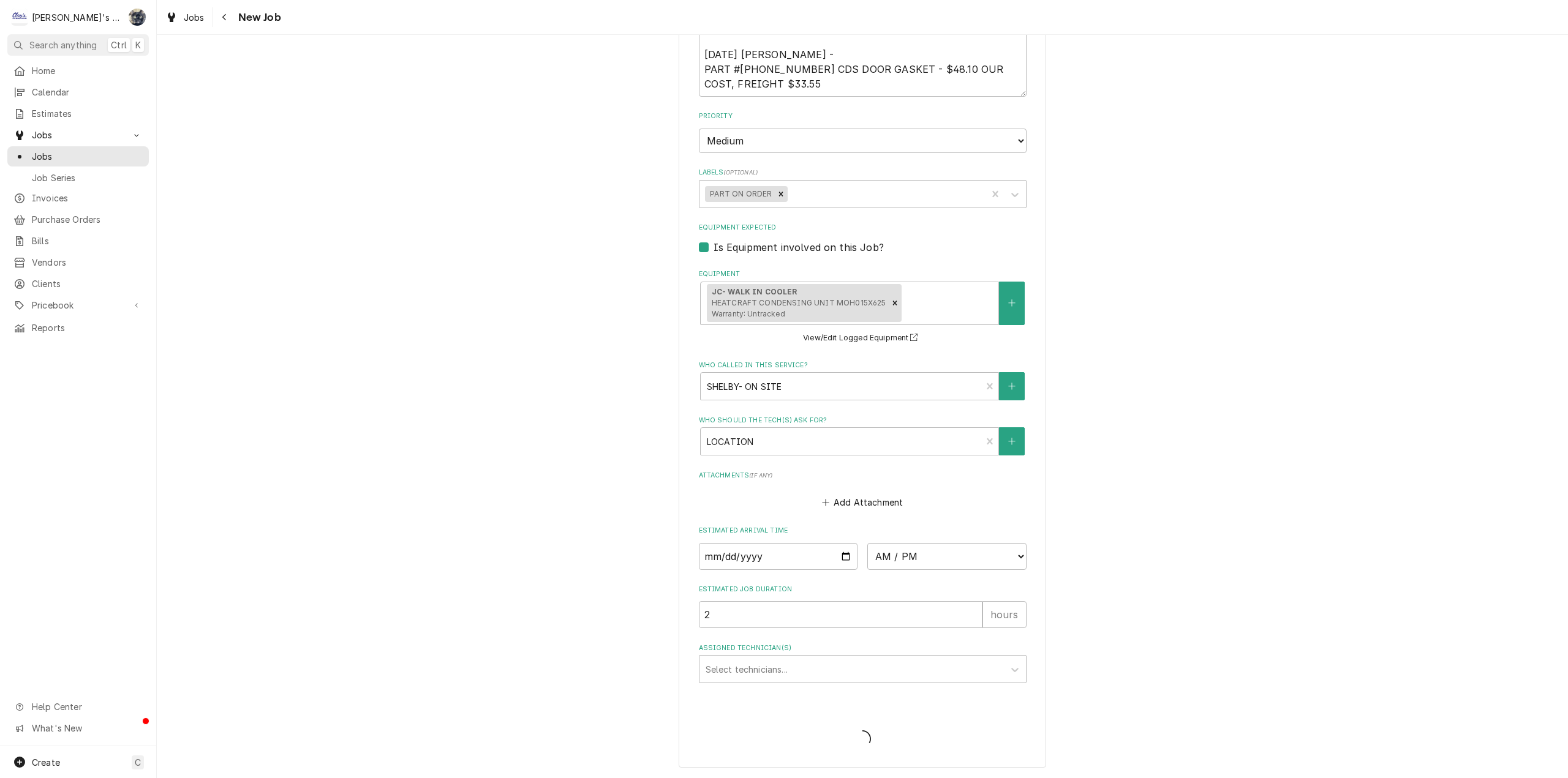
scroll to position [922, 0]
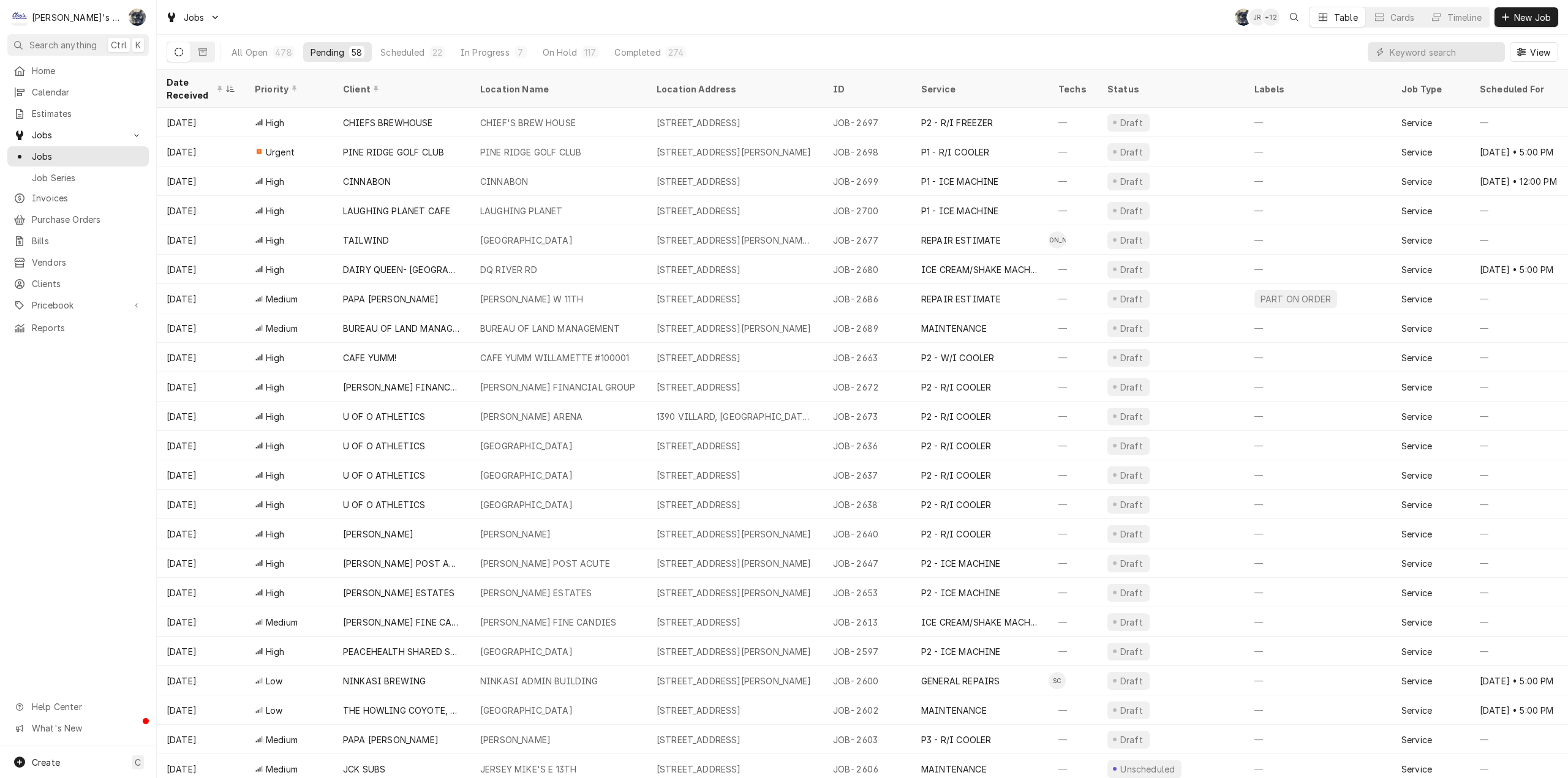
click at [520, 11] on div "Jobs [PERSON_NAME] + 12 Table Cards Timeline New Job" at bounding box center [862, 17] width 1411 height 34
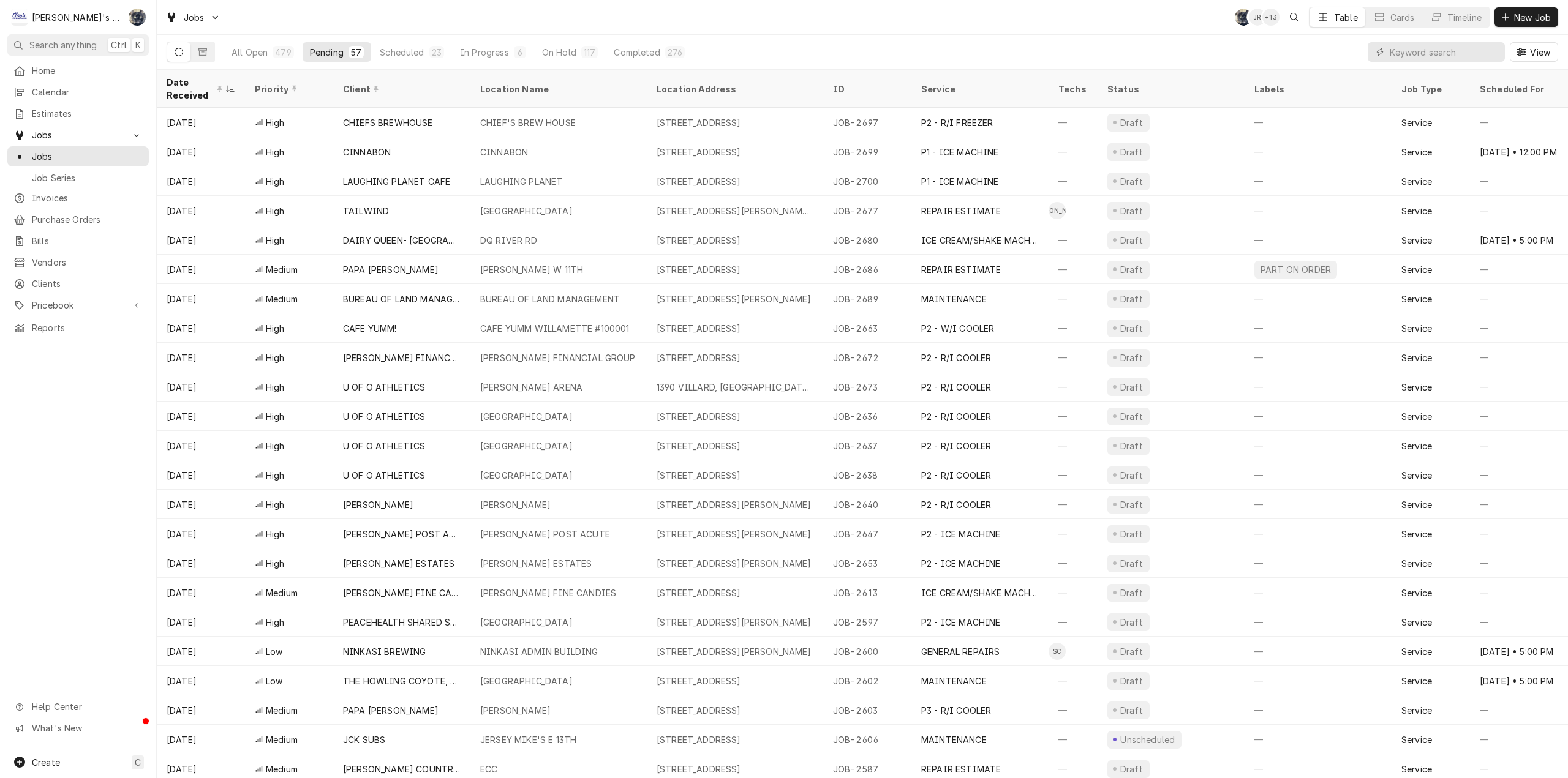
click at [390, 22] on div "Jobs SB JR + 13 Table Cards Timeline New Job" at bounding box center [862, 17] width 1411 height 34
click at [336, 23] on div "Jobs SB JR + 13 Table Cards Timeline New Job" at bounding box center [862, 17] width 1411 height 34
click at [668, 50] on div "276" at bounding box center [675, 52] width 15 height 13
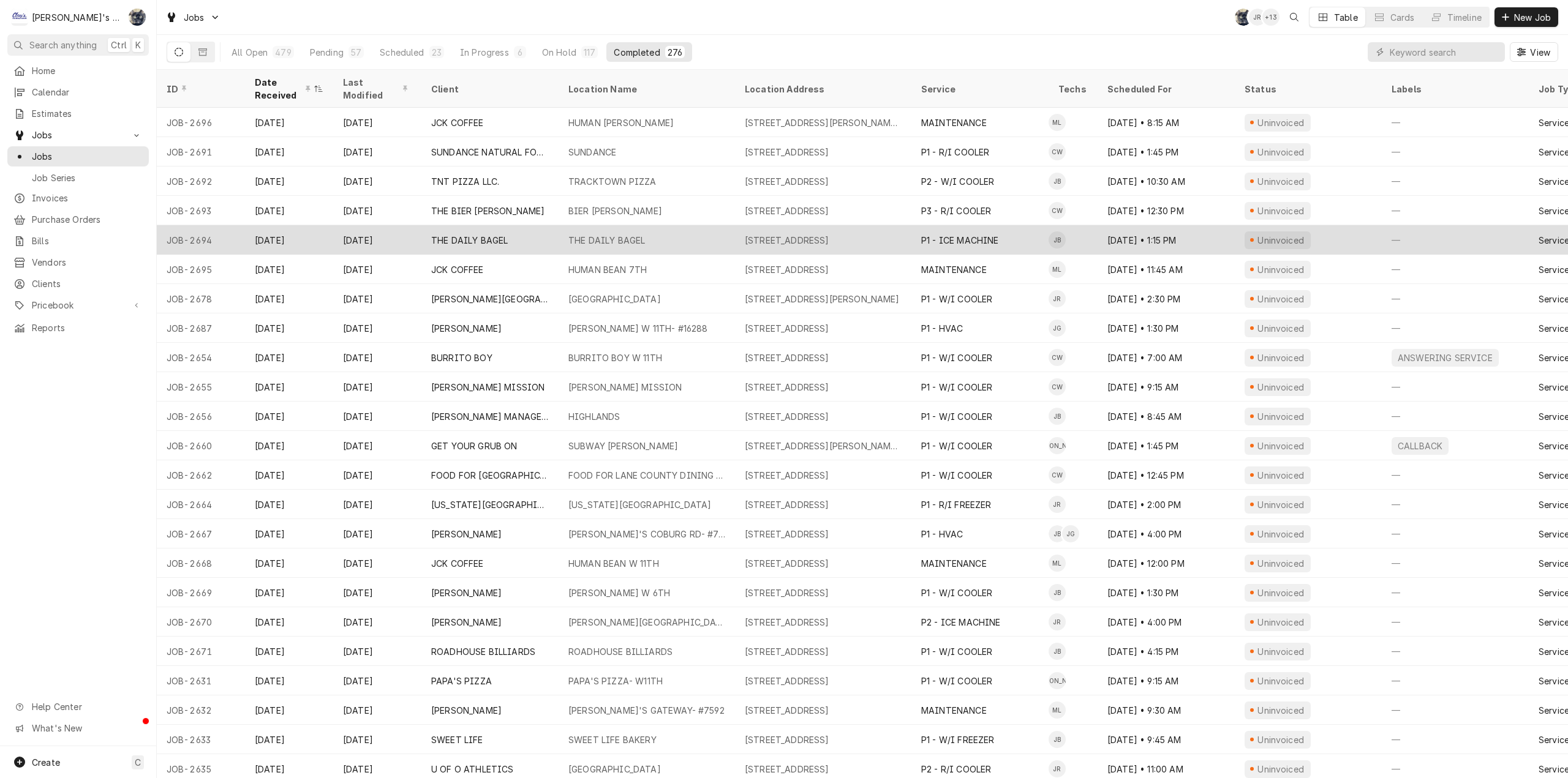
click at [570, 235] on div "THE DAILY BAGEL" at bounding box center [606, 240] width 77 height 13
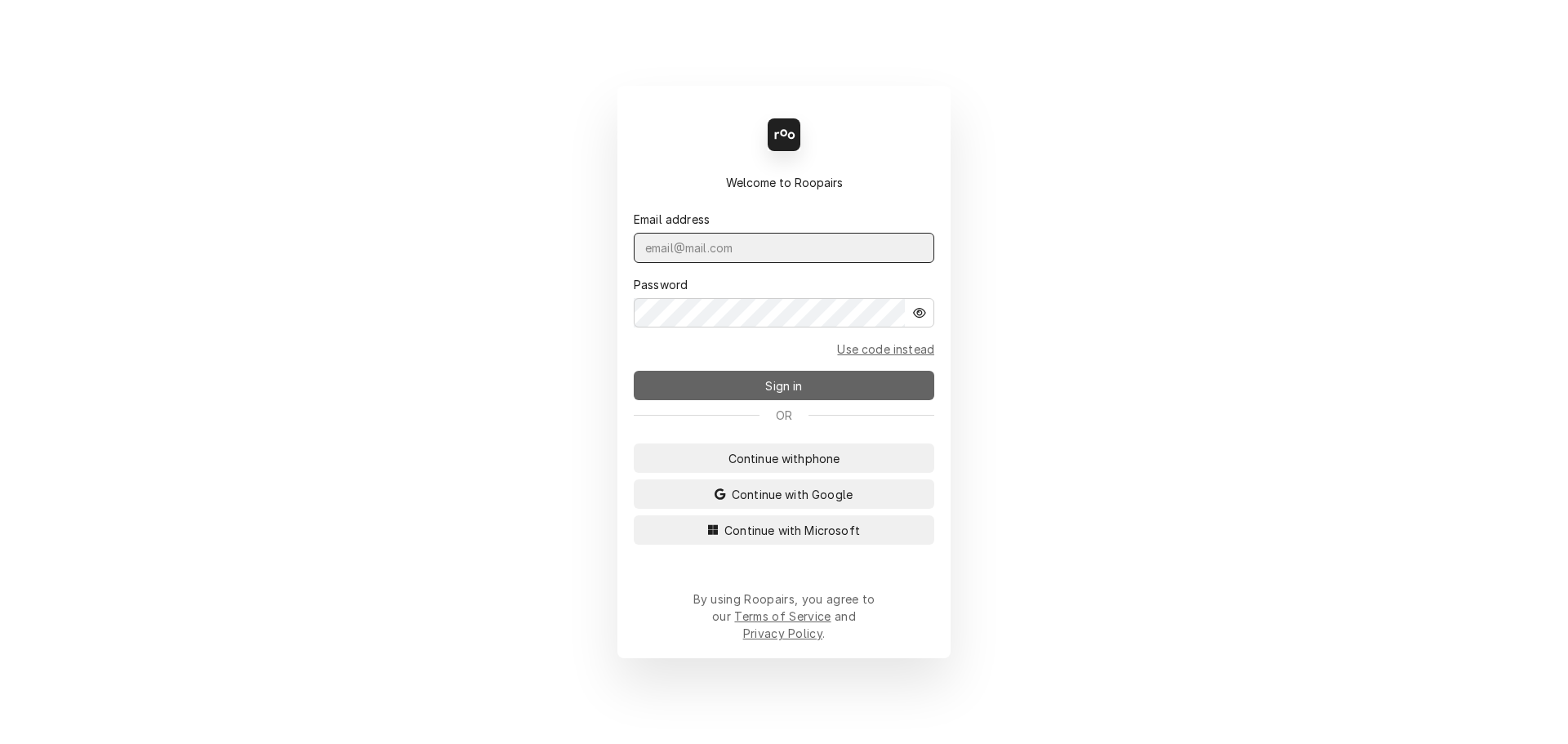
type input "[PERSON_NAME][EMAIL_ADDRESS][DOMAIN_NAME]"
click at [750, 393] on button "Sign in" at bounding box center [784, 386] width 301 height 29
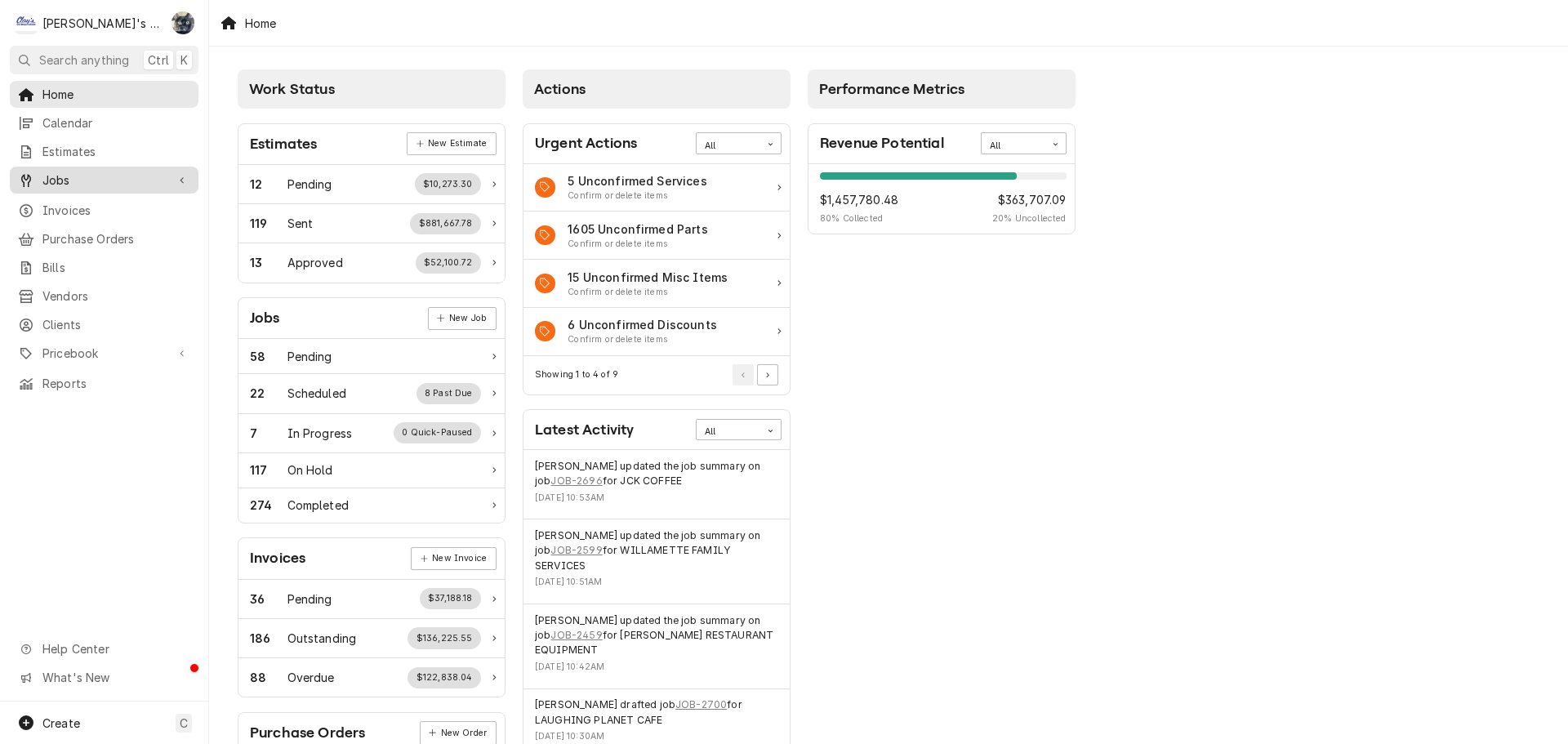
click at [34, 179] on div "Dynamic Content Wrapper" at bounding box center [26, 180] width 16 height 16
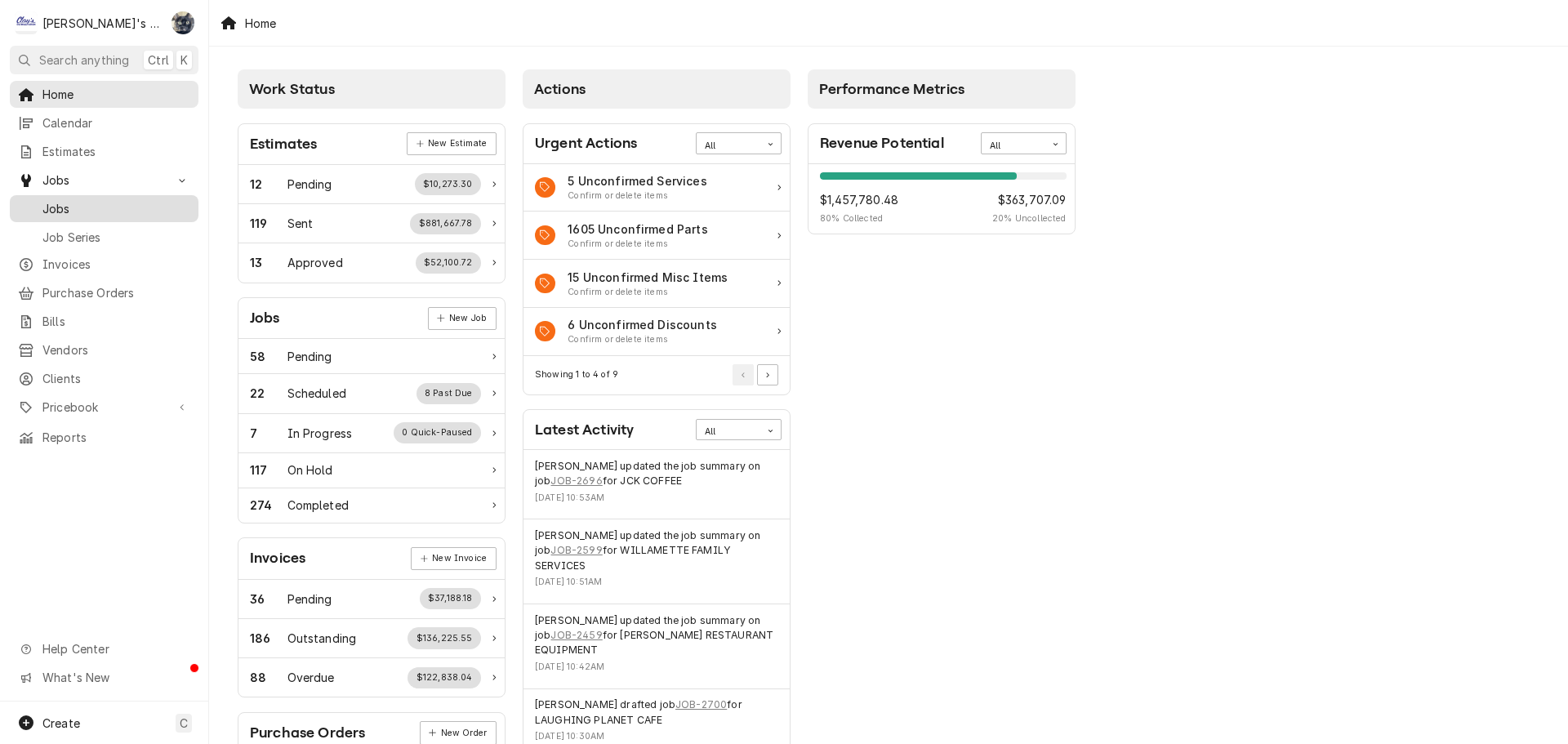
click at [57, 205] on span "Jobs" at bounding box center [116, 208] width 147 height 17
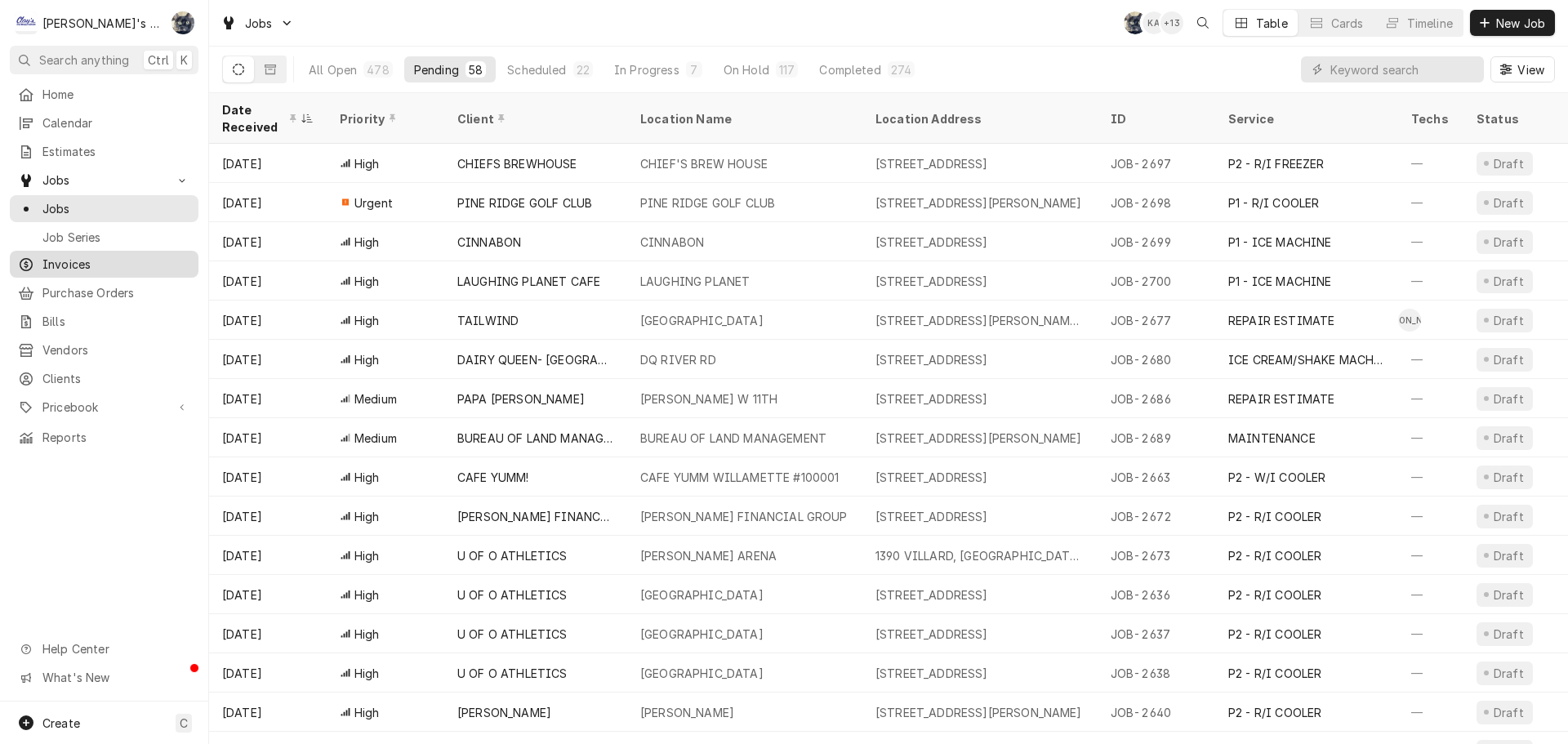
click at [71, 261] on span "Invoices" at bounding box center [116, 264] width 147 height 17
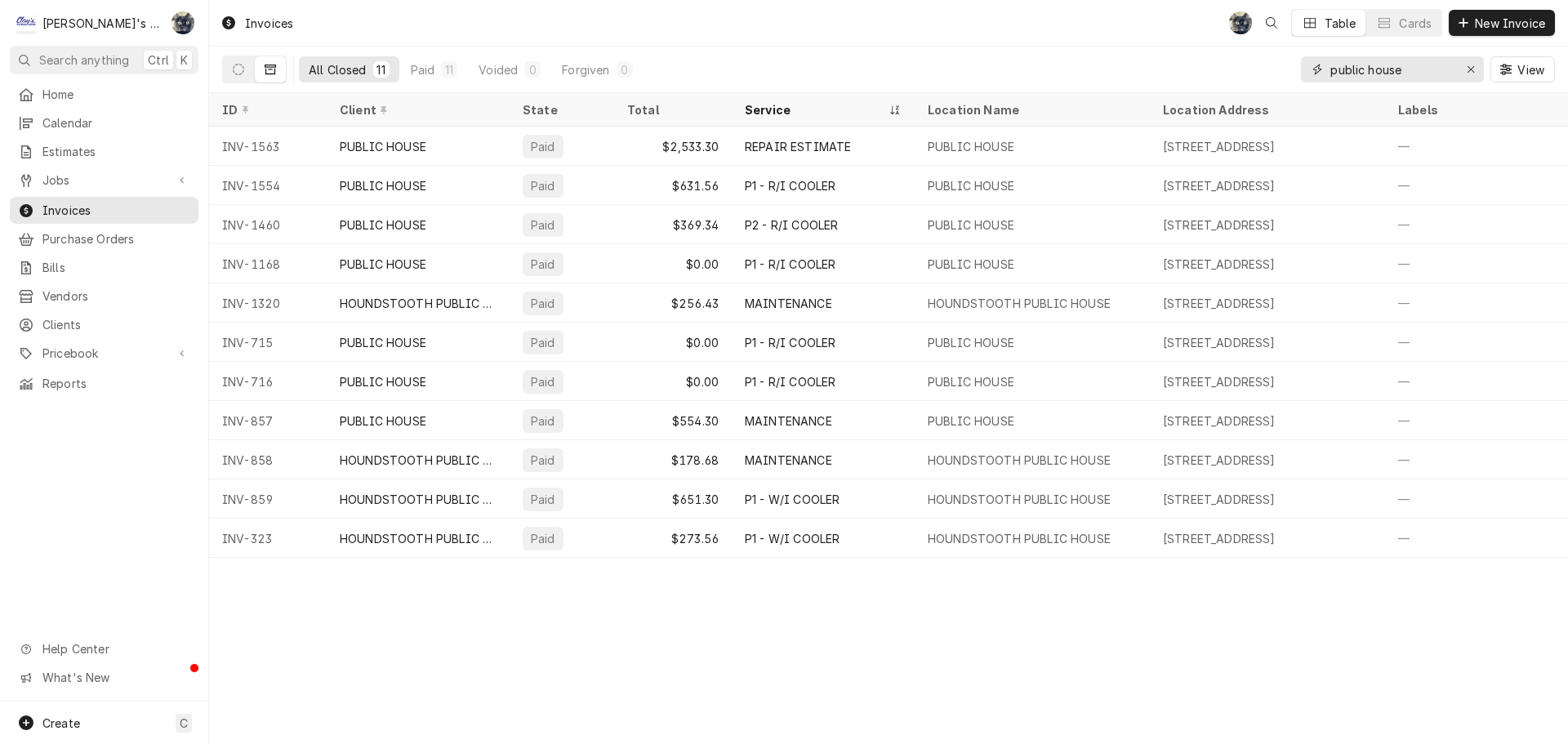
drag, startPoint x: 1400, startPoint y: 70, endPoint x: 1326, endPoint y: 70, distance: 74.0
click at [1326, 70] on div "public house" at bounding box center [1392, 70] width 183 height 26
type input "1834"
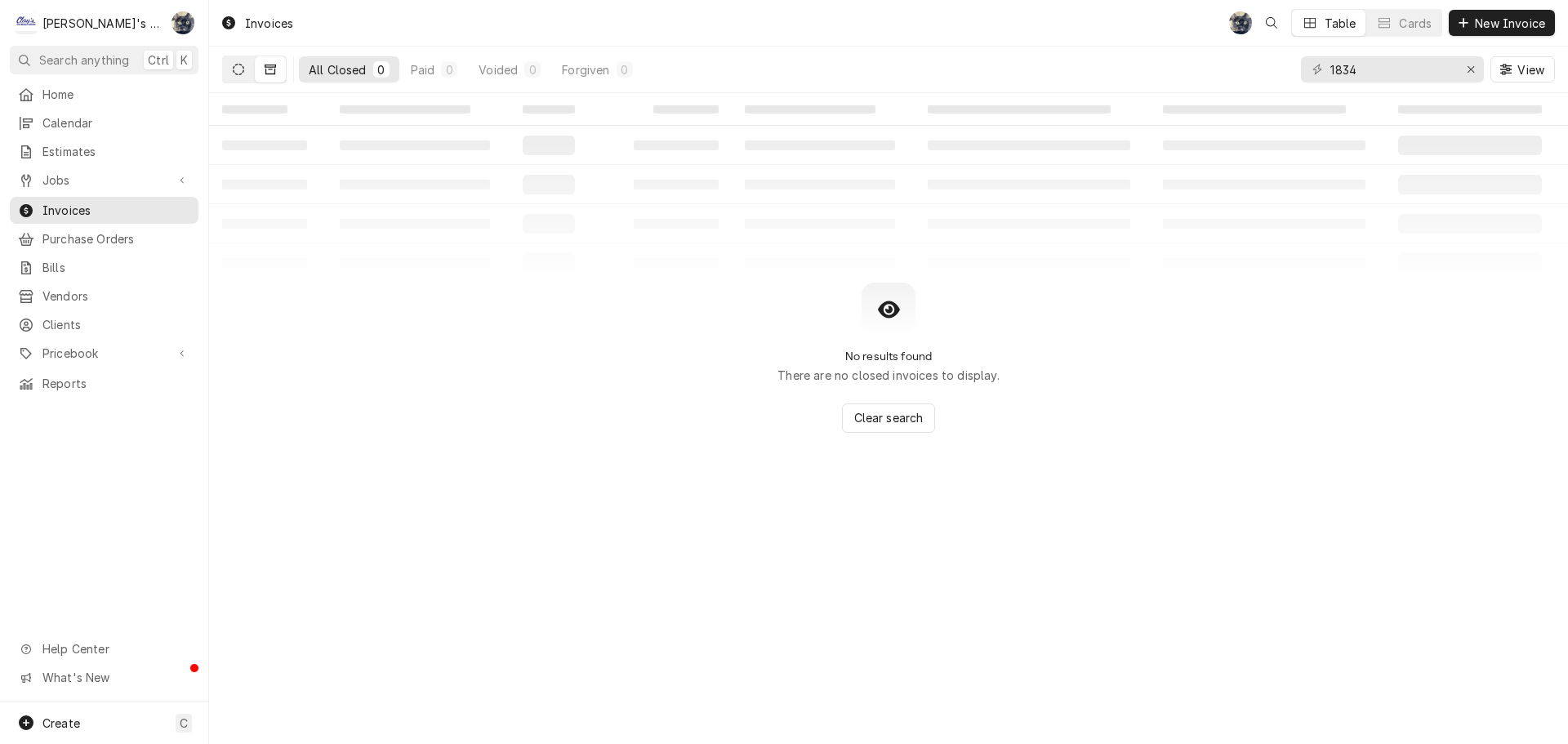
click at [233, 76] on button "Dynamic Content Wrapper" at bounding box center [238, 70] width 31 height 26
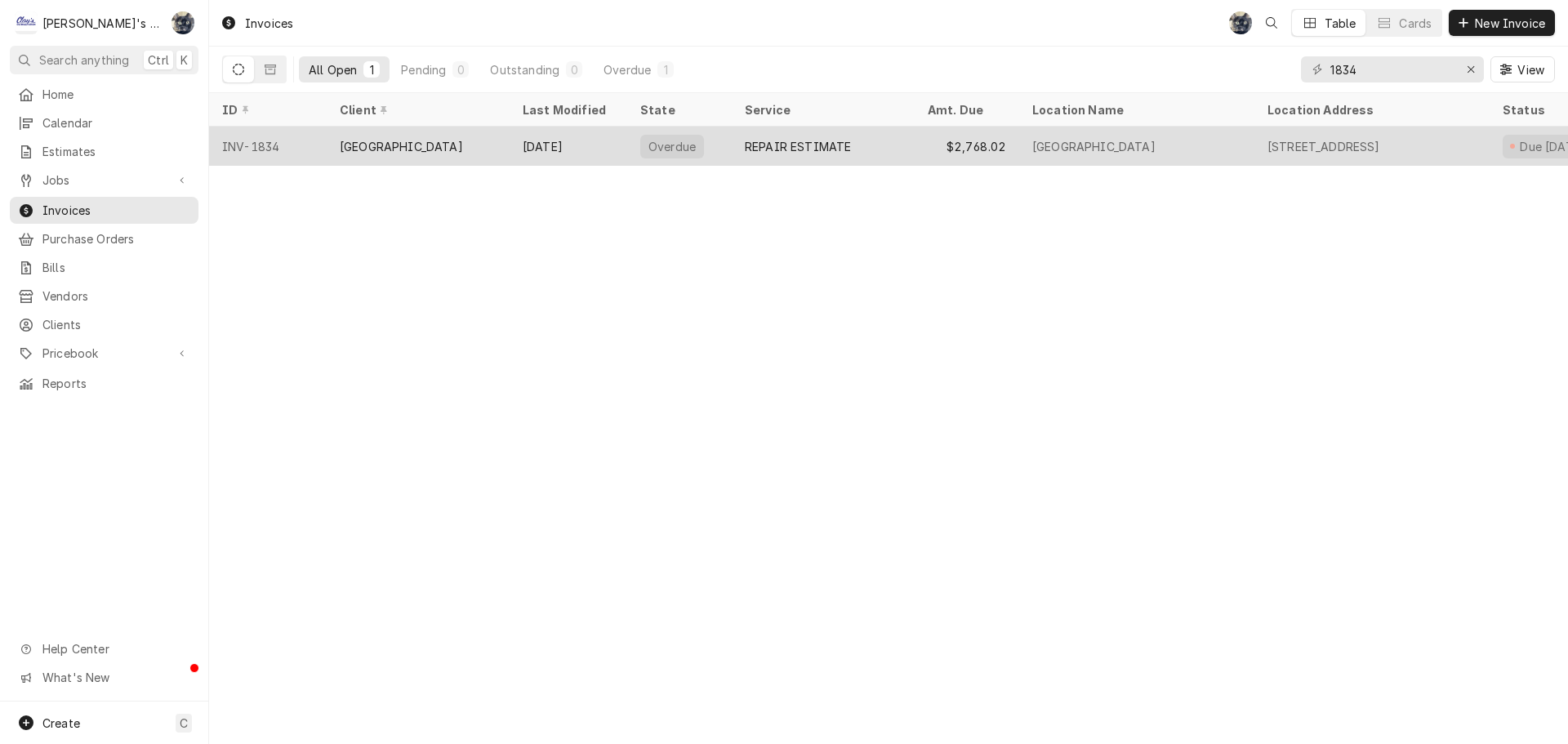
click at [495, 135] on div "[GEOGRAPHIC_DATA]" at bounding box center [418, 147] width 183 height 39
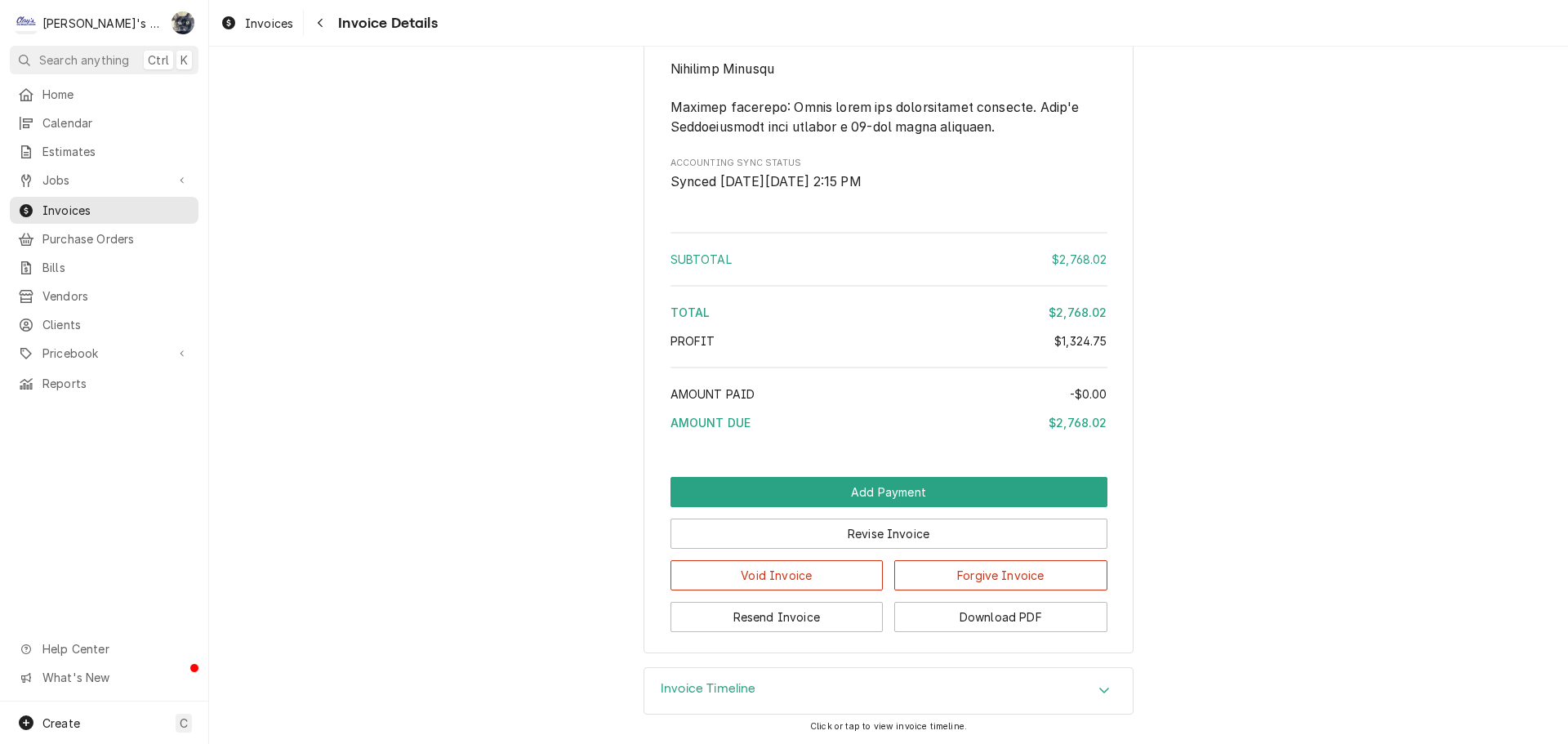
scroll to position [3581, 0]
click at [813, 532] on button "Revise Invoice" at bounding box center [888, 533] width 437 height 30
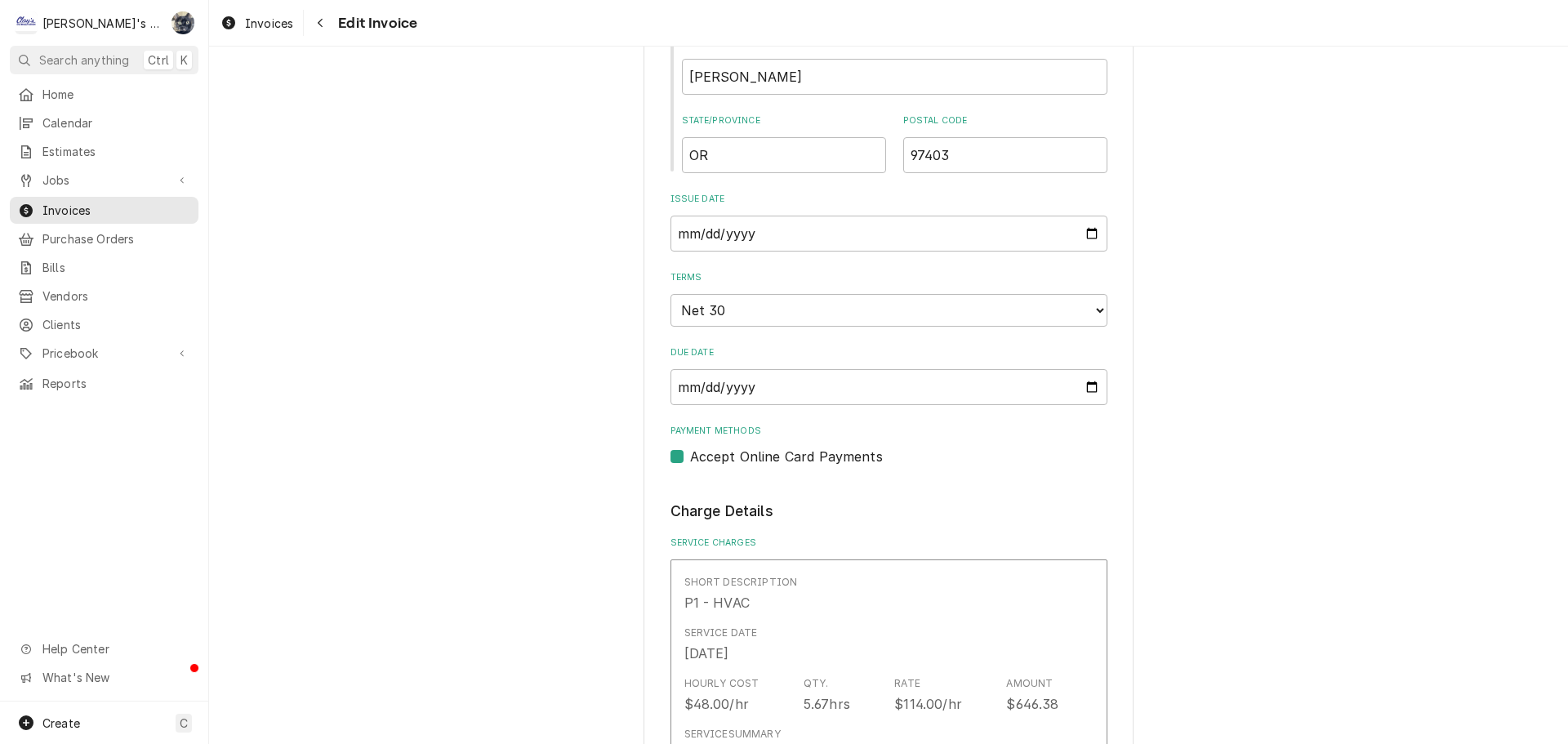
scroll to position [1062, 0]
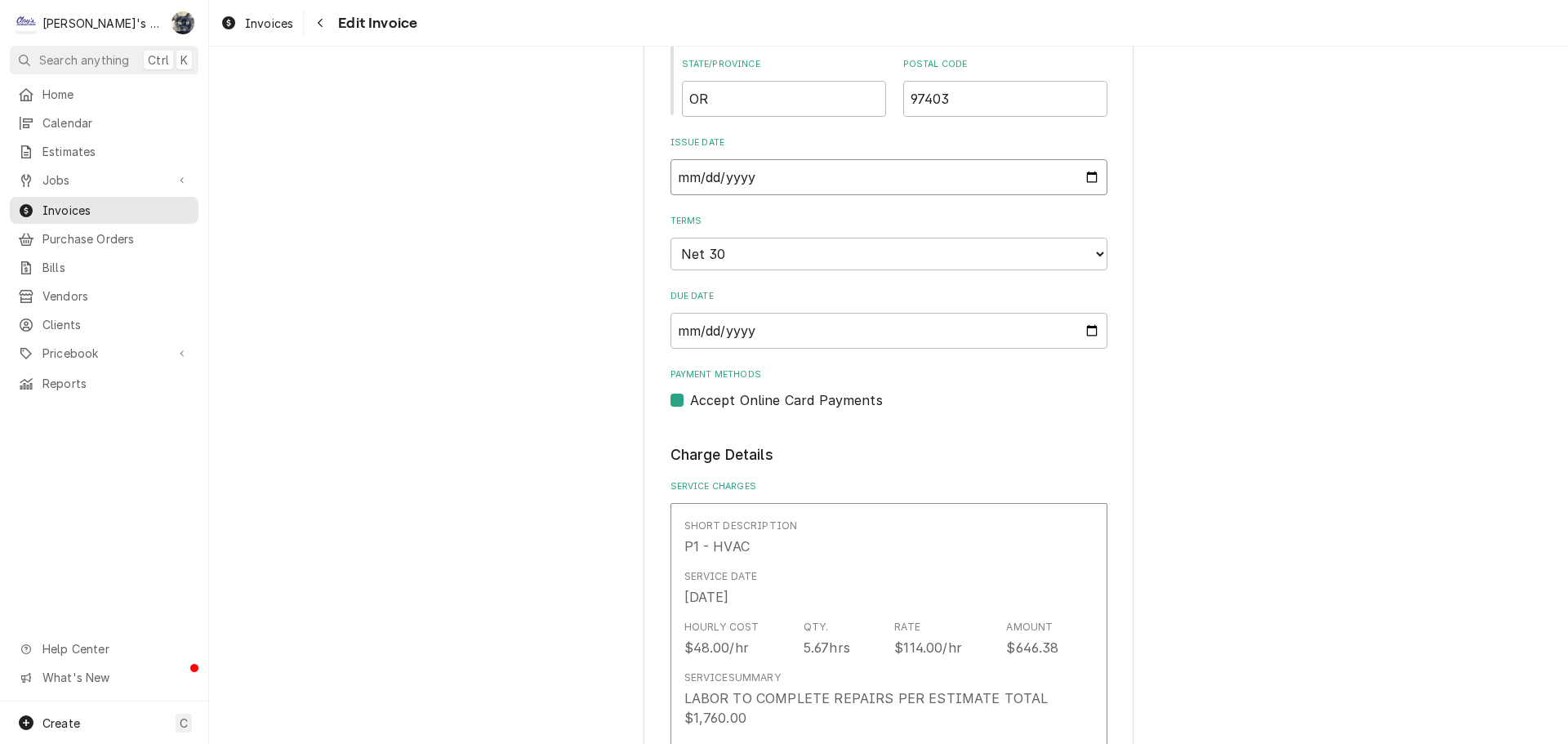
click at [1085, 172] on input "2025-07-11" at bounding box center [888, 177] width 437 height 36
type textarea "x"
type input "2025-08-11"
click at [745, 179] on input "2025-08-11" at bounding box center [888, 177] width 437 height 36
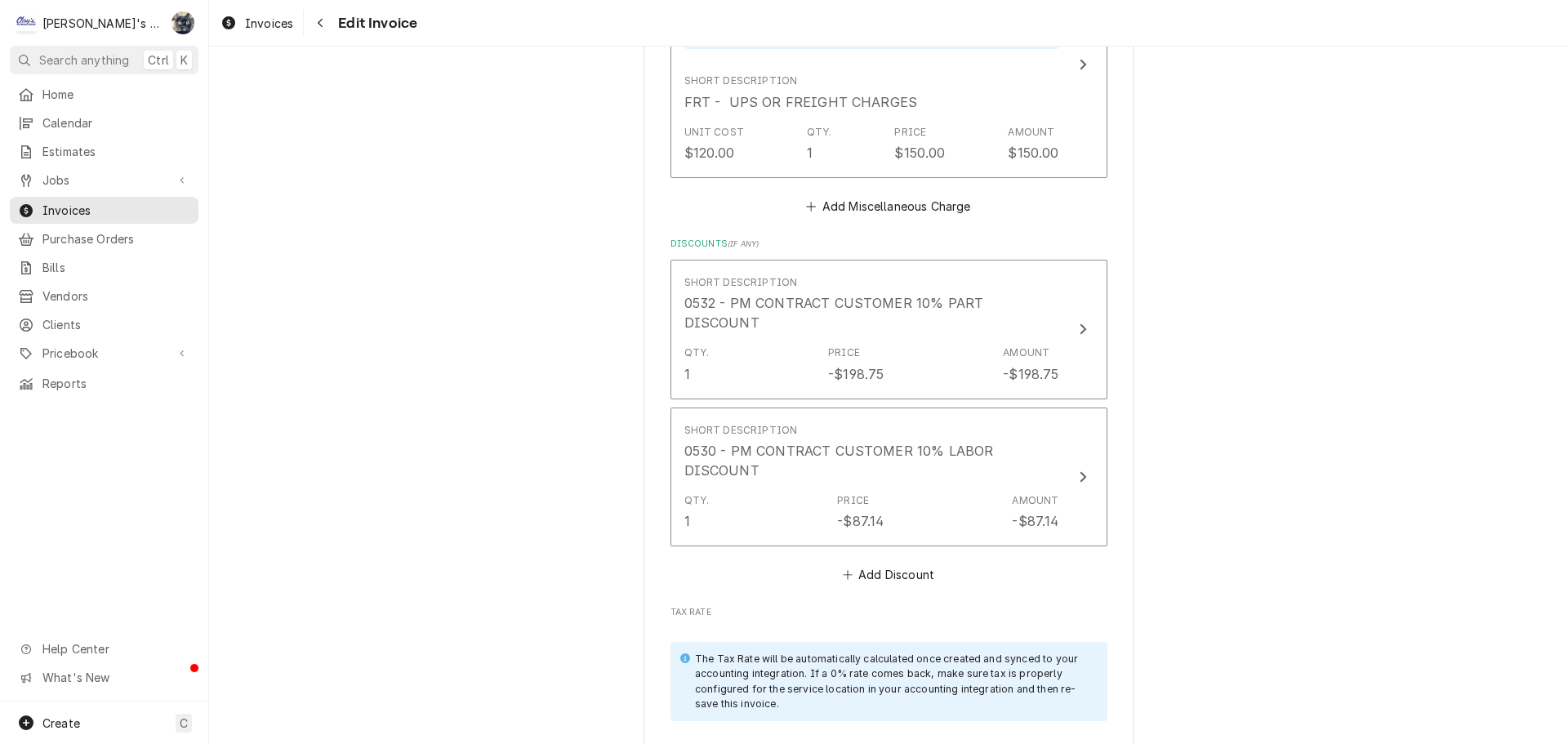
scroll to position [4244, 0]
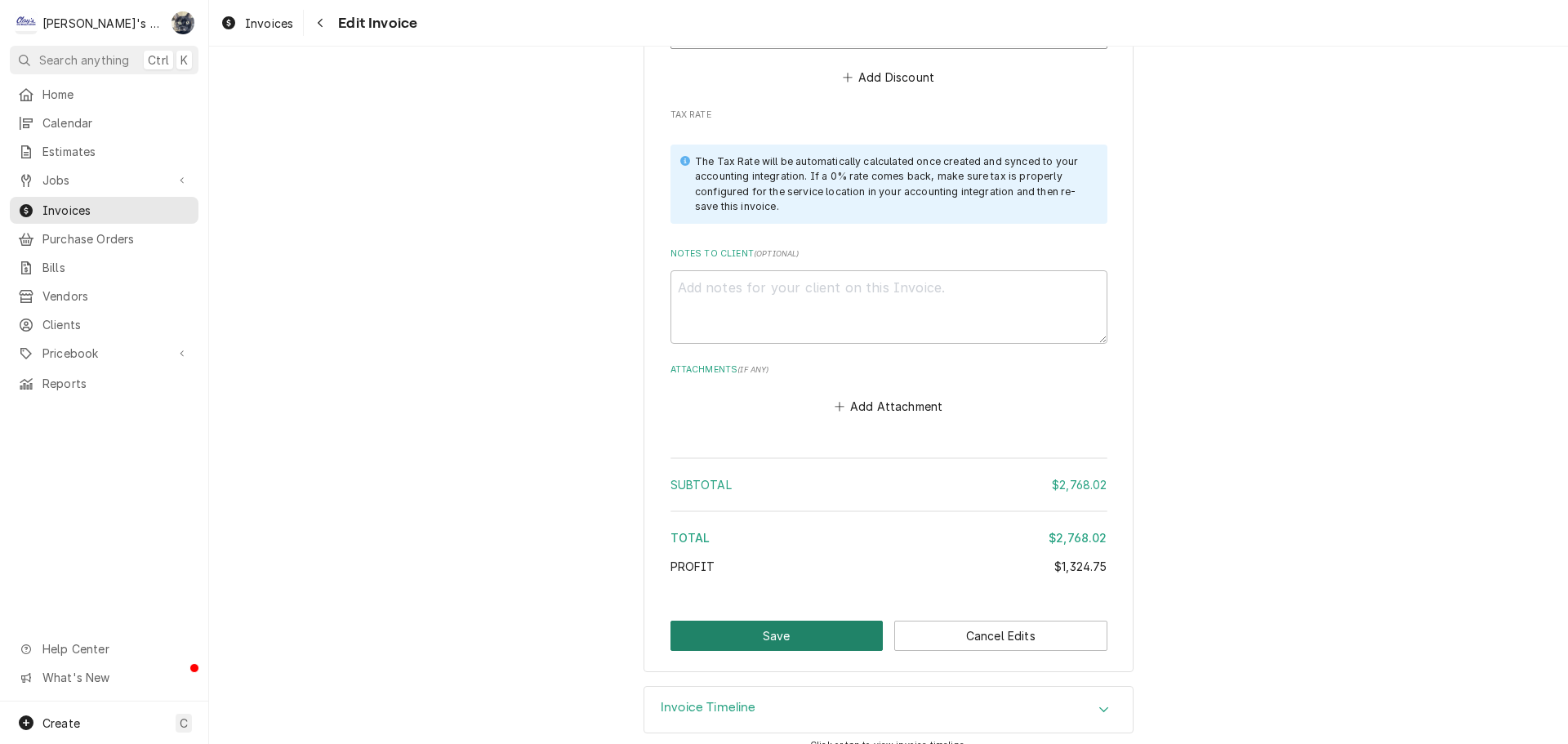
click at [795, 621] on button "Save" at bounding box center [777, 636] width 213 height 30
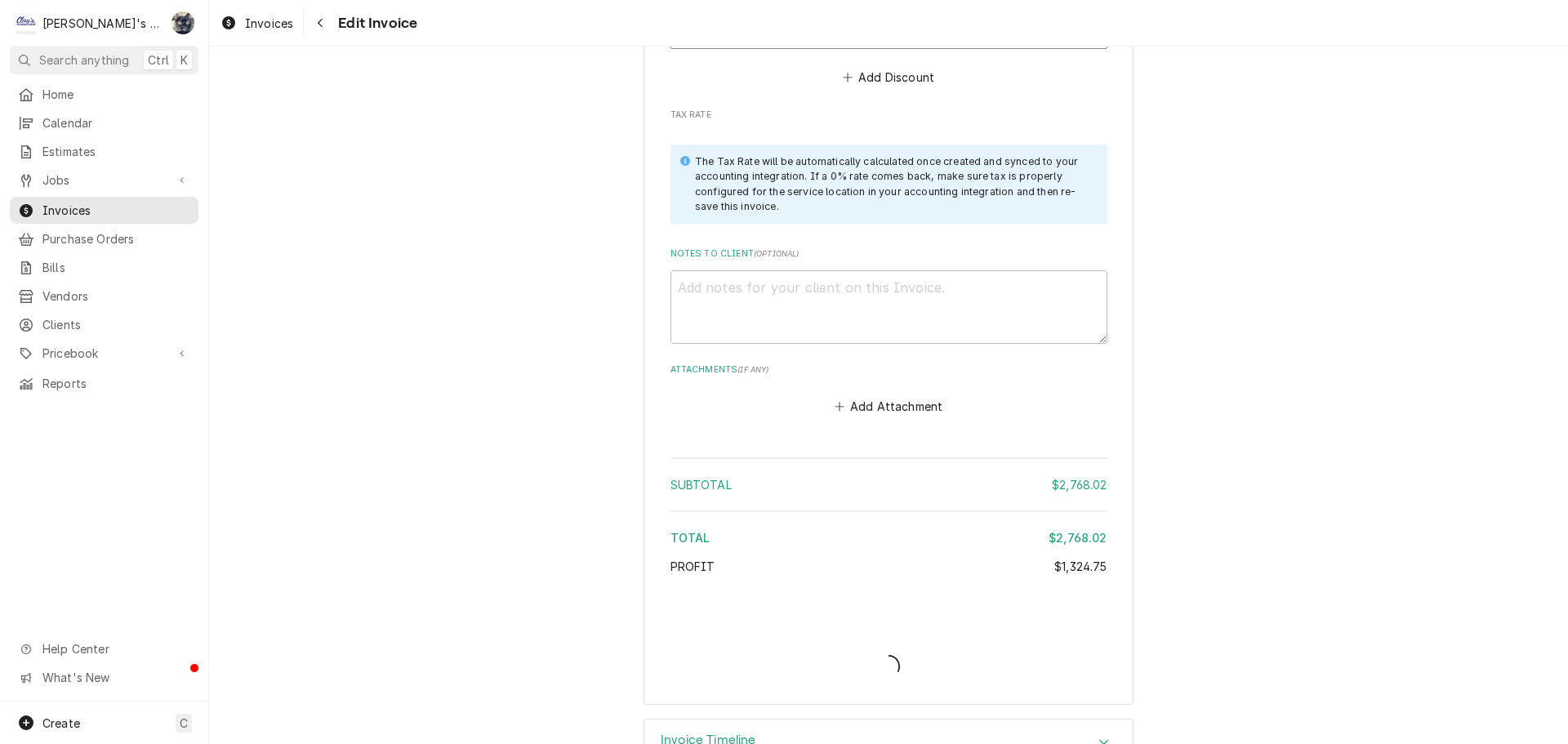
type textarea "x"
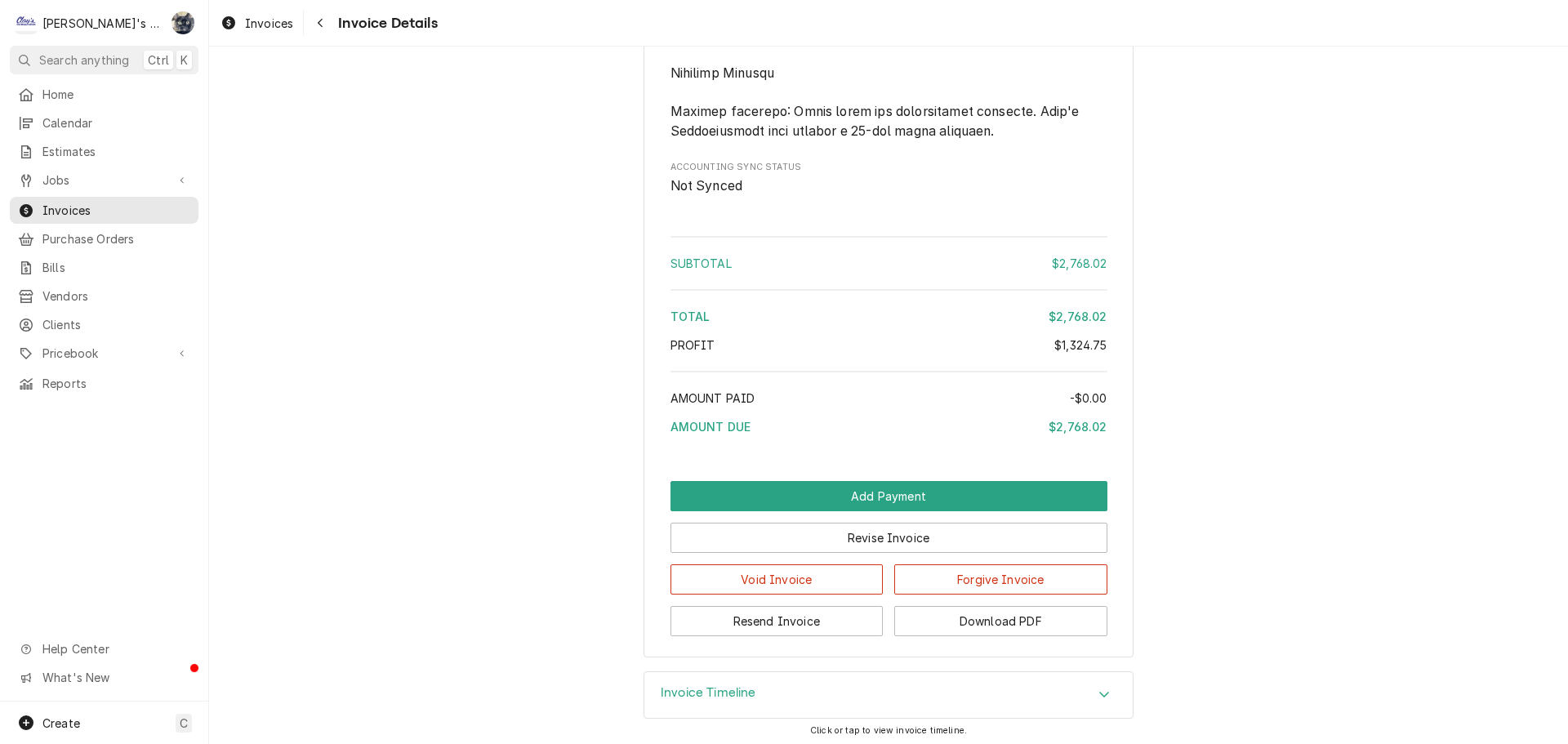
scroll to position [3581, 0]
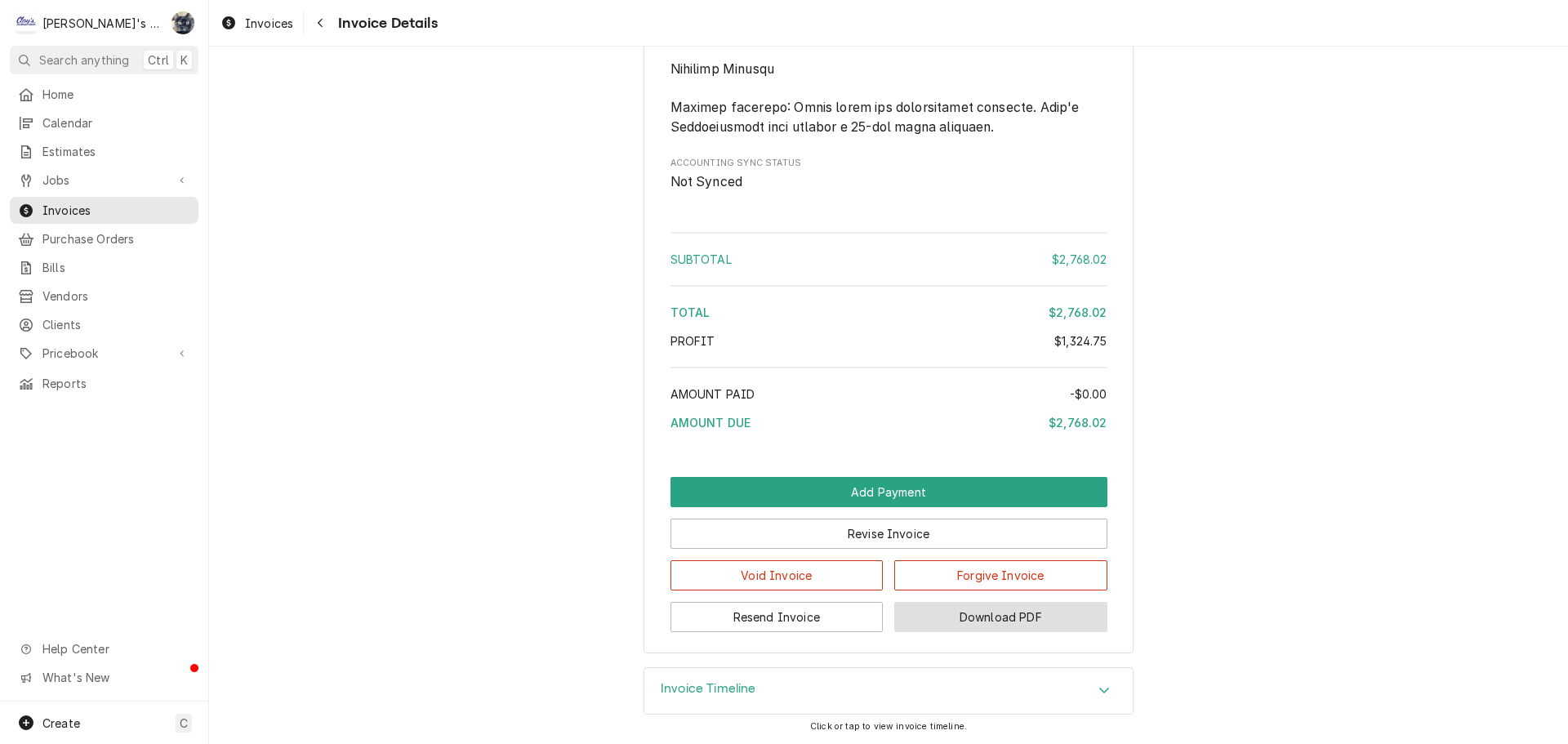
click at [917, 626] on button "Download PDF" at bounding box center [1001, 617] width 213 height 30
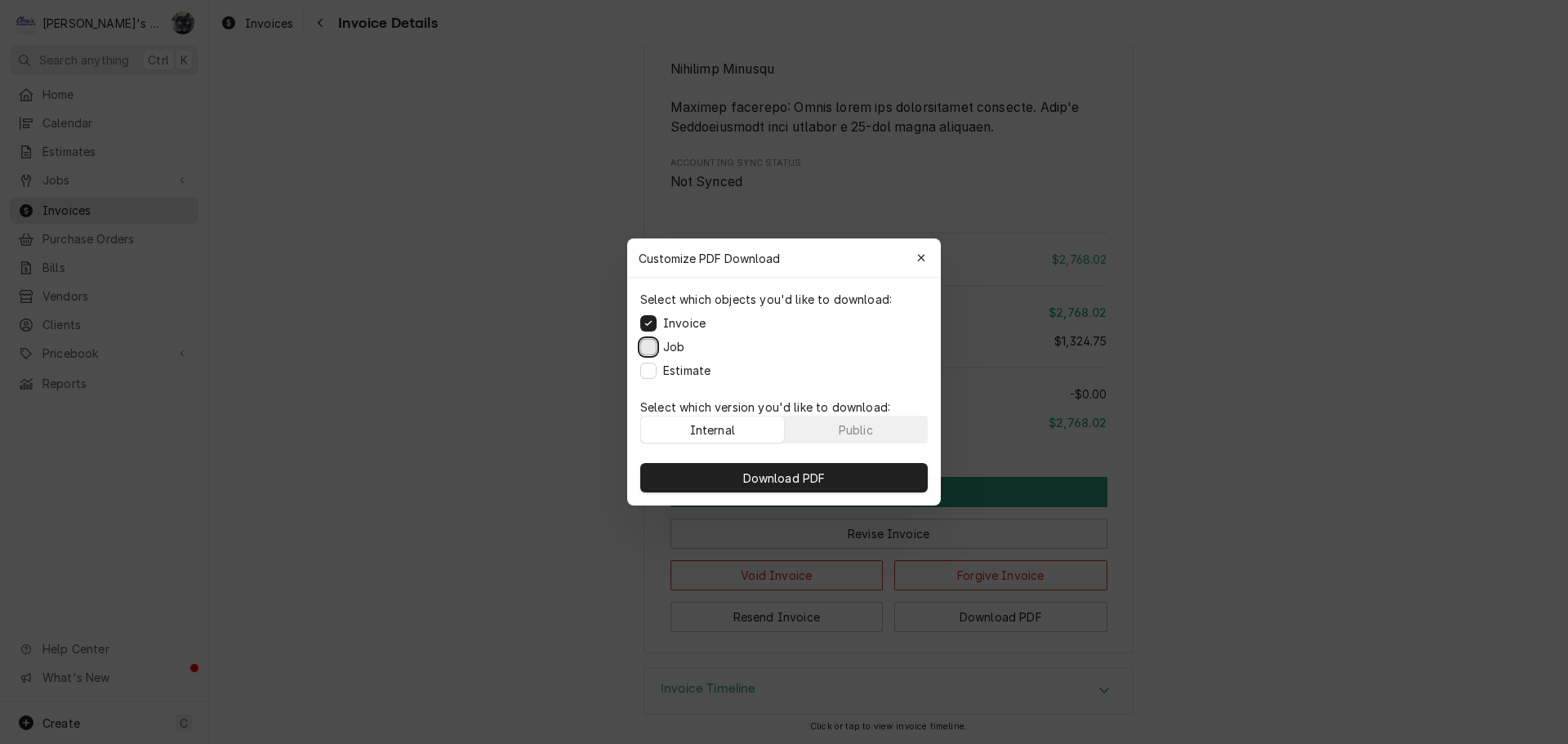
click at [653, 344] on button "Job" at bounding box center [649, 347] width 16 height 16
click at [651, 374] on button "Estimate" at bounding box center [649, 371] width 16 height 16
click at [737, 479] on button "Download PDF" at bounding box center [784, 478] width 288 height 29
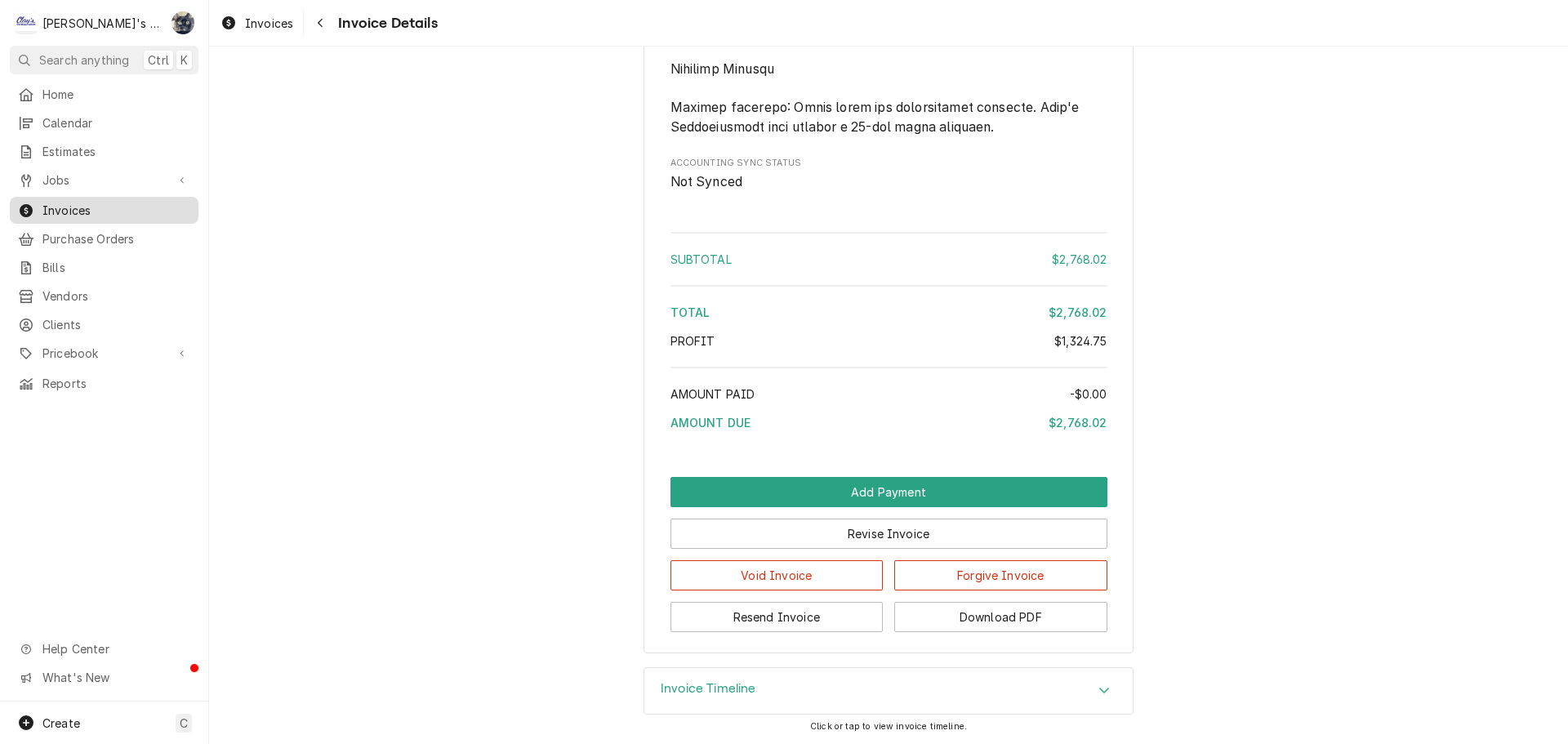
click at [71, 209] on span "Invoices" at bounding box center [116, 210] width 147 height 17
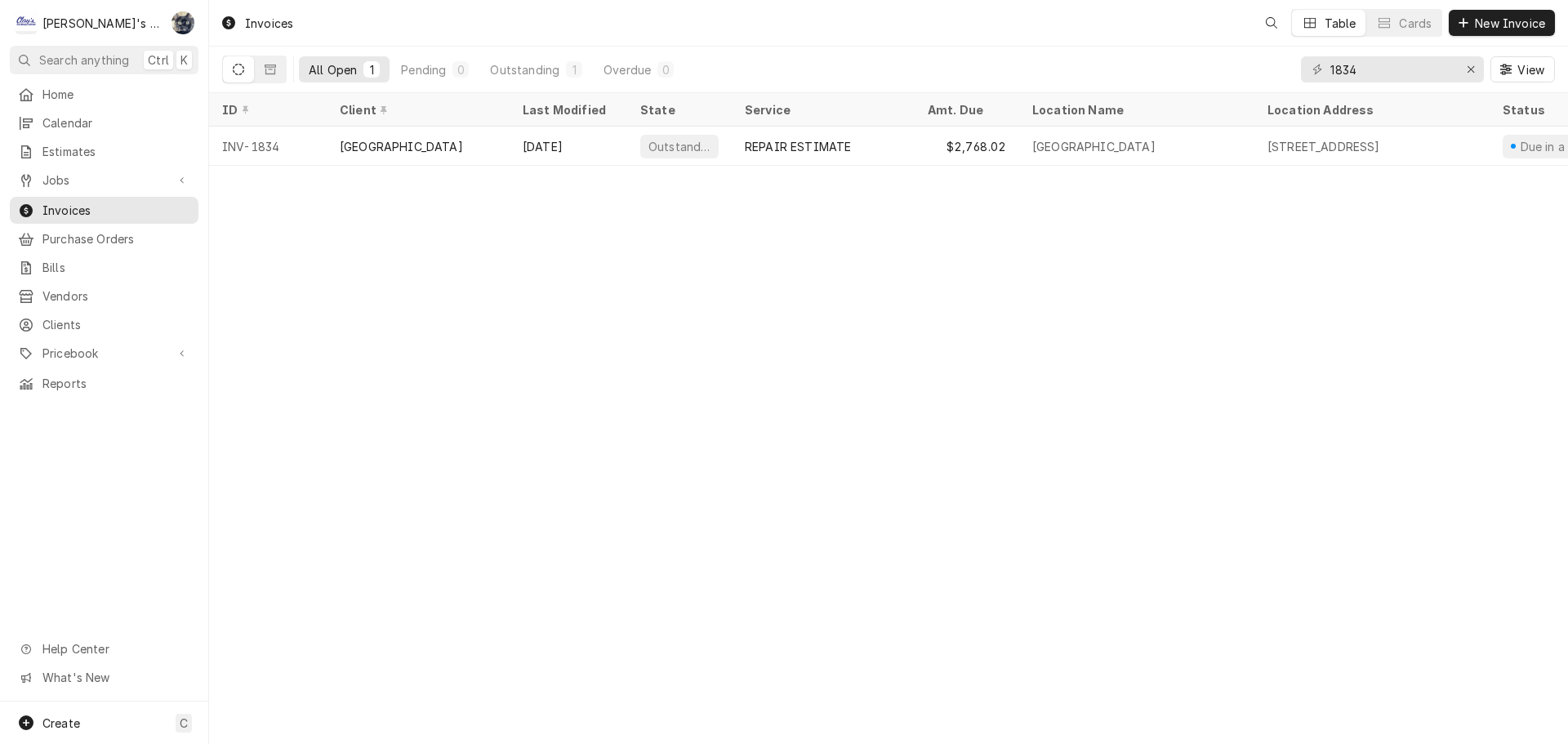
click at [66, 174] on span "Jobs" at bounding box center [104, 179] width 124 height 17
click at [71, 209] on span "Jobs" at bounding box center [116, 208] width 147 height 17
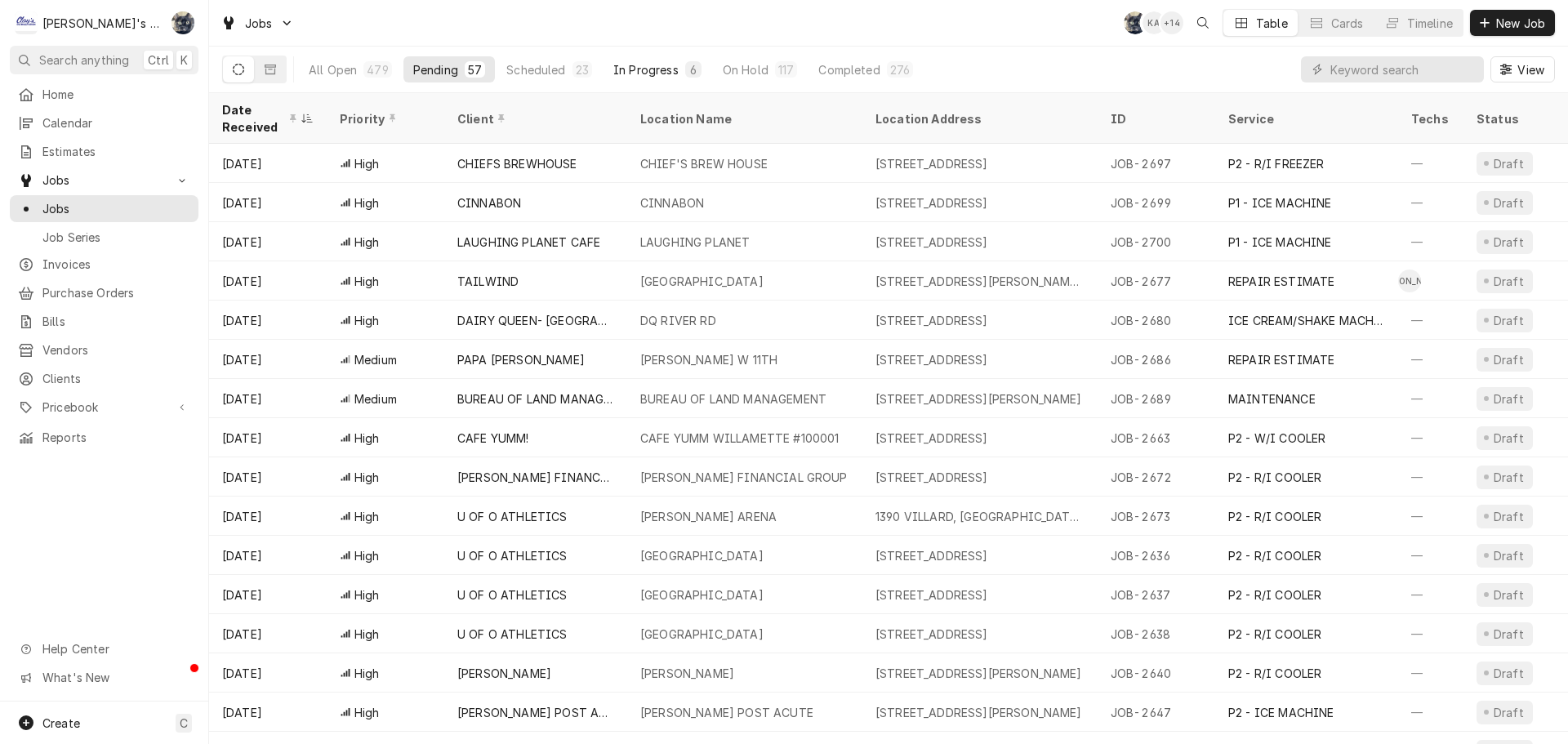
click at [655, 70] on div "In Progress" at bounding box center [646, 70] width 66 height 17
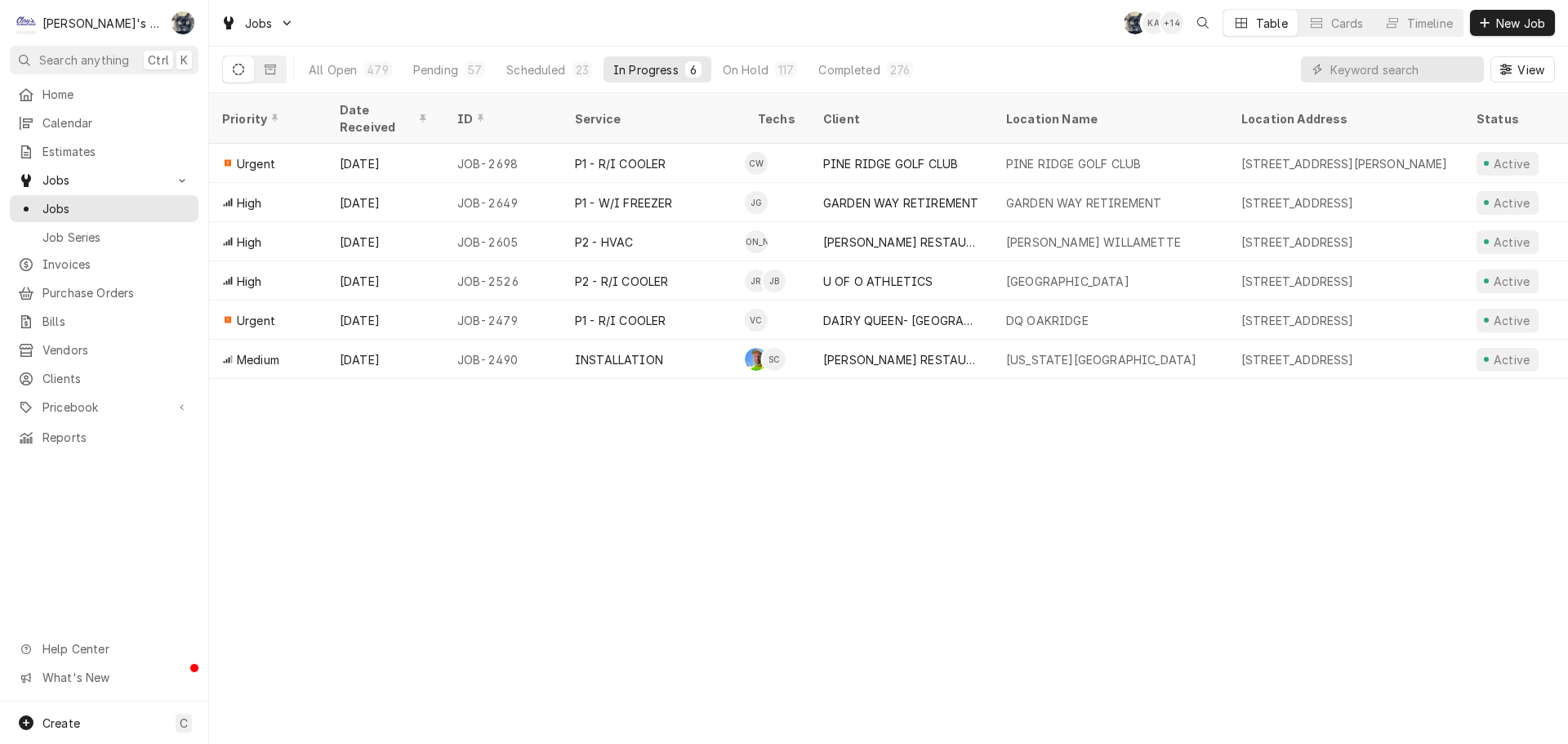
click at [110, 188] on div "Jobs Jobs Job Series" at bounding box center [104, 207] width 188 height 83
click at [106, 202] on span "Jobs" at bounding box center [116, 208] width 147 height 17
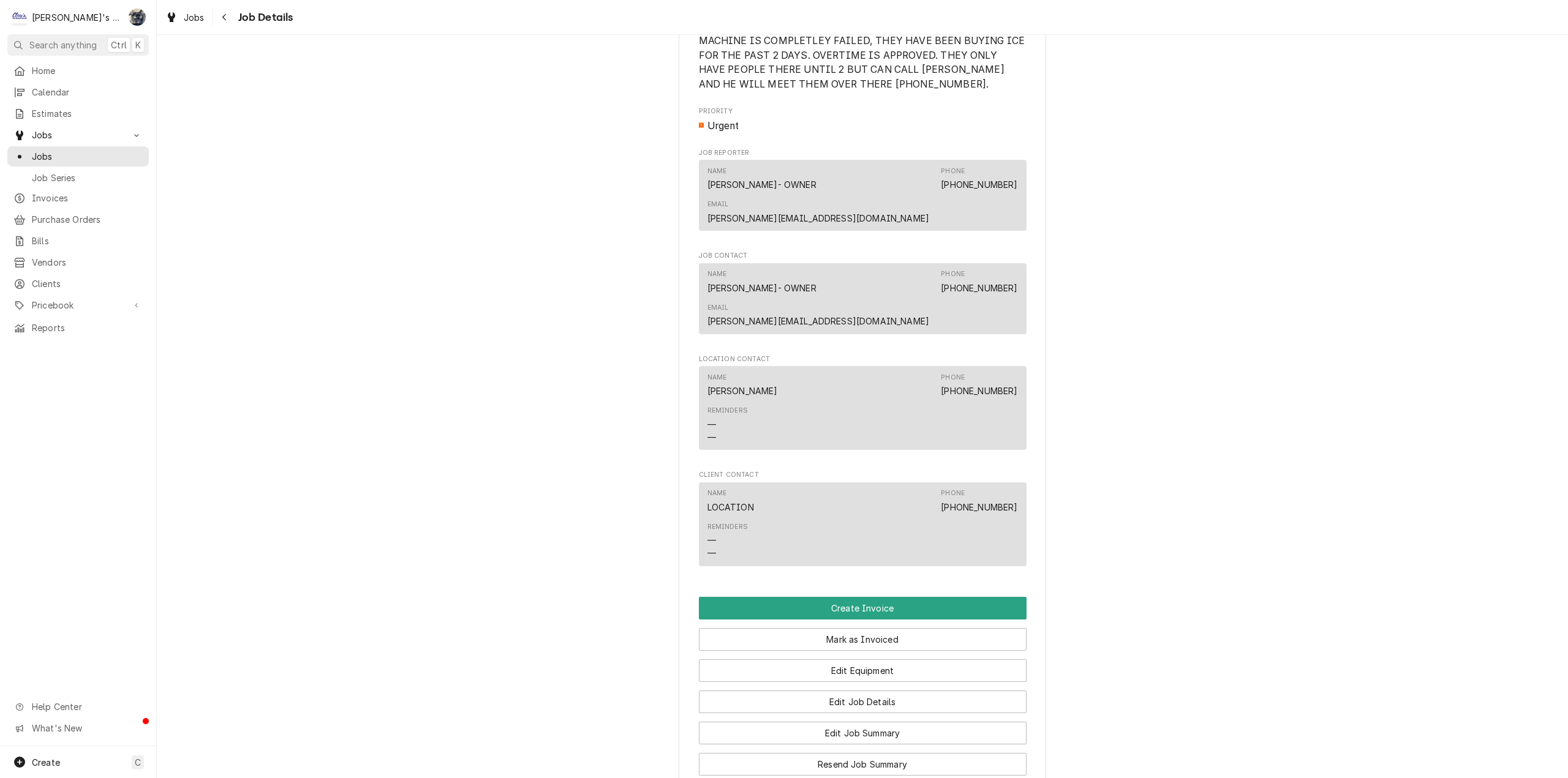
scroll to position [923, 0]
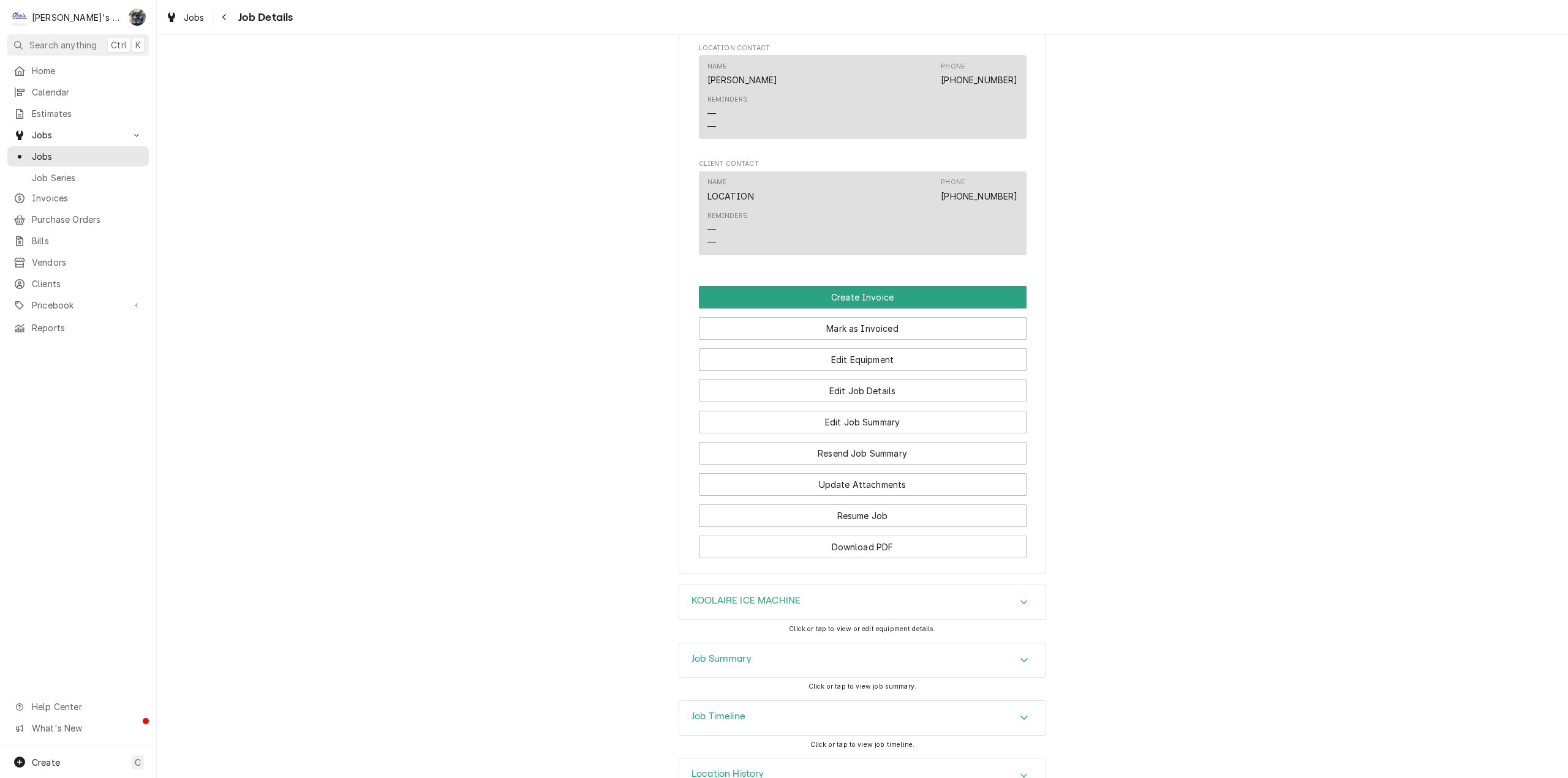
click at [811, 644] on div "Job Summary" at bounding box center [863, 661] width 366 height 34
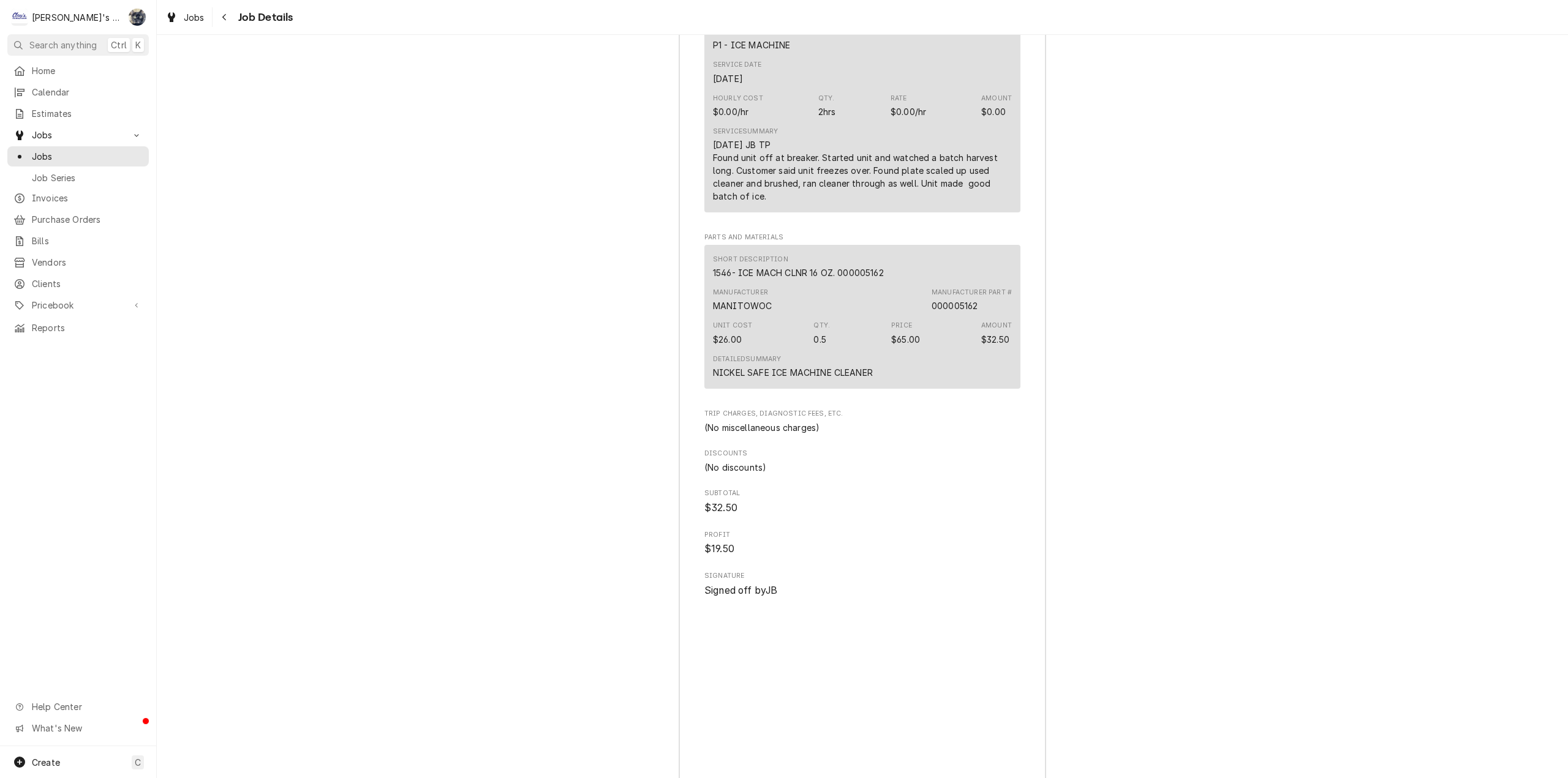
scroll to position [1780, 0]
click at [201, 19] on span "Jobs" at bounding box center [194, 17] width 21 height 13
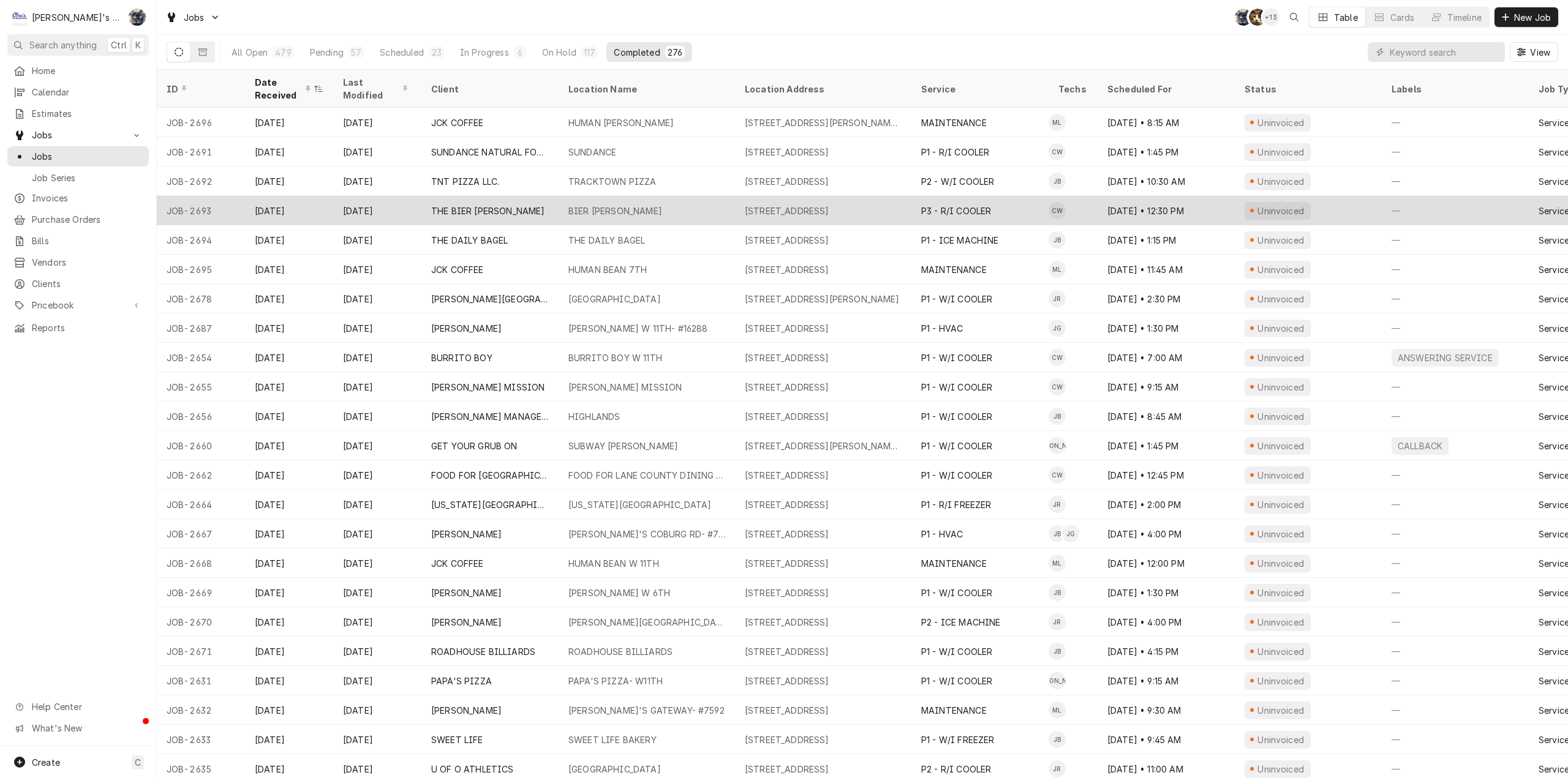
click at [1029, 209] on div "P3 - R/I COOLER" at bounding box center [979, 211] width 137 height 29
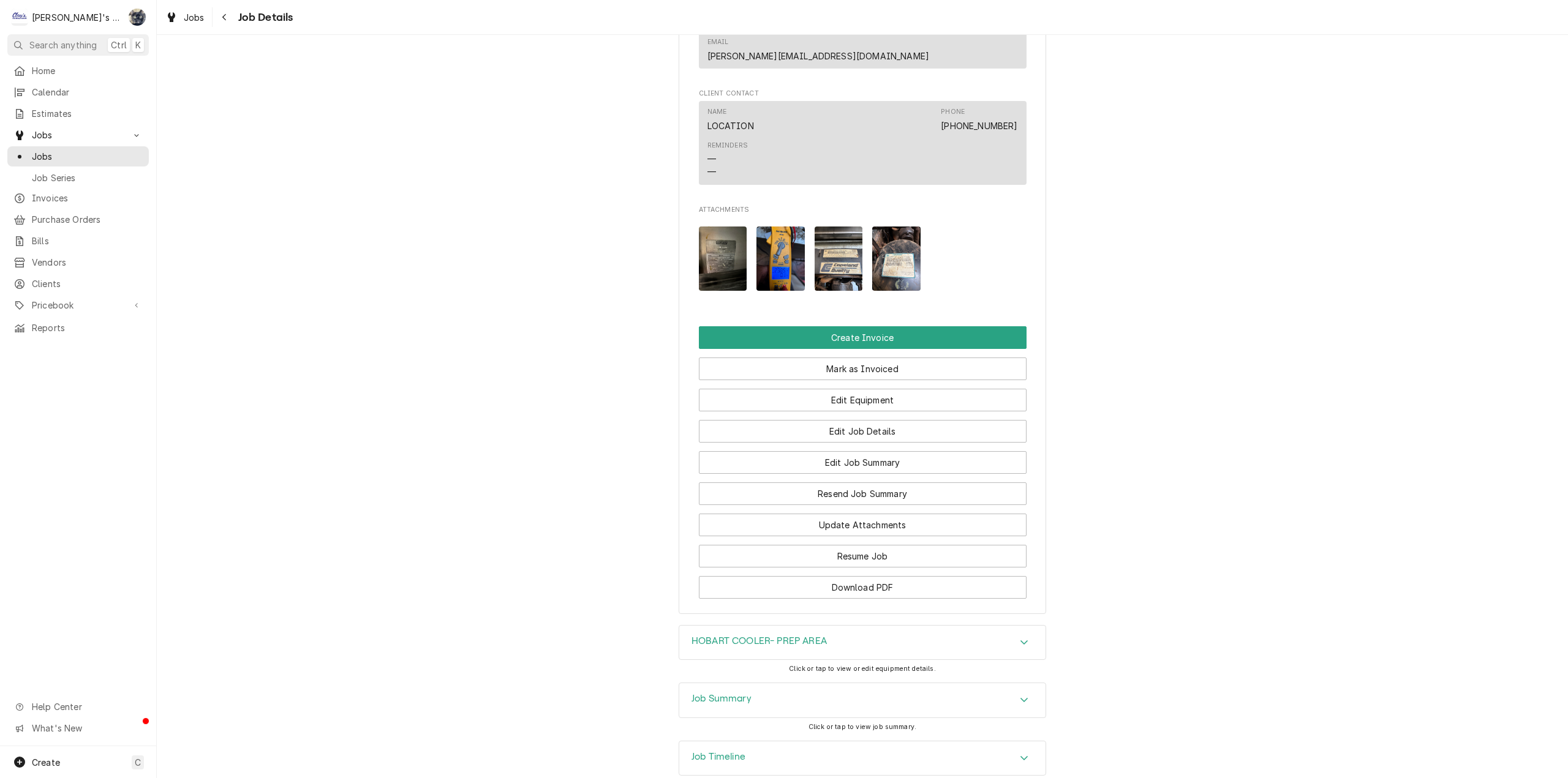
scroll to position [1079, 0]
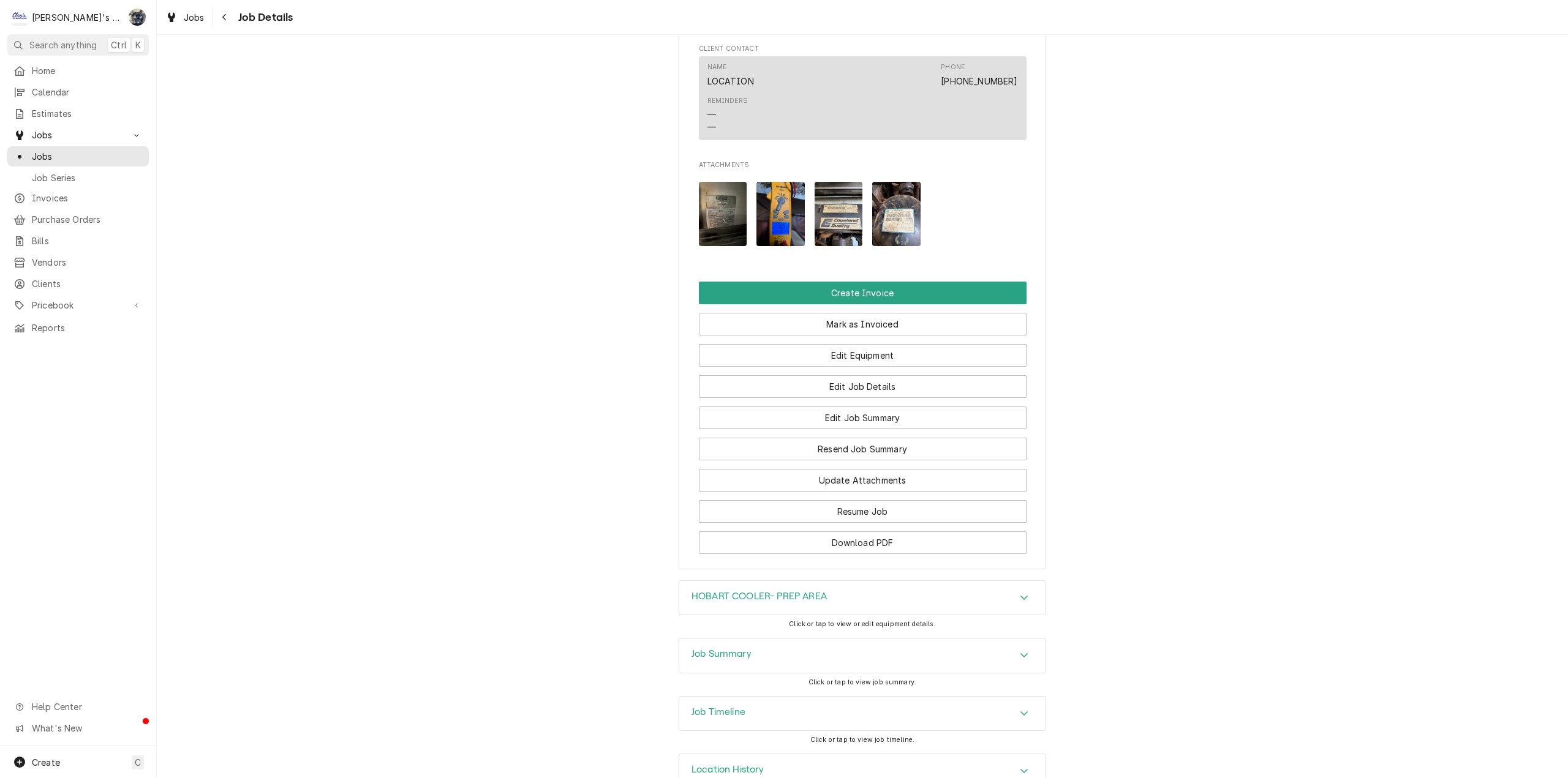
click at [762, 639] on div "Job Summary" at bounding box center [863, 656] width 366 height 34
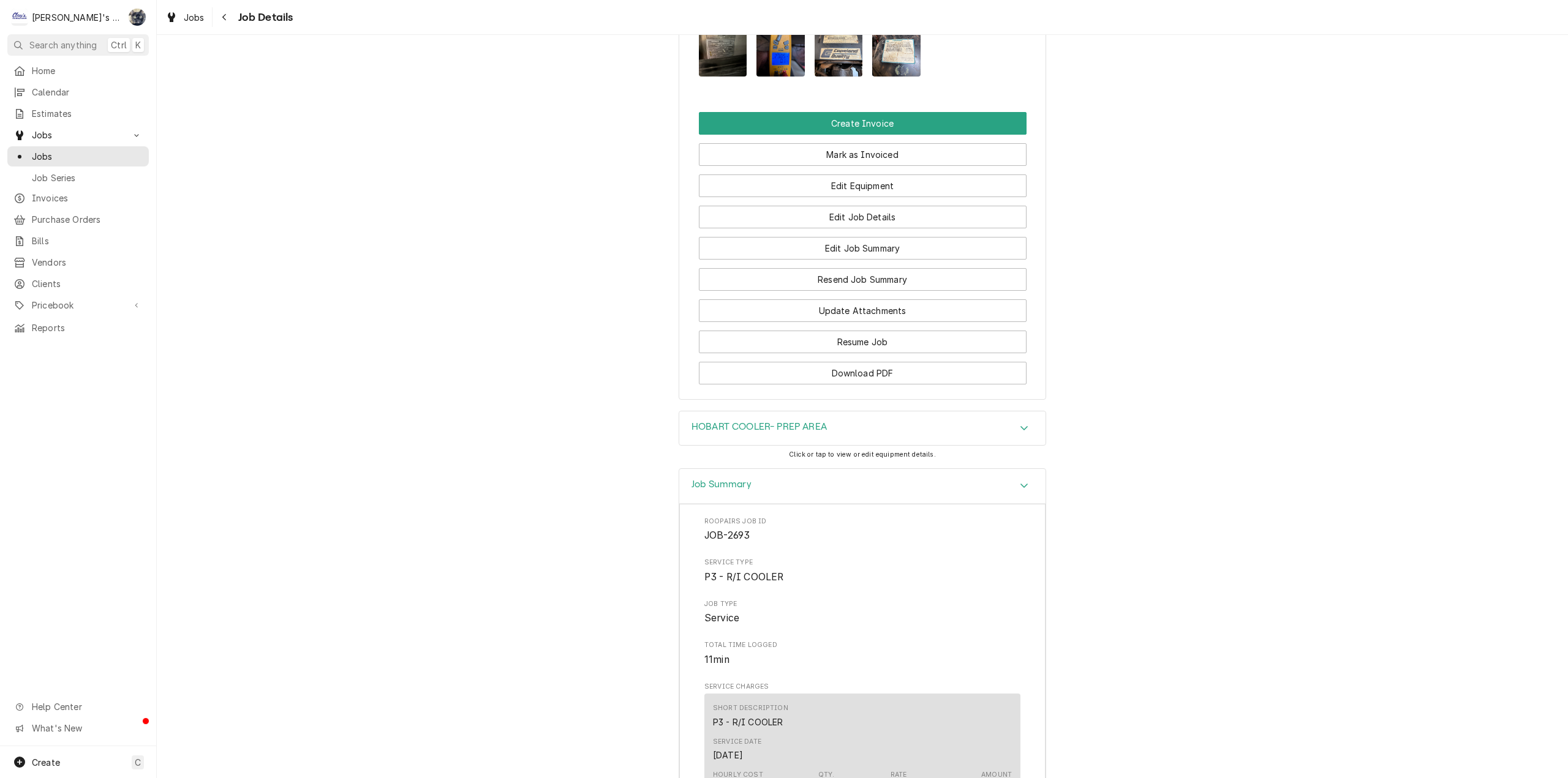
scroll to position [1385, 0]
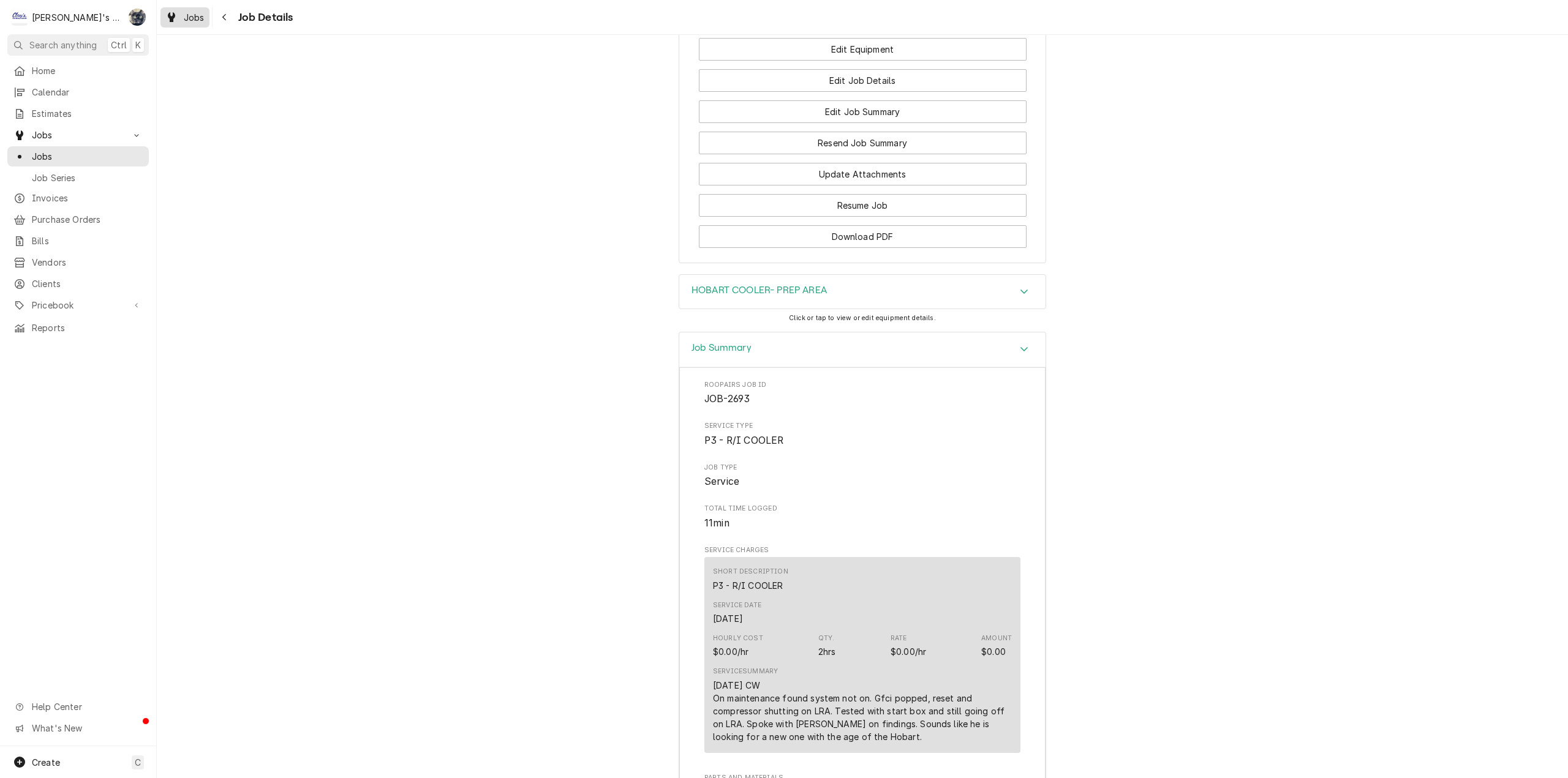
click at [173, 21] on icon "Dynamic Content Wrapper" at bounding box center [171, 17] width 7 height 10
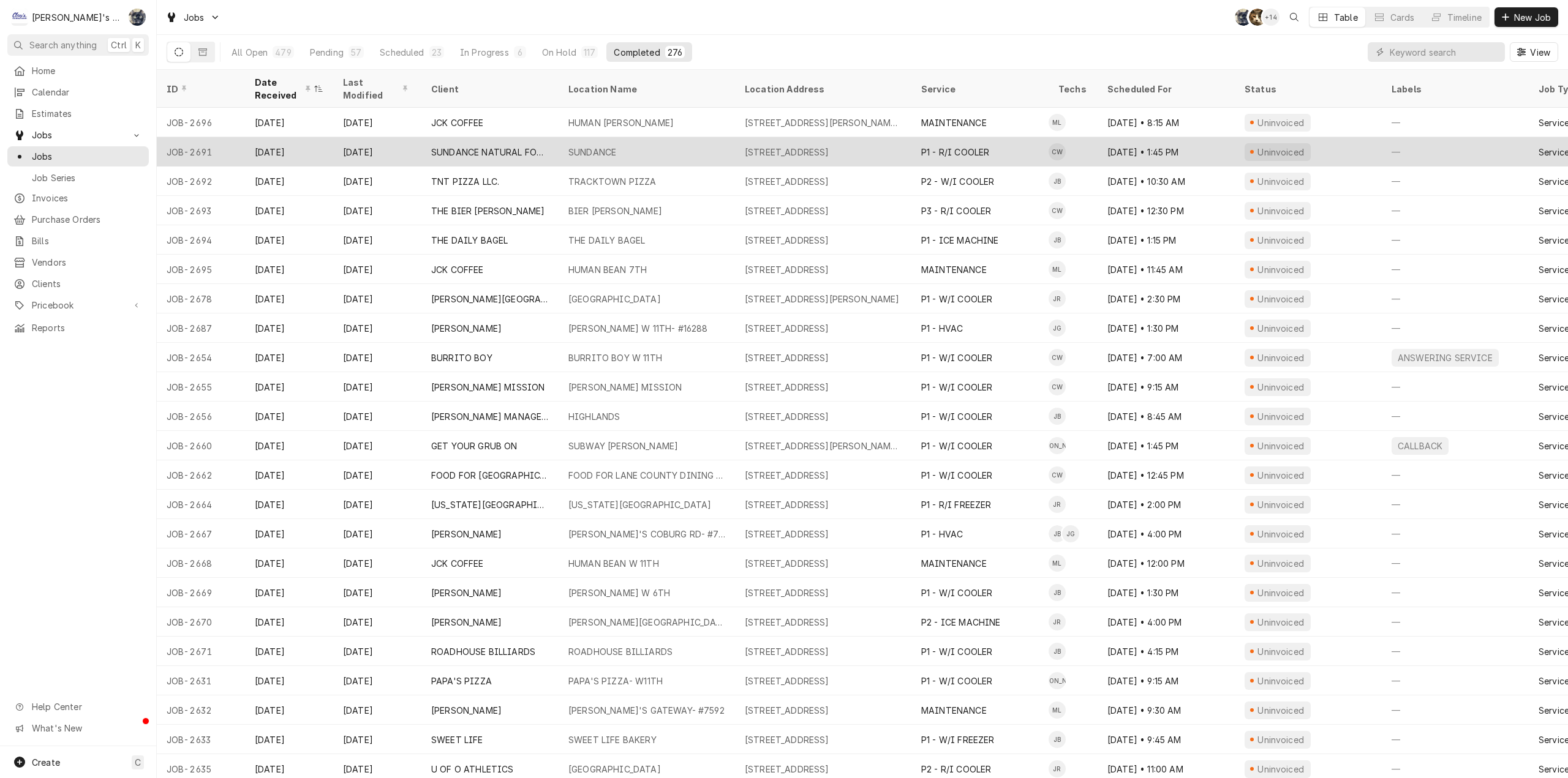
click at [445, 157] on div "SUNDANCE NATURAL FOODS" at bounding box center [490, 152] width 137 height 29
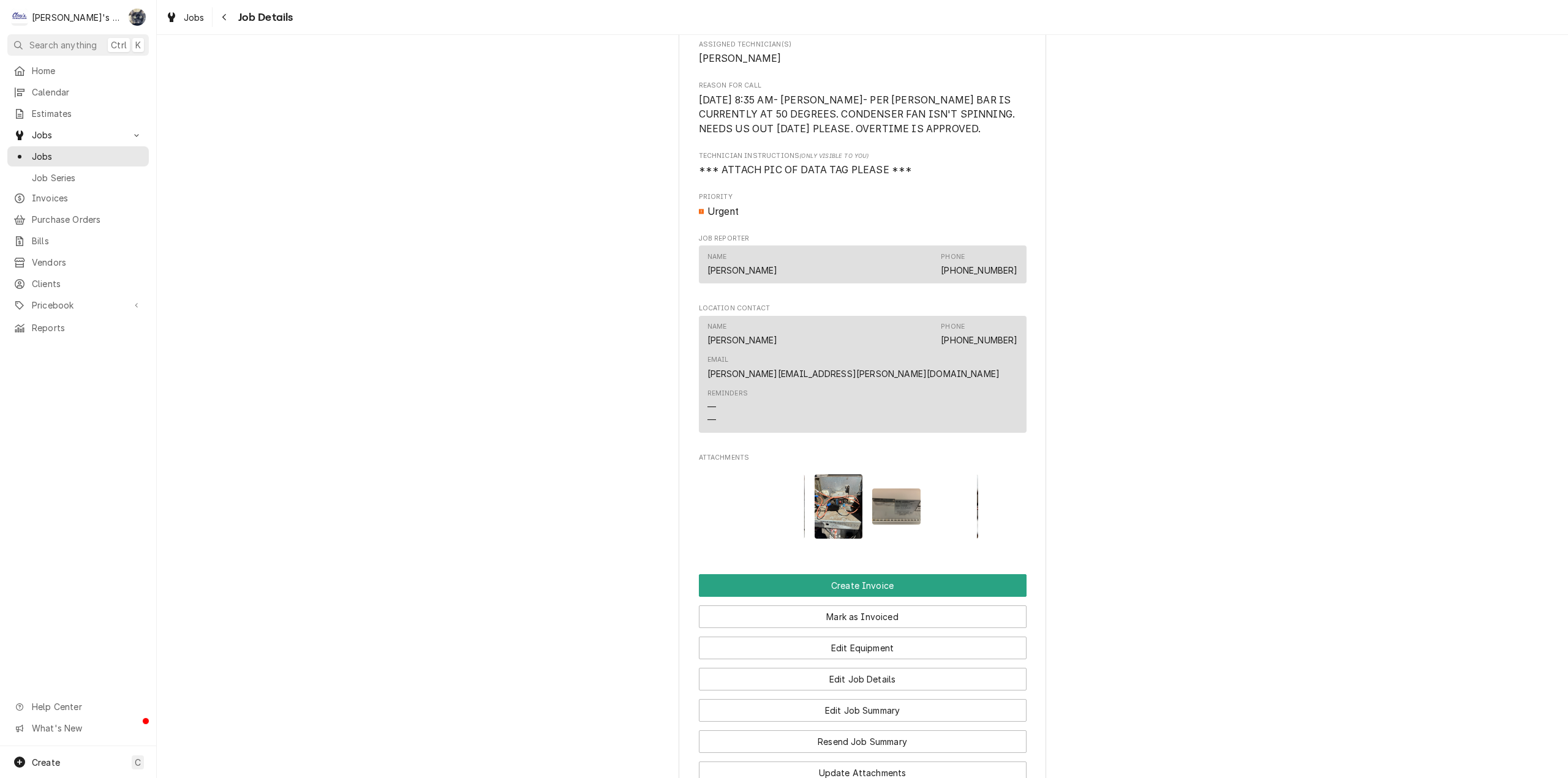
scroll to position [916, 0]
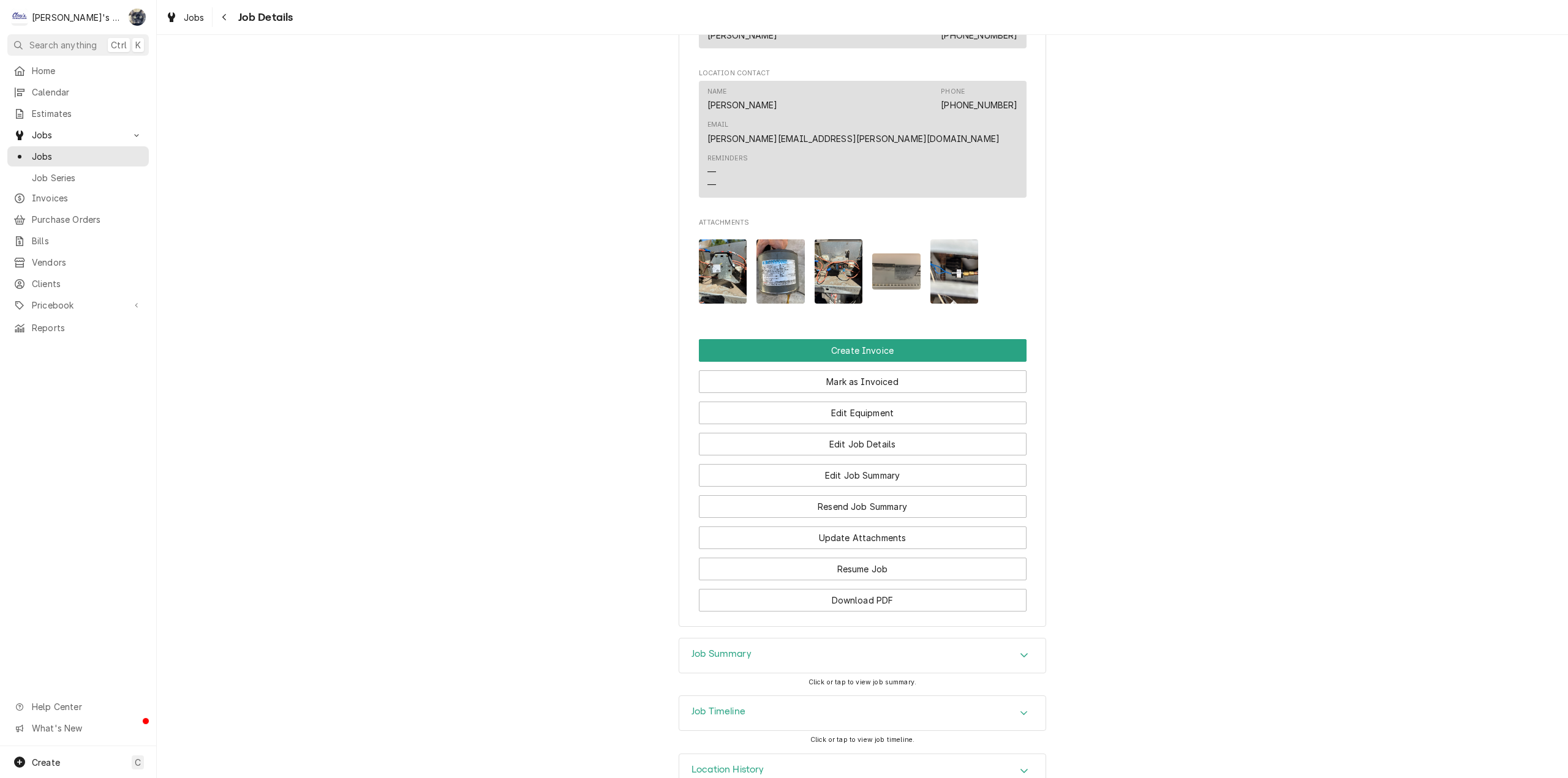
click at [786, 639] on div "Job Summary" at bounding box center [863, 656] width 366 height 34
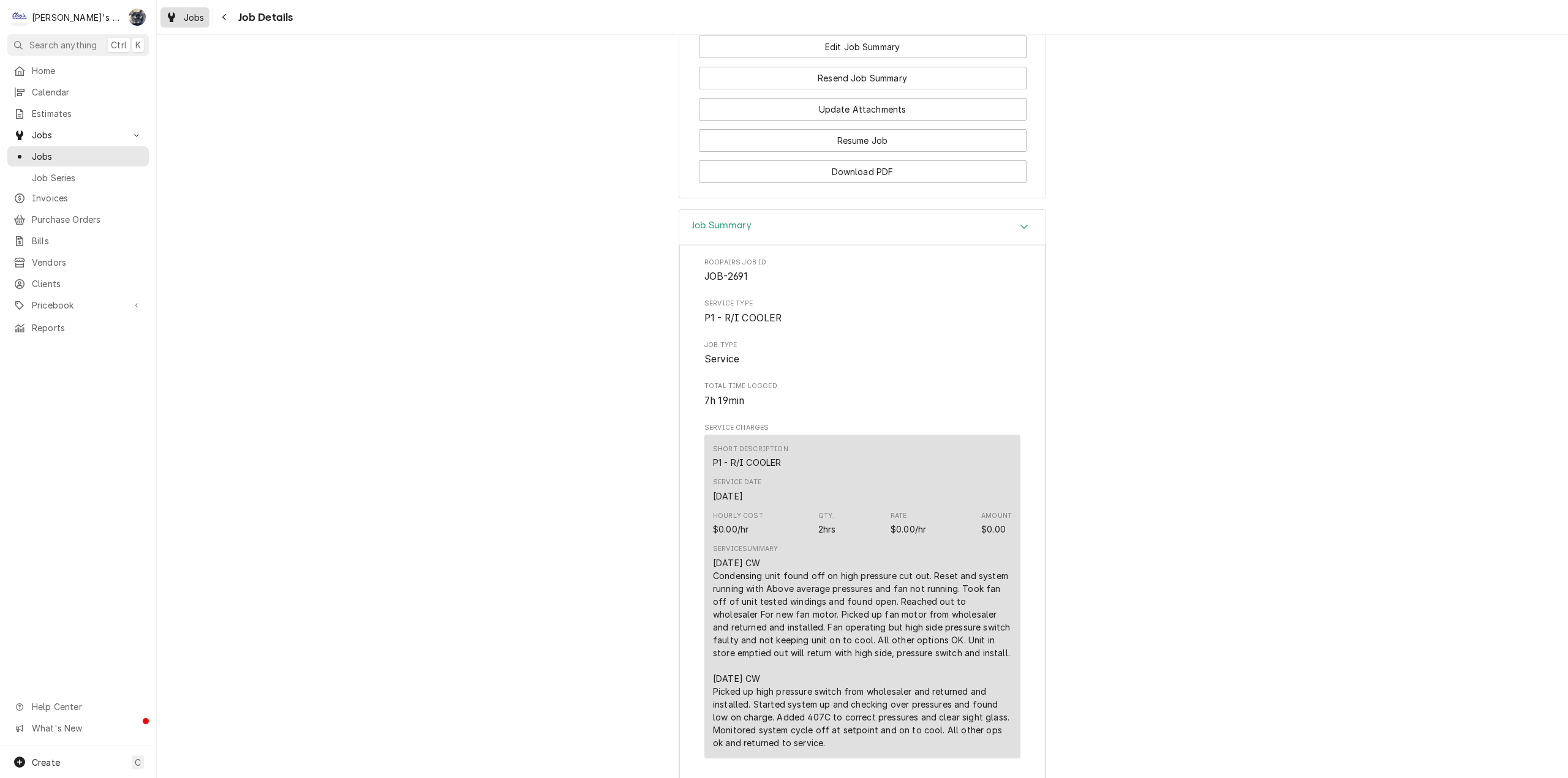
click at [186, 17] on span "Jobs" at bounding box center [194, 17] width 21 height 13
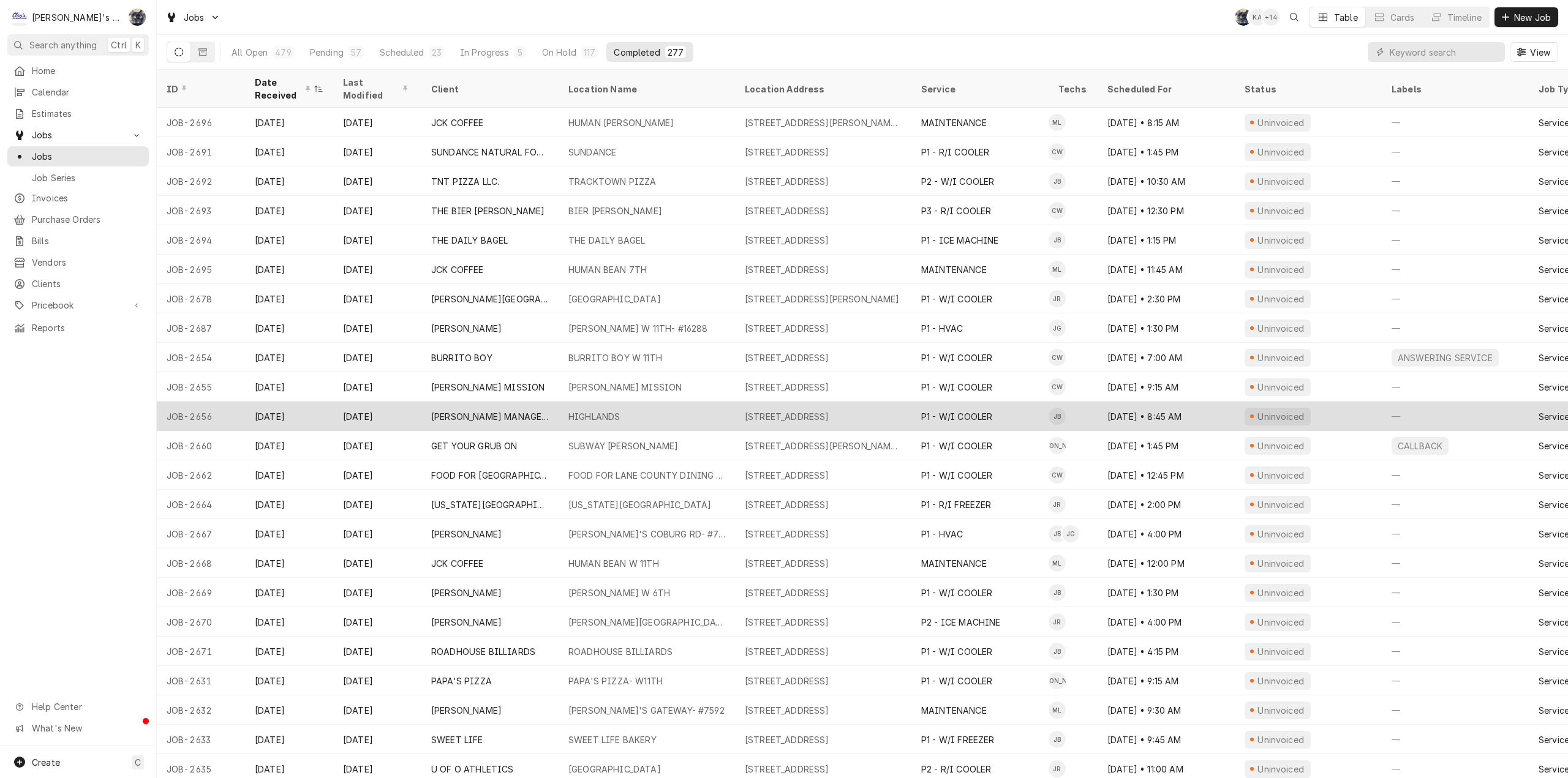
click at [829, 410] on div "390 E 40TH AVE, EUGENE, OR 97405" at bounding box center [787, 416] width 85 height 13
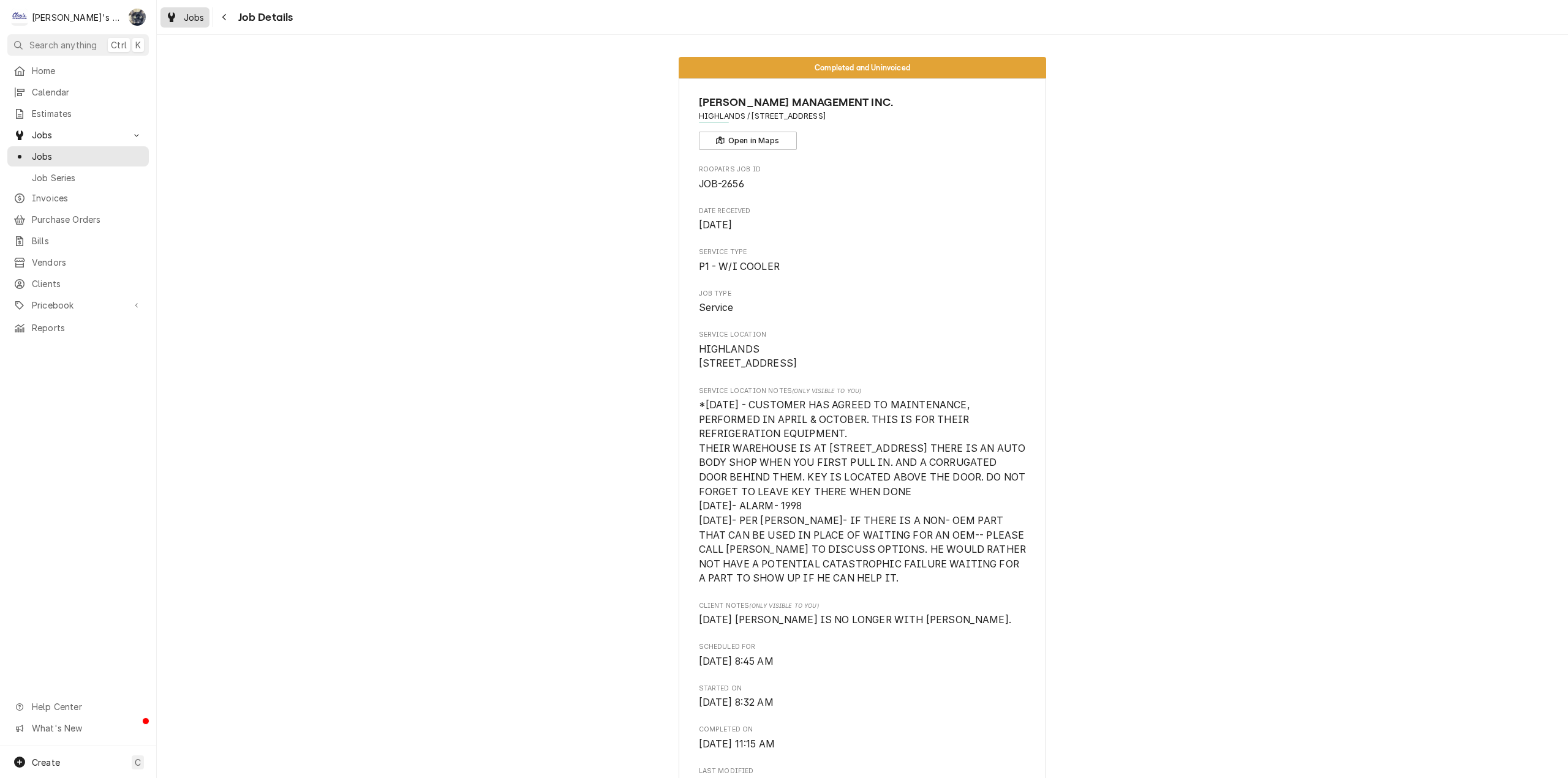
click at [184, 20] on span "Jobs" at bounding box center [194, 17] width 21 height 13
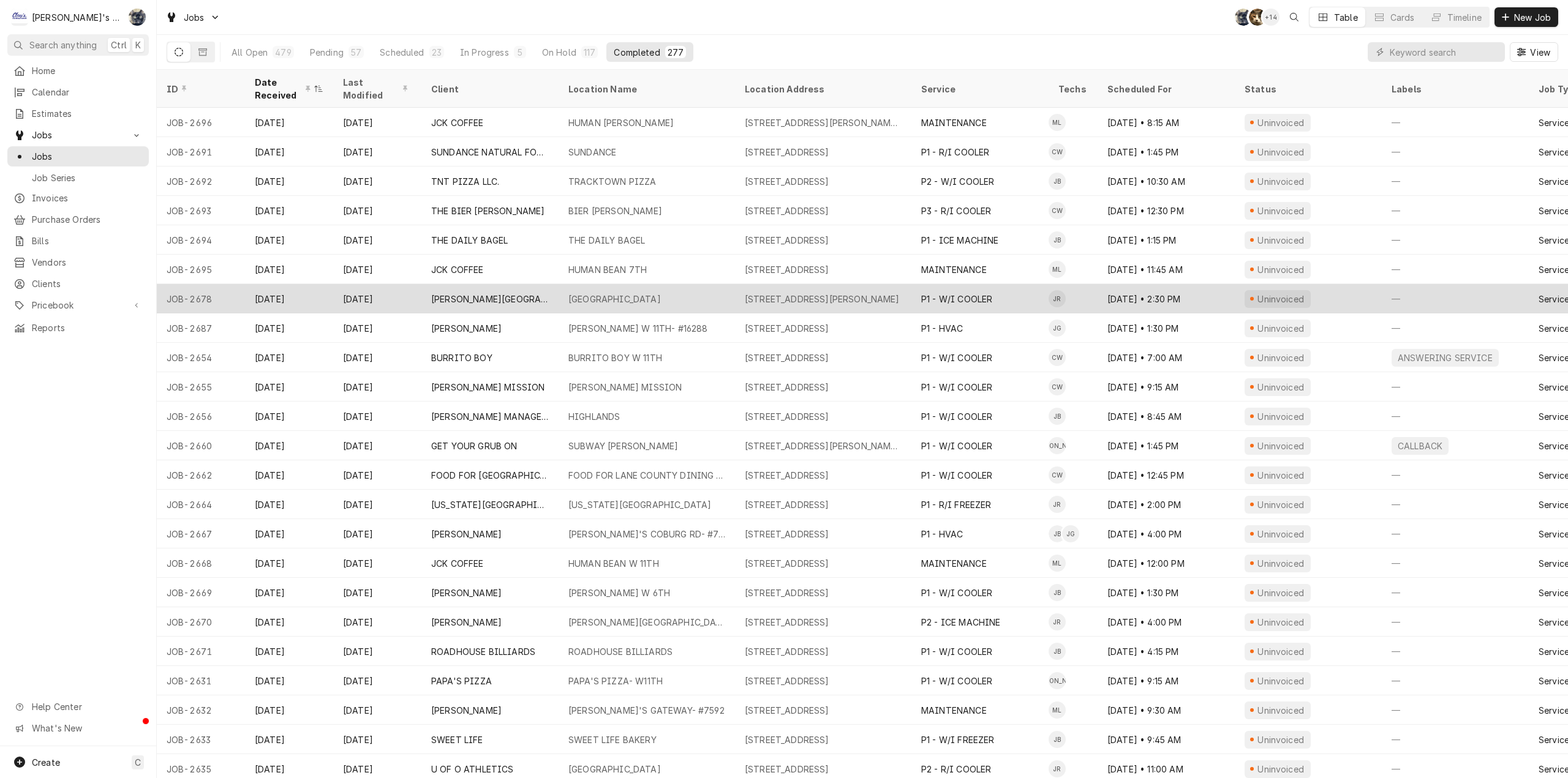
click at [767, 293] on div "[STREET_ADDRESS][PERSON_NAME]" at bounding box center [822, 299] width 155 height 13
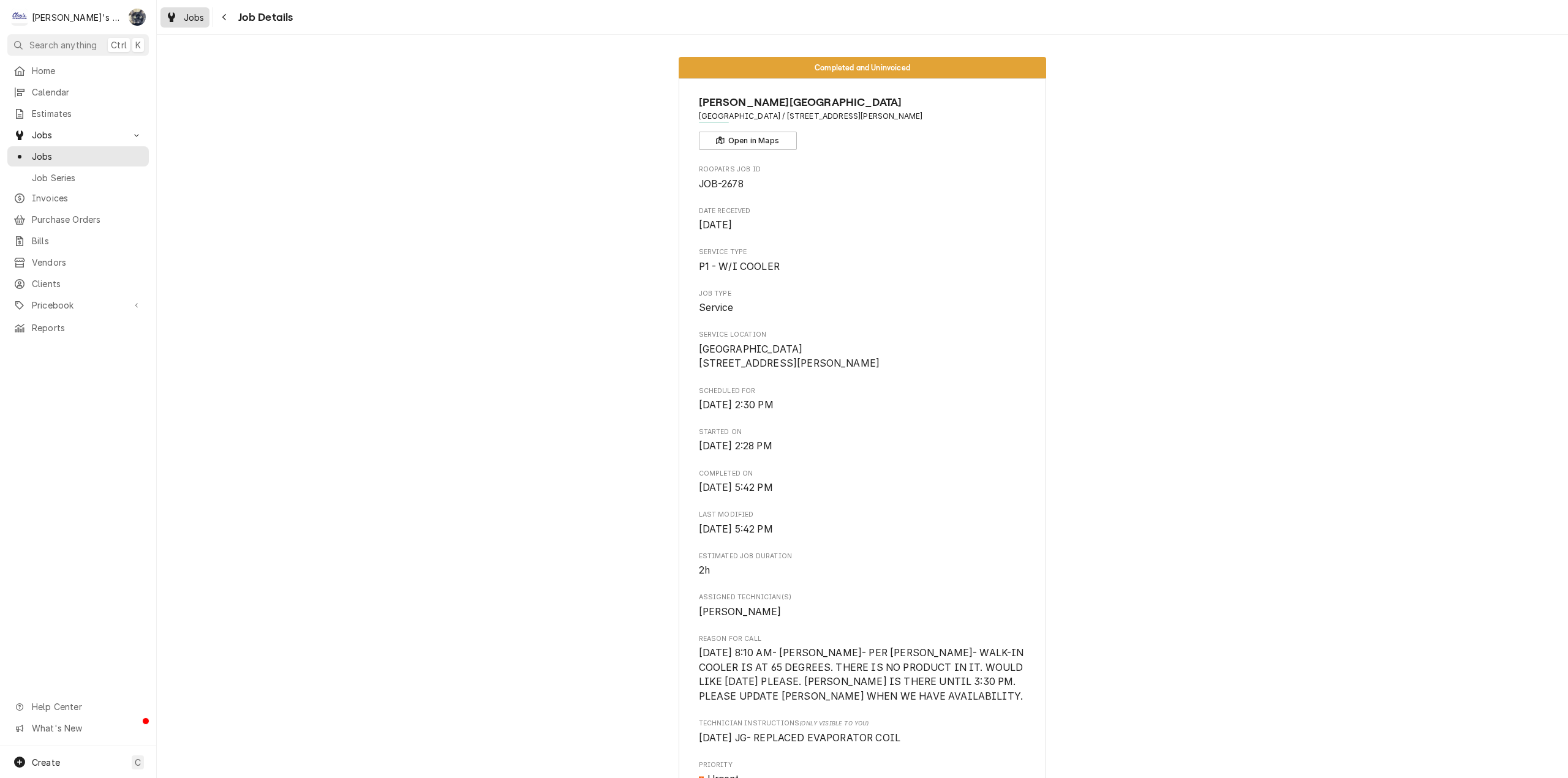
click at [187, 15] on span "Jobs" at bounding box center [194, 17] width 21 height 13
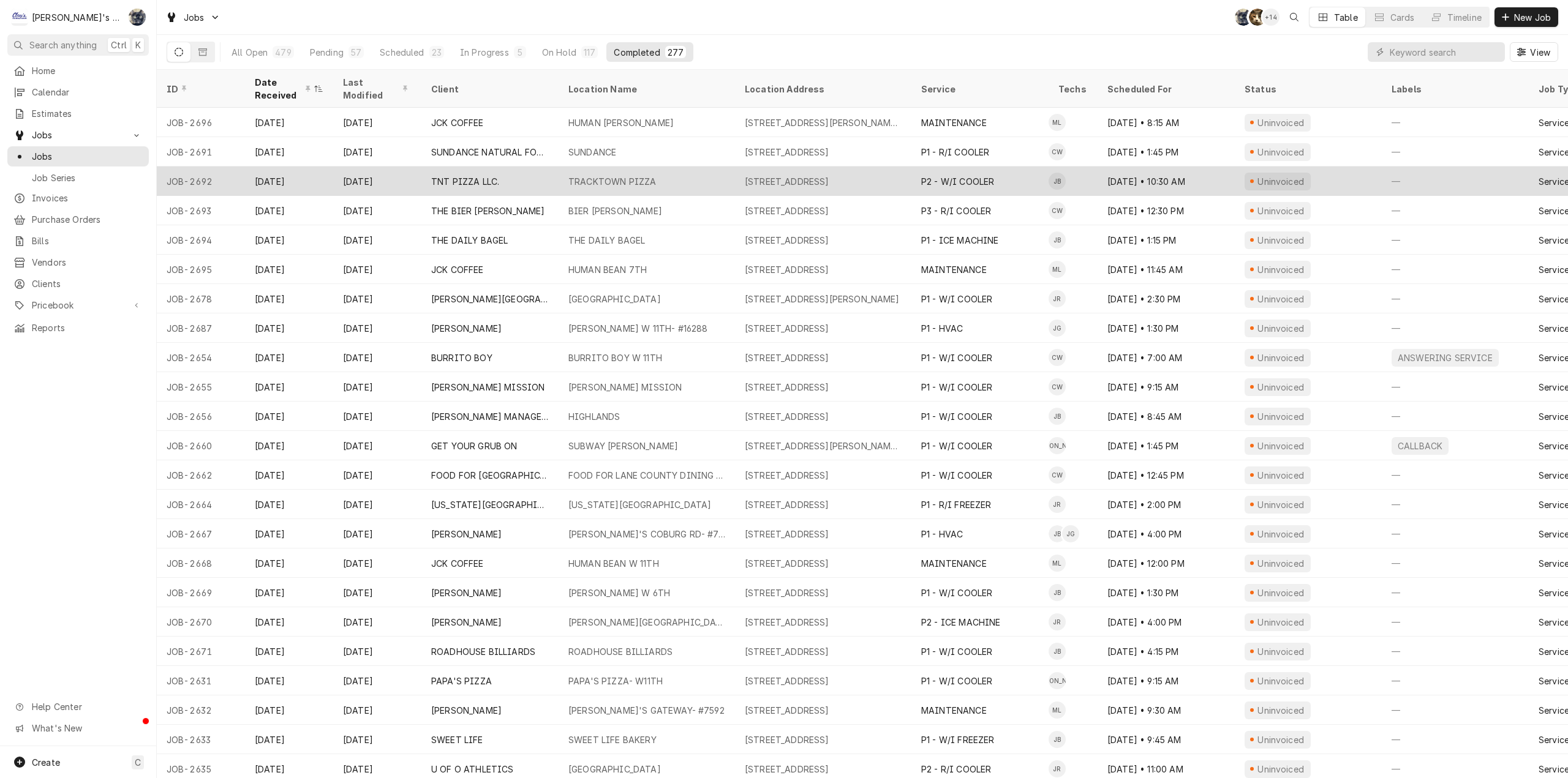
click at [476, 175] on div "TNT PIZZA LLC." at bounding box center [465, 181] width 68 height 13
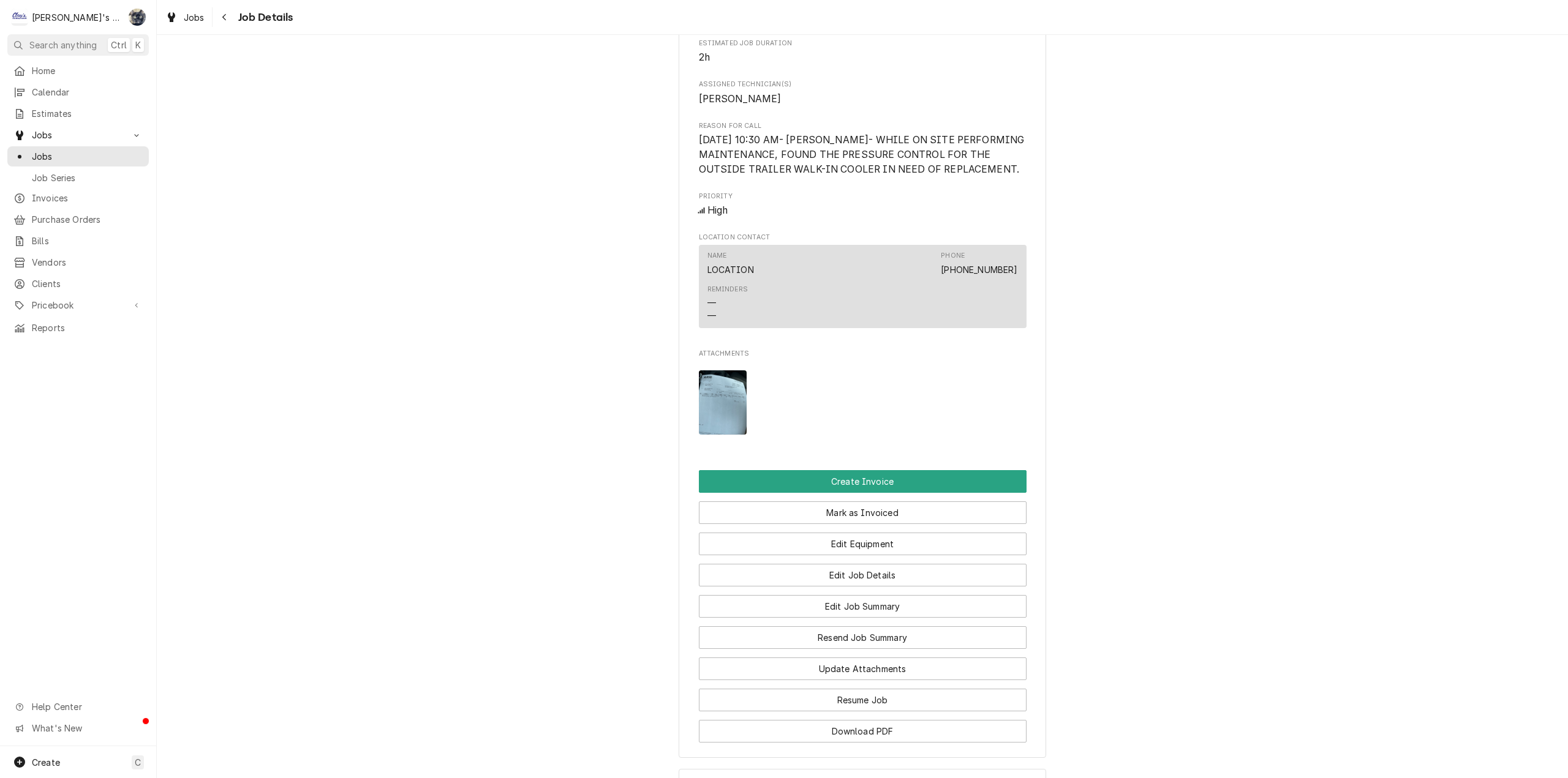
scroll to position [849, 0]
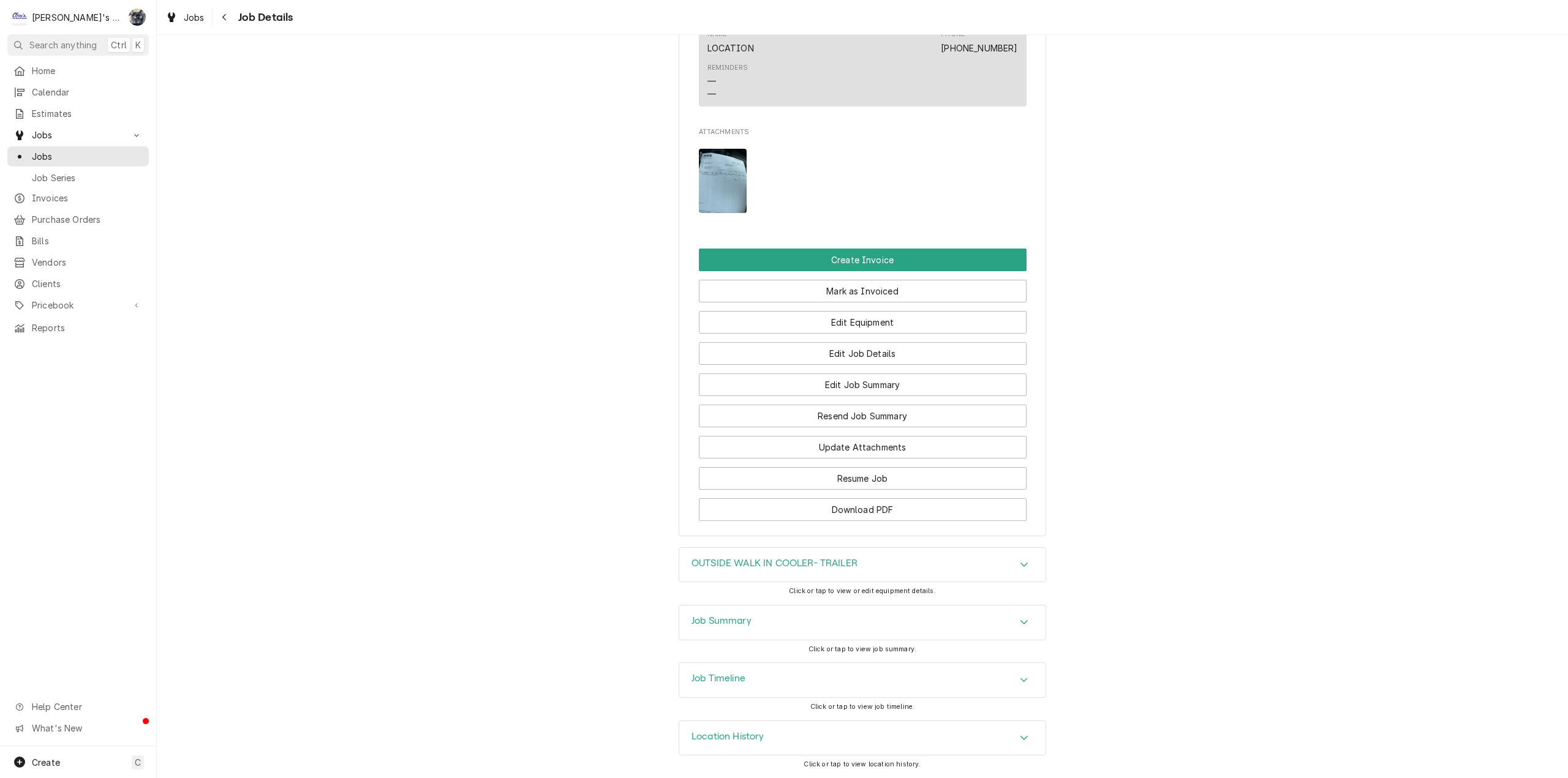
click at [849, 615] on div "Job Summary" at bounding box center [863, 623] width 366 height 34
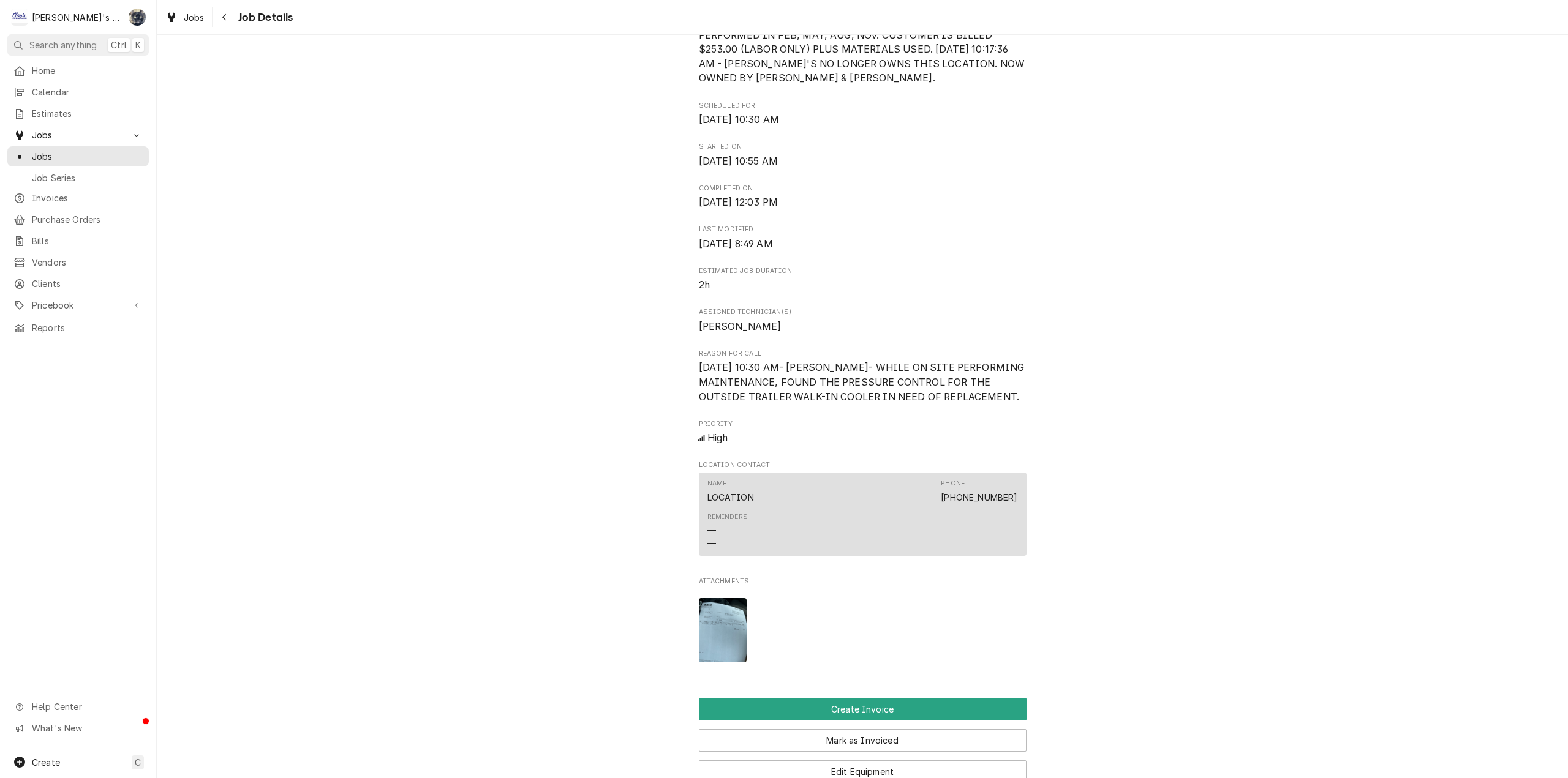
scroll to position [236, 0]
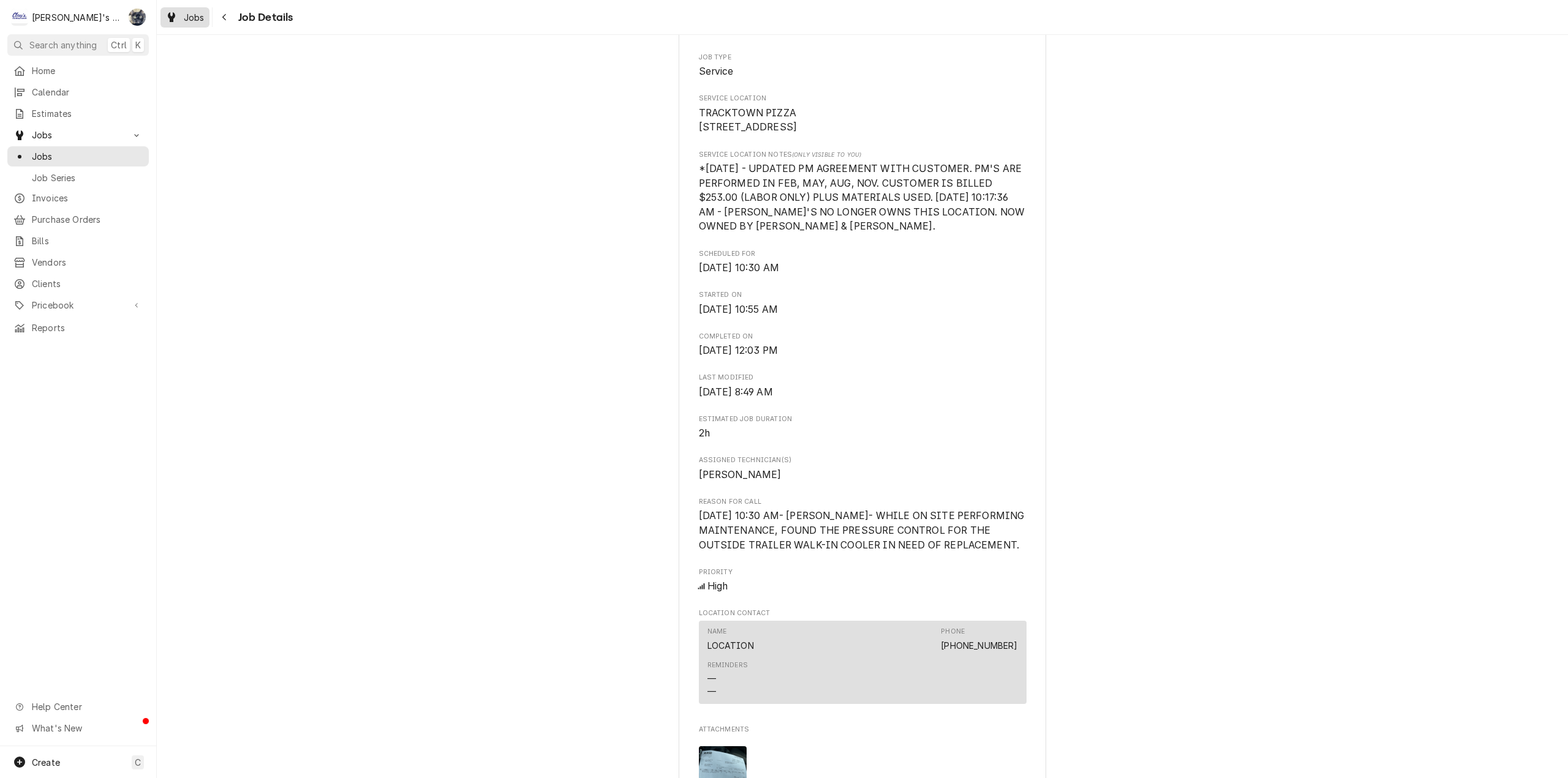
click at [181, 25] on link "Jobs" at bounding box center [185, 17] width 49 height 20
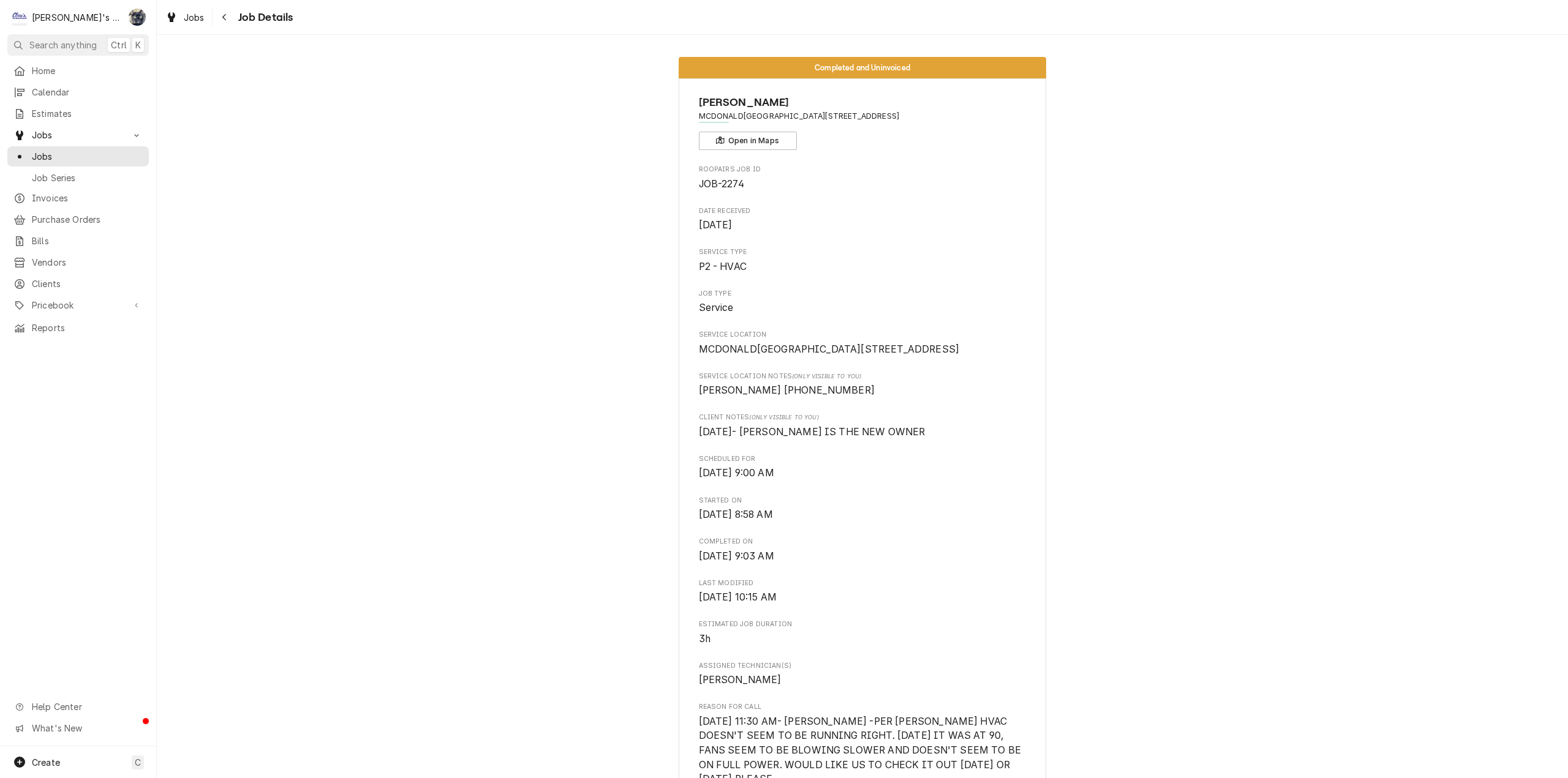
scroll to position [2753, 0]
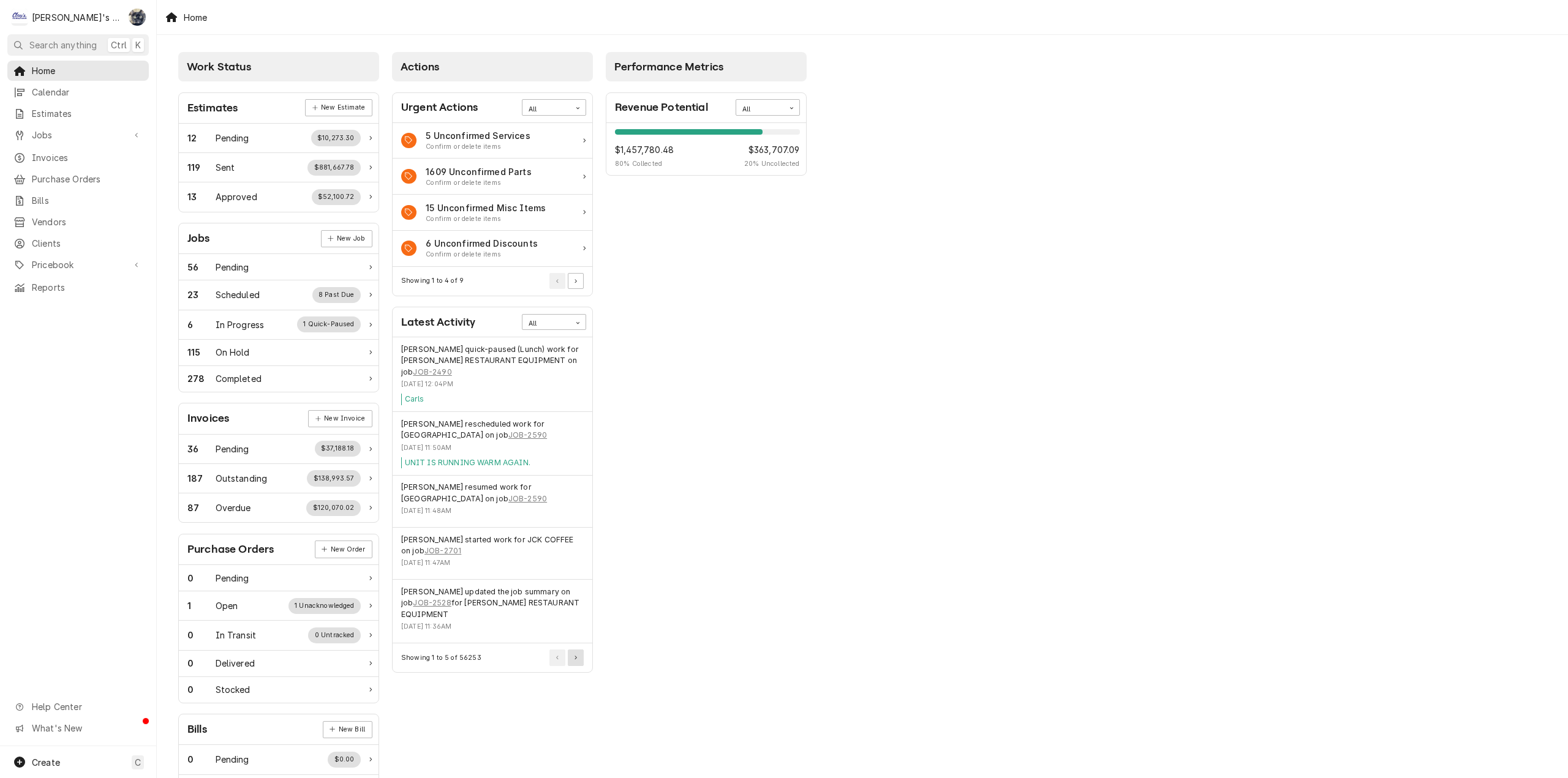
click at [578, 658] on button "Pagination Controls" at bounding box center [576, 658] width 16 height 16
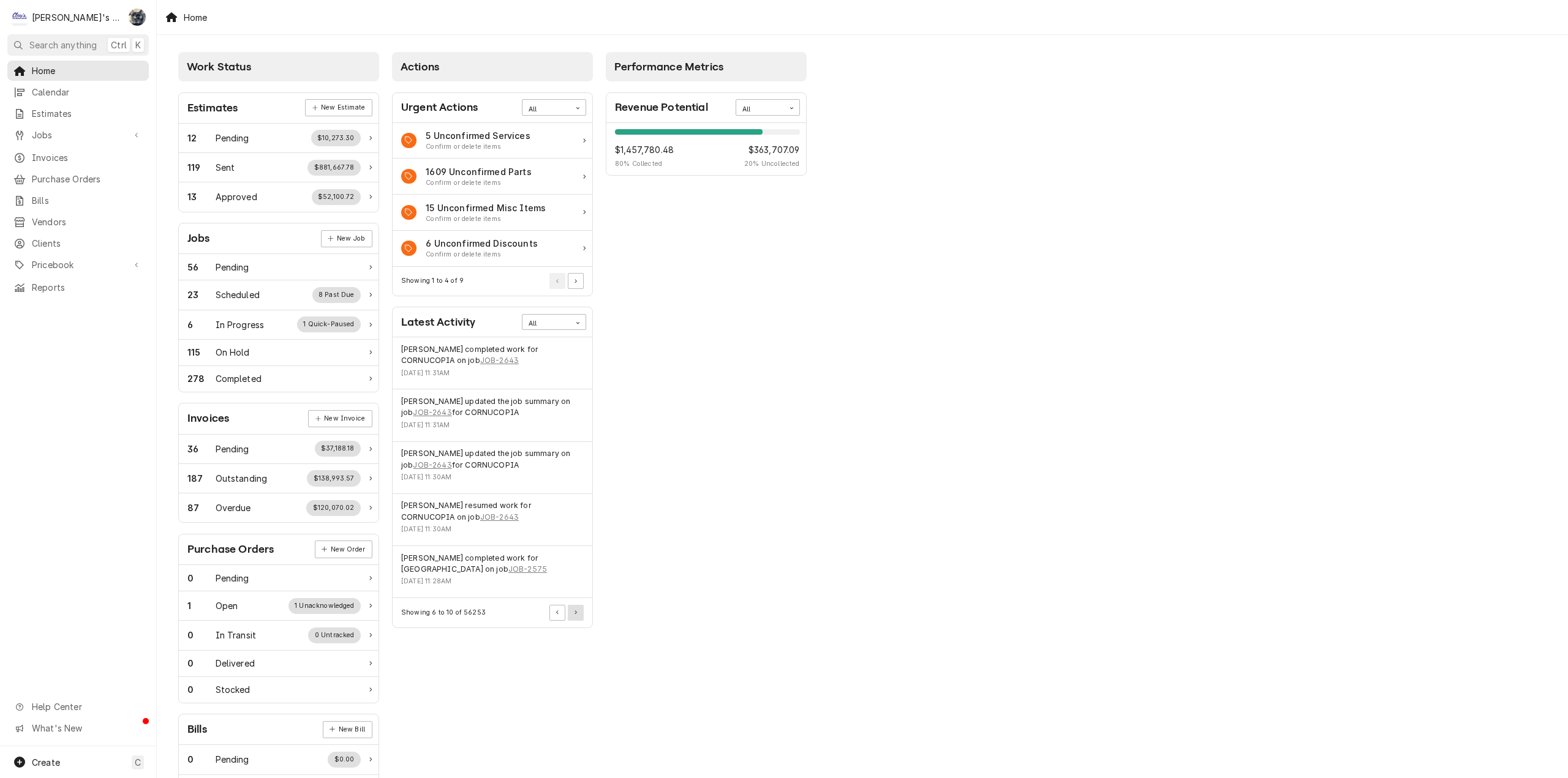
click at [576, 618] on button "Pagination Controls" at bounding box center [576, 613] width 16 height 16
click at [76, 72] on span "Home" at bounding box center [87, 71] width 111 height 13
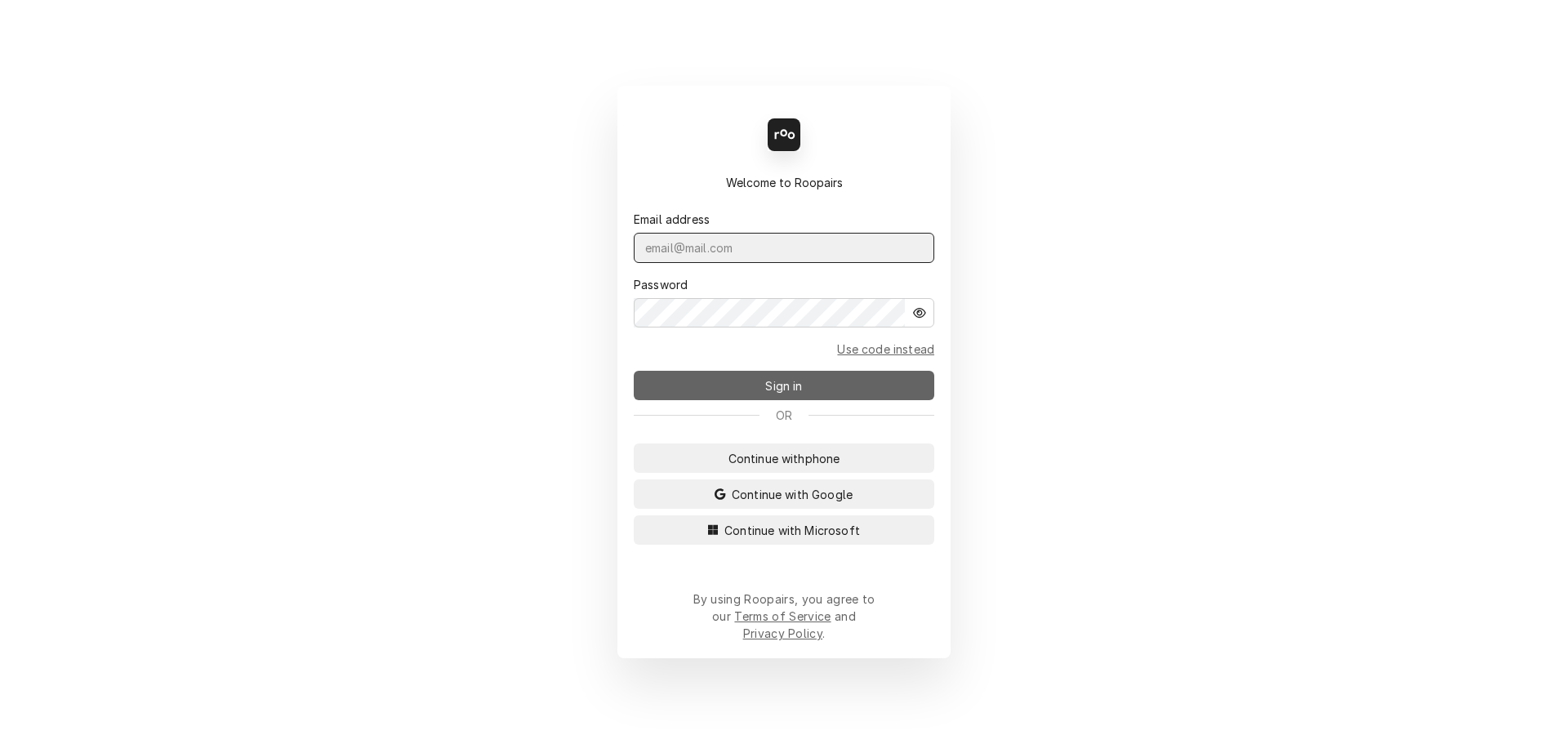
type input "sarah@claysrefrig.com"
click at [732, 385] on button "Sign in" at bounding box center [784, 386] width 301 height 29
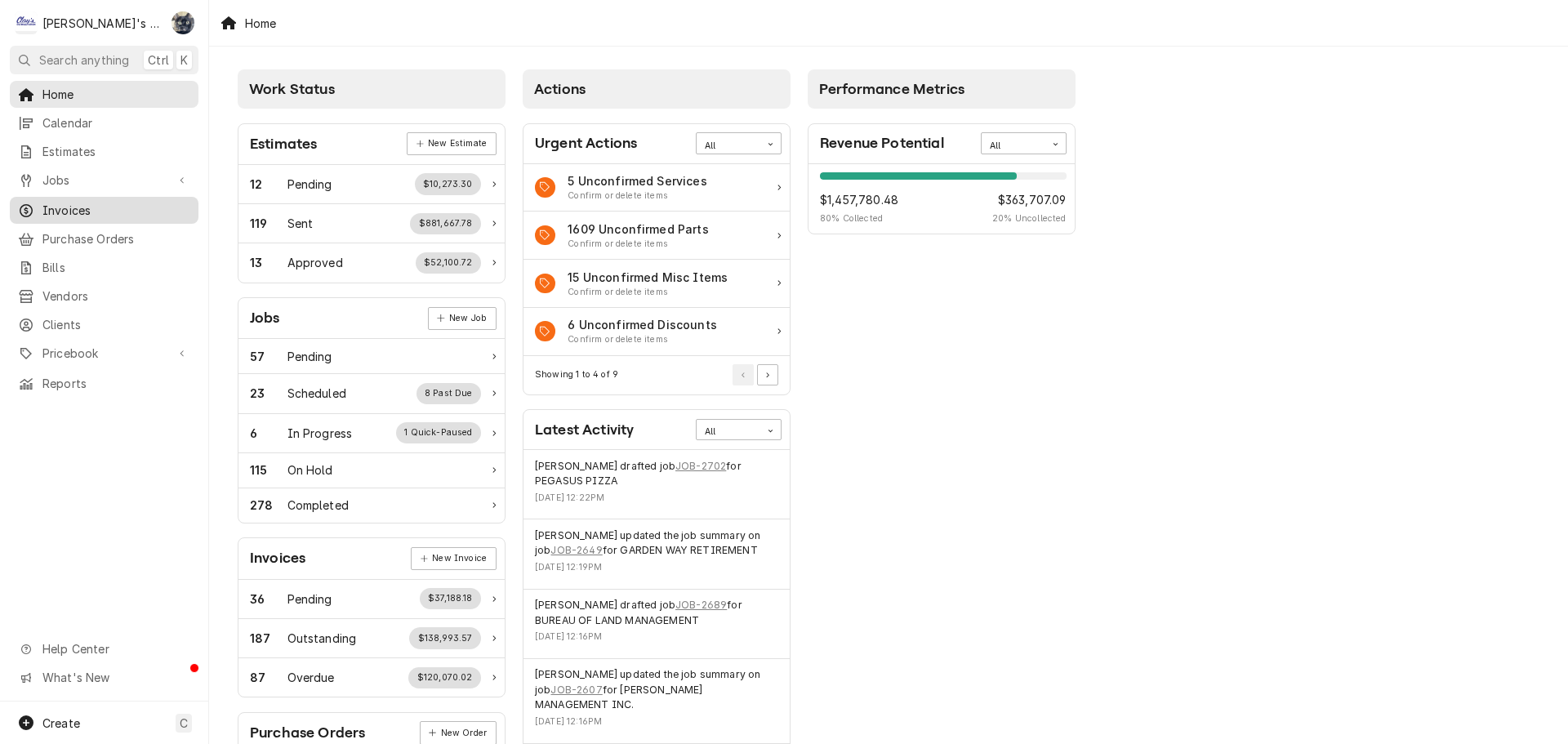
click at [119, 205] on span "Invoices" at bounding box center [116, 210] width 147 height 17
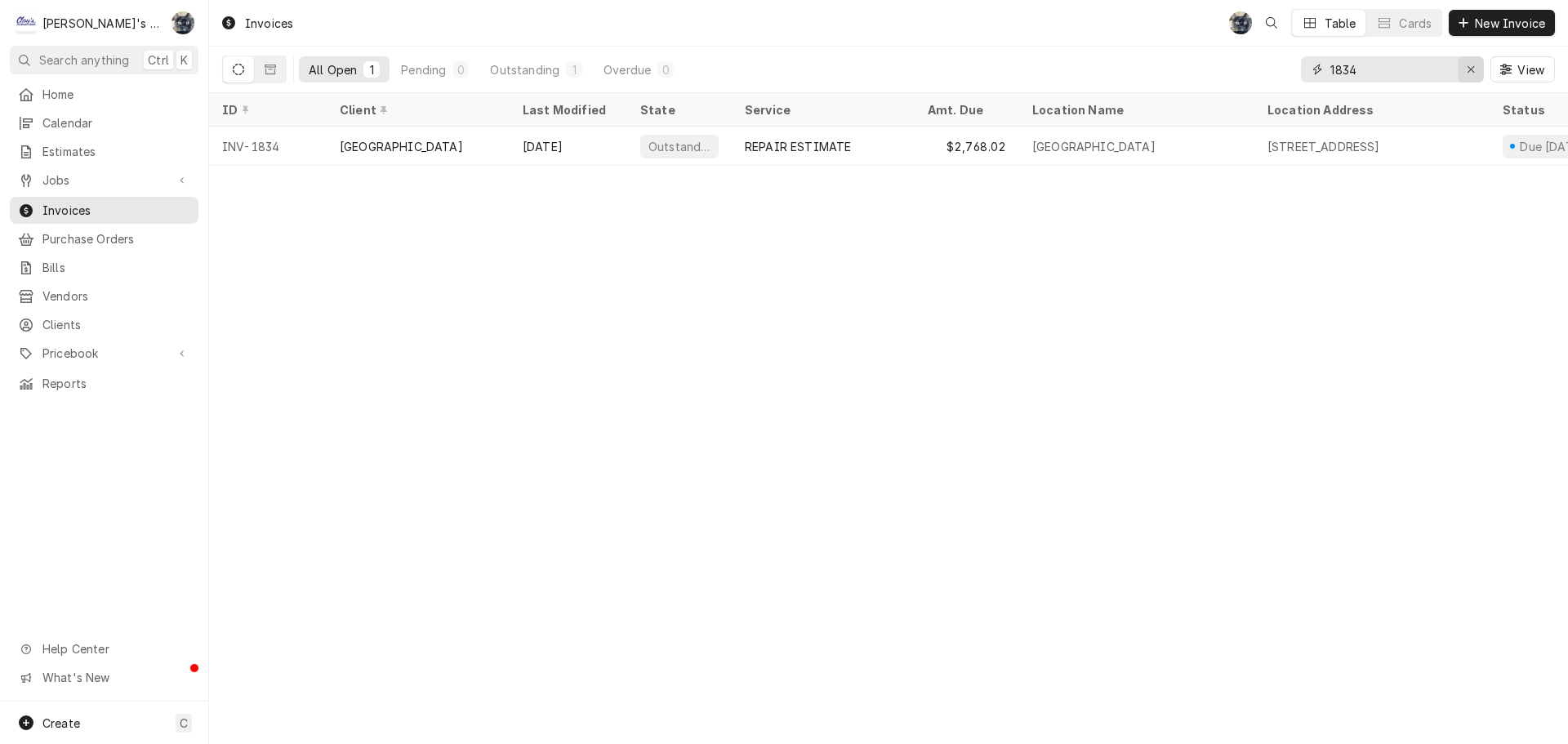
click at [1478, 67] on div "Erase input" at bounding box center [1471, 70] width 16 height 16
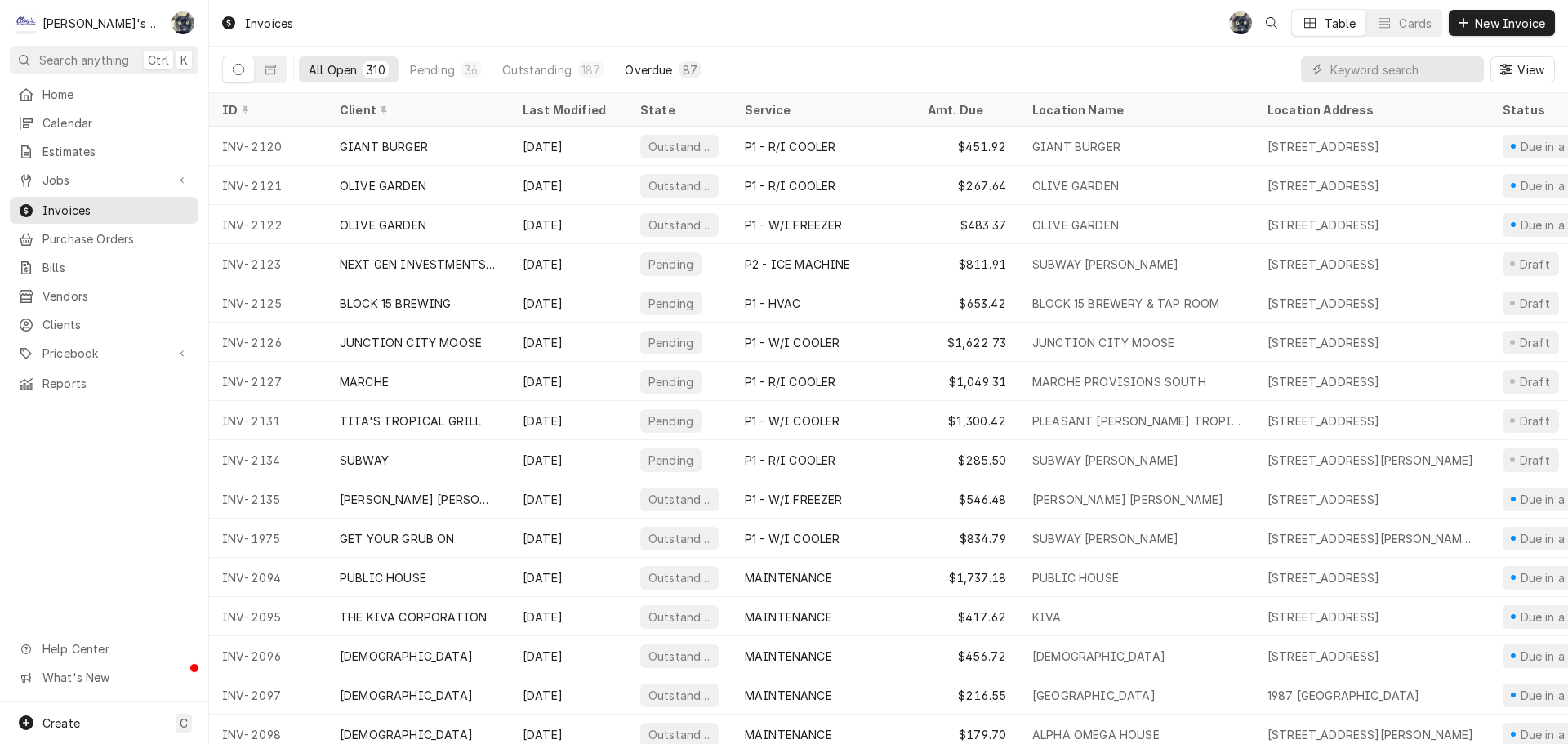
click at [683, 78] on button "Overdue 87" at bounding box center [663, 70] width 95 height 26
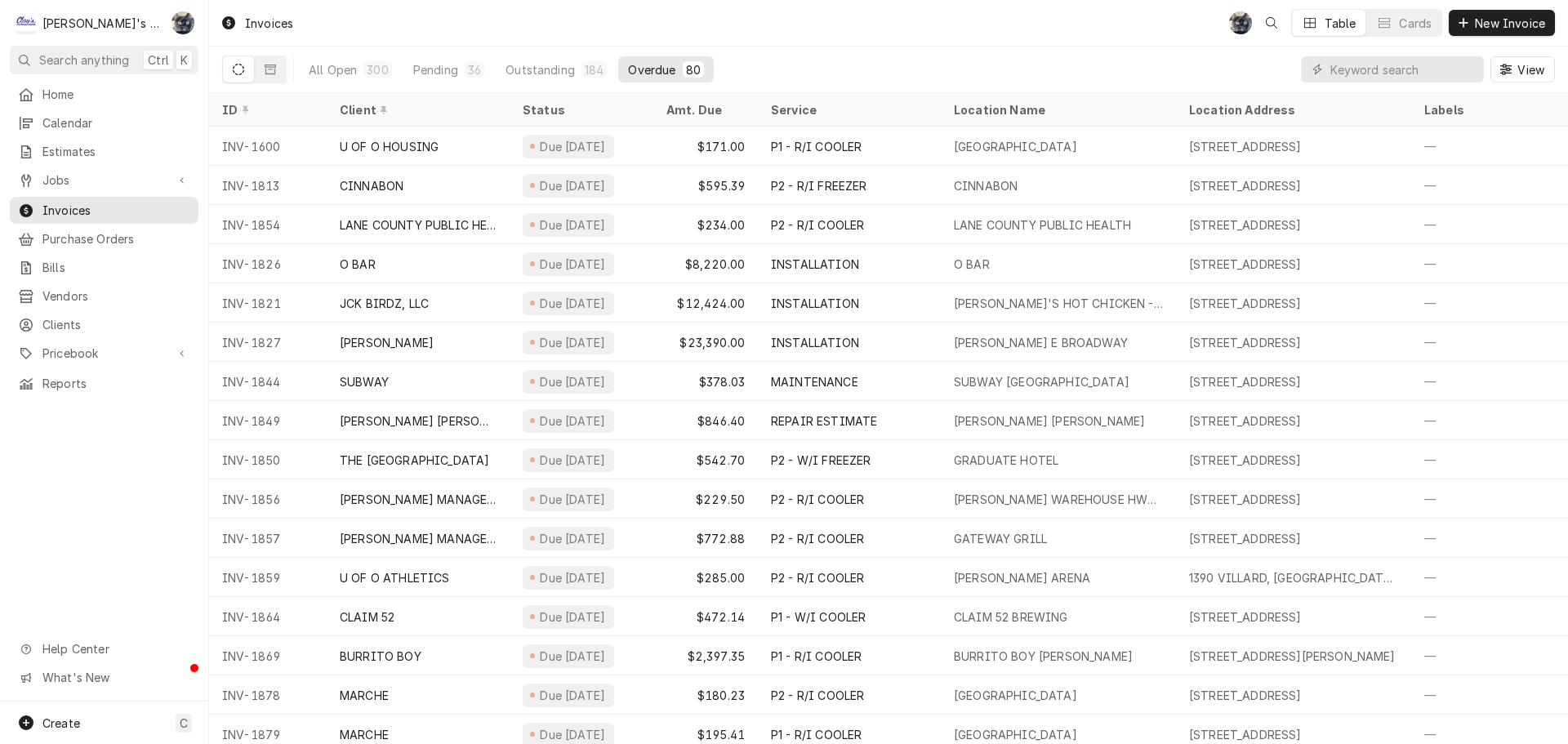
click at [567, 112] on div "Status" at bounding box center [580, 110] width 115 height 17
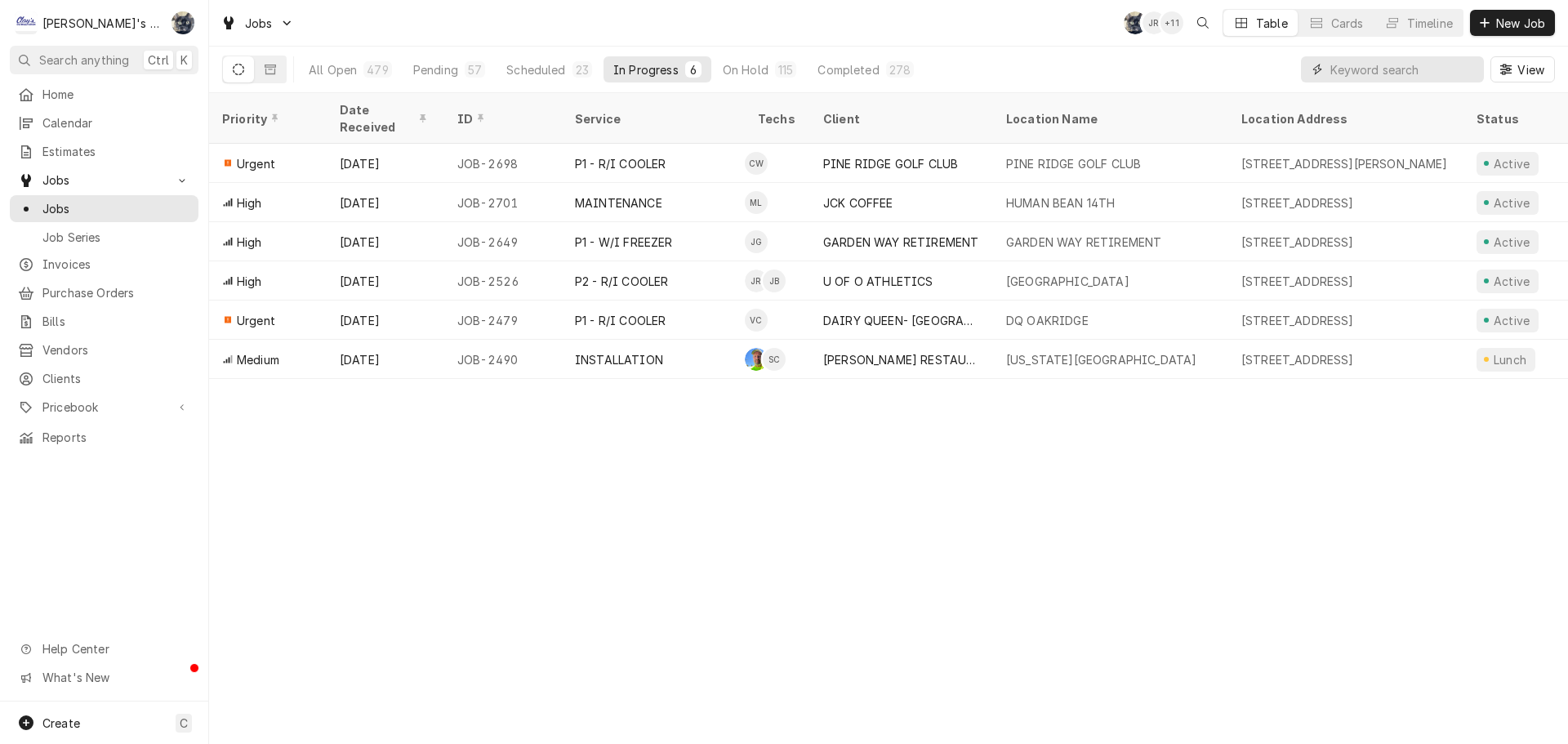
click at [1452, 60] on input "Dynamic Content Wrapper" at bounding box center [1403, 70] width 145 height 26
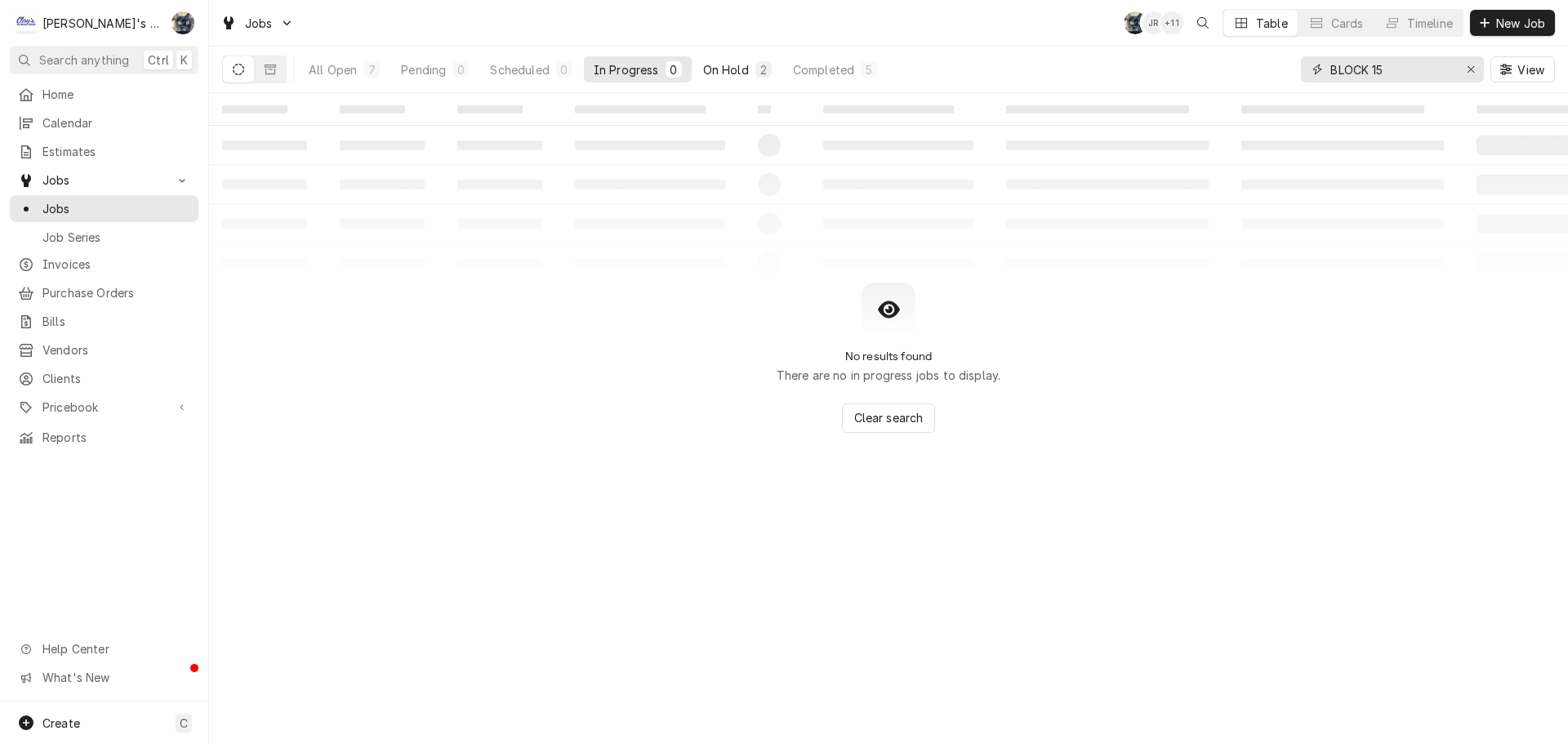
type input "BLOCK 15"
click at [761, 74] on div "2" at bounding box center [764, 70] width 10 height 17
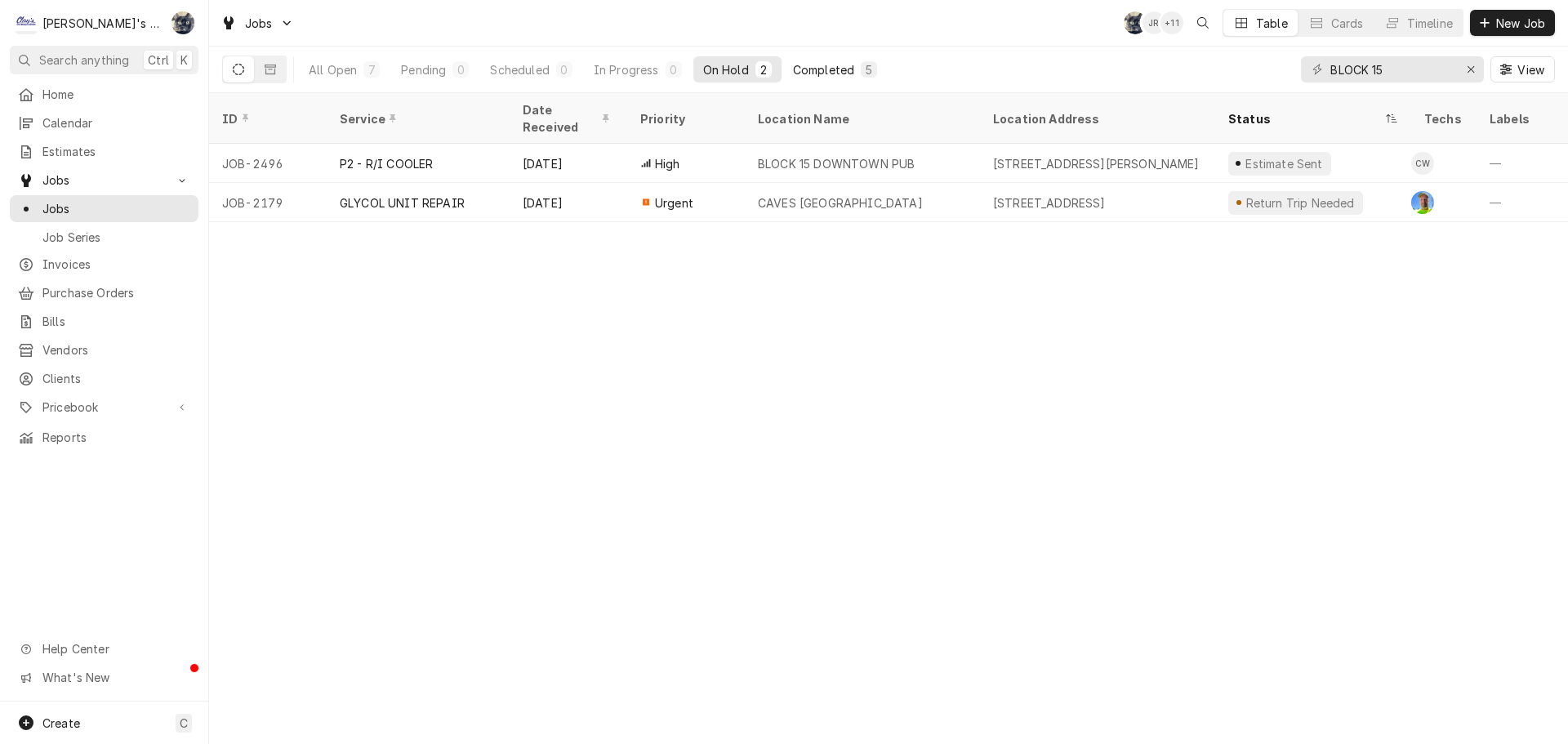
click at [850, 60] on button "Completed 5" at bounding box center [835, 70] width 104 height 26
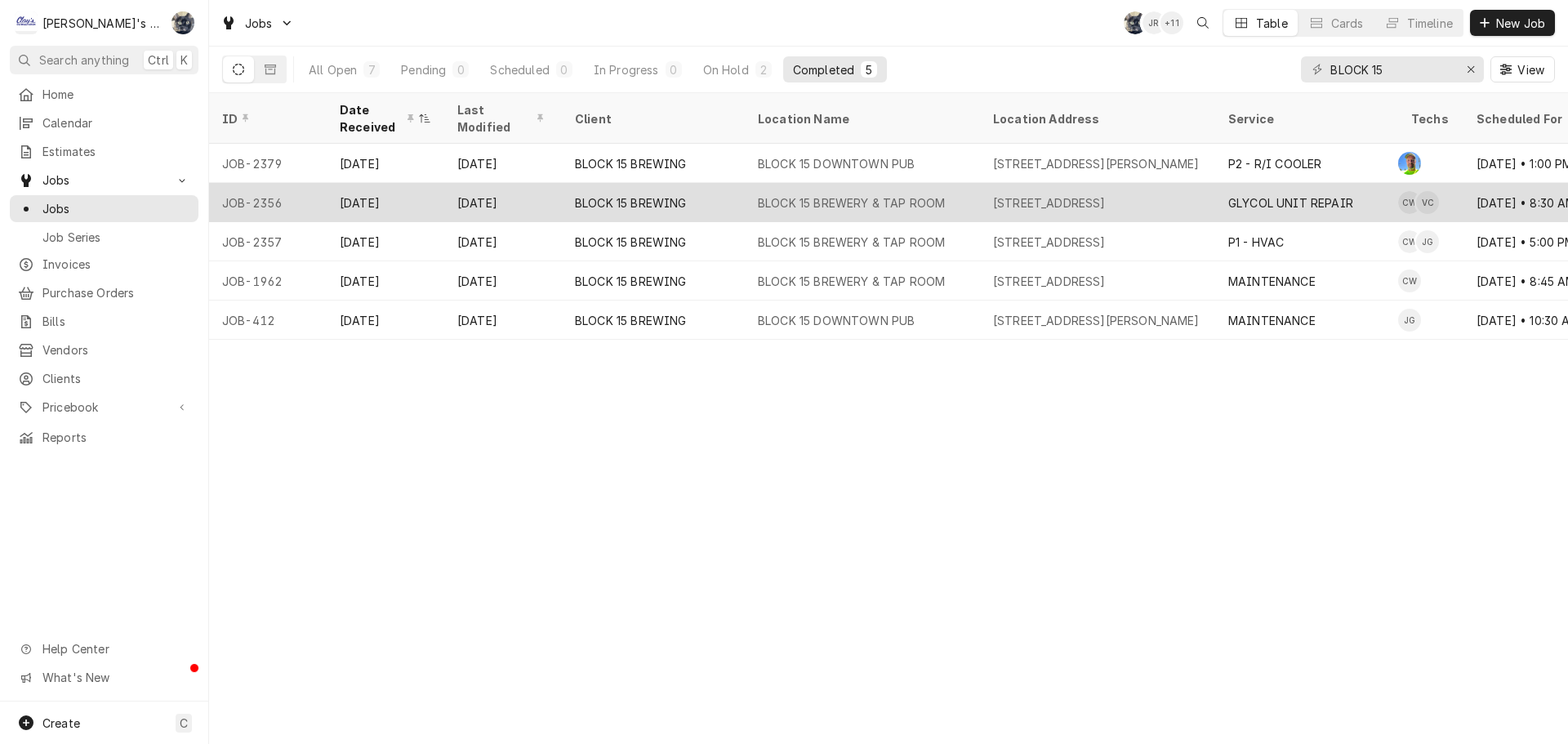
click at [878, 194] on div "BLOCK 15 BREWERY & TAP ROOM" at bounding box center [851, 202] width 187 height 17
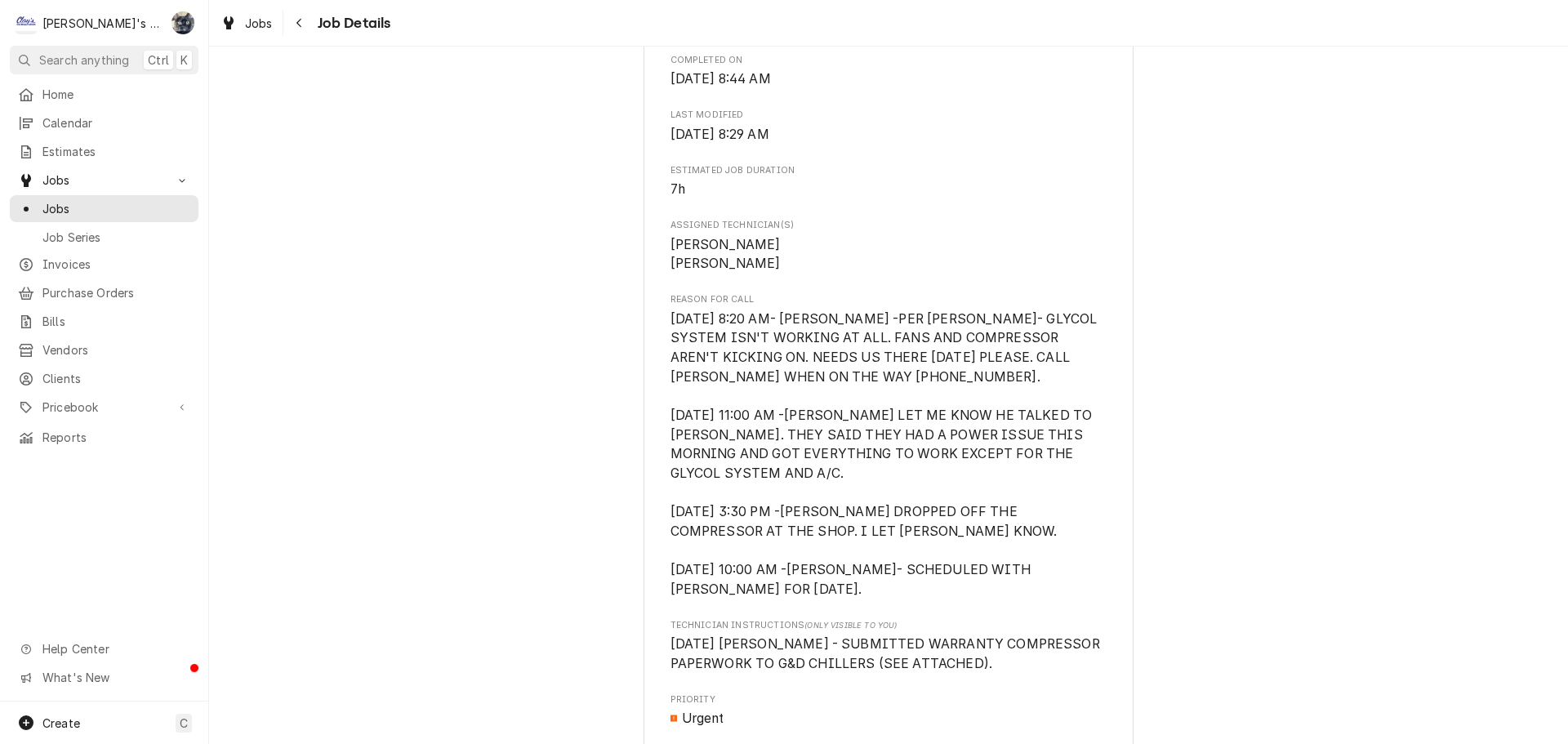
scroll to position [654, 0]
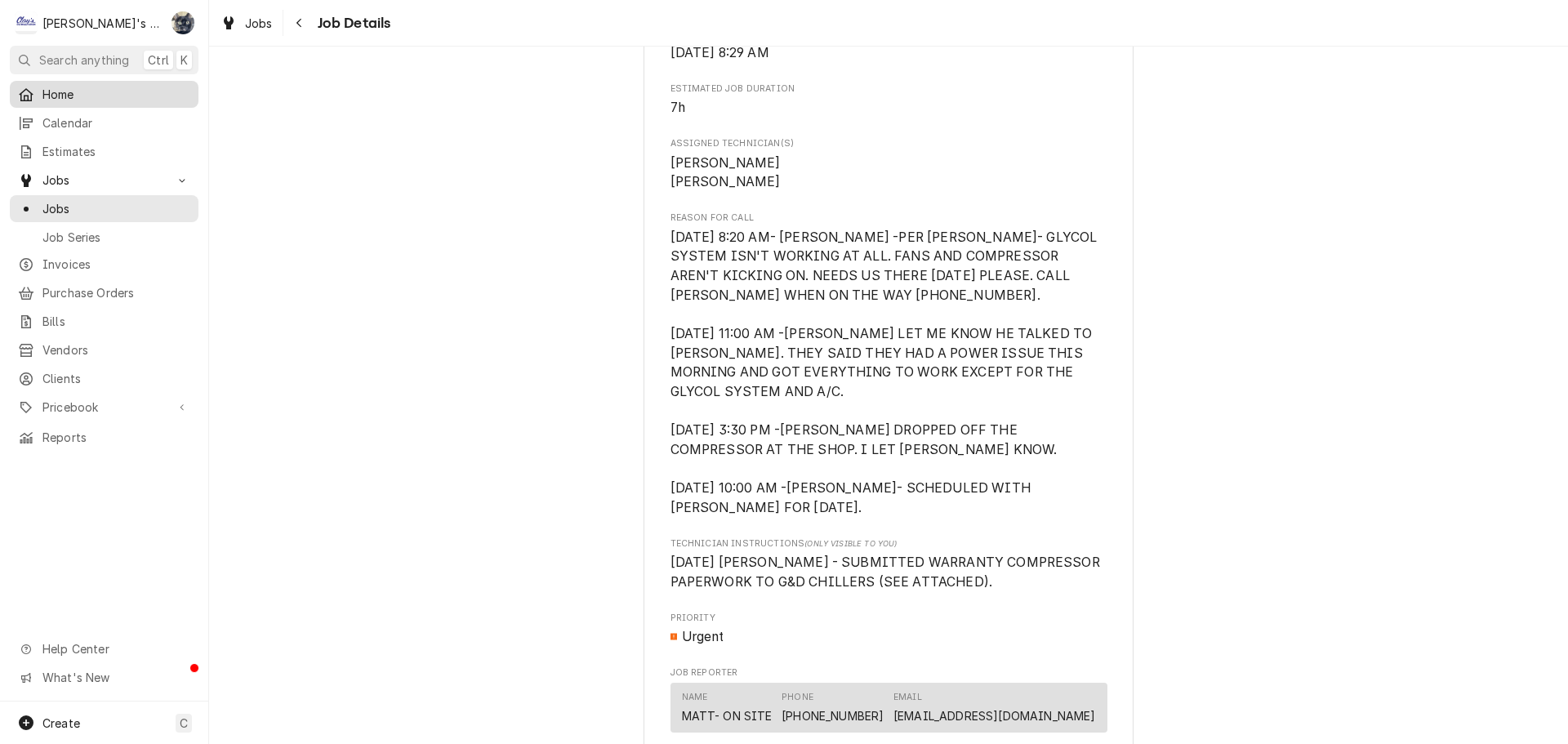
click at [125, 89] on span "Home" at bounding box center [116, 94] width 147 height 17
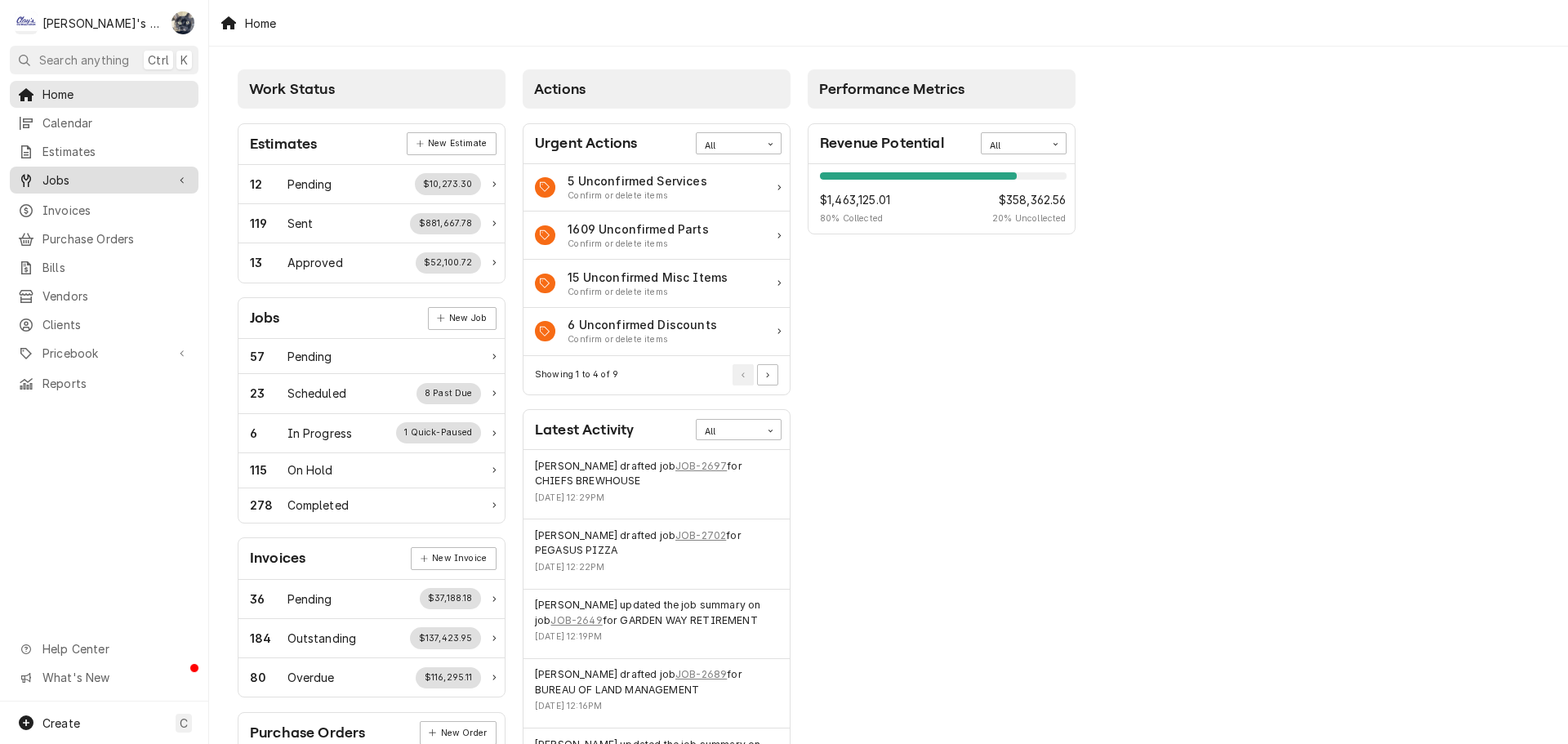
click at [125, 171] on span "Jobs" at bounding box center [104, 179] width 124 height 17
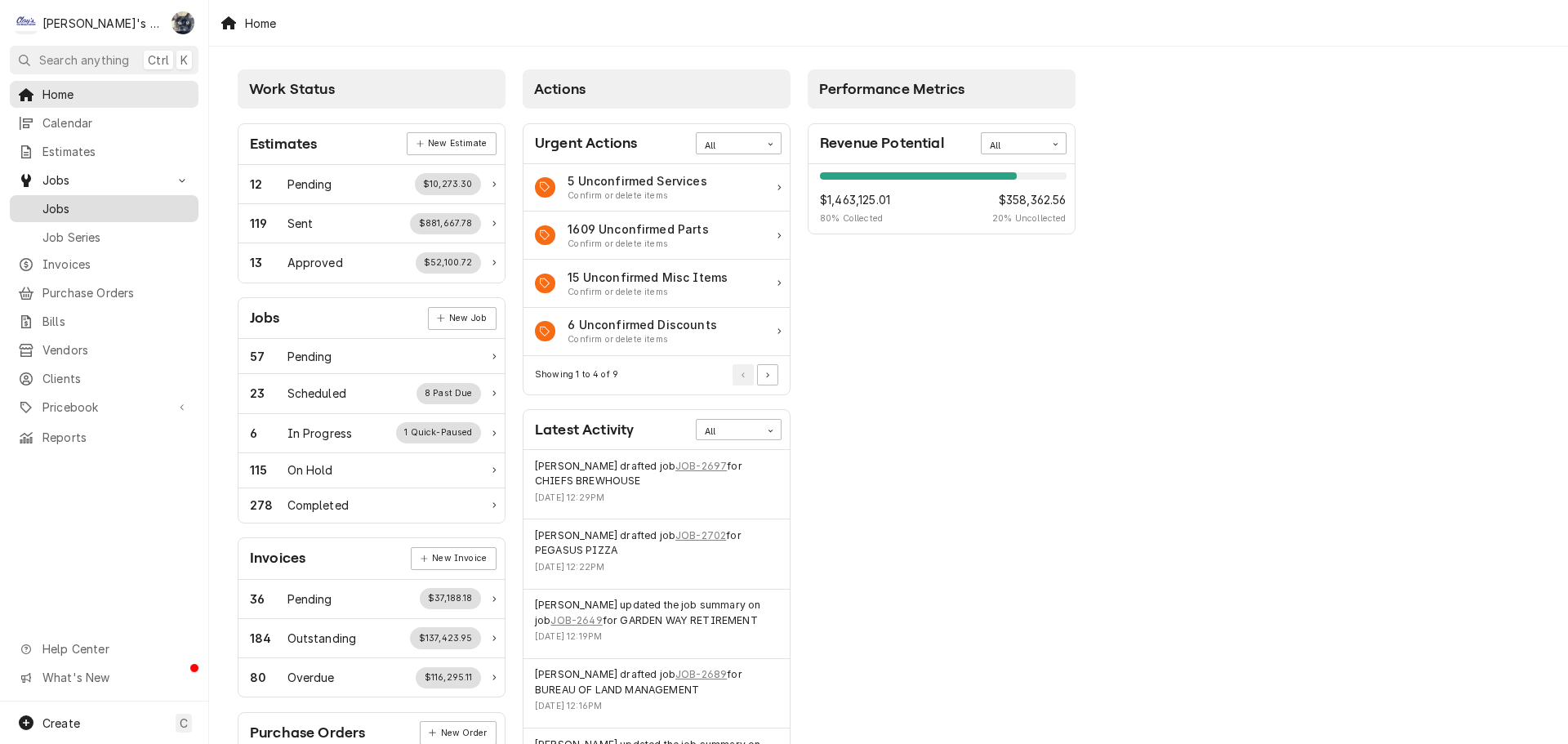
click at [118, 207] on span "Jobs" at bounding box center [116, 208] width 147 height 17
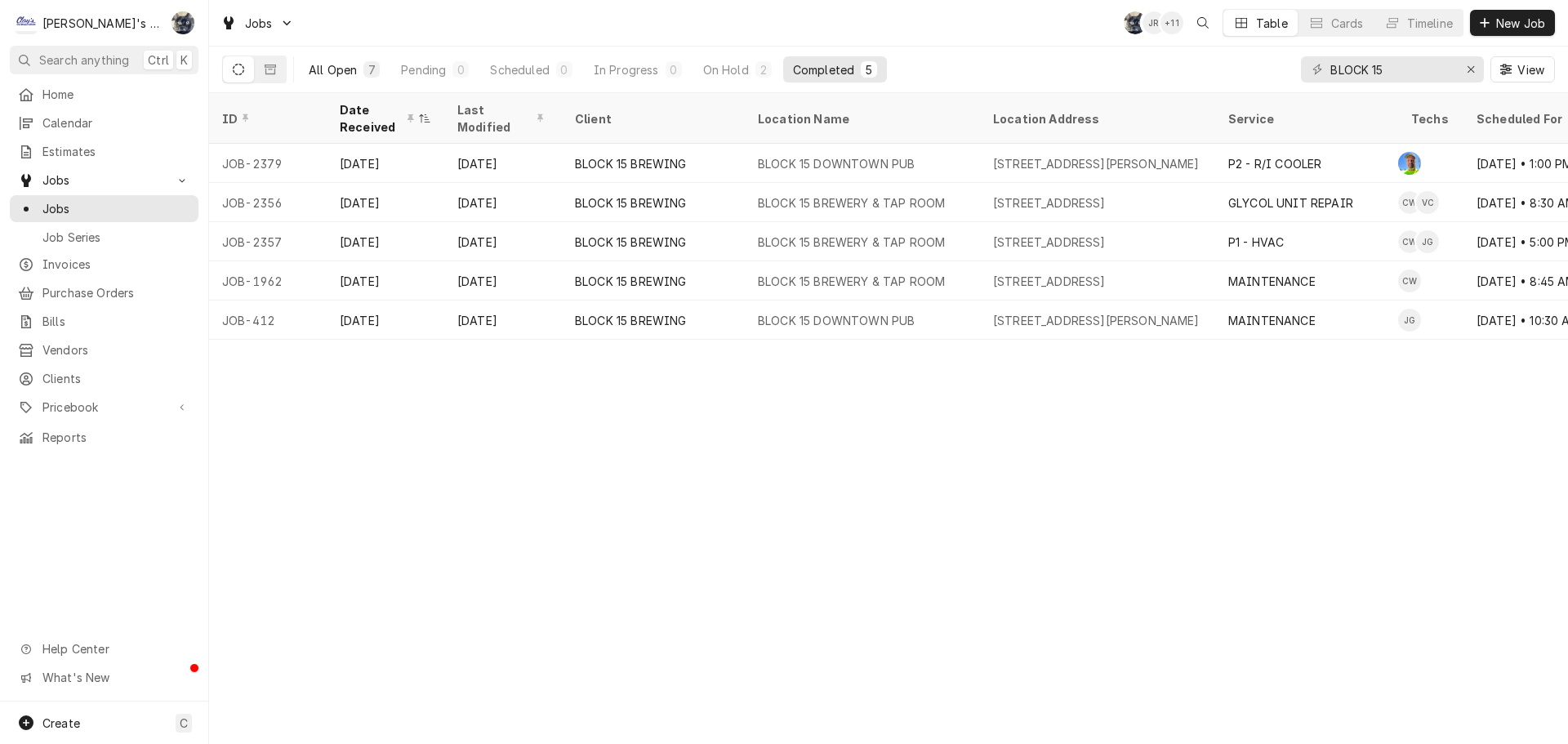
click at [329, 74] on div "All Open" at bounding box center [333, 70] width 48 height 17
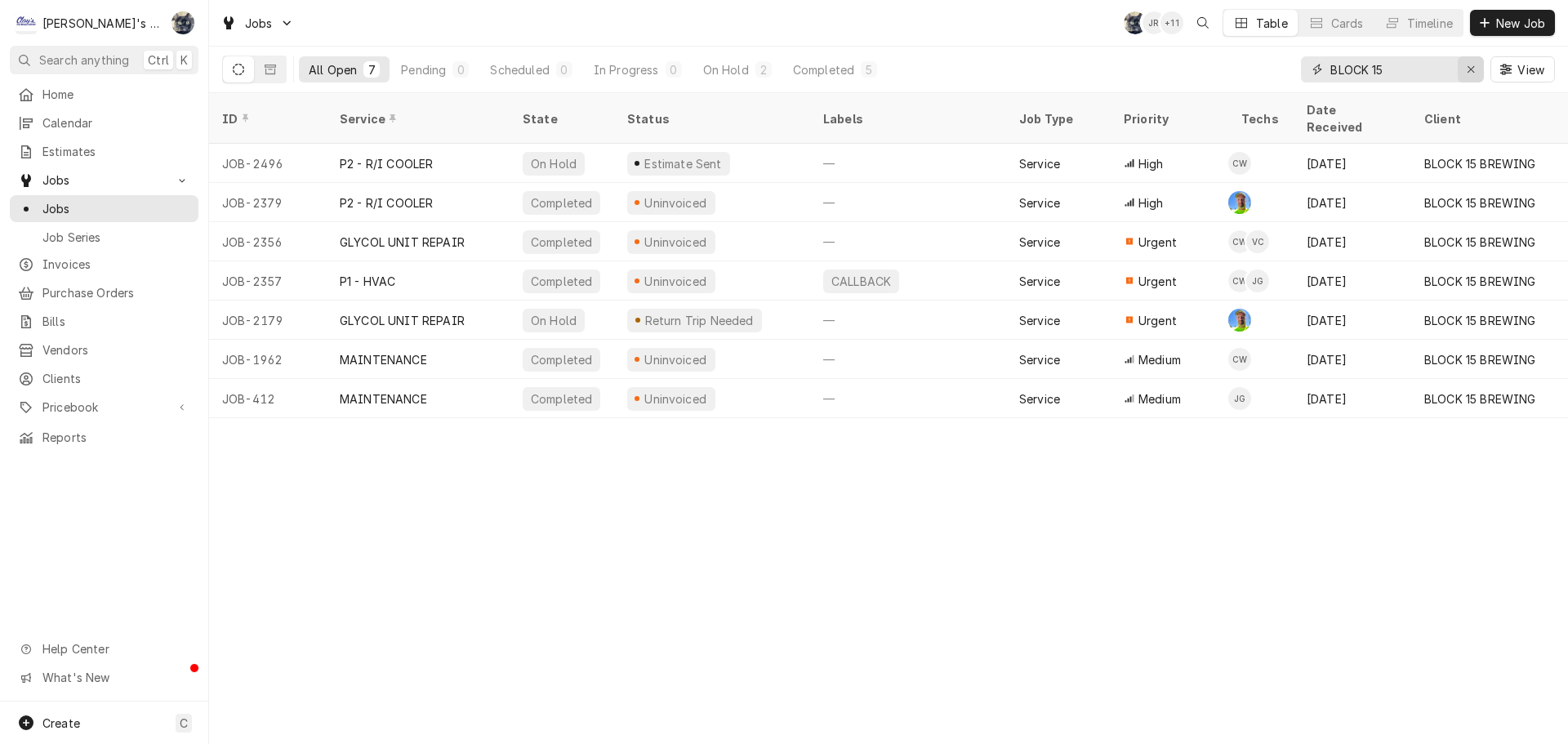
click at [1471, 62] on div "Erase input" at bounding box center [1471, 70] width 16 height 16
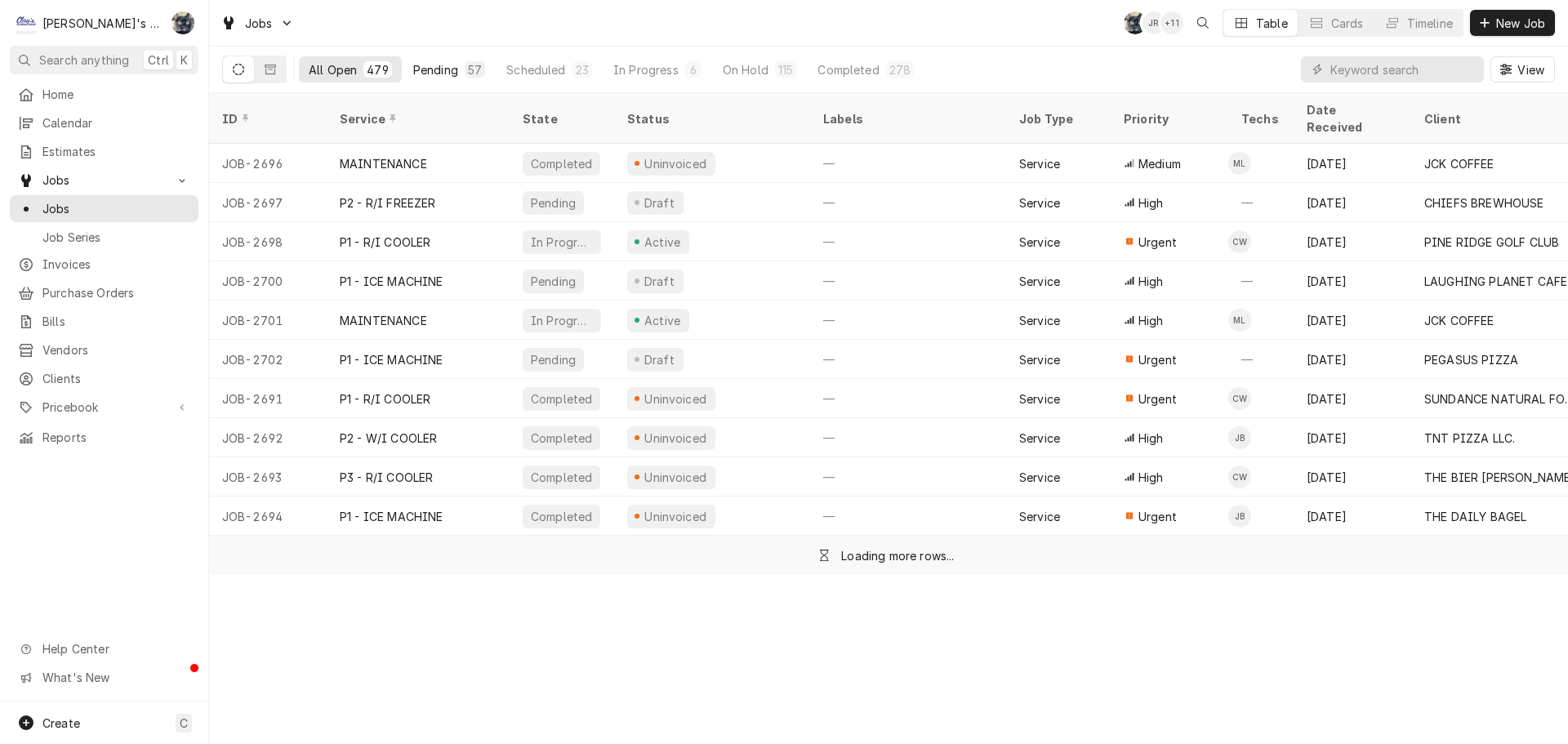
click at [430, 67] on div "Pending" at bounding box center [435, 70] width 45 height 17
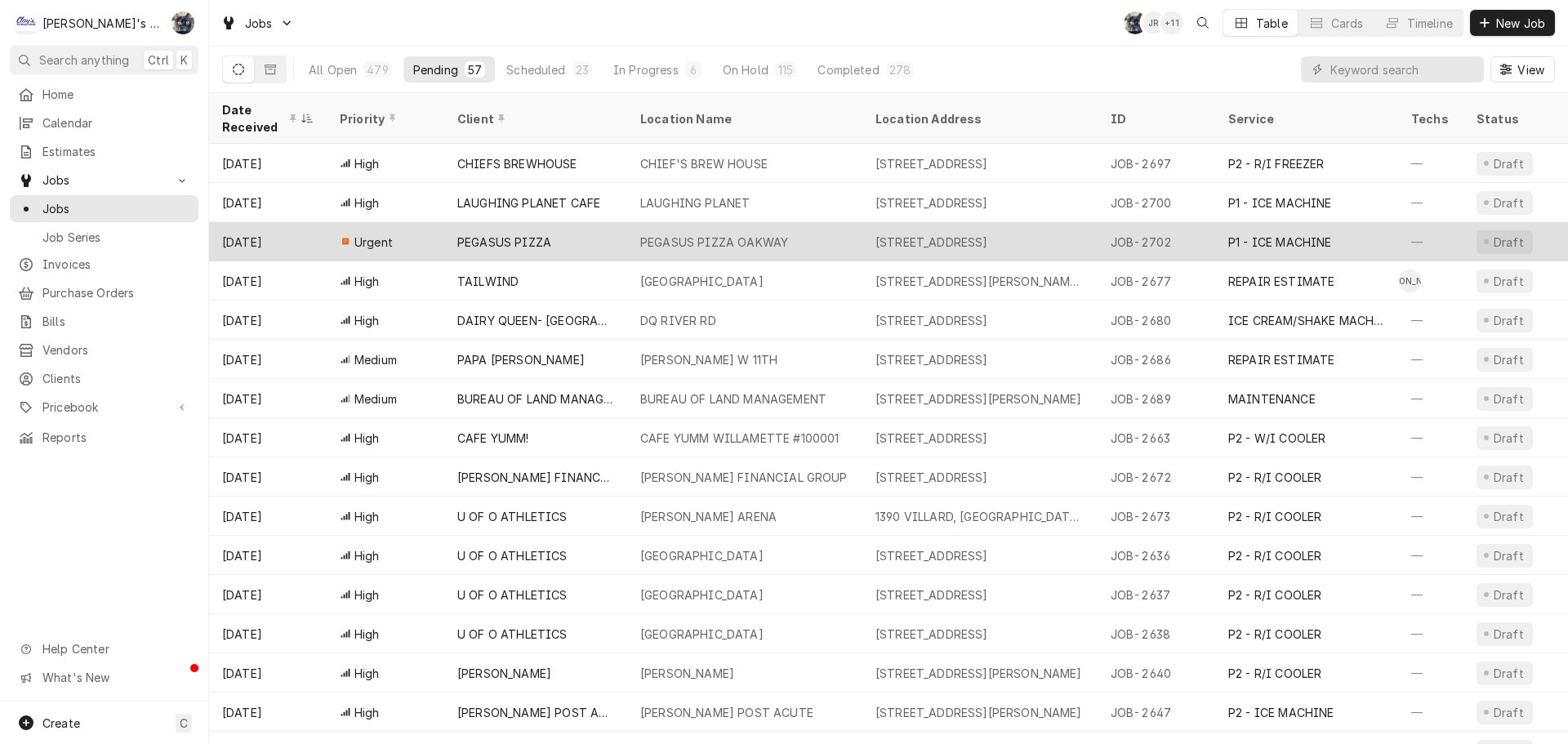
click at [620, 238] on div "PEGASUS PIZZA" at bounding box center [535, 242] width 183 height 39
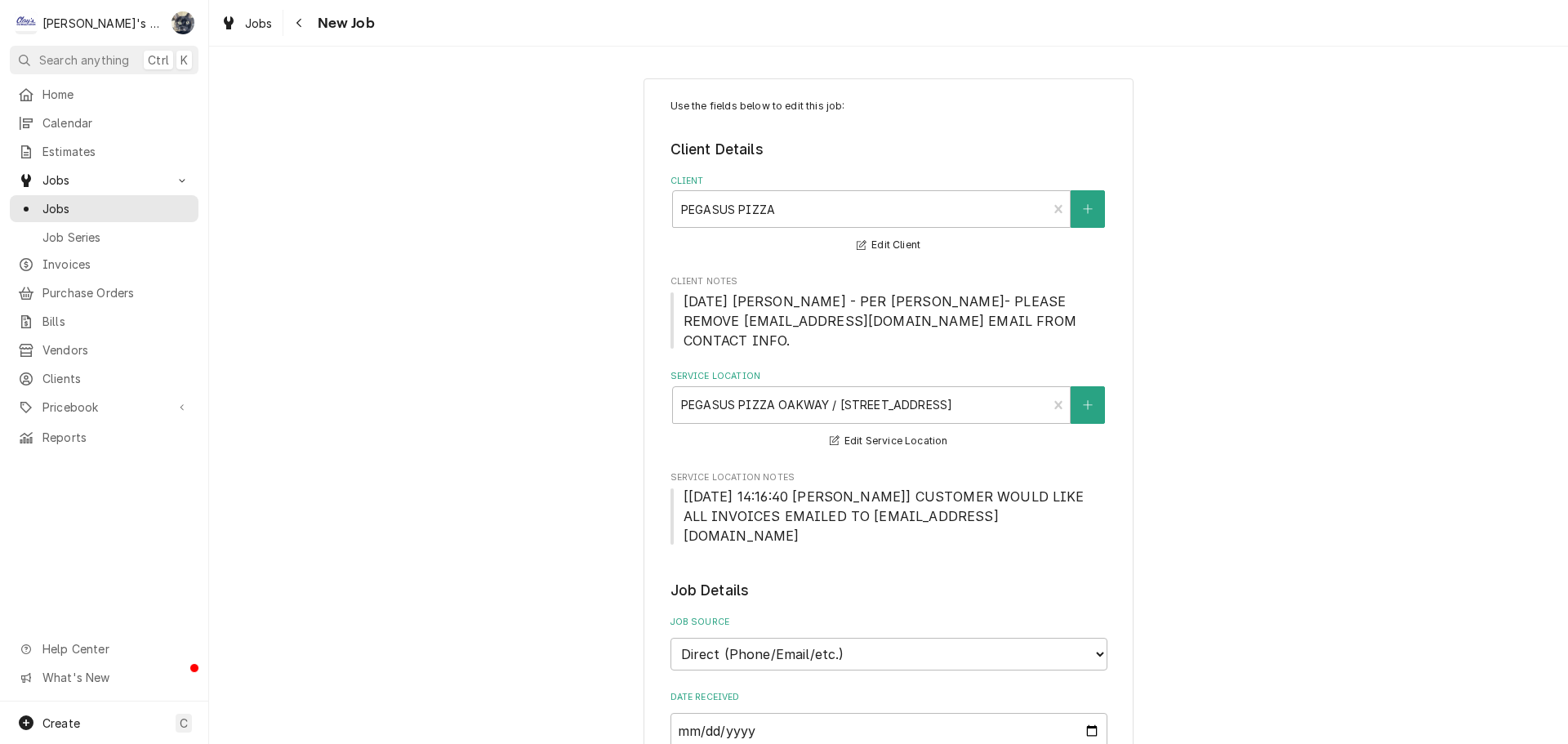
type textarea "x"
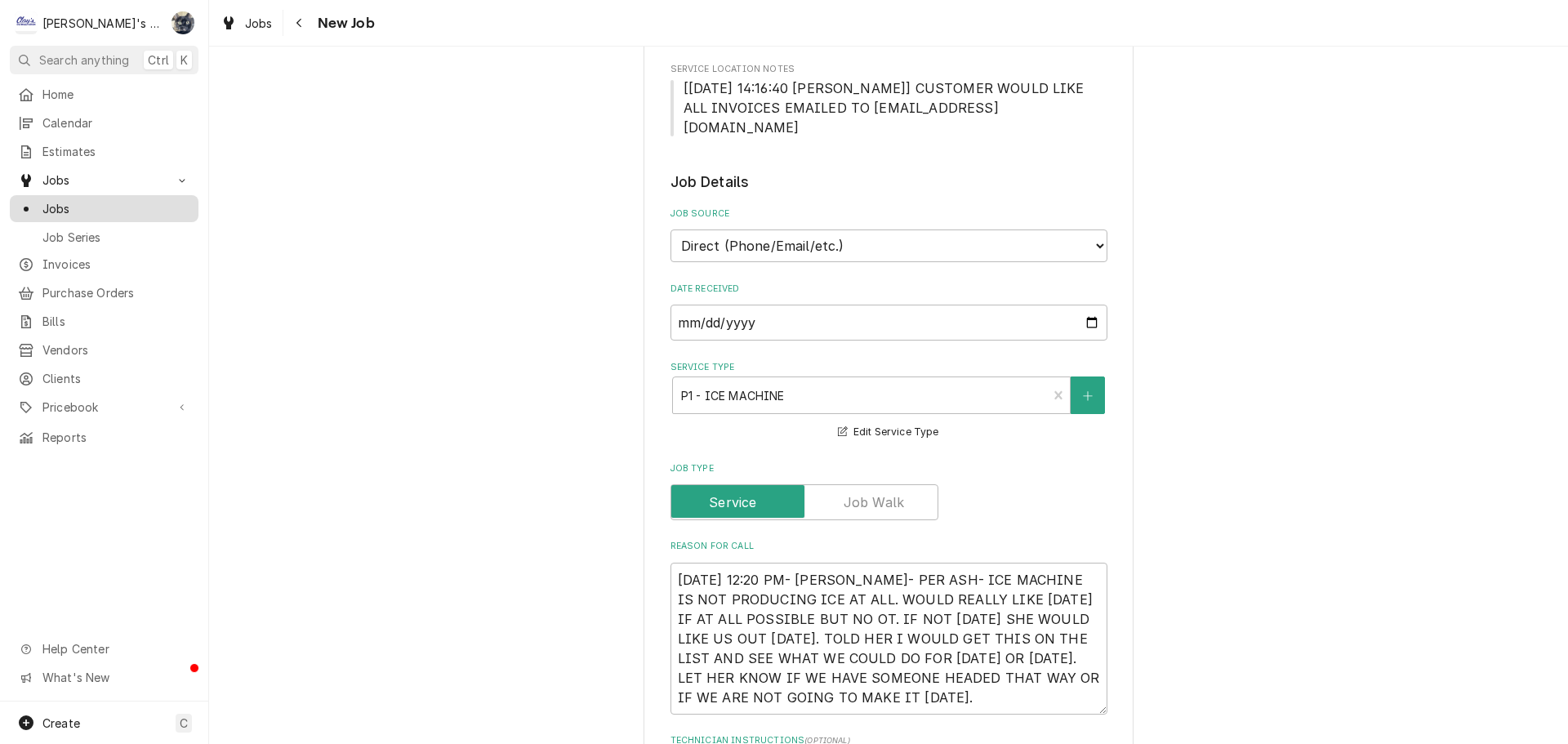
click at [59, 200] on span "Jobs" at bounding box center [116, 208] width 147 height 17
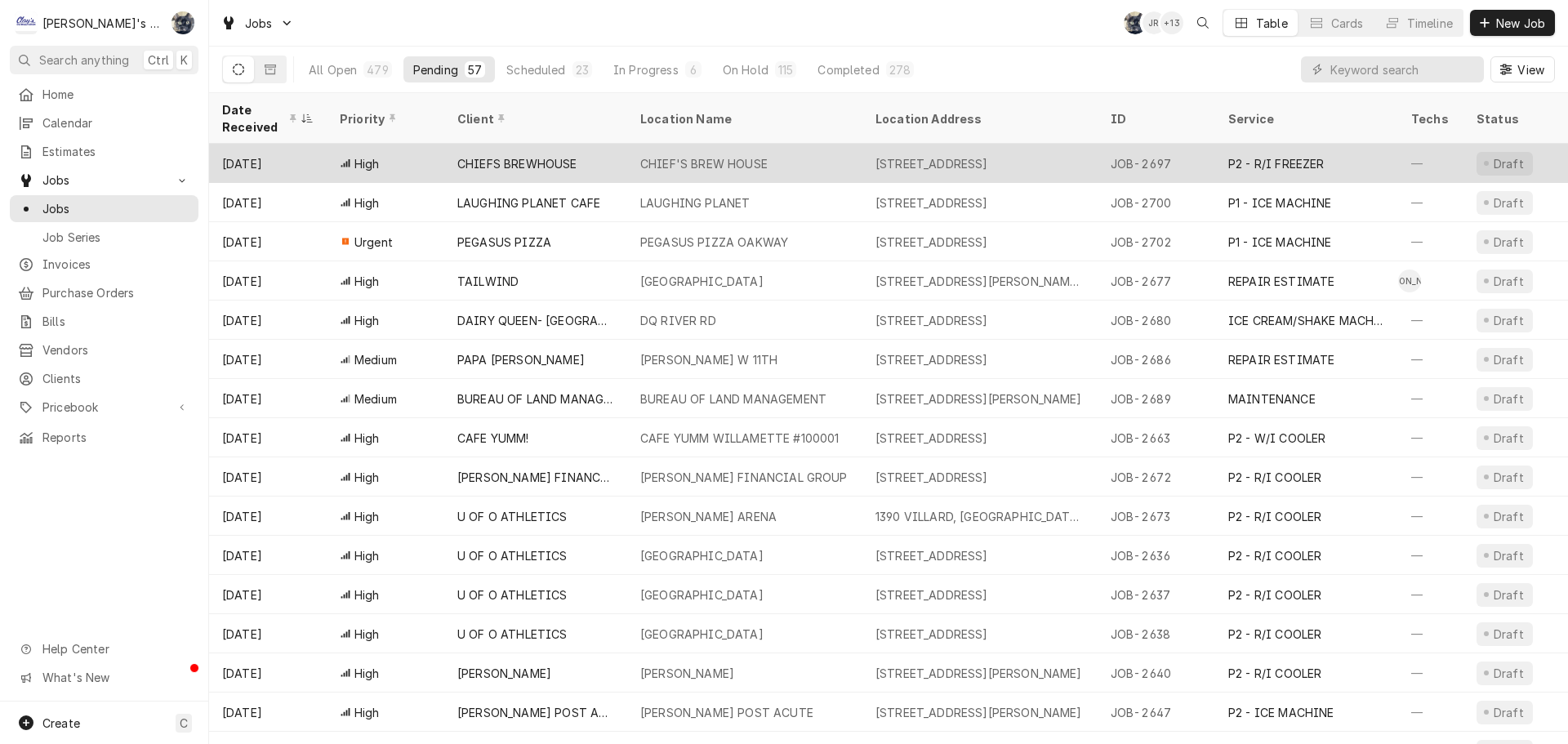
click at [795, 168] on div "CHIEF'S BREW HOUSE" at bounding box center [745, 163] width 235 height 39
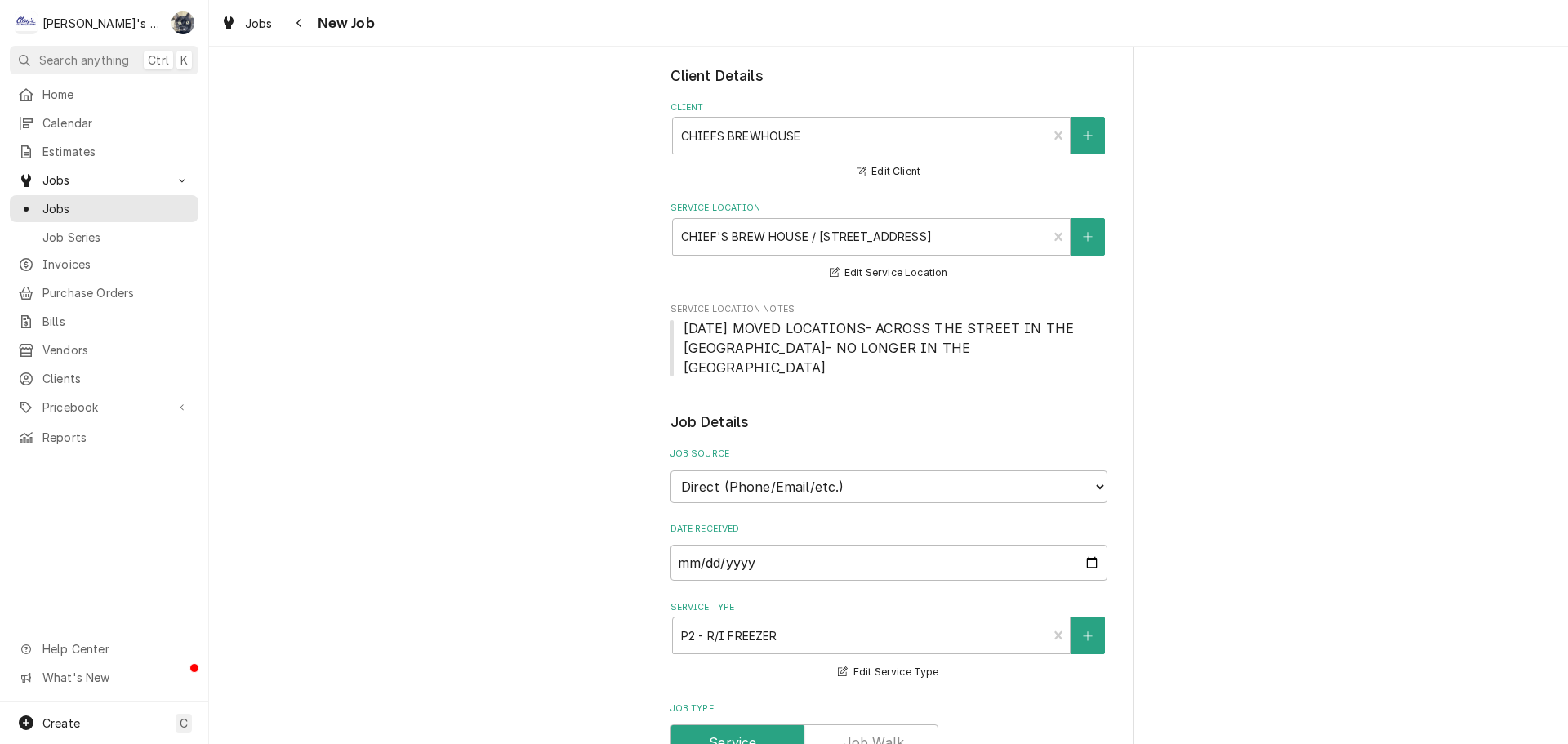
scroll to position [408, 0]
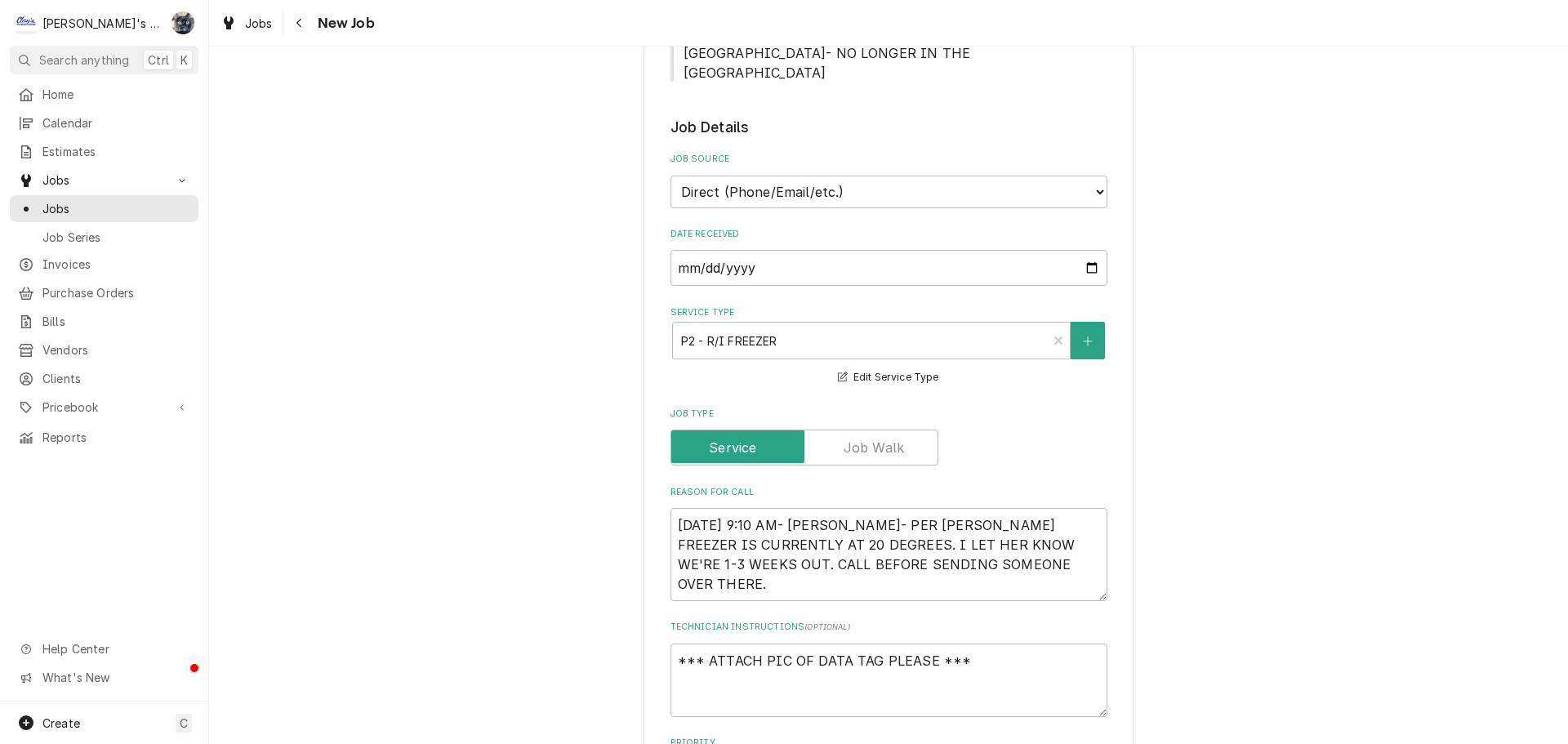
type textarea "x"
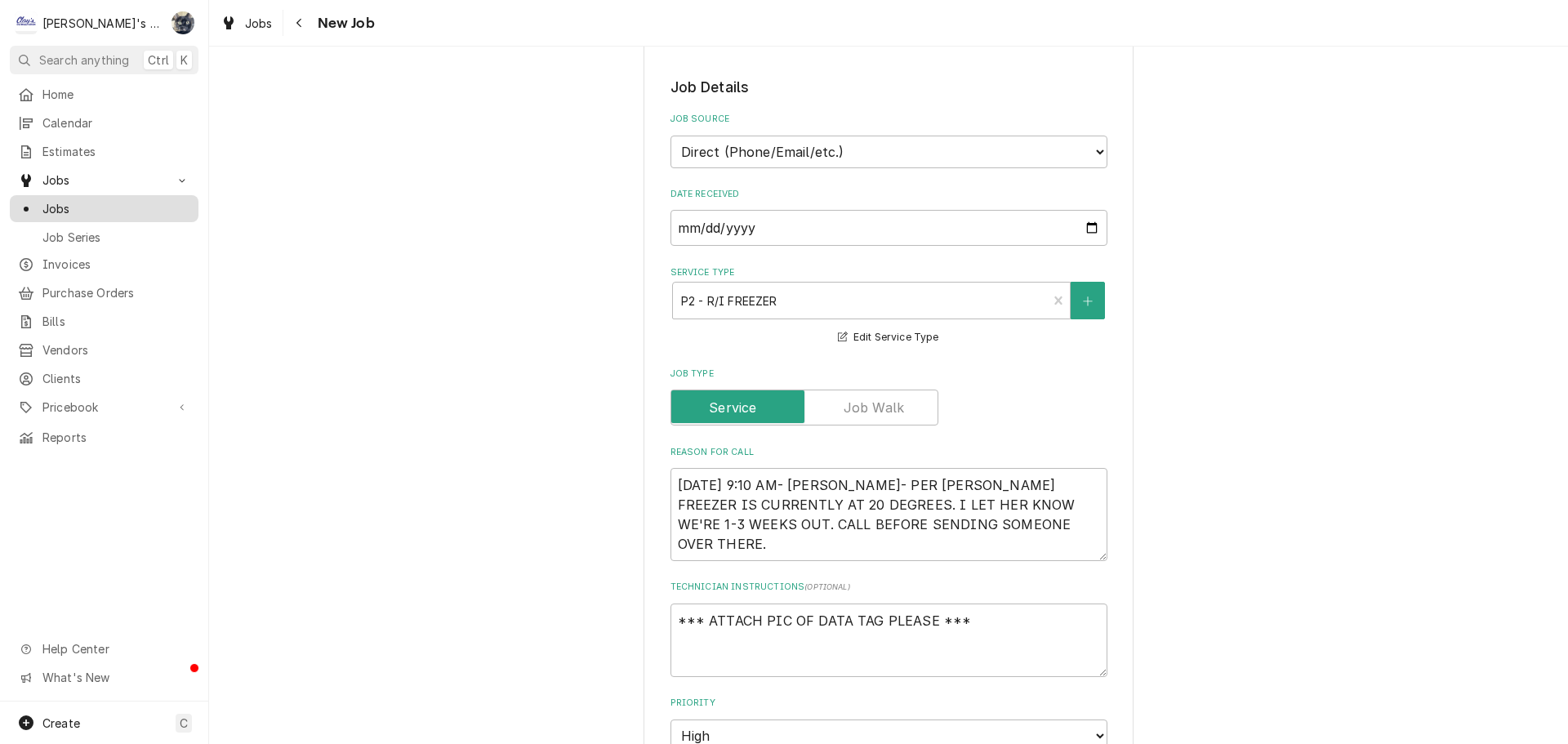
click at [49, 200] on span "Jobs" at bounding box center [116, 208] width 147 height 17
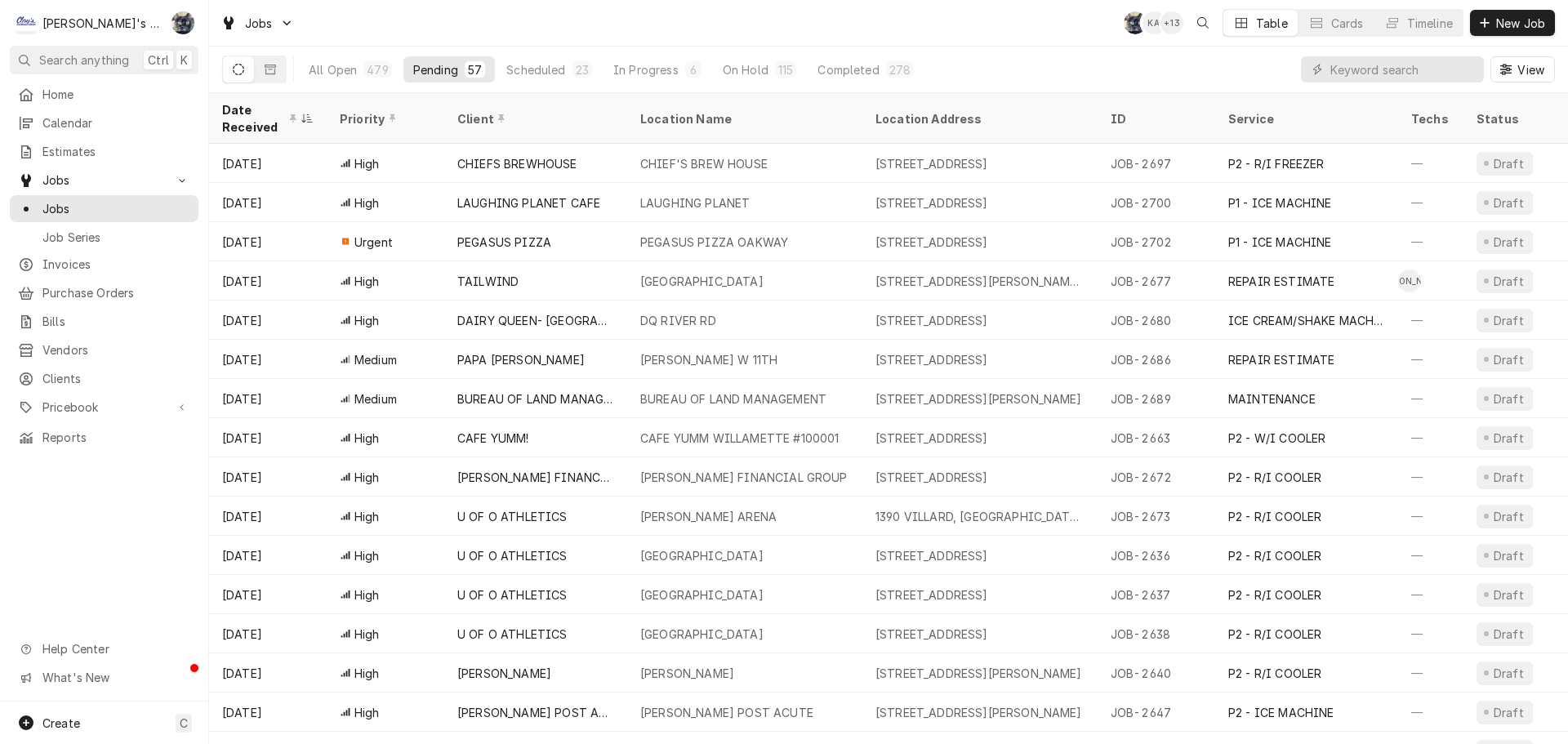
click at [843, 40] on div "Jobs SB KA + 13 Table Cards Timeline New Job" at bounding box center [888, 23] width 1359 height 46
